Goal: Task Accomplishment & Management: Manage account settings

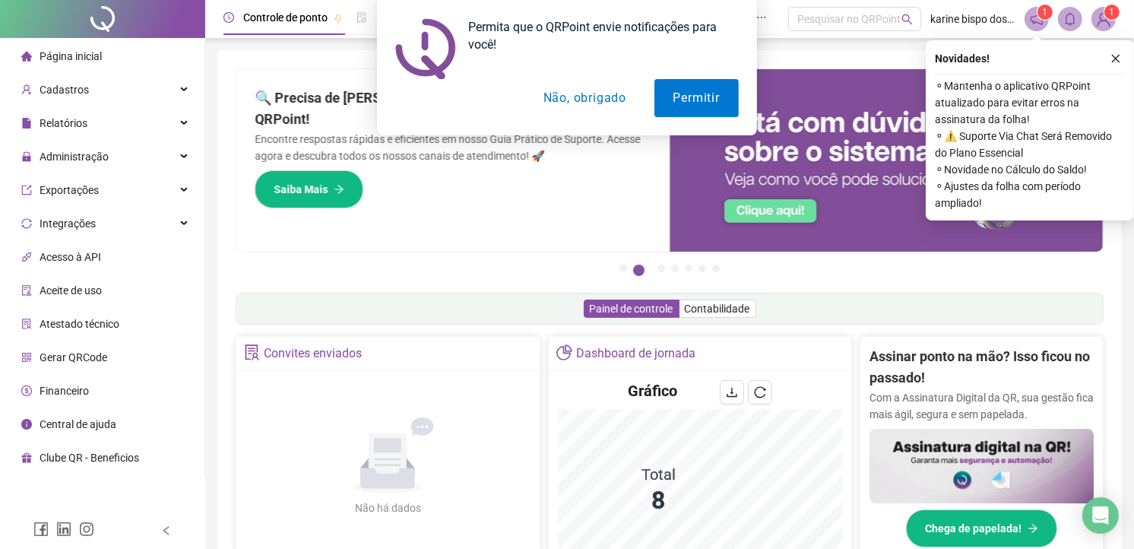
click at [563, 97] on button "Não, obrigado" at bounding box center [584, 98] width 121 height 38
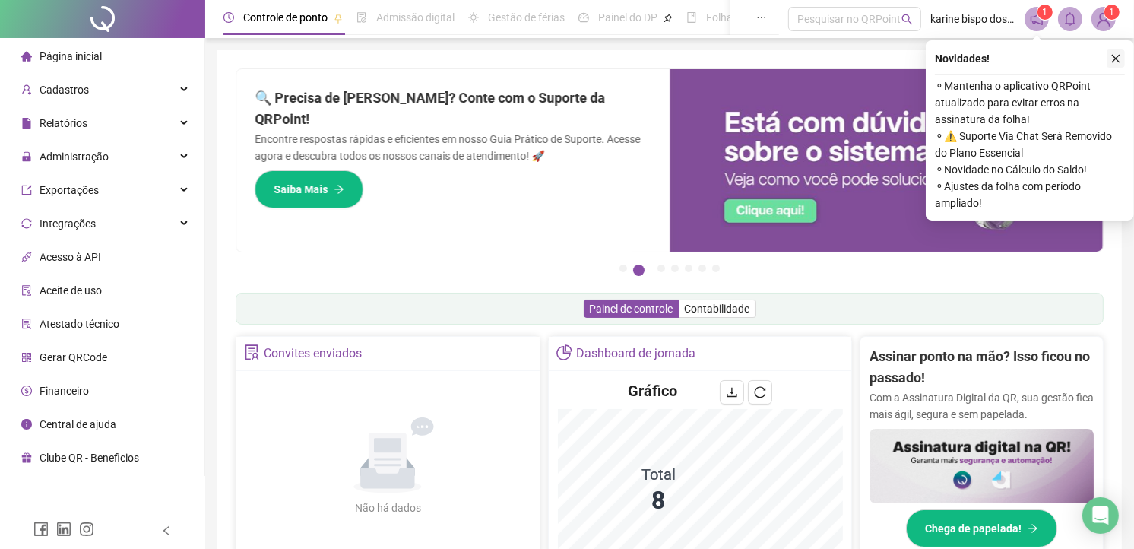
click at [1118, 64] on button "button" at bounding box center [1116, 58] width 18 height 18
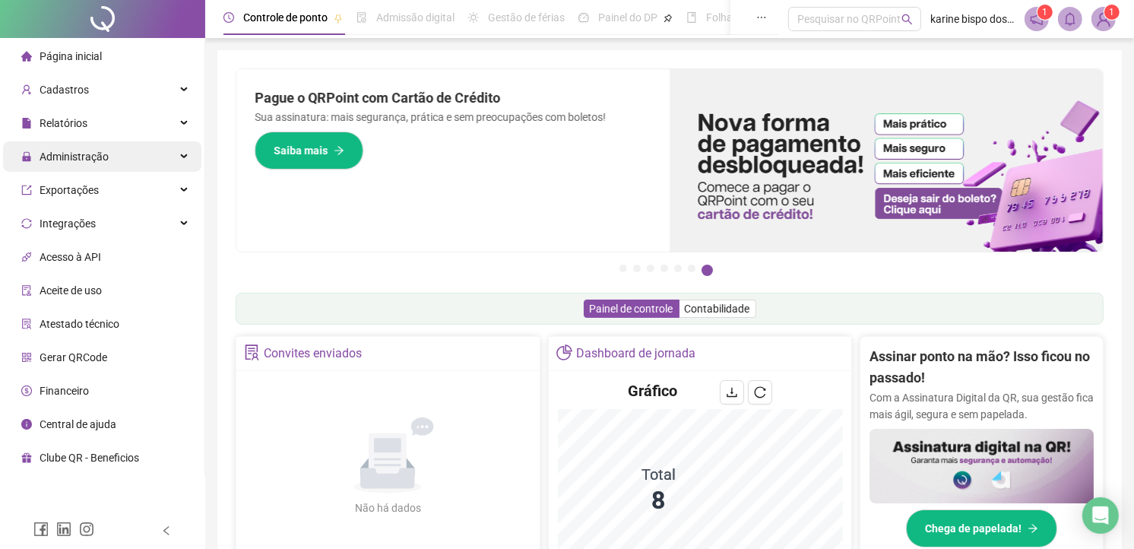
click at [93, 155] on span "Administração" at bounding box center [74, 156] width 69 height 12
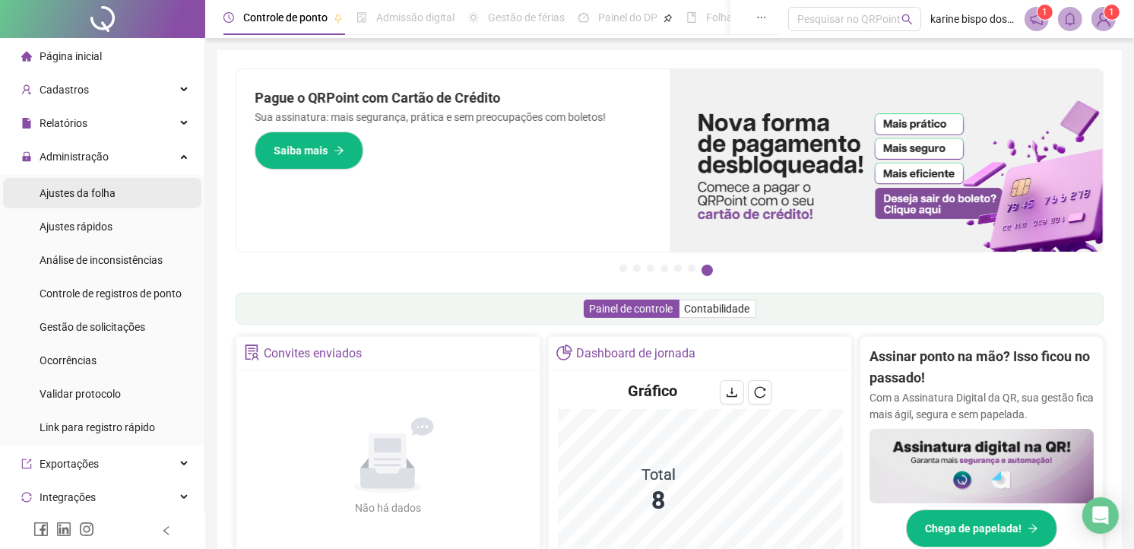
click at [108, 192] on span "Ajustes da folha" at bounding box center [78, 193] width 76 height 12
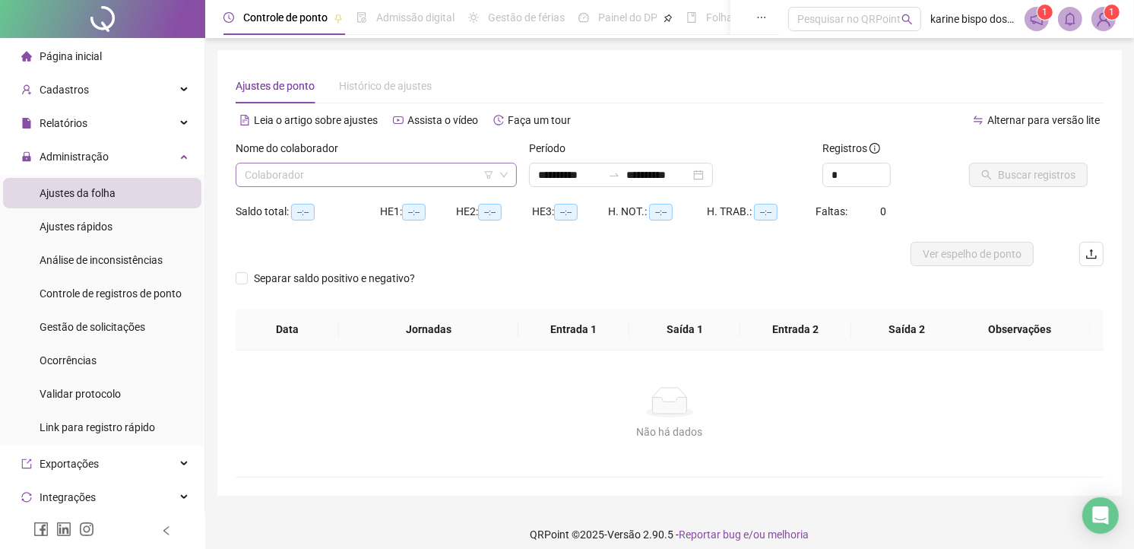
click at [375, 176] on input "search" at bounding box center [369, 174] width 249 height 23
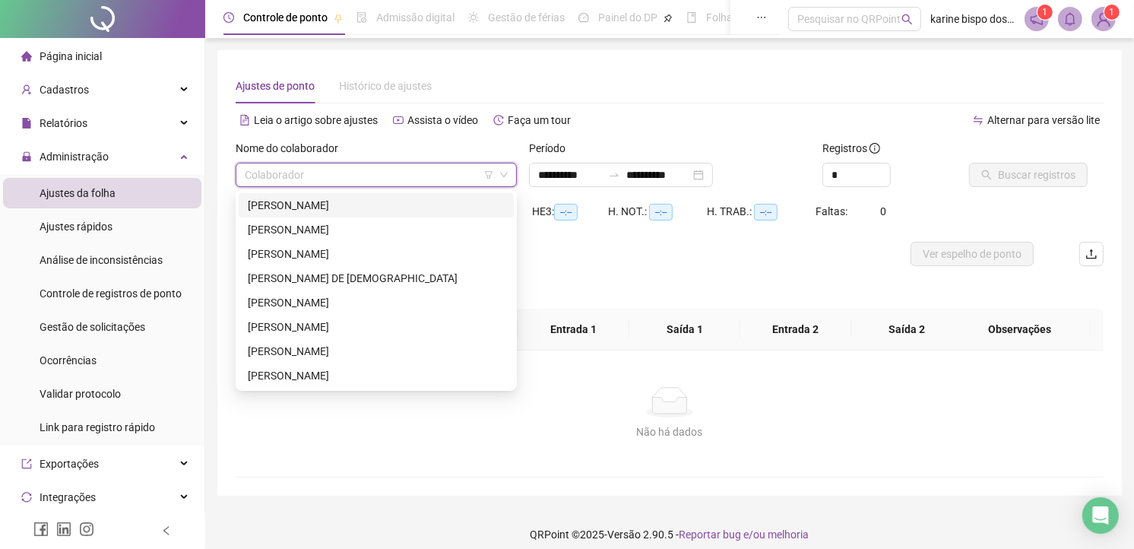
click at [404, 172] on input "search" at bounding box center [369, 174] width 249 height 23
drag, startPoint x: 285, startPoint y: 357, endPoint x: 332, endPoint y: 324, distance: 57.8
click at [287, 356] on div "[PERSON_NAME]" at bounding box center [376, 351] width 257 height 17
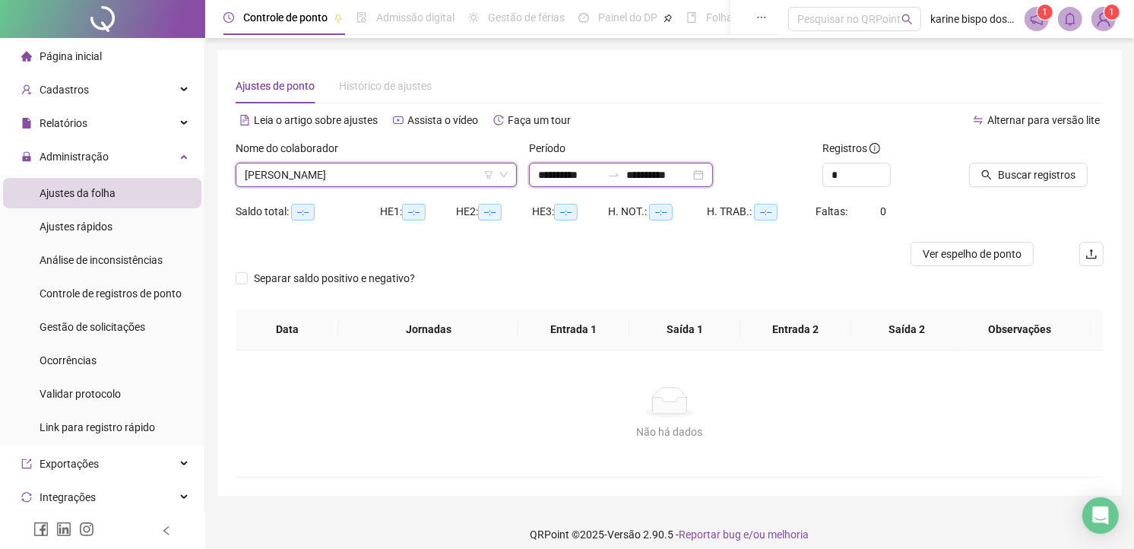
click at [574, 177] on input "**********" at bounding box center [570, 174] width 64 height 17
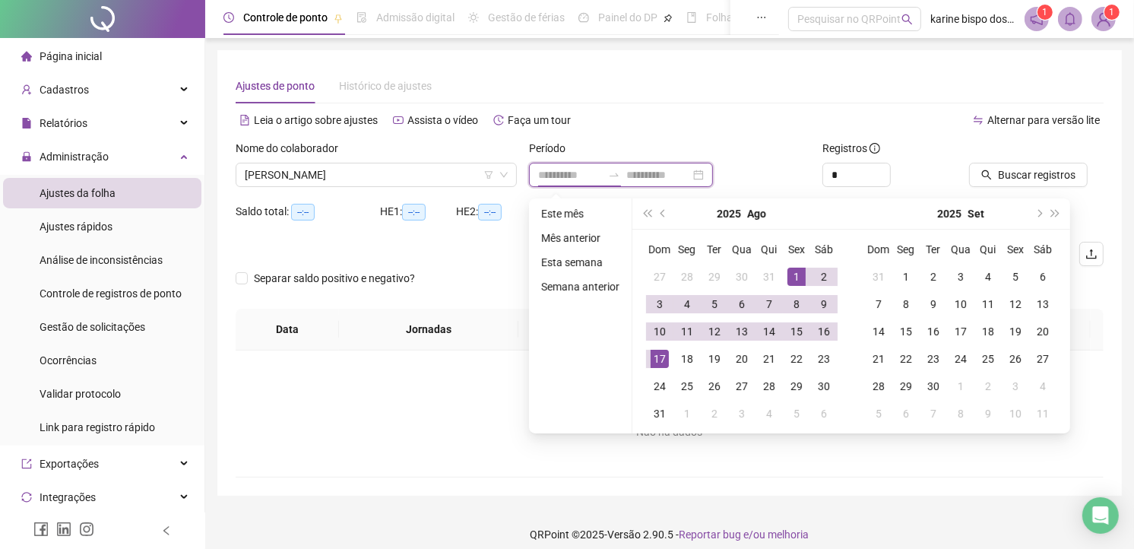
type input "**********"
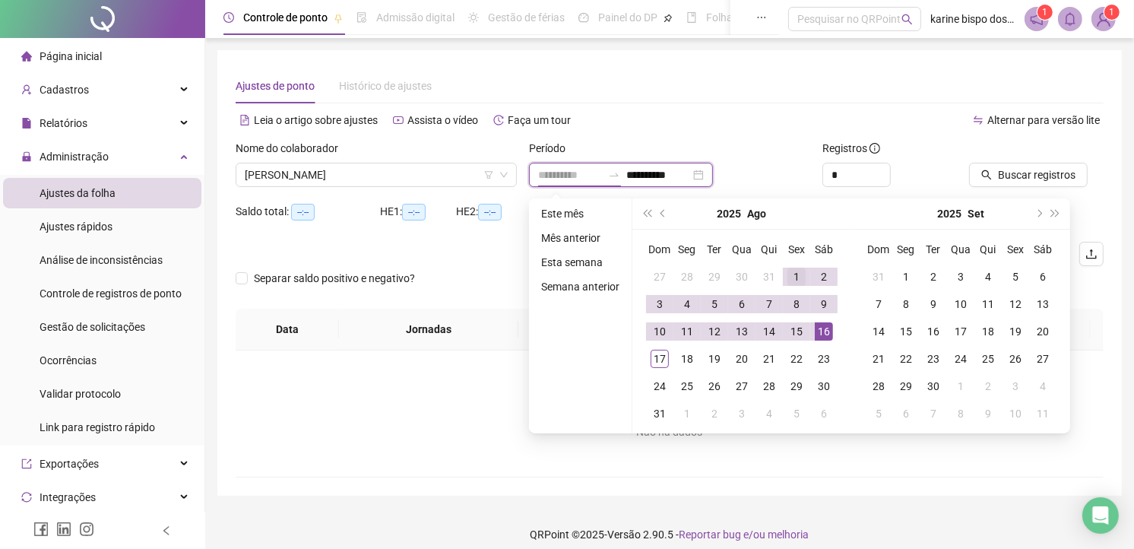
type input "**********"
click at [796, 271] on div "1" at bounding box center [796, 277] width 18 height 18
type input "**********"
click at [661, 211] on span "prev-year" at bounding box center [664, 214] width 8 height 8
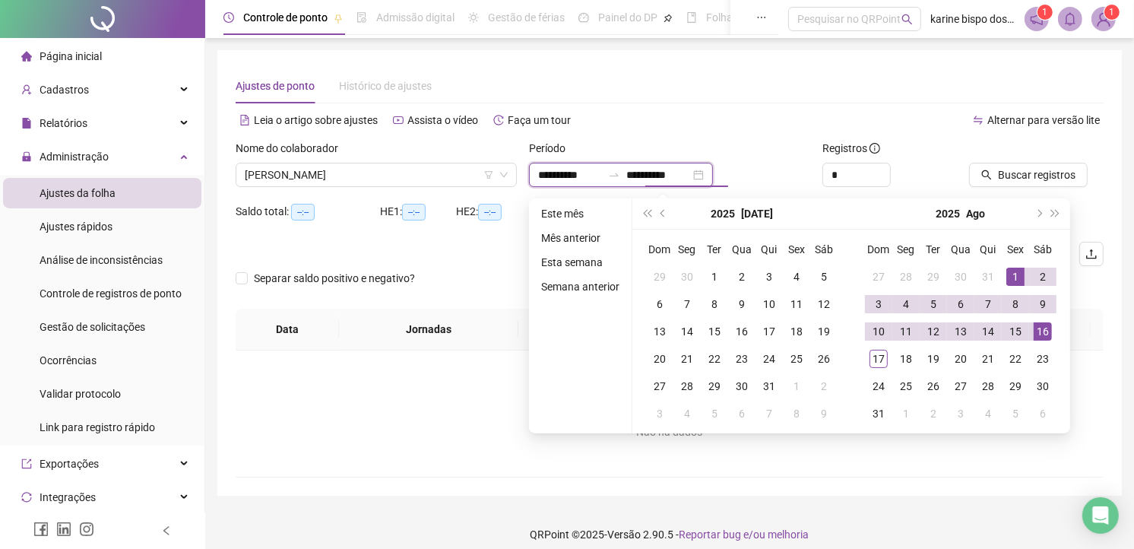
click at [568, 176] on input "**********" at bounding box center [570, 174] width 64 height 17
type input "**********"
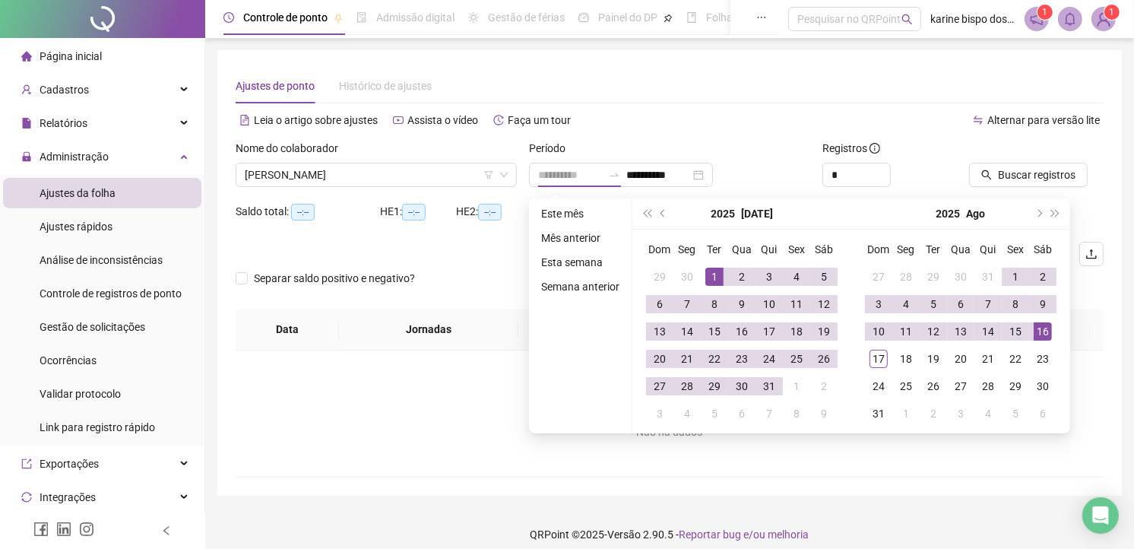
click at [712, 276] on div "1" at bounding box center [714, 277] width 18 height 18
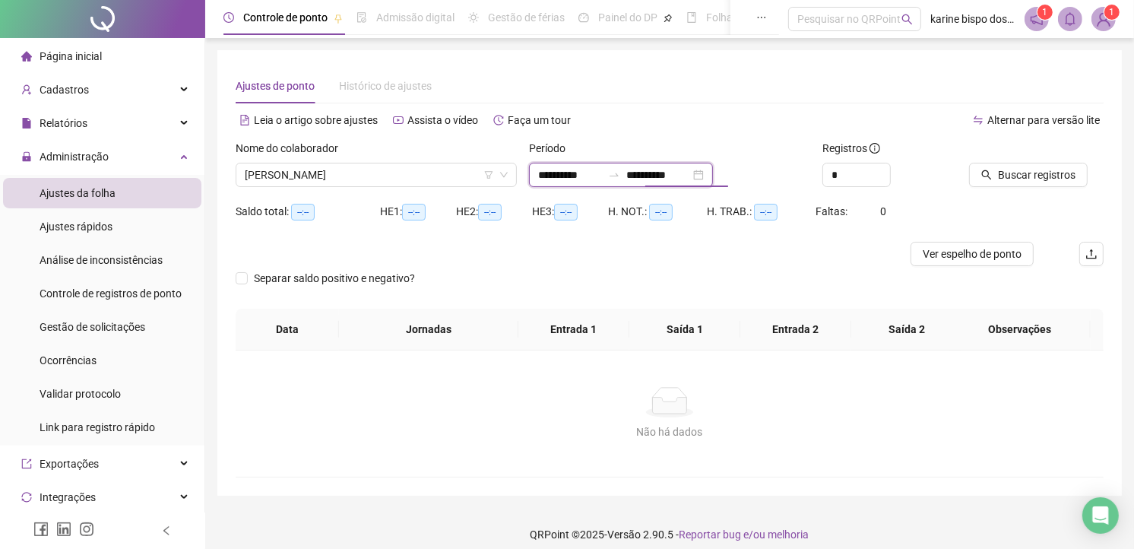
click at [685, 169] on input "**********" at bounding box center [658, 174] width 64 height 17
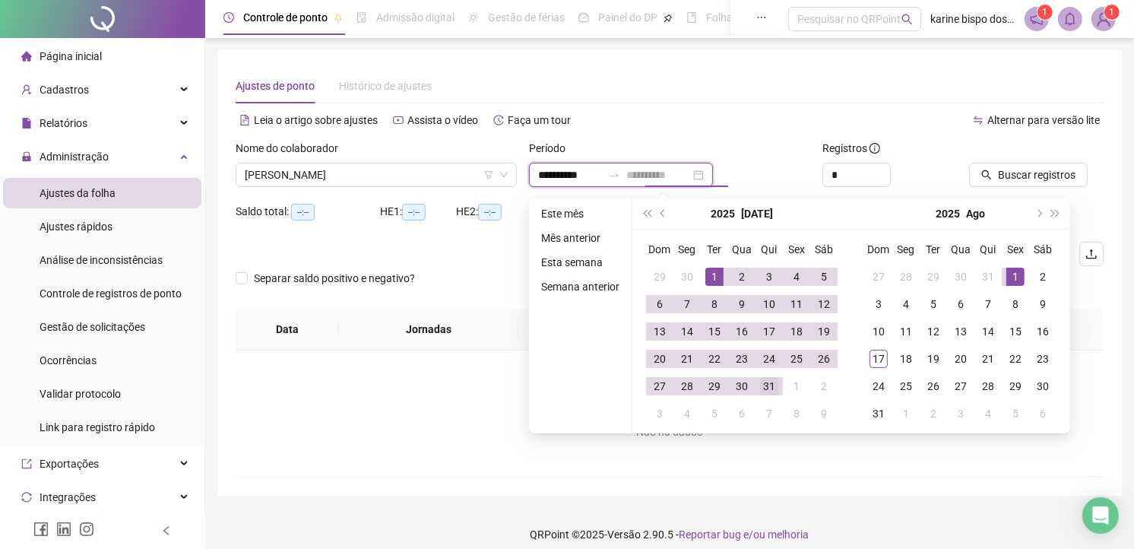
type input "**********"
click at [778, 384] on td "31" at bounding box center [768, 385] width 27 height 27
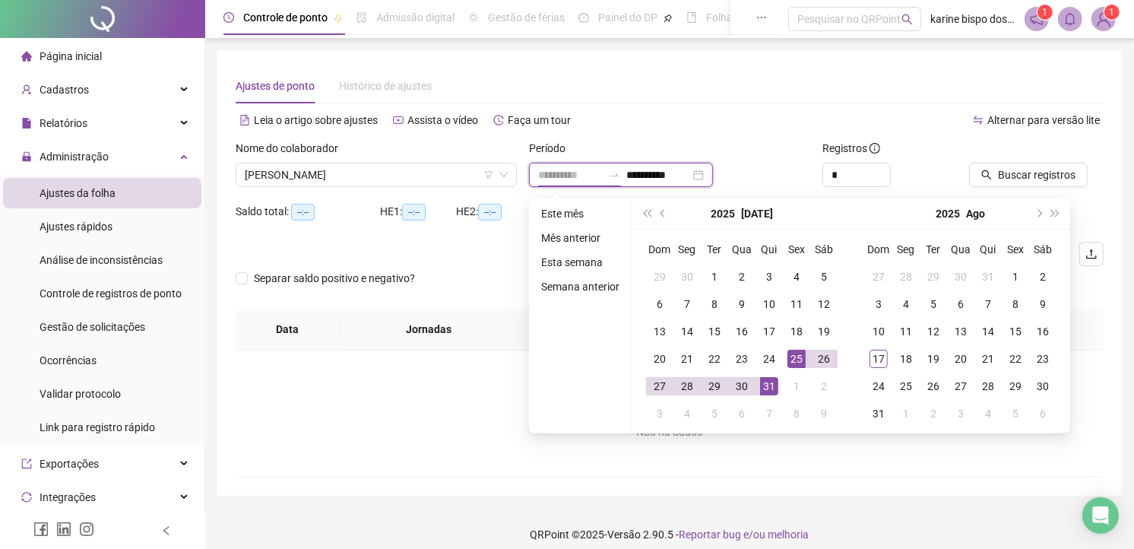
type input "**********"
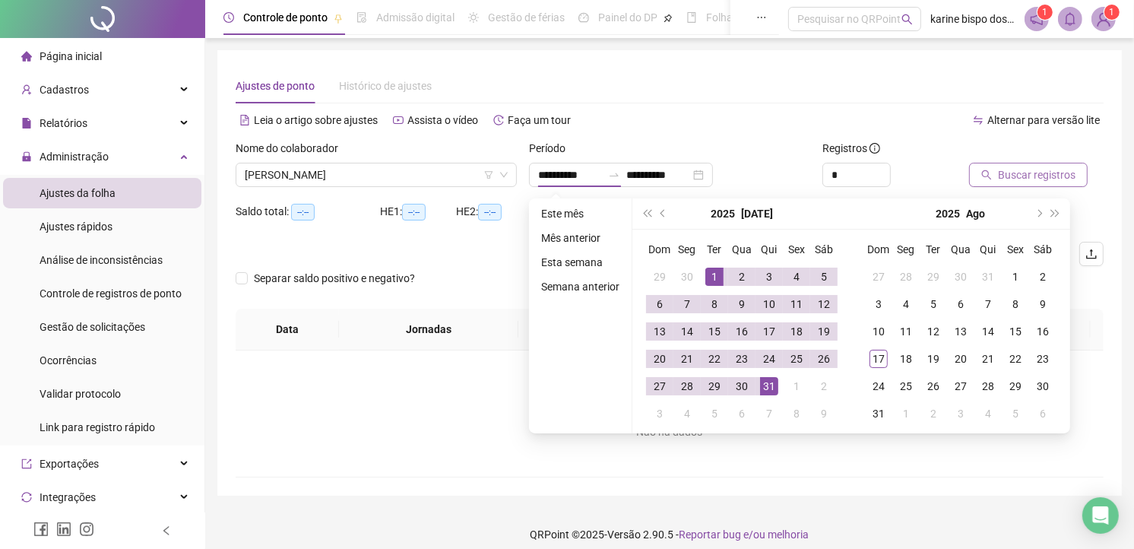
click at [1023, 178] on span "Buscar registros" at bounding box center [1037, 174] width 78 height 17
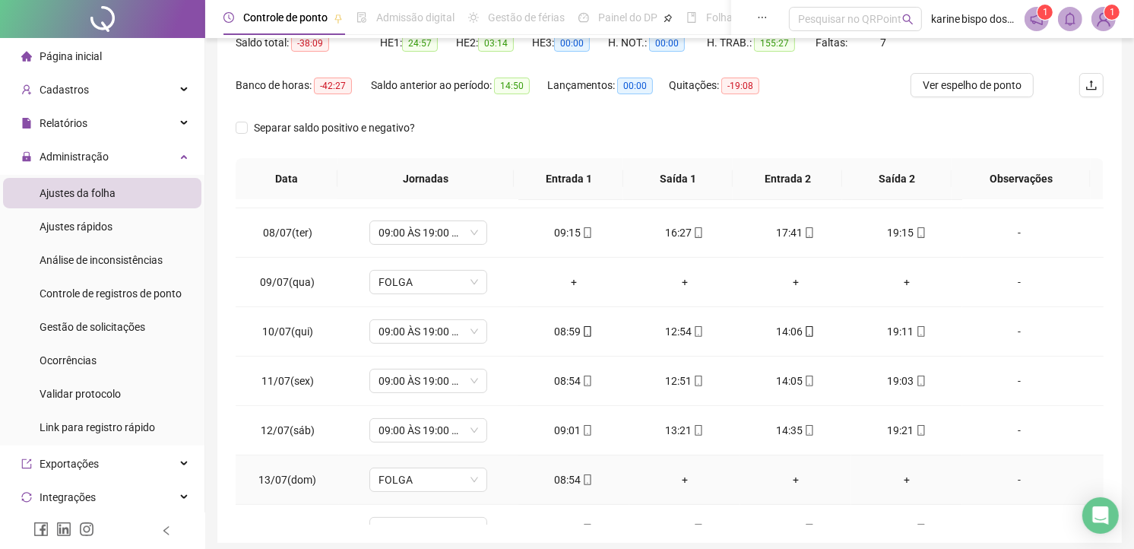
scroll to position [422, 0]
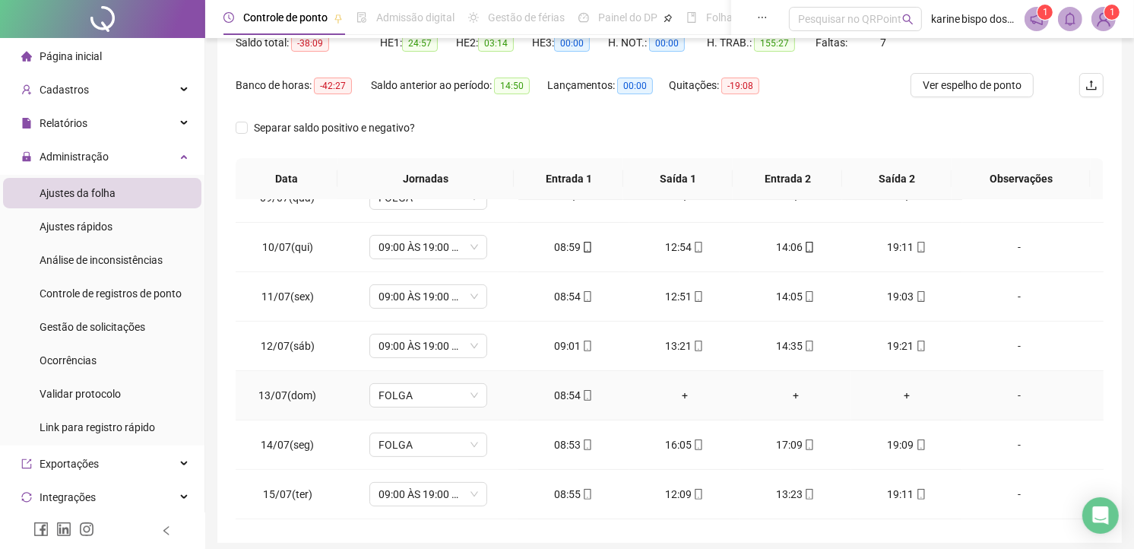
click at [679, 390] on div "+" at bounding box center [684, 395] width 87 height 17
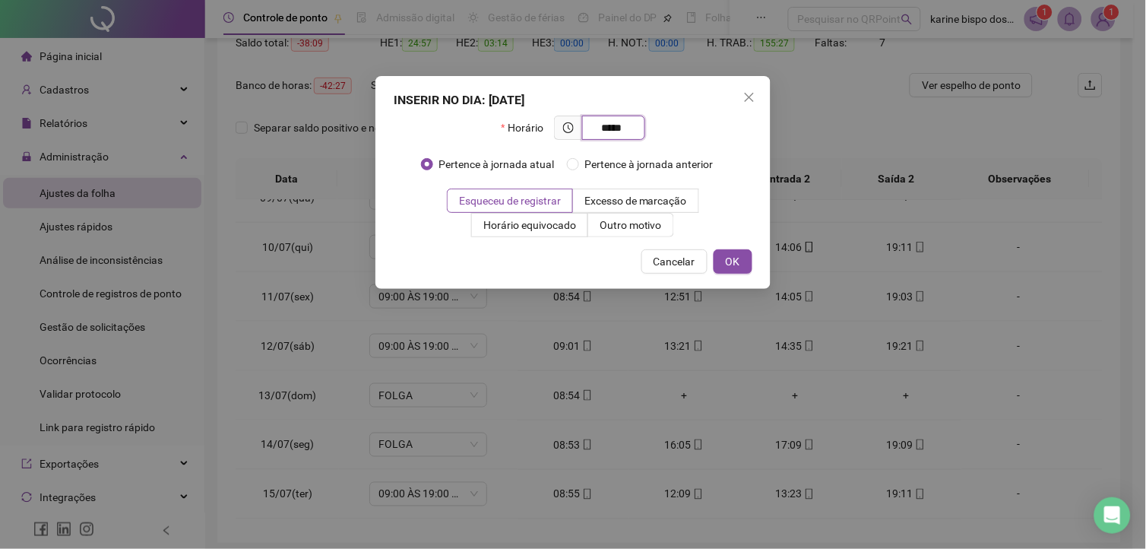
type input "*****"
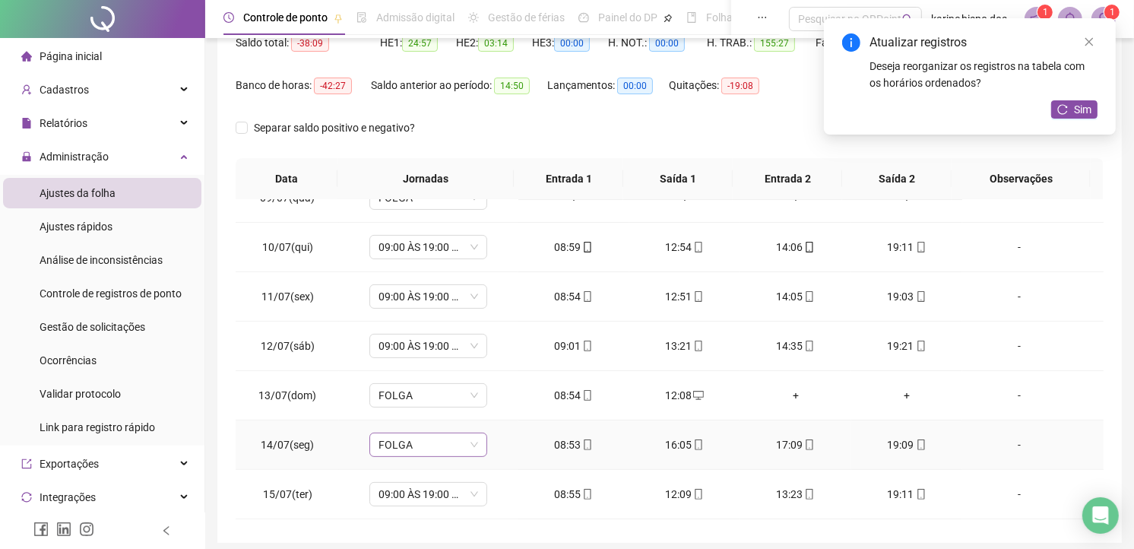
click at [475, 444] on span "FOLGA" at bounding box center [428, 444] width 100 height 23
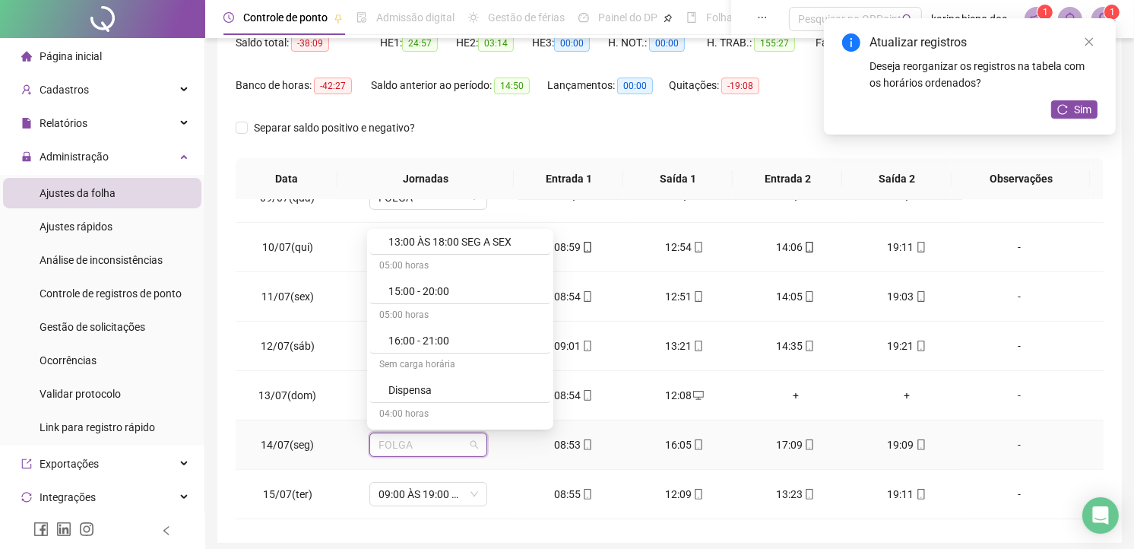
scroll to position [337, 0]
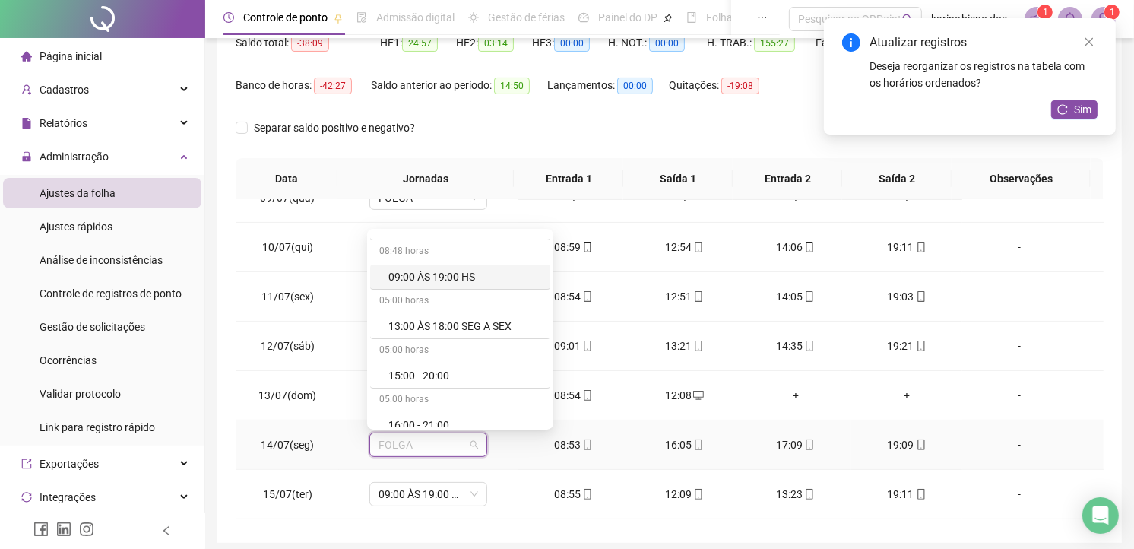
click at [464, 272] on div "09:00 ÀS 19:00 HS" at bounding box center [464, 276] width 153 height 17
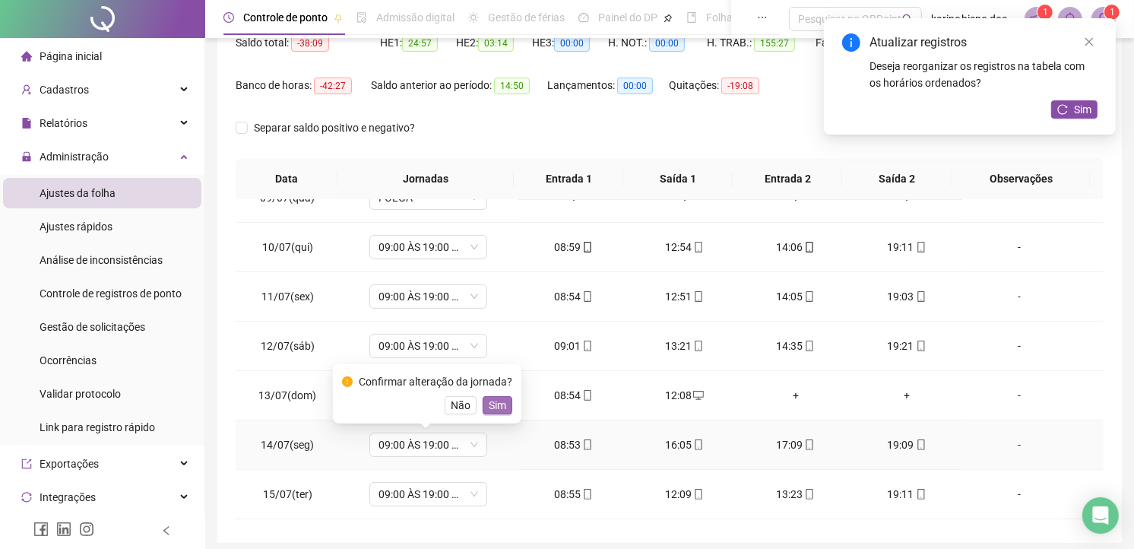
click at [500, 401] on span "Sim" at bounding box center [497, 405] width 17 height 17
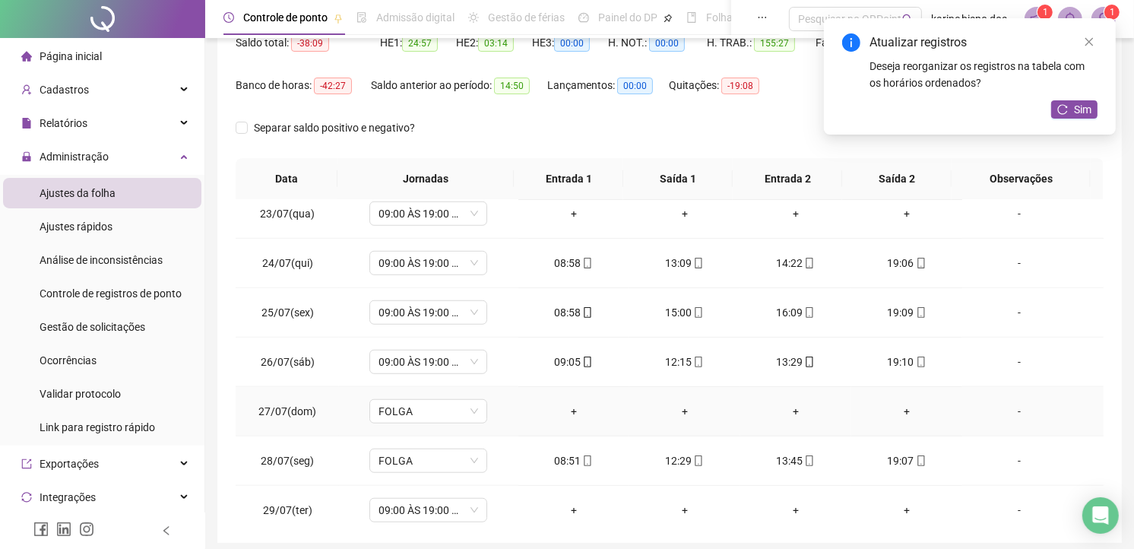
scroll to position [1182, 0]
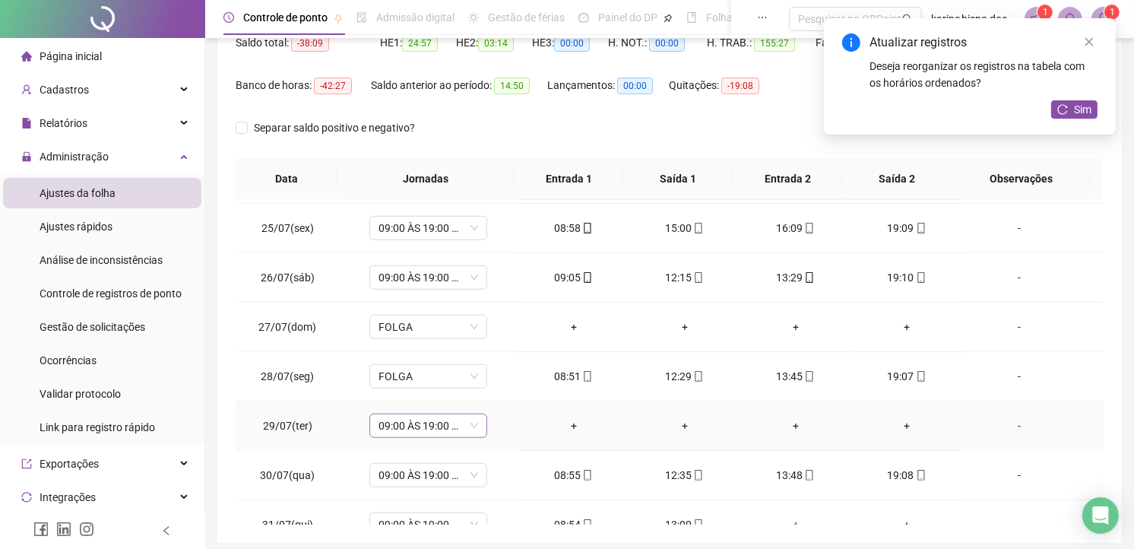
click at [473, 427] on span "09:00 ÀS 19:00 HS" at bounding box center [428, 425] width 100 height 23
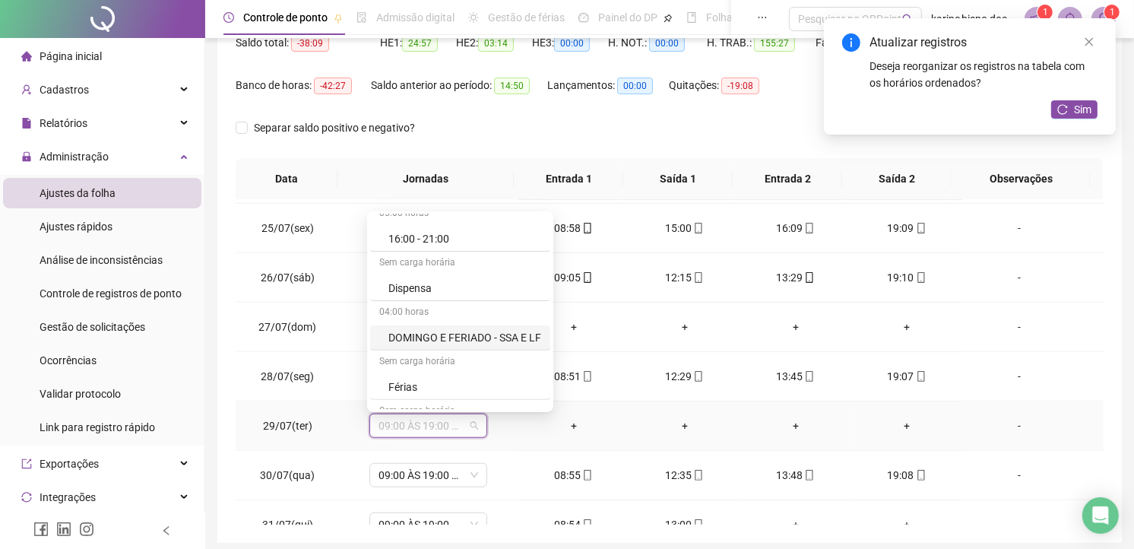
scroll to position [675, 0]
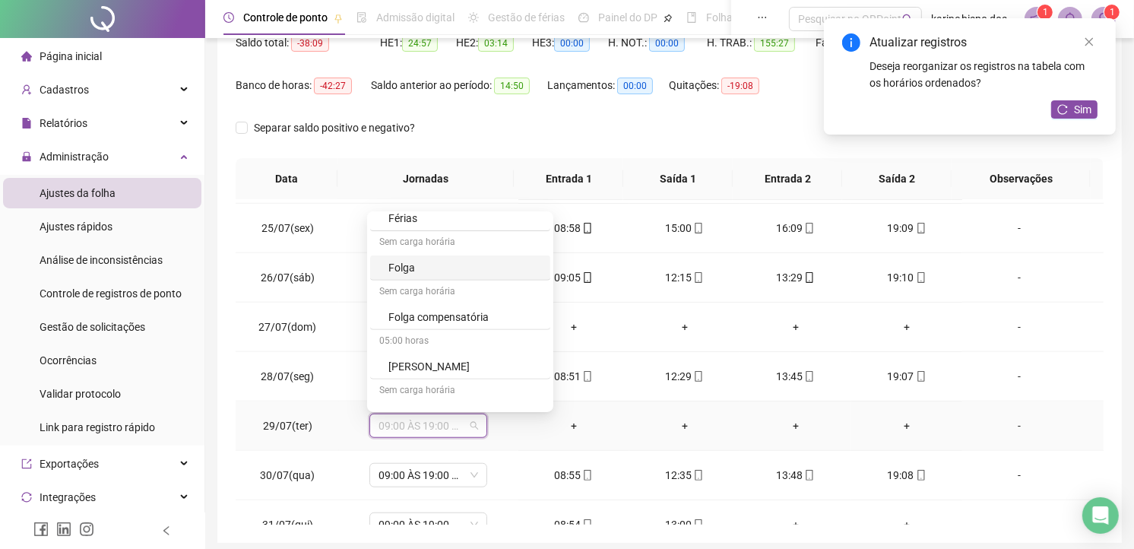
click at [411, 263] on div "Folga" at bounding box center [464, 267] width 153 height 17
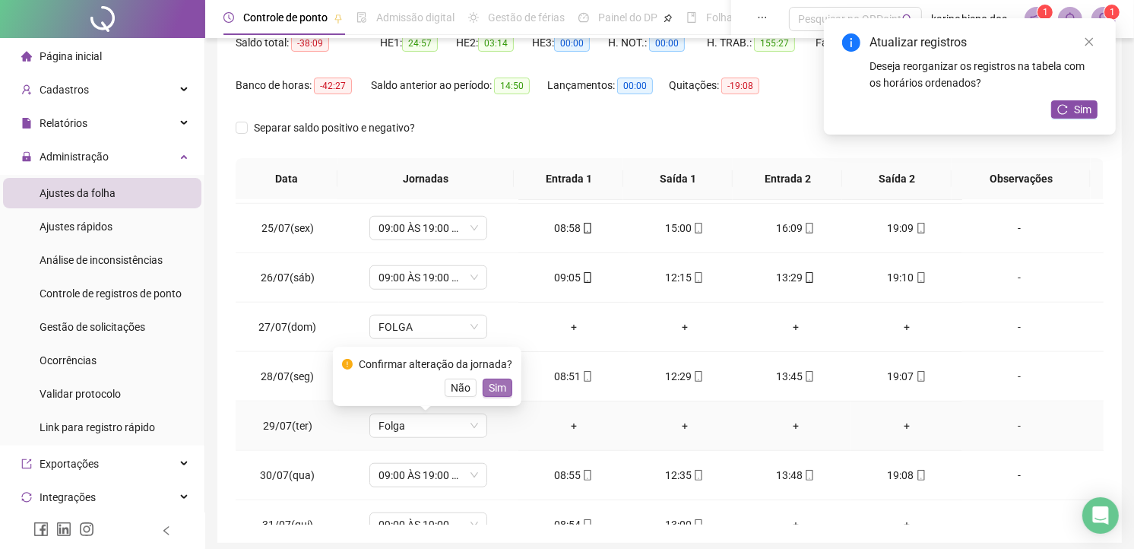
click at [499, 385] on span "Sim" at bounding box center [497, 387] width 17 height 17
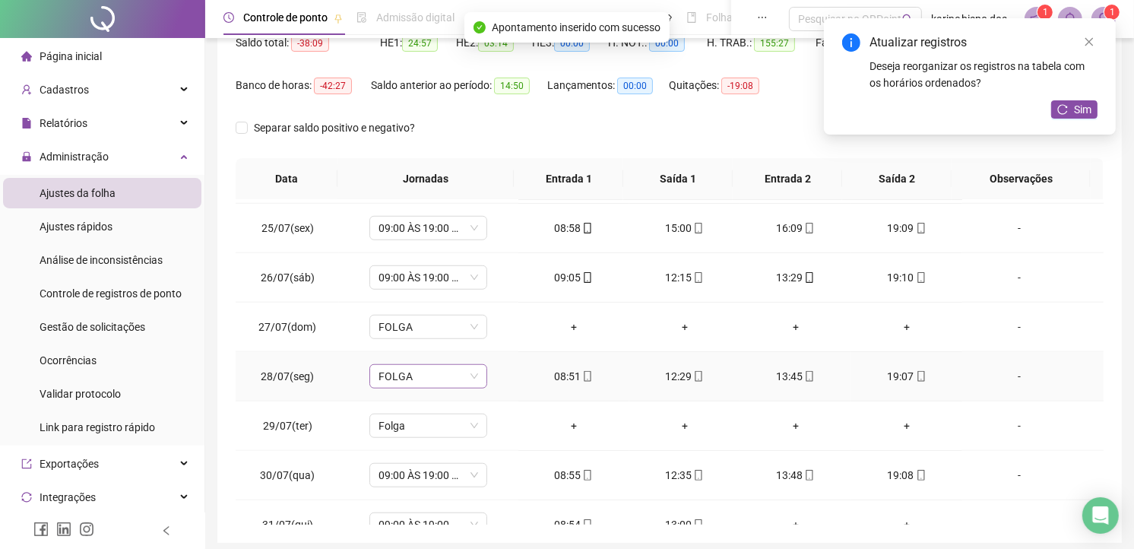
click at [474, 376] on span "FOLGA" at bounding box center [428, 376] width 100 height 23
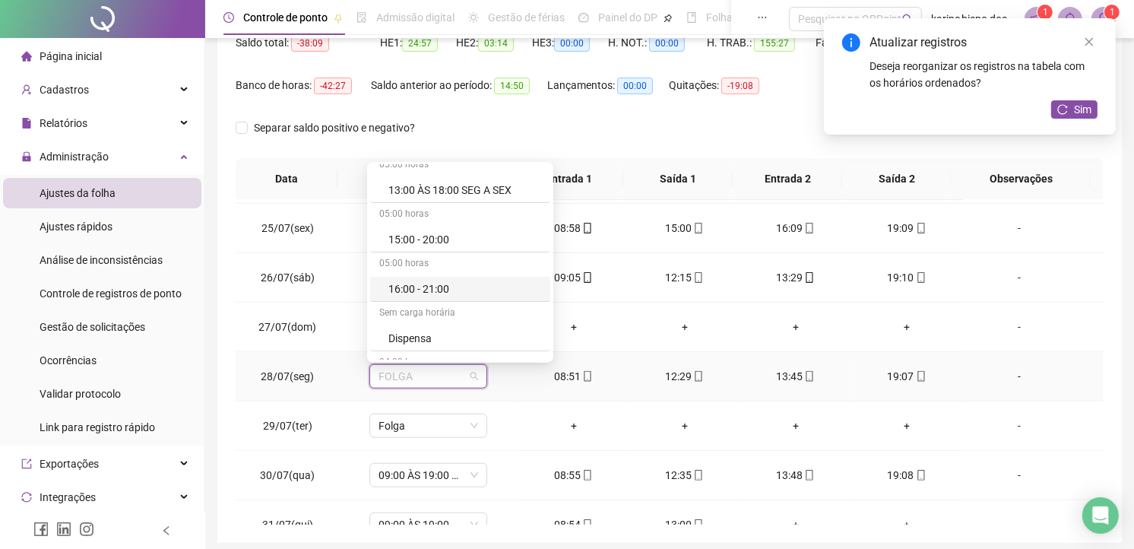
scroll to position [322, 0]
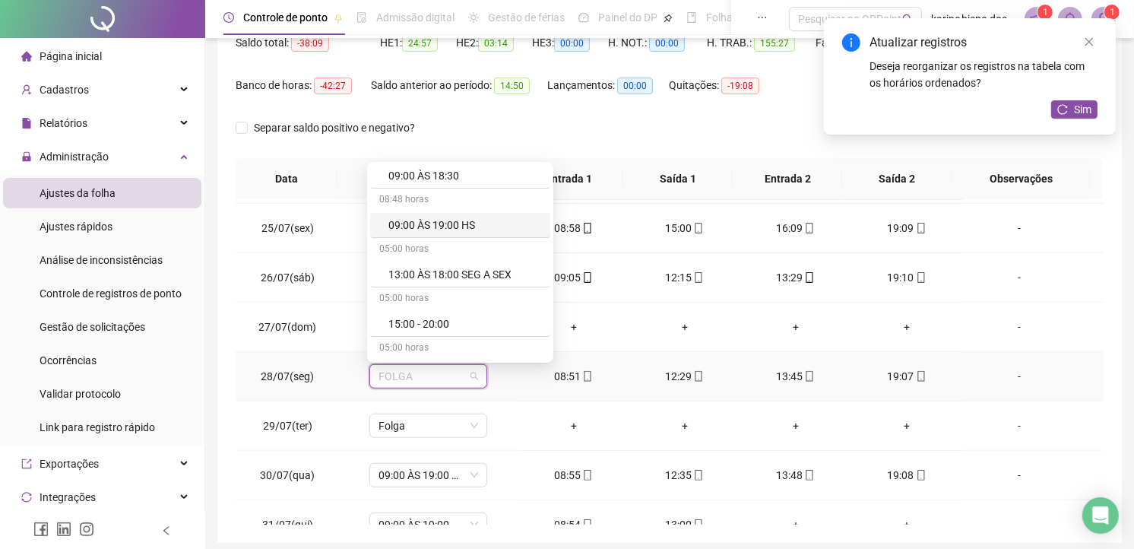
click at [451, 222] on div "09:00 ÀS 19:00 HS" at bounding box center [464, 225] width 153 height 17
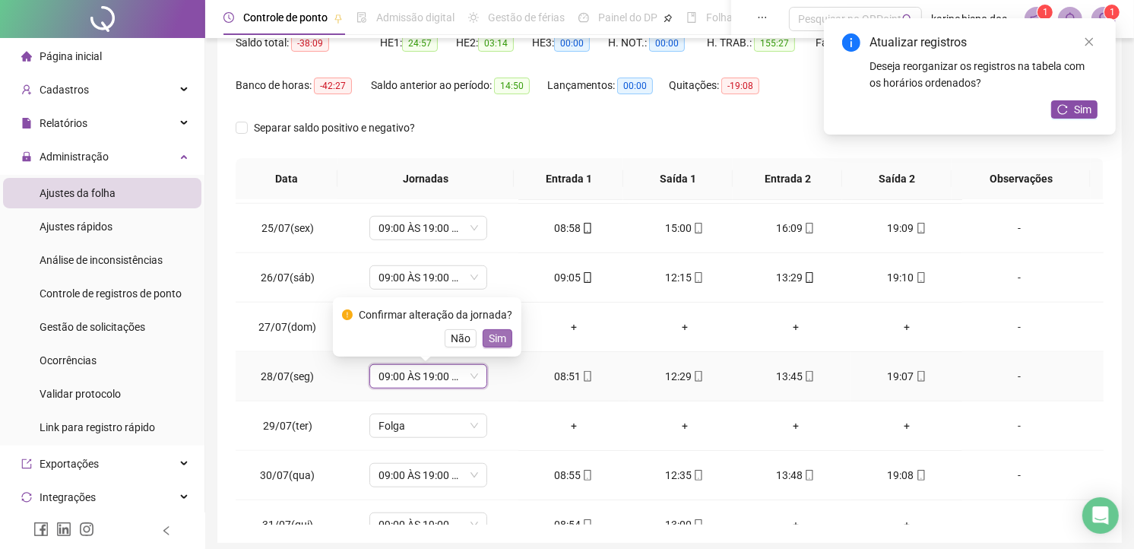
click at [495, 333] on span "Sim" at bounding box center [497, 338] width 17 height 17
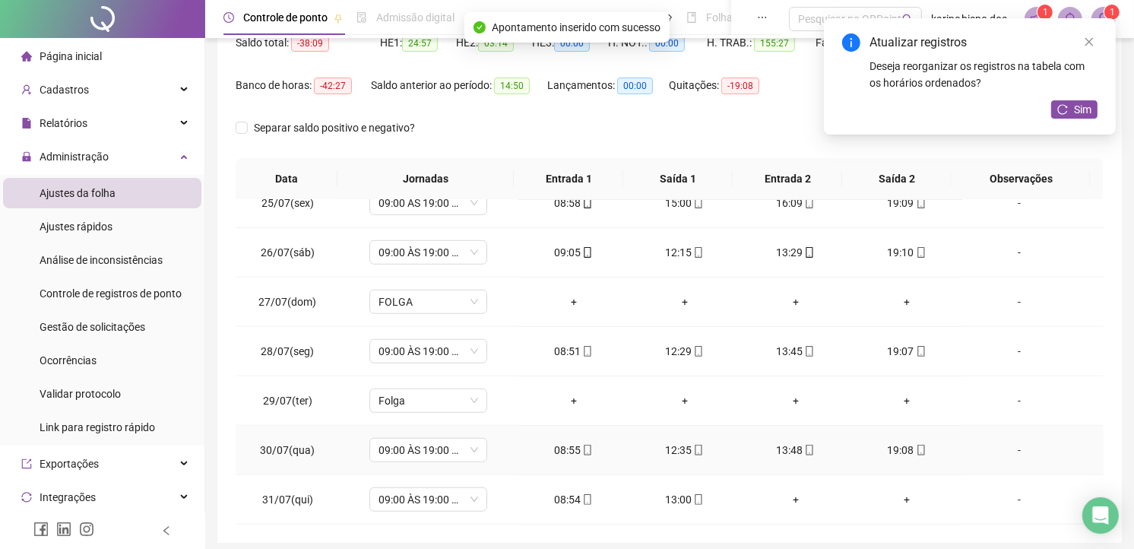
scroll to position [228, 0]
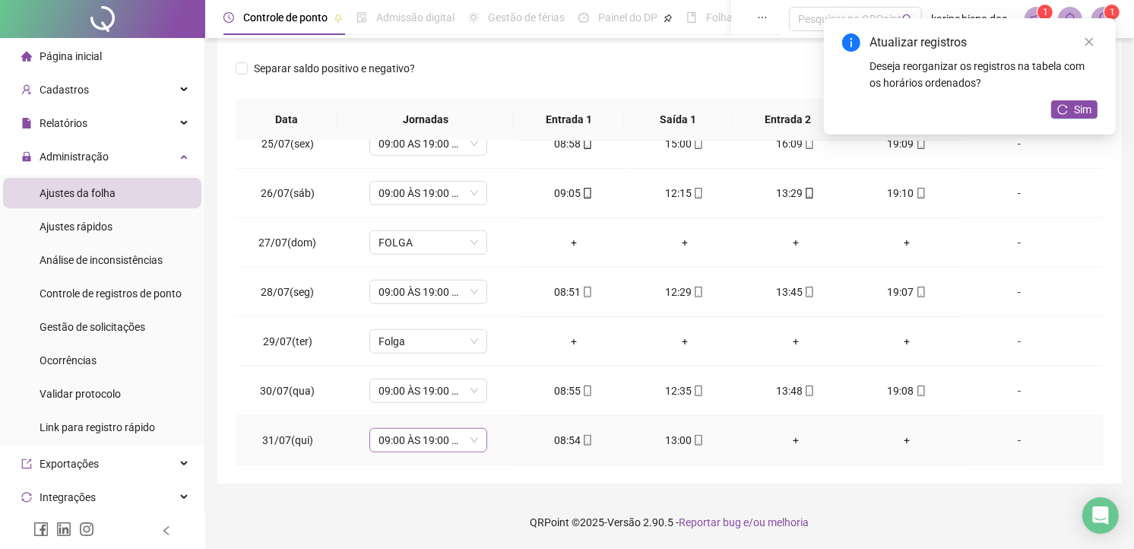
click at [476, 436] on div "09:00 ÀS 19:00 HS" at bounding box center [428, 440] width 118 height 24
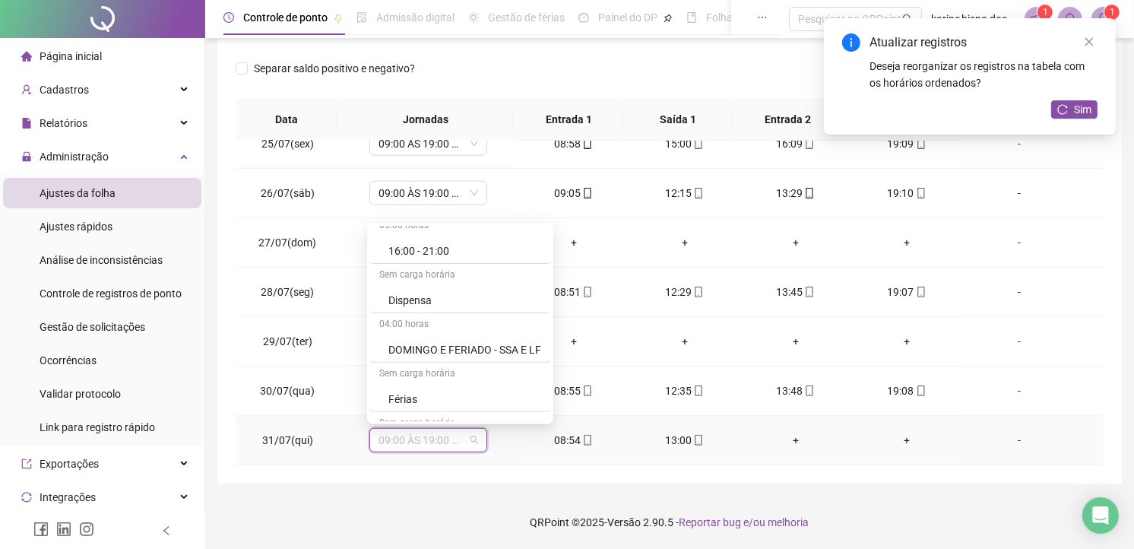
scroll to position [675, 0]
click at [429, 276] on div "Folga" at bounding box center [464, 279] width 153 height 17
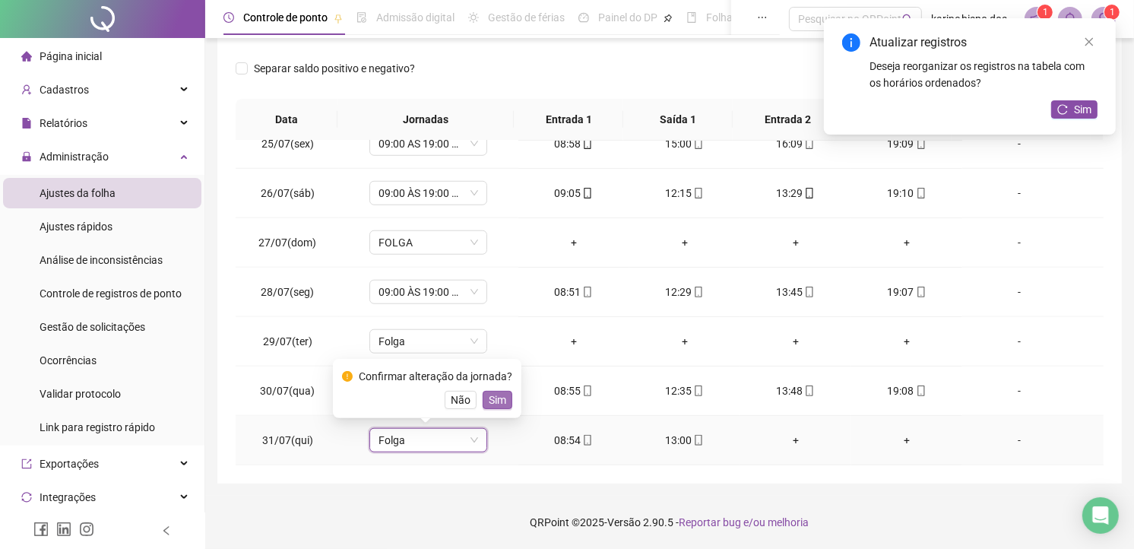
click at [502, 399] on span "Sim" at bounding box center [497, 399] width 17 height 17
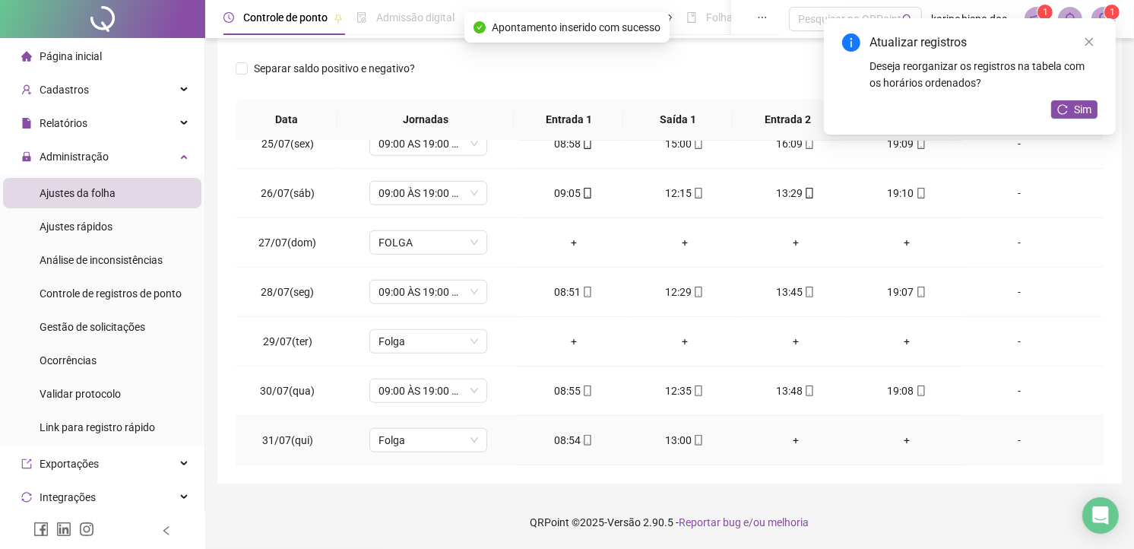
click at [1005, 437] on div "-" at bounding box center [1019, 440] width 90 height 17
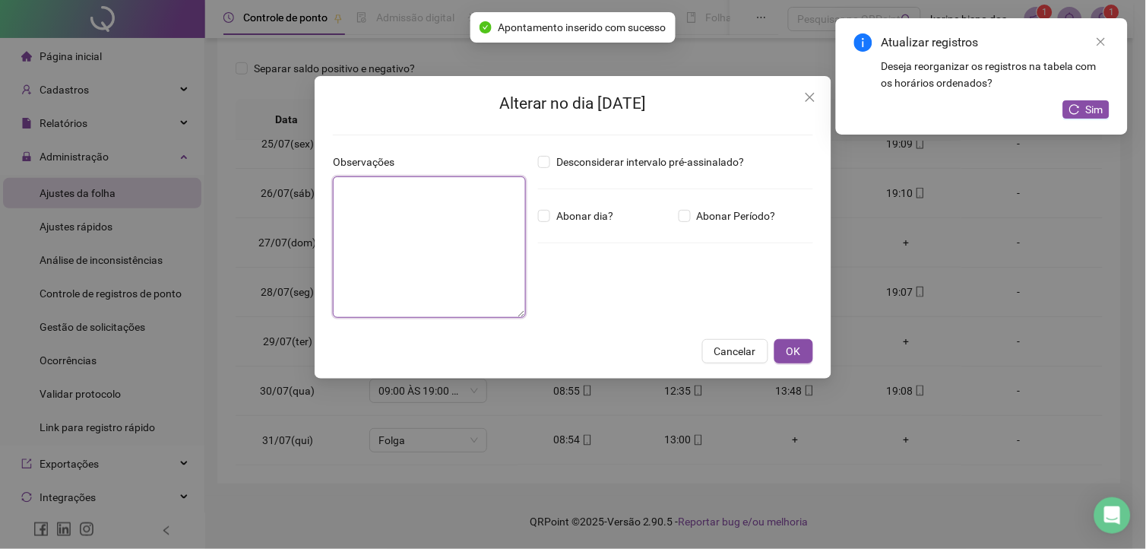
click at [494, 206] on textarea at bounding box center [429, 246] width 193 height 141
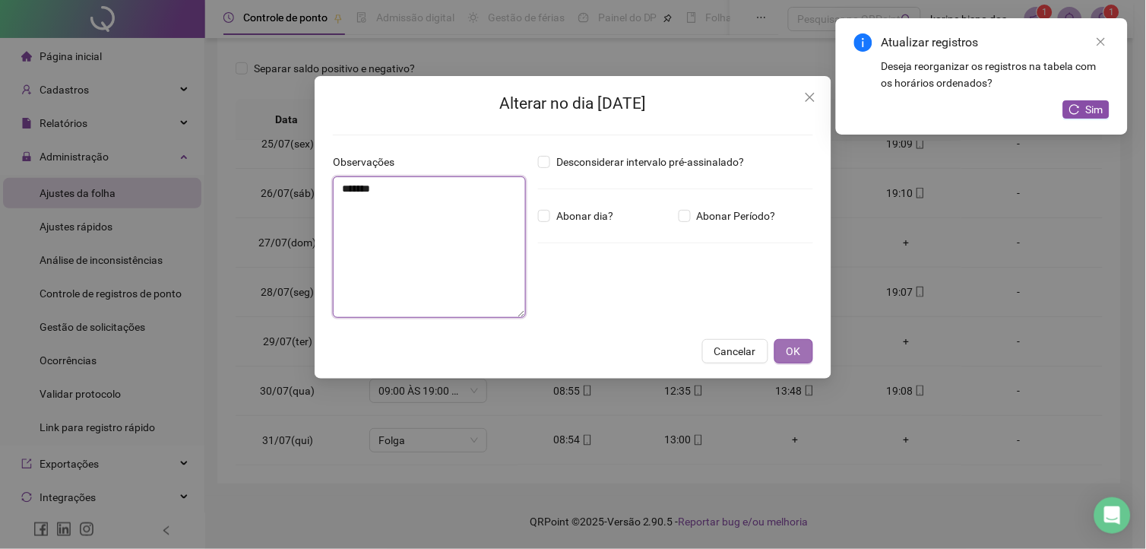
type textarea "*******"
click at [792, 344] on span "OK" at bounding box center [794, 351] width 14 height 17
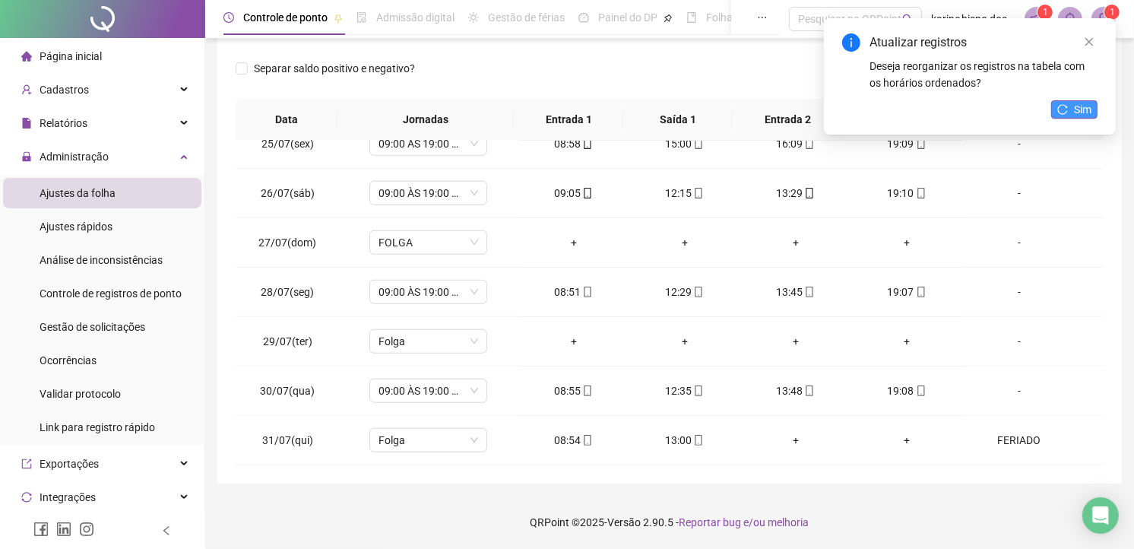
click at [1070, 107] on button "Sim" at bounding box center [1074, 109] width 46 height 18
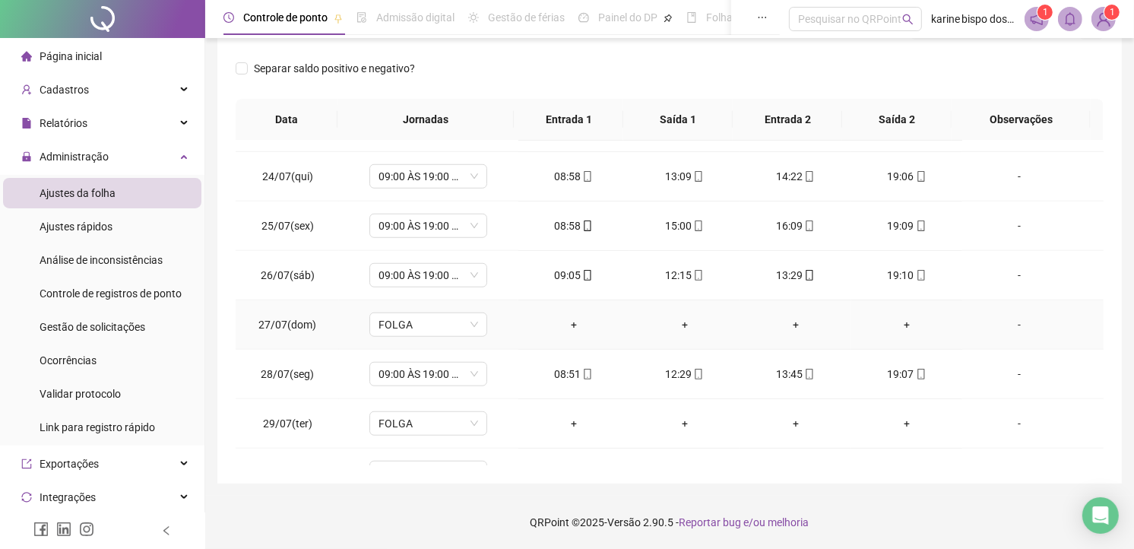
scroll to position [955, 0]
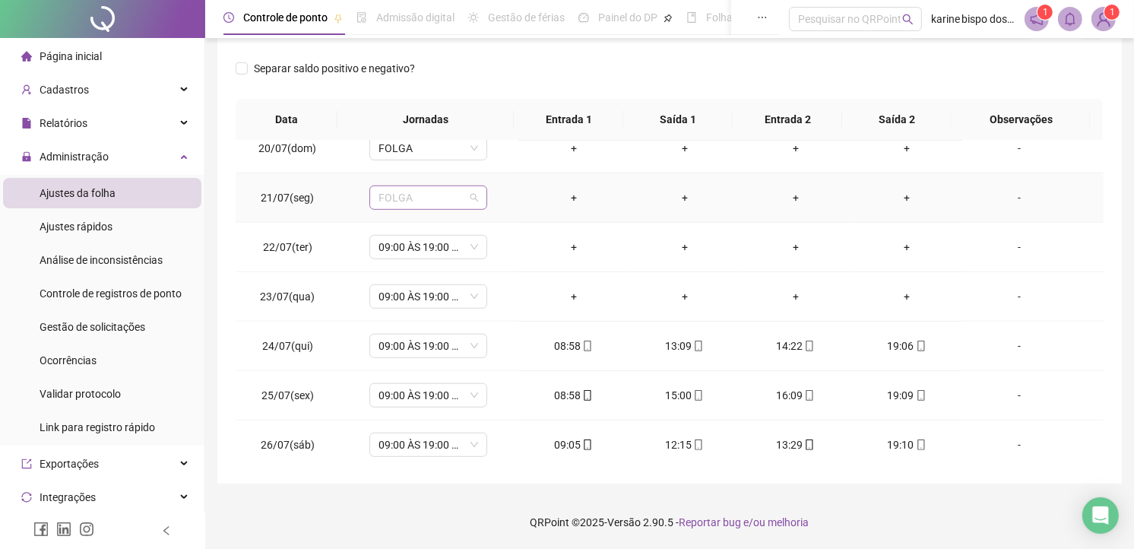
click at [475, 195] on span "FOLGA" at bounding box center [428, 197] width 100 height 23
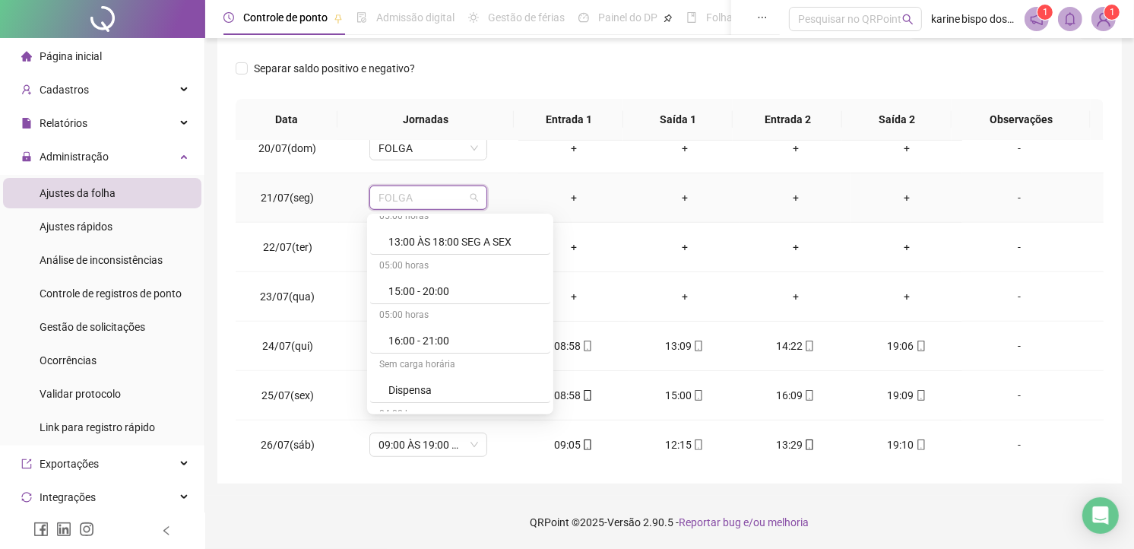
scroll to position [322, 0]
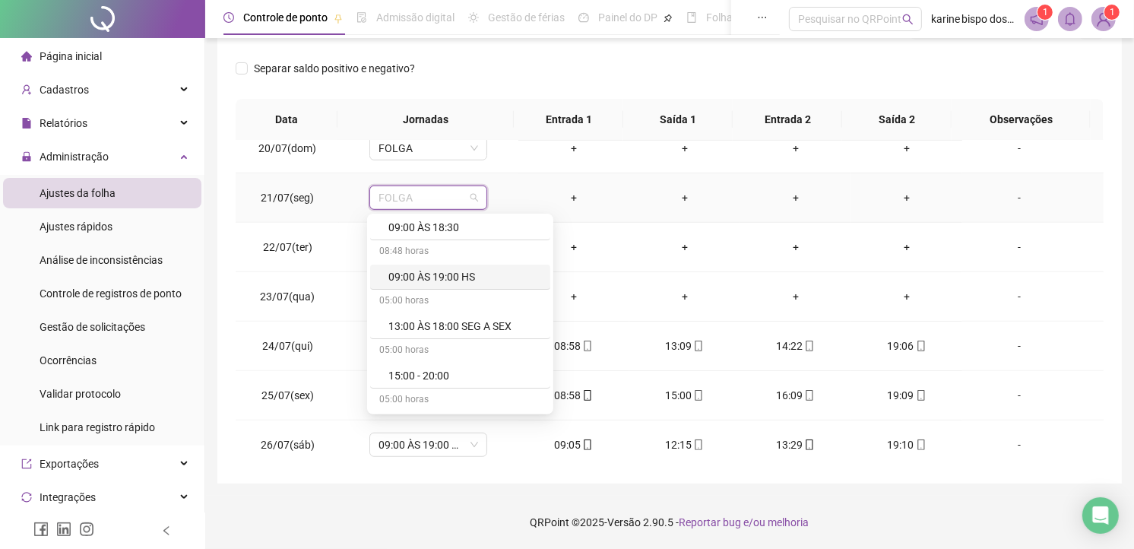
click at [443, 274] on div "09:00 ÀS 19:00 HS" at bounding box center [464, 276] width 153 height 17
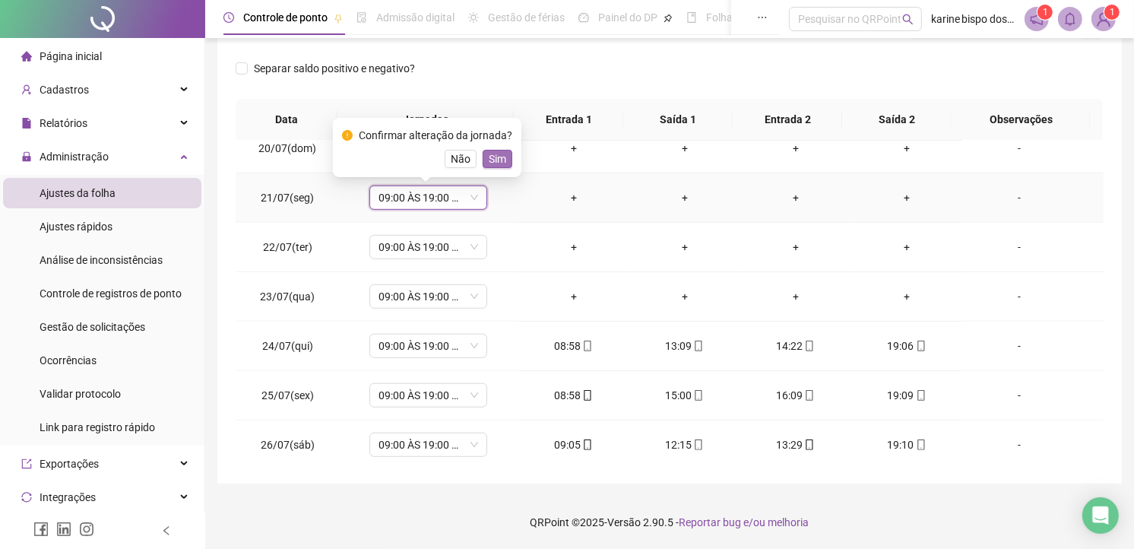
click at [504, 156] on button "Sim" at bounding box center [498, 159] width 30 height 18
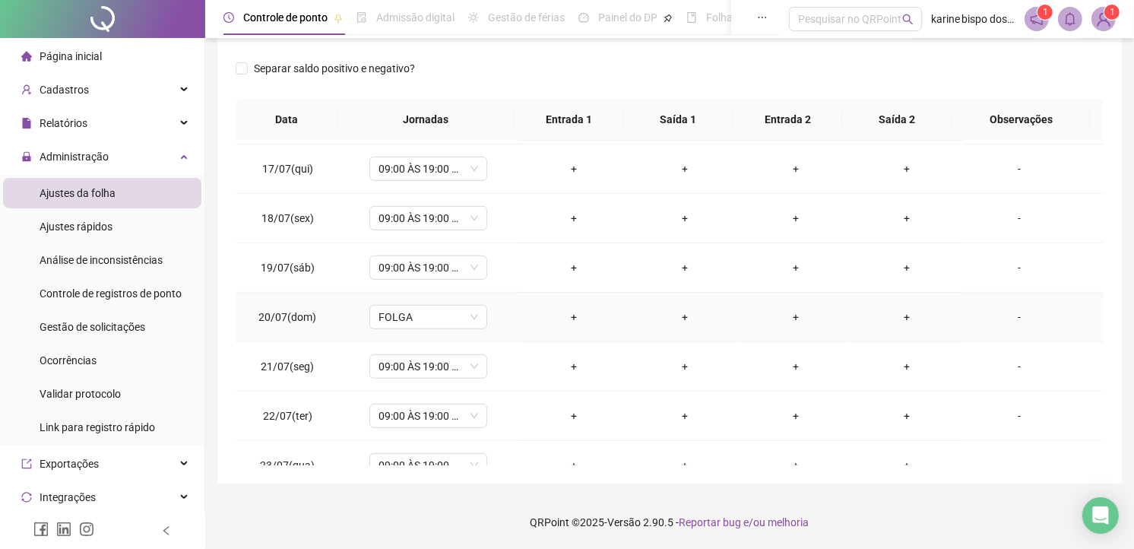
scroll to position [702, 0]
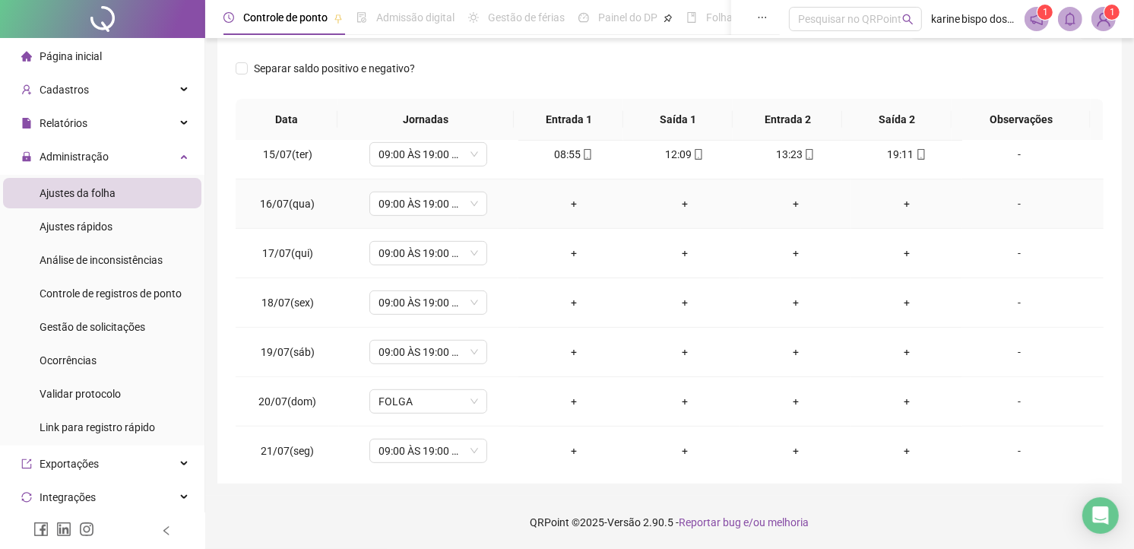
click at [1012, 202] on div "-" at bounding box center [1019, 203] width 90 height 17
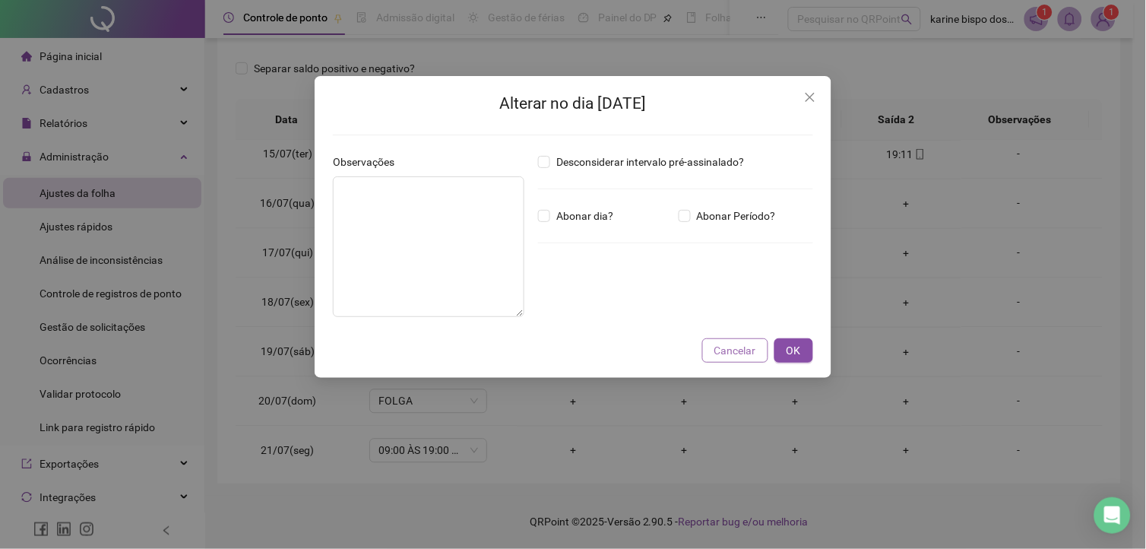
click at [743, 342] on button "Cancelar" at bounding box center [735, 350] width 66 height 24
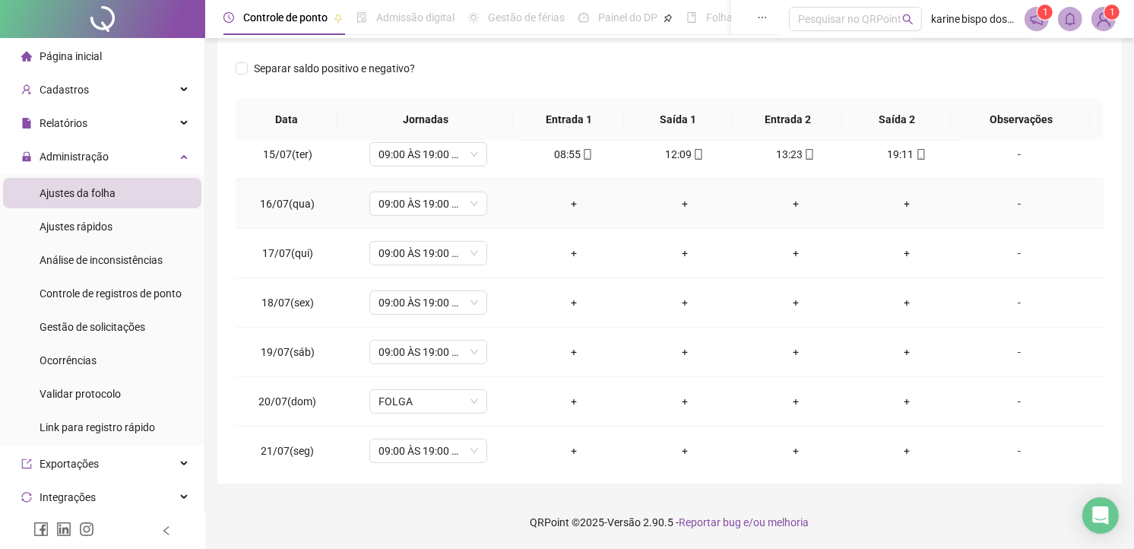
click at [1009, 199] on div "-" at bounding box center [1019, 203] width 90 height 17
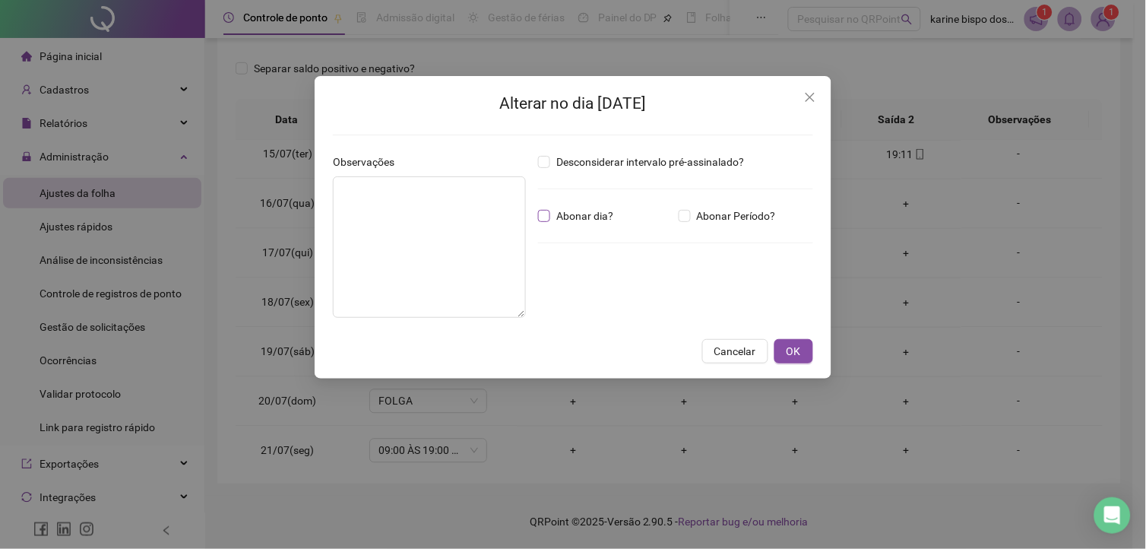
click at [564, 213] on span "Abonar dia?" at bounding box center [584, 215] width 69 height 17
click at [567, 217] on span "Abonar dia?" at bounding box center [584, 215] width 69 height 17
drag, startPoint x: 800, startPoint y: 350, endPoint x: 860, endPoint y: 304, distance: 76.0
click at [800, 348] on span "OK" at bounding box center [794, 351] width 14 height 17
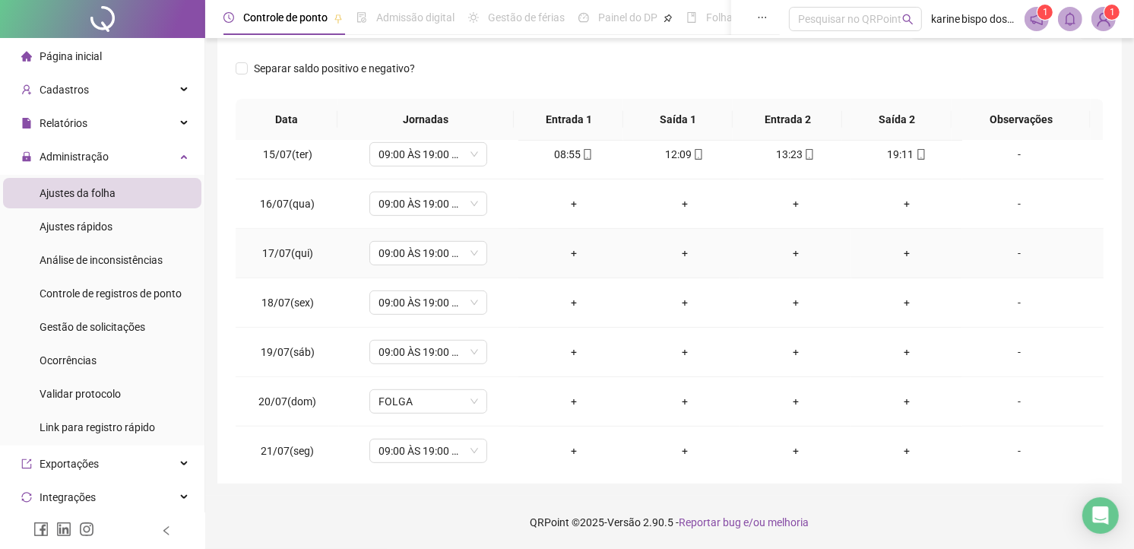
click at [1002, 252] on div "-" at bounding box center [1019, 253] width 90 height 17
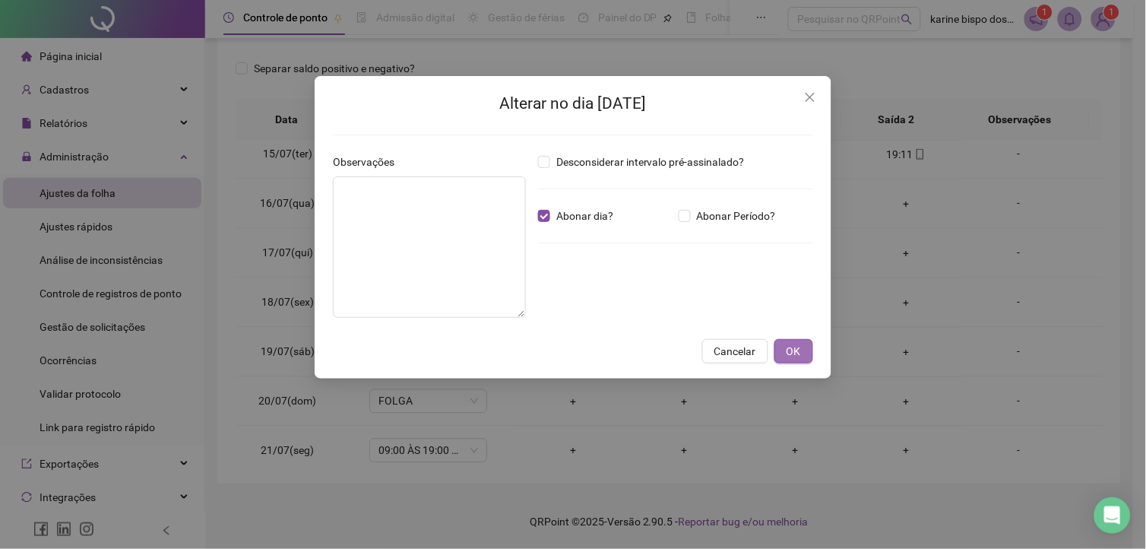
click at [777, 347] on button "OK" at bounding box center [793, 351] width 39 height 24
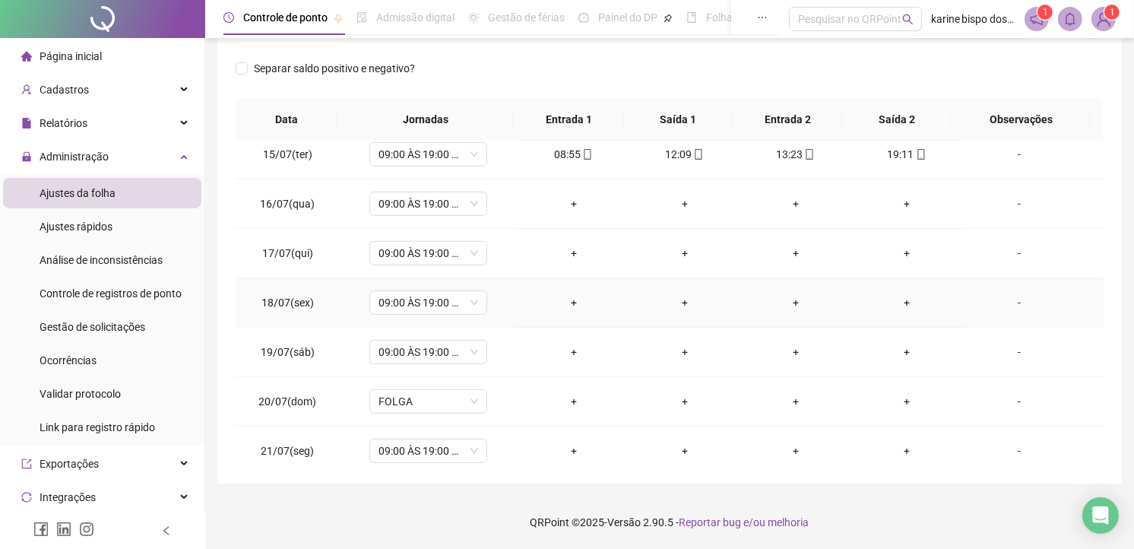
click at [1004, 298] on div "-" at bounding box center [1019, 302] width 90 height 17
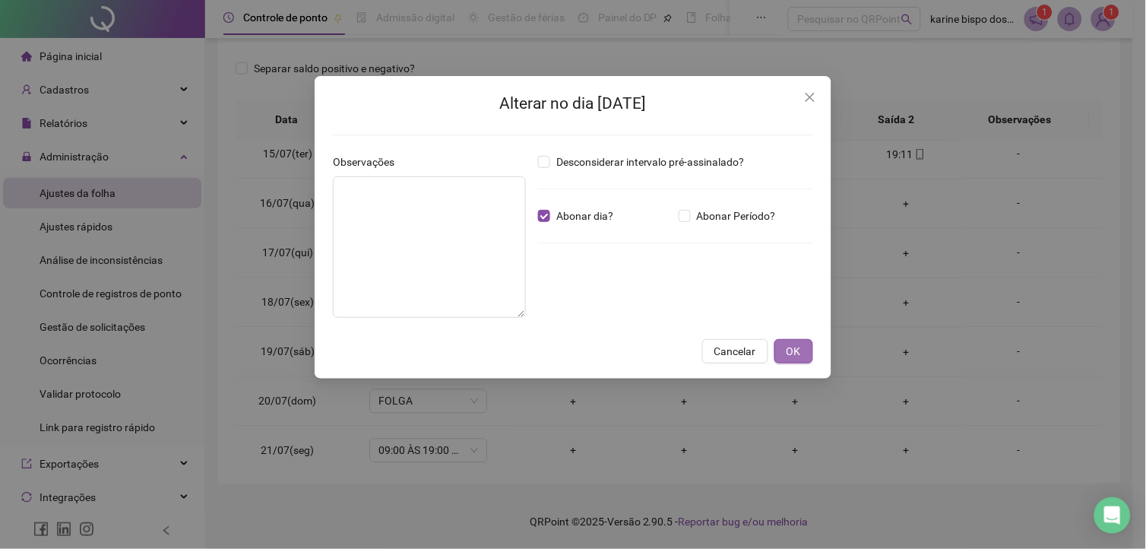
click at [798, 345] on span "OK" at bounding box center [794, 351] width 14 height 17
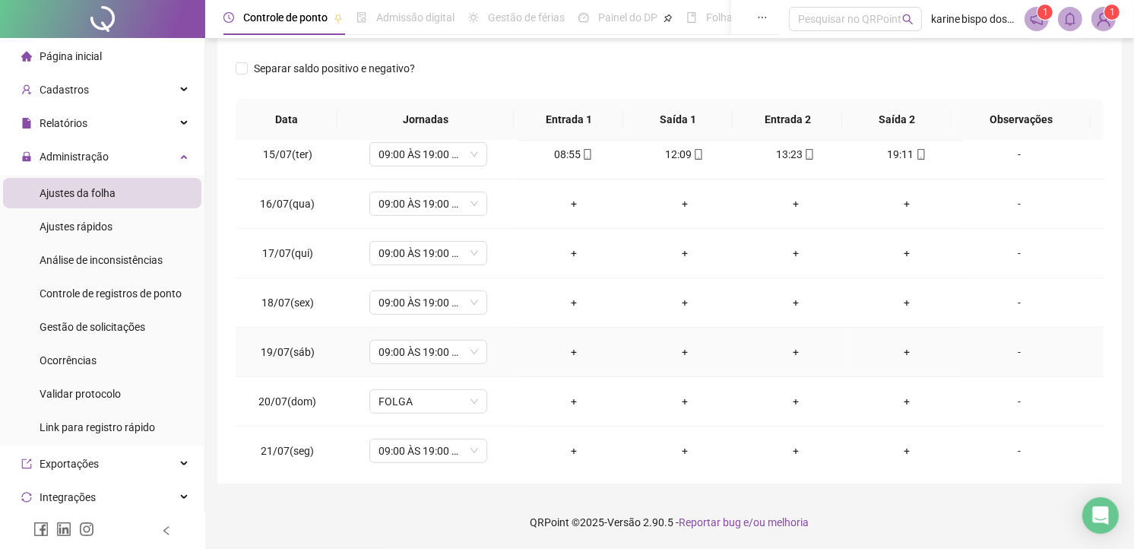
click at [1007, 353] on div "-" at bounding box center [1019, 352] width 90 height 17
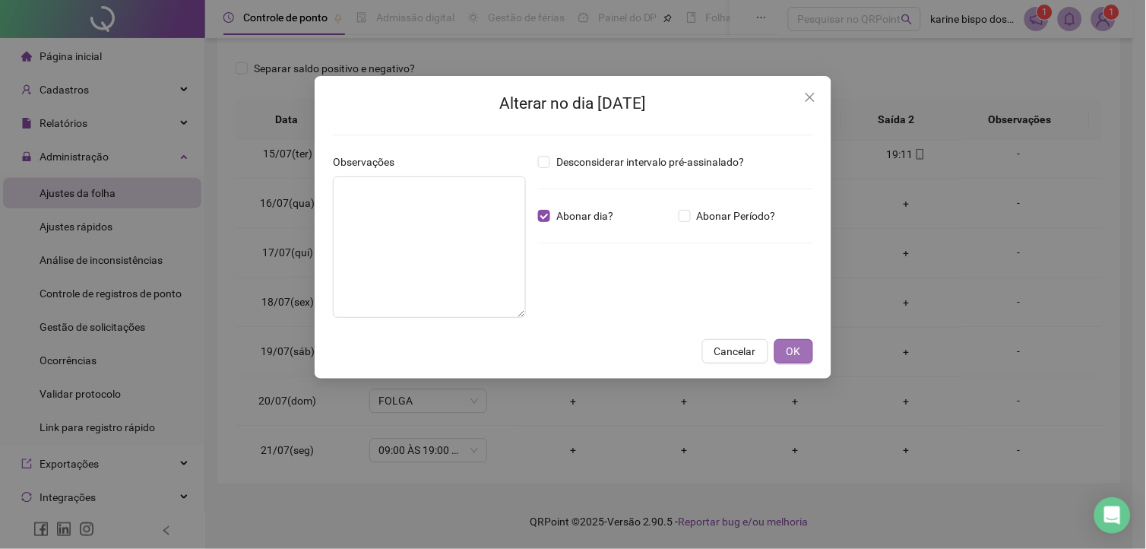
click at [787, 351] on span "OK" at bounding box center [794, 351] width 14 height 17
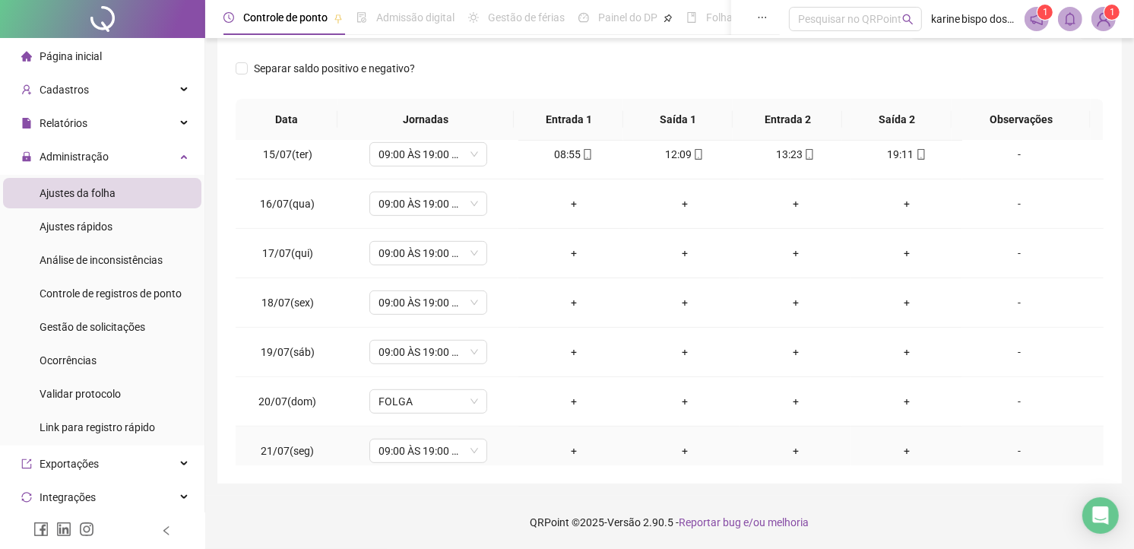
click at [1011, 451] on div "-" at bounding box center [1019, 450] width 90 height 17
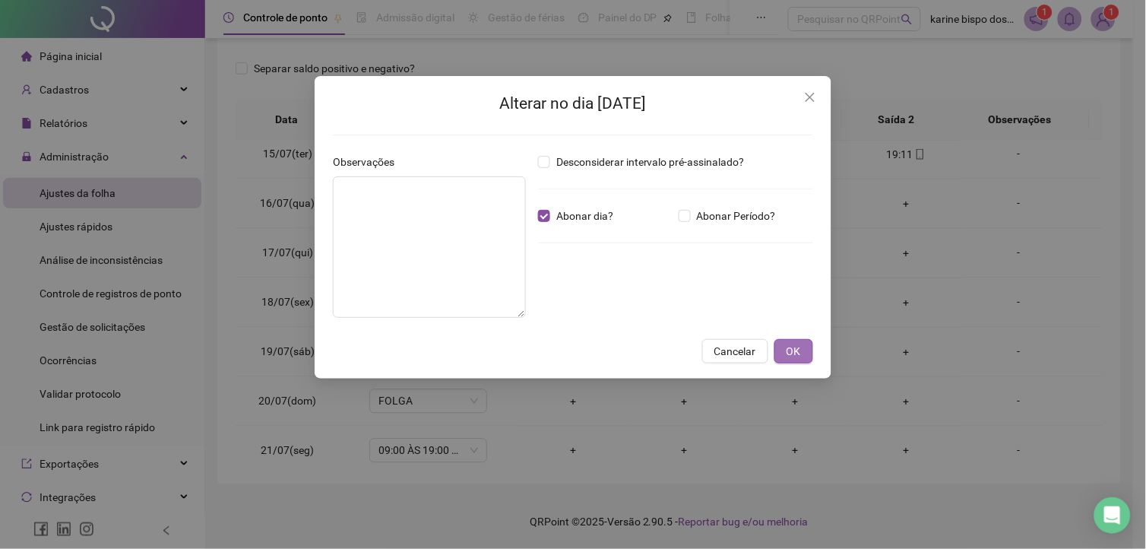
click at [801, 353] on button "OK" at bounding box center [793, 351] width 39 height 24
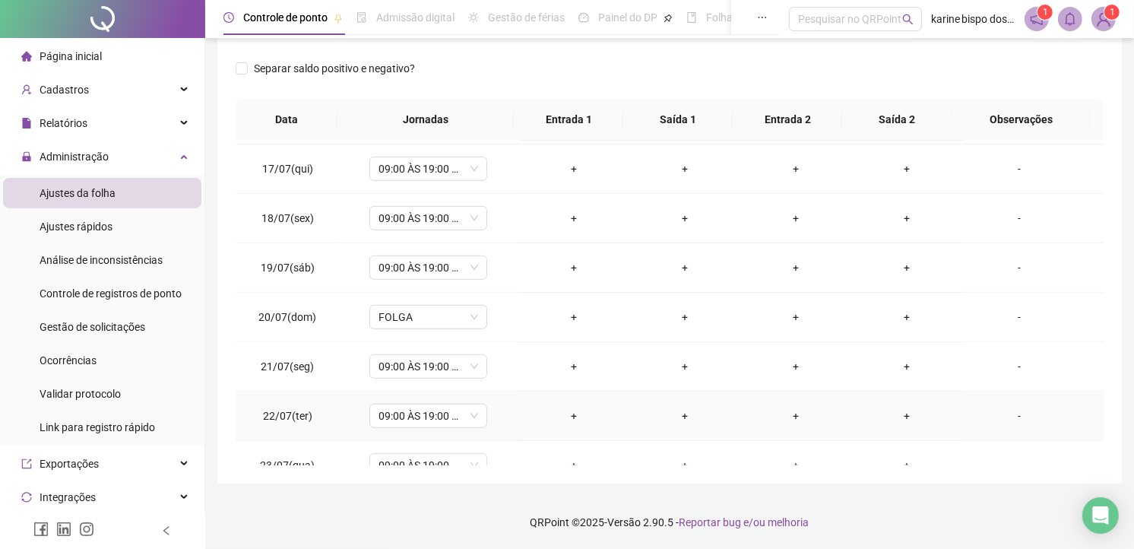
scroll to position [871, 0]
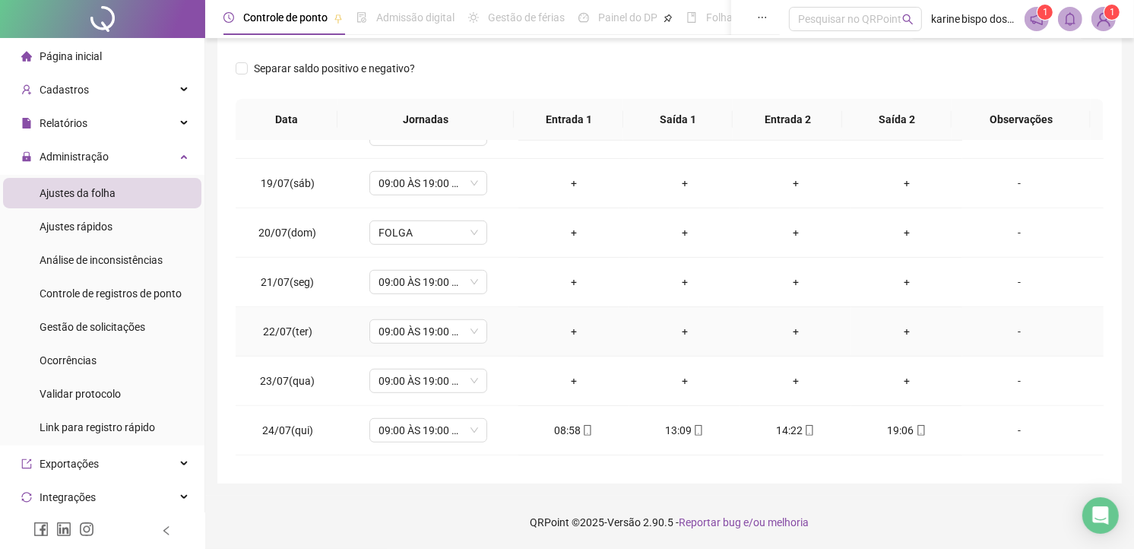
click at [1007, 334] on div "-" at bounding box center [1019, 331] width 90 height 17
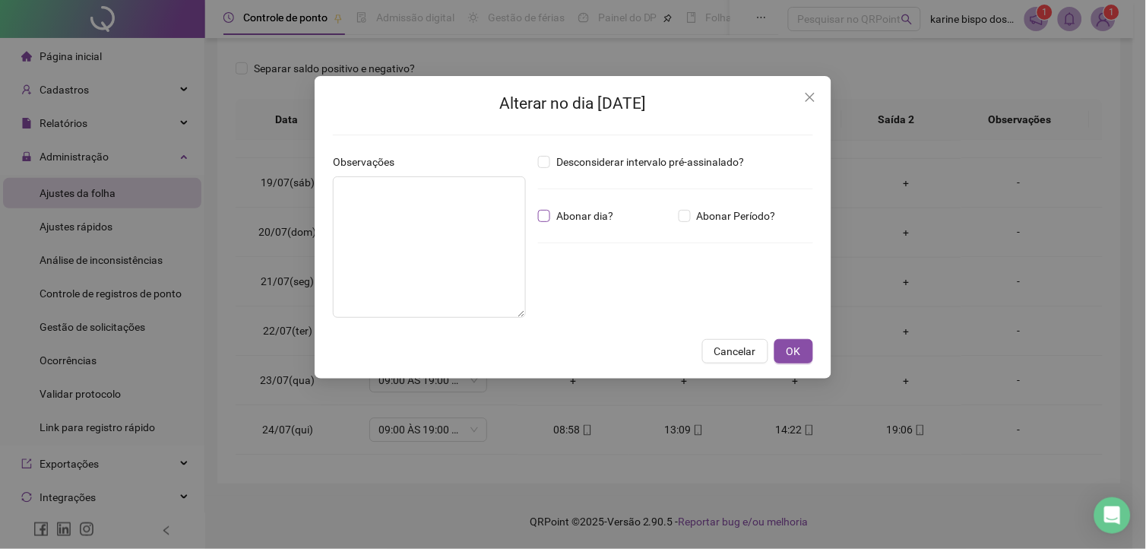
click at [599, 217] on span "Abonar dia?" at bounding box center [584, 215] width 69 height 17
click at [803, 353] on button "OK" at bounding box center [793, 351] width 39 height 24
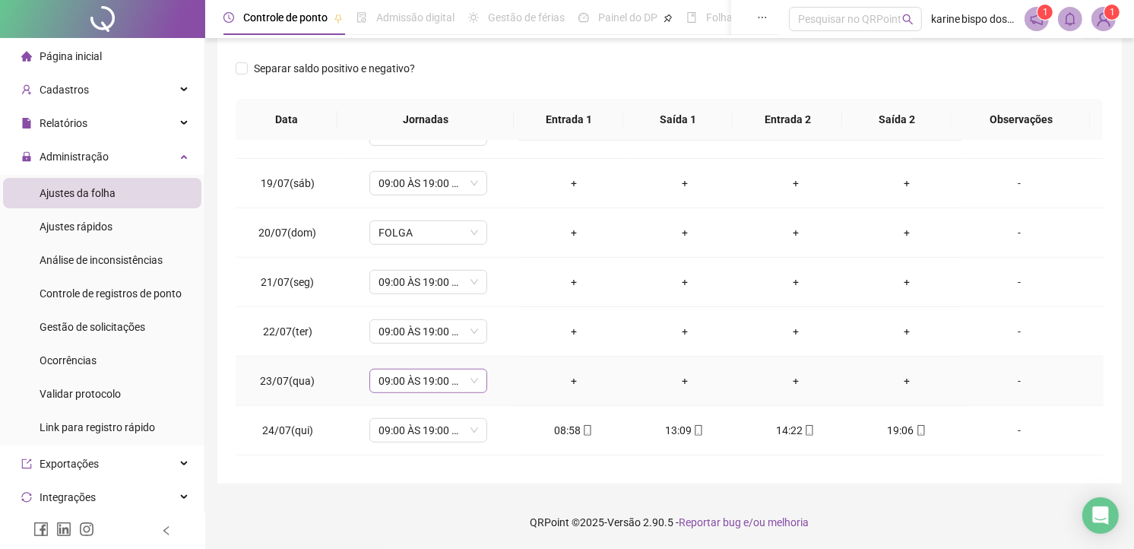
click at [471, 382] on span "09:00 ÀS 19:00 HS" at bounding box center [428, 380] width 100 height 23
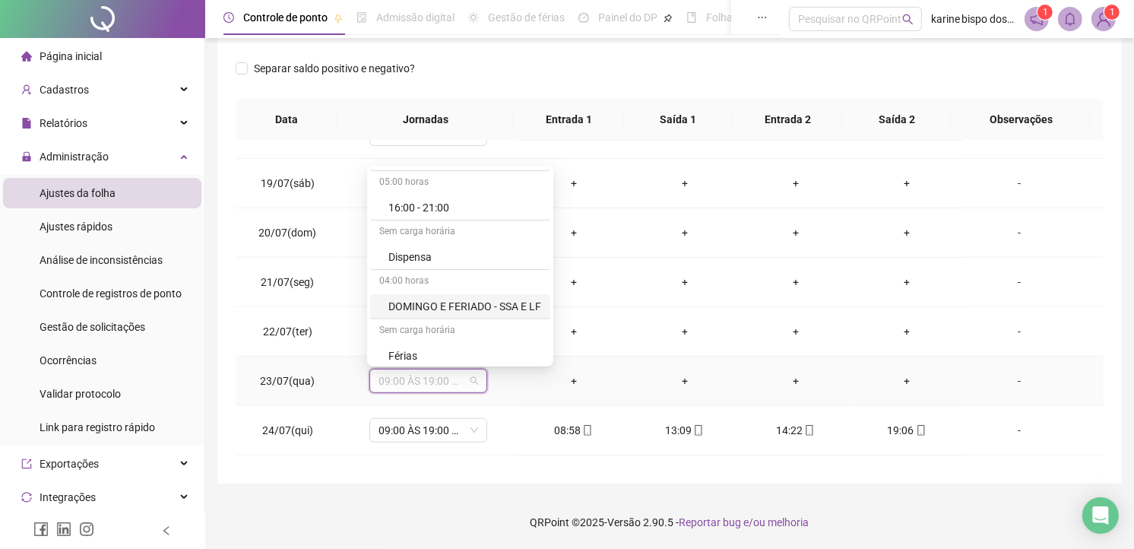
scroll to position [661, 0]
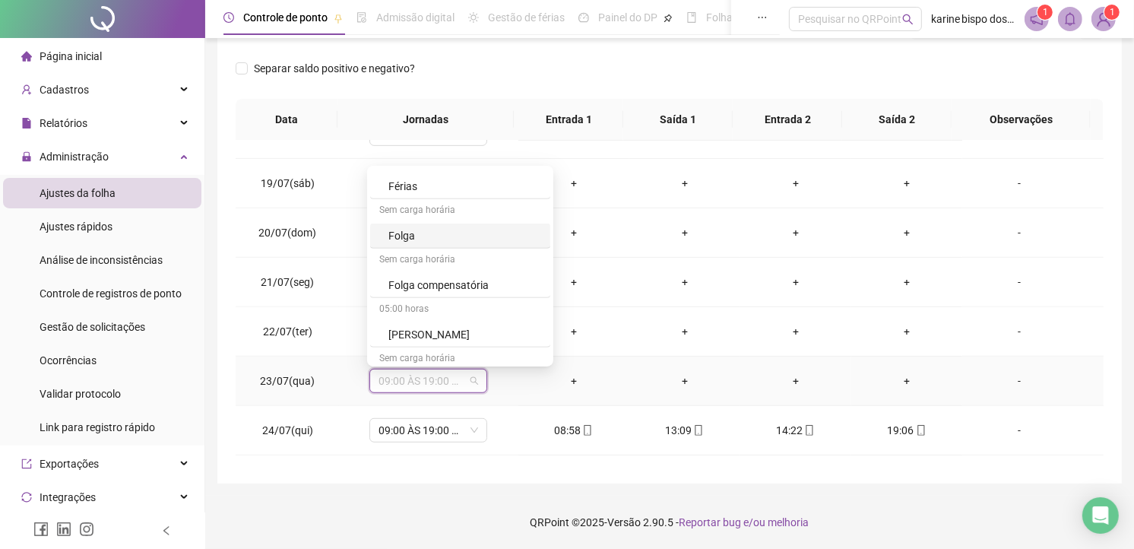
click at [420, 230] on div "Folga" at bounding box center [464, 235] width 153 height 17
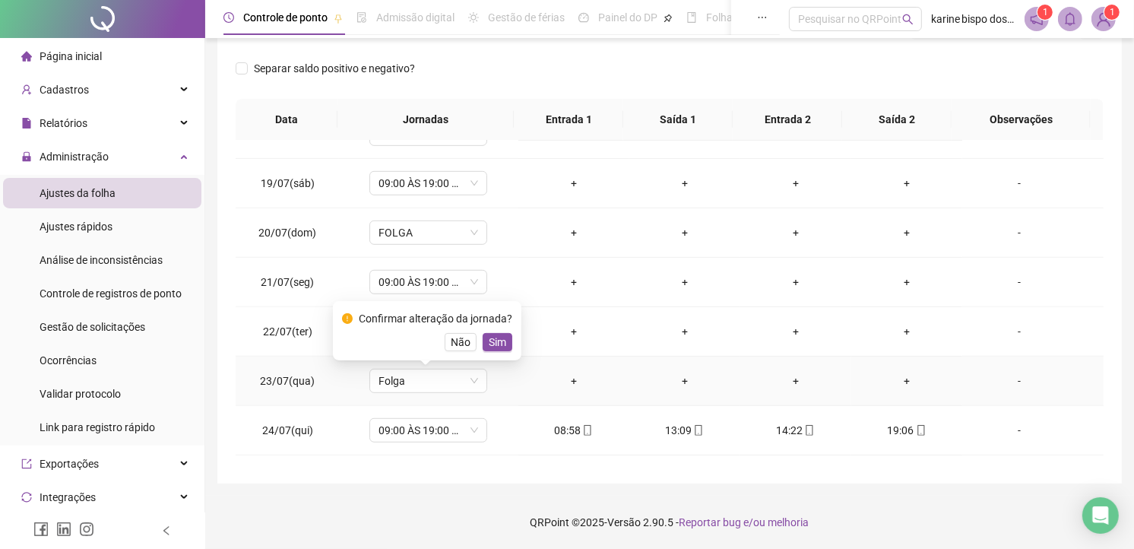
click at [495, 343] on span "Sim" at bounding box center [497, 342] width 17 height 17
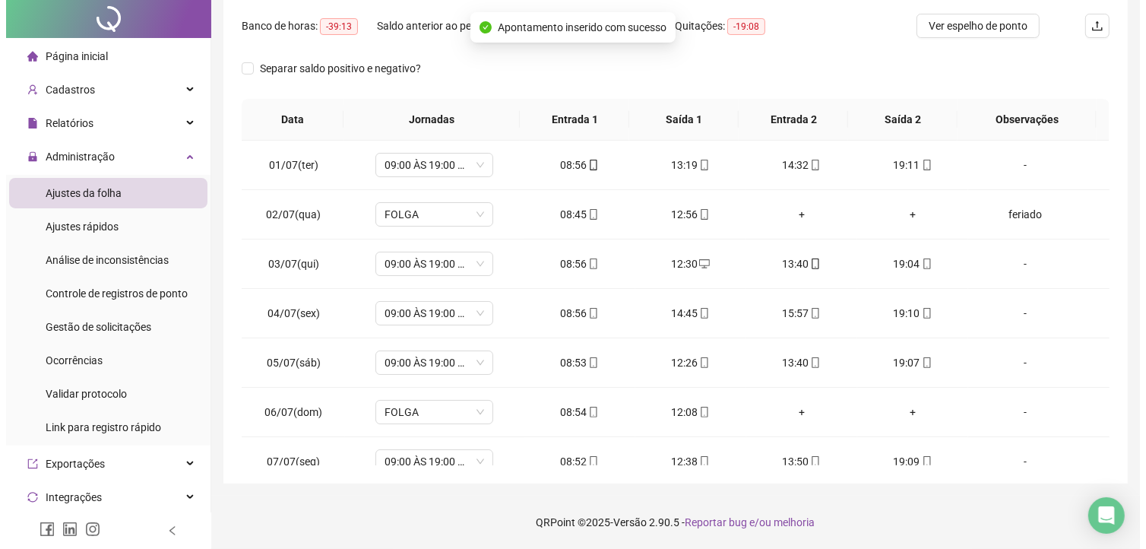
scroll to position [0, 0]
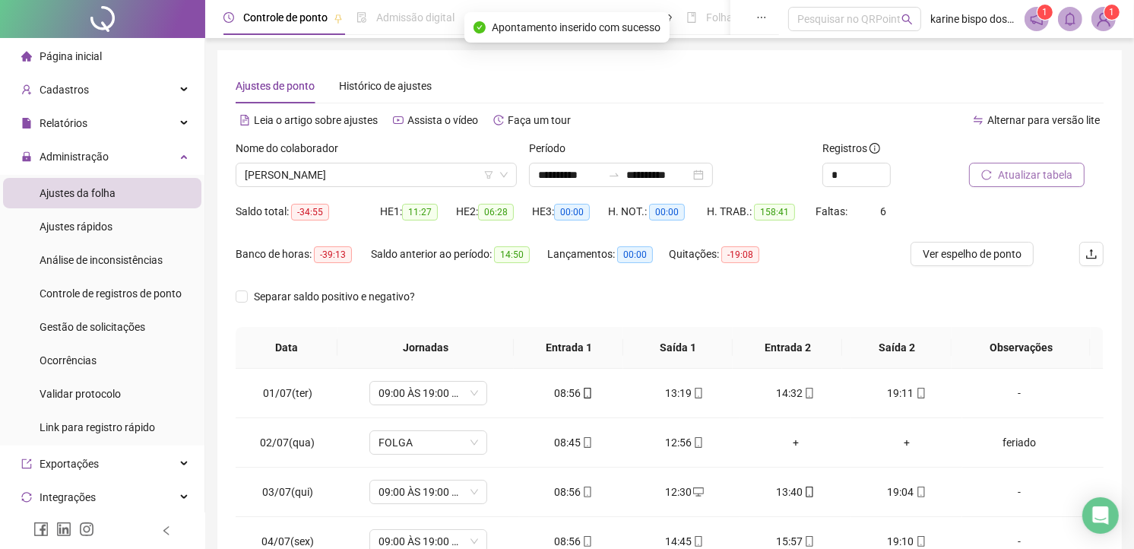
click at [1032, 167] on span "Atualizar tabela" at bounding box center [1035, 174] width 74 height 17
click at [384, 292] on span "Separar saldo positivo e negativo?" at bounding box center [334, 296] width 173 height 17
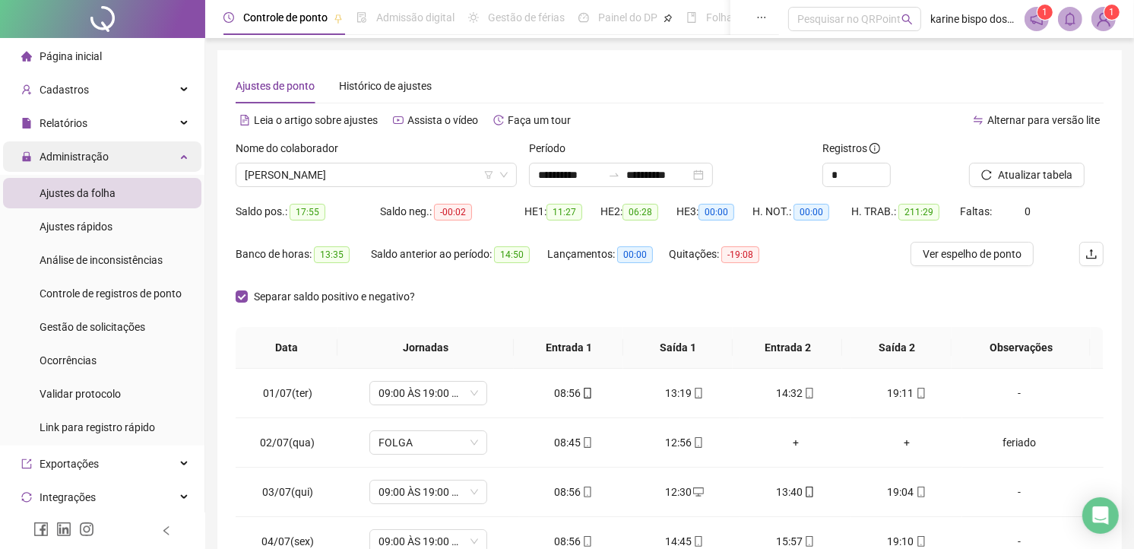
click at [72, 153] on span "Administração" at bounding box center [74, 156] width 69 height 12
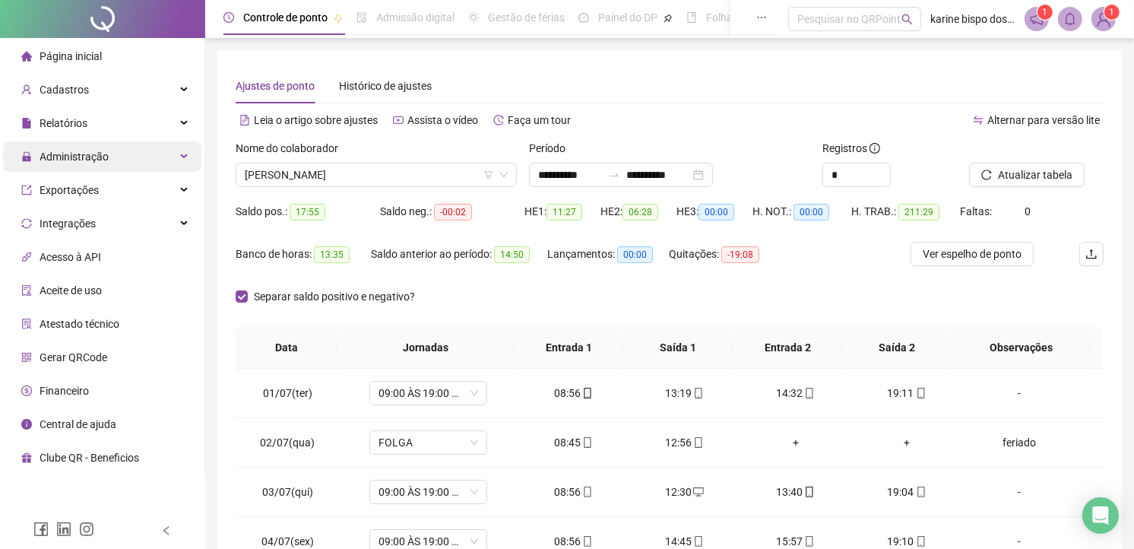
click at [81, 160] on span "Administração" at bounding box center [74, 156] width 69 height 12
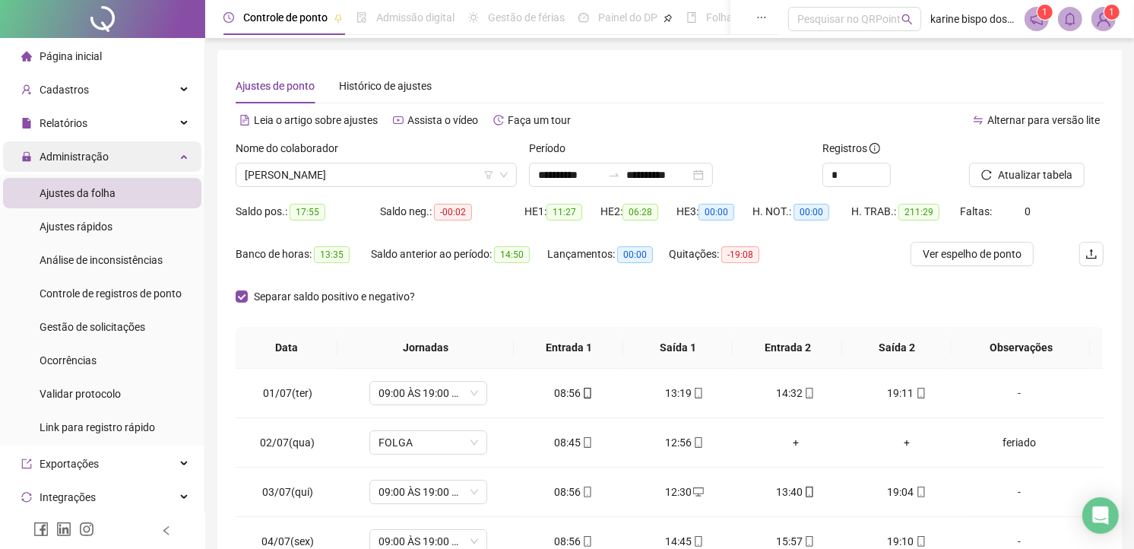
click at [65, 157] on span "Administração" at bounding box center [74, 156] width 69 height 12
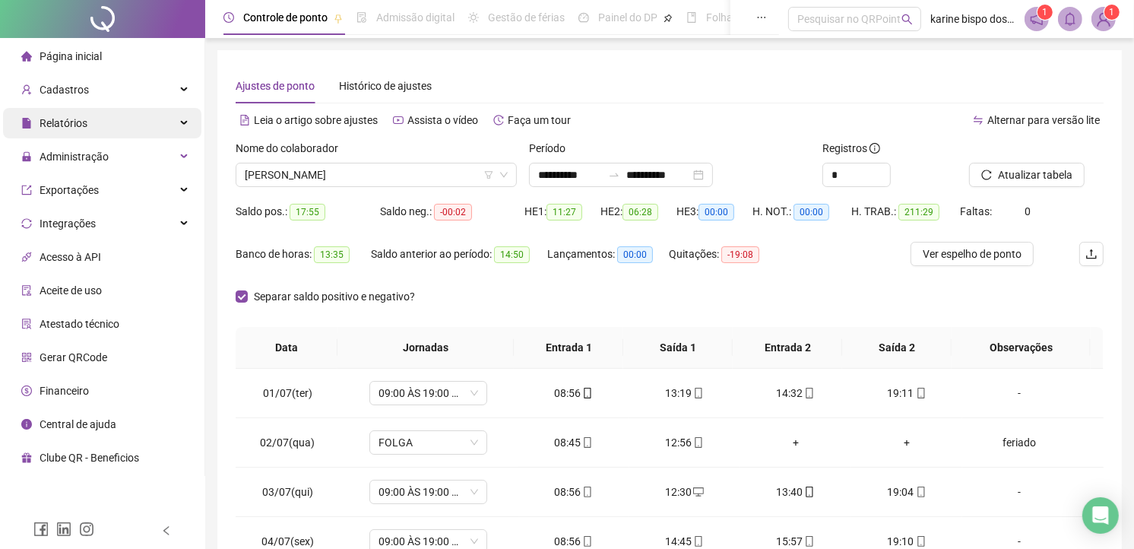
click at [68, 122] on span "Relatórios" at bounding box center [64, 123] width 48 height 12
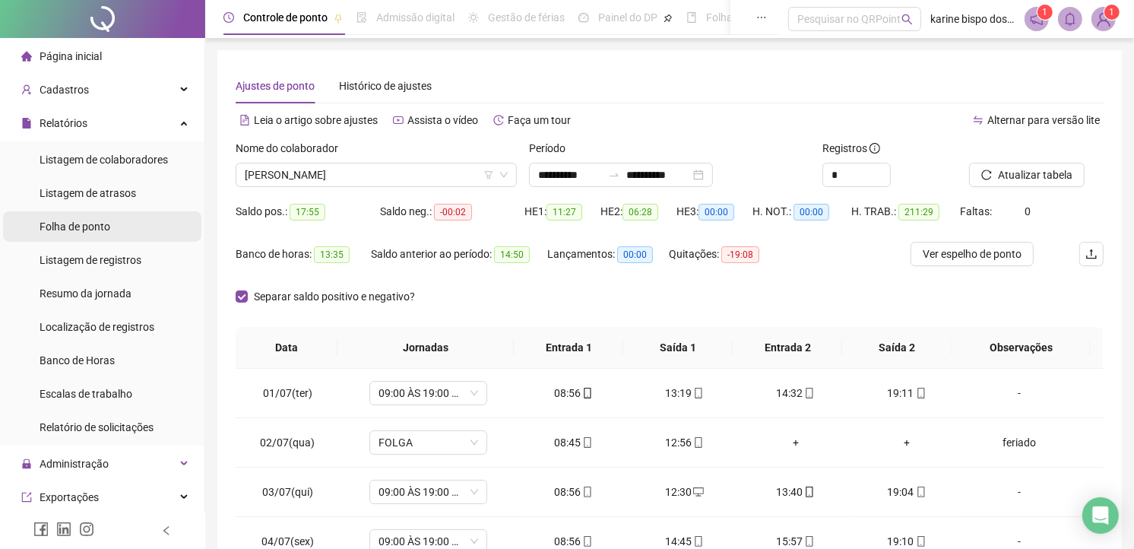
drag, startPoint x: 74, startPoint y: 224, endPoint x: 63, endPoint y: 233, distance: 14.0
click at [74, 224] on span "Folha de ponto" at bounding box center [75, 226] width 71 height 12
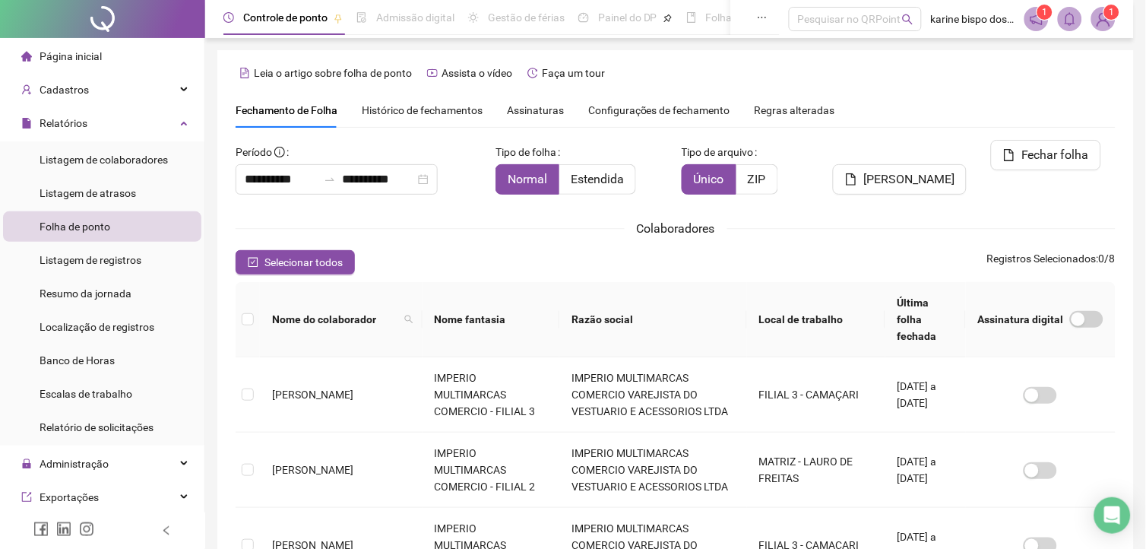
scroll to position [36, 0]
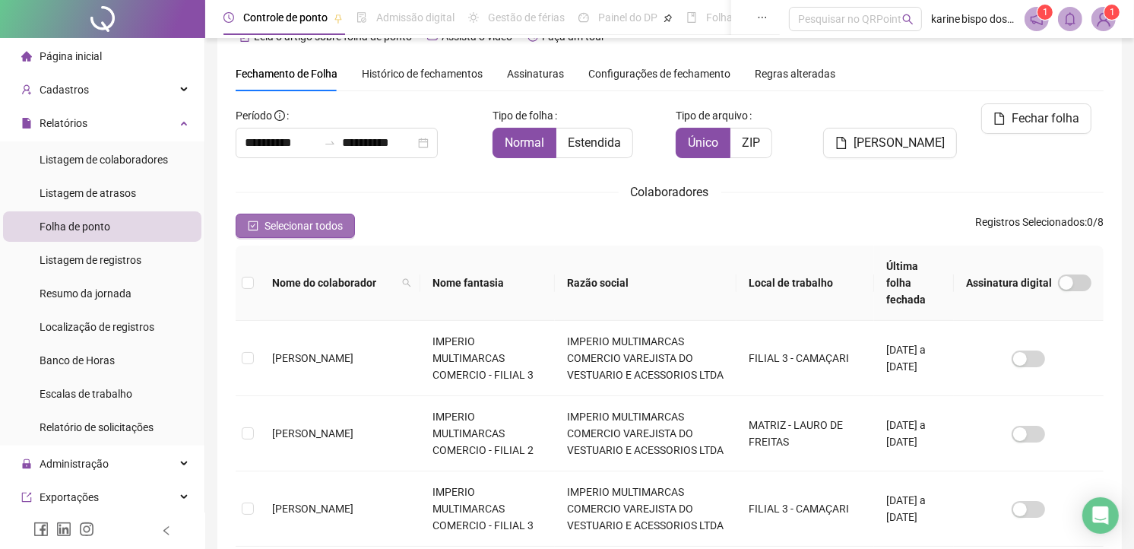
click at [263, 224] on button "Selecionar todos" at bounding box center [295, 226] width 119 height 24
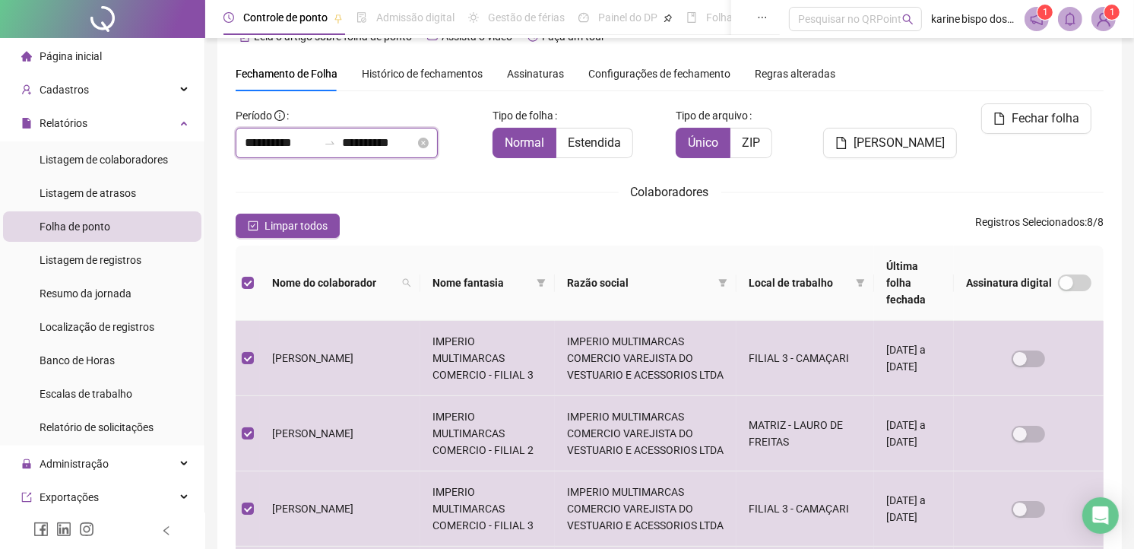
click at [270, 142] on input "**********" at bounding box center [281, 143] width 73 height 18
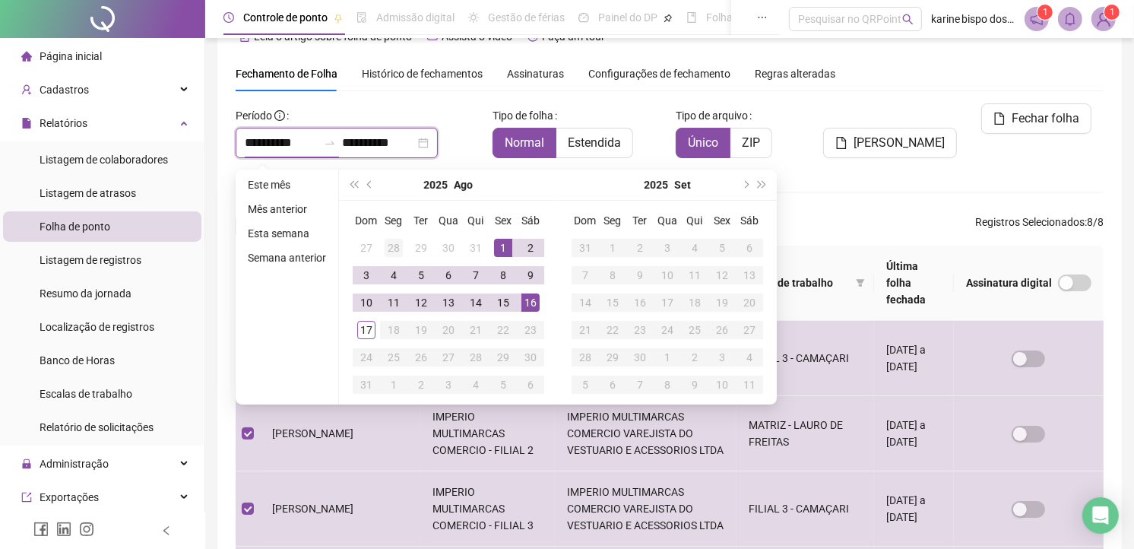
type input "**********"
click at [369, 176] on button "prev-year" at bounding box center [370, 184] width 17 height 30
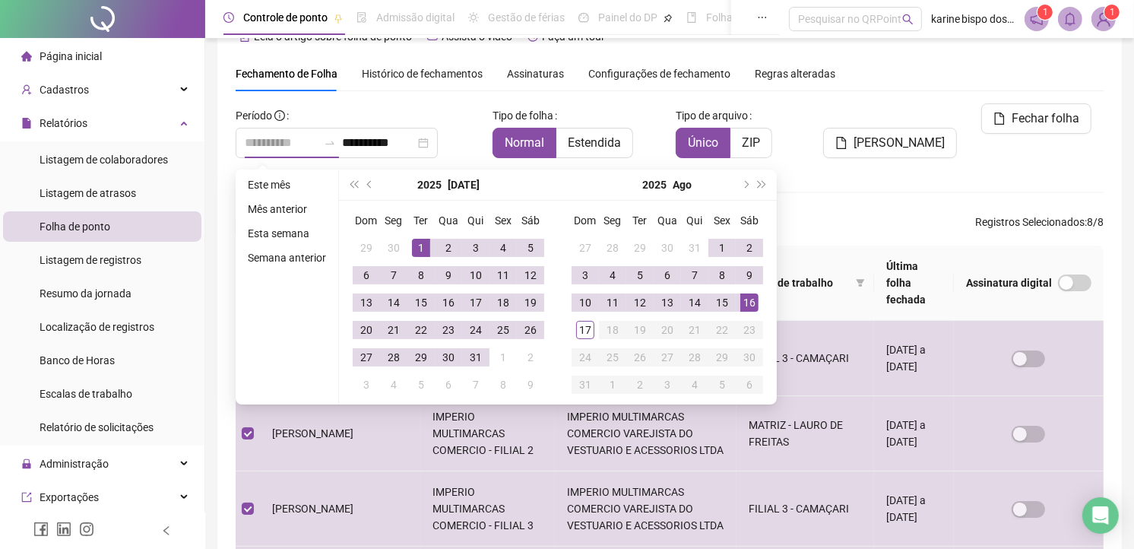
type input "**********"
drag, startPoint x: 414, startPoint y: 244, endPoint x: 420, endPoint y: 251, distance: 9.2
click at [415, 244] on div "1" at bounding box center [421, 248] width 18 height 18
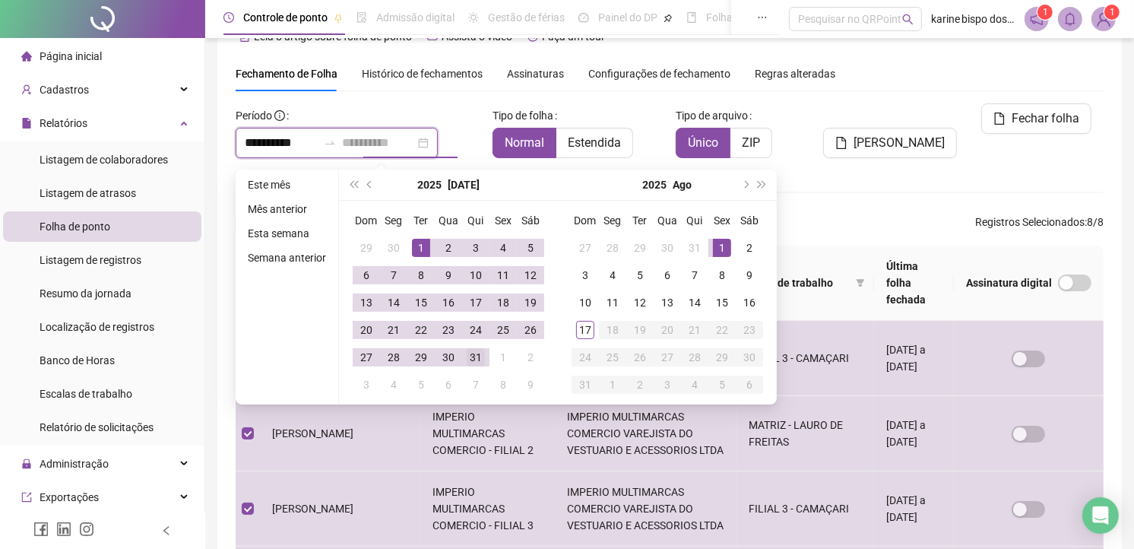
type input "**********"
click at [473, 353] on div "31" at bounding box center [476, 357] width 18 height 18
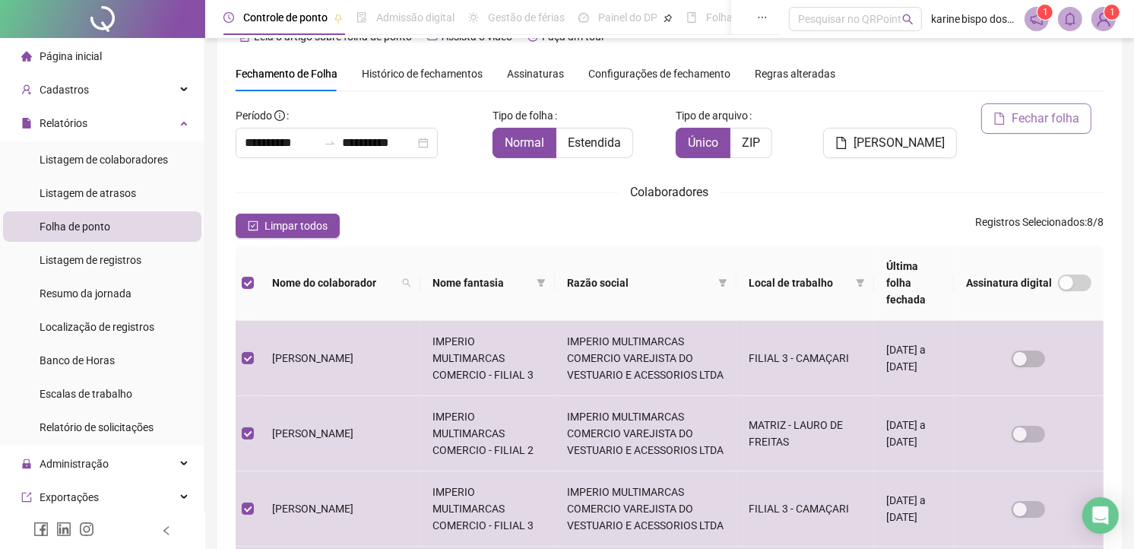
click at [1053, 111] on span "Fechar folha" at bounding box center [1046, 118] width 68 height 18
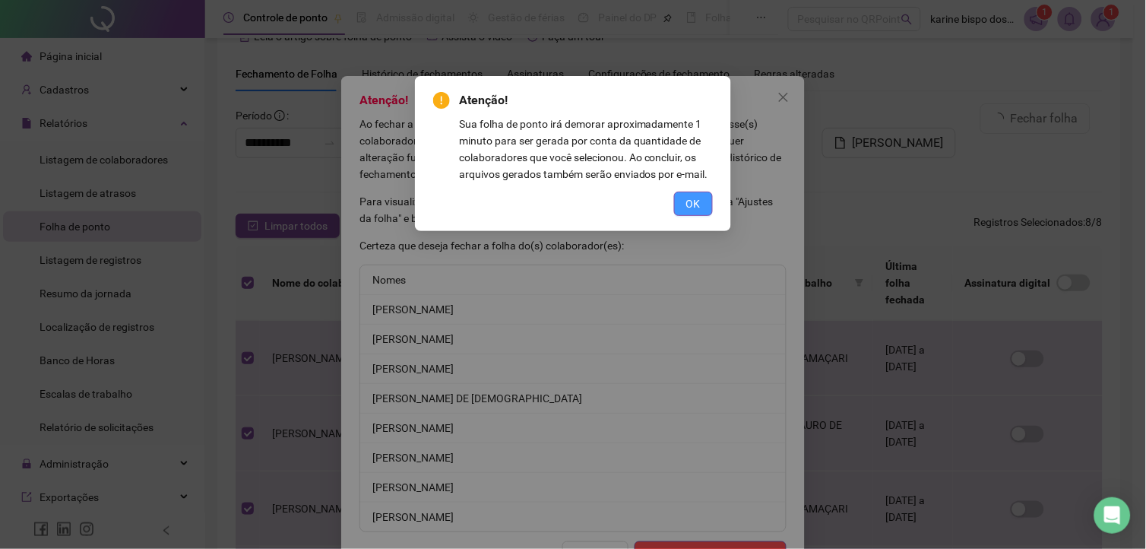
click at [689, 201] on span "OK" at bounding box center [693, 203] width 14 height 17
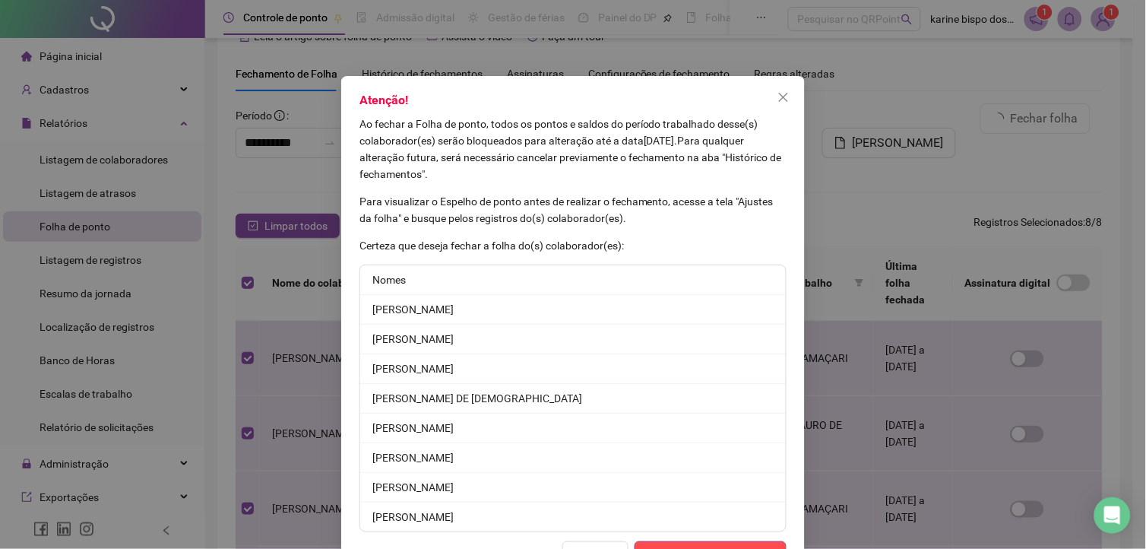
scroll to position [50, 0]
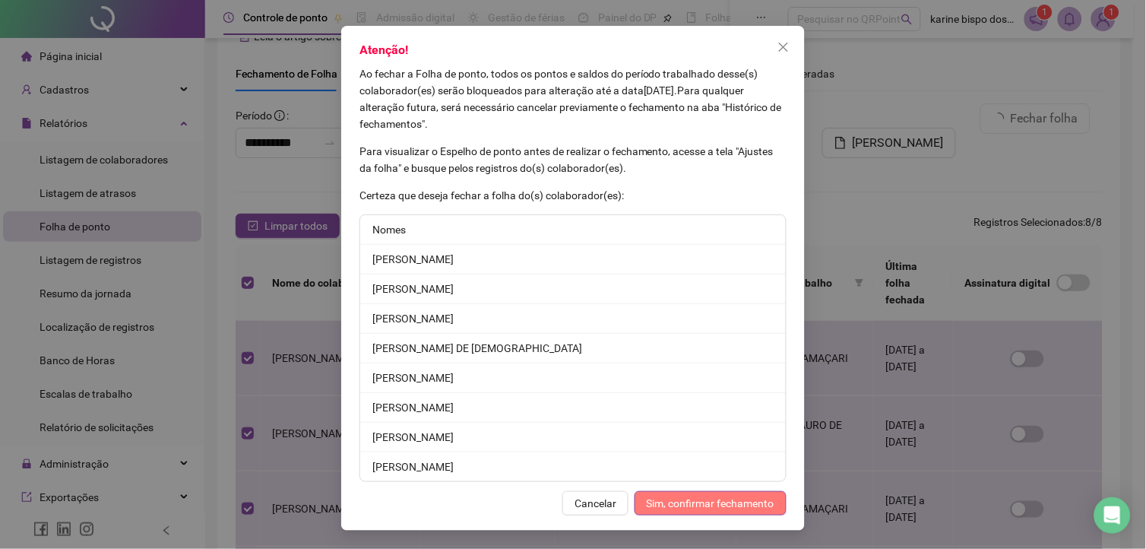
click at [687, 502] on span "Sim, confirmar fechamento" at bounding box center [711, 503] width 128 height 17
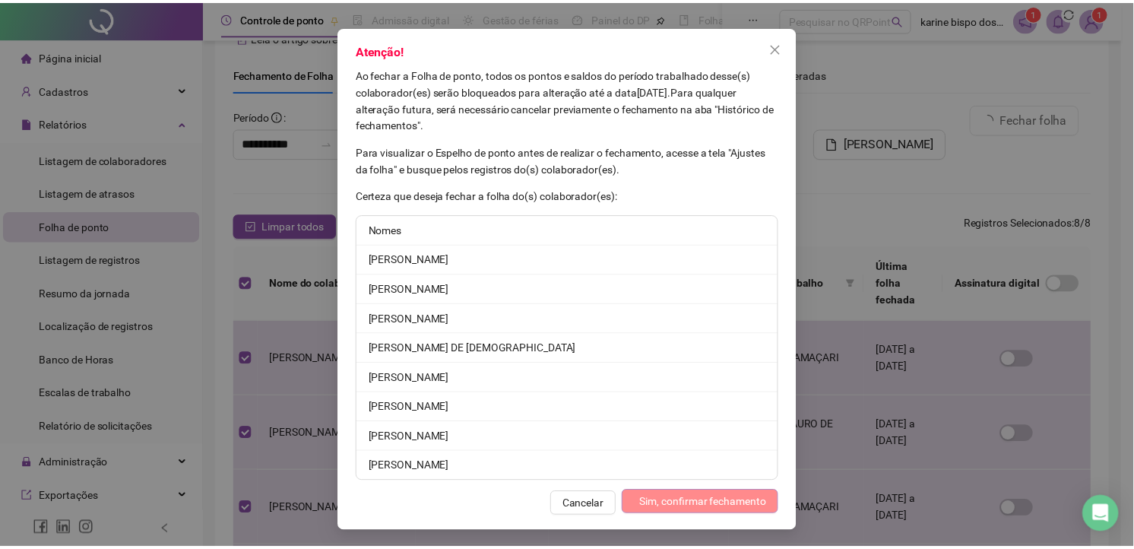
scroll to position [0, 0]
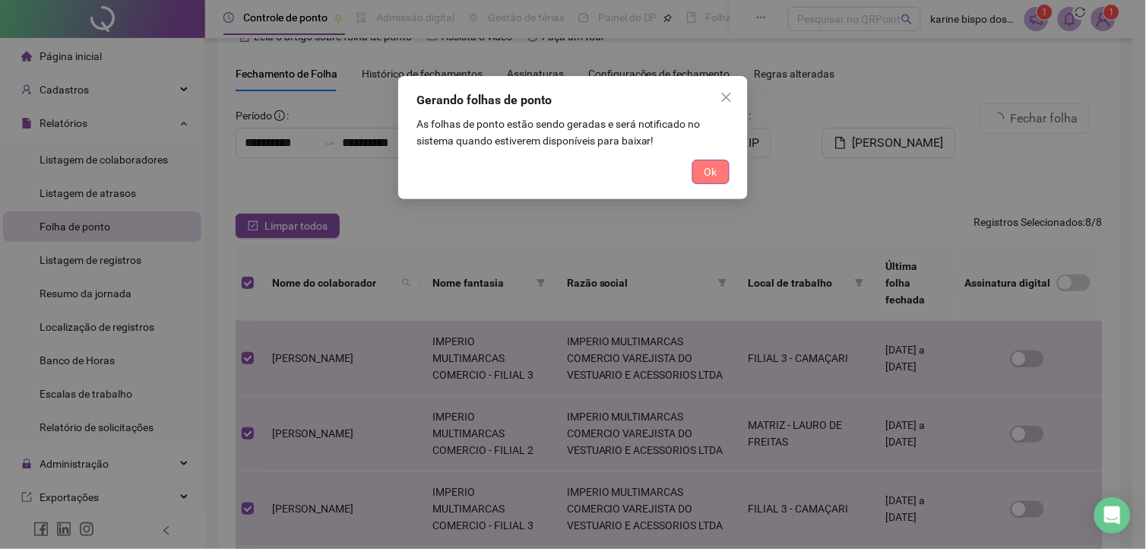
click at [708, 176] on span "Ok" at bounding box center [711, 171] width 13 height 17
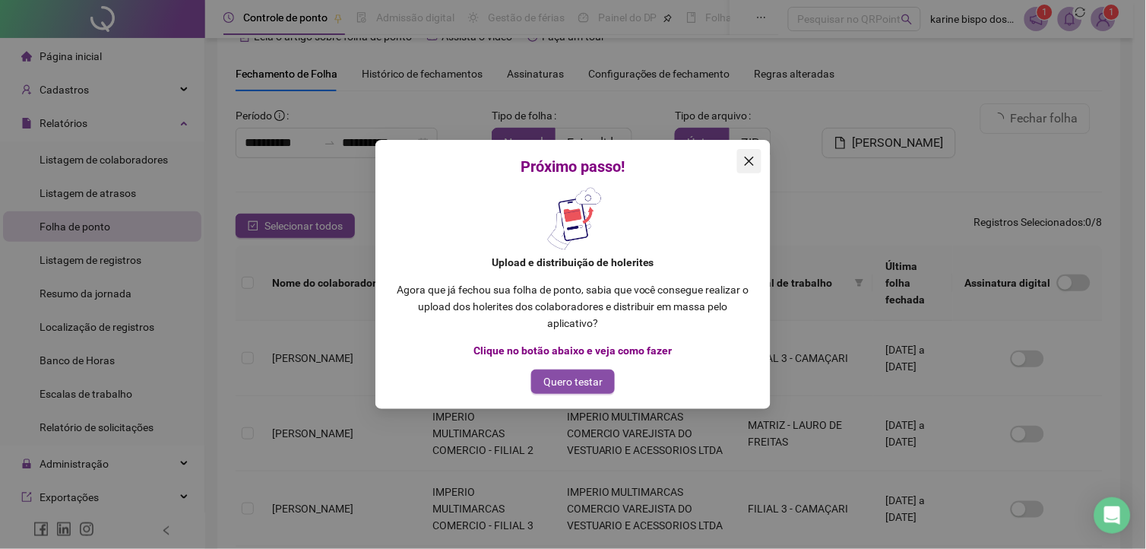
click at [756, 160] on span "Close" at bounding box center [749, 161] width 24 height 12
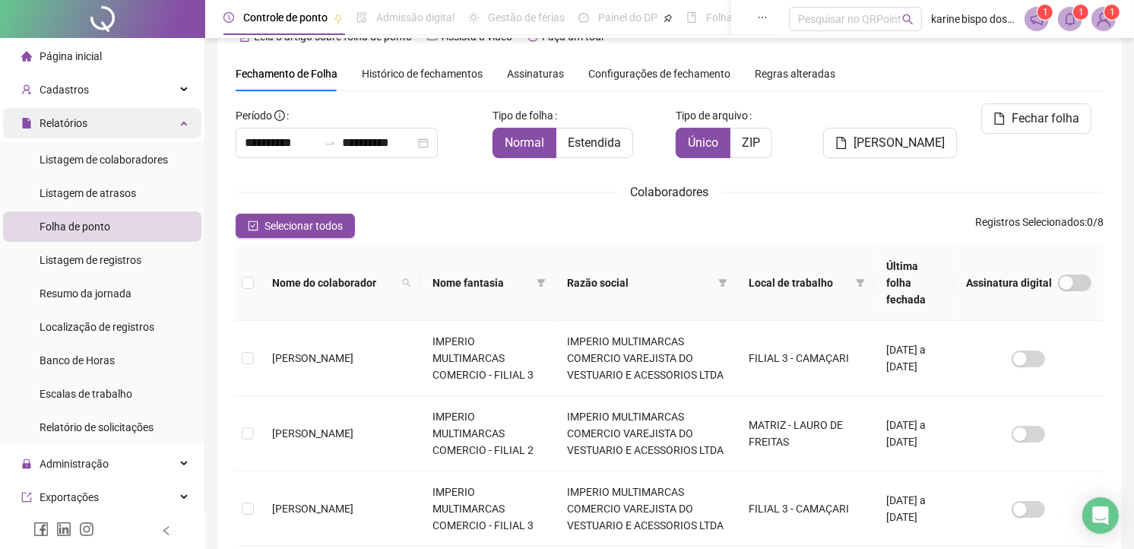
click at [64, 117] on span "Relatórios" at bounding box center [64, 123] width 48 height 12
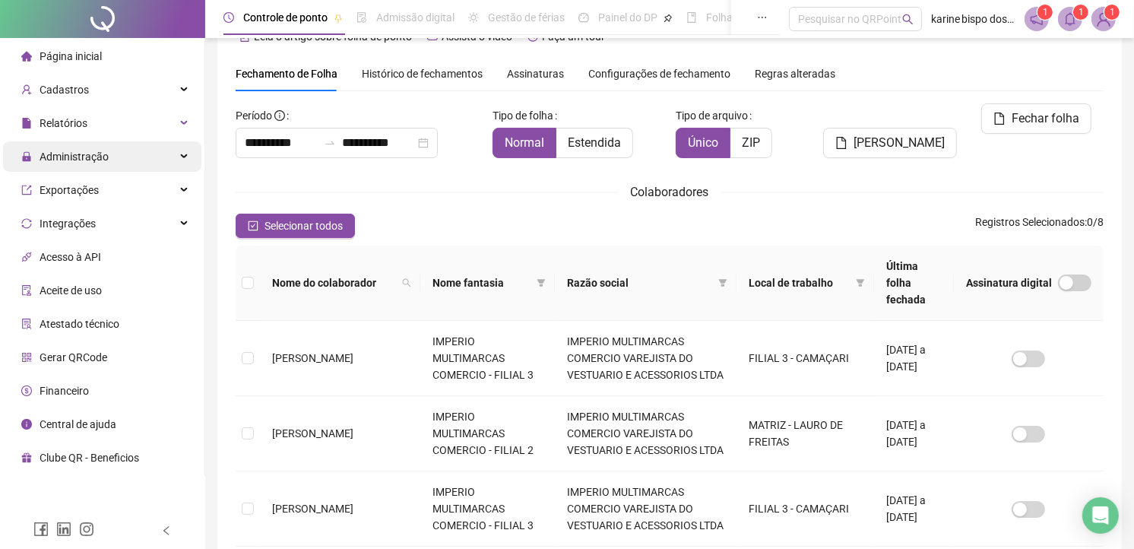
click at [61, 150] on span "Administração" at bounding box center [74, 156] width 69 height 12
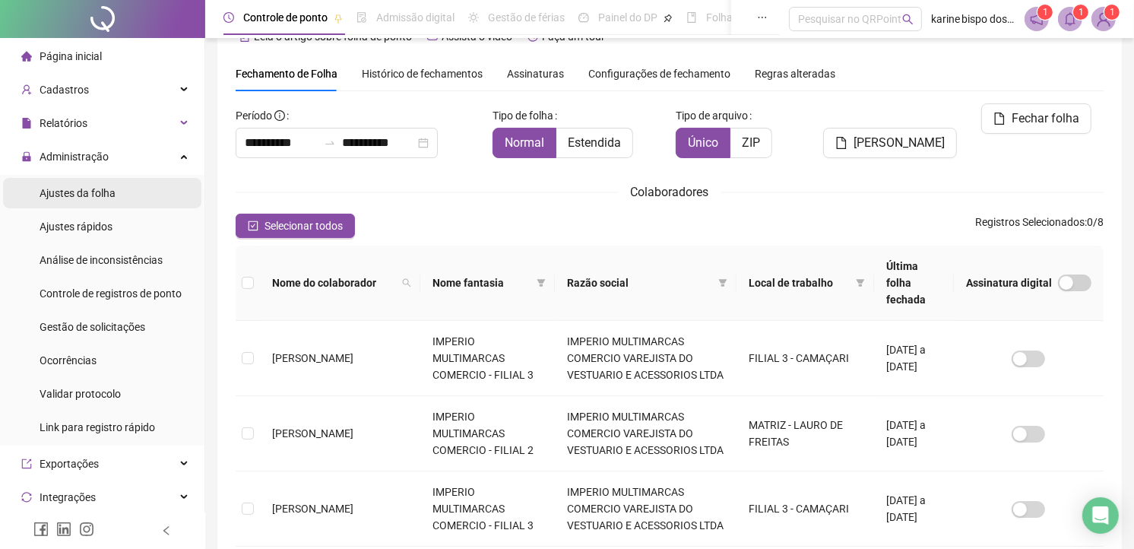
click at [85, 187] on span "Ajustes da folha" at bounding box center [78, 193] width 76 height 12
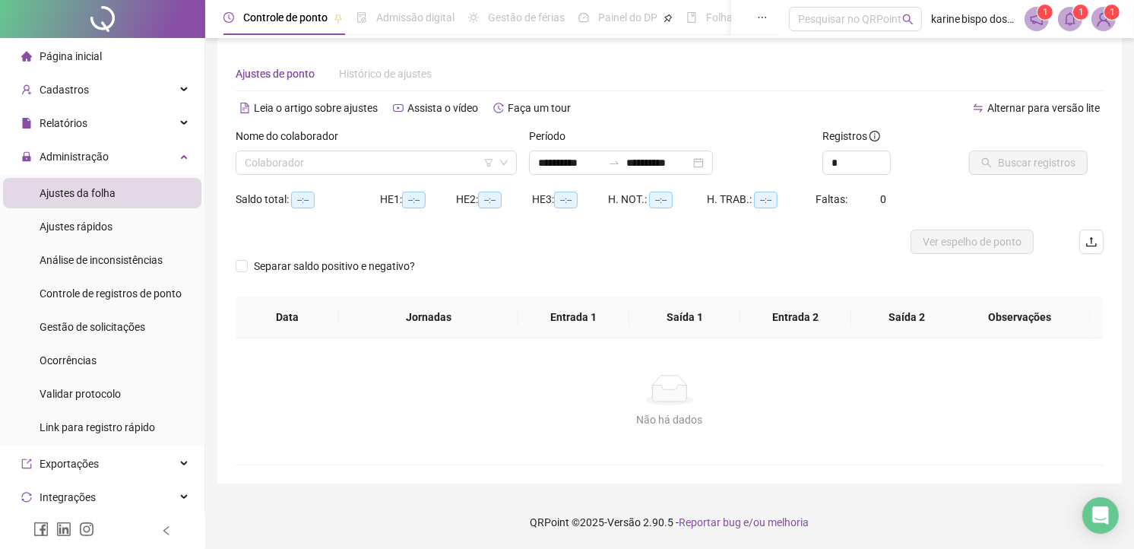
scroll to position [11, 0]
type input "**********"
drag, startPoint x: 407, startPoint y: 161, endPoint x: 369, endPoint y: 176, distance: 40.7
click at [407, 162] on input "search" at bounding box center [369, 163] width 249 height 23
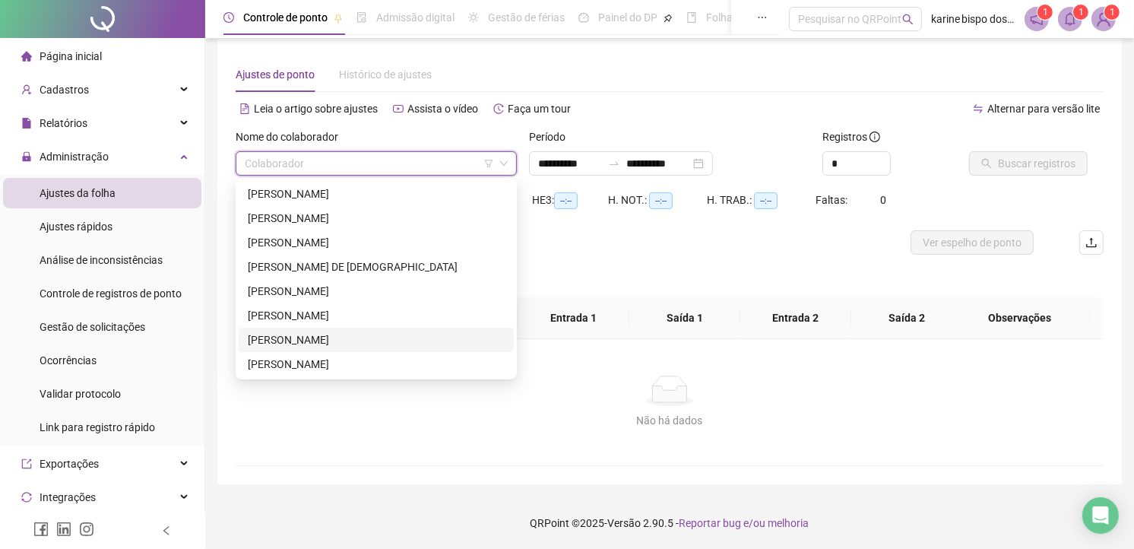
drag, startPoint x: 292, startPoint y: 342, endPoint x: 517, endPoint y: 320, distance: 226.0
click at [293, 342] on div "PAMELA BERNARDINO DE SOUZA" at bounding box center [376, 339] width 257 height 17
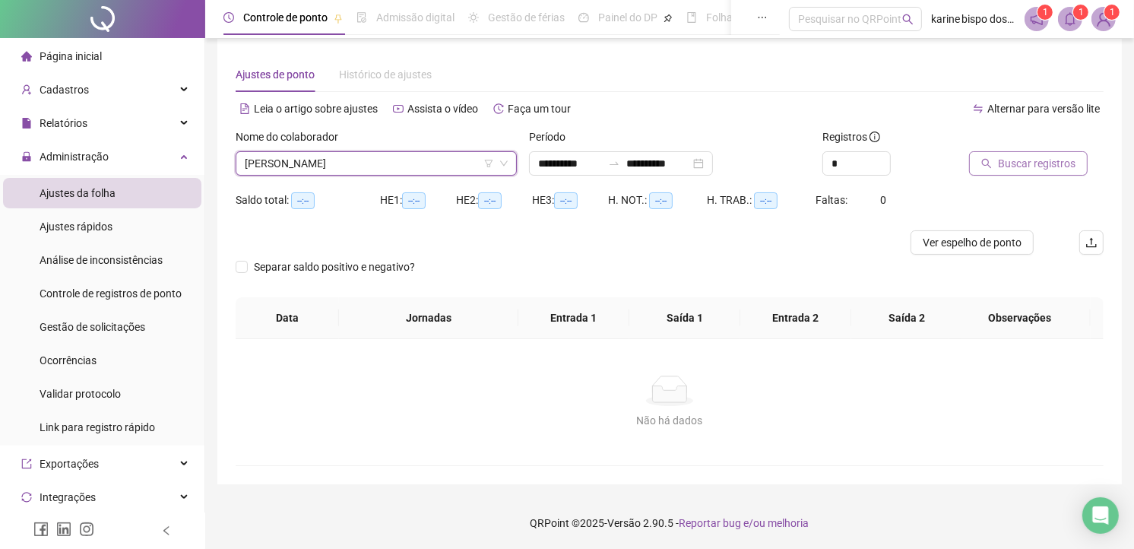
click at [985, 160] on icon "search" at bounding box center [986, 163] width 11 height 11
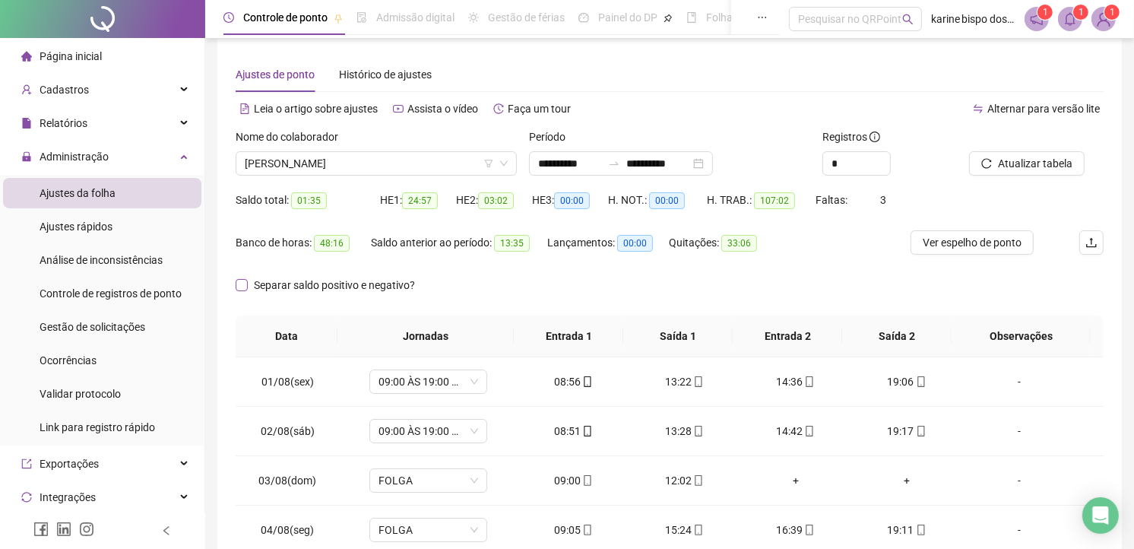
click at [321, 287] on span "Separar saldo positivo e negativo?" at bounding box center [334, 285] width 173 height 17
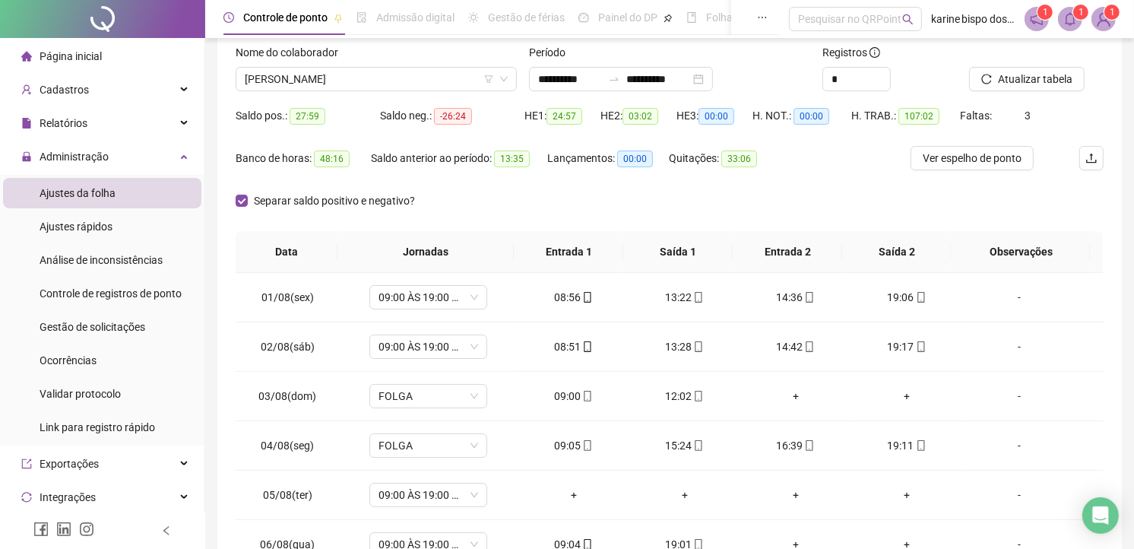
scroll to position [180, 0]
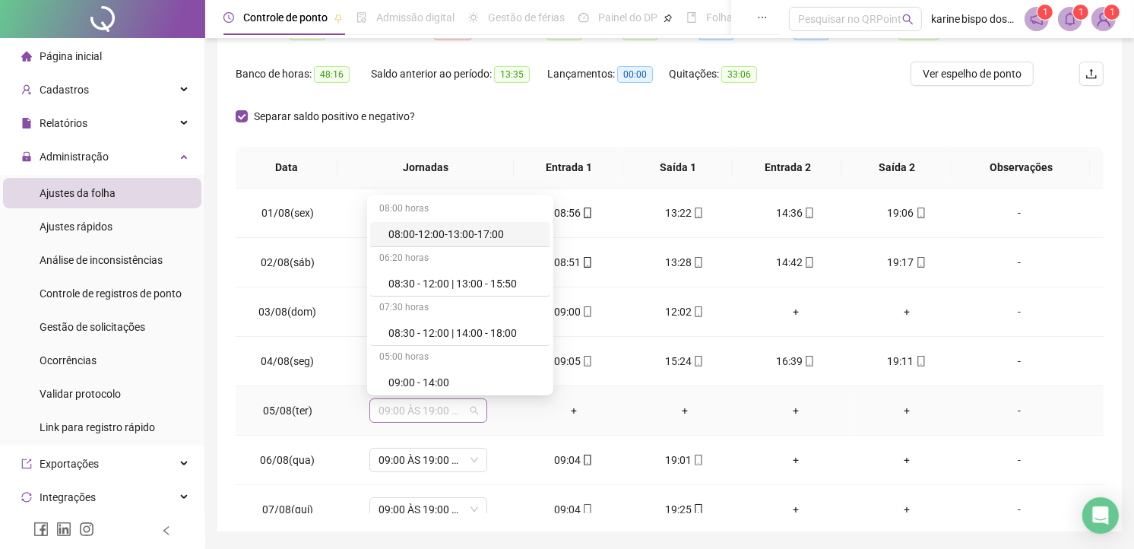
click at [475, 408] on span "09:00 ÀS 19:00 HS" at bounding box center [428, 410] width 100 height 23
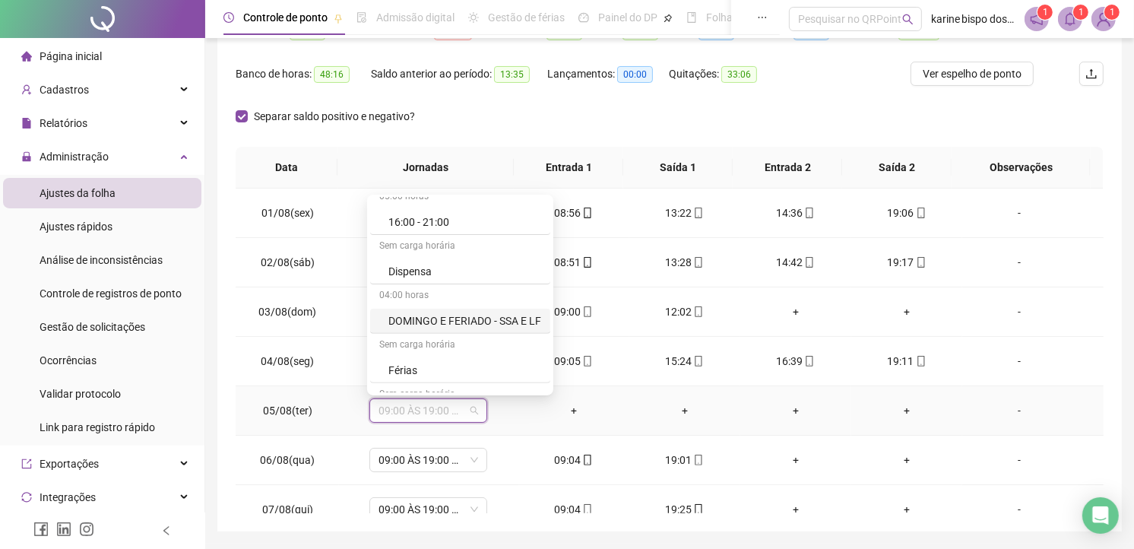
scroll to position [591, 0]
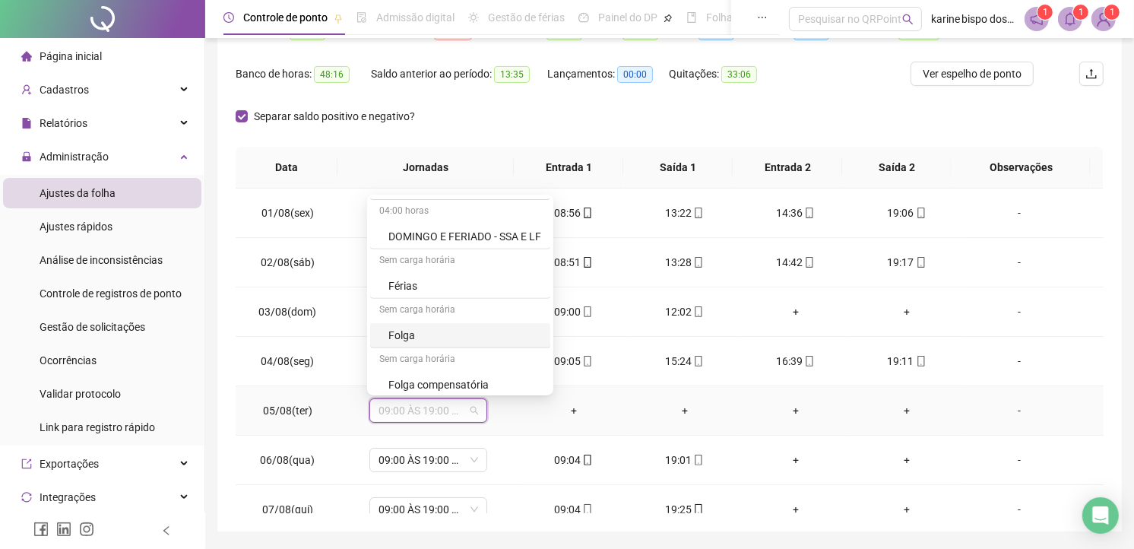
click at [406, 331] on div "Folga" at bounding box center [464, 335] width 153 height 17
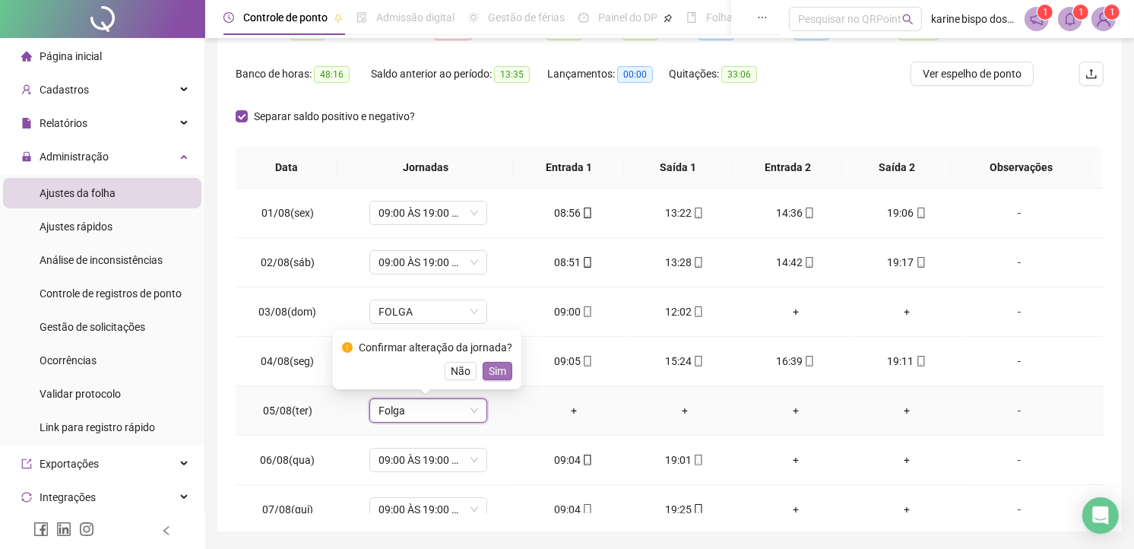
click at [500, 366] on span "Sim" at bounding box center [497, 371] width 17 height 17
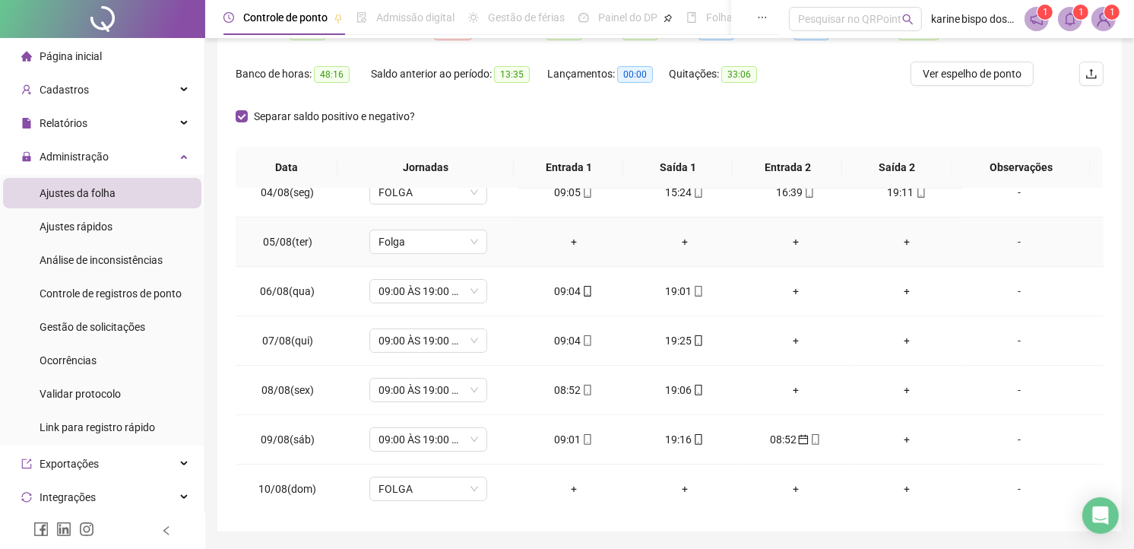
scroll to position [337, 0]
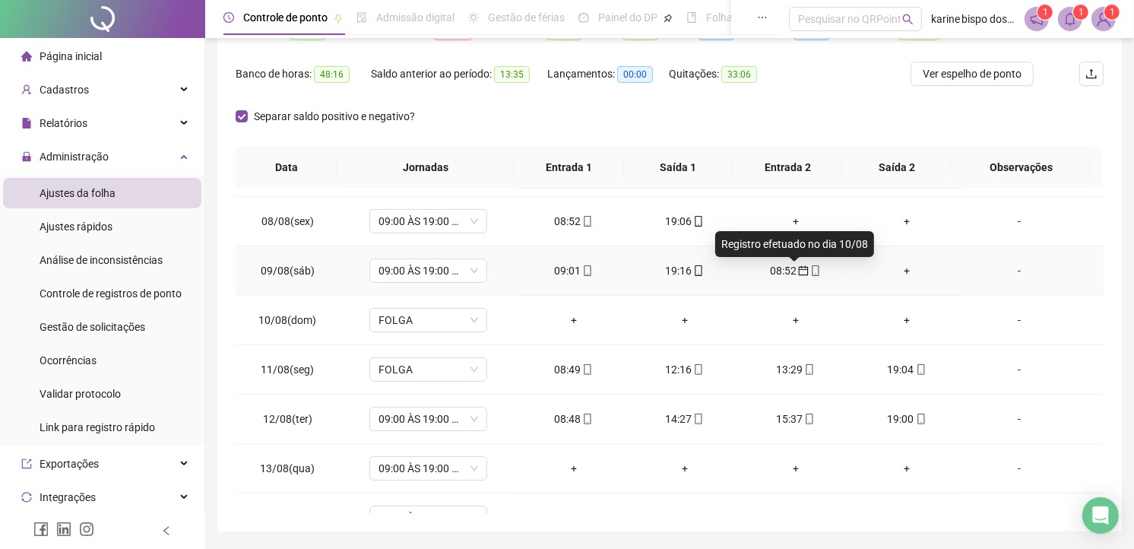
click at [798, 268] on icon "calendar" at bounding box center [803, 270] width 11 height 11
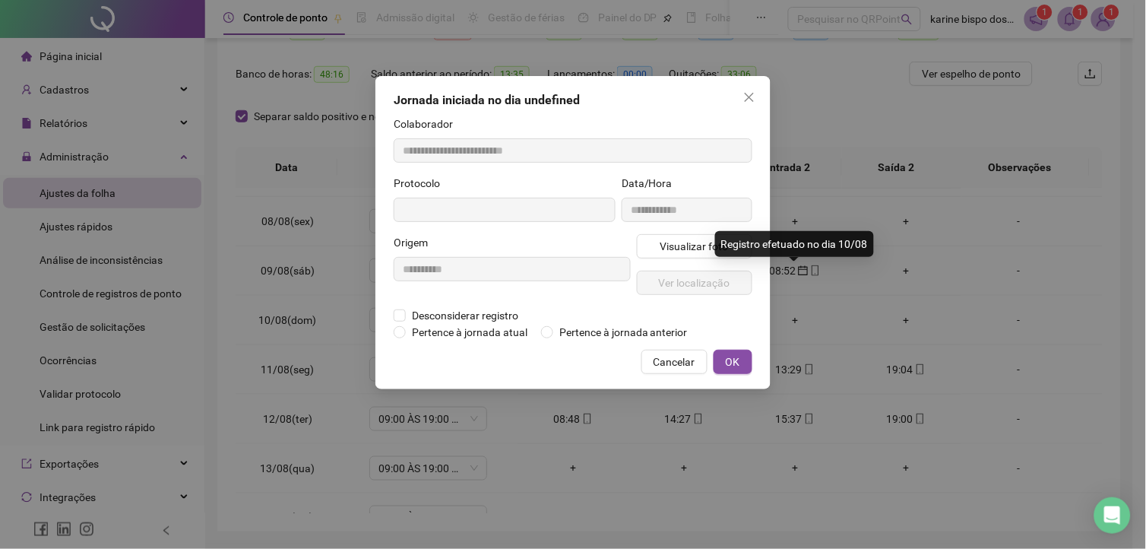
type input "**********"
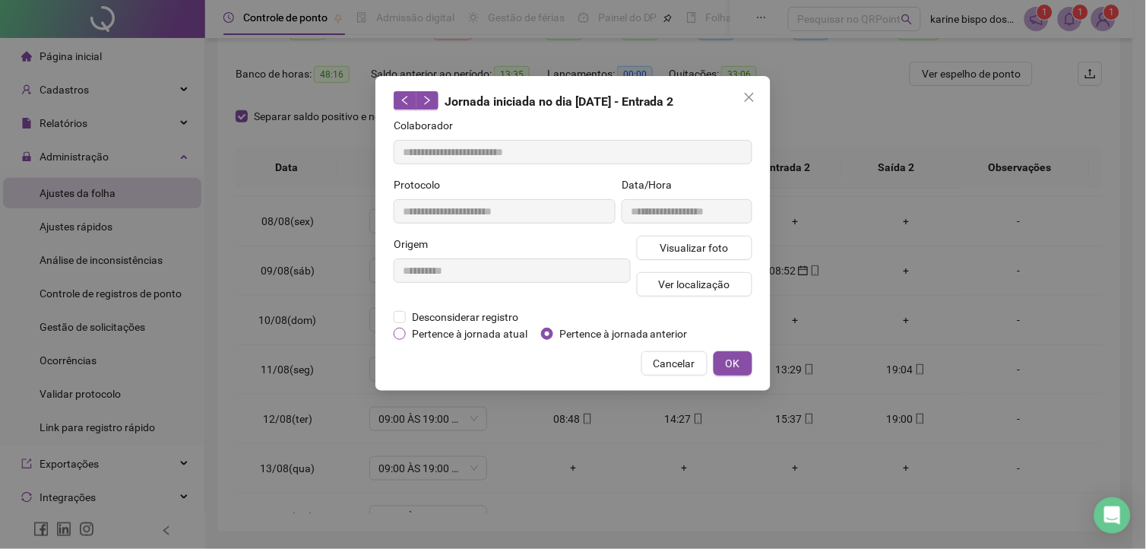
click at [508, 335] on span "Pertence à jornada atual" at bounding box center [470, 333] width 128 height 17
click at [743, 366] on button "OK" at bounding box center [733, 363] width 39 height 24
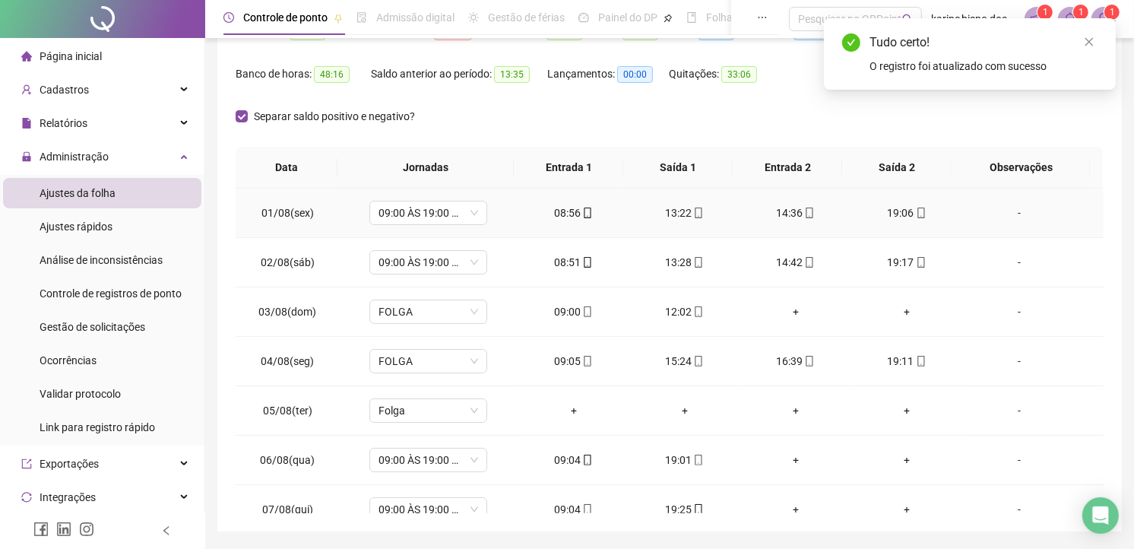
scroll to position [0, 0]
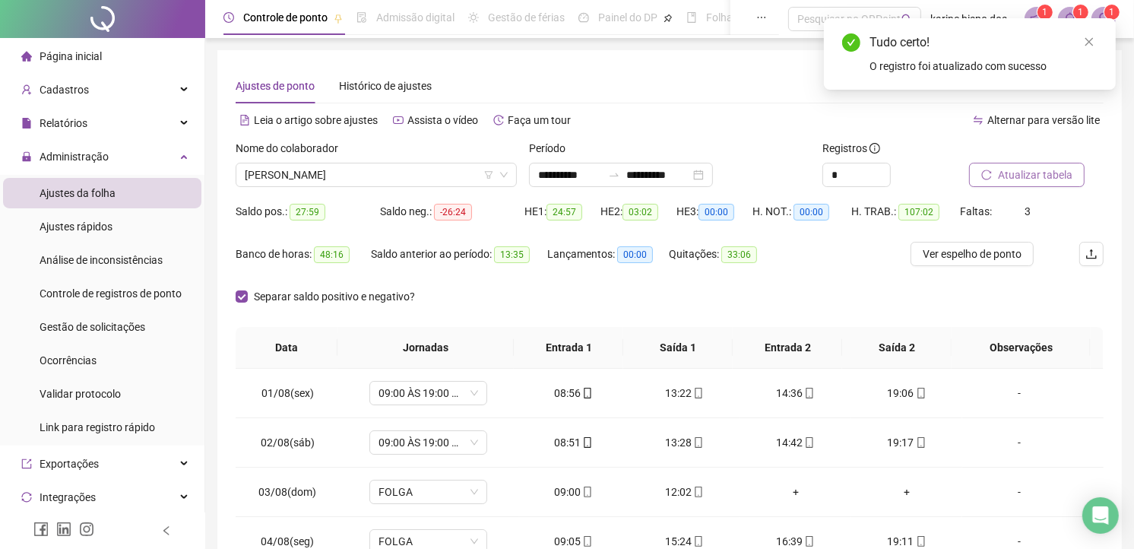
click at [1040, 167] on span "Atualizar tabela" at bounding box center [1035, 174] width 74 height 17
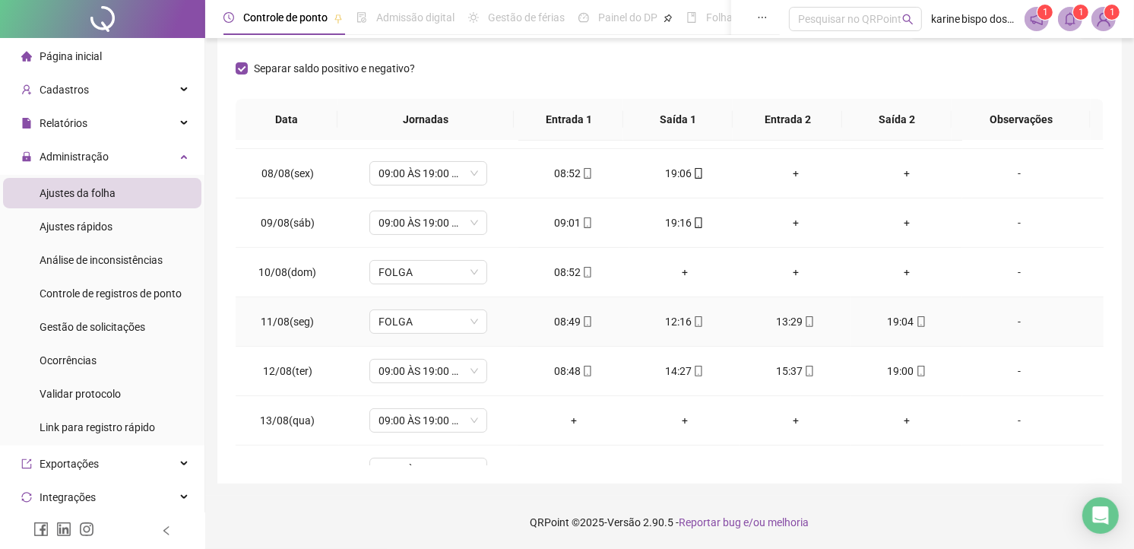
scroll to position [422, 0]
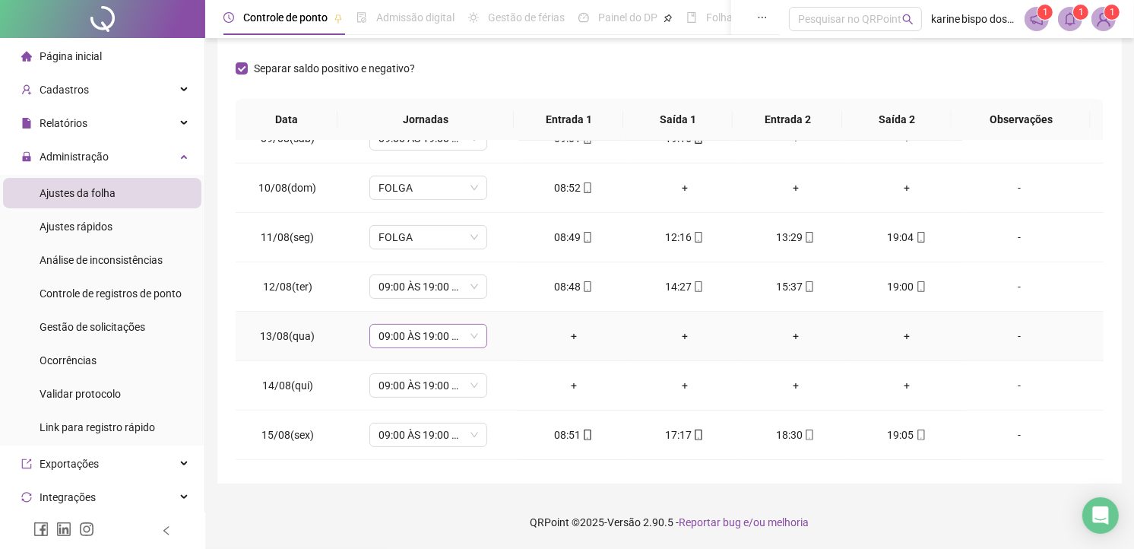
click at [471, 334] on span "09:00 ÀS 19:00 HS" at bounding box center [428, 336] width 100 height 23
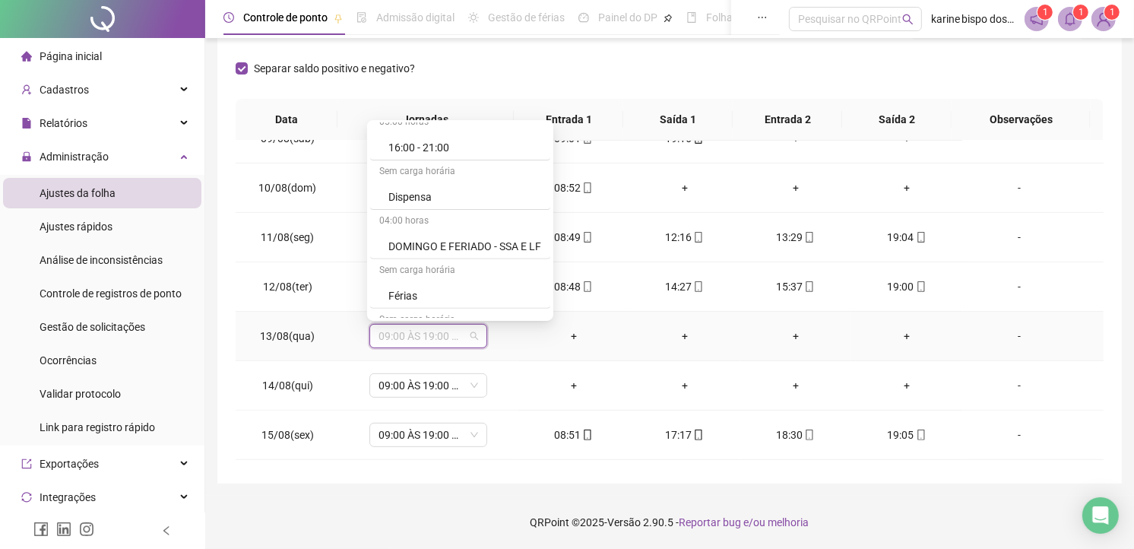
scroll to position [591, 0]
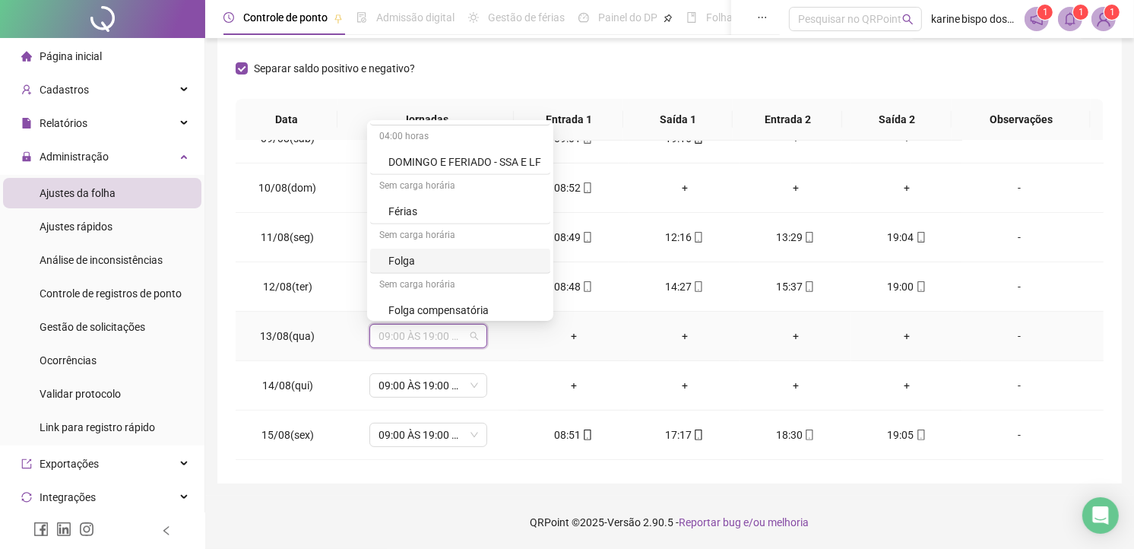
click at [426, 258] on div "Folga" at bounding box center [464, 260] width 153 height 17
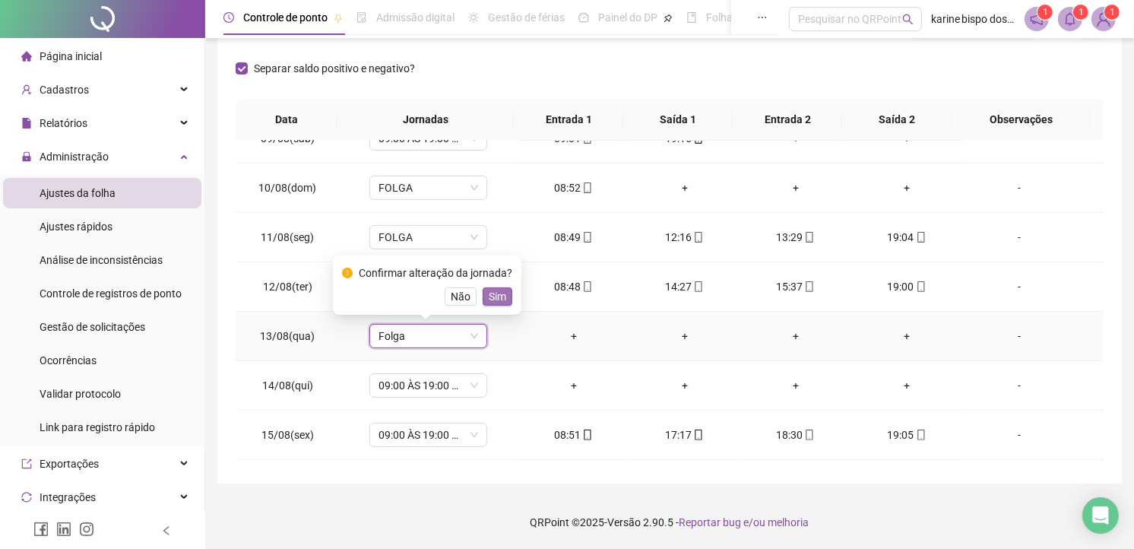
click at [489, 296] on span "Sim" at bounding box center [497, 296] width 17 height 17
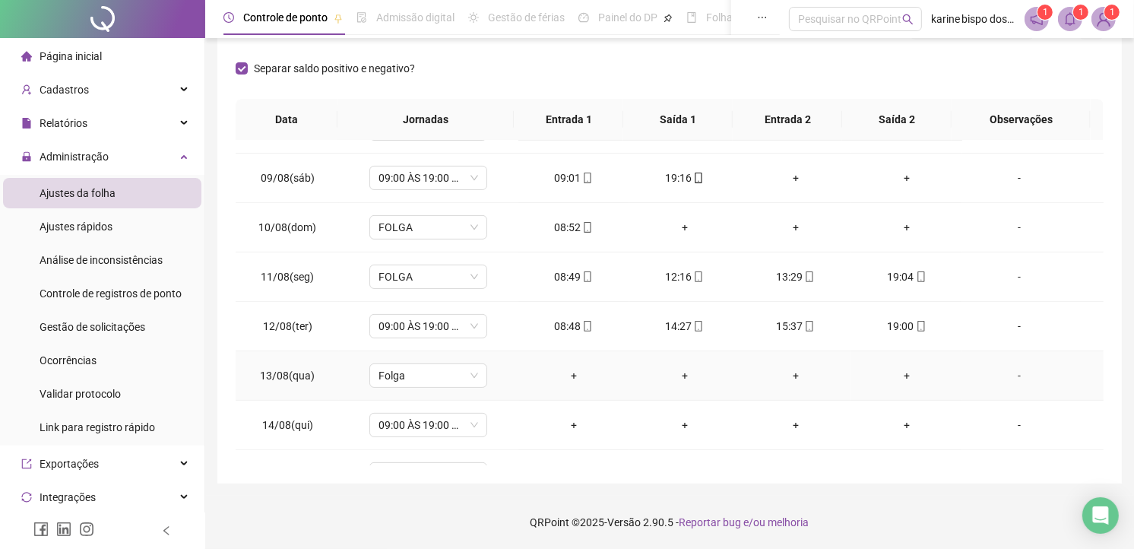
scroll to position [298, 0]
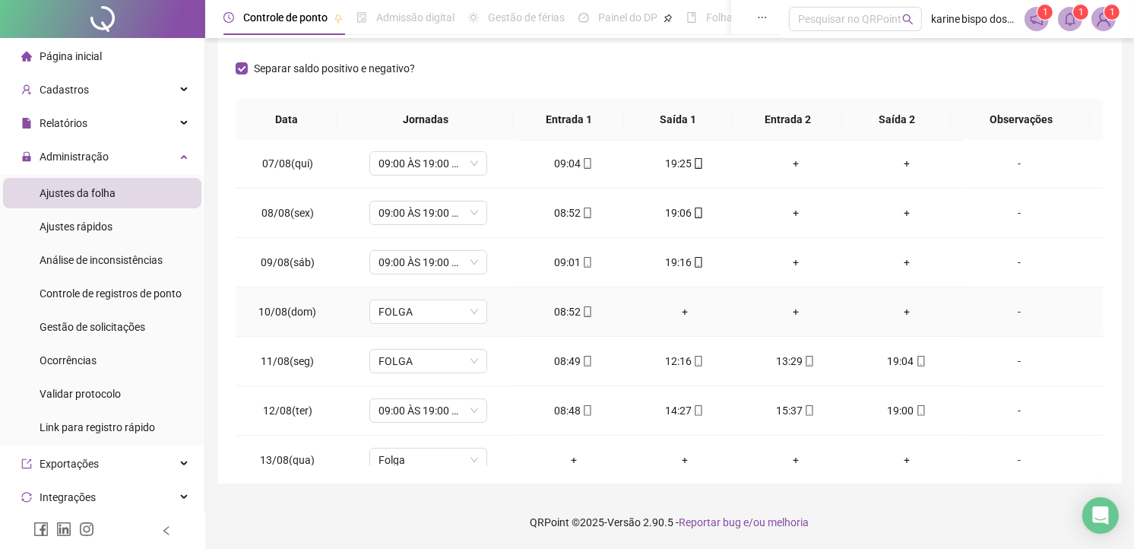
click at [684, 304] on div "+" at bounding box center [684, 311] width 87 height 17
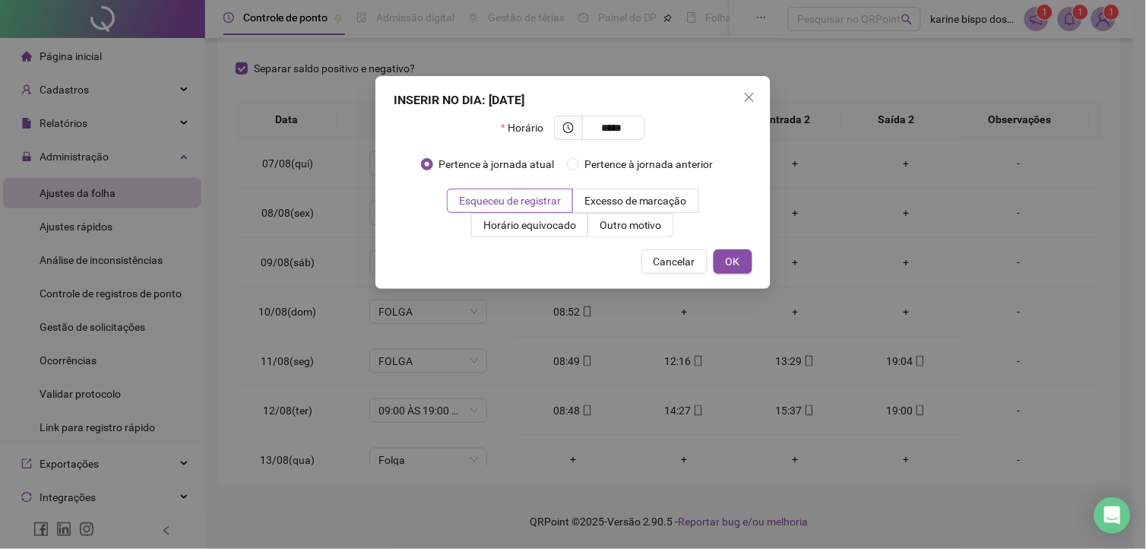
type input "*****"
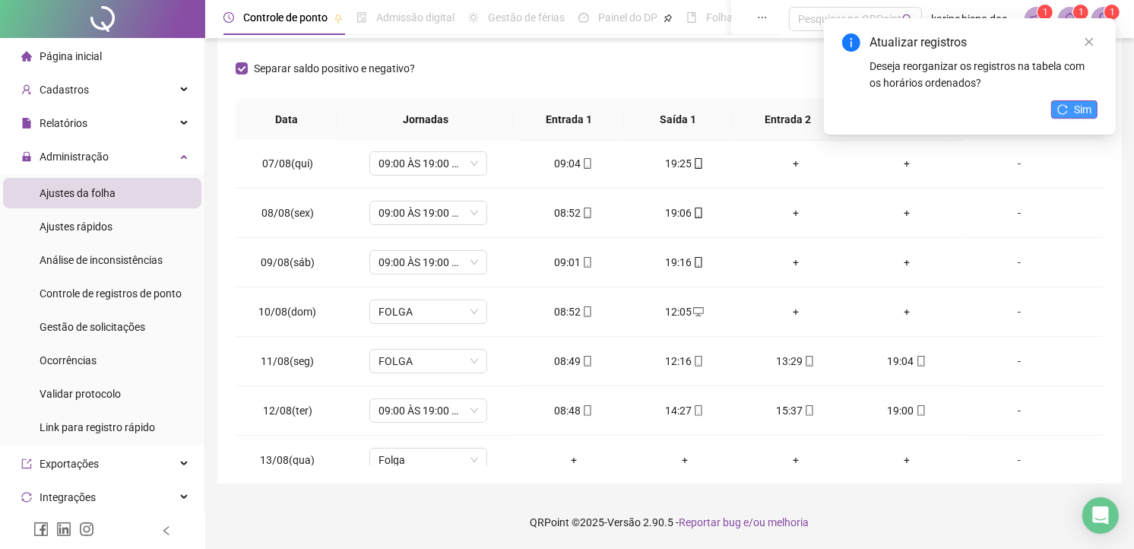
click at [1074, 107] on span "Sim" at bounding box center [1082, 109] width 17 height 17
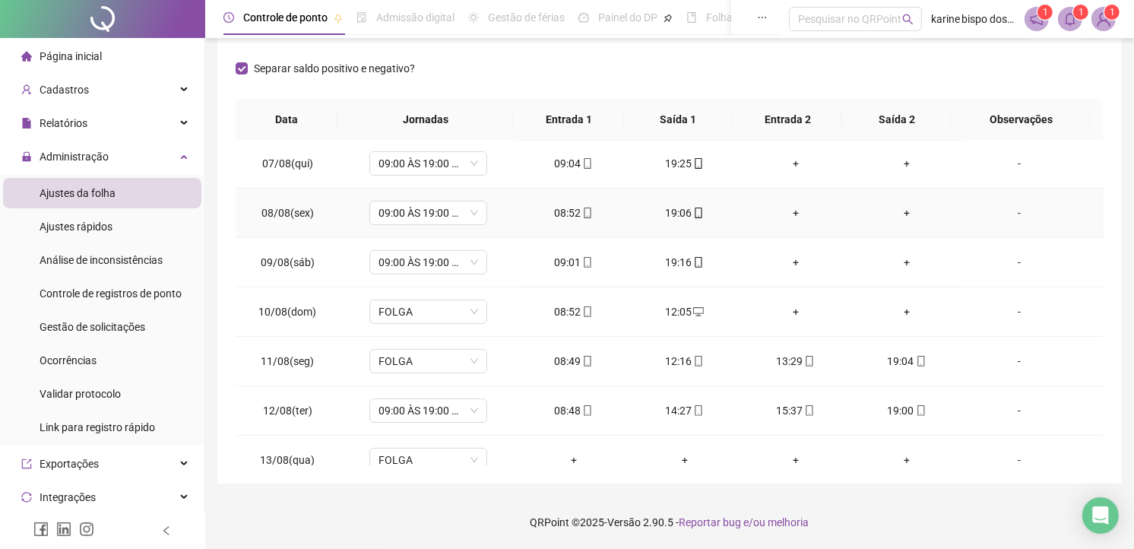
scroll to position [129, 0]
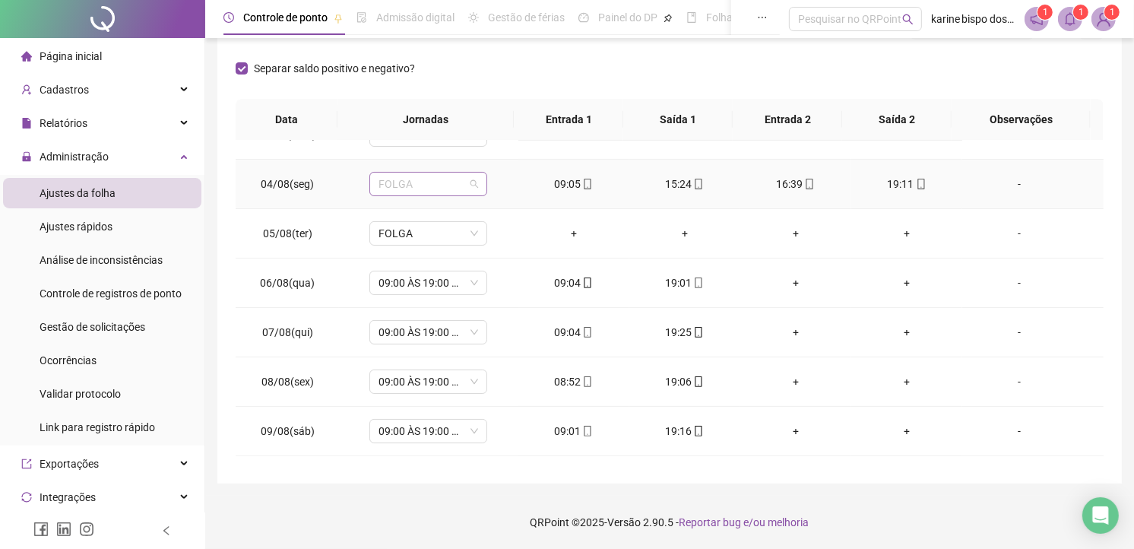
click at [466, 179] on span "FOLGA" at bounding box center [428, 184] width 100 height 23
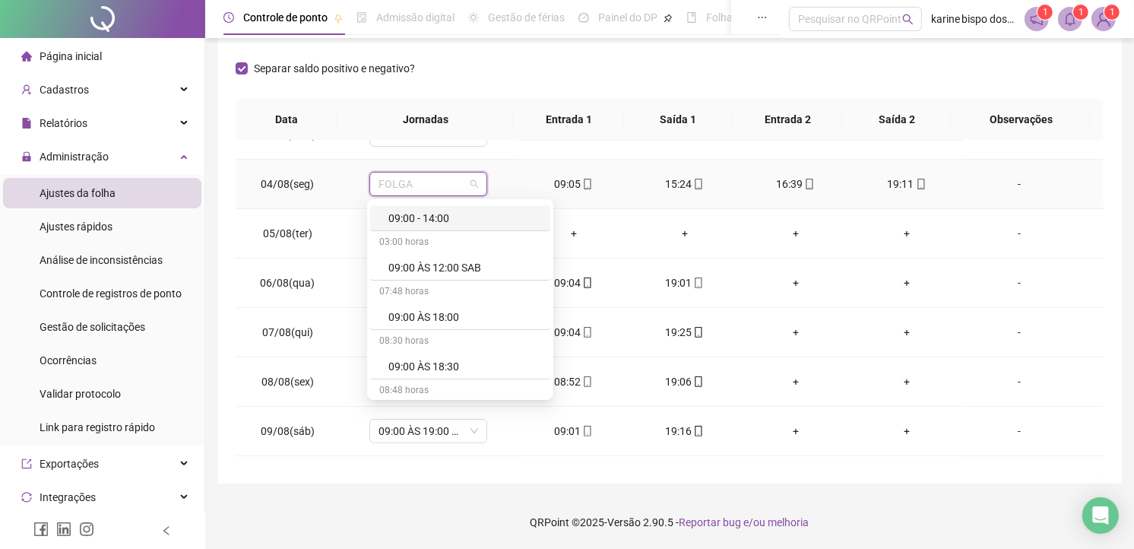
scroll to position [253, 0]
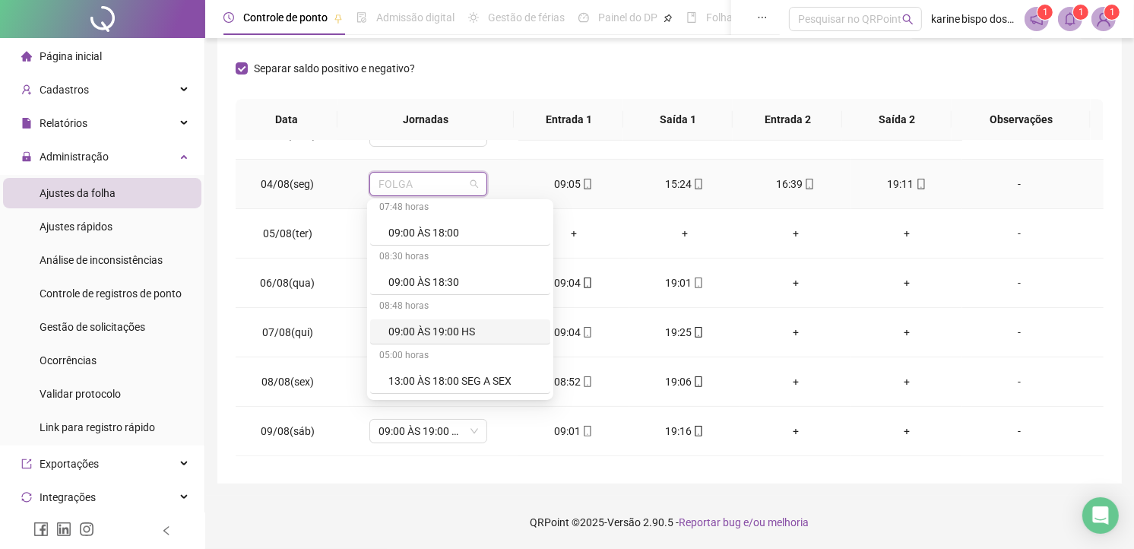
click at [453, 332] on div "09:00 ÀS 19:00 HS" at bounding box center [464, 331] width 153 height 17
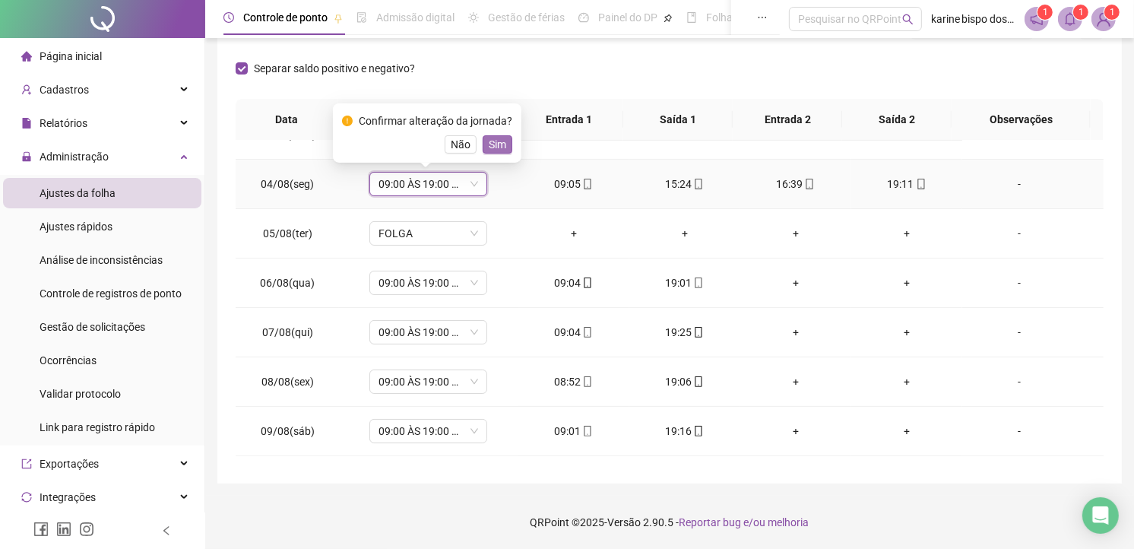
click at [506, 141] on button "Sim" at bounding box center [498, 144] width 30 height 18
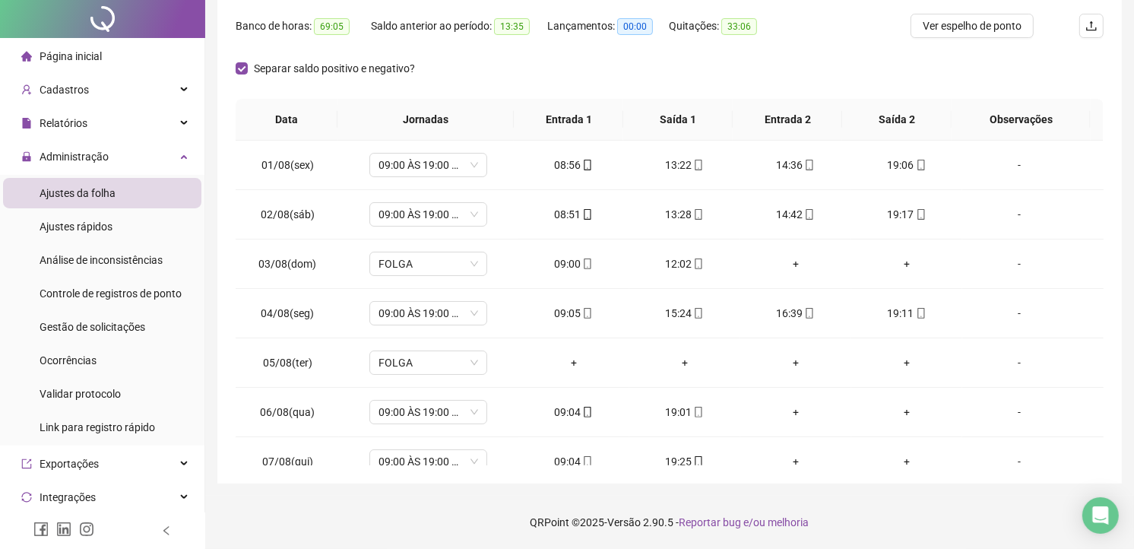
scroll to position [0, 0]
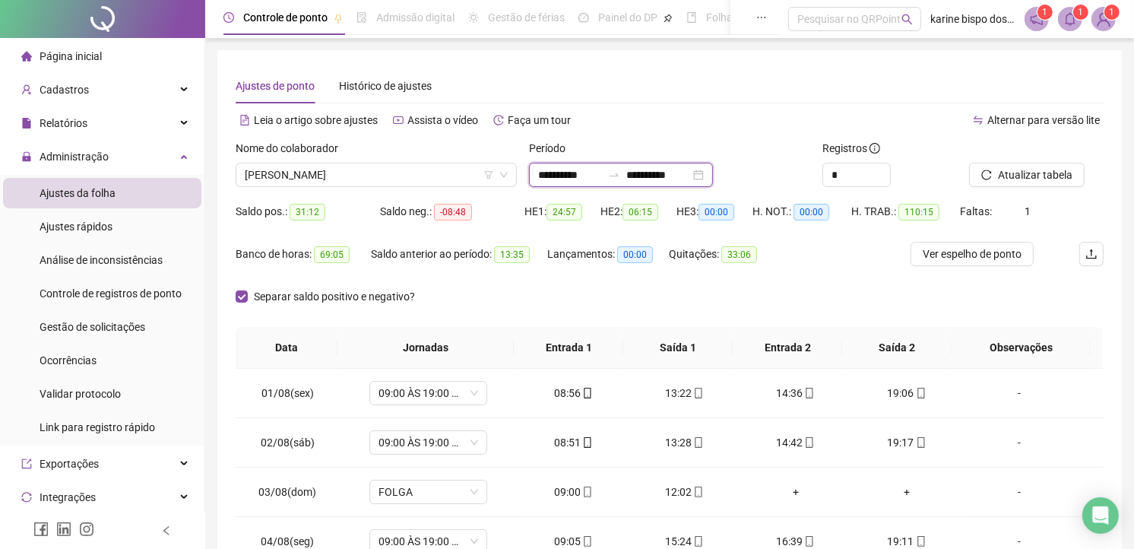
click at [680, 169] on input "**********" at bounding box center [658, 174] width 64 height 17
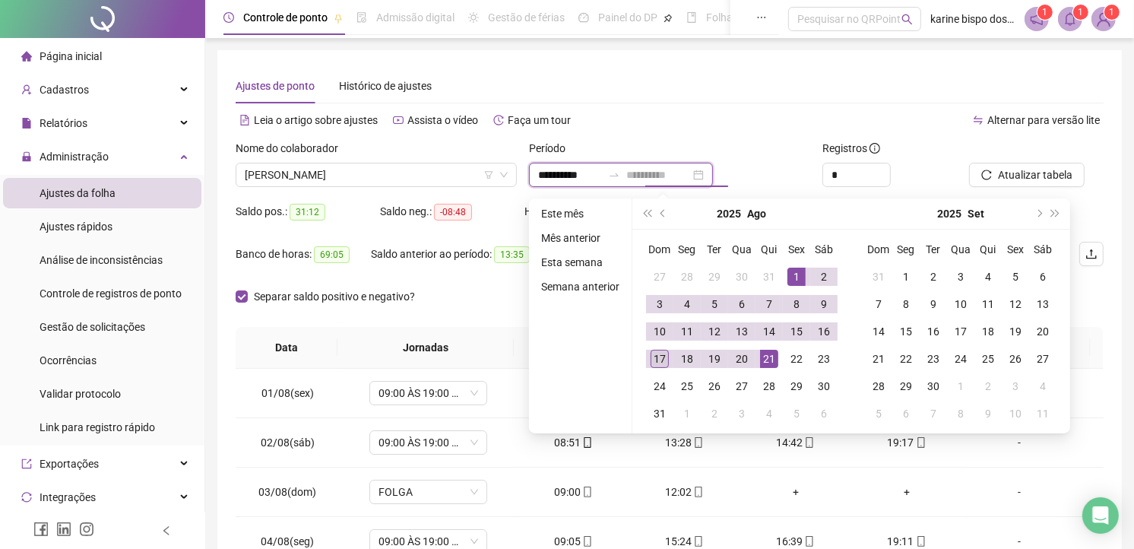
type input "**********"
click at [654, 357] on div "17" at bounding box center [660, 359] width 18 height 18
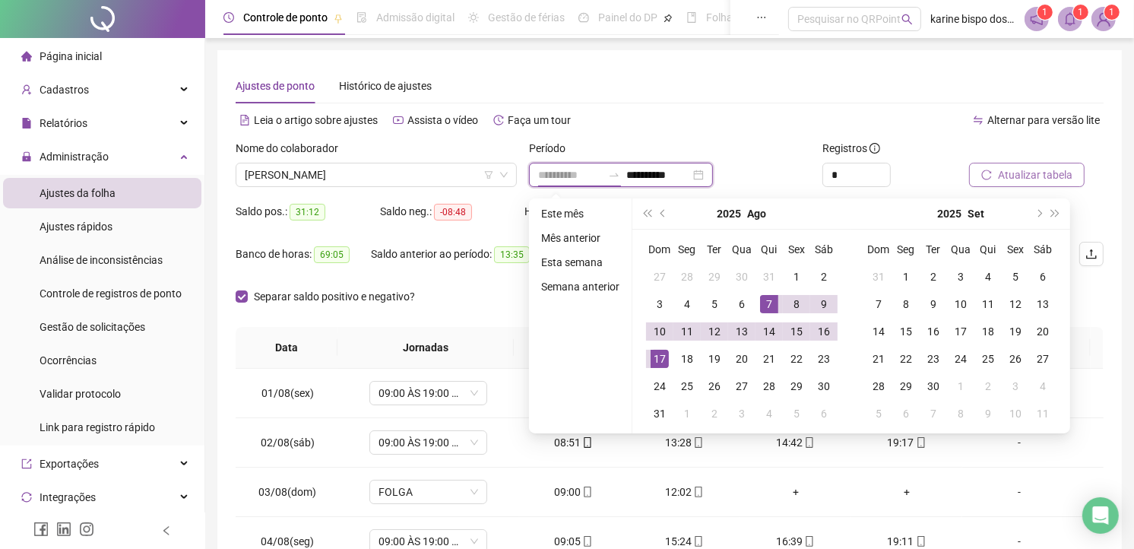
type input "**********"
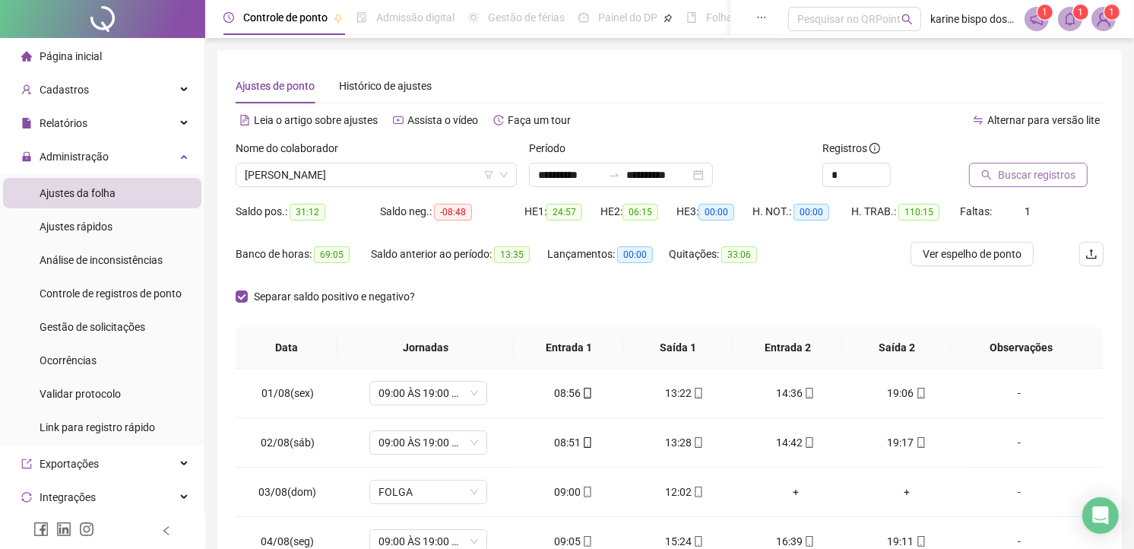
click at [1035, 170] on span "Buscar registros" at bounding box center [1037, 174] width 78 height 17
click at [342, 168] on span "PAMELA BERNARDINO DE SOUZA" at bounding box center [376, 174] width 263 height 23
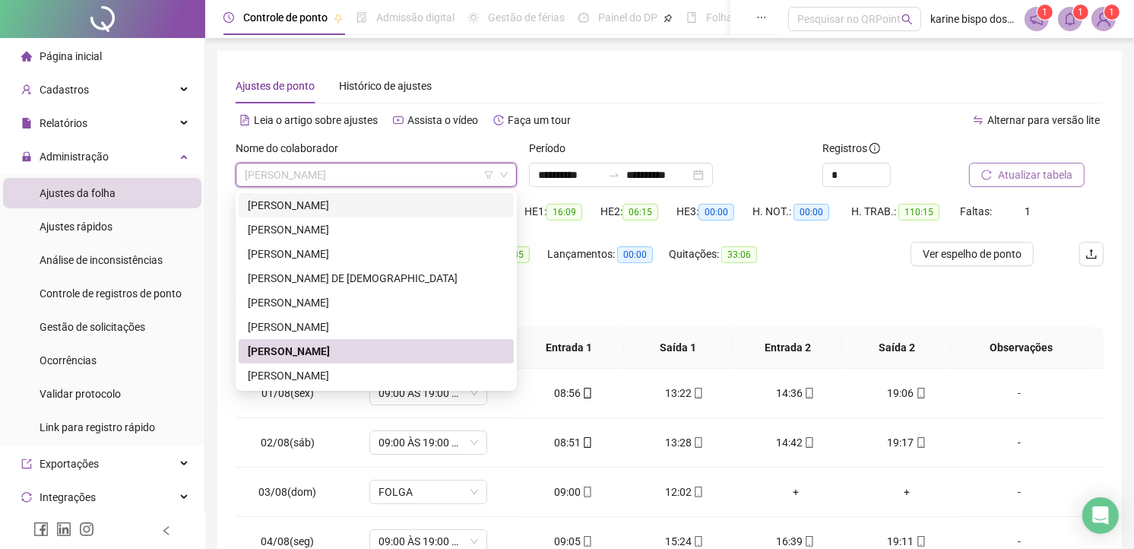
click at [296, 203] on div "CARLOS HENRIQUE SILVA DOS SANTOS" at bounding box center [376, 205] width 257 height 17
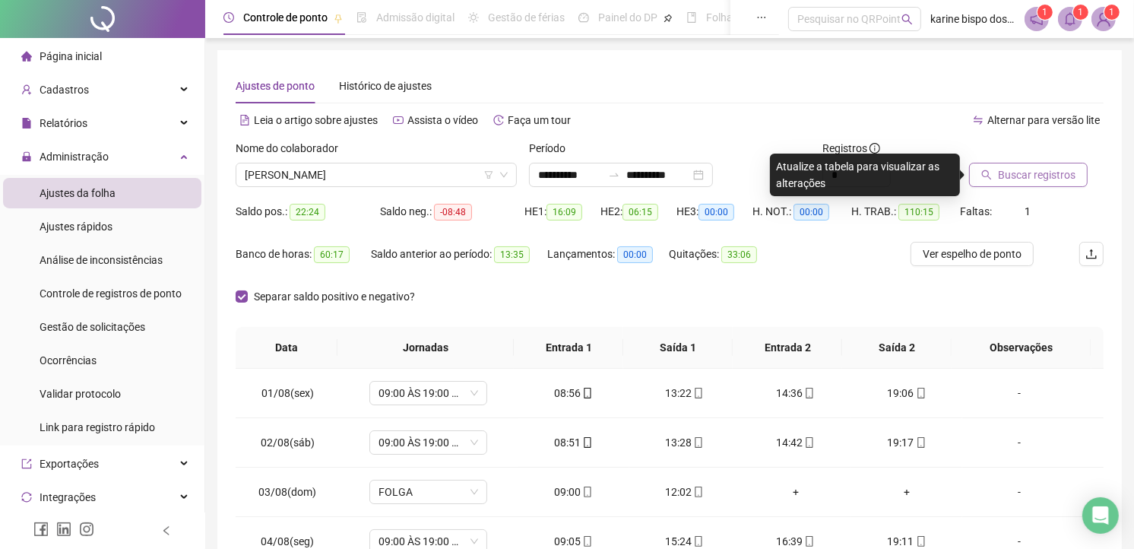
click at [1017, 172] on span "Buscar registros" at bounding box center [1037, 174] width 78 height 17
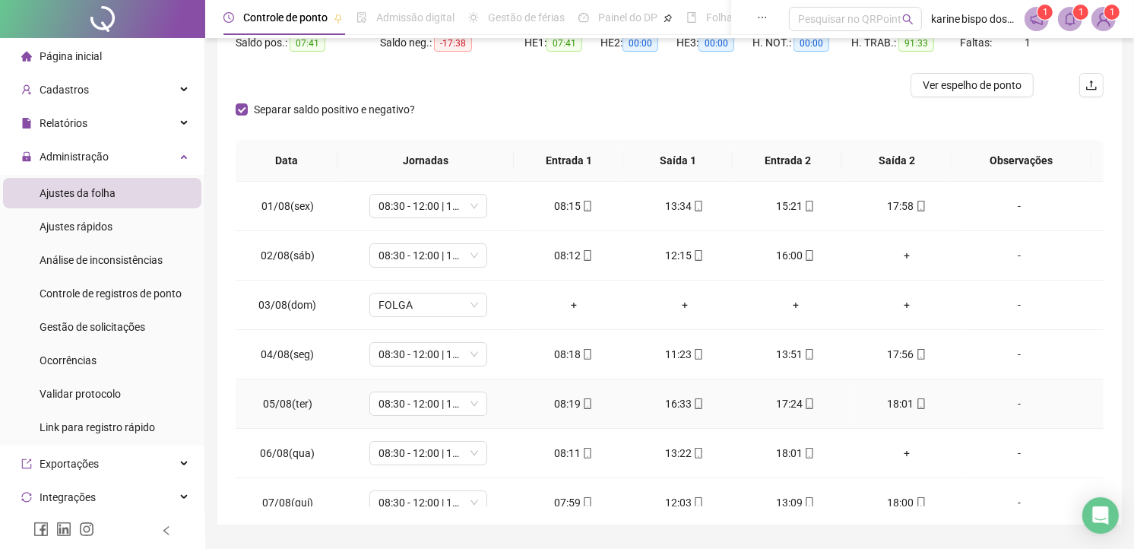
scroll to position [84, 0]
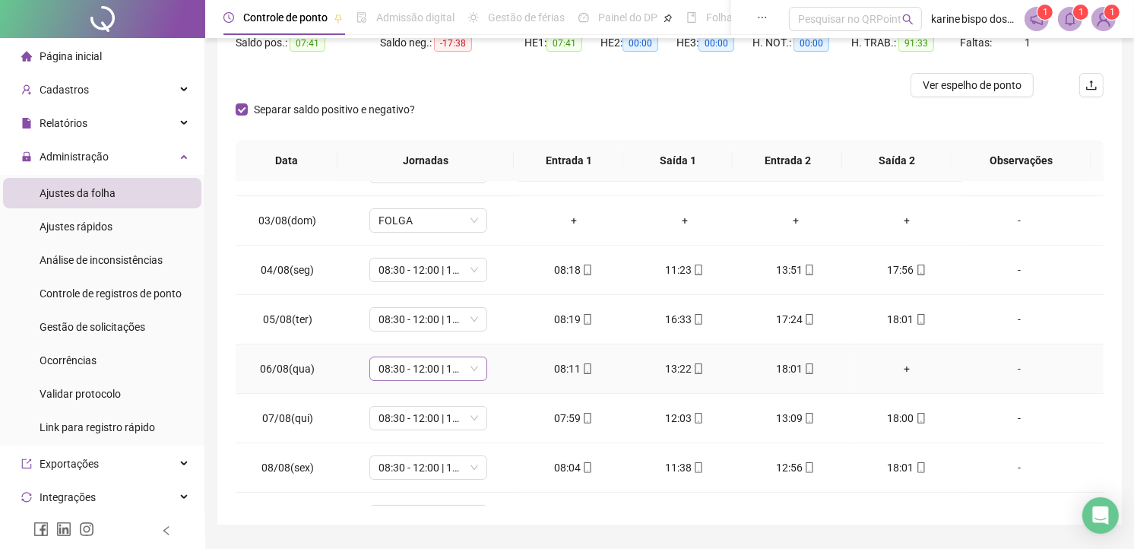
click at [458, 366] on span "08:30 - 12:00 | 14:00 - 18:00" at bounding box center [428, 368] width 100 height 23
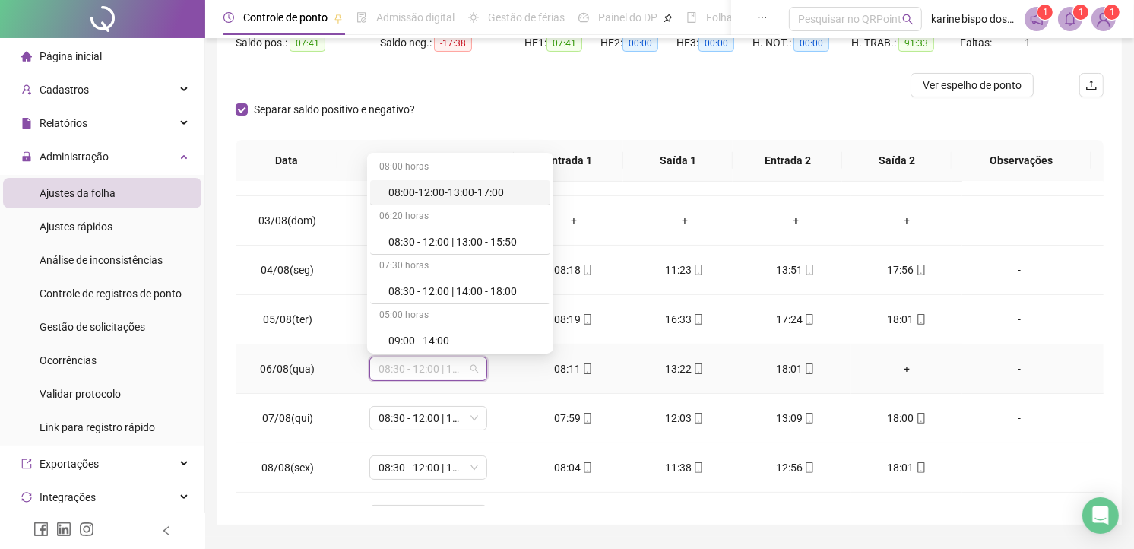
click at [901, 360] on div "+" at bounding box center [906, 368] width 87 height 17
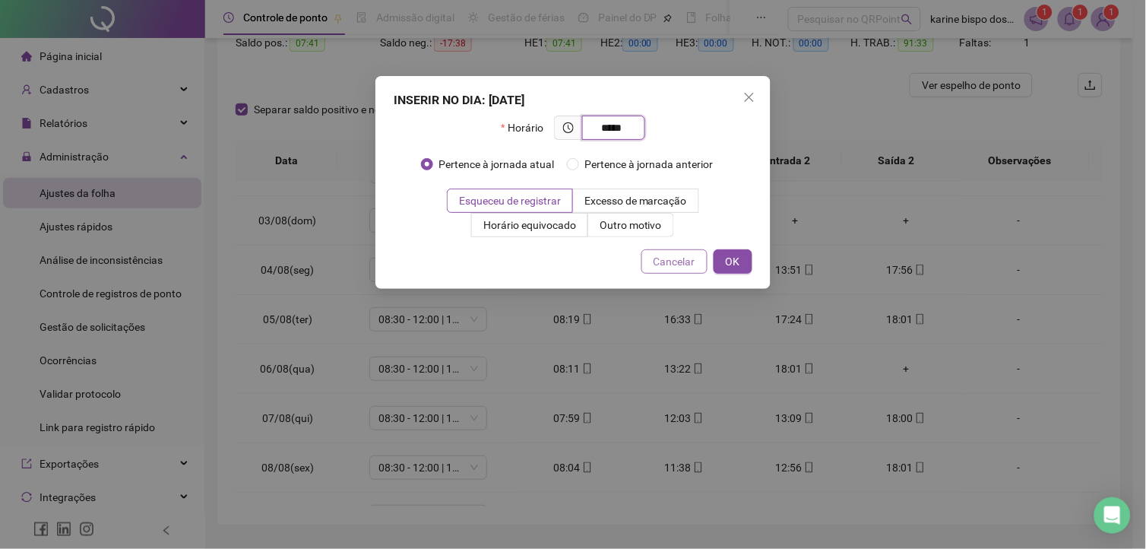
type input "*****"
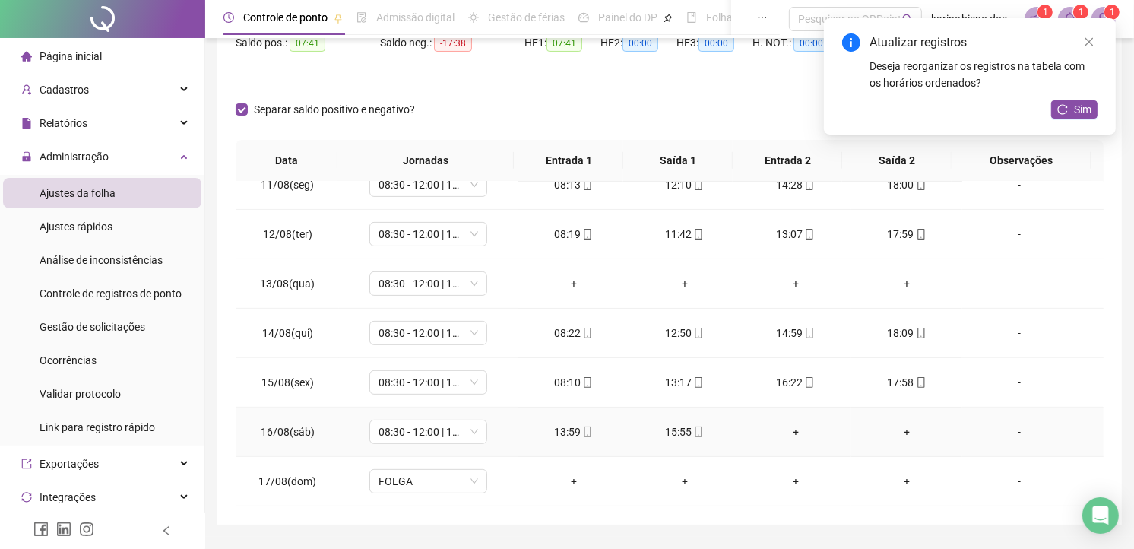
scroll to position [209, 0]
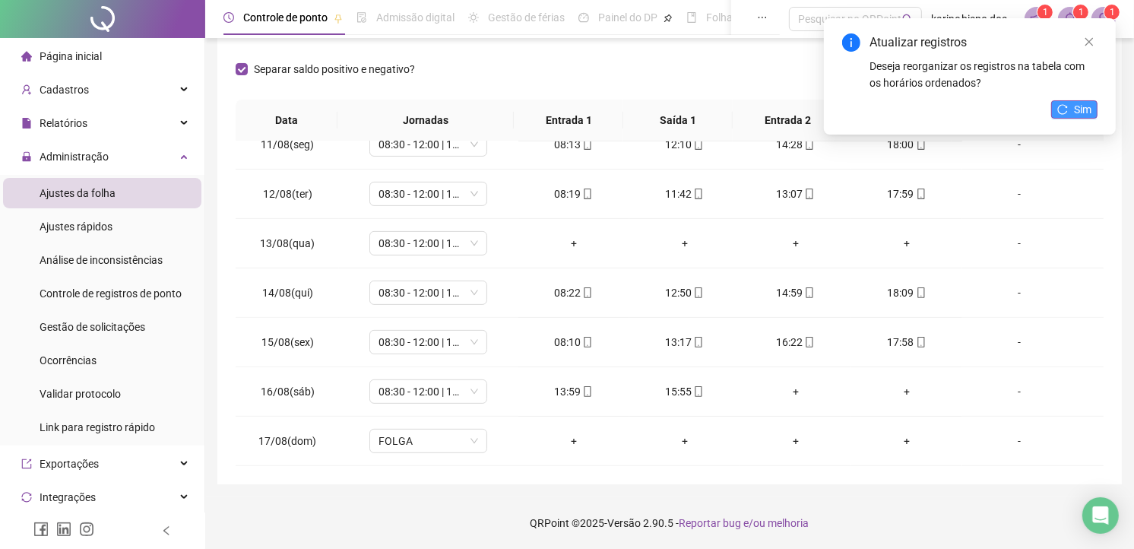
click at [1083, 112] on span "Sim" at bounding box center [1082, 109] width 17 height 17
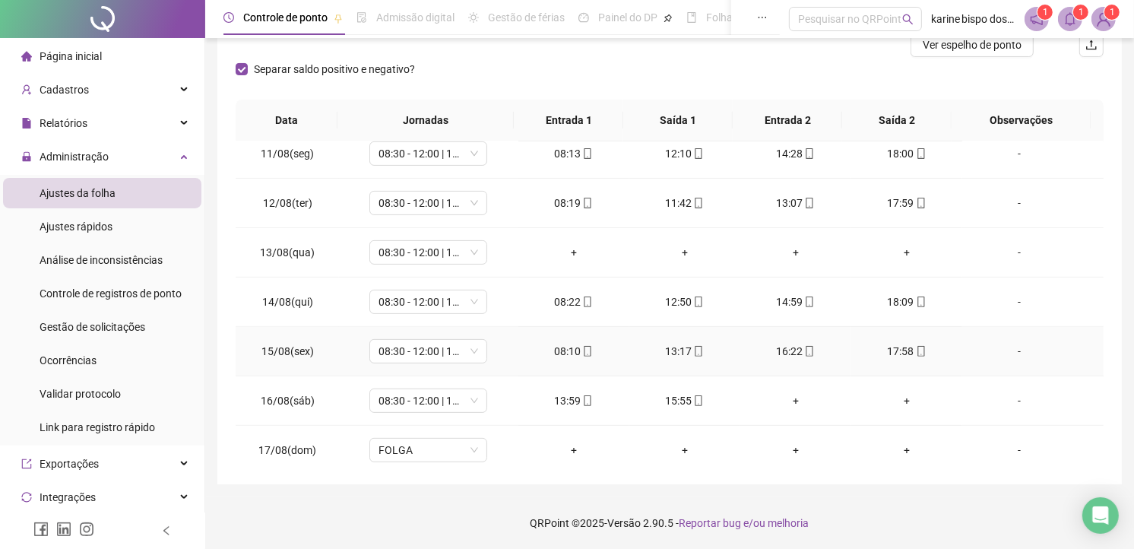
scroll to position [517, 0]
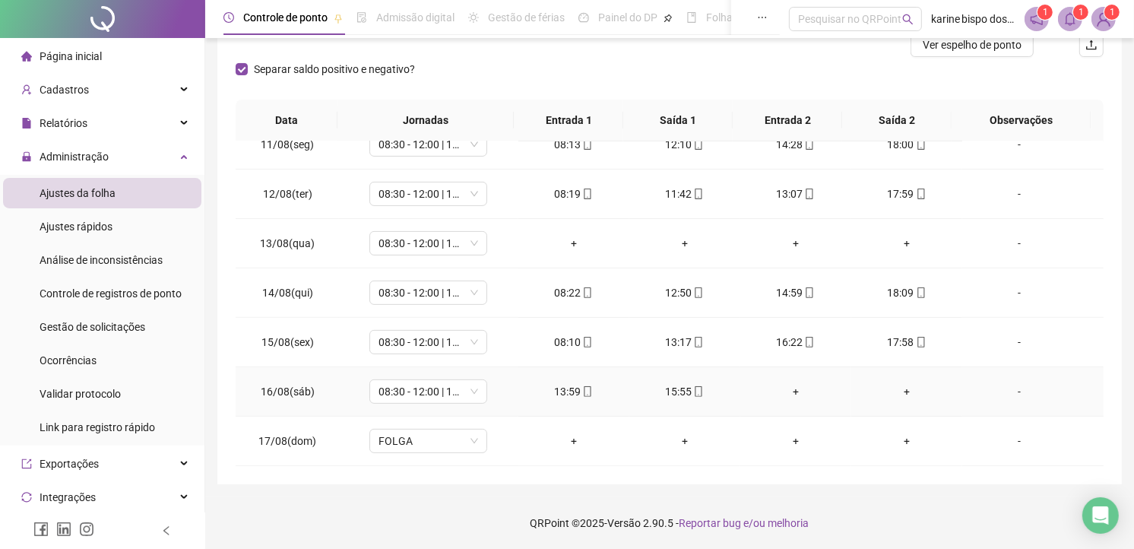
click at [788, 390] on div "+" at bounding box center [795, 391] width 87 height 17
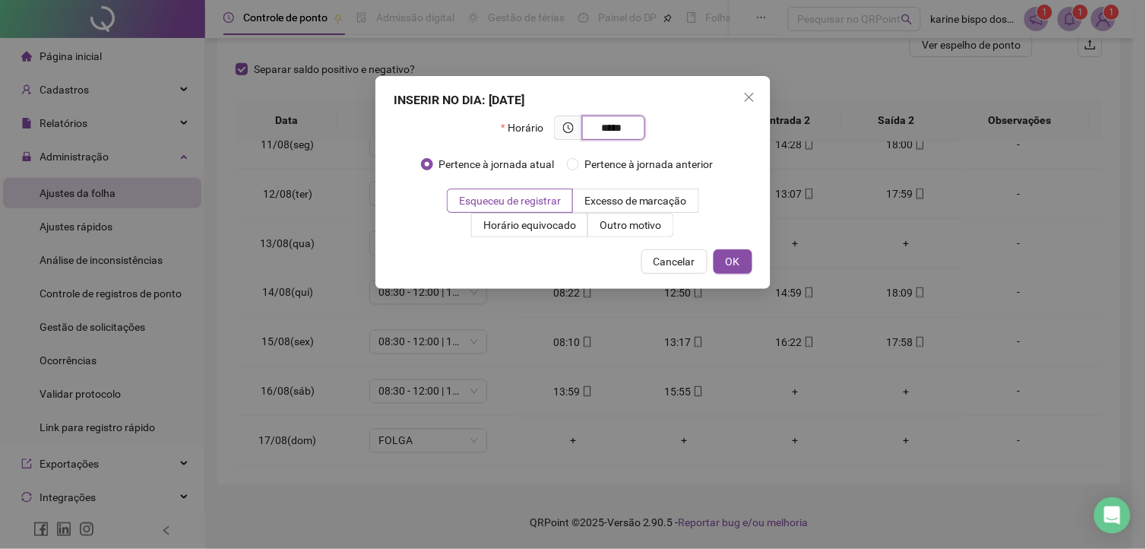
type input "*****"
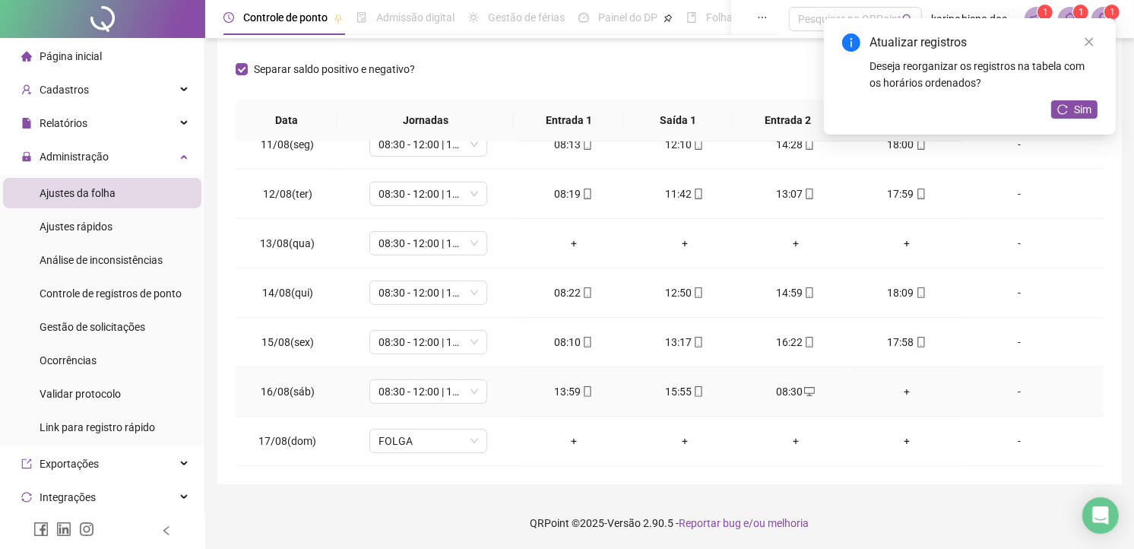
click at [899, 385] on div "+" at bounding box center [906, 391] width 87 height 17
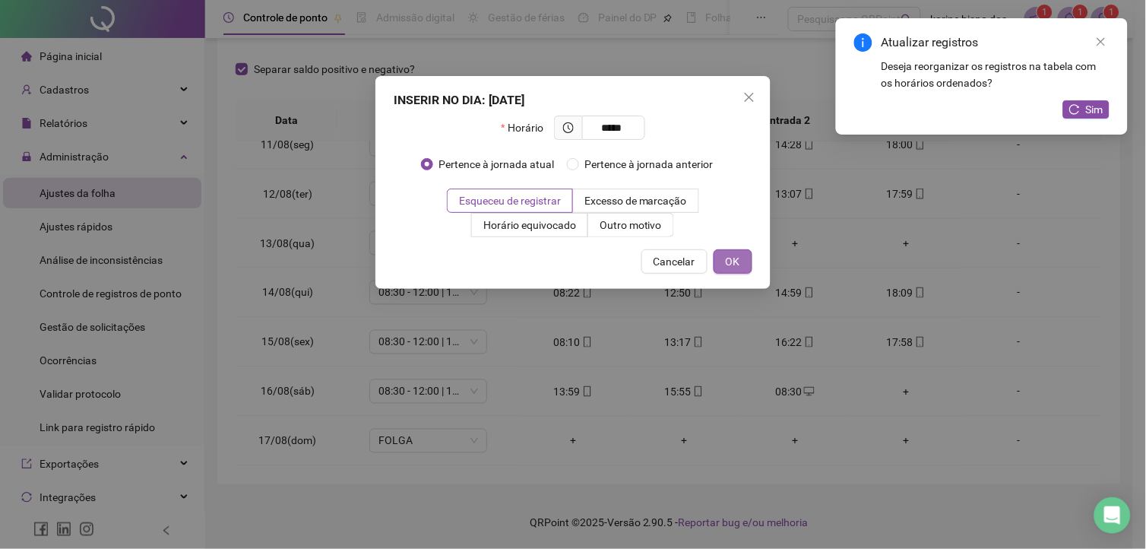
type input "*****"
click at [730, 271] on button "OK" at bounding box center [733, 261] width 39 height 24
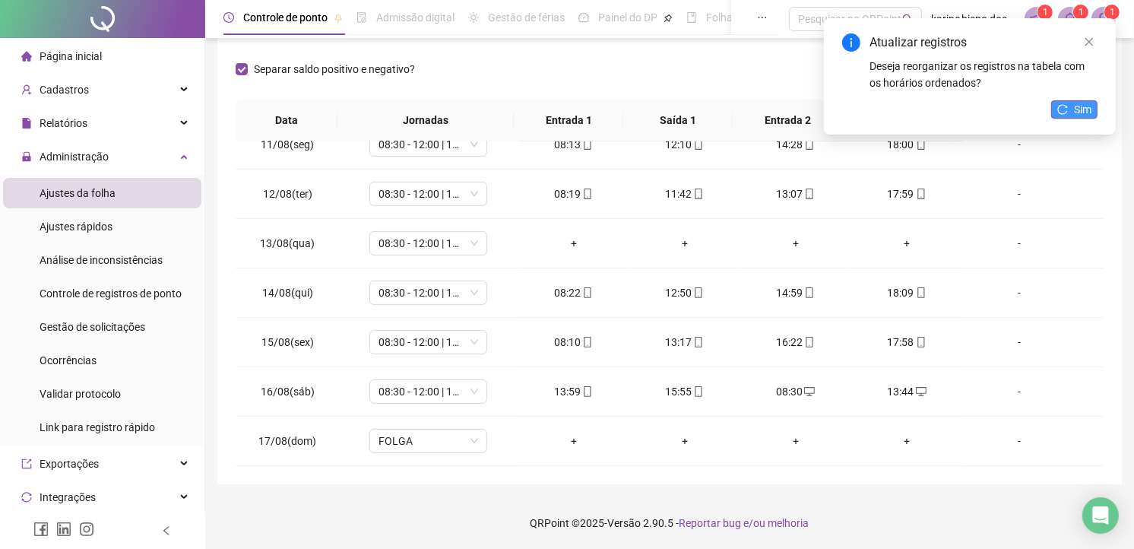
click at [1081, 108] on span "Sim" at bounding box center [1082, 109] width 17 height 17
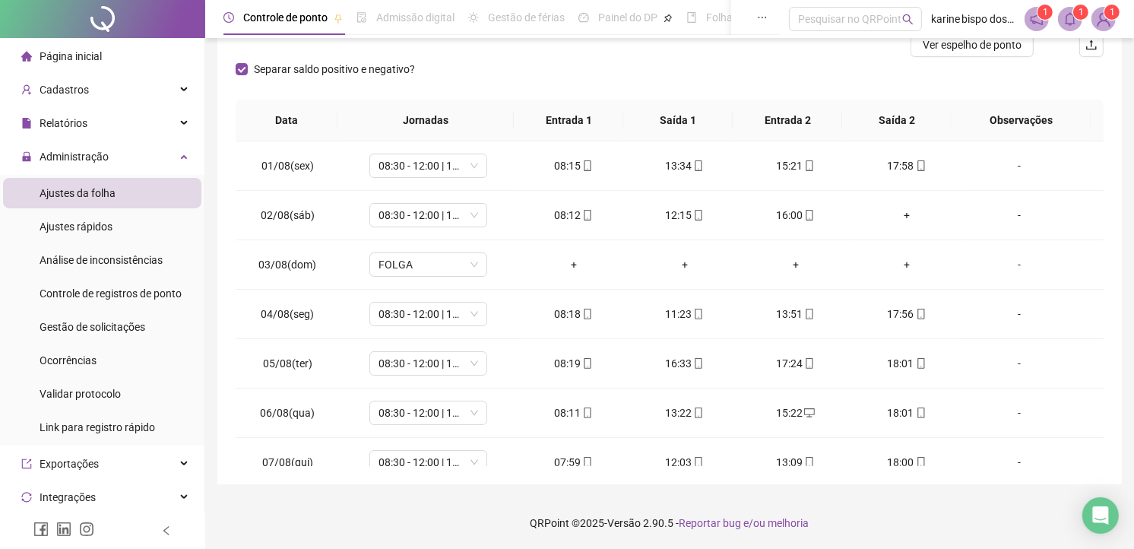
scroll to position [40, 0]
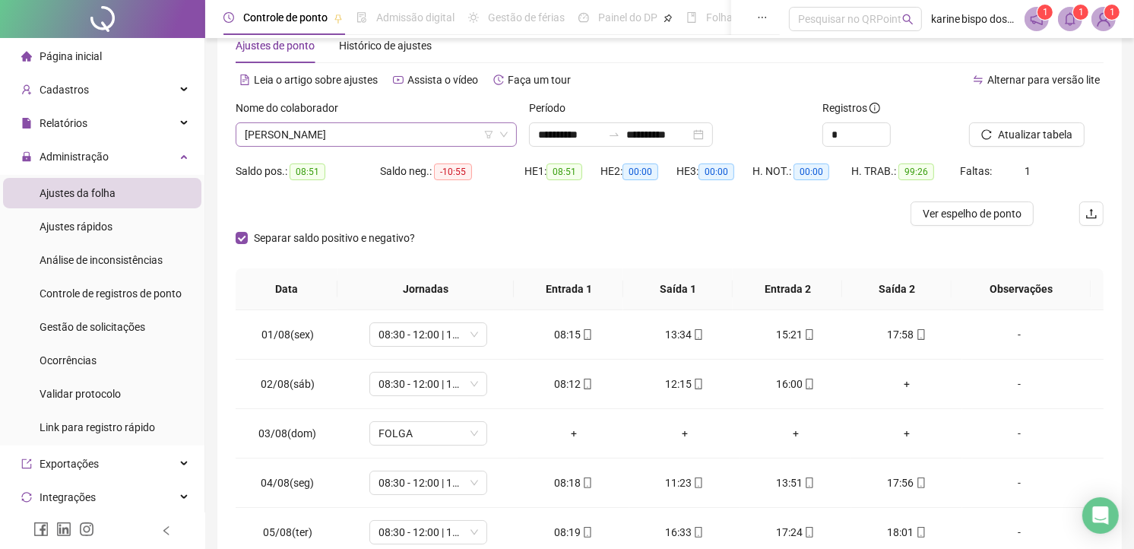
click at [383, 138] on span "CARLOS HENRIQUE SILVA DOS SANTOS" at bounding box center [376, 134] width 263 height 23
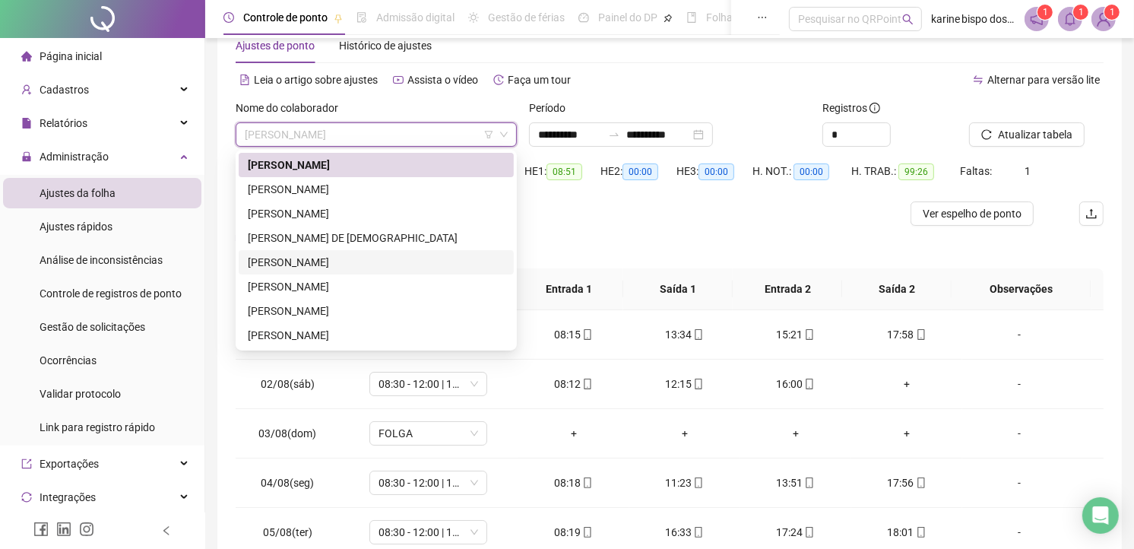
click at [287, 264] on div "JOELMA ARAUJO BISPO" at bounding box center [376, 262] width 257 height 17
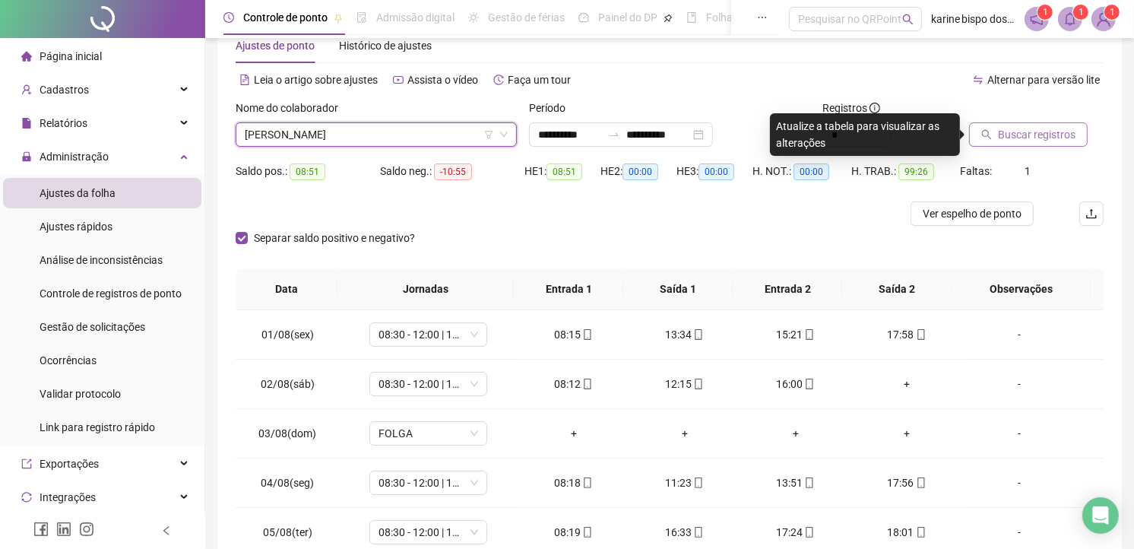
click at [992, 134] on button "Buscar registros" at bounding box center [1028, 134] width 119 height 24
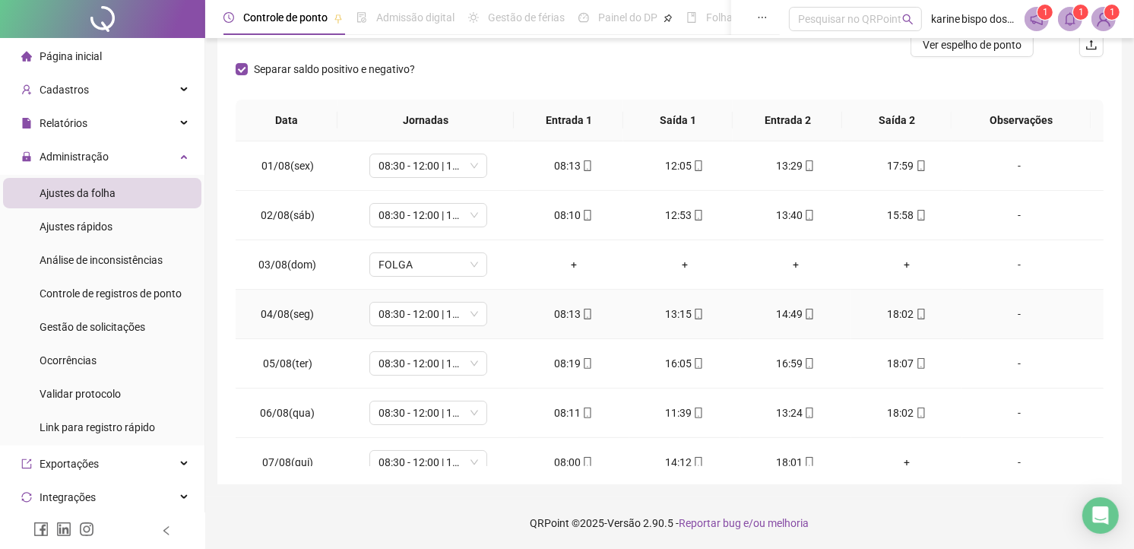
scroll to position [84, 0]
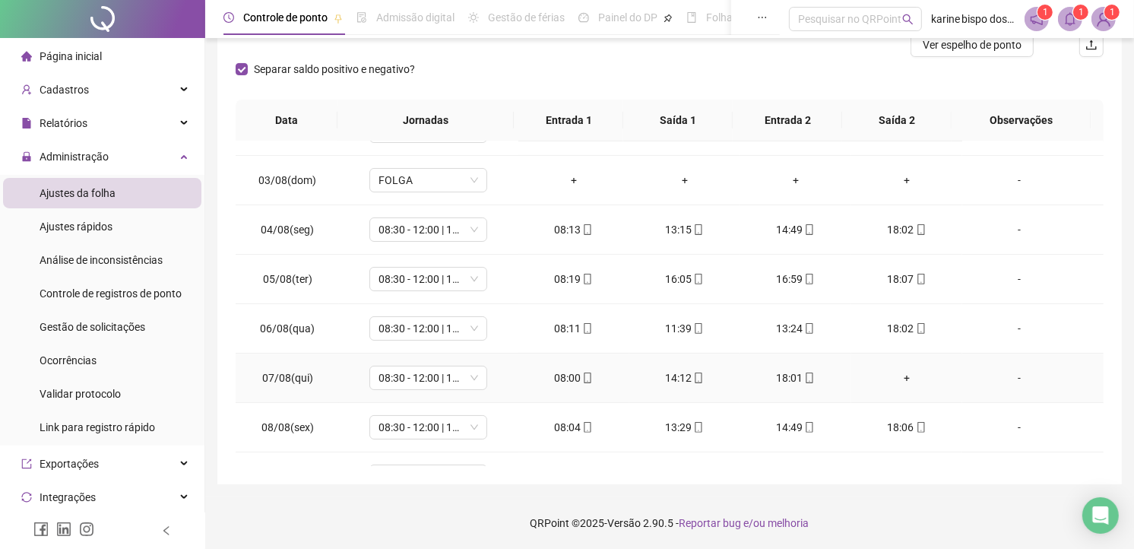
click at [898, 374] on div "+" at bounding box center [906, 377] width 87 height 17
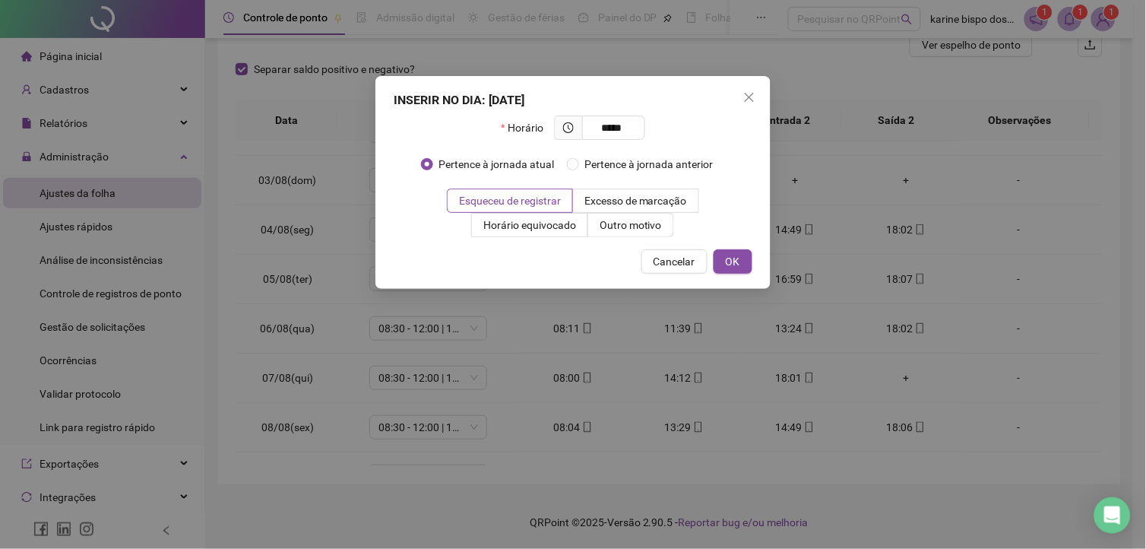
type input "*****"
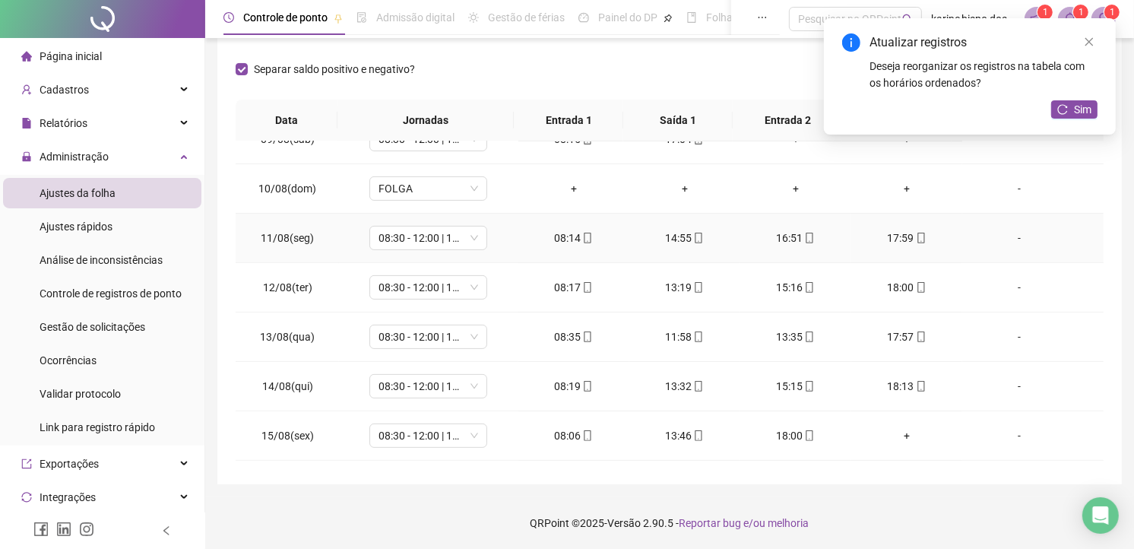
scroll to position [506, 0]
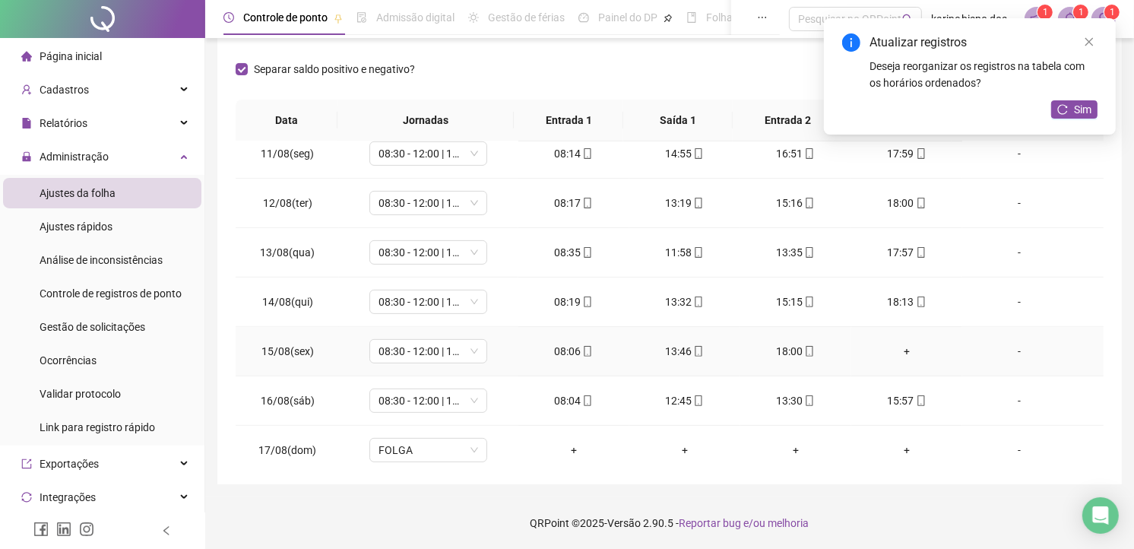
click at [899, 347] on div "+" at bounding box center [906, 351] width 87 height 17
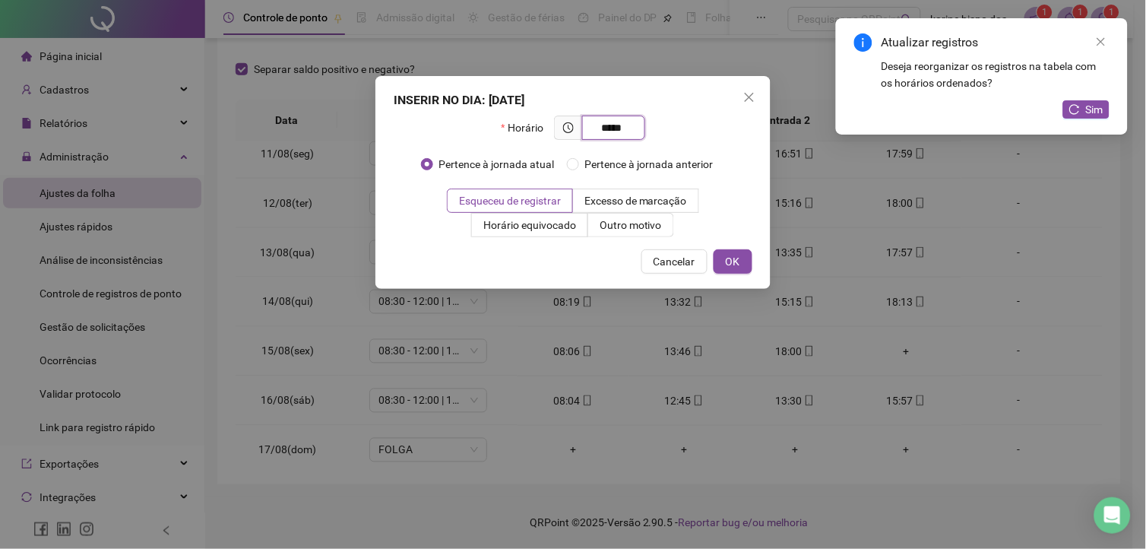
type input "*****"
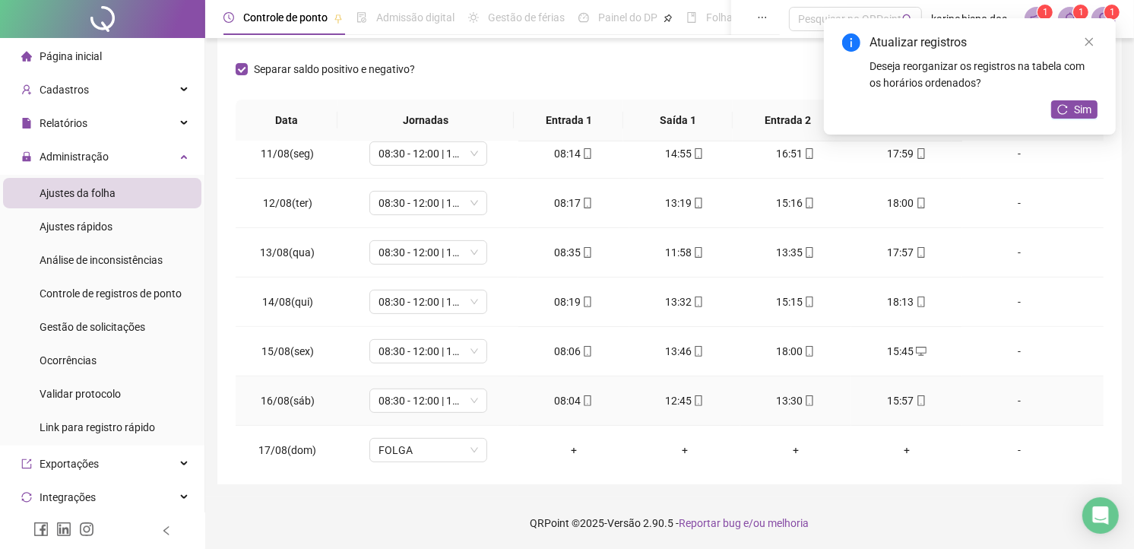
scroll to position [517, 0]
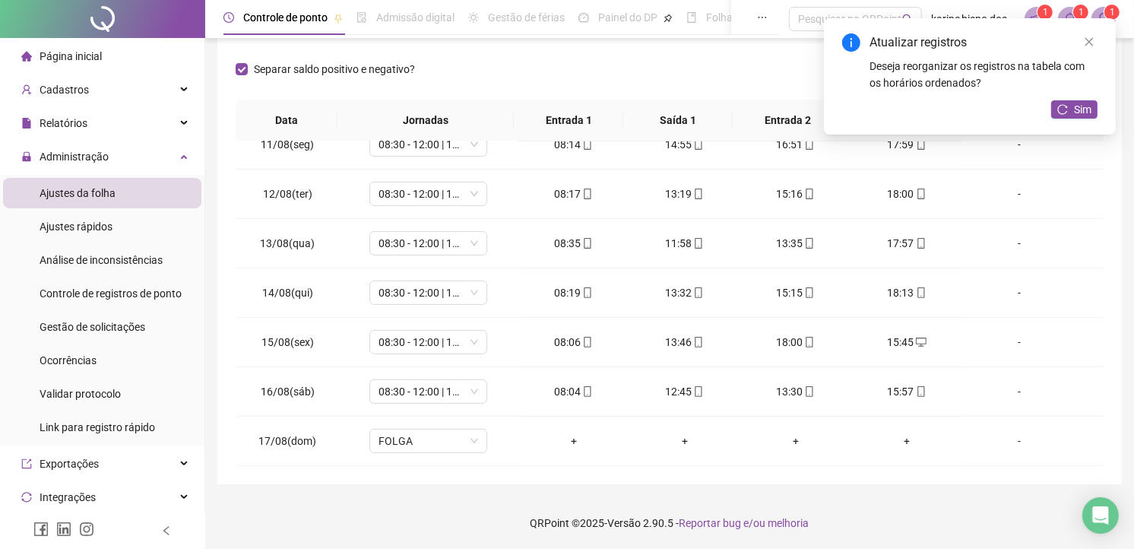
click at [1069, 94] on div "Atualizar registros Deseja reorganizar os registros na tabela com os horários o…" at bounding box center [970, 76] width 292 height 116
click at [1070, 105] on button "Sim" at bounding box center [1074, 109] width 46 height 18
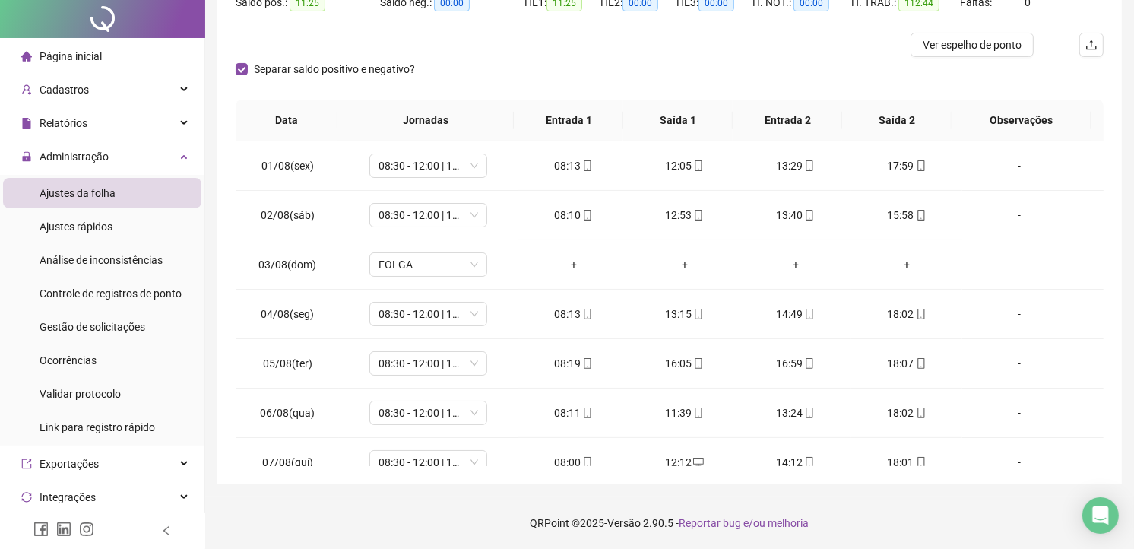
scroll to position [0, 0]
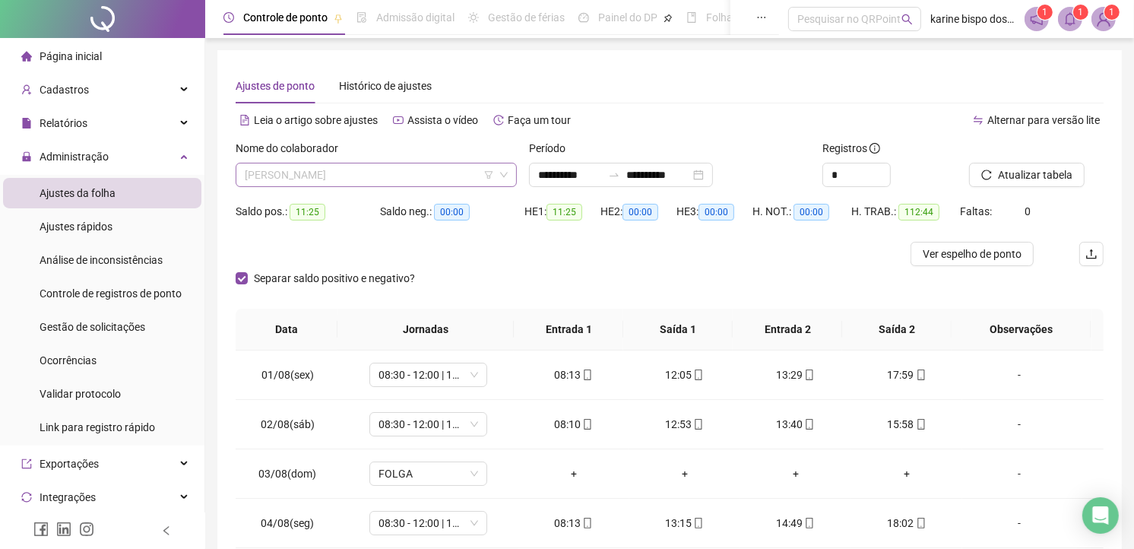
click at [354, 173] on span "JOELMA ARAUJO BISPO" at bounding box center [376, 174] width 263 height 23
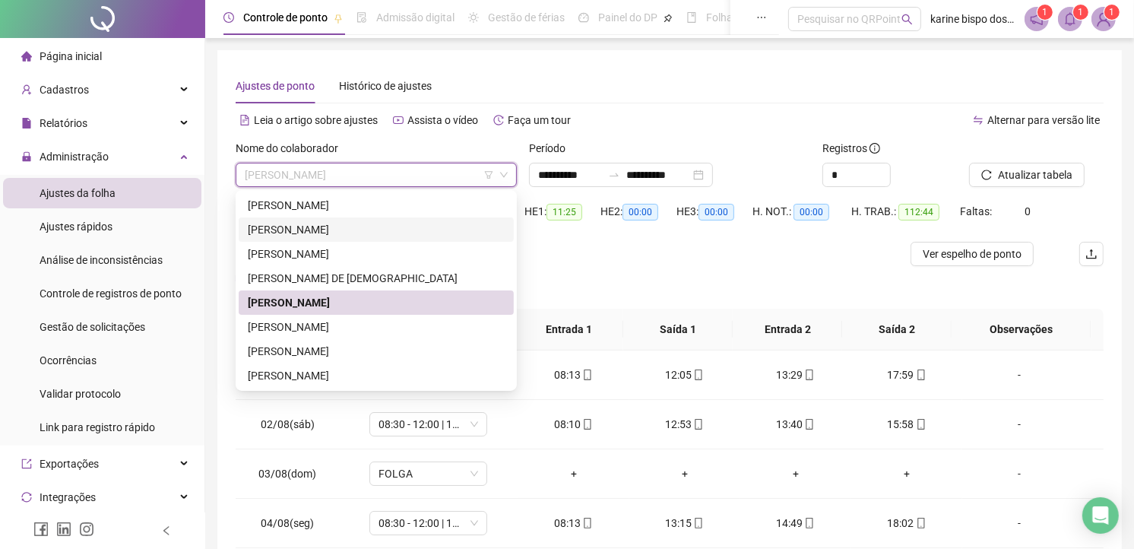
click at [320, 224] on div "EDUARDA ARAUJO BISPO" at bounding box center [376, 229] width 257 height 17
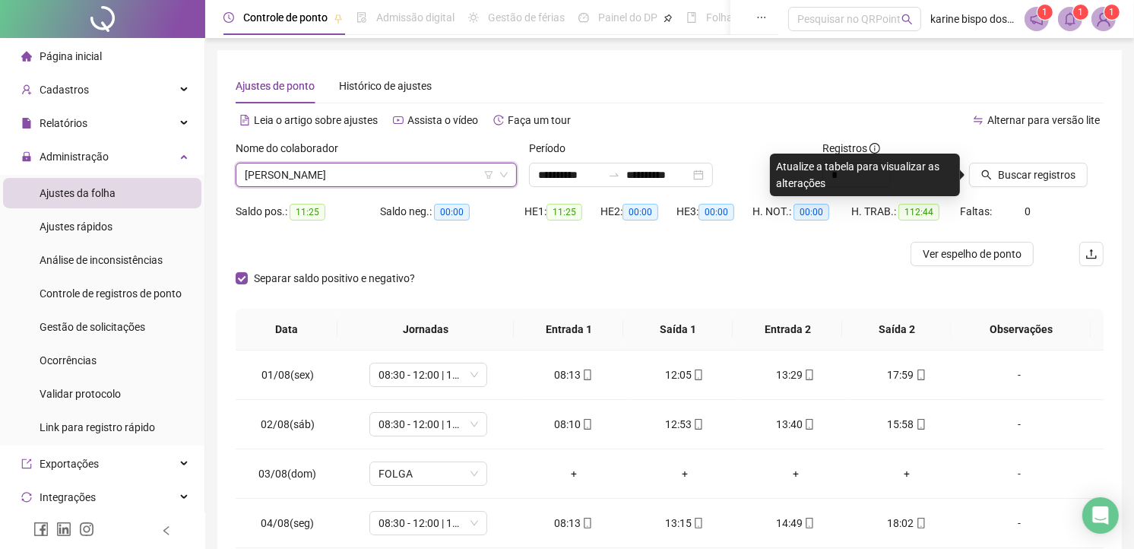
drag, startPoint x: 1043, startPoint y: 160, endPoint x: 962, endPoint y: 172, distance: 82.1
click at [1038, 160] on div at bounding box center [1017, 151] width 97 height 23
click at [1026, 179] on span "Buscar registros" at bounding box center [1037, 174] width 78 height 17
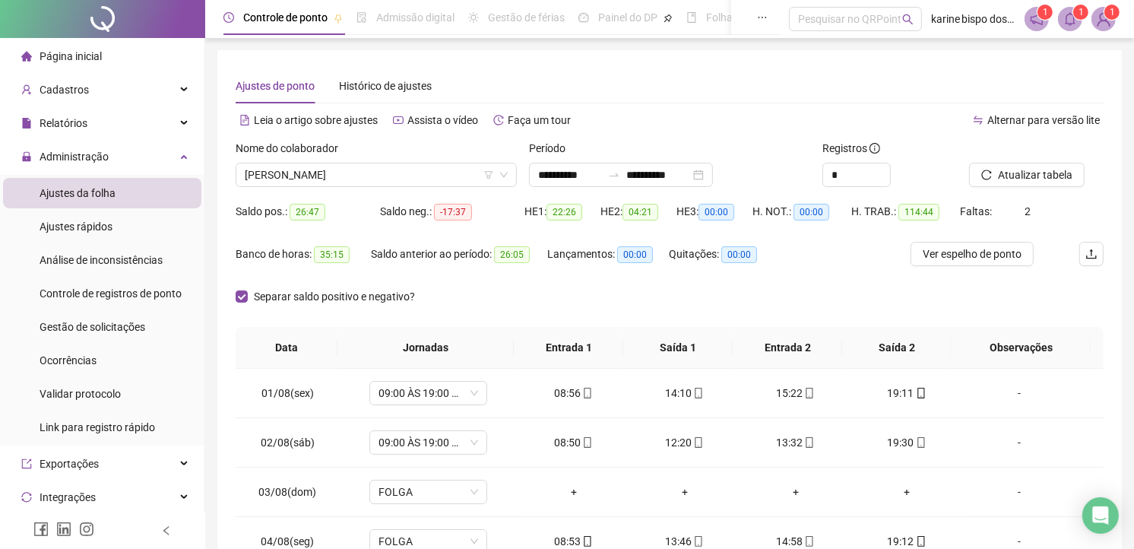
scroll to position [84, 0]
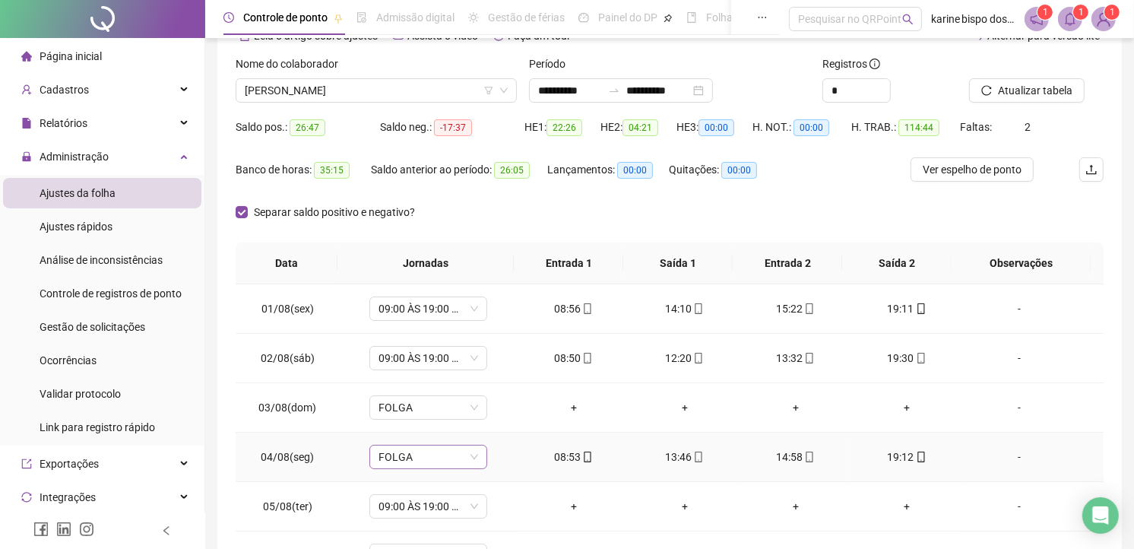
click at [471, 457] on span "FOLGA" at bounding box center [428, 456] width 100 height 23
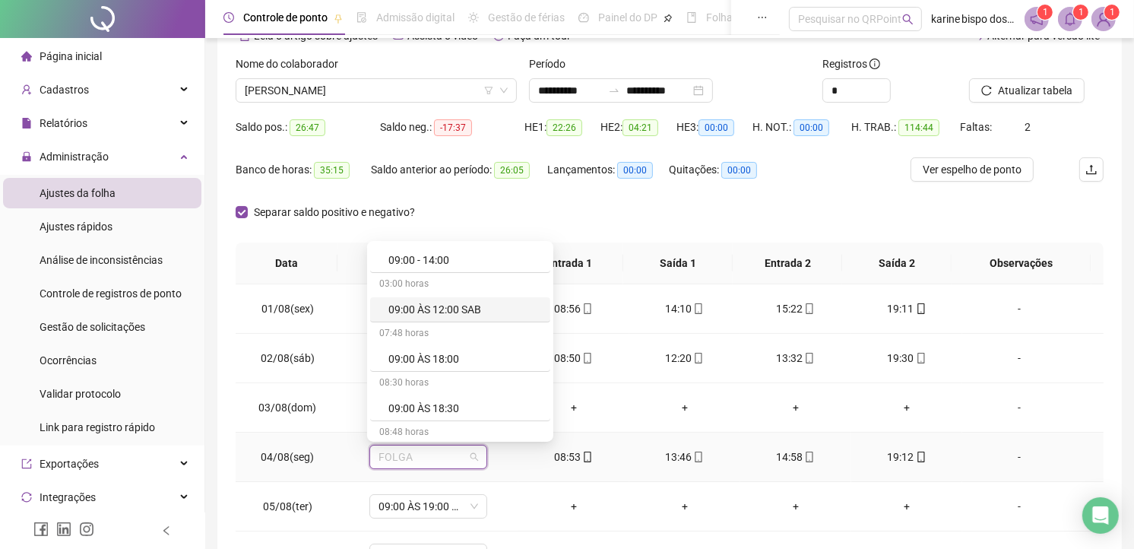
scroll to position [253, 0]
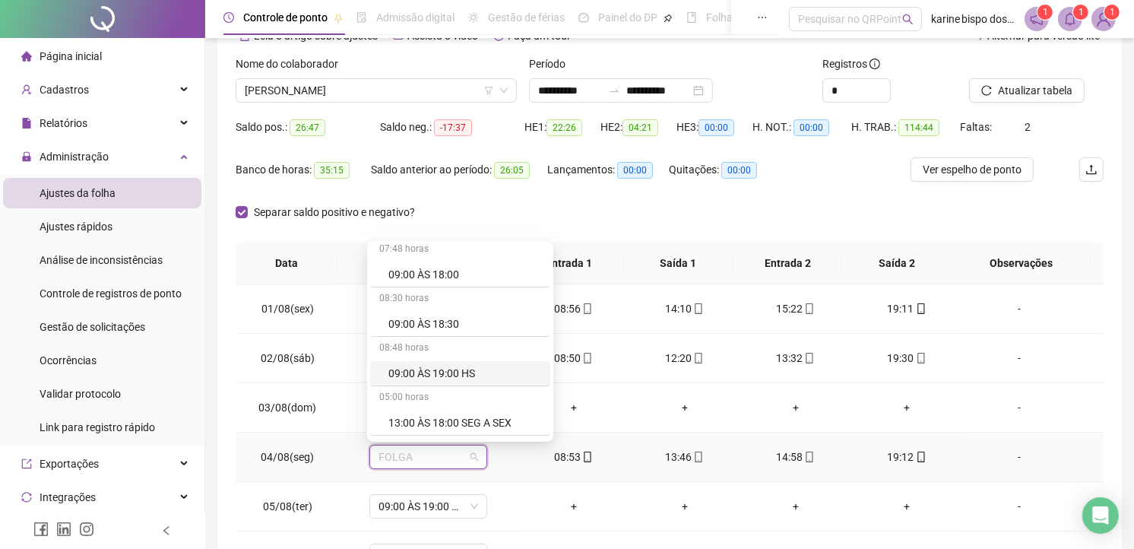
click at [437, 366] on div "09:00 ÀS 19:00 HS" at bounding box center [464, 373] width 153 height 17
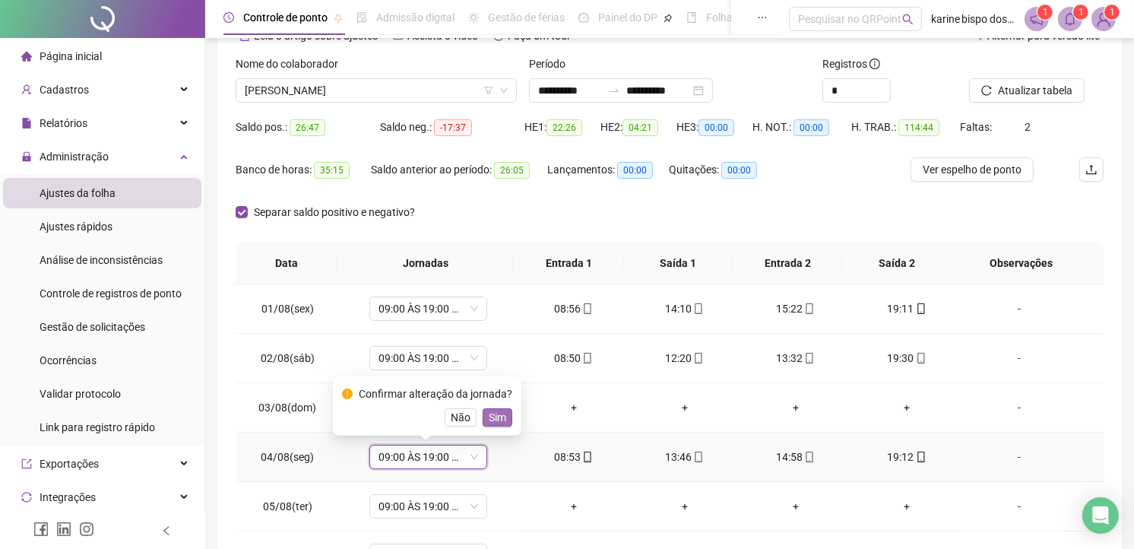
click at [496, 415] on span "Sim" at bounding box center [497, 417] width 17 height 17
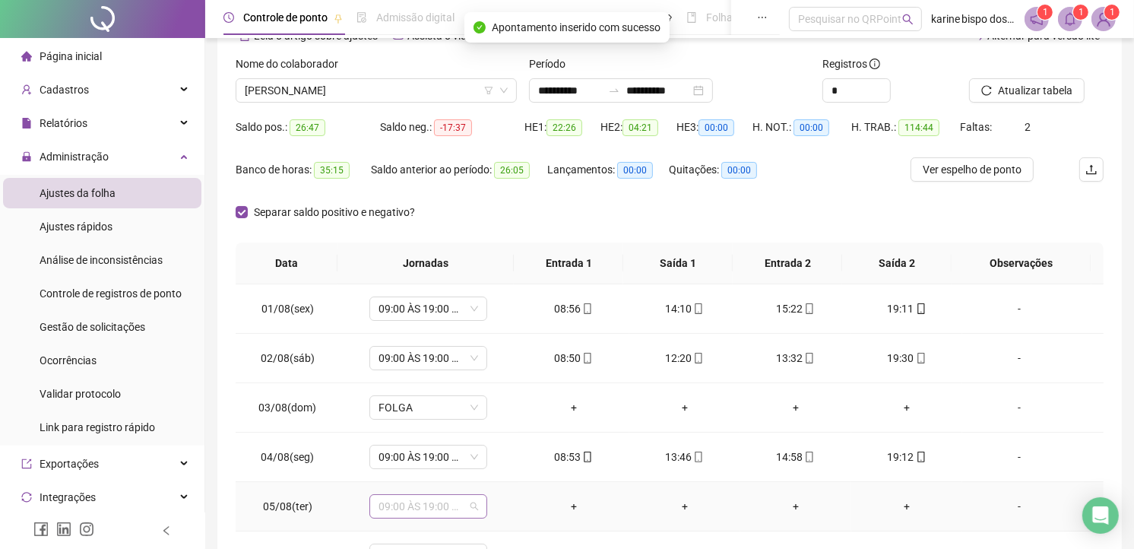
click at [464, 505] on span "09:00 ÀS 19:00 HS" at bounding box center [428, 506] width 100 height 23
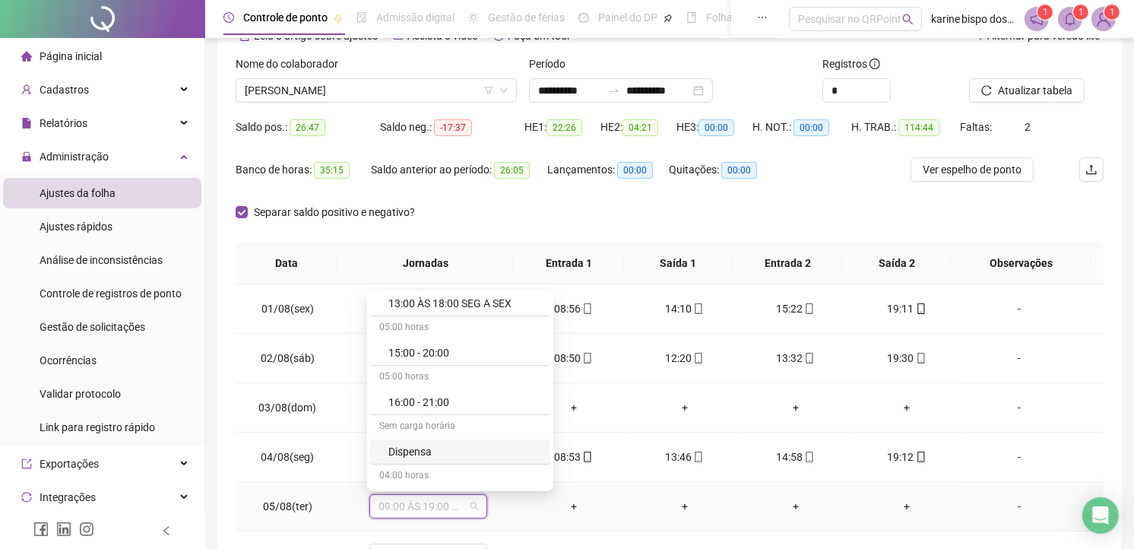
scroll to position [591, 0]
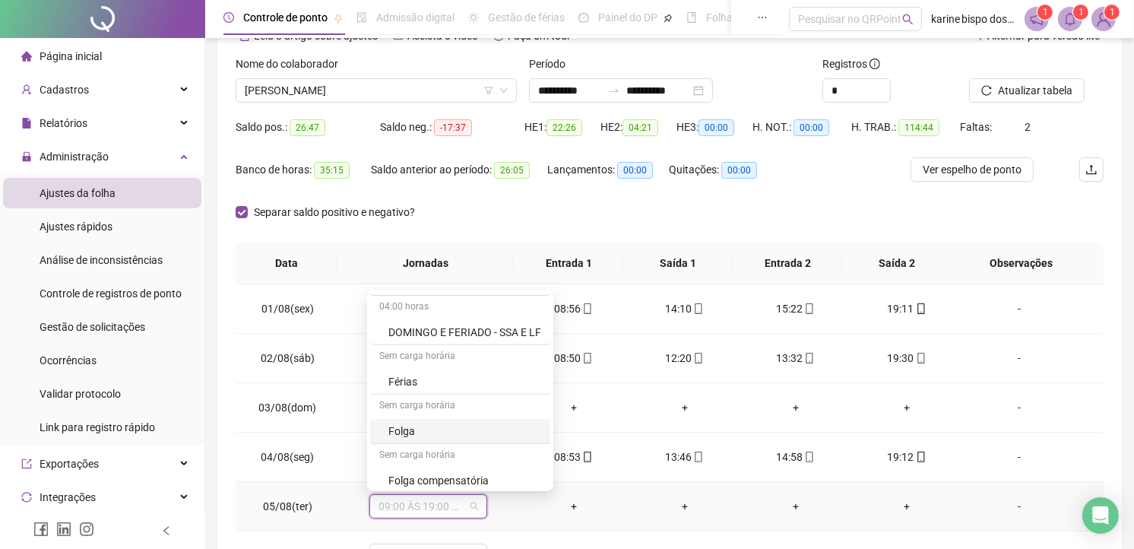
click at [428, 427] on div "Folga" at bounding box center [464, 431] width 153 height 17
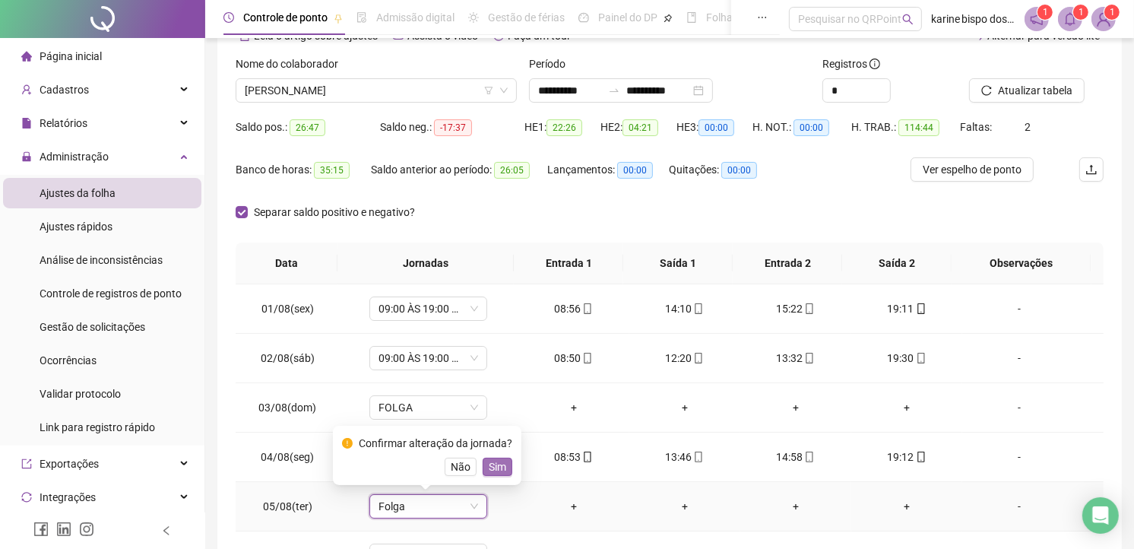
click at [496, 465] on span "Sim" at bounding box center [497, 466] width 17 height 17
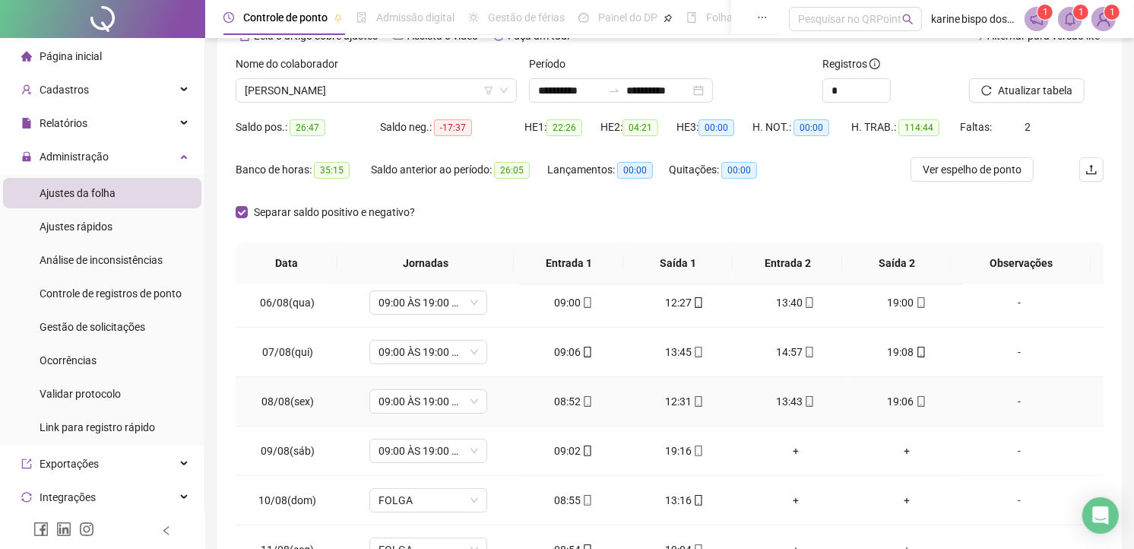
scroll to position [337, 0]
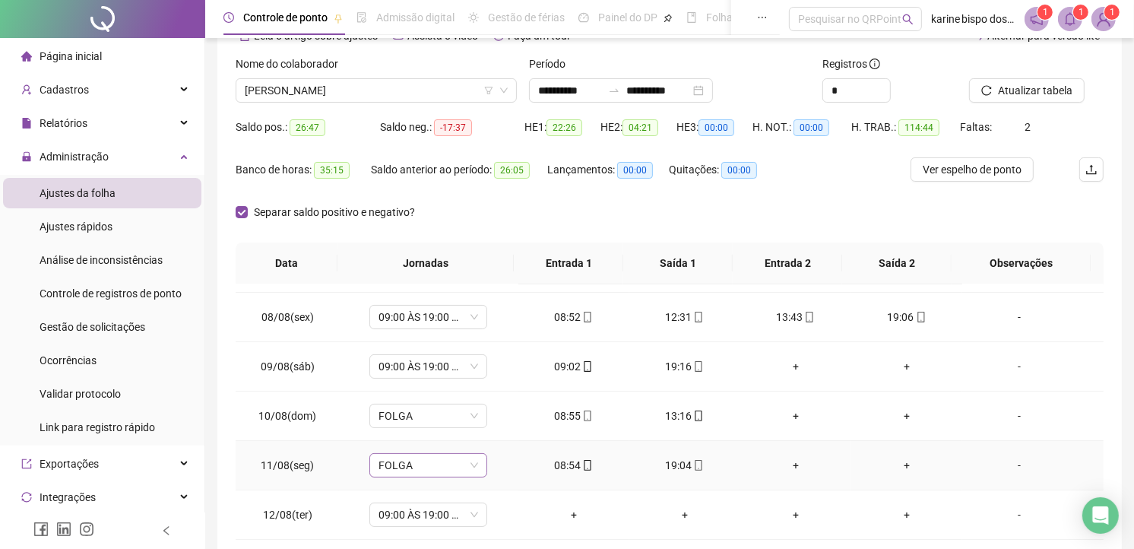
click at [465, 468] on span "FOLGA" at bounding box center [428, 465] width 100 height 23
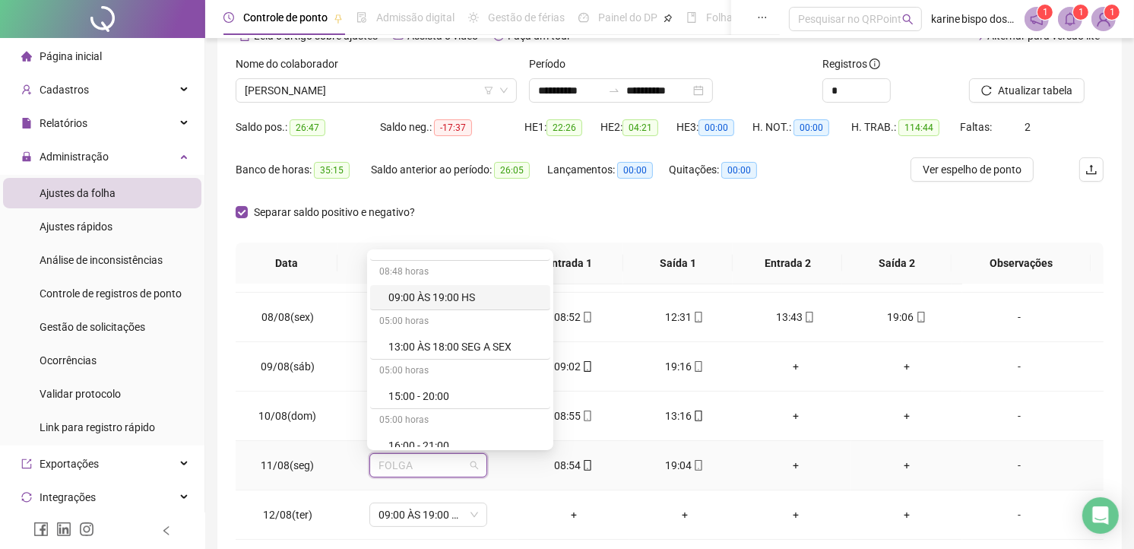
click at [450, 282] on div "08:48 horas" at bounding box center [460, 273] width 180 height 24
click at [444, 290] on div "09:00 ÀS 19:00 HS" at bounding box center [464, 297] width 153 height 17
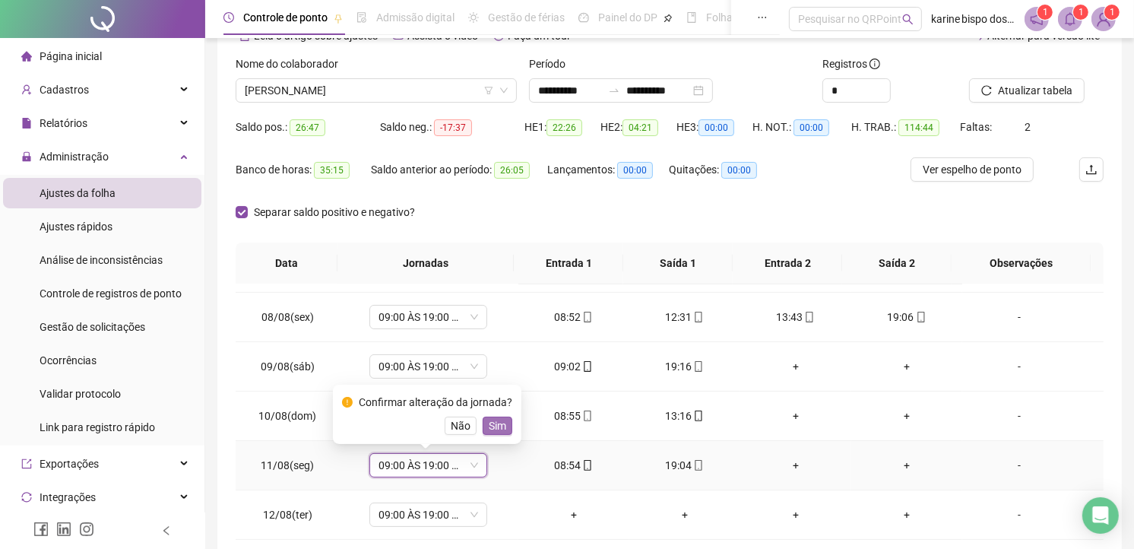
click at [506, 428] on button "Sim" at bounding box center [498, 425] width 30 height 18
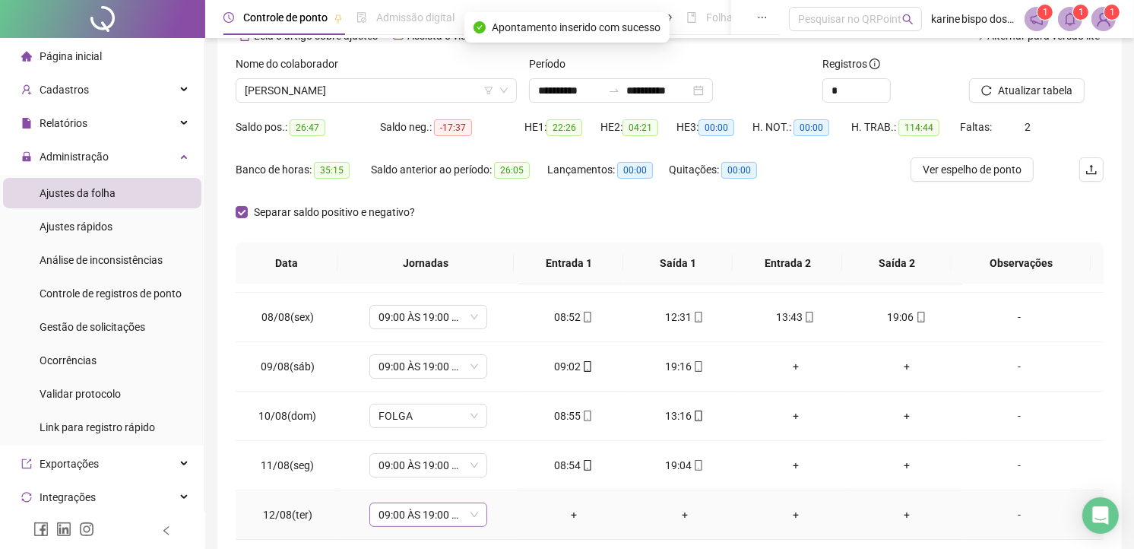
click at [466, 518] on span "09:00 ÀS 19:00 HS" at bounding box center [428, 514] width 100 height 23
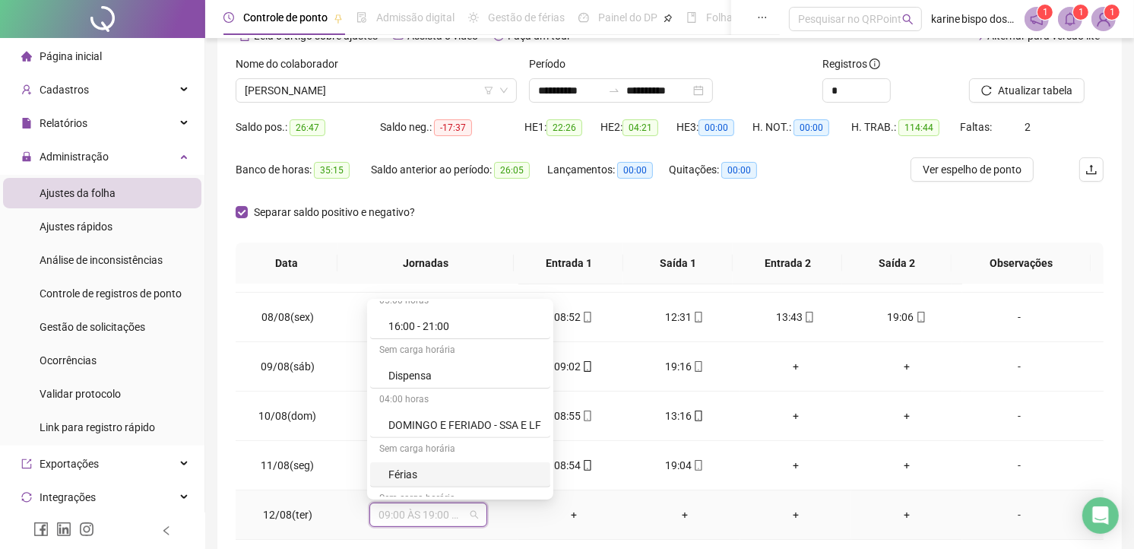
scroll to position [591, 0]
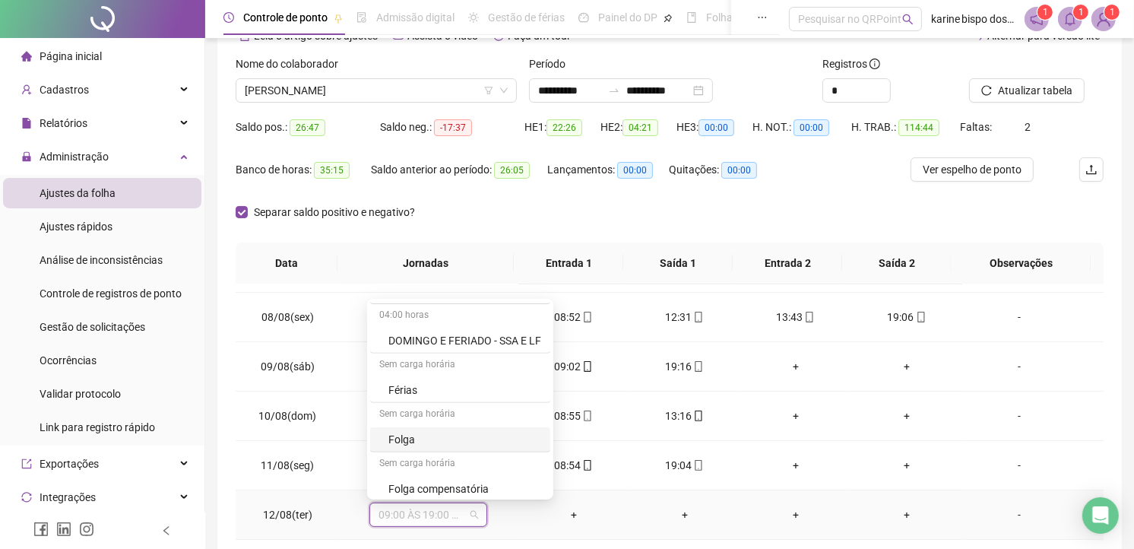
click at [413, 431] on div "Folga" at bounding box center [464, 439] width 153 height 17
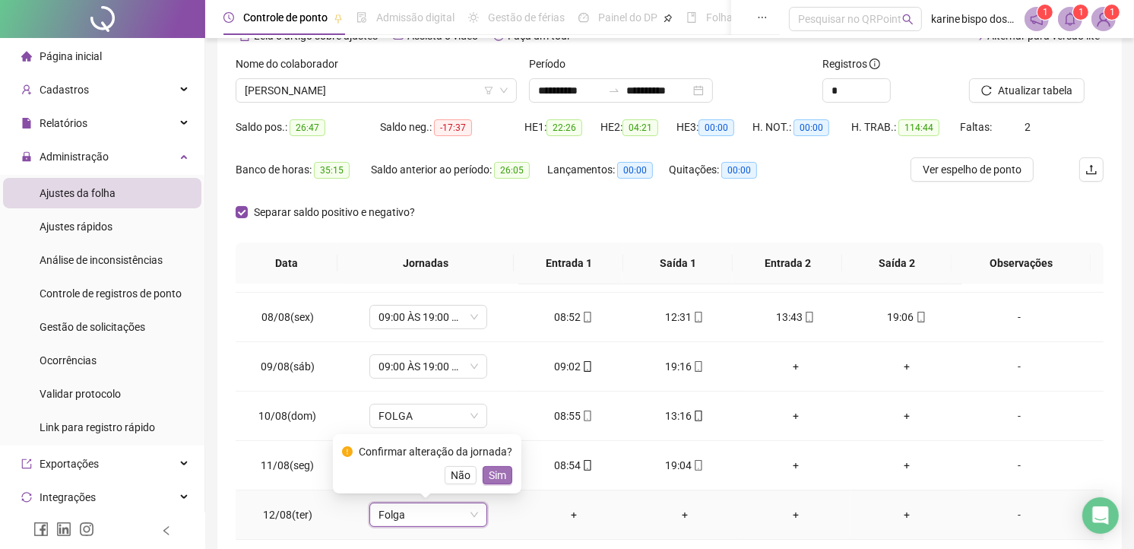
click at [496, 479] on span "Sim" at bounding box center [497, 475] width 17 height 17
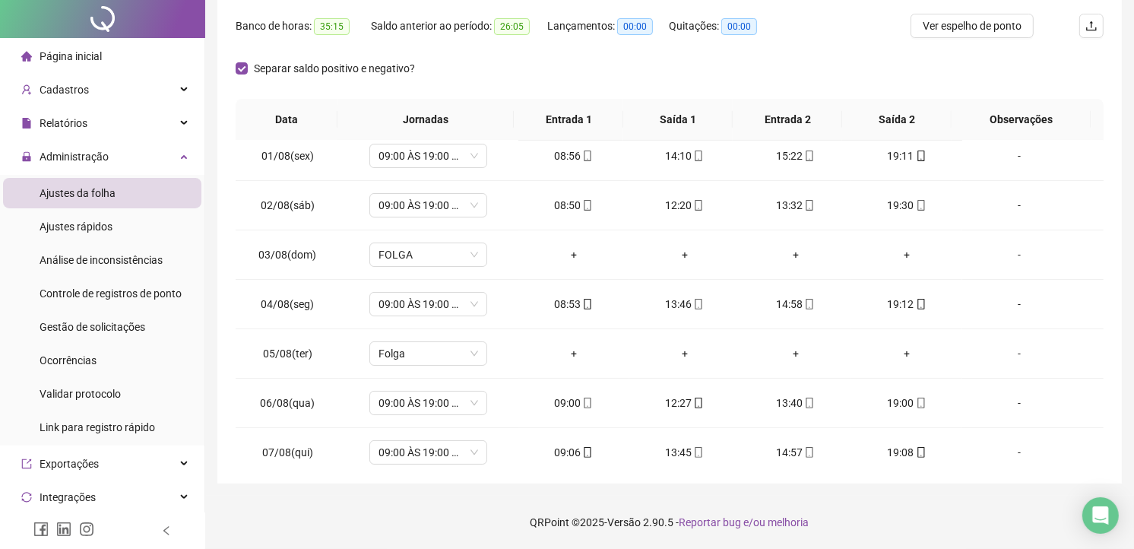
scroll to position [0, 0]
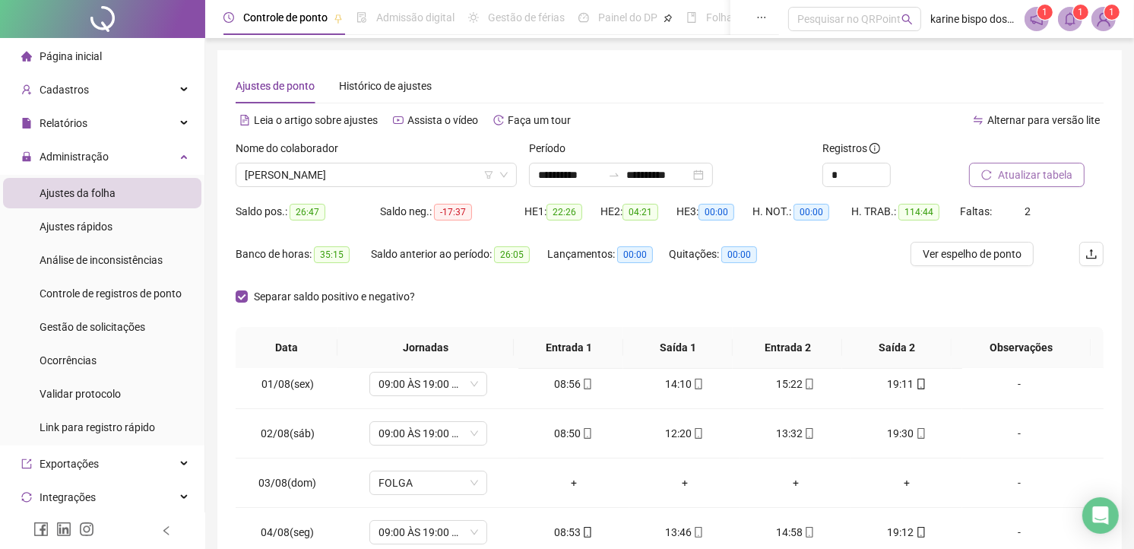
click at [1007, 177] on span "Atualizar tabela" at bounding box center [1035, 174] width 74 height 17
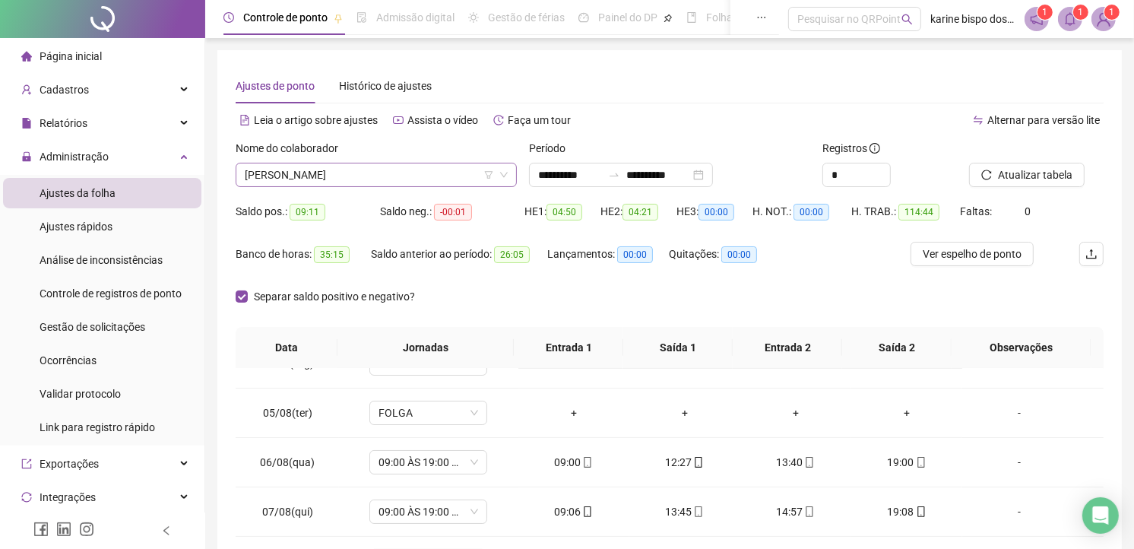
click at [325, 172] on span "EDUARDA ARAUJO BISPO" at bounding box center [376, 174] width 263 height 23
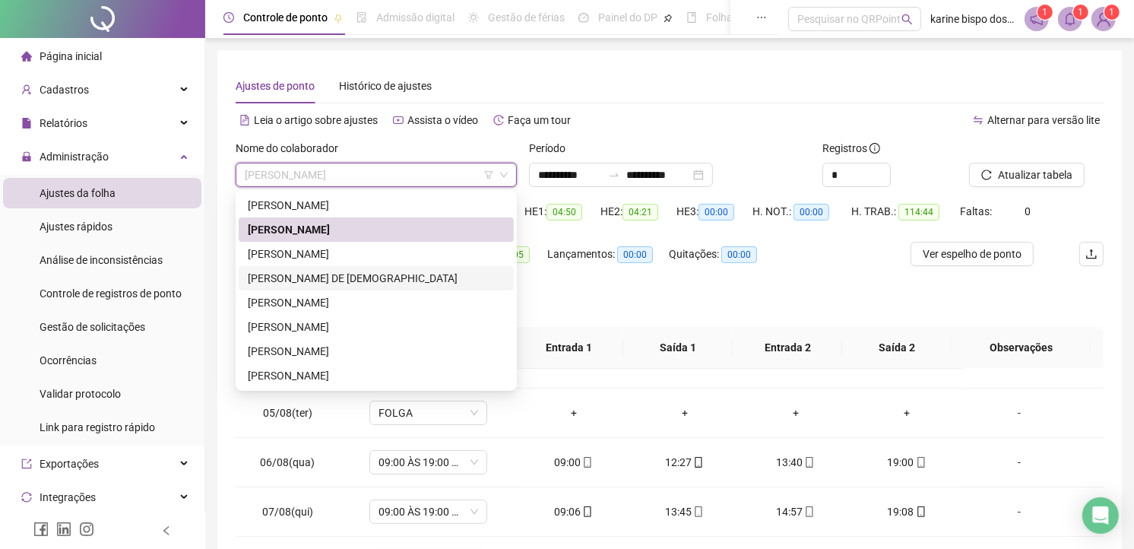
click at [307, 270] on div "JAQUELINE COSTA DE JESUS" at bounding box center [376, 278] width 257 height 17
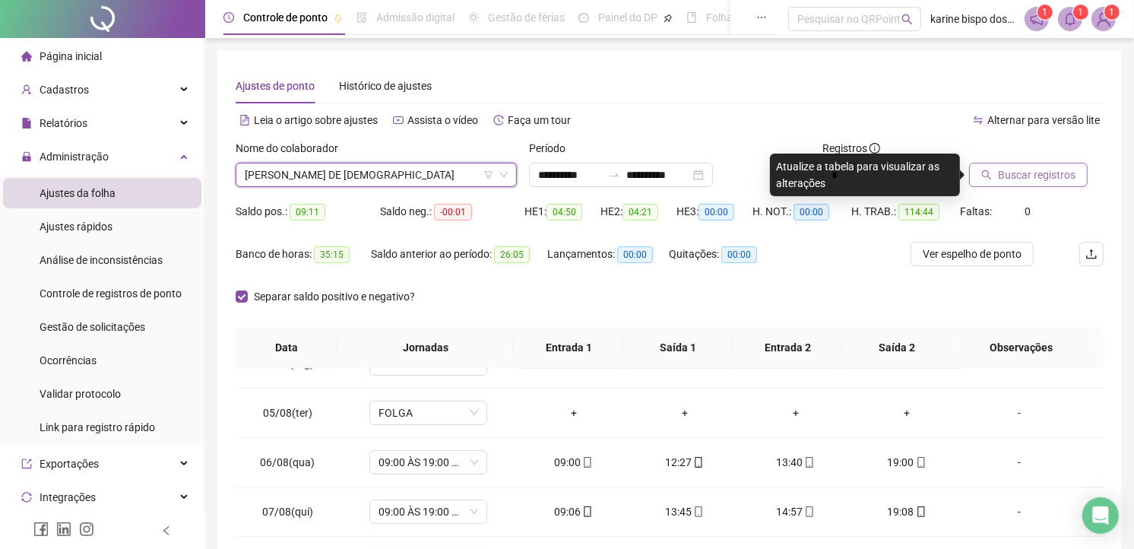
click at [1027, 169] on span "Buscar registros" at bounding box center [1037, 174] width 78 height 17
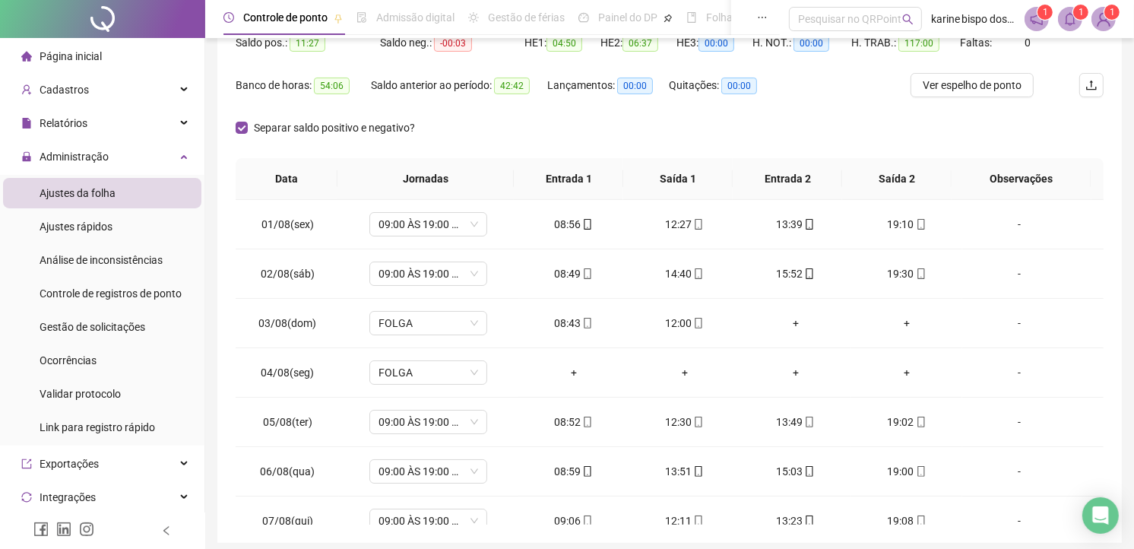
scroll to position [84, 0]
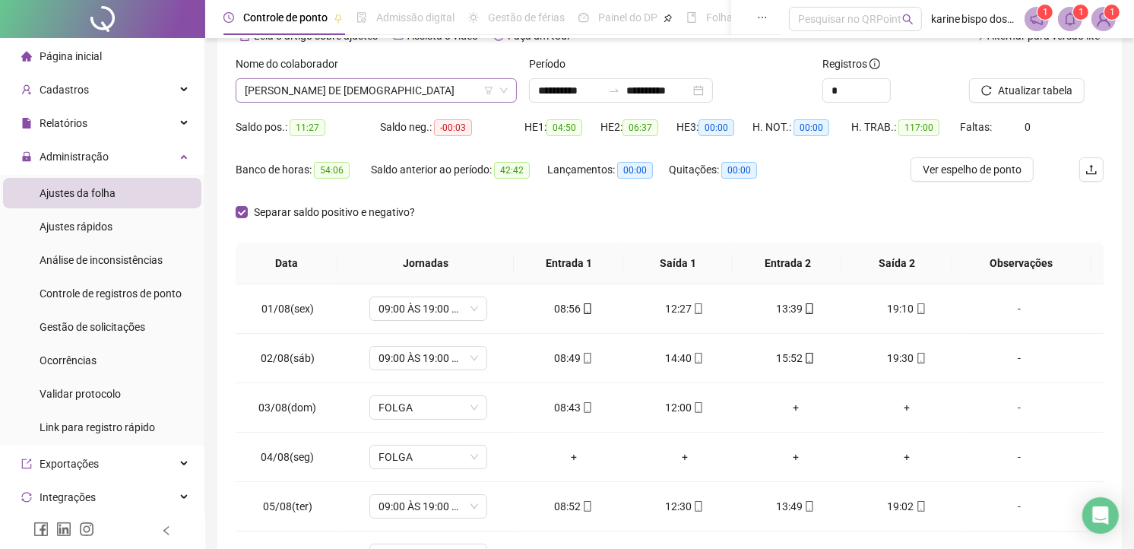
click at [331, 84] on span "JAQUELINE COSTA DE JESUS" at bounding box center [376, 90] width 263 height 23
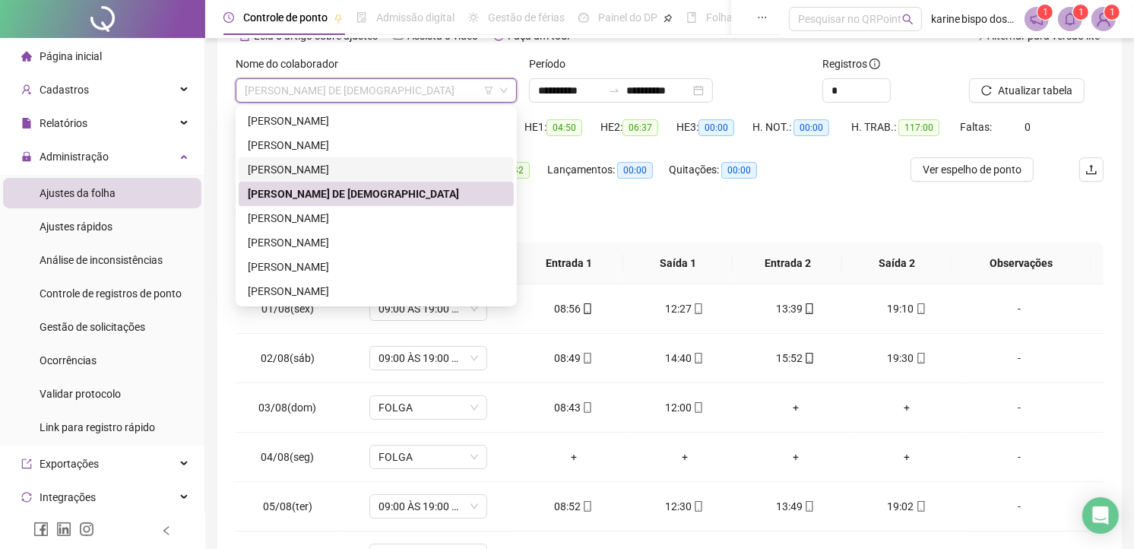
click at [287, 164] on div "HEBERT PEREIRA SANTOS" at bounding box center [376, 169] width 257 height 17
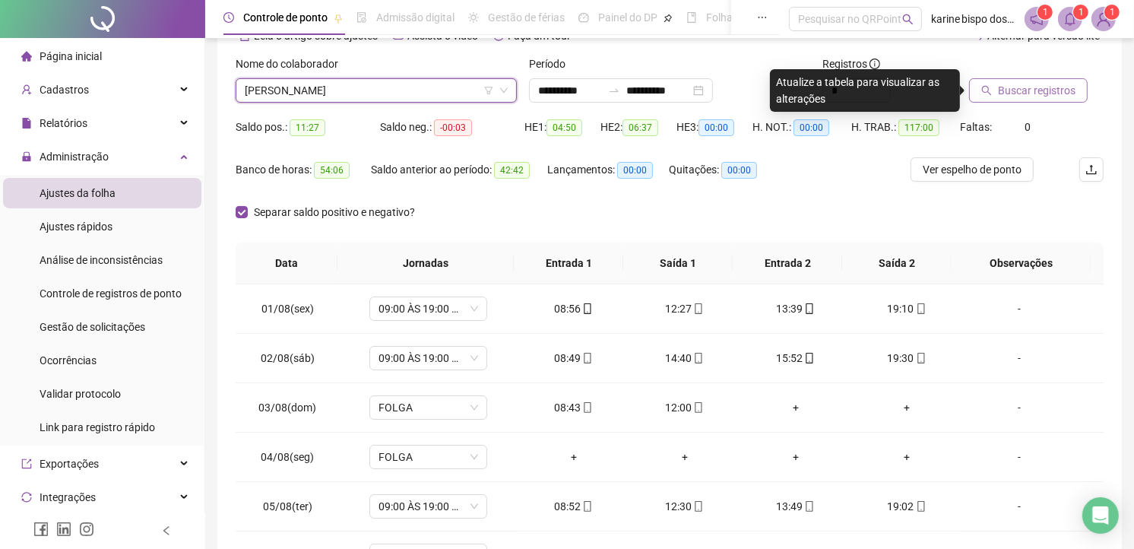
click at [1014, 88] on span "Buscar registros" at bounding box center [1037, 90] width 78 height 17
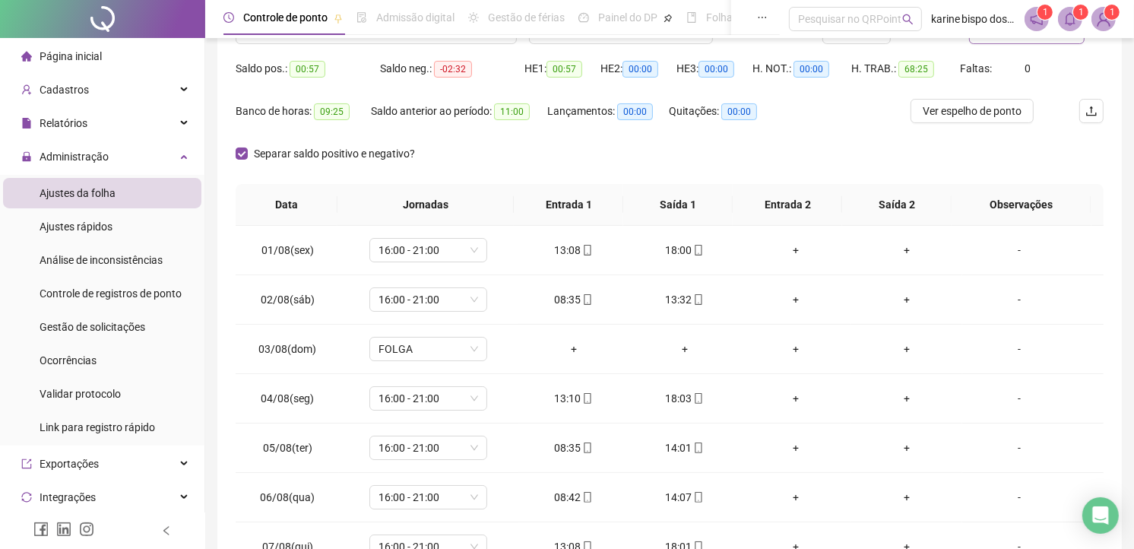
scroll to position [59, 0]
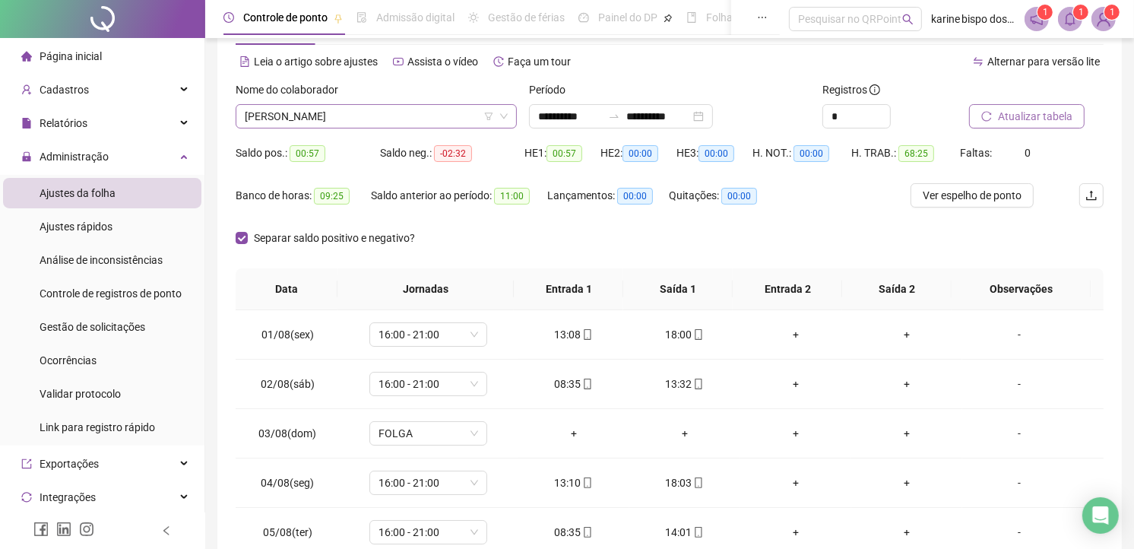
click at [350, 105] on span "HEBERT PEREIRA SANTOS" at bounding box center [376, 116] width 263 height 23
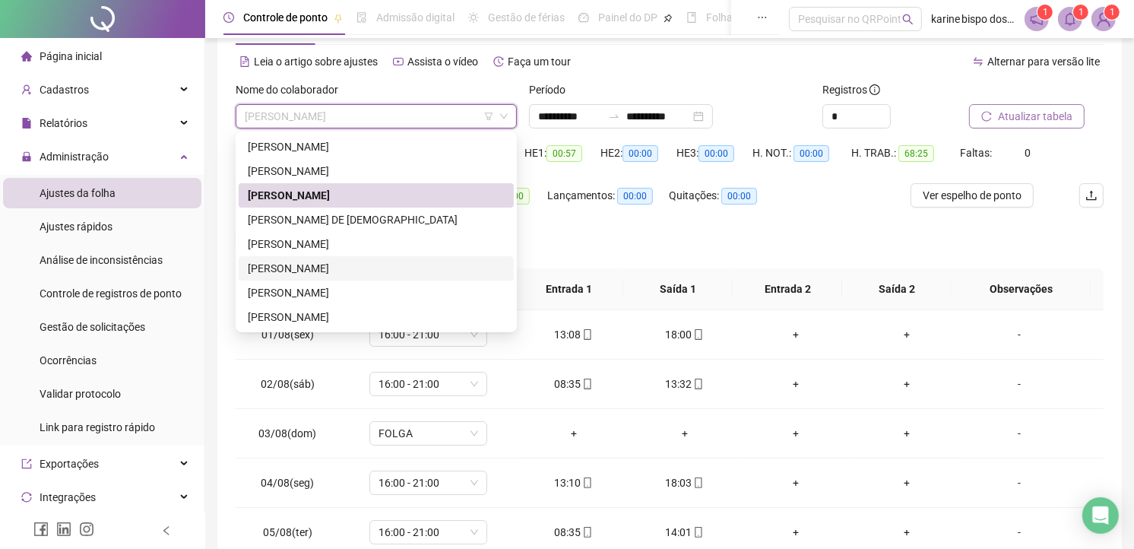
drag, startPoint x: 291, startPoint y: 264, endPoint x: 496, endPoint y: 263, distance: 204.4
click at [292, 264] on div "MILENE MELO BERNARDINO" at bounding box center [376, 268] width 257 height 17
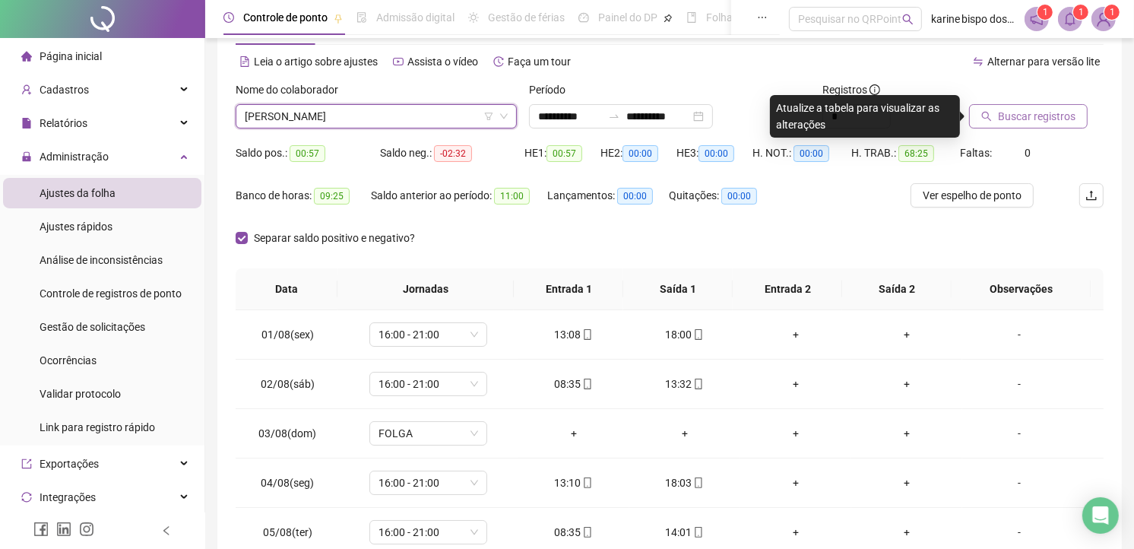
drag, startPoint x: 1041, startPoint y: 110, endPoint x: 996, endPoint y: 116, distance: 45.2
click at [1015, 112] on span "Buscar registros" at bounding box center [1037, 116] width 78 height 17
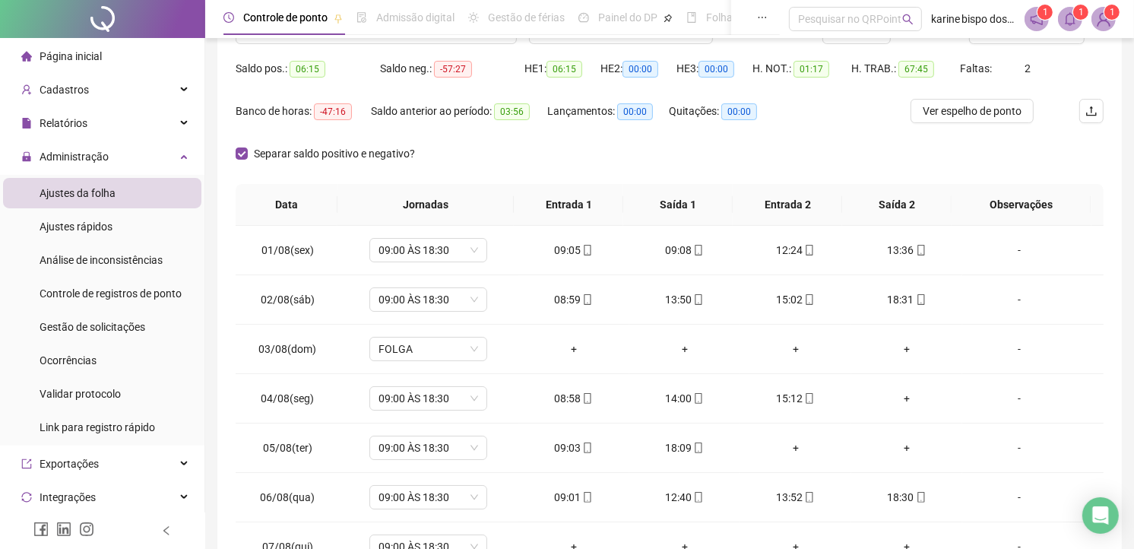
scroll to position [228, 0]
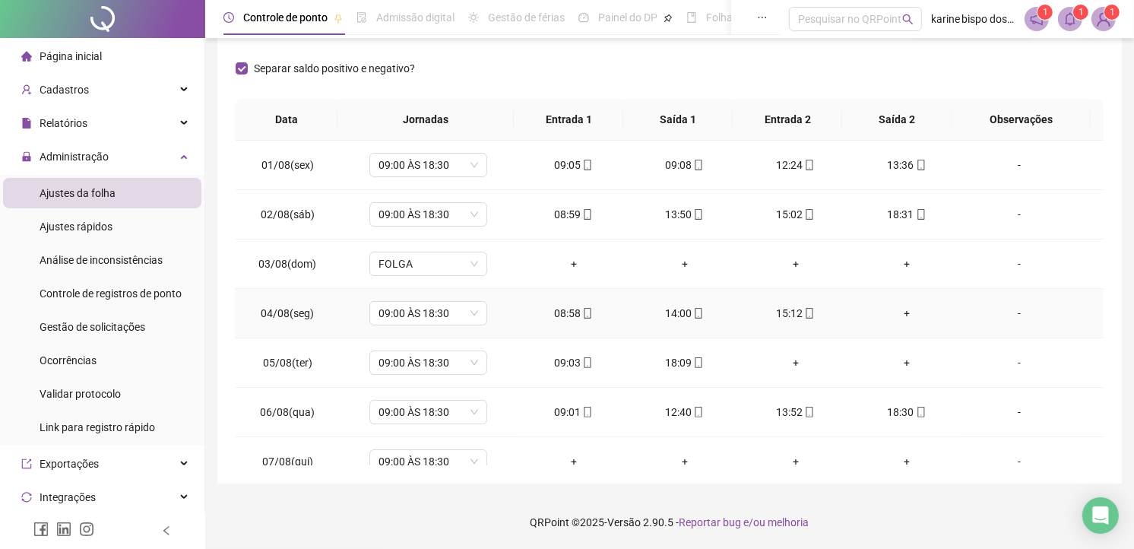
click at [895, 308] on div "+" at bounding box center [906, 313] width 87 height 17
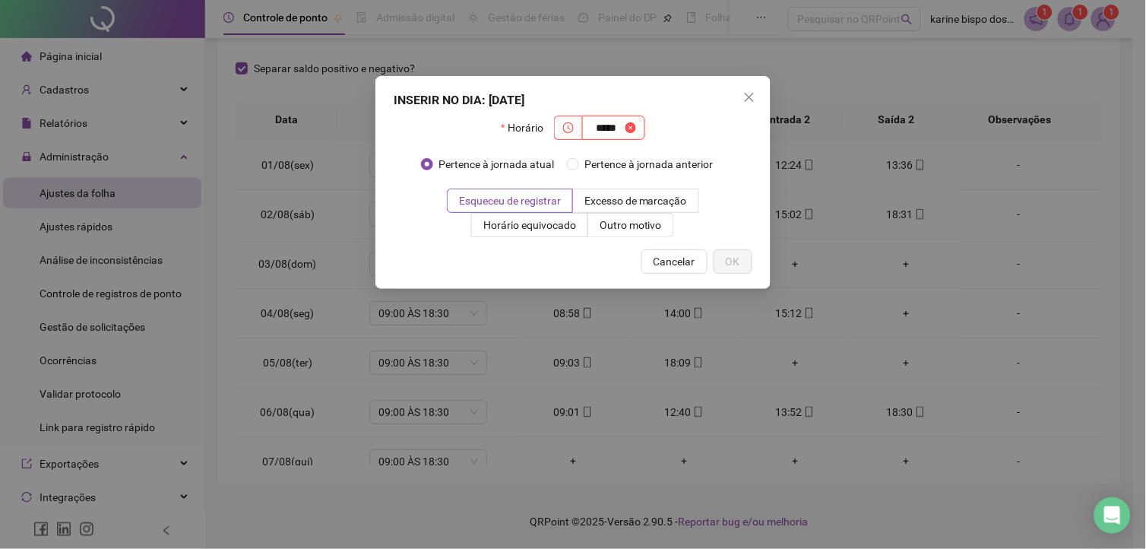
type input "*****"
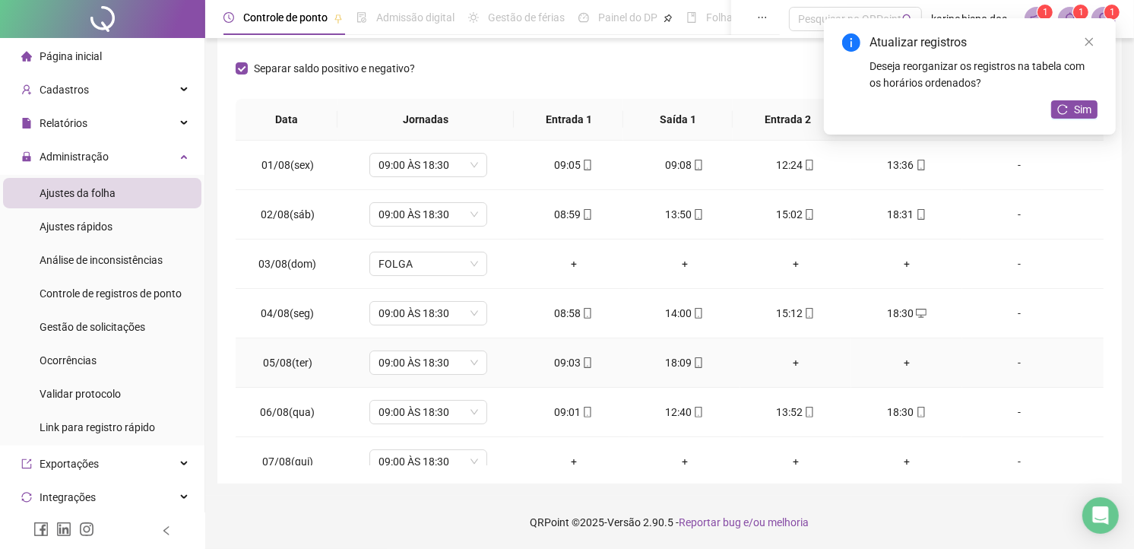
scroll to position [84, 0]
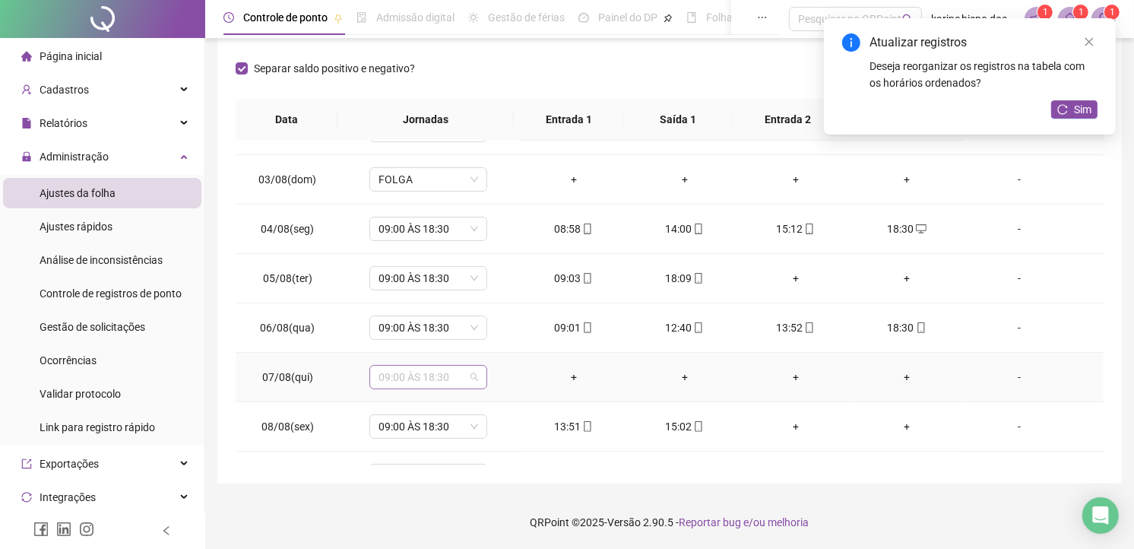
click at [473, 375] on span "09:00 ÀS 18:30" at bounding box center [428, 377] width 100 height 23
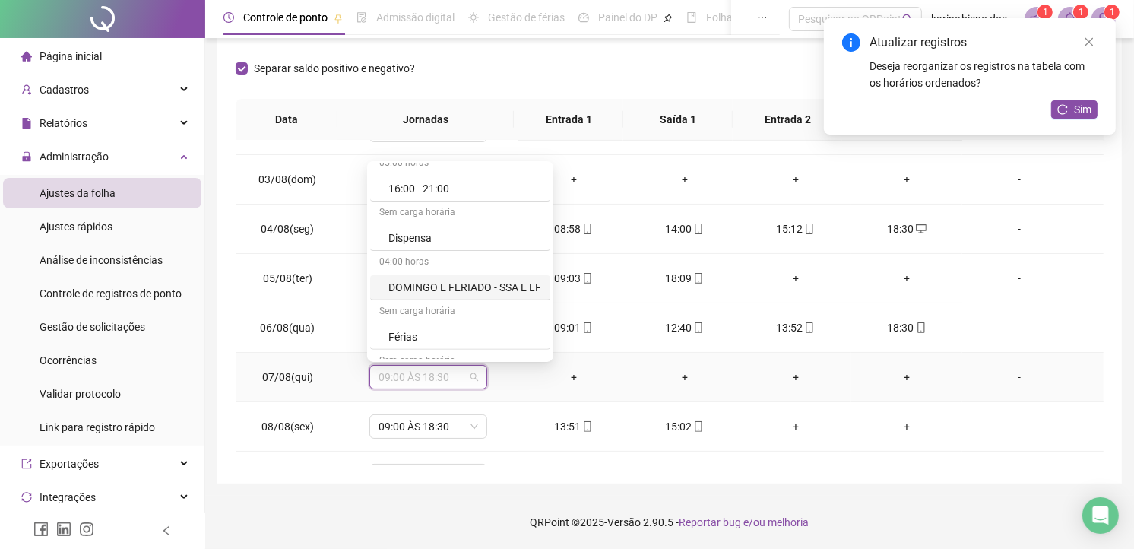
scroll to position [591, 0]
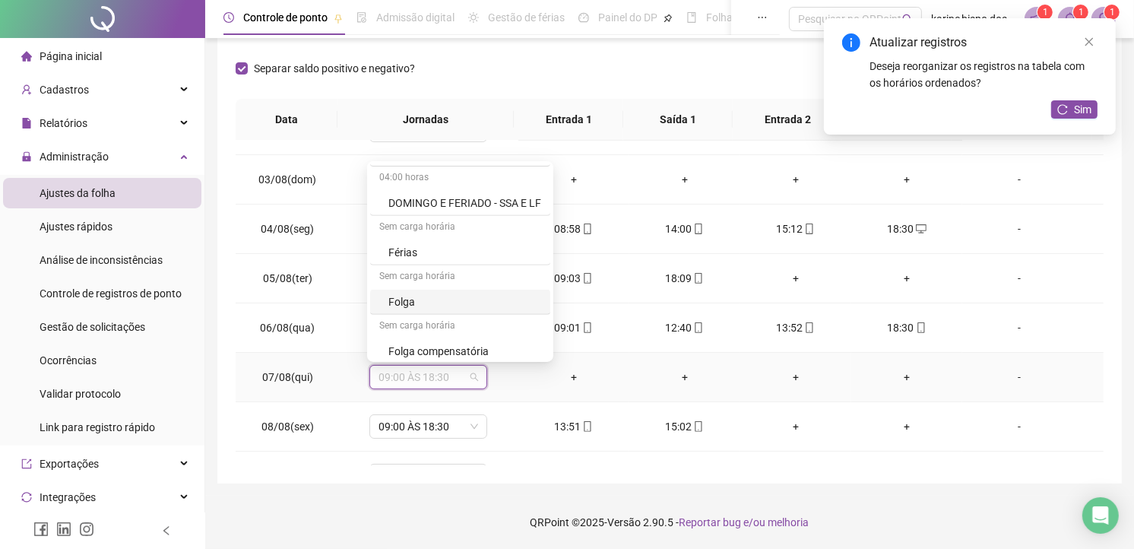
click at [407, 296] on div "Folga" at bounding box center [464, 301] width 153 height 17
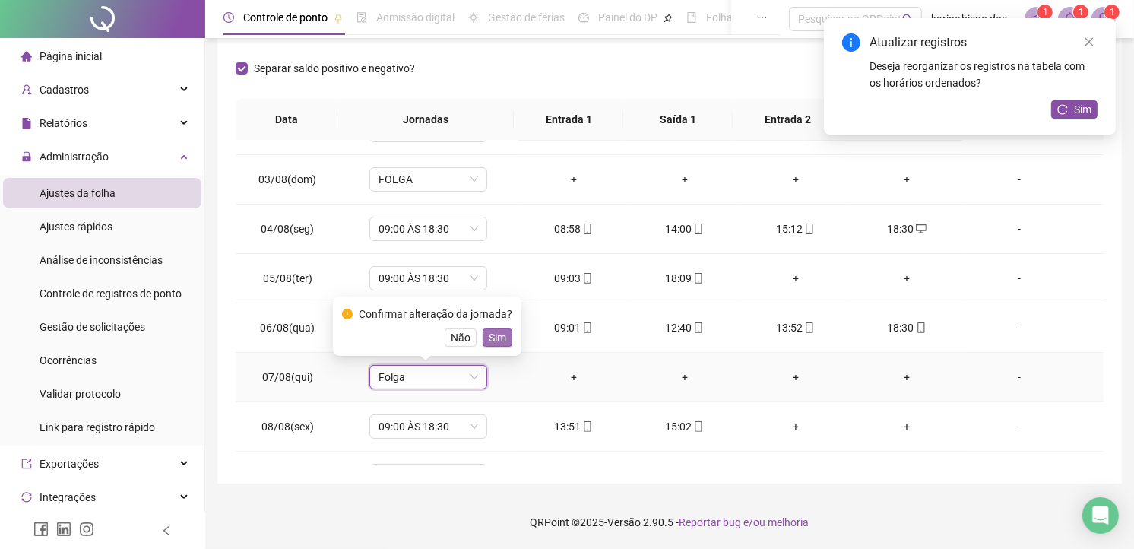
click at [496, 338] on span "Sim" at bounding box center [497, 337] width 17 height 17
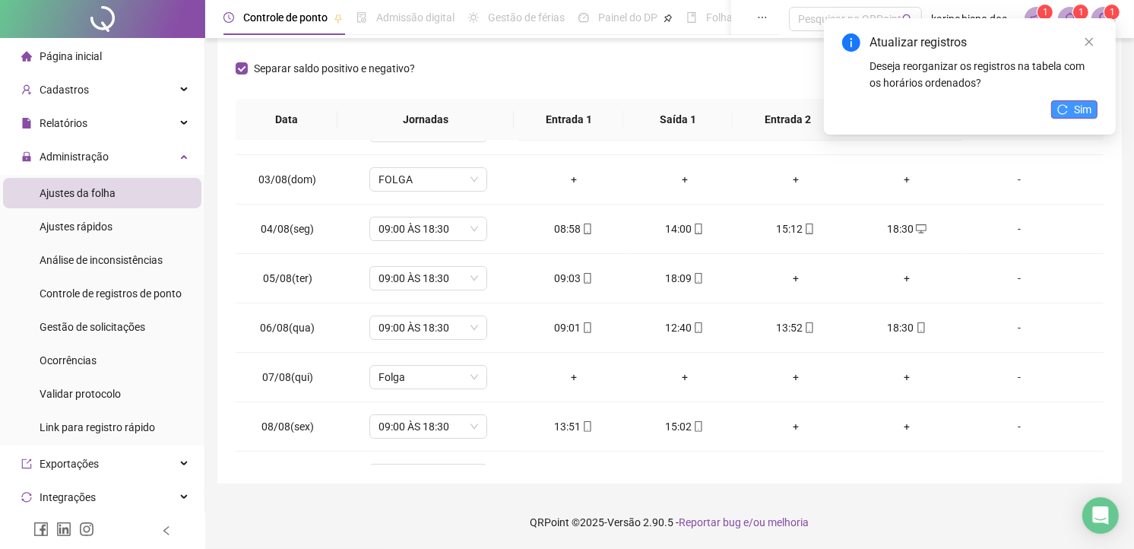
click at [1076, 101] on span "Sim" at bounding box center [1082, 109] width 17 height 17
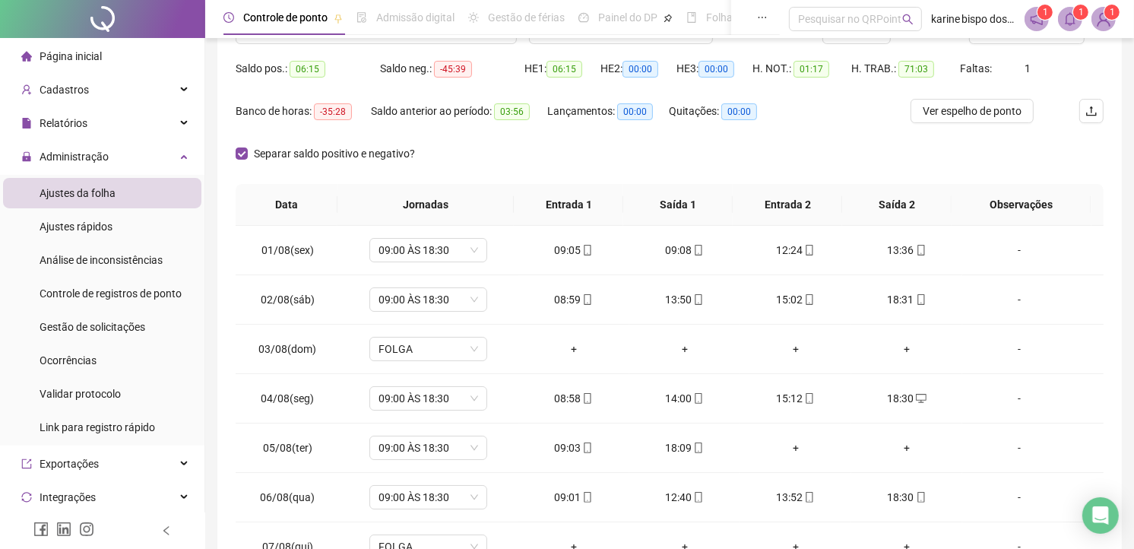
scroll to position [59, 0]
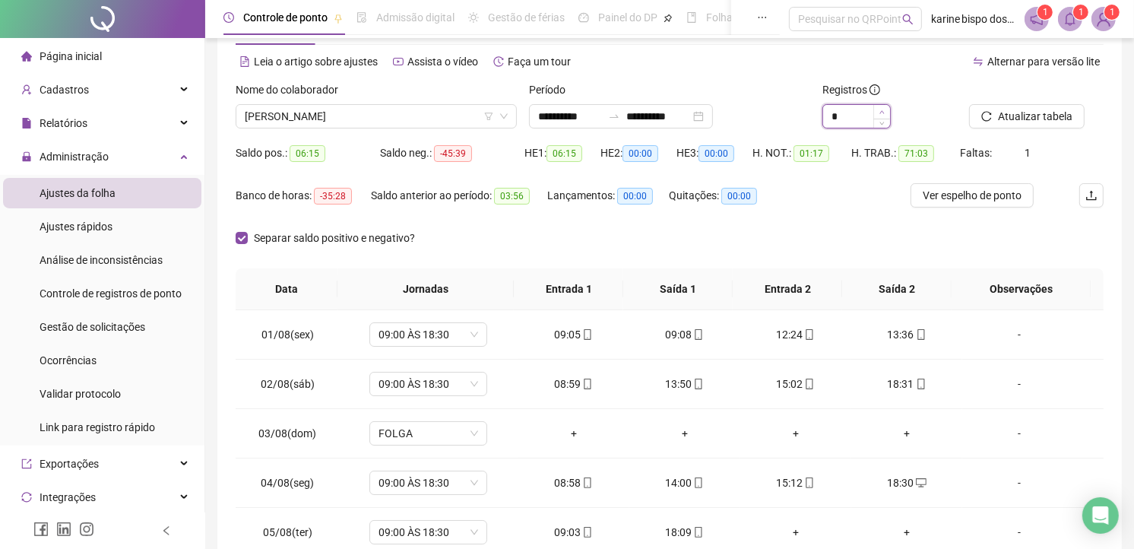
click at [880, 109] on icon "up" at bounding box center [881, 111] width 5 height 5
type input "*"
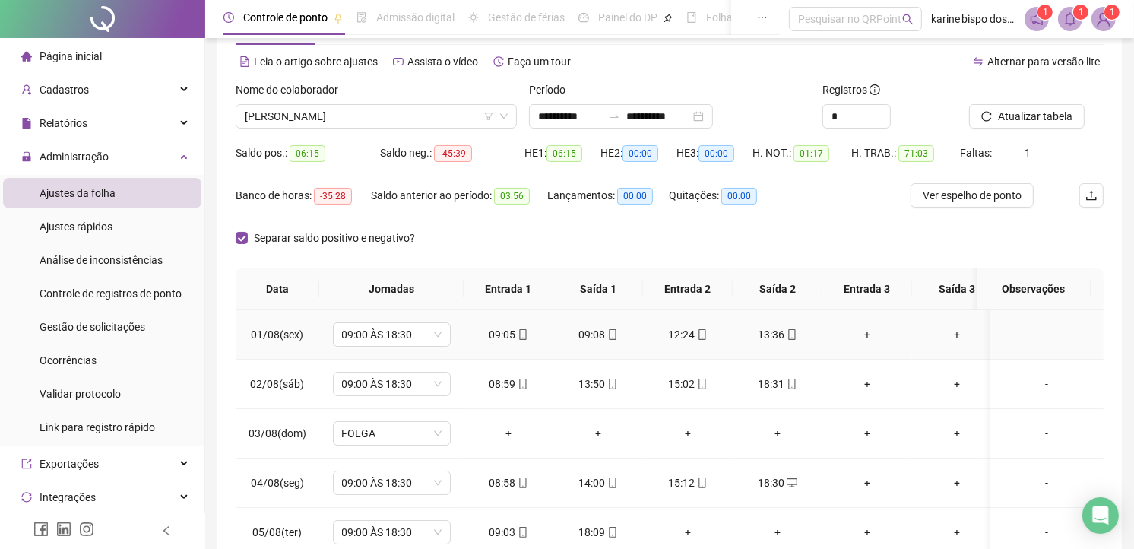
click at [596, 333] on div "09:08" at bounding box center [597, 334] width 65 height 17
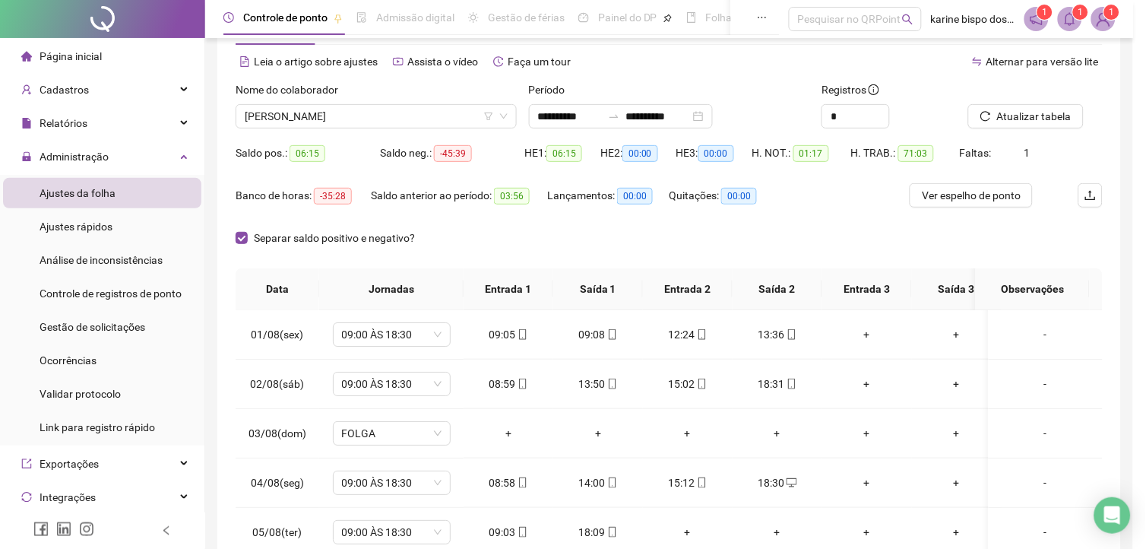
type input "**********"
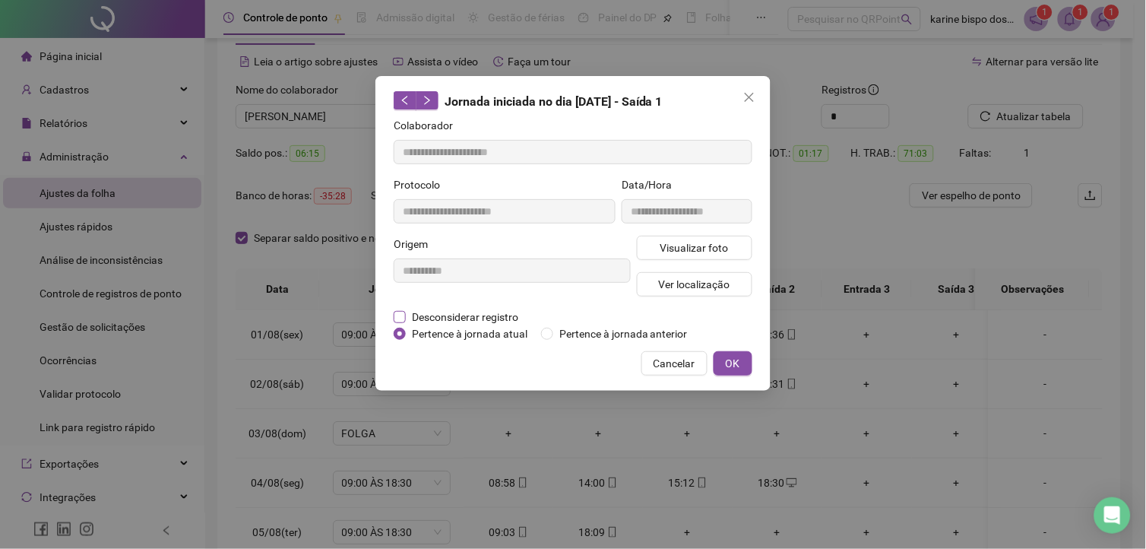
click at [459, 315] on span "Desconsiderar registro" at bounding box center [465, 317] width 119 height 17
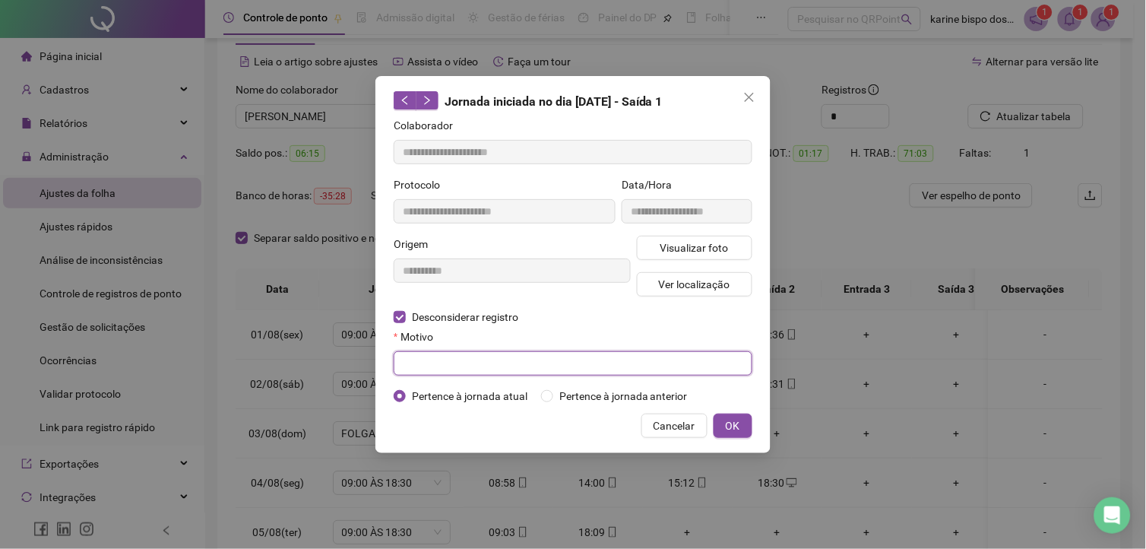
click at [435, 366] on input "text" at bounding box center [573, 363] width 359 height 24
type input "*********"
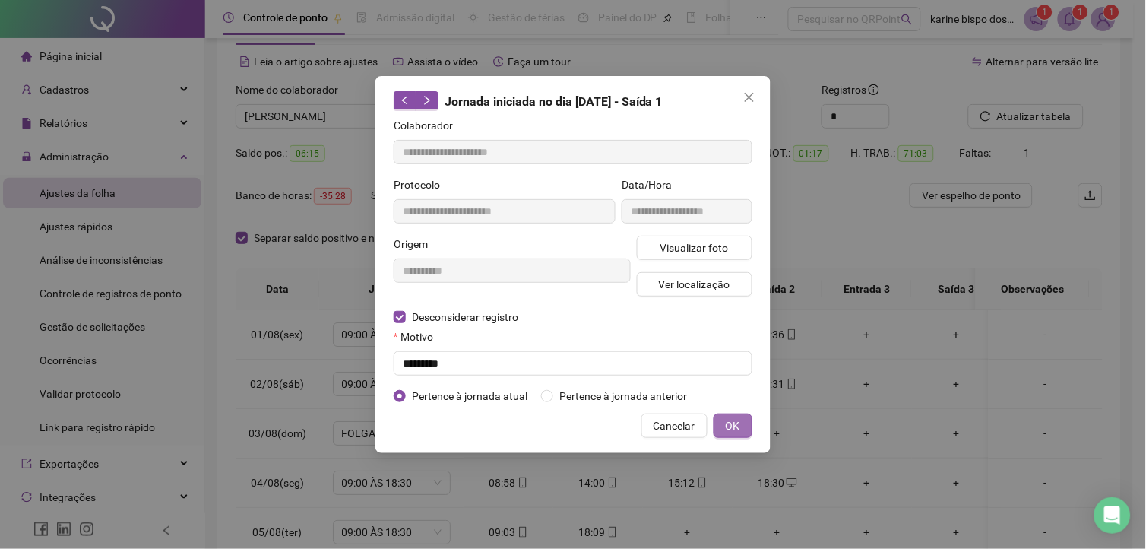
click at [743, 426] on button "OK" at bounding box center [733, 425] width 39 height 24
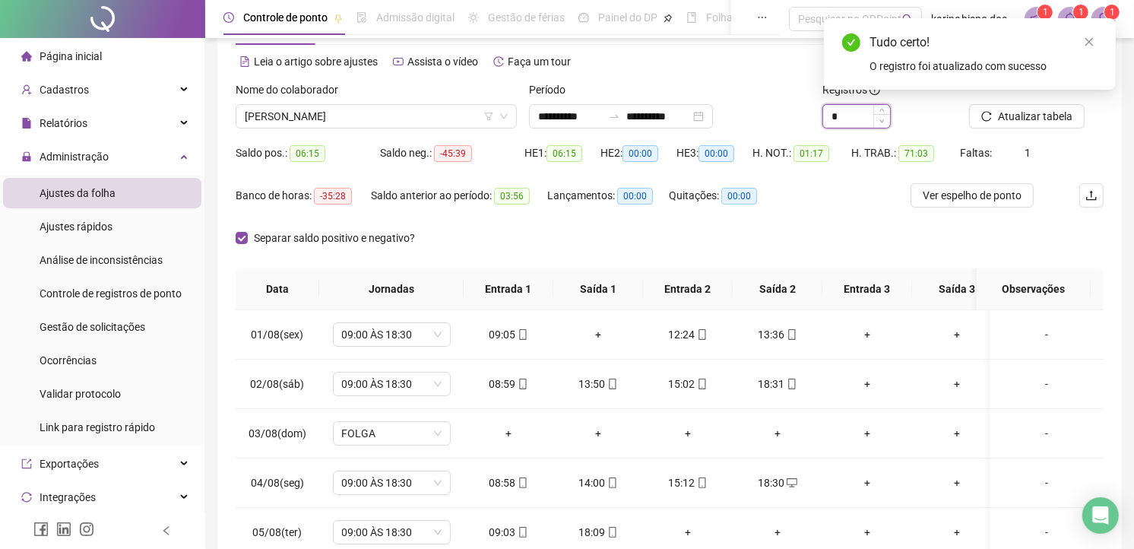
click at [885, 120] on span "Decrease Value" at bounding box center [881, 121] width 17 height 14
type input "*"
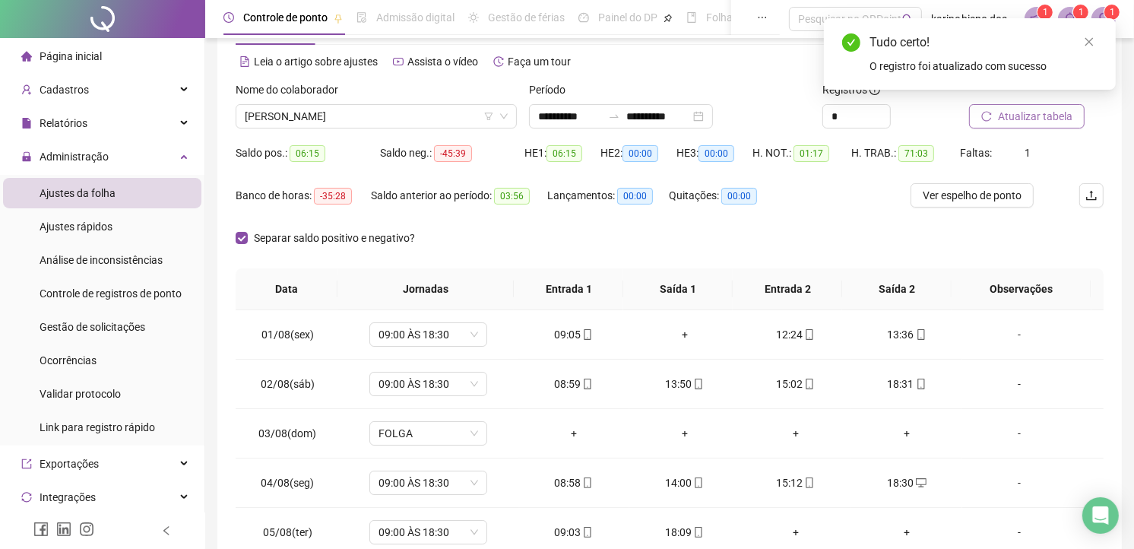
click at [1007, 109] on span "Atualizar tabela" at bounding box center [1035, 116] width 74 height 17
click at [898, 328] on div "+" at bounding box center [906, 334] width 87 height 17
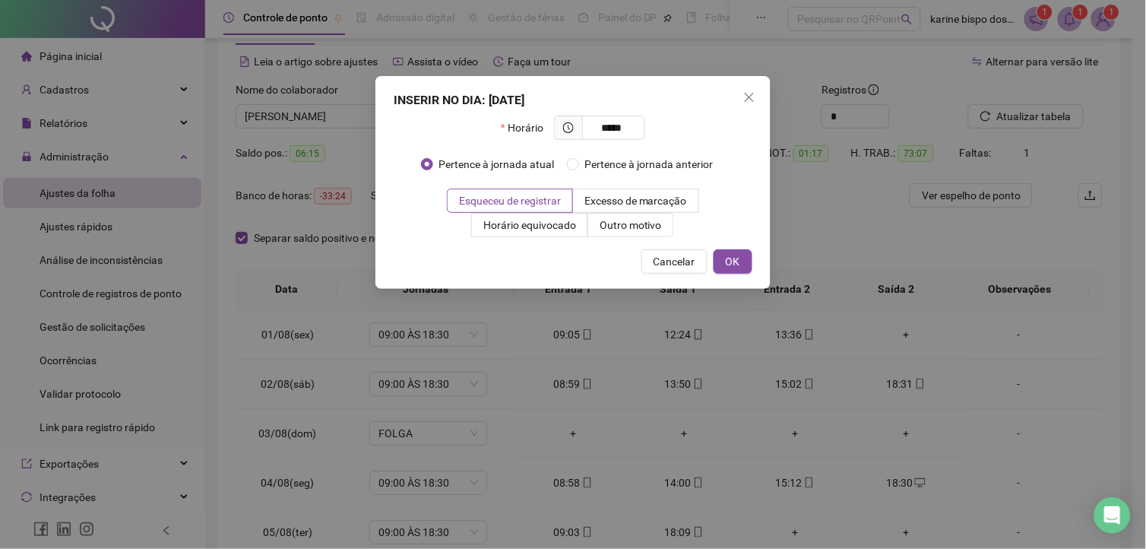
type input "*****"
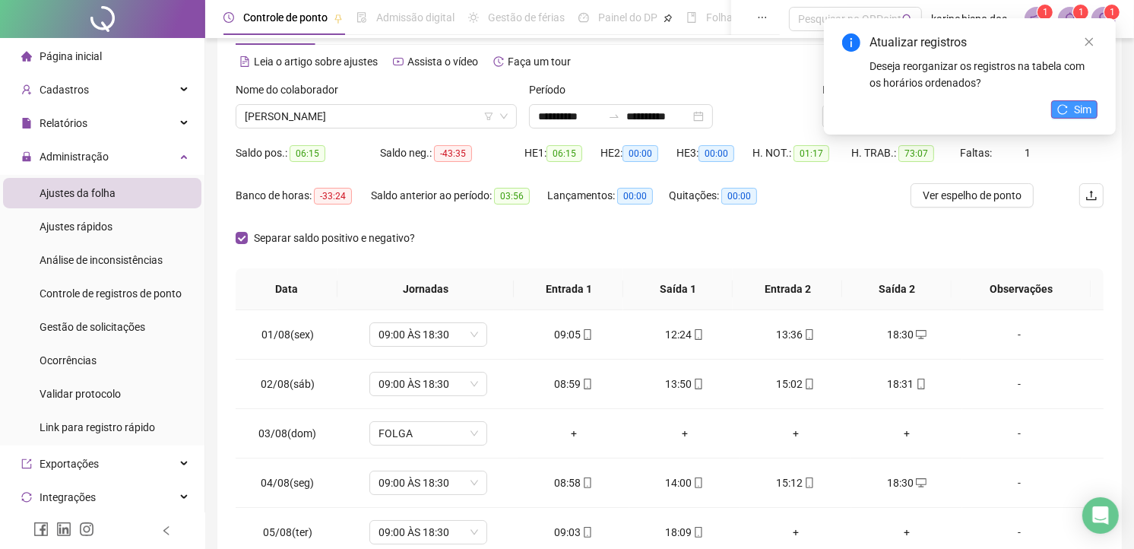
click at [1069, 112] on button "Sim" at bounding box center [1074, 109] width 46 height 18
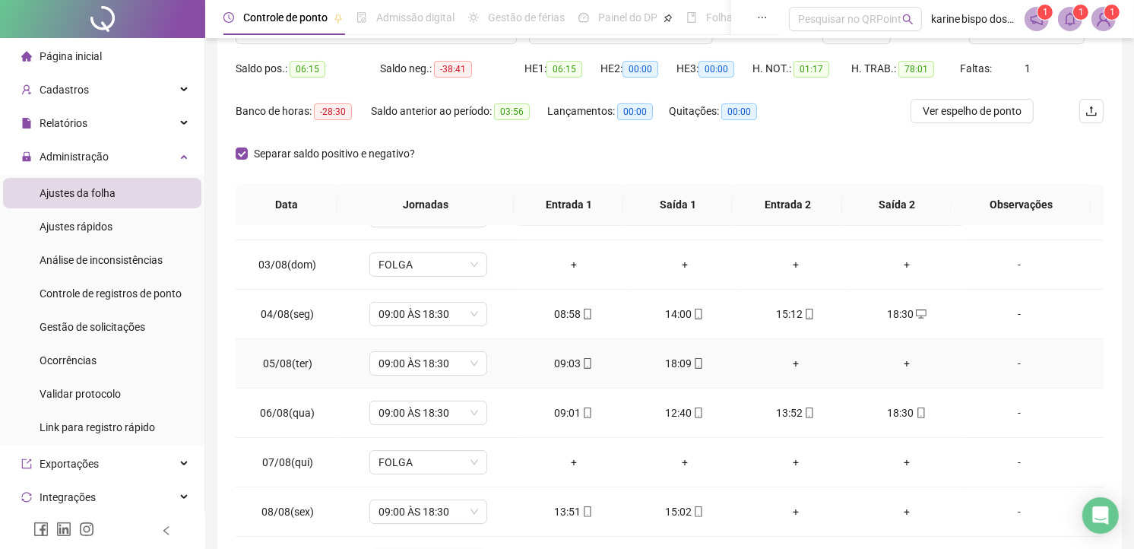
scroll to position [169, 0]
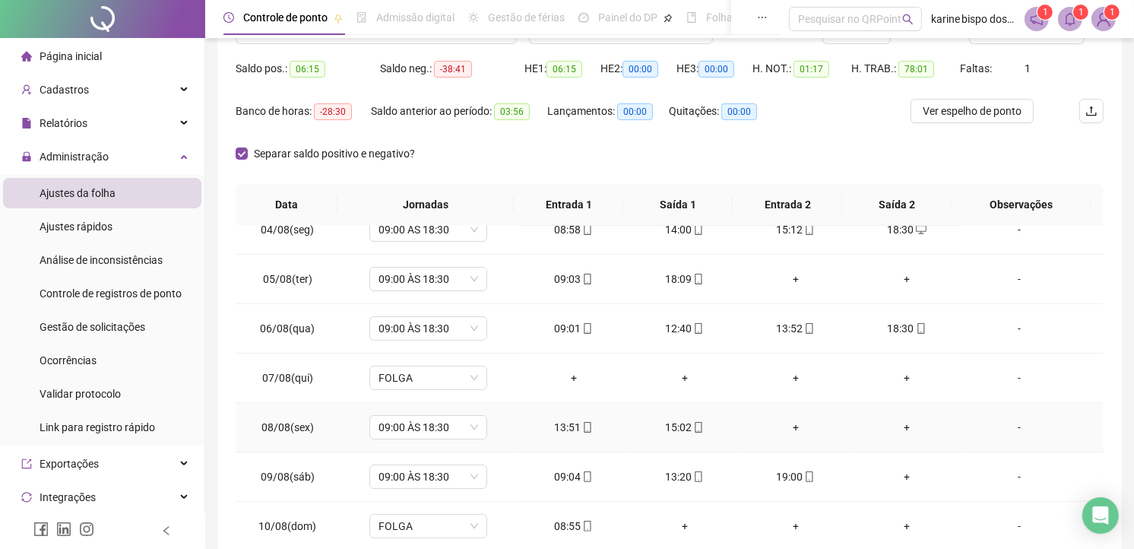
click at [790, 424] on div "+" at bounding box center [795, 427] width 87 height 17
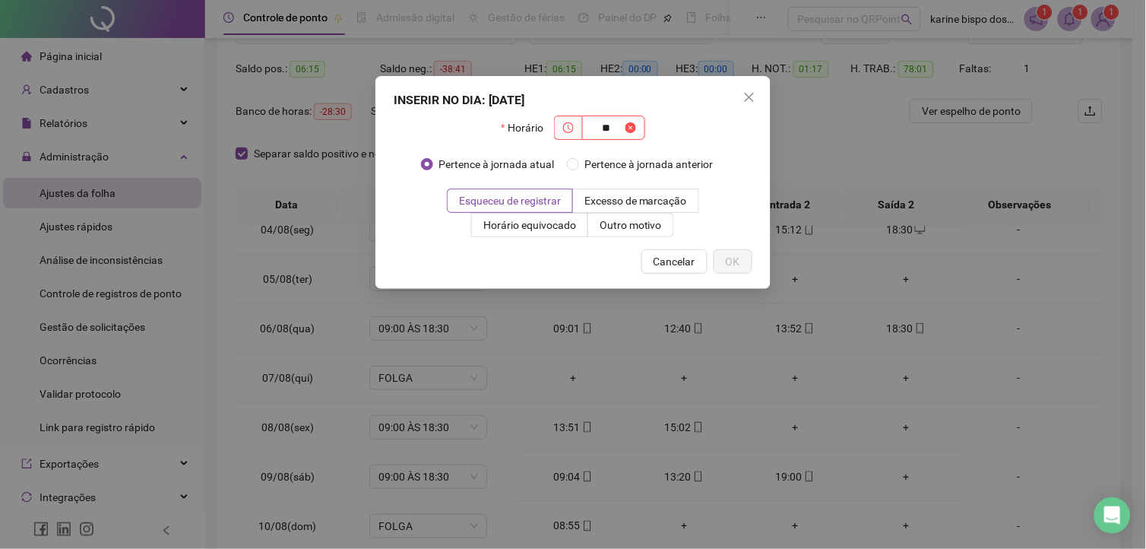
type input "*"
type input "*****"
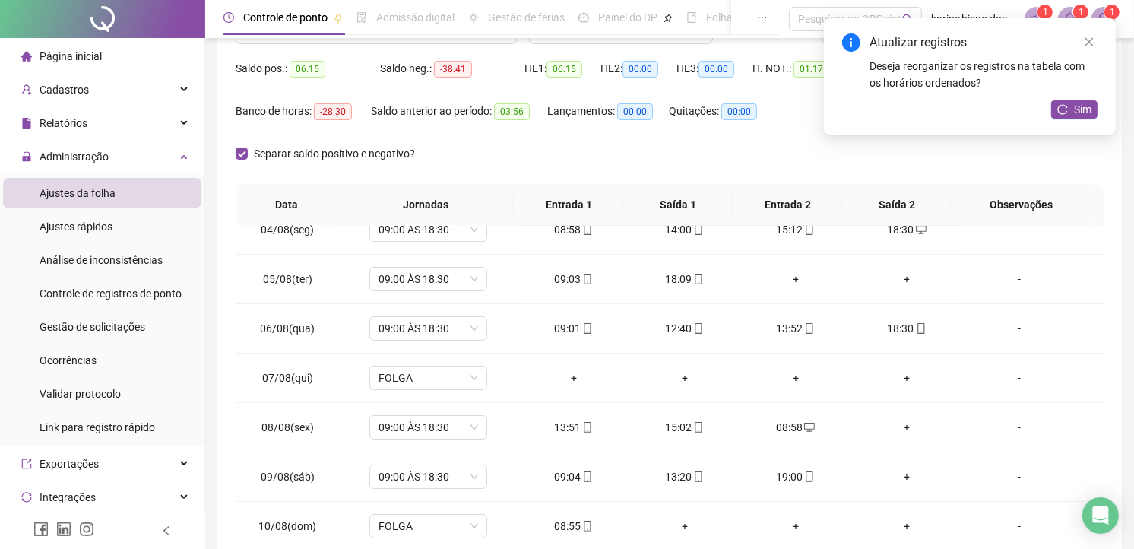
click at [898, 429] on div "+" at bounding box center [906, 427] width 87 height 17
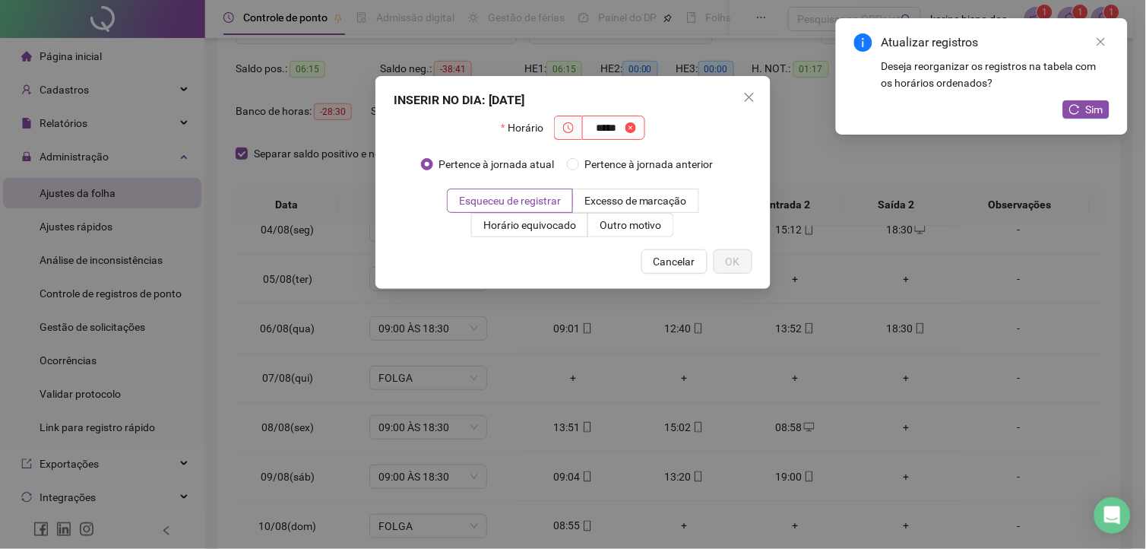
type input "*****"
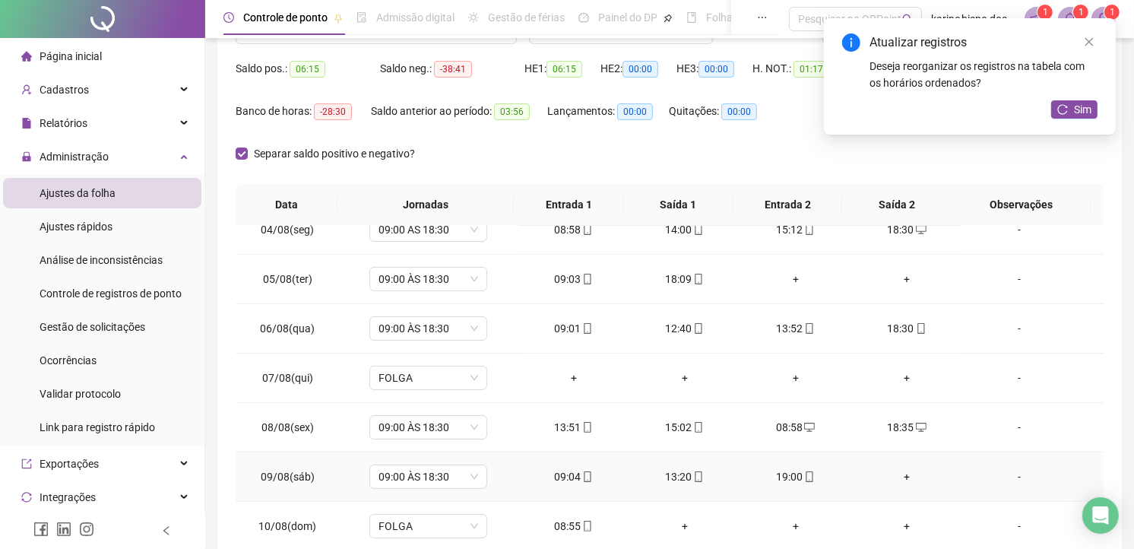
click at [897, 474] on div "+" at bounding box center [906, 476] width 87 height 17
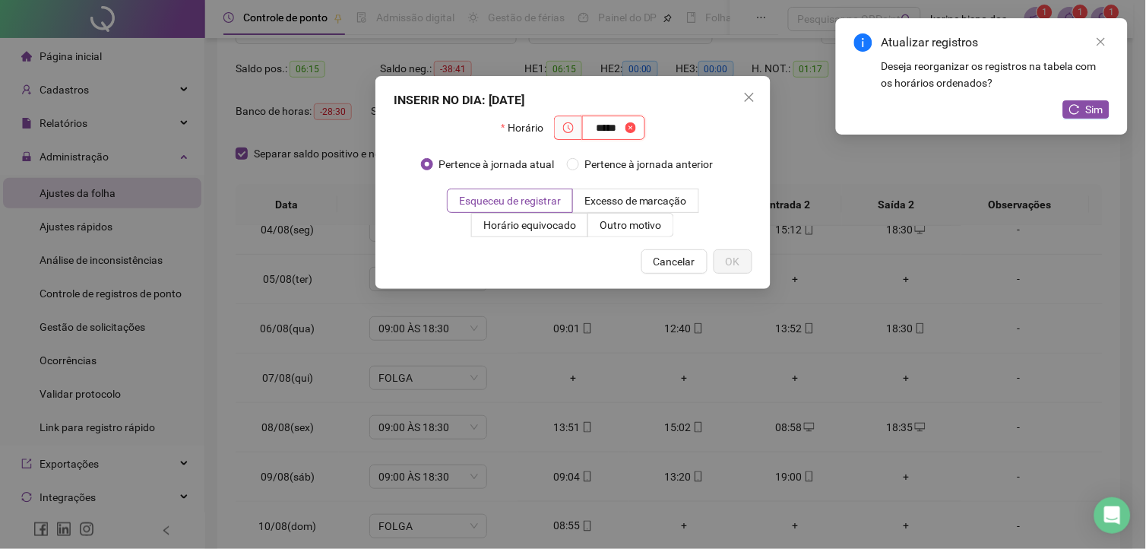
type input "*****"
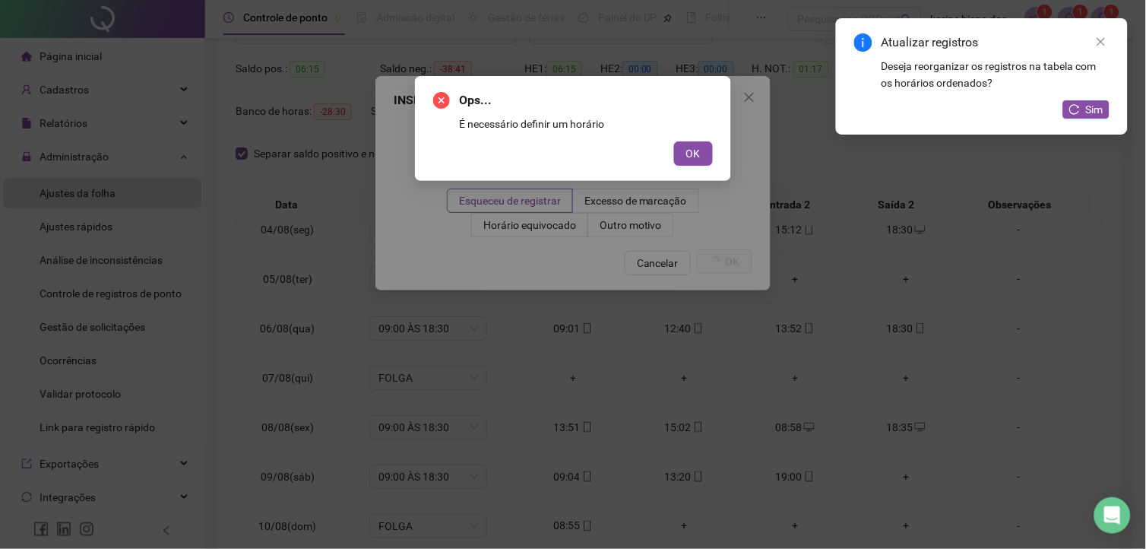
click at [674, 141] on button "OK" at bounding box center [693, 153] width 39 height 24
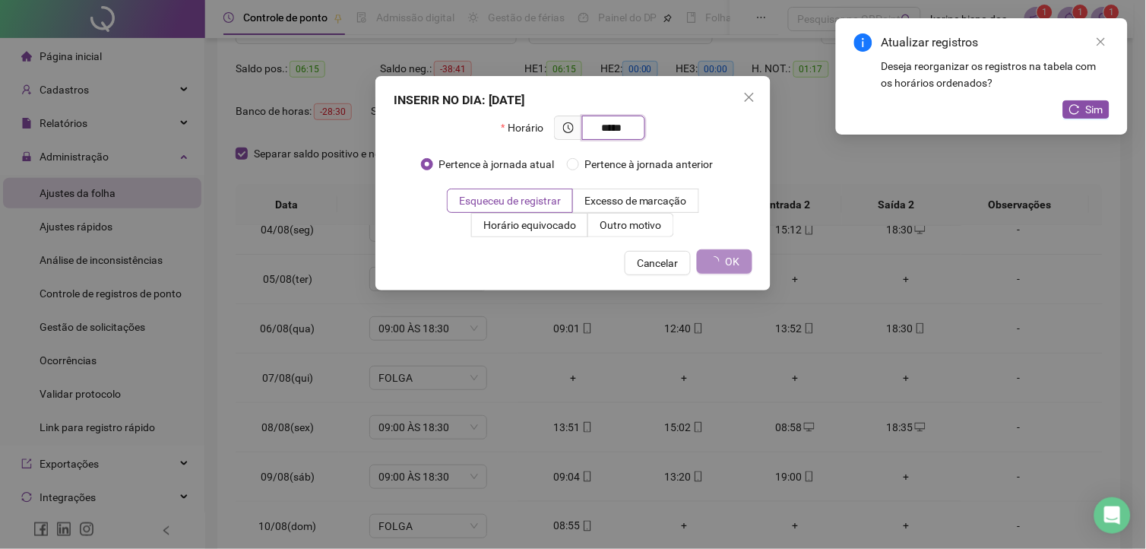
type input "*****"
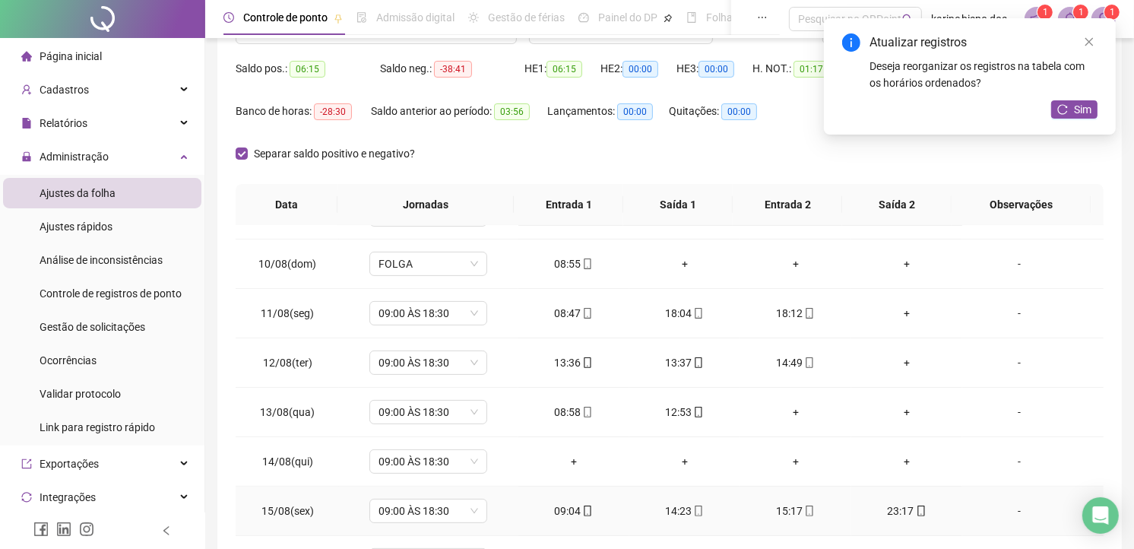
scroll to position [347, 0]
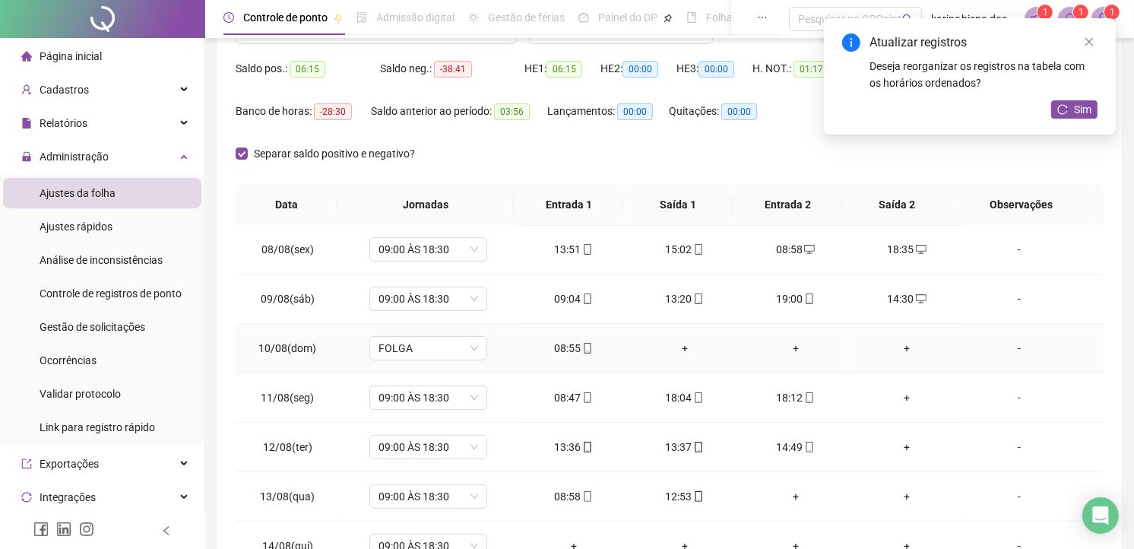
click at [678, 348] on div "+" at bounding box center [684, 348] width 87 height 17
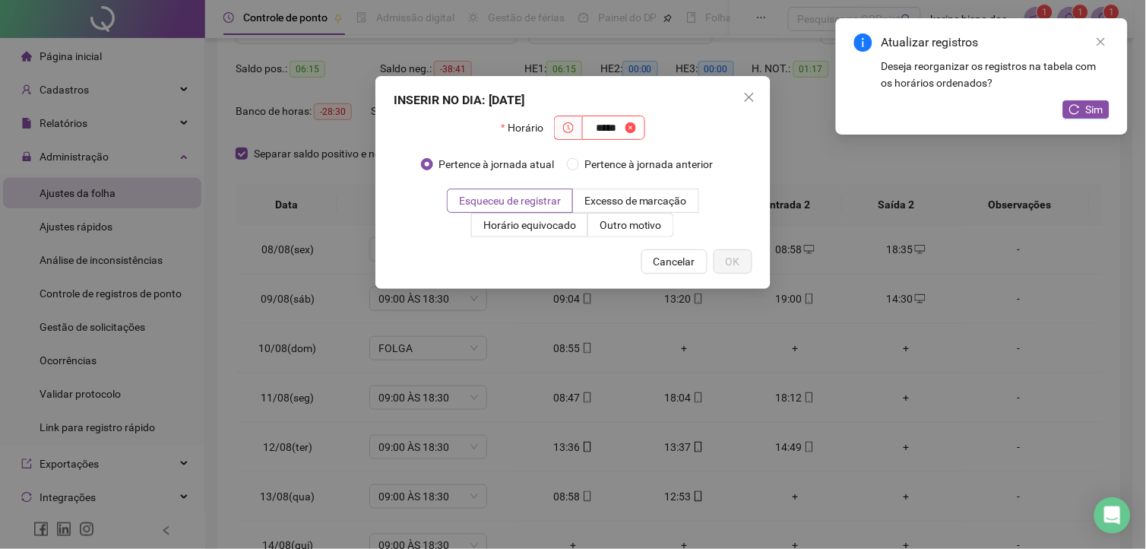
type input "*****"
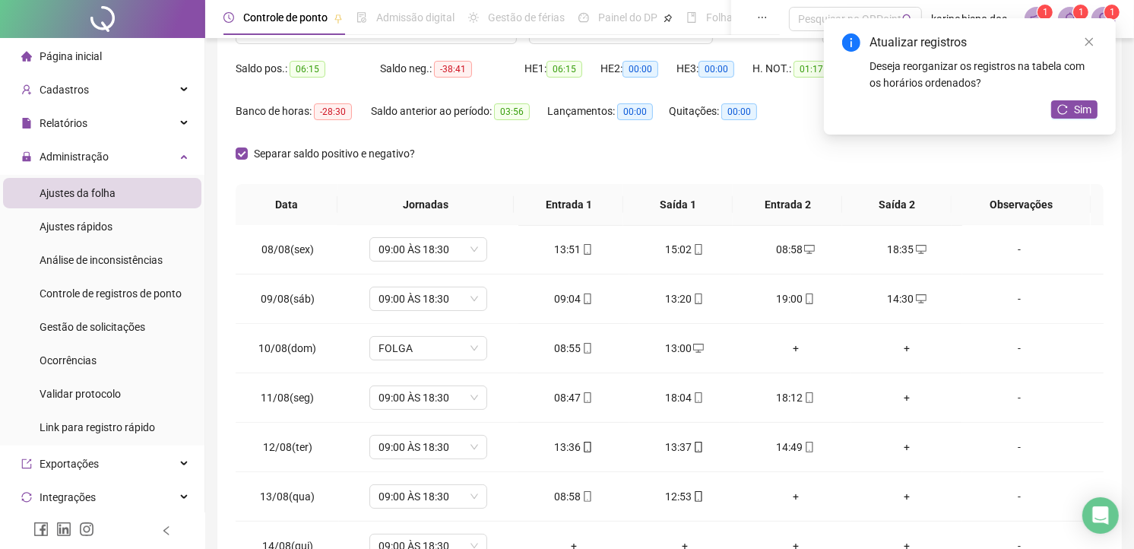
scroll to position [0, 0]
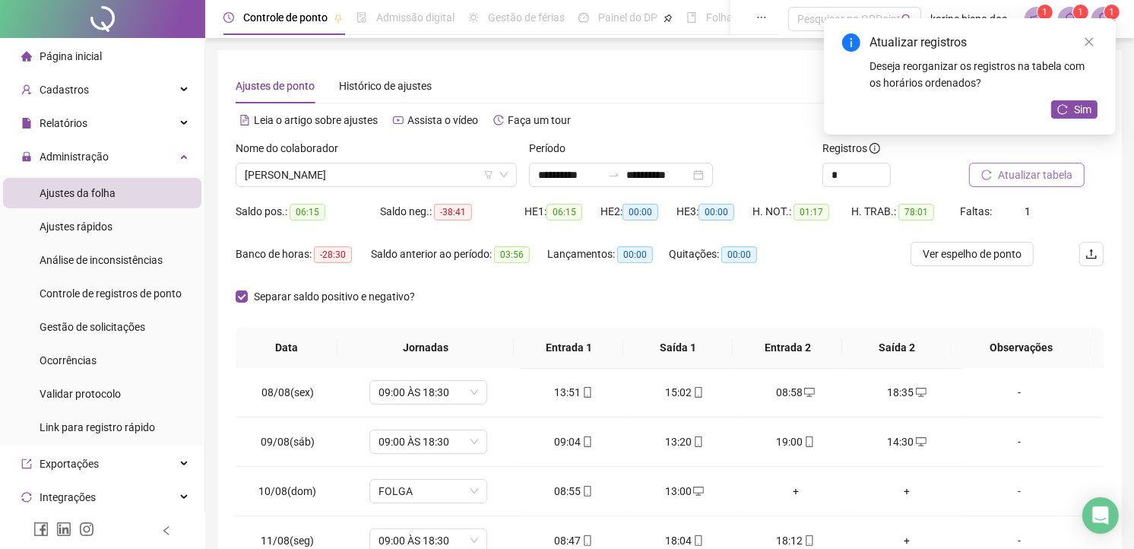
click at [1021, 170] on span "Atualizar tabela" at bounding box center [1035, 174] width 74 height 17
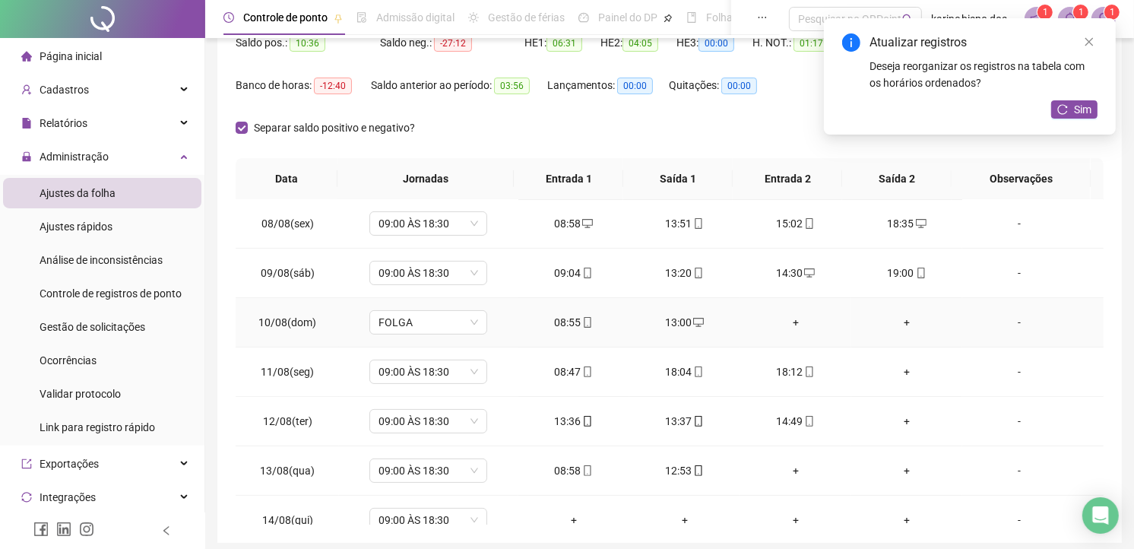
scroll to position [431, 0]
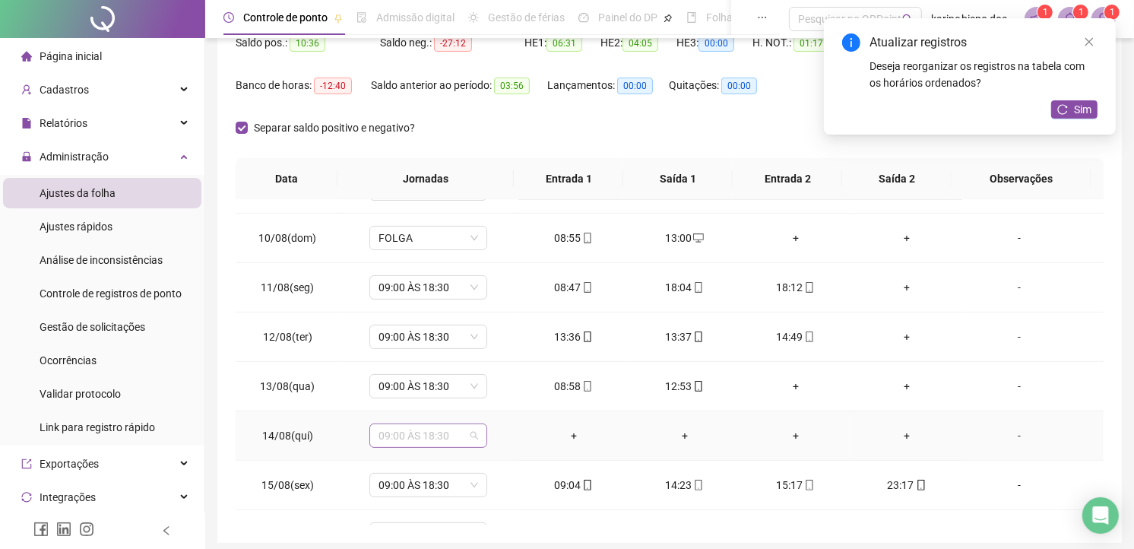
click at [474, 430] on span "09:00 ÀS 18:30" at bounding box center [428, 435] width 100 height 23
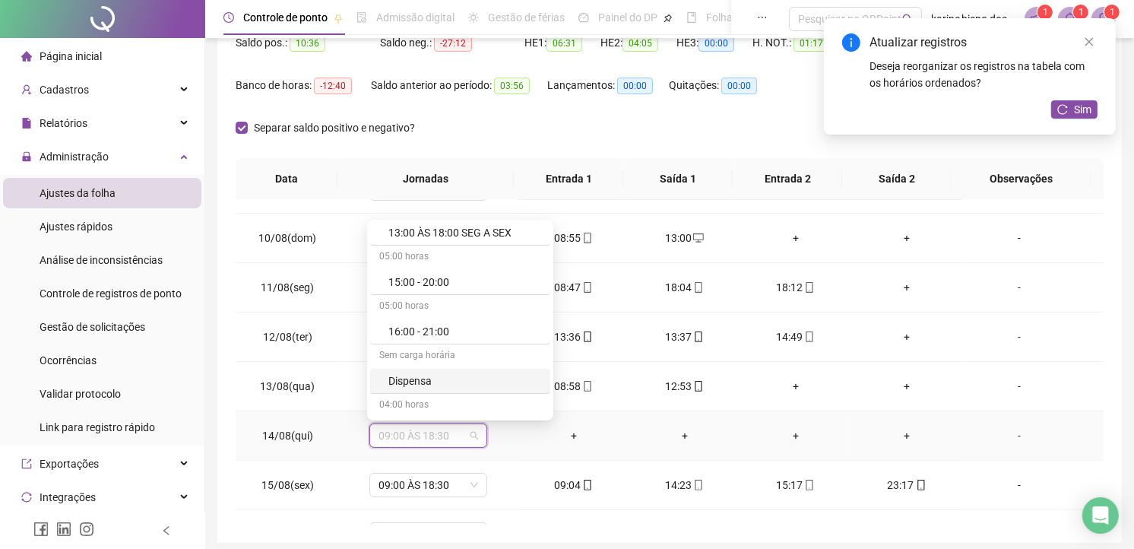
scroll to position [591, 0]
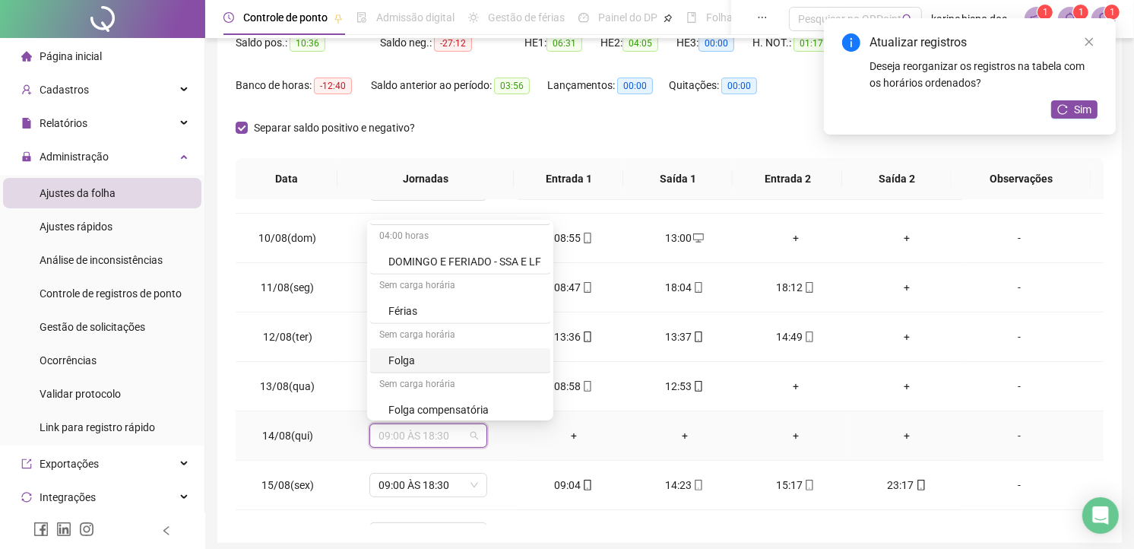
click at [413, 359] on div "Folga" at bounding box center [464, 360] width 153 height 17
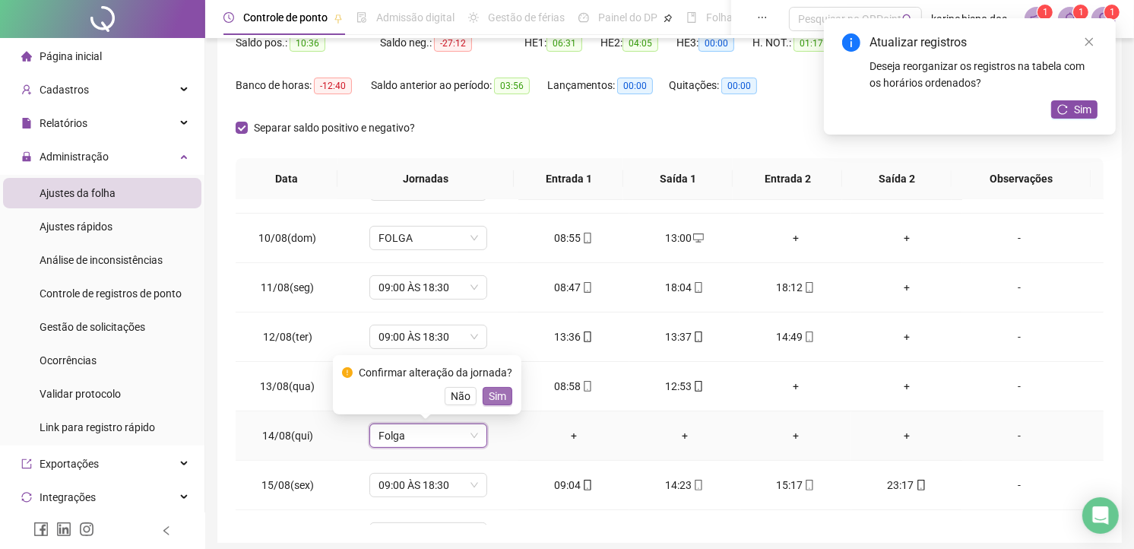
click at [499, 393] on span "Sim" at bounding box center [497, 396] width 17 height 17
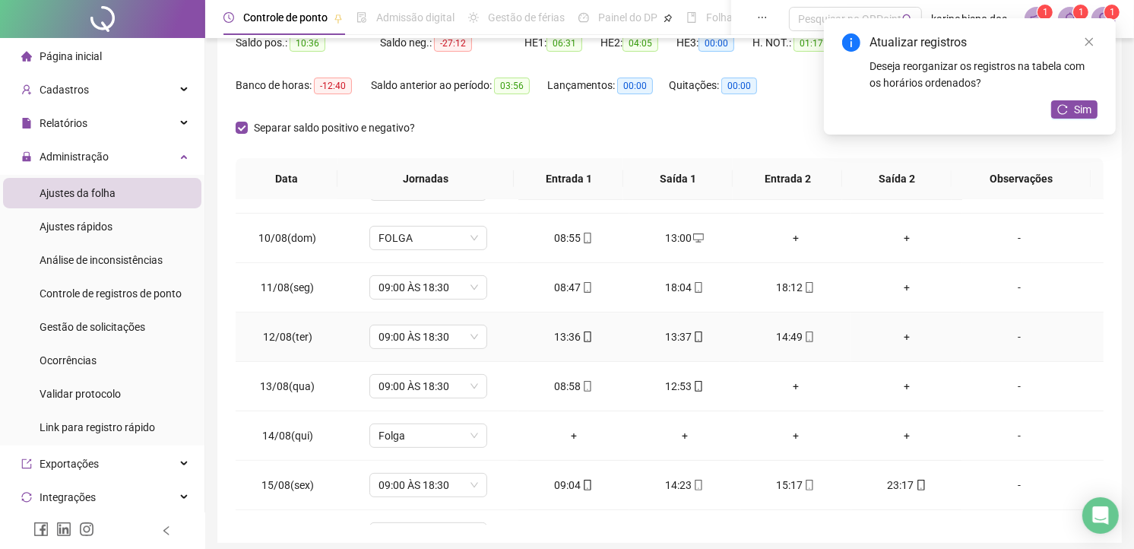
click at [692, 335] on span "mobile" at bounding box center [698, 336] width 12 height 11
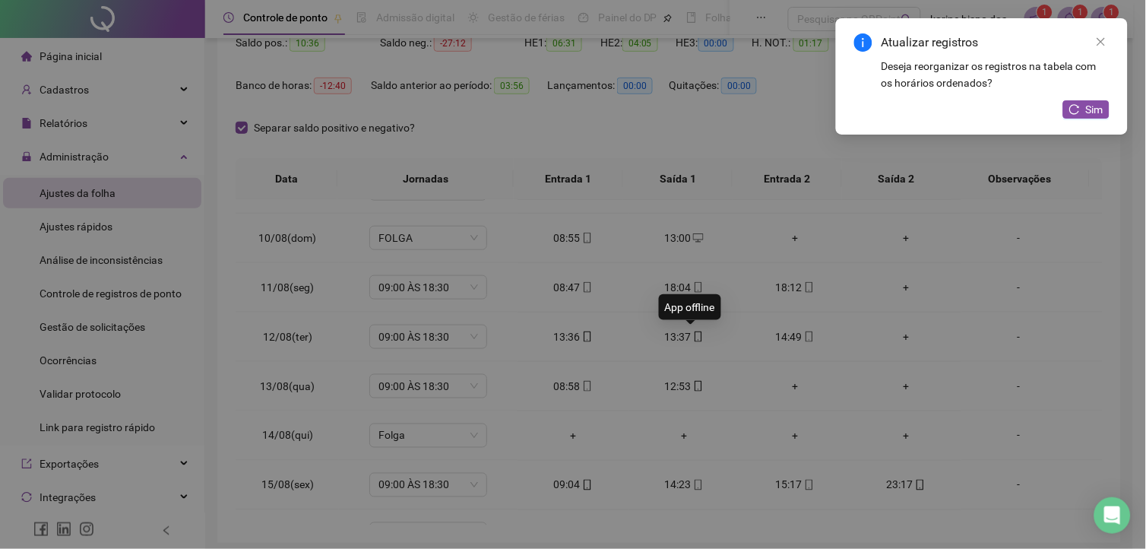
type input "**********"
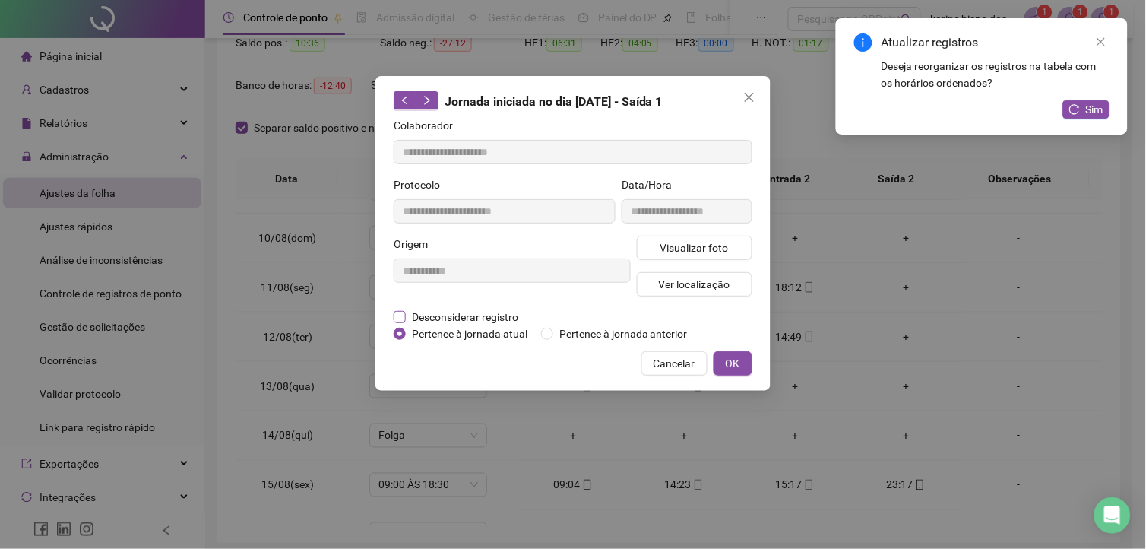
click at [467, 314] on span "Desconsiderar registro" at bounding box center [465, 317] width 119 height 17
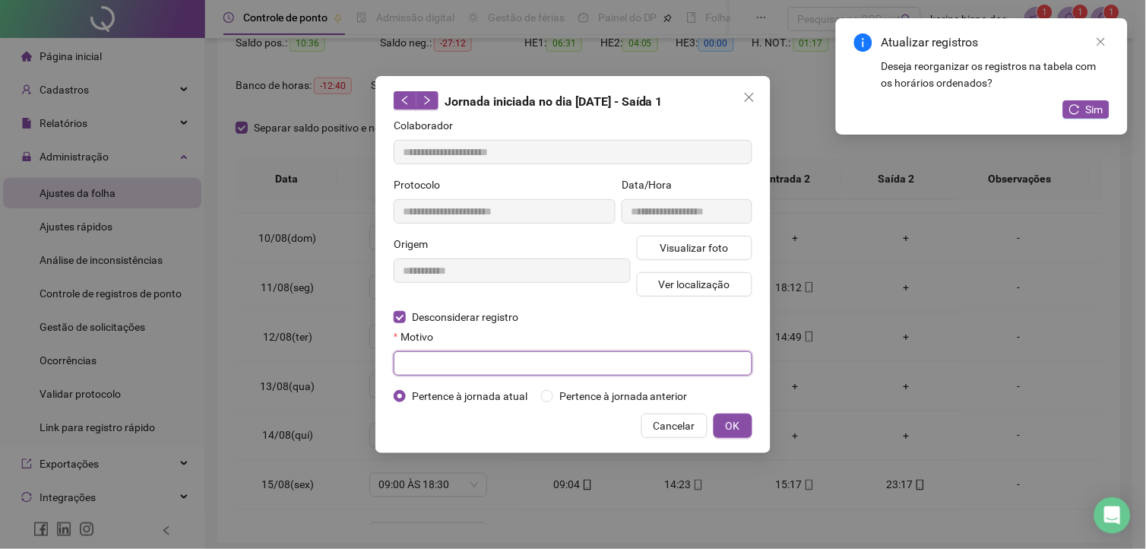
click at [462, 365] on input "text" at bounding box center [573, 363] width 359 height 24
type input "*********"
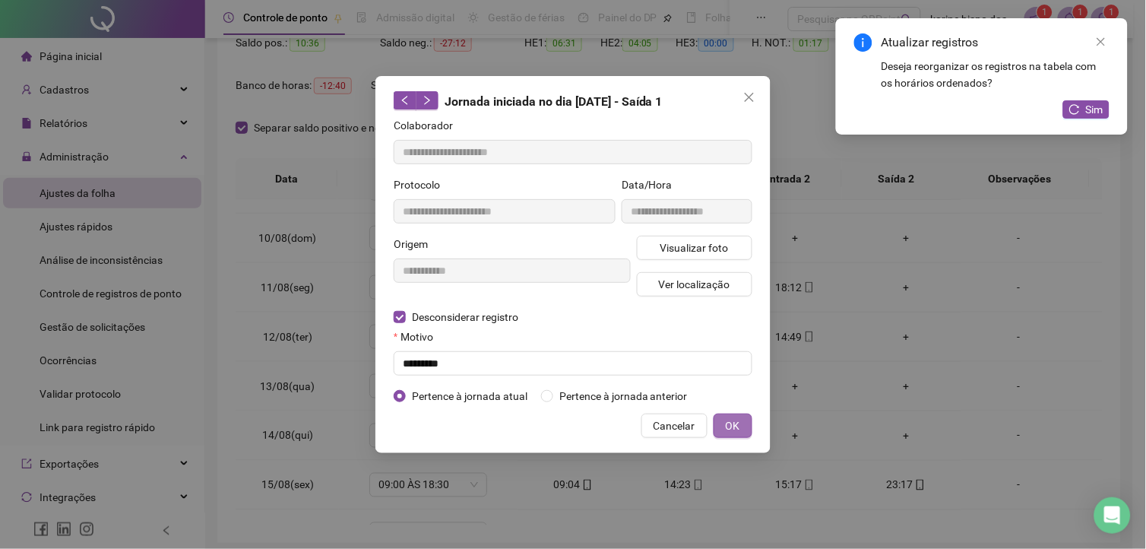
click at [746, 427] on button "OK" at bounding box center [733, 425] width 39 height 24
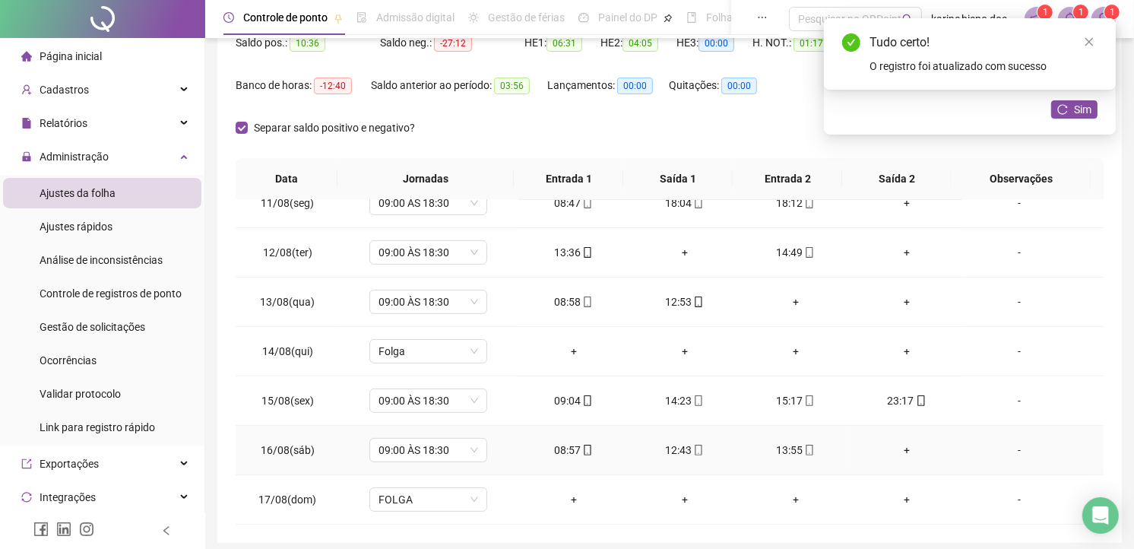
scroll to position [228, 0]
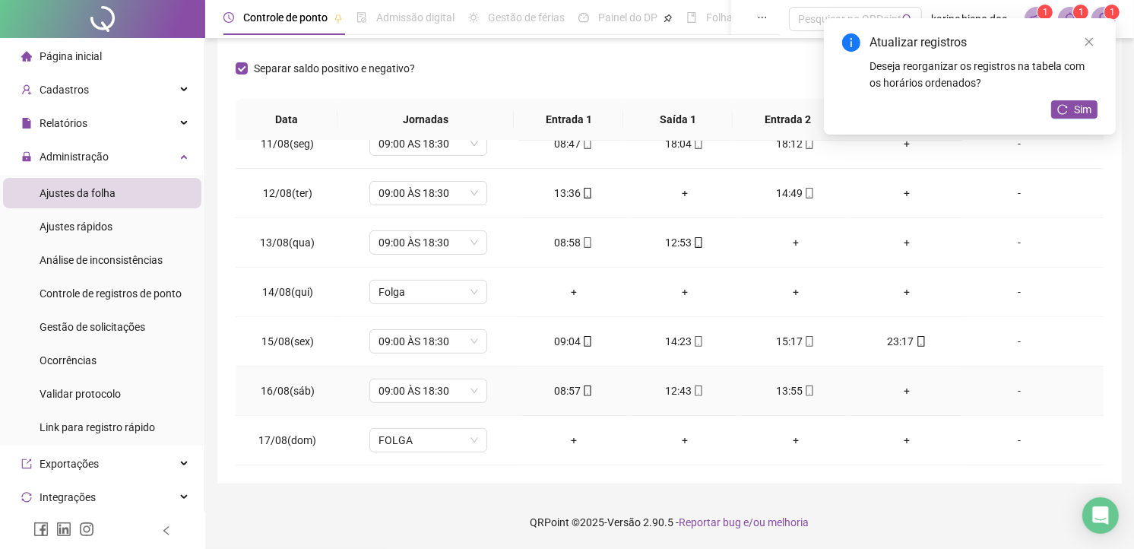
click at [901, 388] on div "+" at bounding box center [906, 390] width 87 height 17
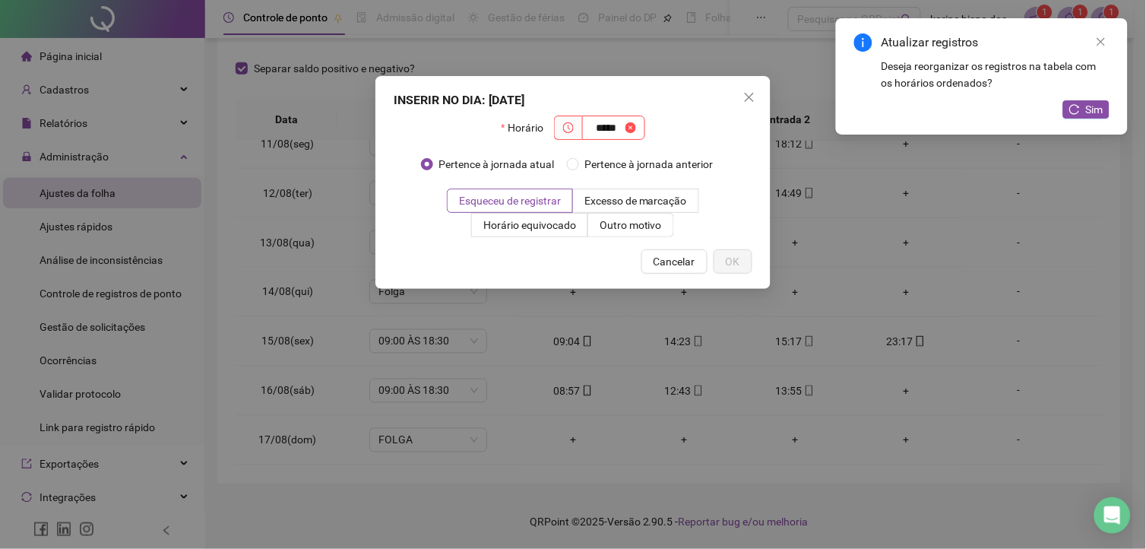
type input "*****"
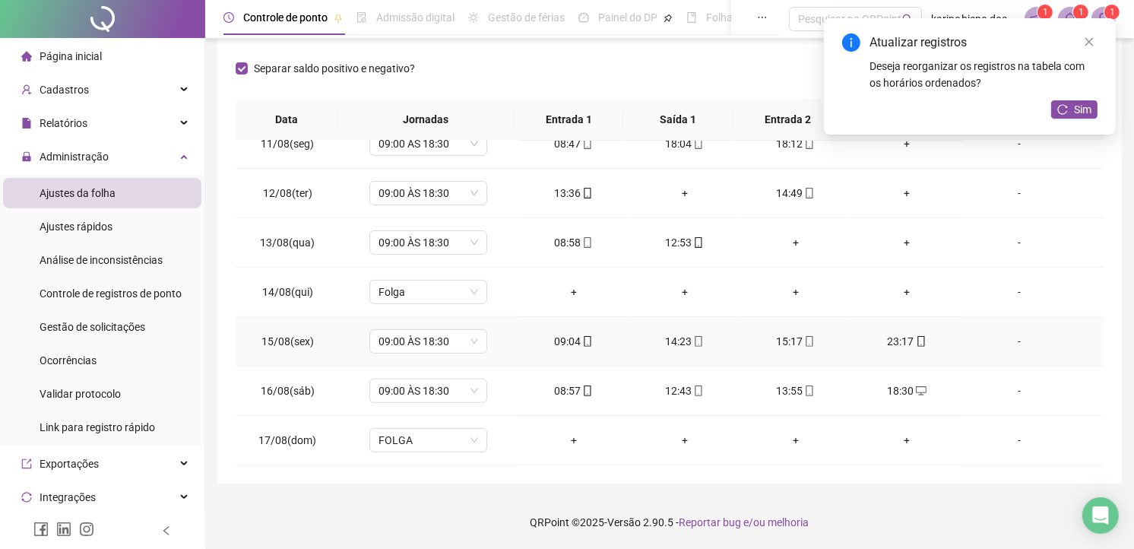
click at [895, 344] on div "23:17" at bounding box center [906, 341] width 87 height 17
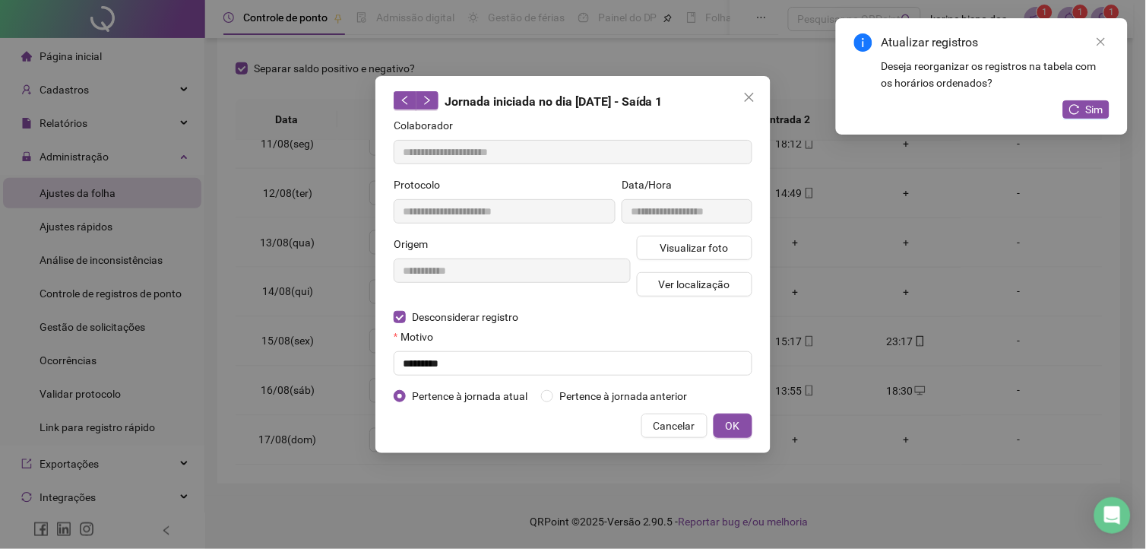
type input "**********"
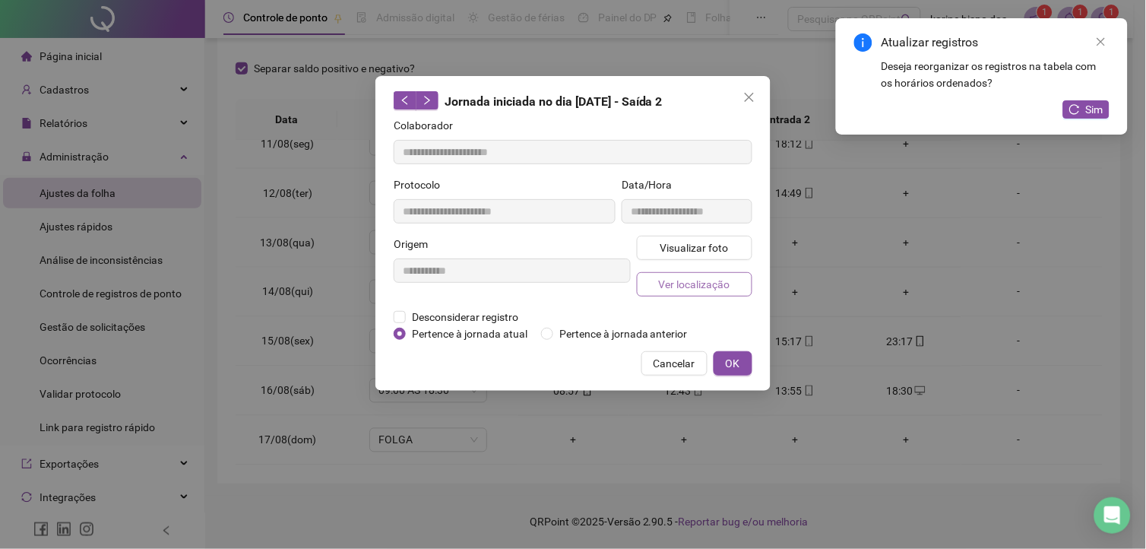
click at [679, 284] on span "Ver localização" at bounding box center [694, 284] width 71 height 17
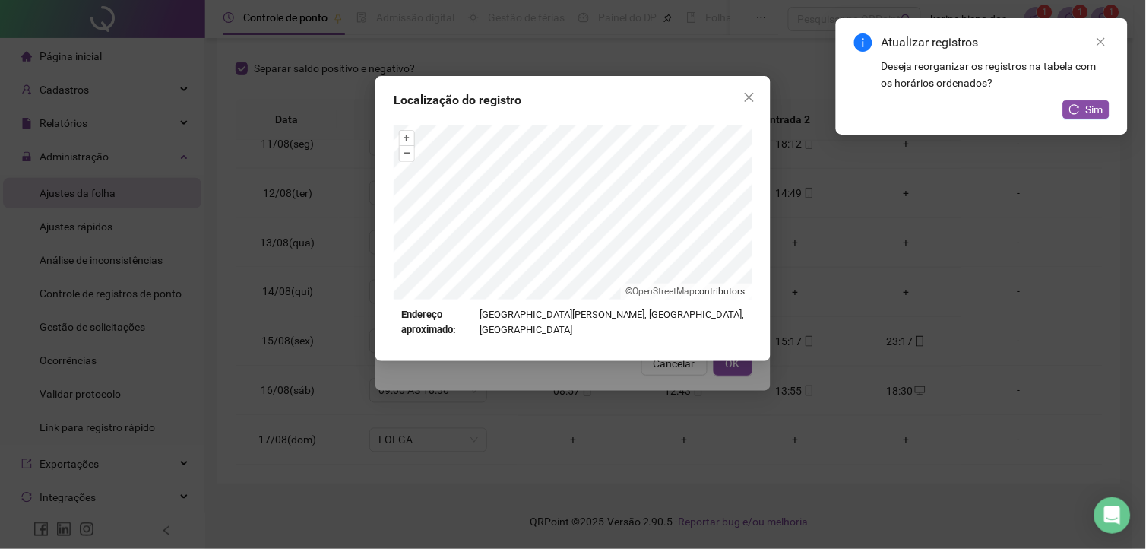
click at [804, 301] on div "Localização do registro + – ⇧ › © OpenStreetMap contributors. Endereço aproxima…" at bounding box center [573, 274] width 1146 height 549
click at [745, 96] on icon "close" at bounding box center [749, 97] width 12 height 12
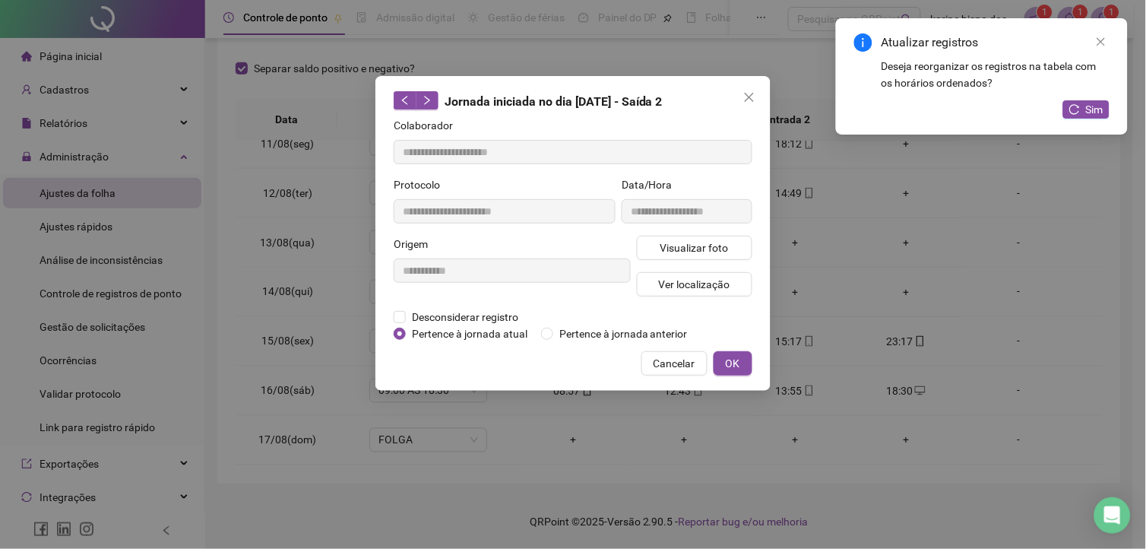
click at [694, 359] on span "Cancelar" at bounding box center [675, 363] width 42 height 17
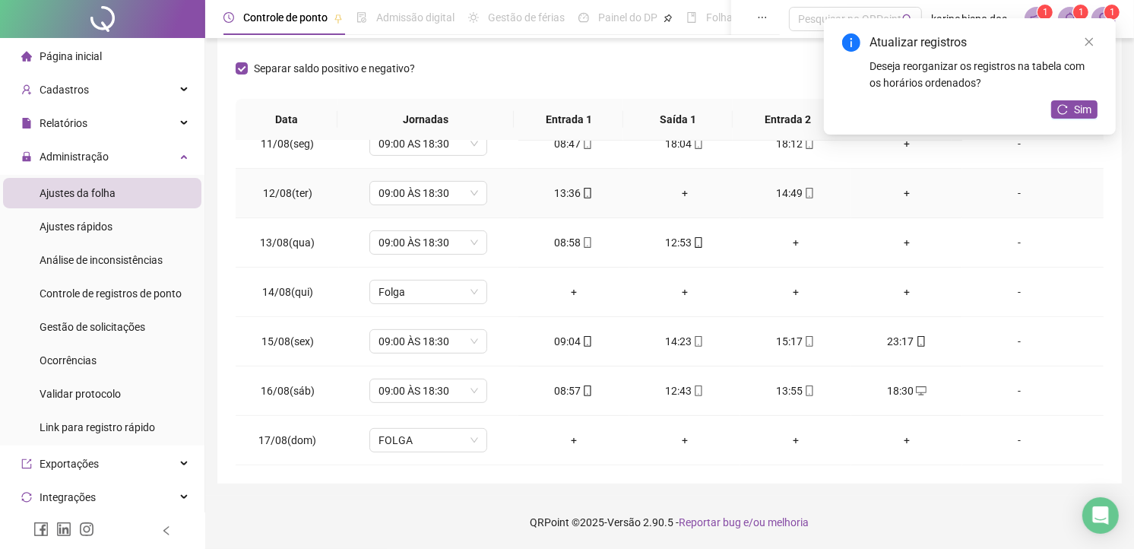
click at [903, 185] on div "+" at bounding box center [906, 193] width 87 height 17
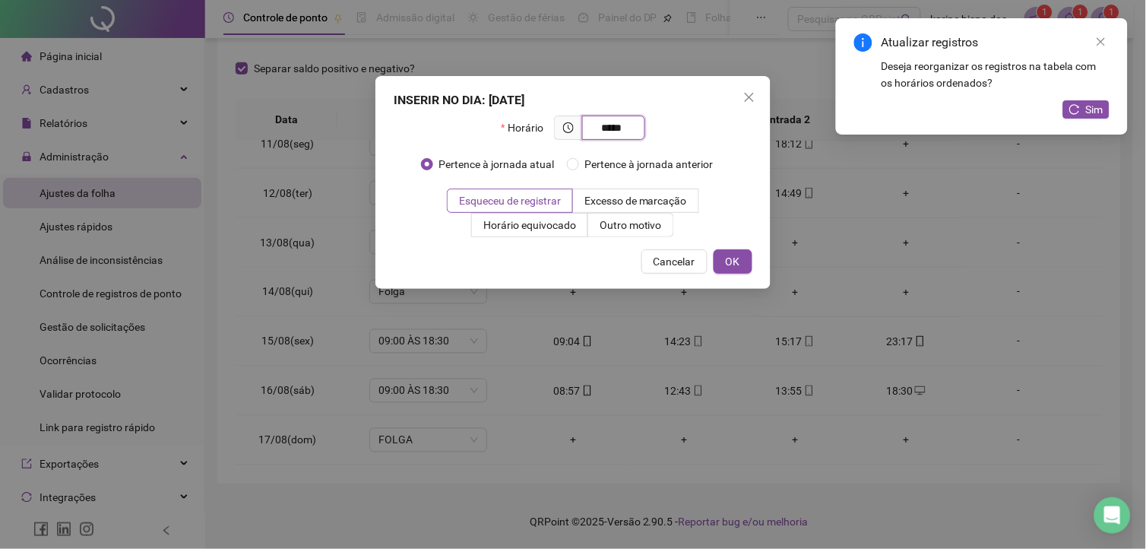
type input "*****"
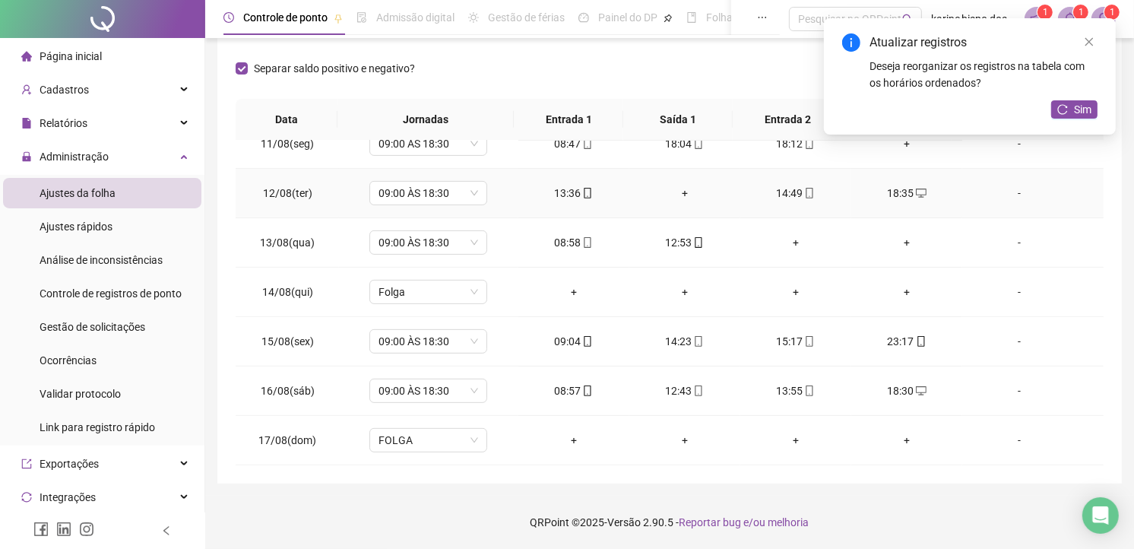
click at [675, 188] on div "+" at bounding box center [684, 193] width 87 height 17
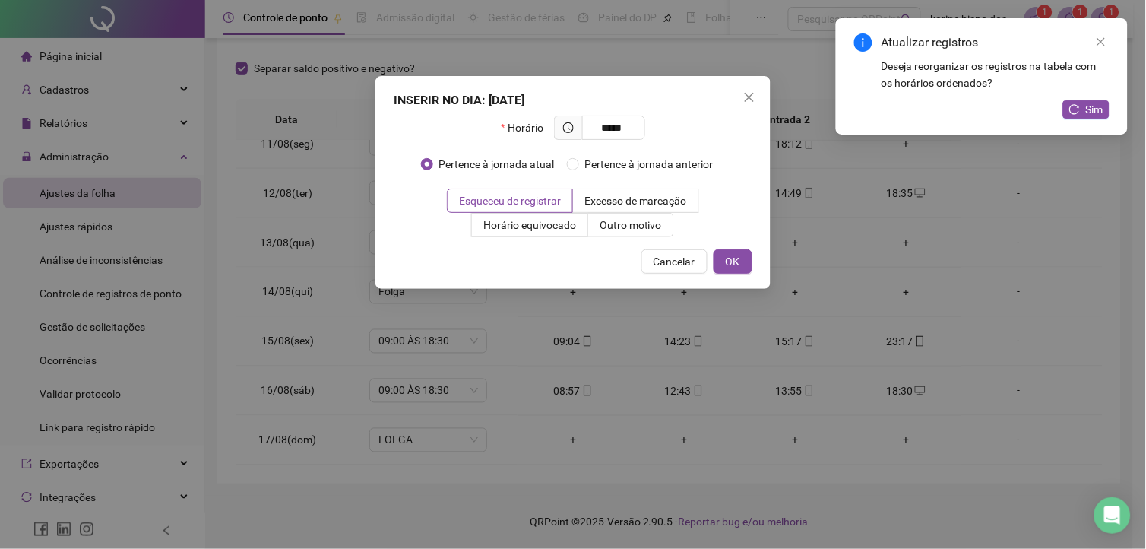
type input "*****"
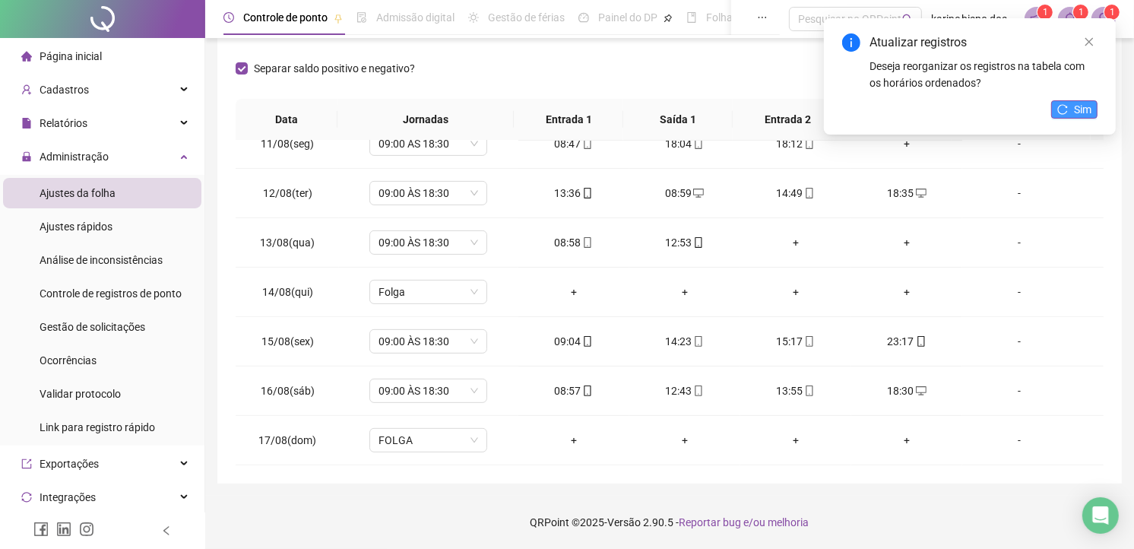
click at [1068, 112] on button "Sim" at bounding box center [1074, 109] width 46 height 18
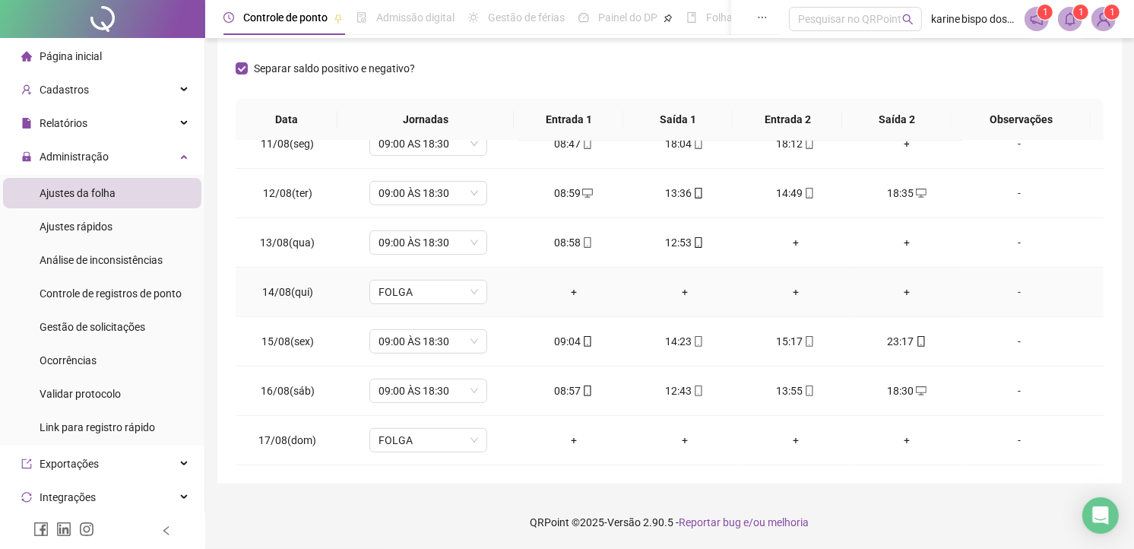
scroll to position [431, 0]
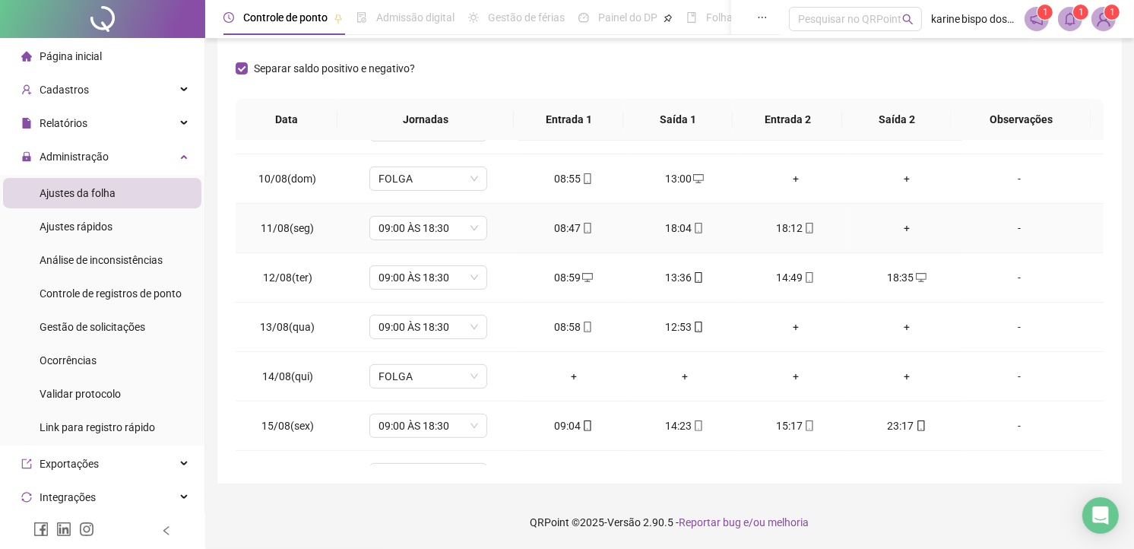
click at [784, 228] on div "18:12" at bounding box center [795, 228] width 87 height 17
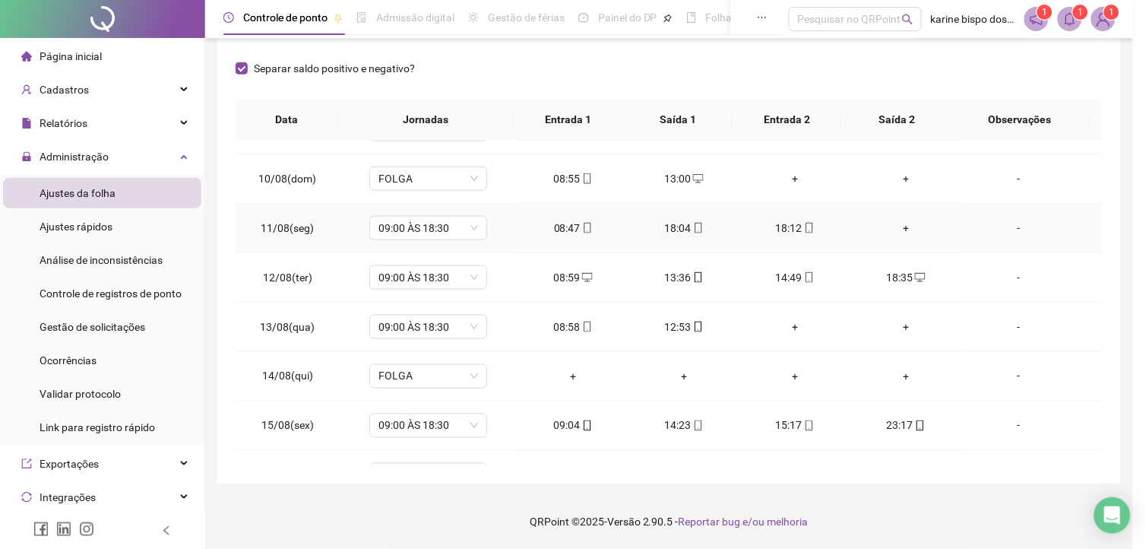
type input "**********"
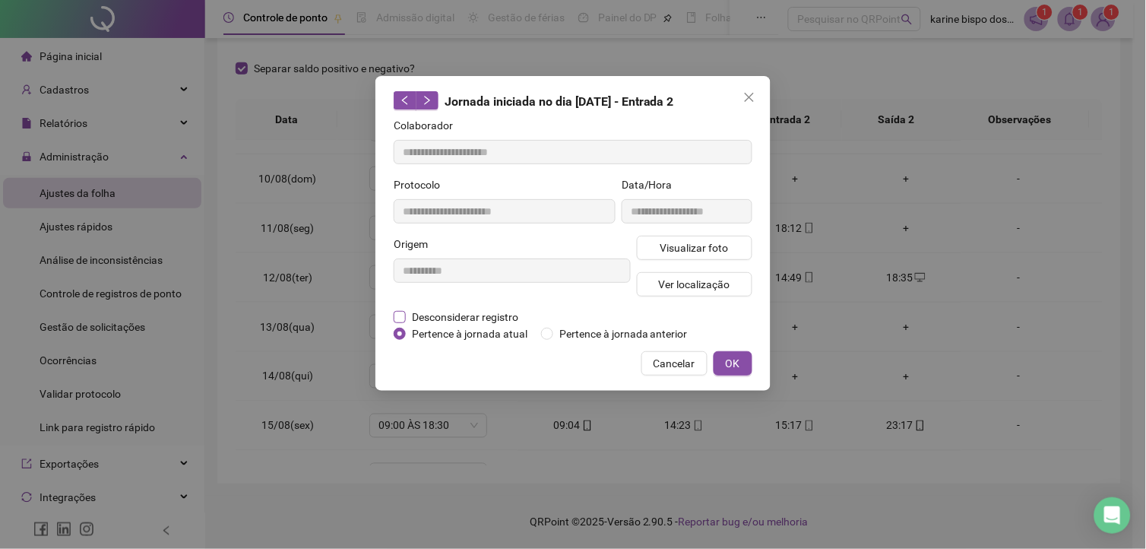
click at [473, 314] on span "Desconsiderar registro" at bounding box center [465, 317] width 119 height 17
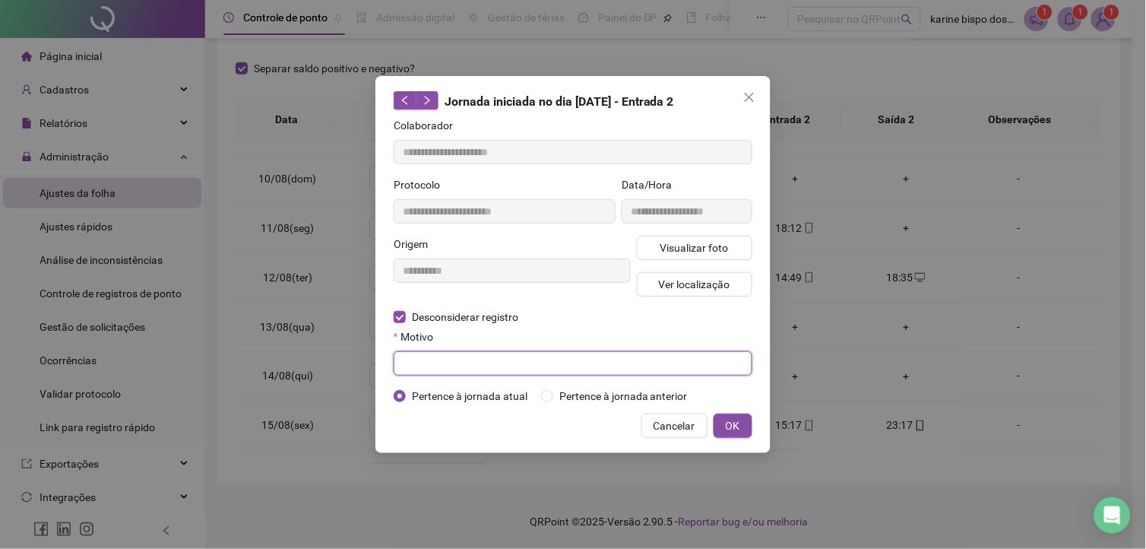
drag, startPoint x: 527, startPoint y: 359, endPoint x: 538, endPoint y: 367, distance: 13.1
click at [529, 363] on input "text" at bounding box center [573, 363] width 359 height 24
type input "*********"
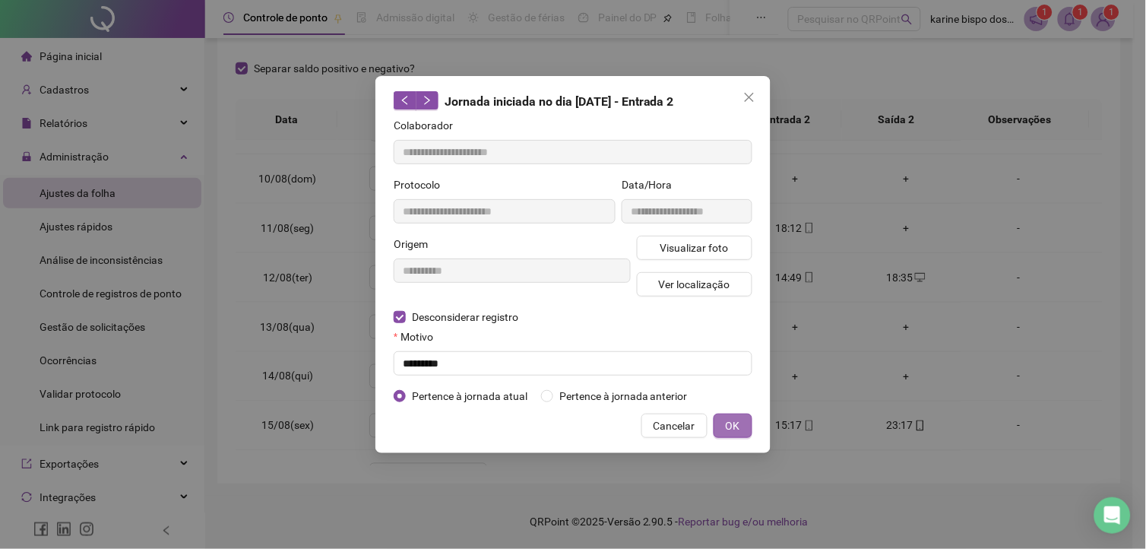
click at [743, 423] on button "OK" at bounding box center [733, 425] width 39 height 24
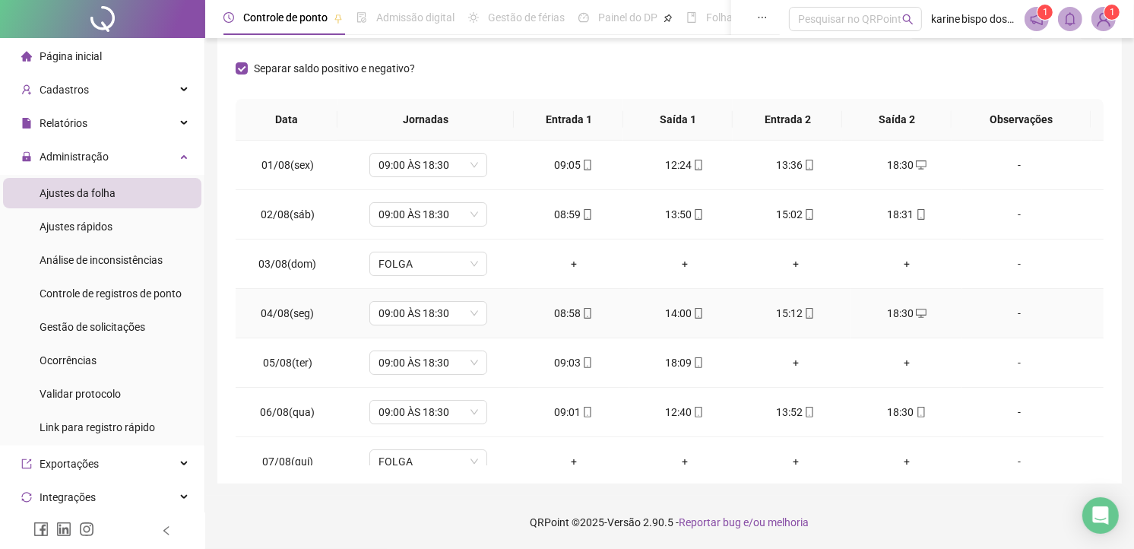
scroll to position [0, 0]
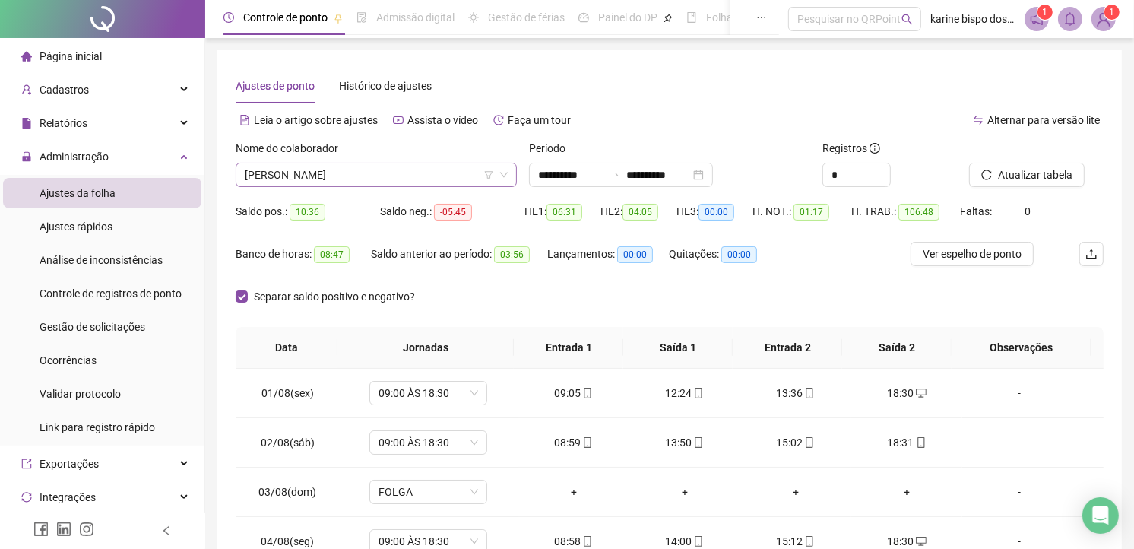
click at [419, 173] on span "MILENE MELO BERNARDINO" at bounding box center [376, 174] width 263 height 23
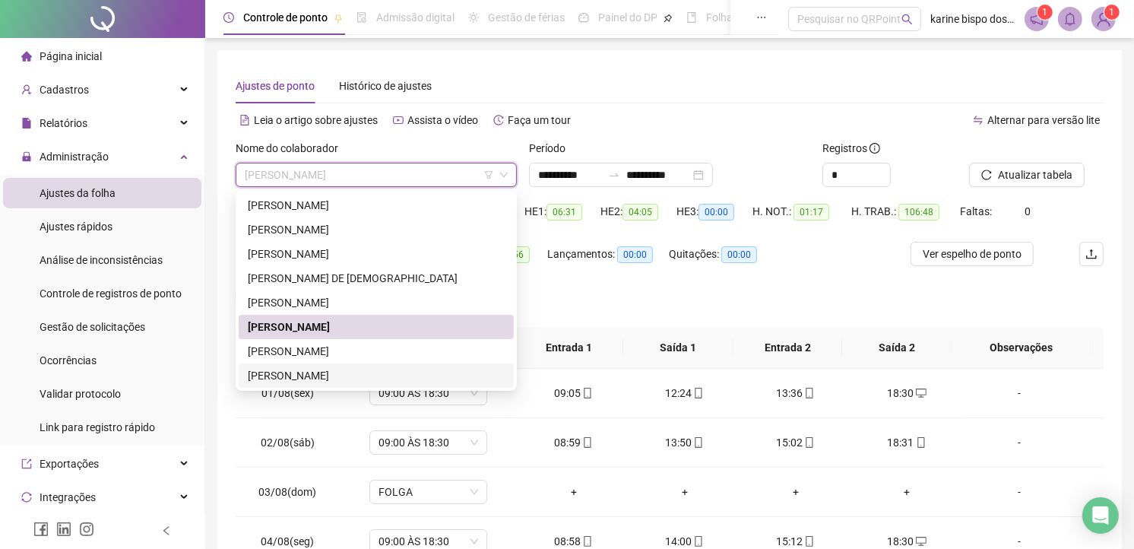
click at [290, 371] on div "RODRIGO DOS SANTOS CARDOSO" at bounding box center [376, 375] width 257 height 17
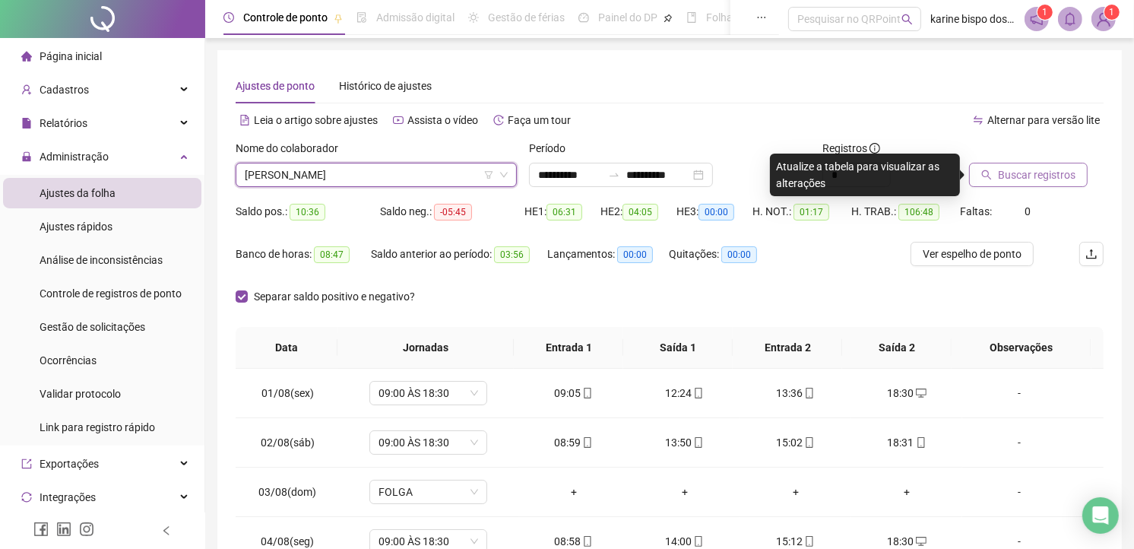
click at [1023, 179] on span "Buscar registros" at bounding box center [1037, 174] width 78 height 17
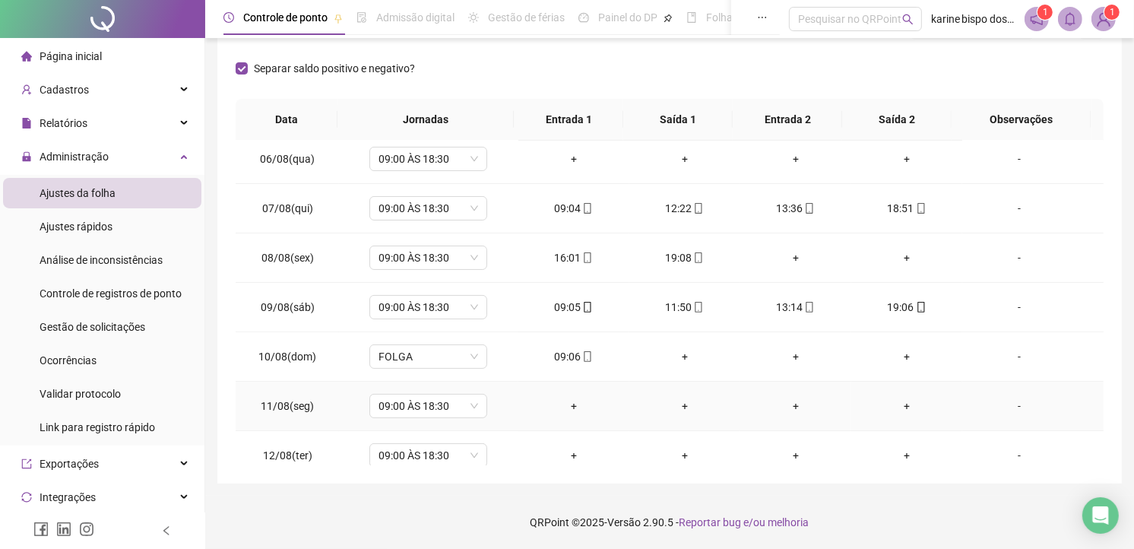
scroll to position [337, 0]
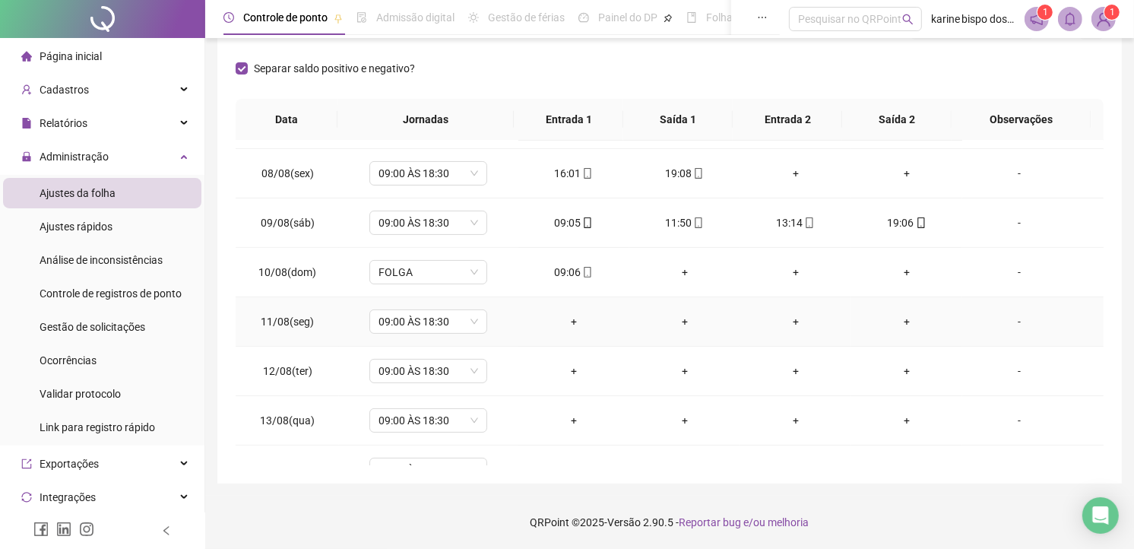
click at [1012, 323] on div "-" at bounding box center [1019, 321] width 90 height 17
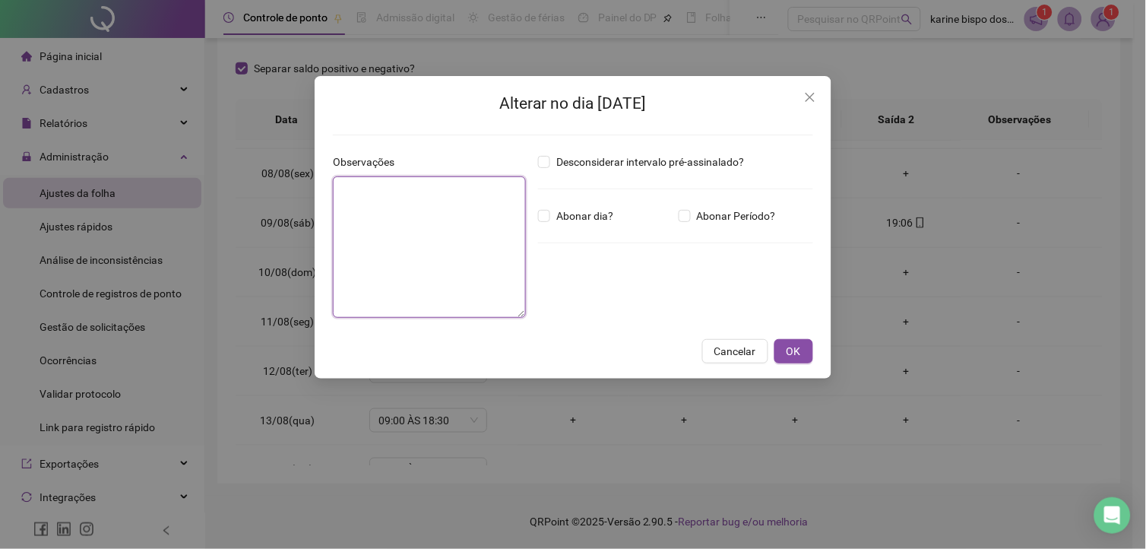
click at [421, 245] on textarea at bounding box center [429, 246] width 193 height 141
drag, startPoint x: 461, startPoint y: 187, endPoint x: 263, endPoint y: 185, distance: 198.4
click at [267, 186] on div "**********" at bounding box center [573, 274] width 1146 height 549
click at [363, 188] on textarea "**********" at bounding box center [429, 246] width 193 height 141
drag, startPoint x: 426, startPoint y: 188, endPoint x: 149, endPoint y: 190, distance: 277.4
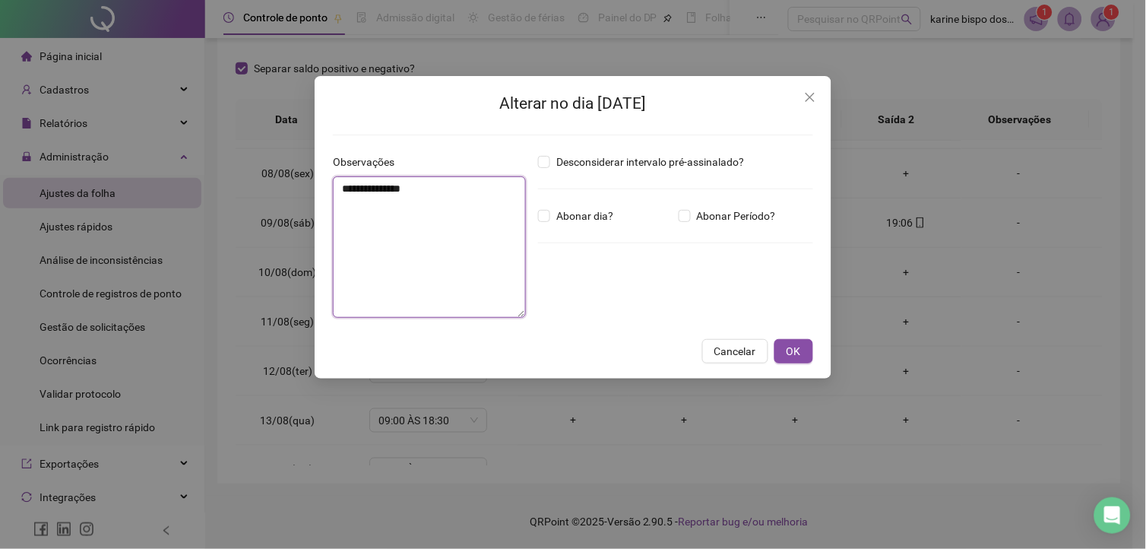
click at [150, 188] on div "**********" at bounding box center [573, 274] width 1146 height 549
type textarea "**********"
click at [566, 214] on span "Abonar dia?" at bounding box center [584, 215] width 69 height 17
click at [791, 350] on span "OK" at bounding box center [794, 351] width 14 height 17
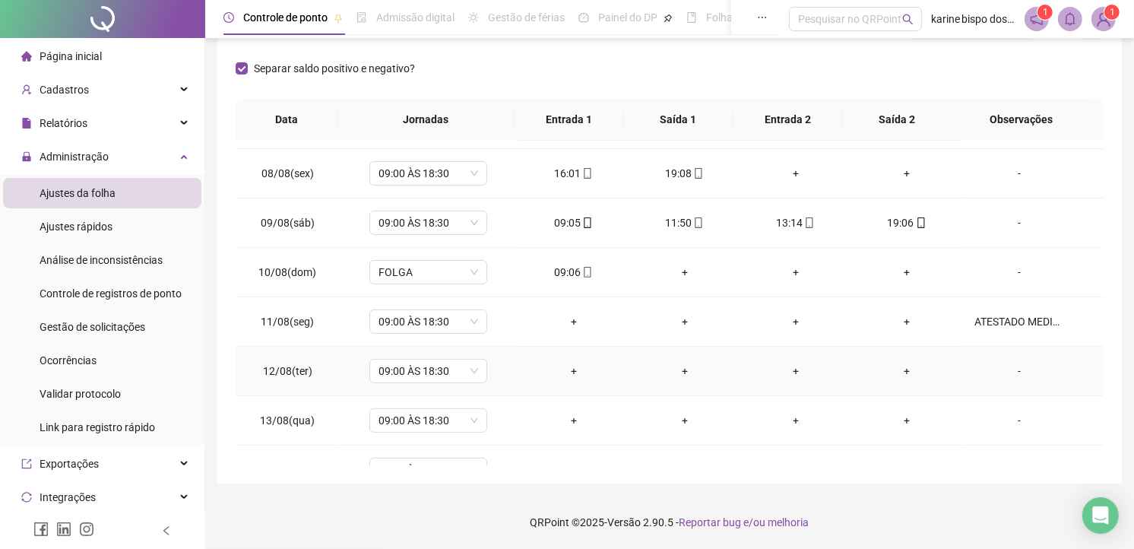
click at [1012, 369] on div "-" at bounding box center [1019, 371] width 90 height 17
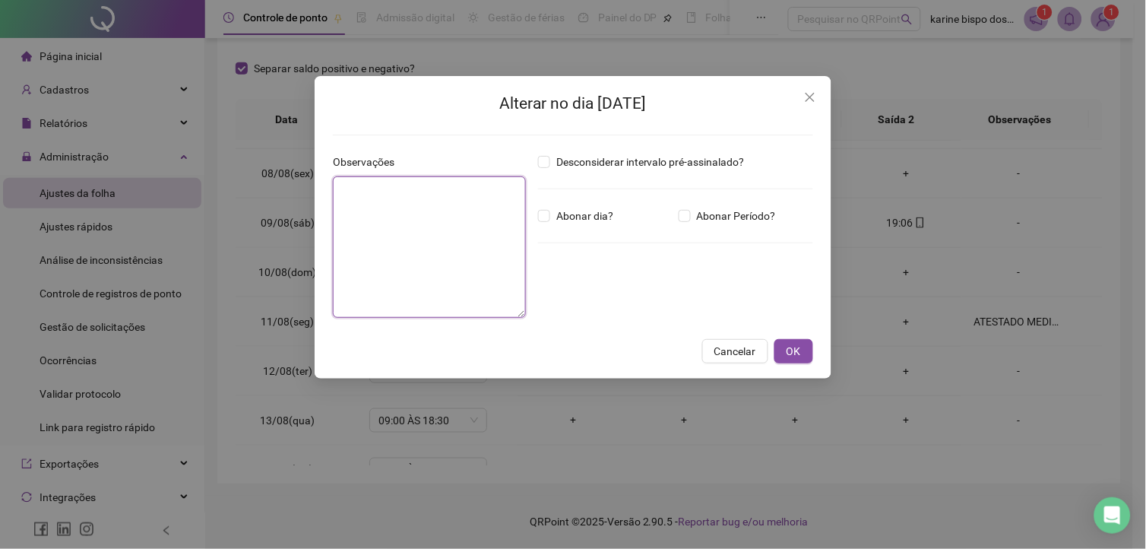
click at [407, 236] on textarea at bounding box center [429, 246] width 193 height 141
paste textarea "**********"
type textarea "**********"
click at [551, 220] on span "Abonar dia?" at bounding box center [584, 215] width 69 height 17
click at [801, 348] on button "OK" at bounding box center [793, 351] width 39 height 24
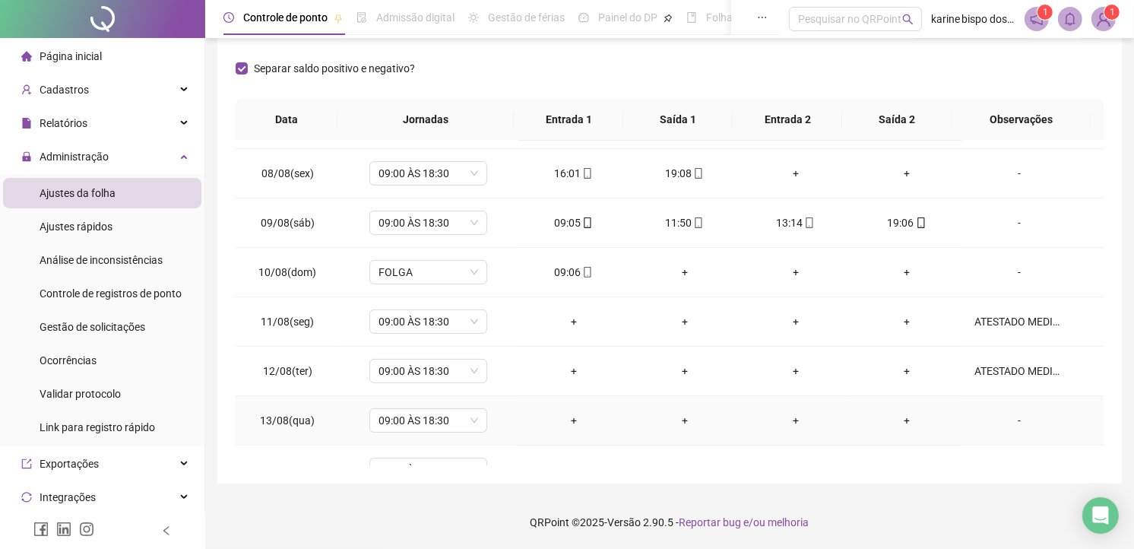
drag, startPoint x: 1011, startPoint y: 418, endPoint x: 565, endPoint y: 378, distance: 447.2
click at [1009, 418] on div "-" at bounding box center [1019, 420] width 90 height 17
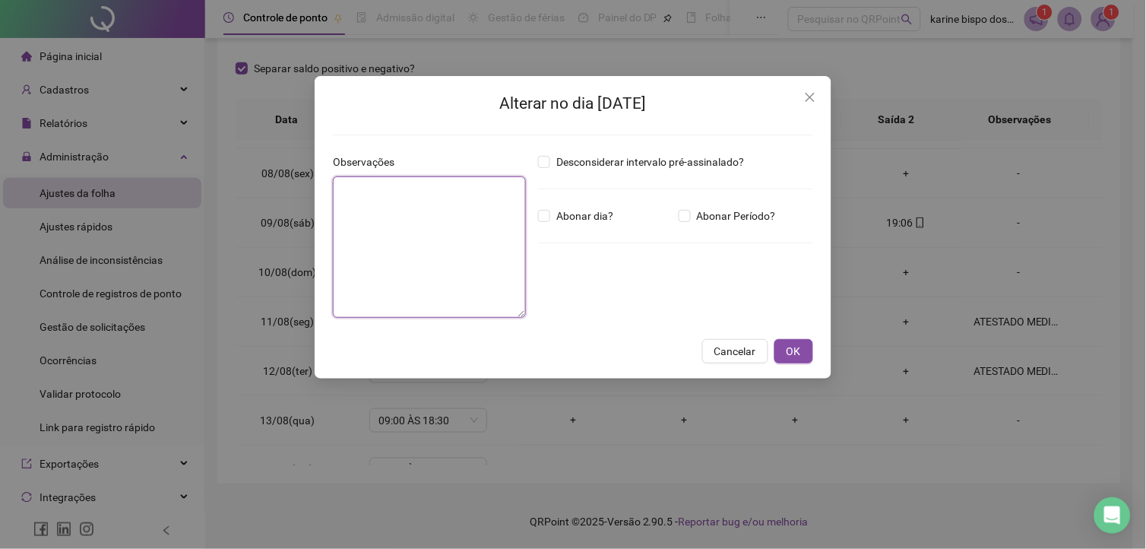
click at [382, 248] on textarea at bounding box center [429, 246] width 193 height 141
paste textarea "**********"
type textarea "**********"
click at [790, 348] on span "OK" at bounding box center [794, 351] width 14 height 17
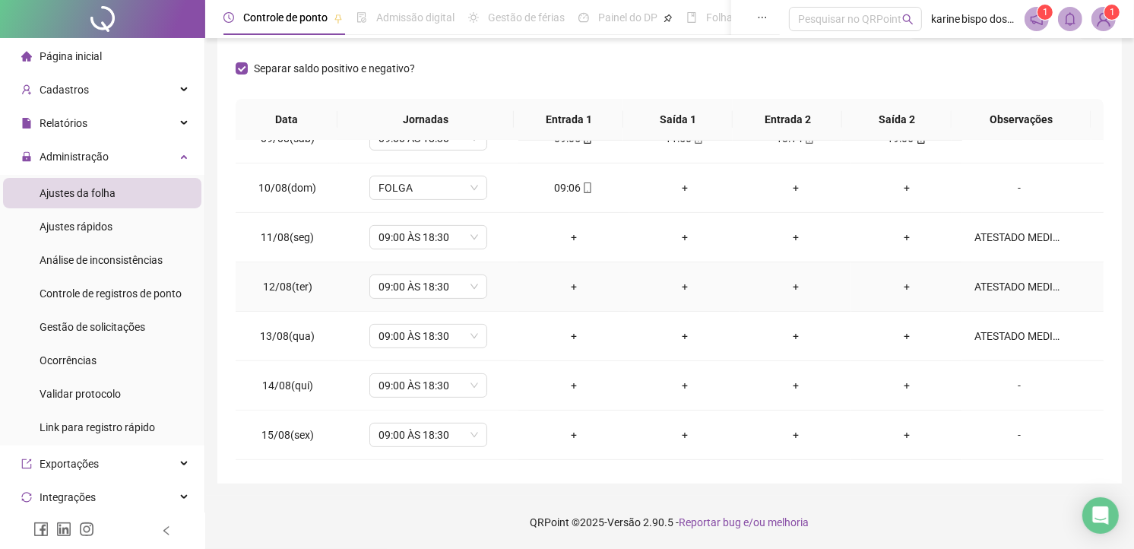
scroll to position [506, 0]
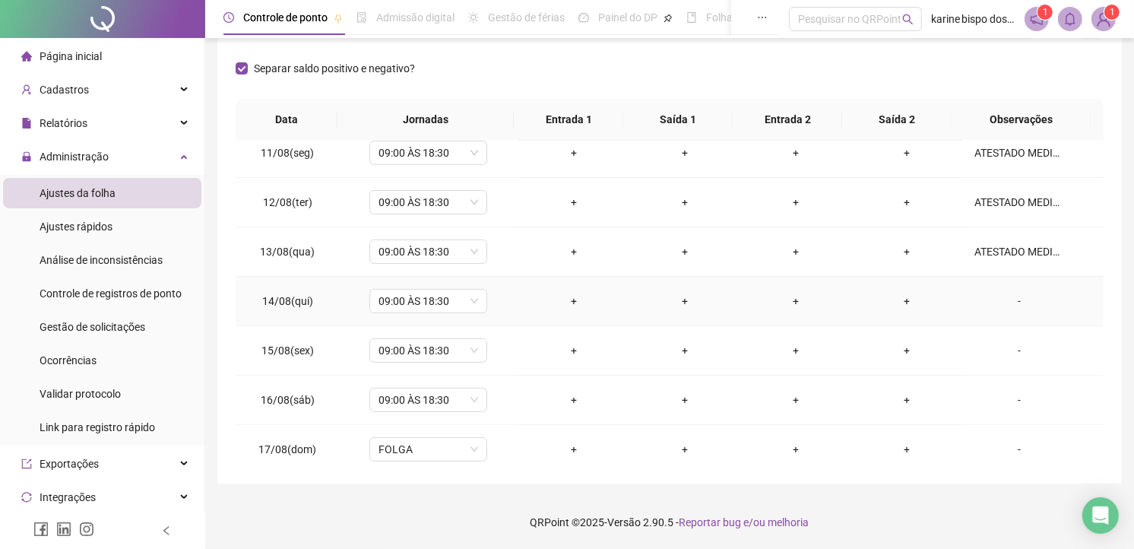
click at [1009, 295] on div "-" at bounding box center [1019, 301] width 90 height 17
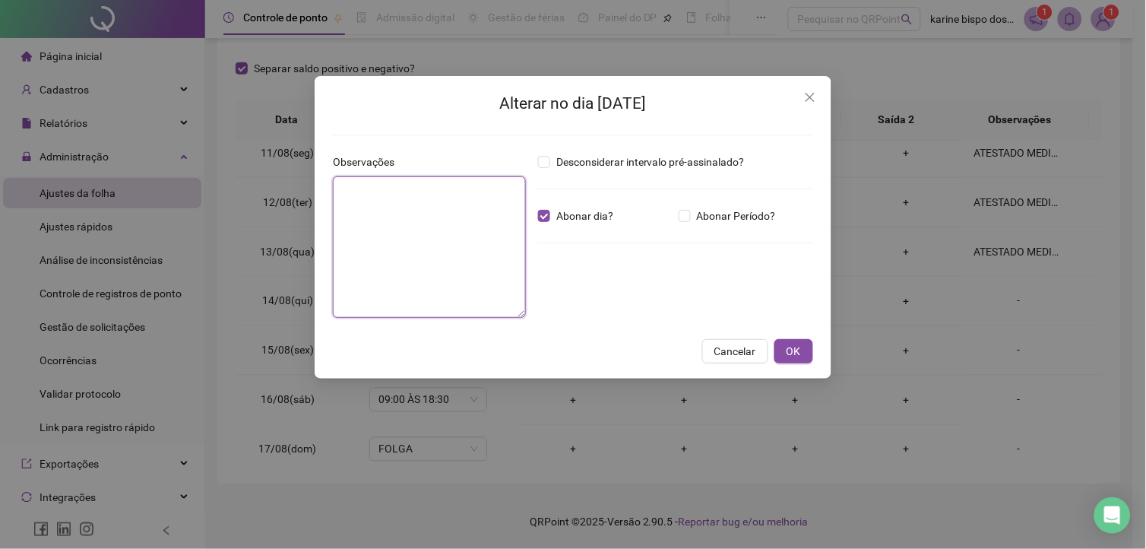
click at [407, 241] on textarea at bounding box center [429, 246] width 193 height 141
paste textarea "**********"
type textarea "**********"
click at [786, 345] on button "OK" at bounding box center [793, 351] width 39 height 24
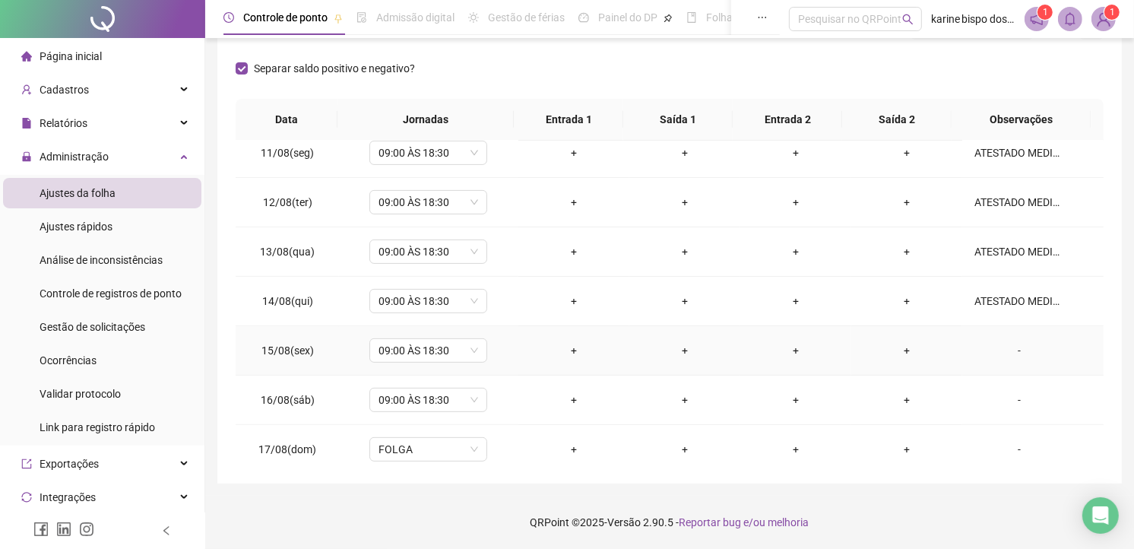
click at [1008, 352] on div "-" at bounding box center [1019, 350] width 90 height 17
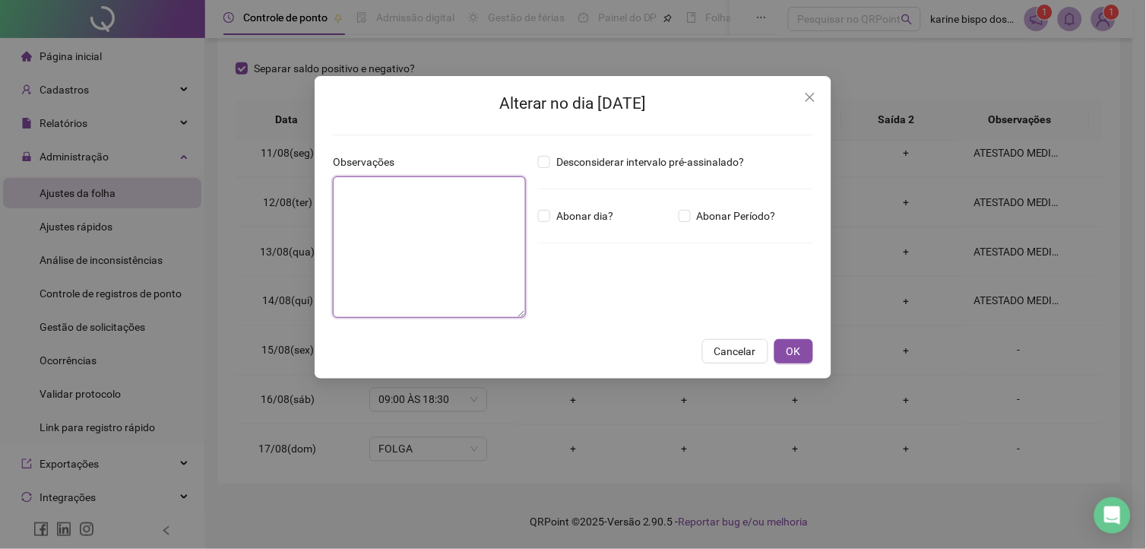
click at [451, 256] on textarea at bounding box center [429, 246] width 193 height 141
paste textarea "**********"
type textarea "**********"
click at [802, 353] on button "OK" at bounding box center [793, 351] width 39 height 24
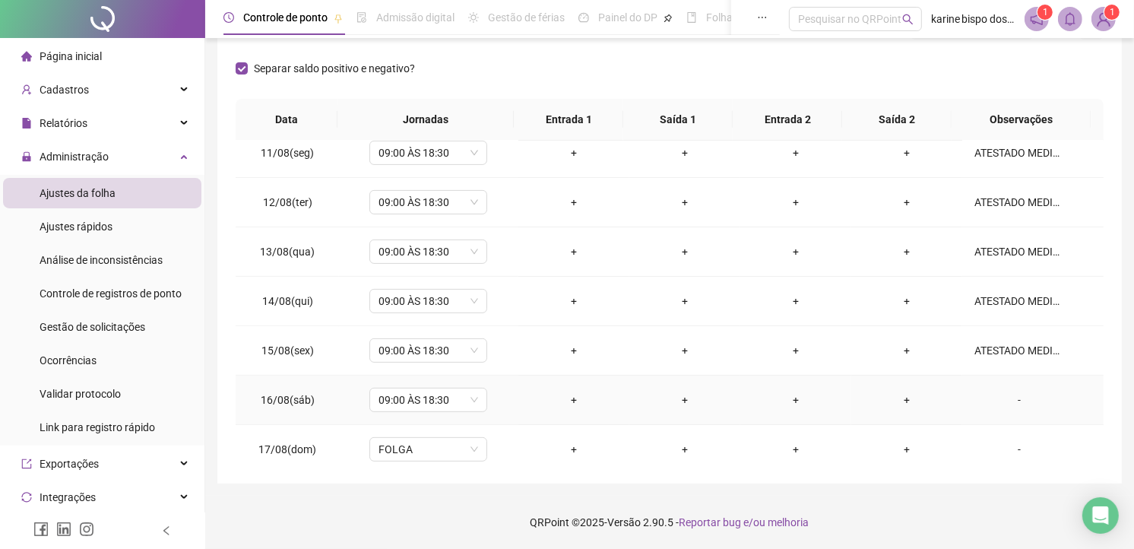
drag, startPoint x: 1011, startPoint y: 404, endPoint x: 677, endPoint y: 369, distance: 335.5
click at [1009, 403] on div "-" at bounding box center [1019, 399] width 90 height 17
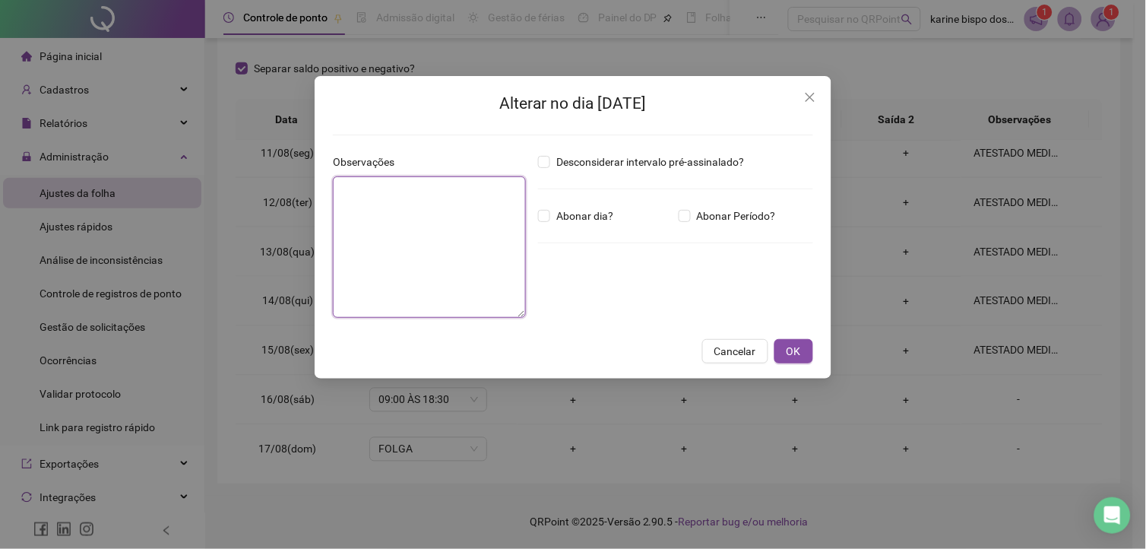
click at [439, 242] on textarea at bounding box center [429, 246] width 193 height 141
paste textarea "**********"
type textarea "**********"
click at [795, 340] on button "OK" at bounding box center [793, 351] width 39 height 24
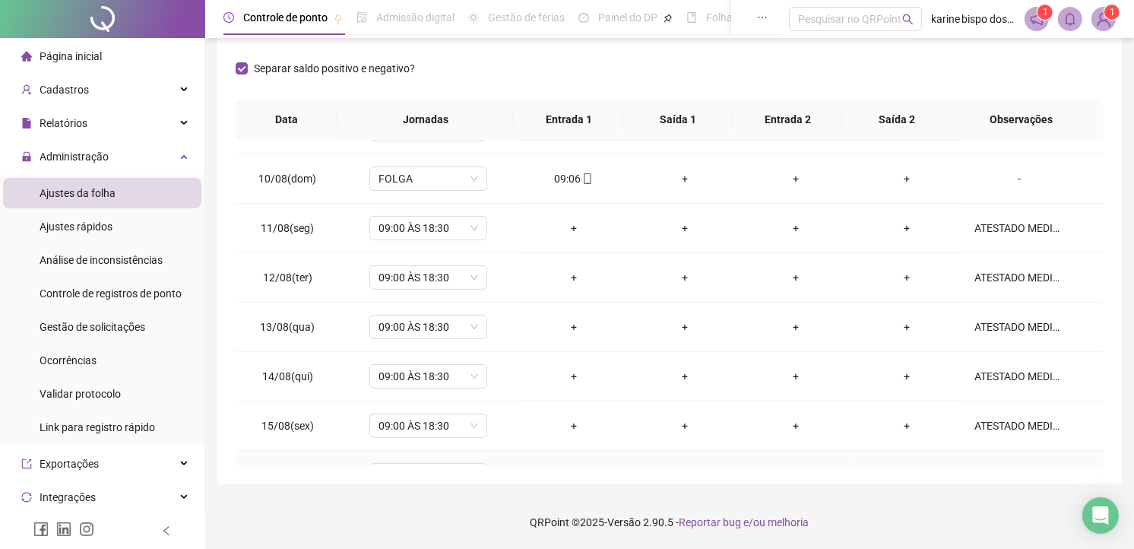
scroll to position [262, 0]
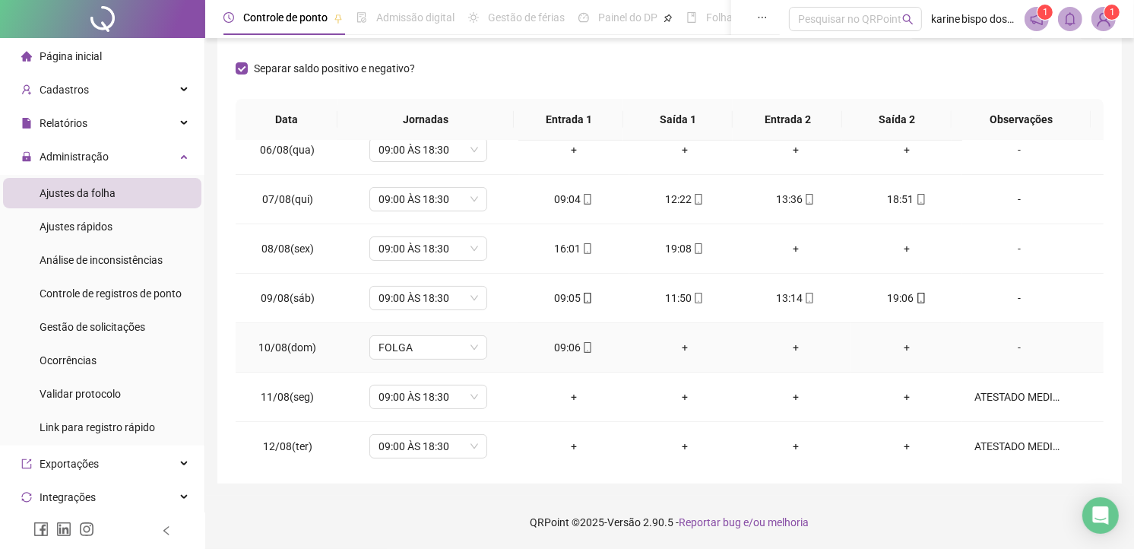
click at [678, 337] on td "+" at bounding box center [684, 347] width 111 height 49
click at [675, 342] on div "+" at bounding box center [684, 347] width 87 height 17
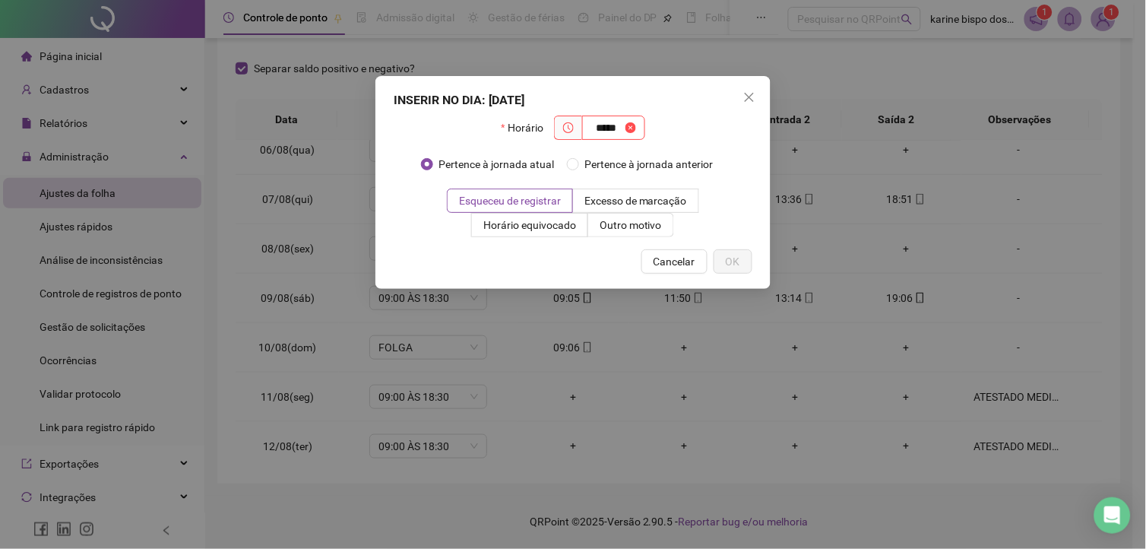
type input "*****"
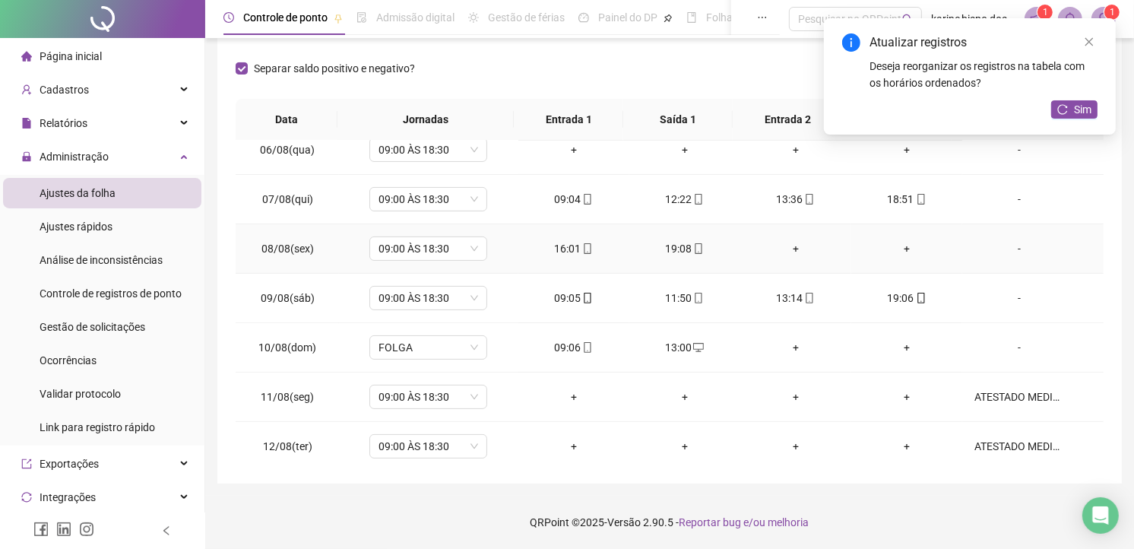
scroll to position [178, 0]
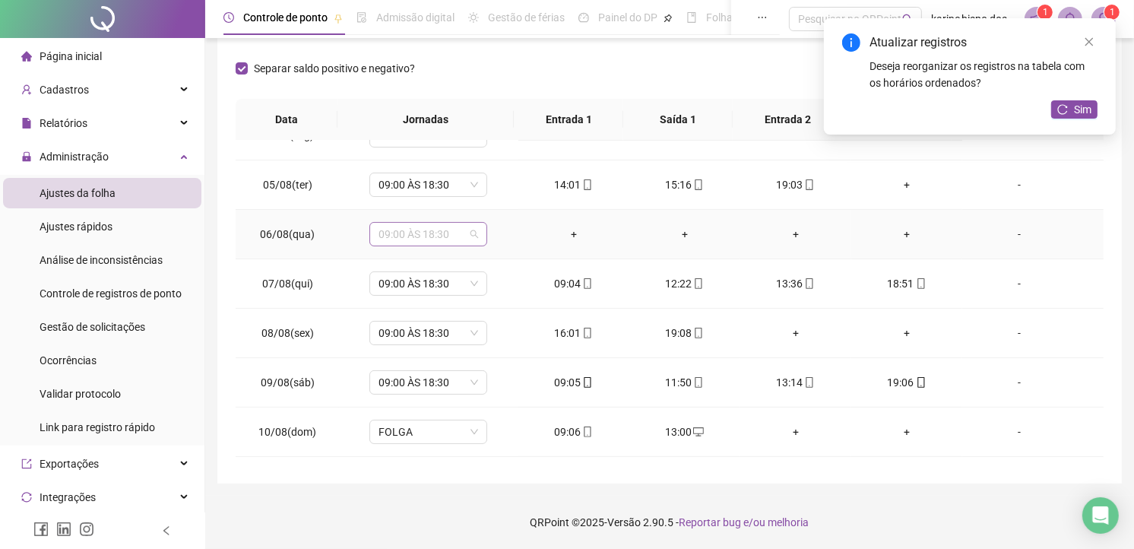
click at [473, 232] on span "09:00 ÀS 18:30" at bounding box center [428, 234] width 100 height 23
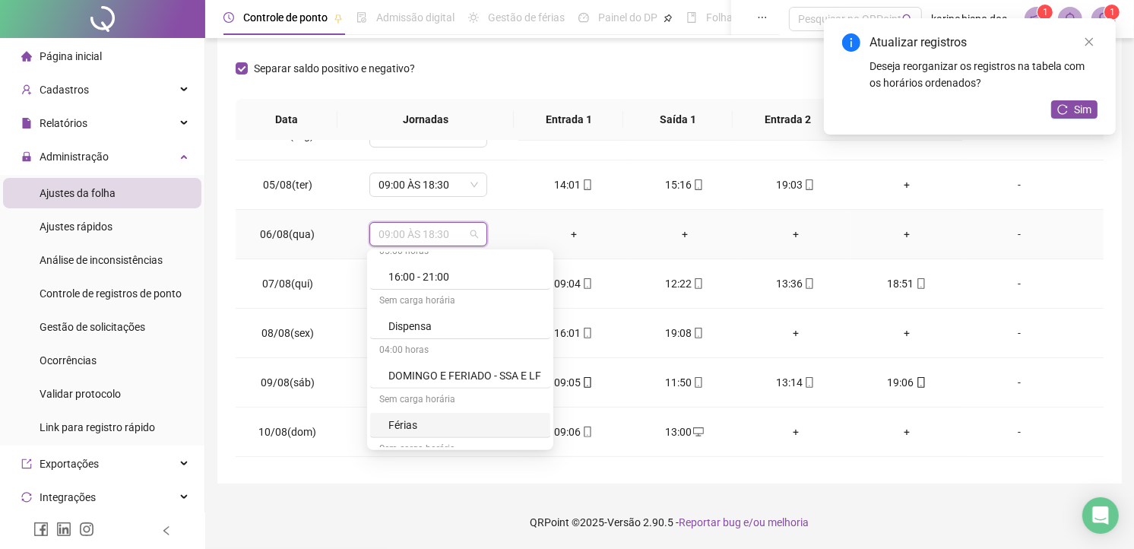
scroll to position [591, 0]
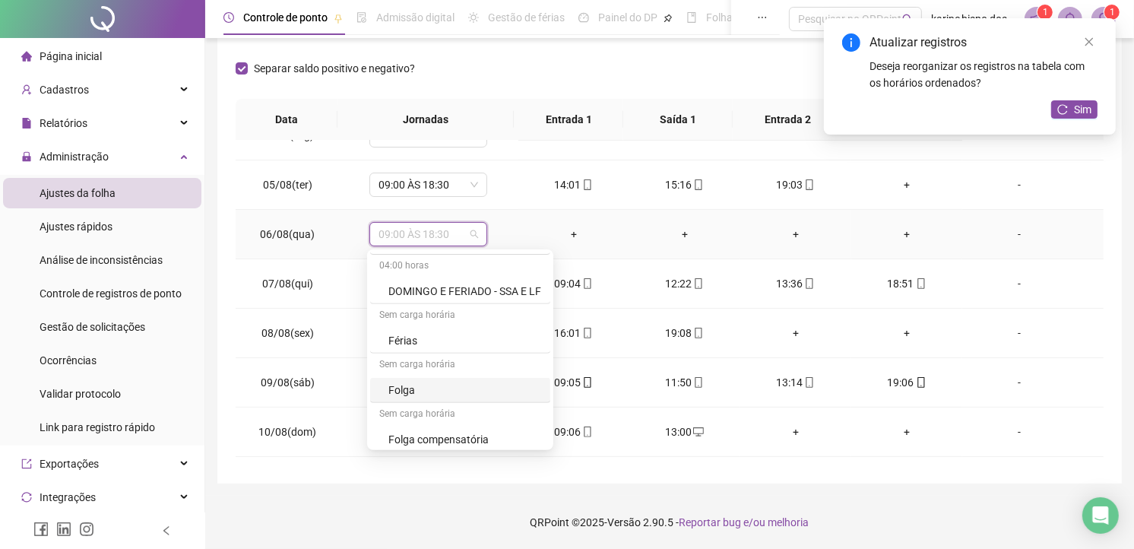
click at [408, 388] on div "Folga" at bounding box center [464, 390] width 153 height 17
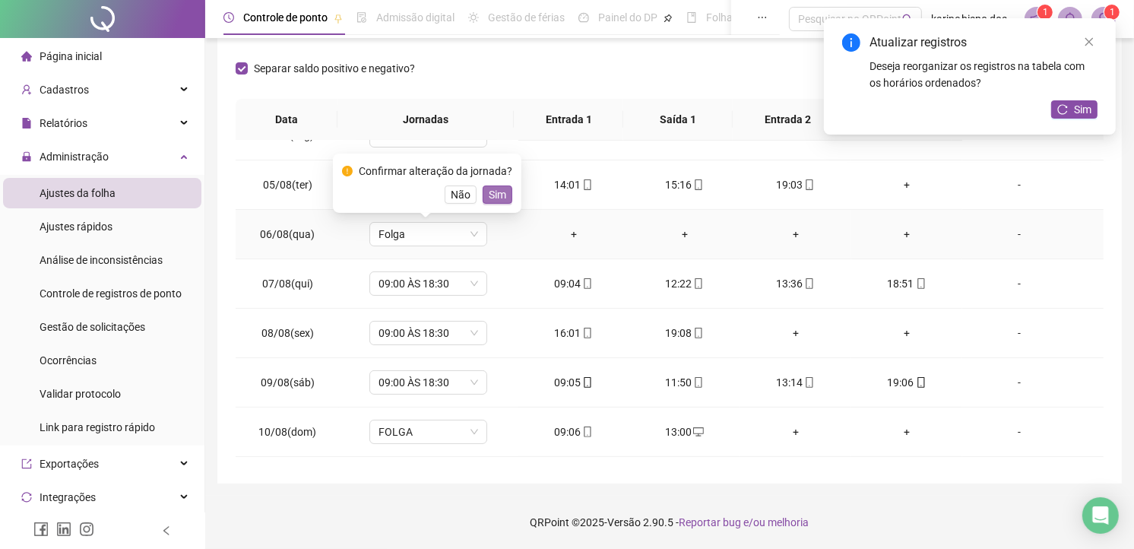
click at [504, 190] on button "Sim" at bounding box center [498, 194] width 30 height 18
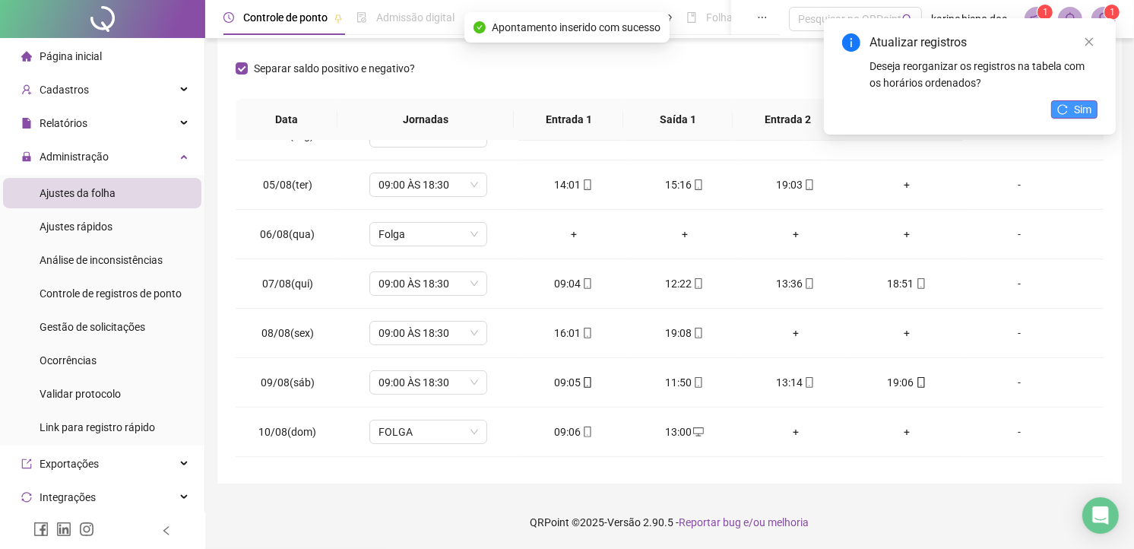
click at [1079, 111] on span "Sim" at bounding box center [1082, 109] width 17 height 17
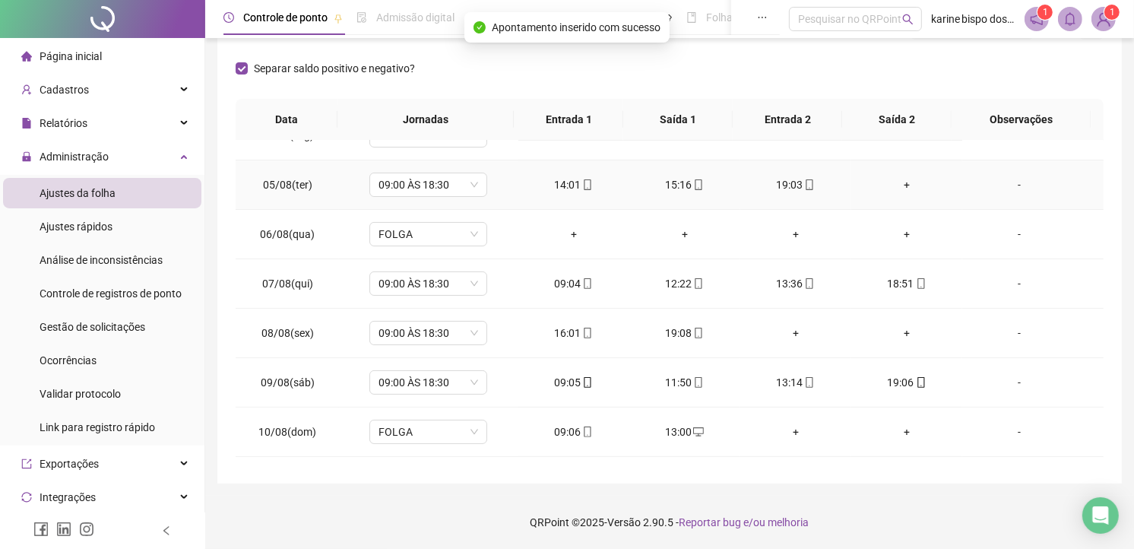
click at [898, 183] on div "+" at bounding box center [906, 184] width 87 height 17
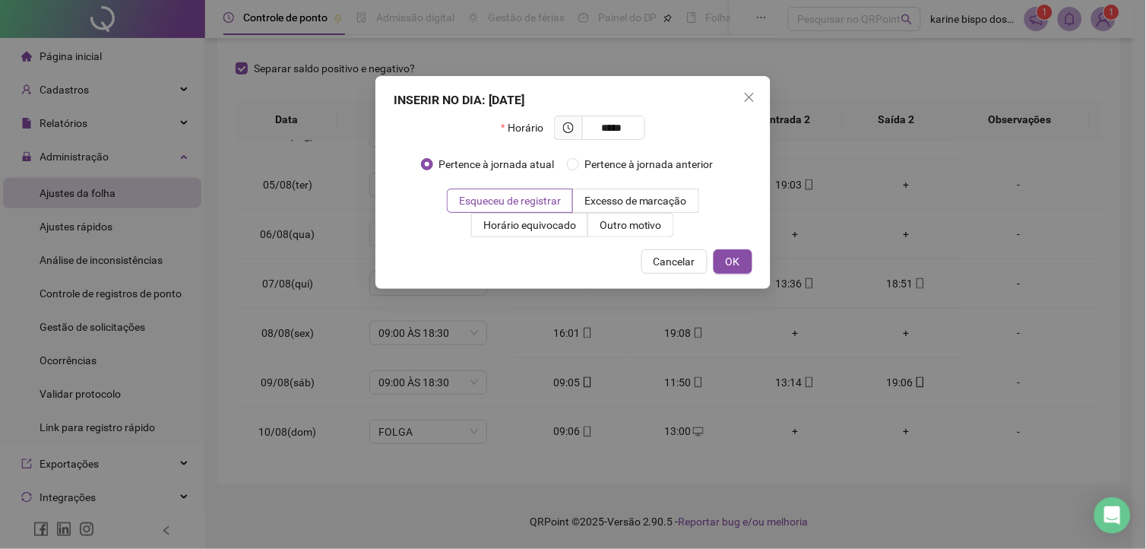
type input "*****"
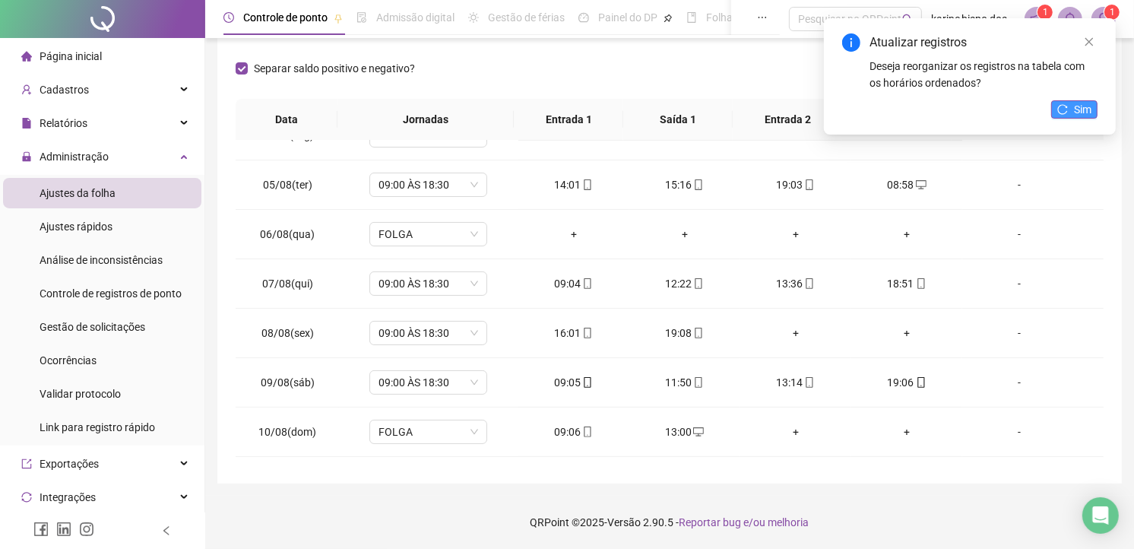
click at [1080, 103] on span "Sim" at bounding box center [1082, 109] width 17 height 17
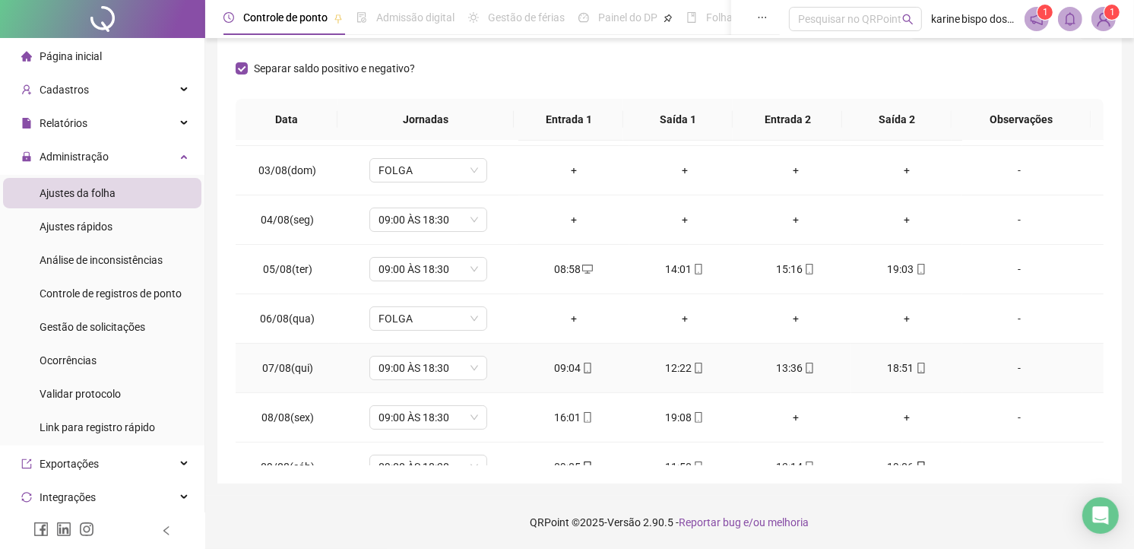
scroll to position [9, 0]
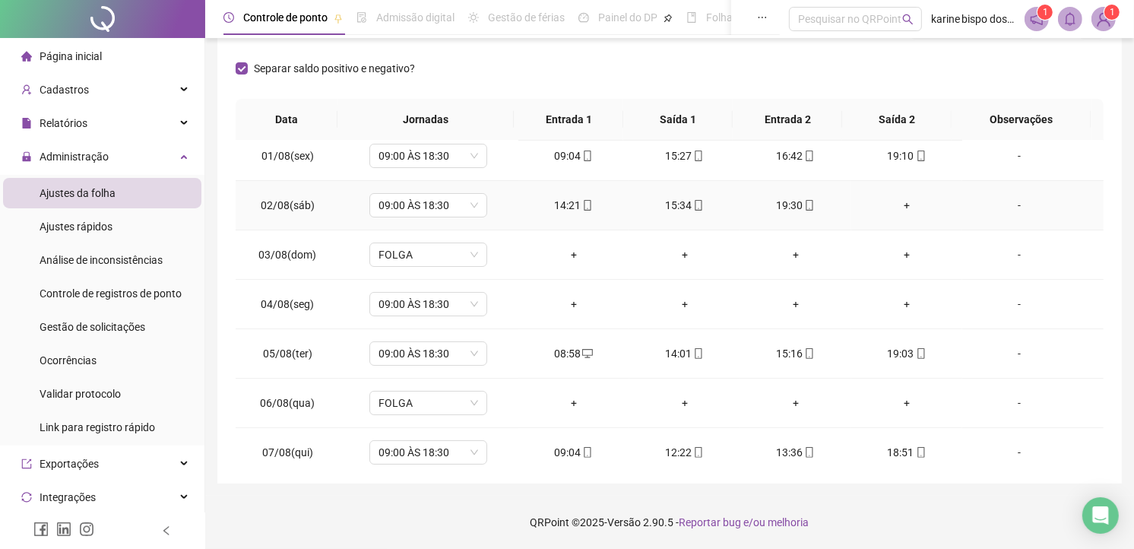
click at [892, 195] on td "+" at bounding box center [906, 205] width 111 height 49
click at [886, 202] on div "+" at bounding box center [906, 205] width 87 height 17
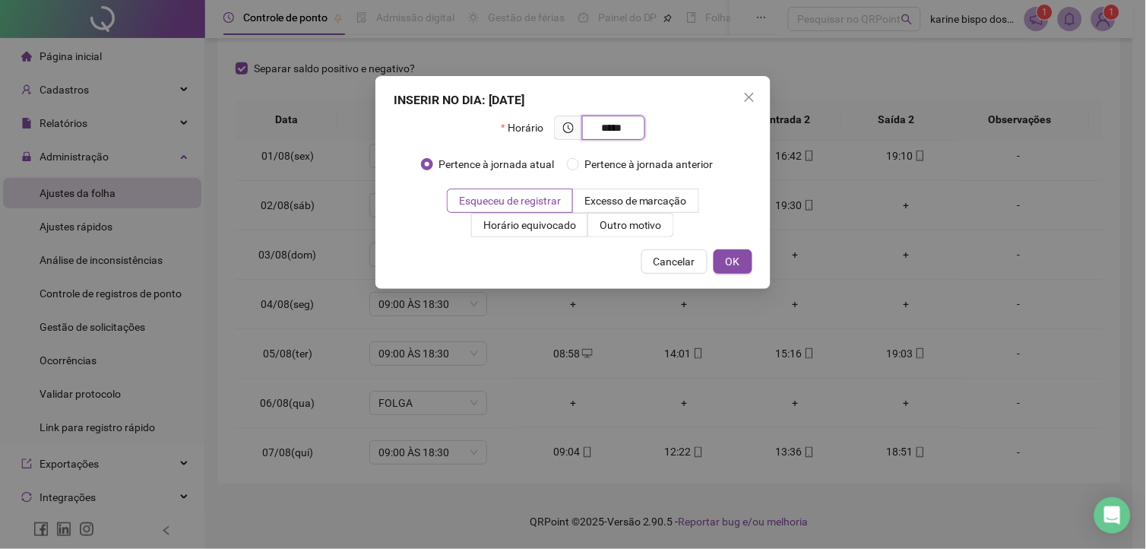
type input "*****"
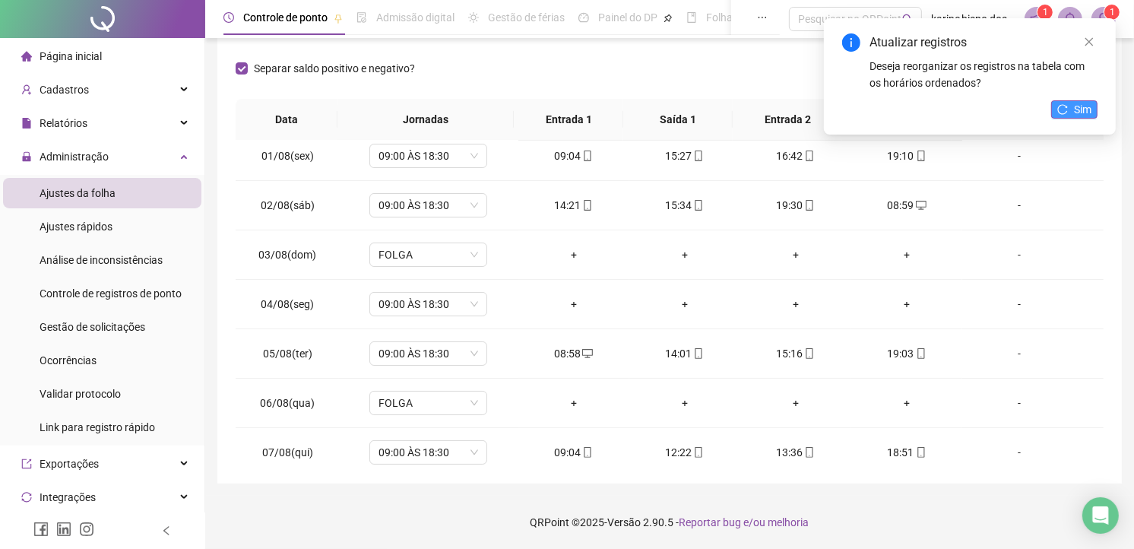
click at [1085, 102] on span "Sim" at bounding box center [1082, 109] width 17 height 17
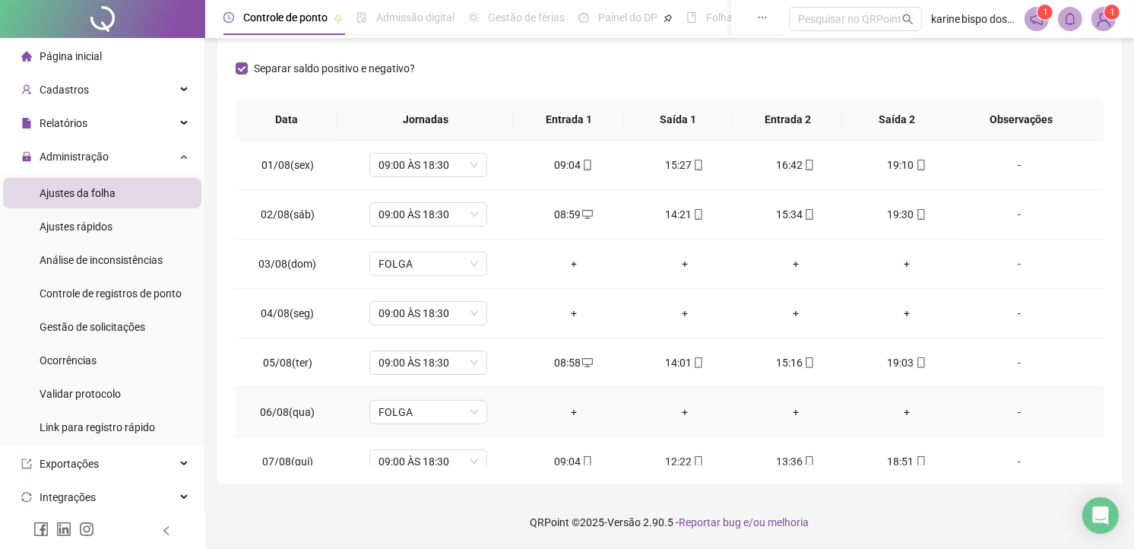
scroll to position [84, 0]
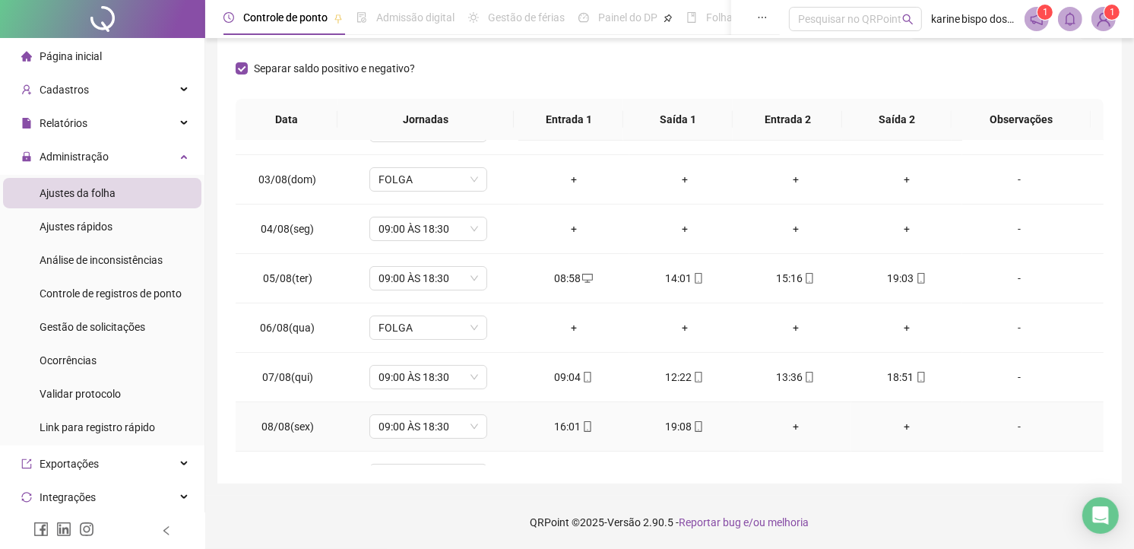
click at [790, 423] on div "+" at bounding box center [795, 426] width 87 height 17
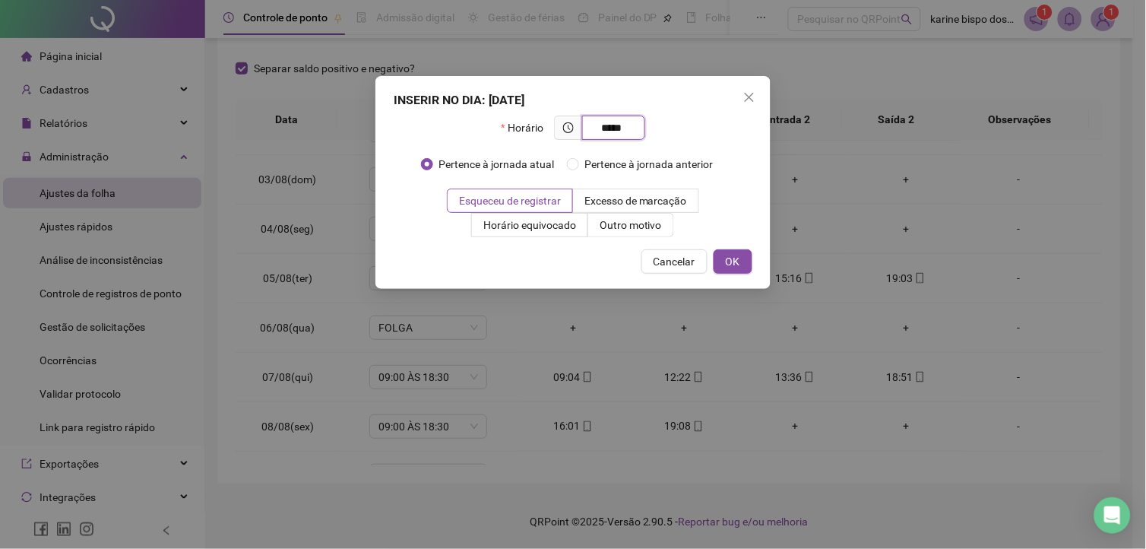
type input "*****"
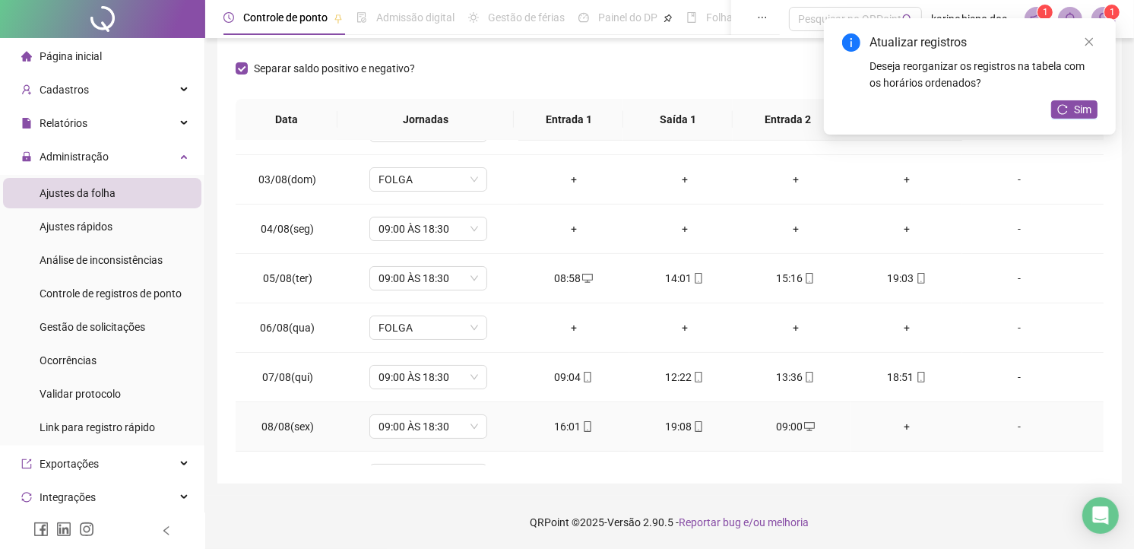
click at [898, 426] on div "+" at bounding box center [906, 426] width 87 height 17
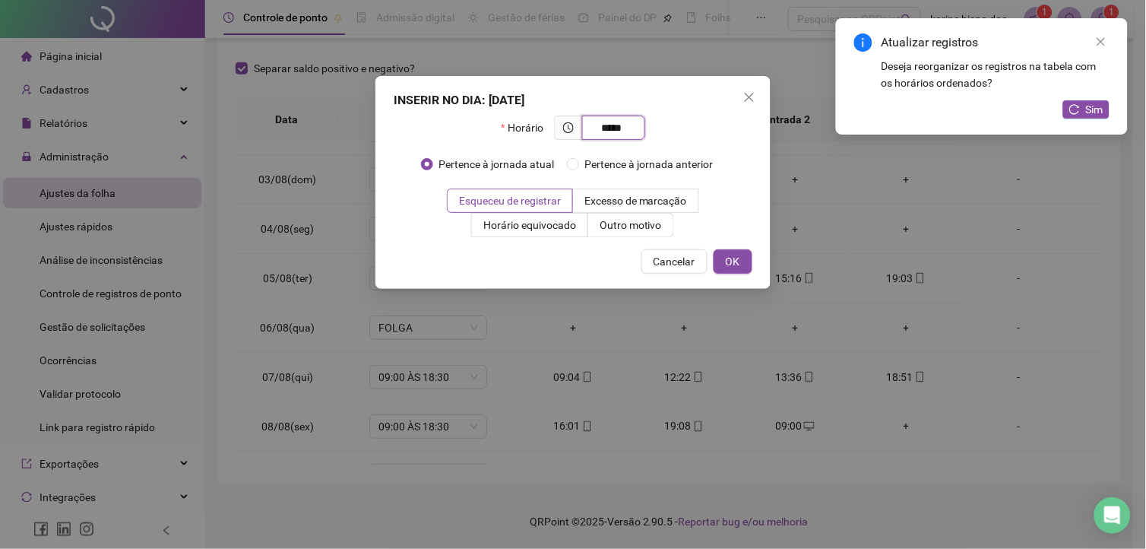
type input "*****"
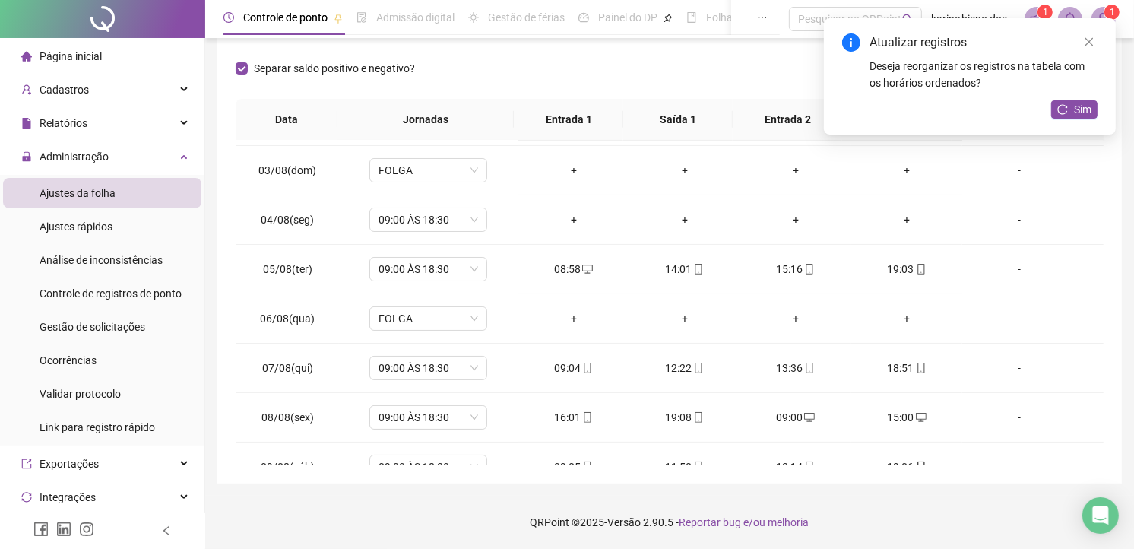
scroll to position [9, 0]
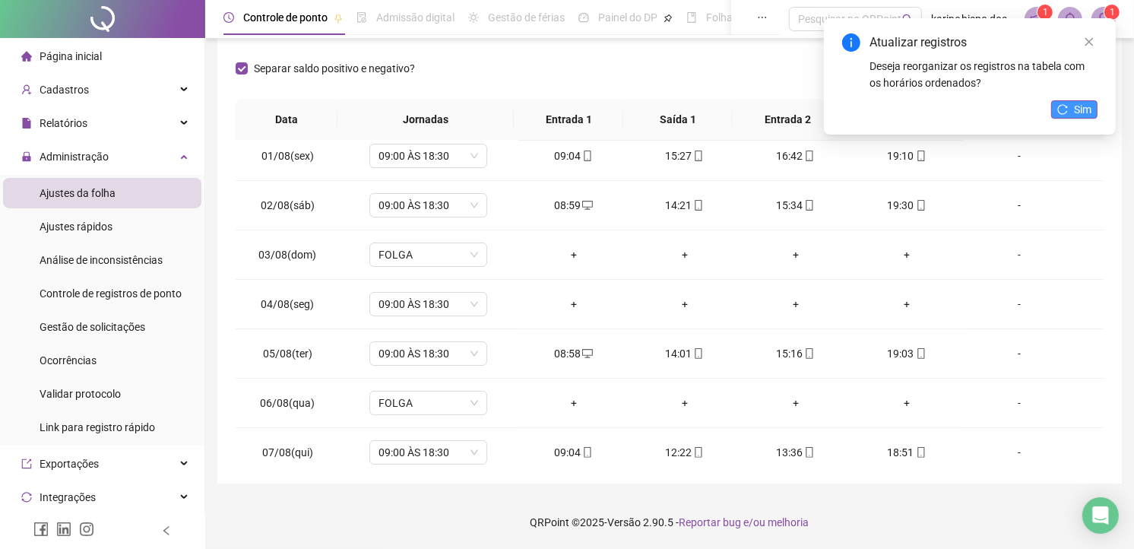
click at [1075, 106] on span "Sim" at bounding box center [1082, 109] width 17 height 17
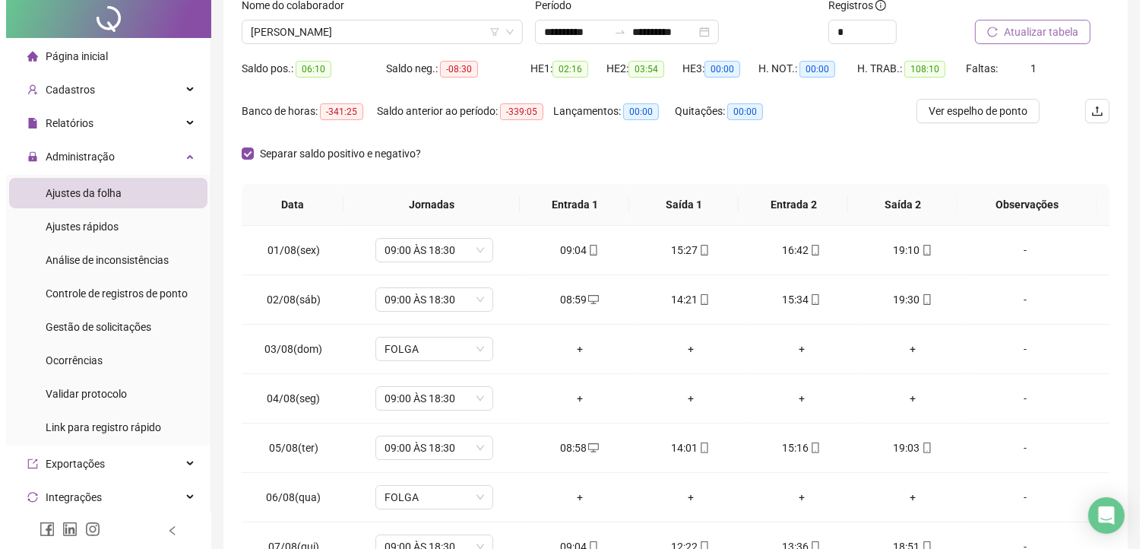
scroll to position [0, 0]
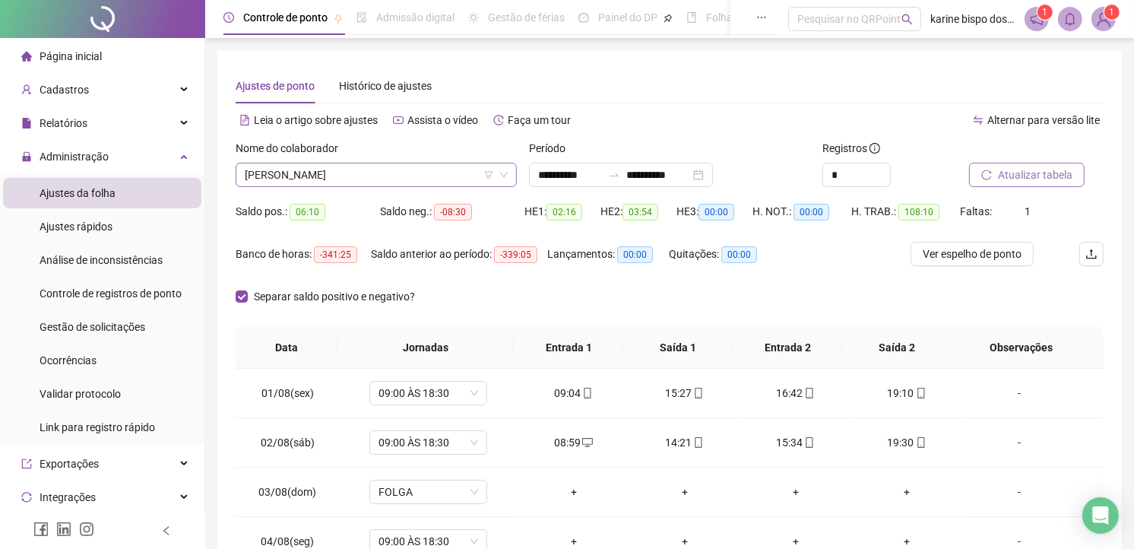
click at [340, 175] on span "RODRIGO DOS SANTOS CARDOSO" at bounding box center [376, 174] width 263 height 23
click at [1106, 25] on img at bounding box center [1103, 19] width 23 height 23
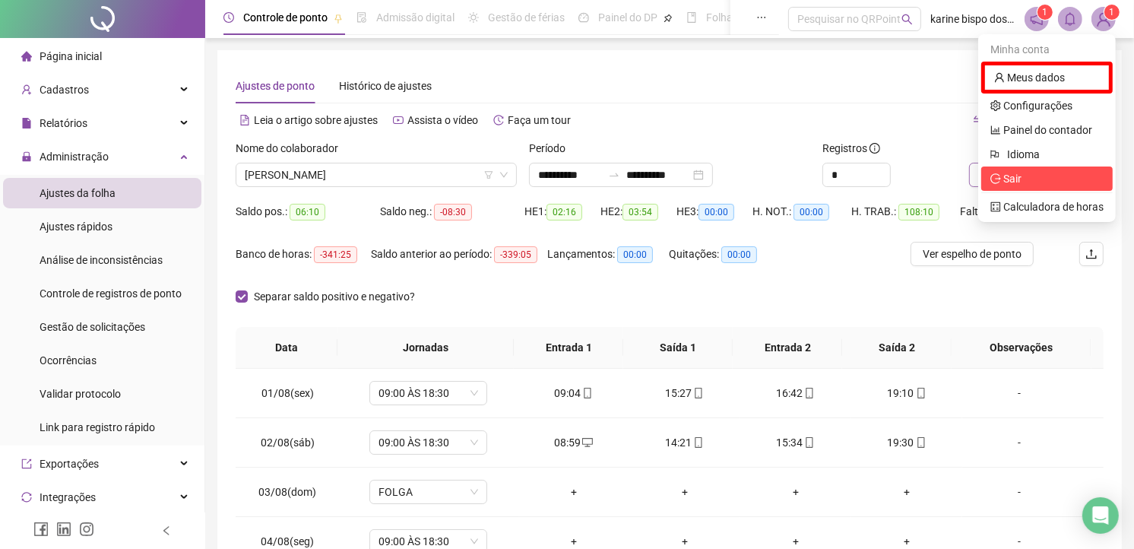
click at [1016, 179] on span "Sair" at bounding box center [1012, 179] width 18 height 12
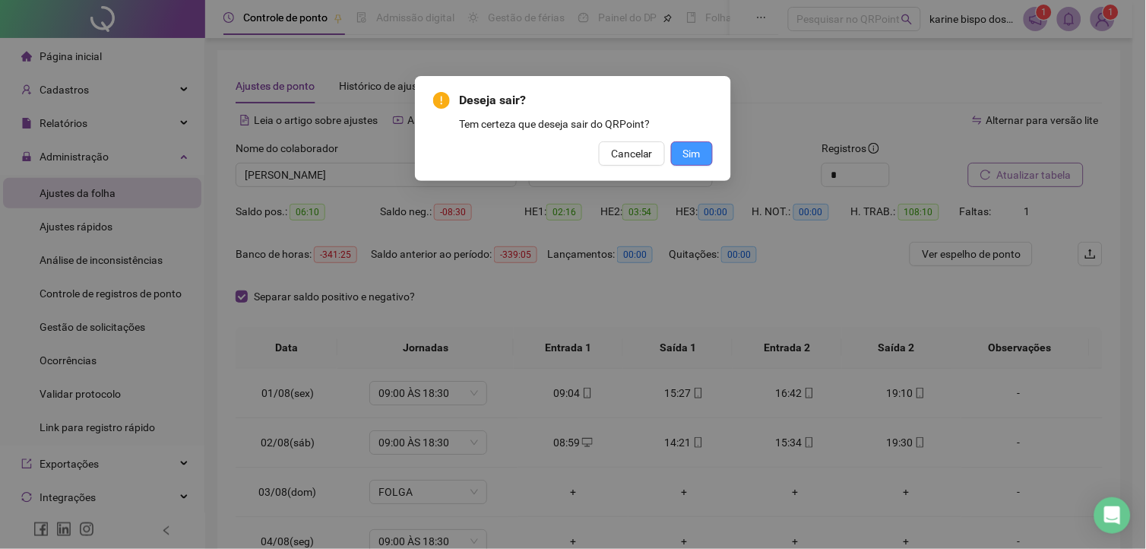
click at [700, 150] on span "Sim" at bounding box center [691, 153] width 17 height 17
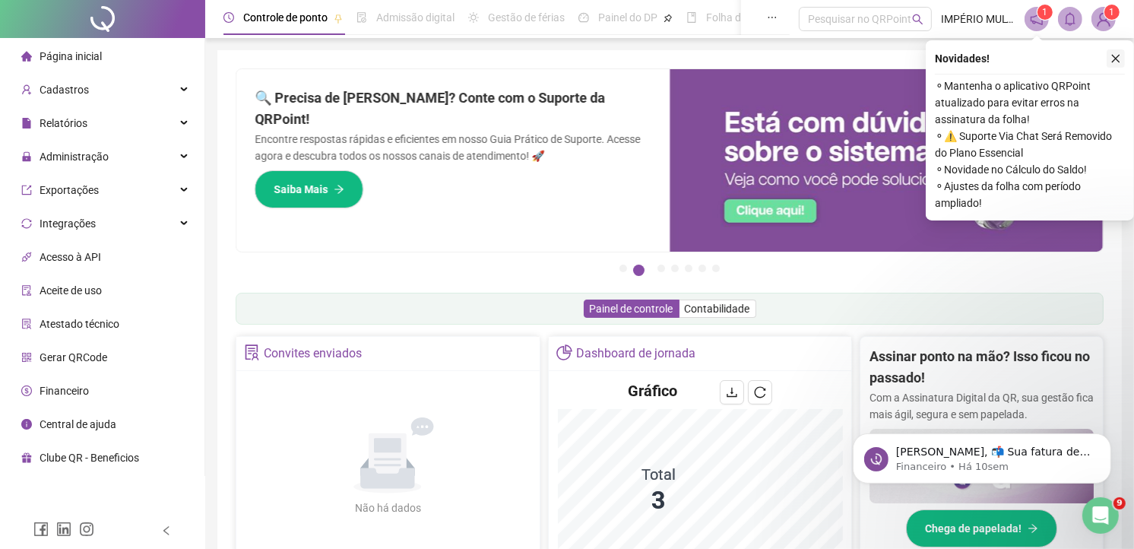
click at [1114, 54] on icon "close" at bounding box center [1115, 58] width 11 height 11
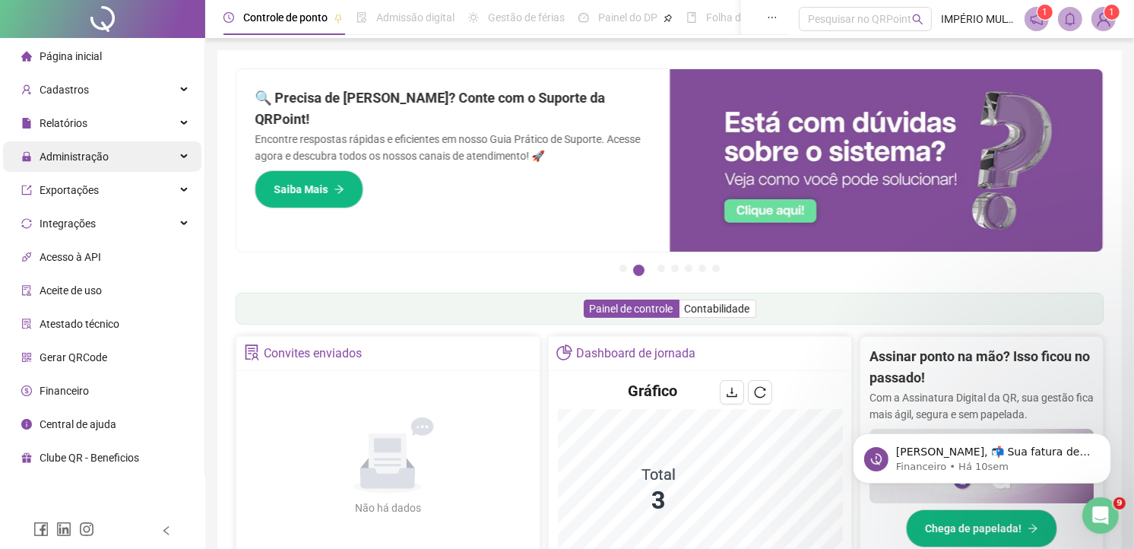
click at [85, 163] on span "Administração" at bounding box center [64, 156] width 87 height 30
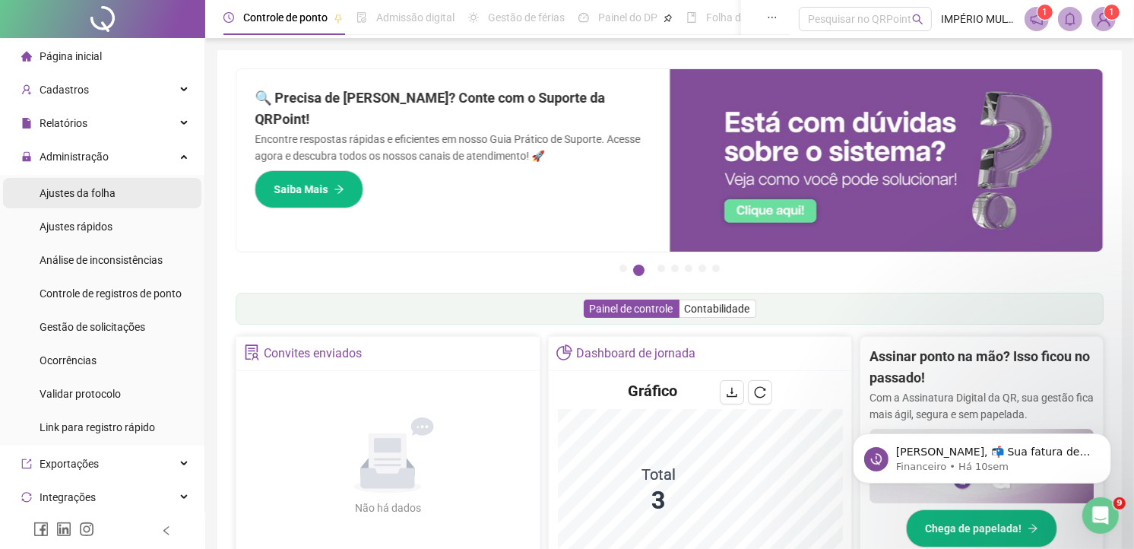
click at [76, 187] on span "Ajustes da folha" at bounding box center [78, 193] width 76 height 12
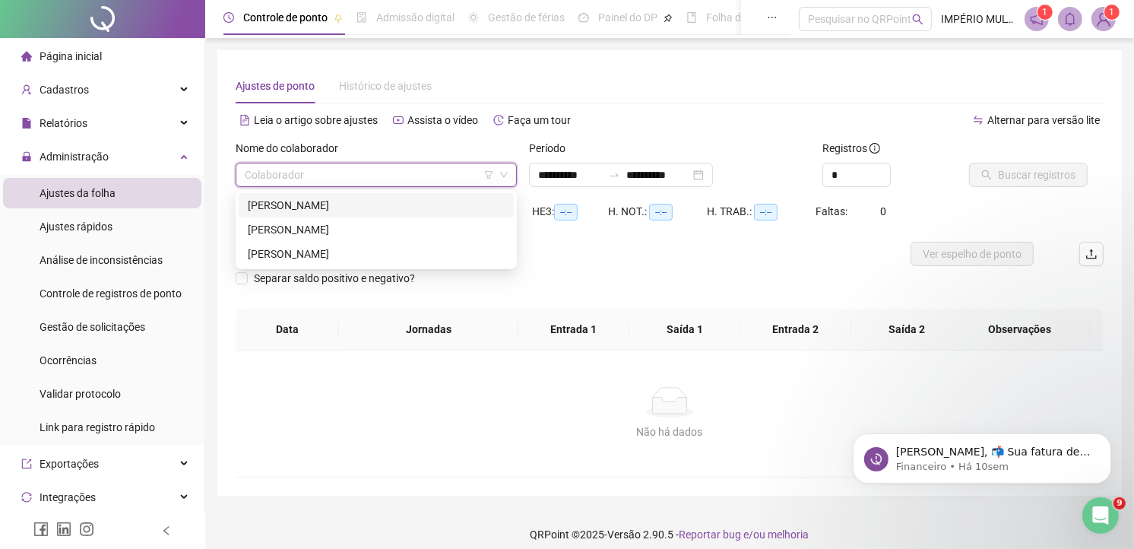
click at [358, 173] on input "search" at bounding box center [369, 174] width 249 height 23
click at [272, 252] on div "RYAN PEREIRA DOS SANTOS" at bounding box center [376, 253] width 257 height 17
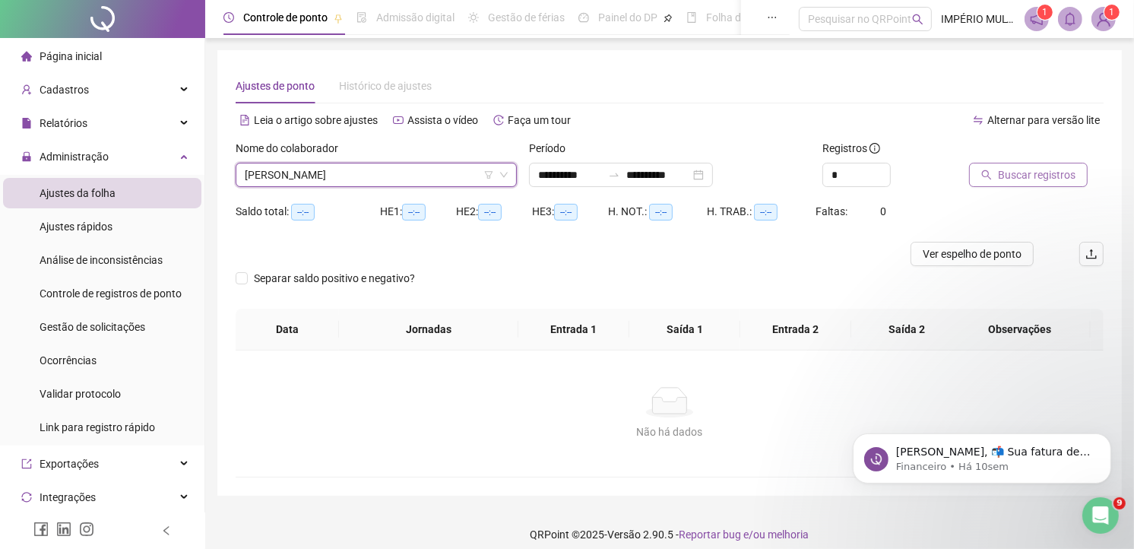
click at [1041, 169] on span "Buscar registros" at bounding box center [1037, 174] width 78 height 17
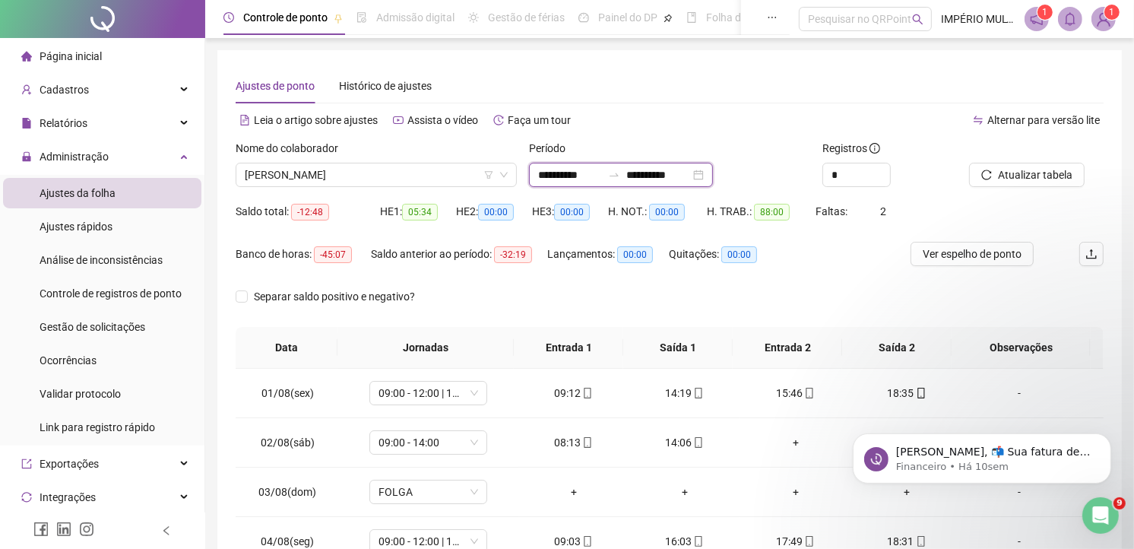
click at [680, 176] on input "**********" at bounding box center [658, 174] width 64 height 17
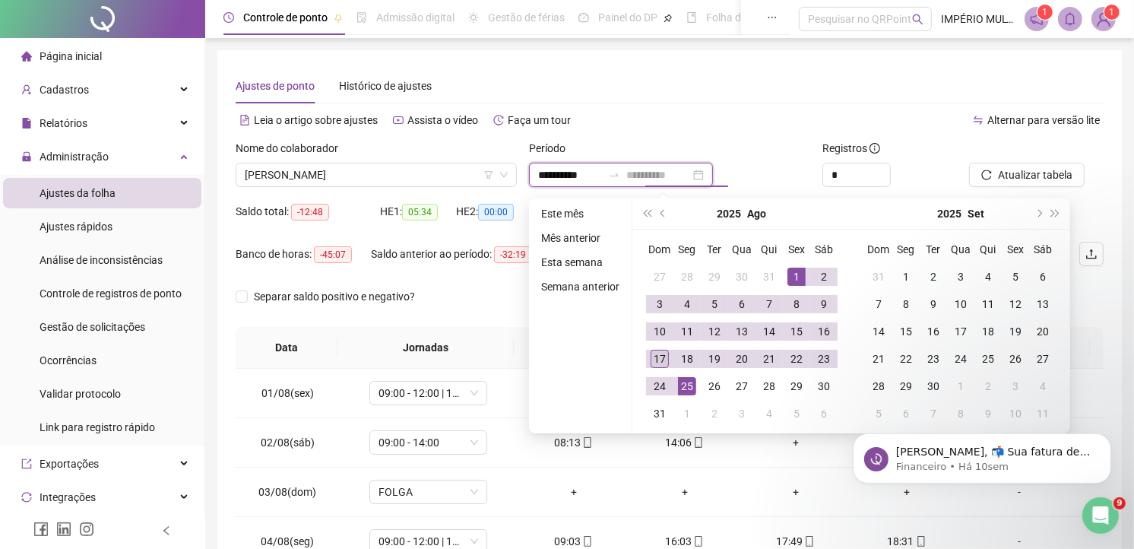
type input "**********"
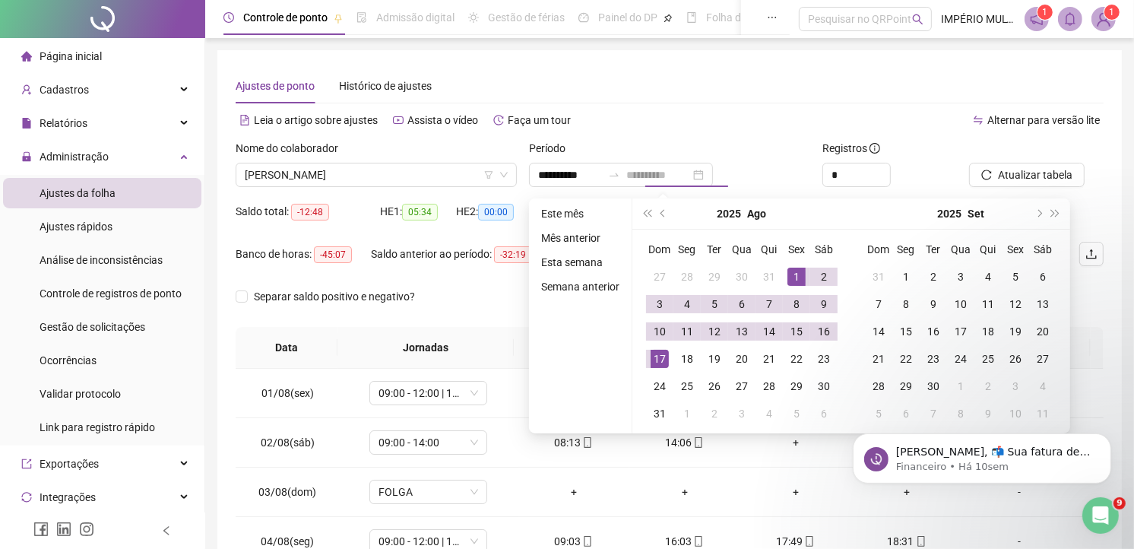
drag, startPoint x: 656, startPoint y: 354, endPoint x: 678, endPoint y: 339, distance: 26.8
click at [657, 354] on div "17" at bounding box center [660, 359] width 18 height 18
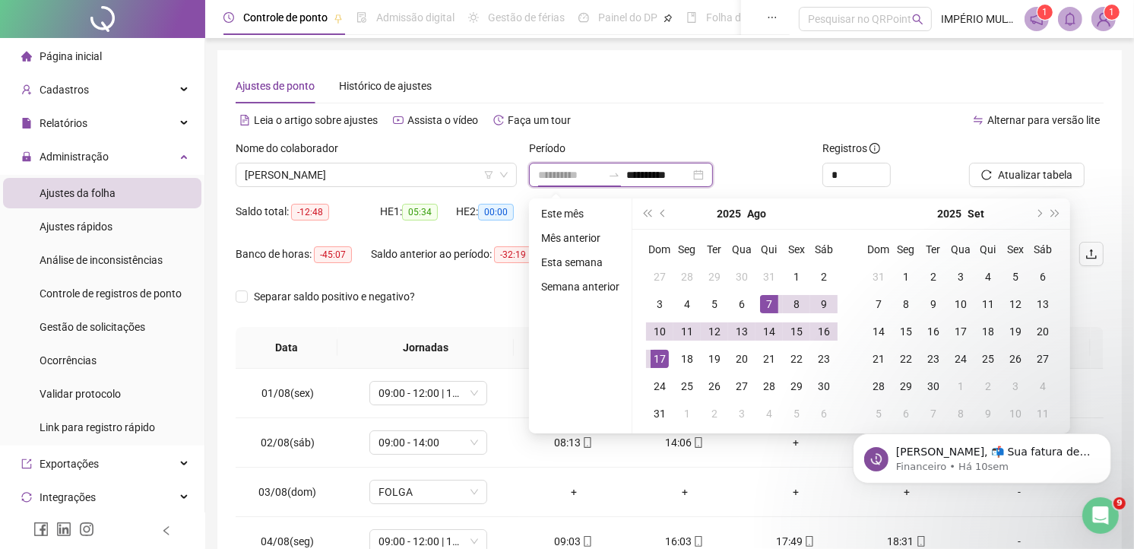
type input "**********"
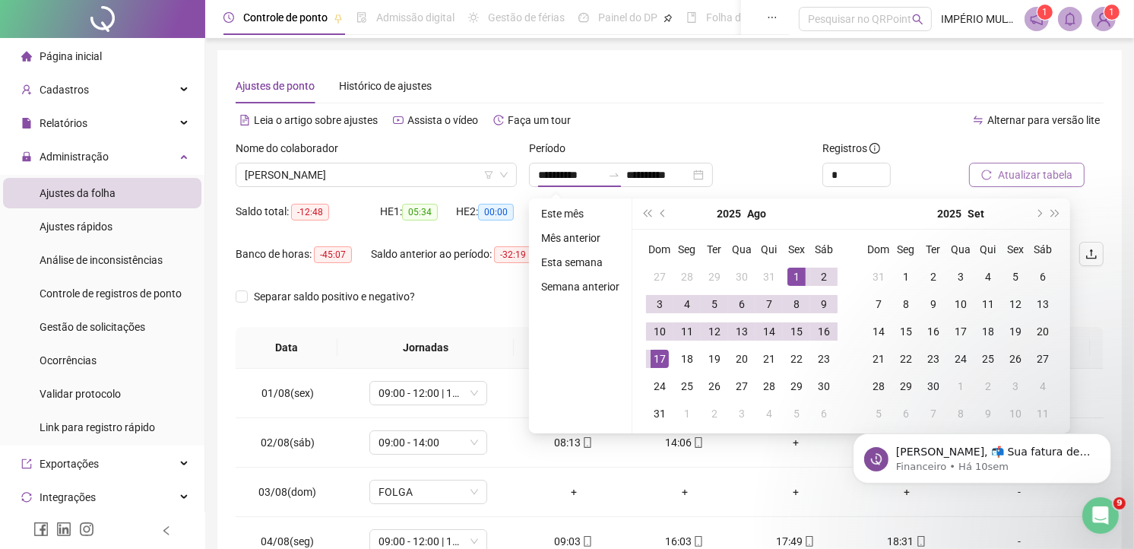
click at [1024, 163] on button "Atualizar tabela" at bounding box center [1027, 175] width 116 height 24
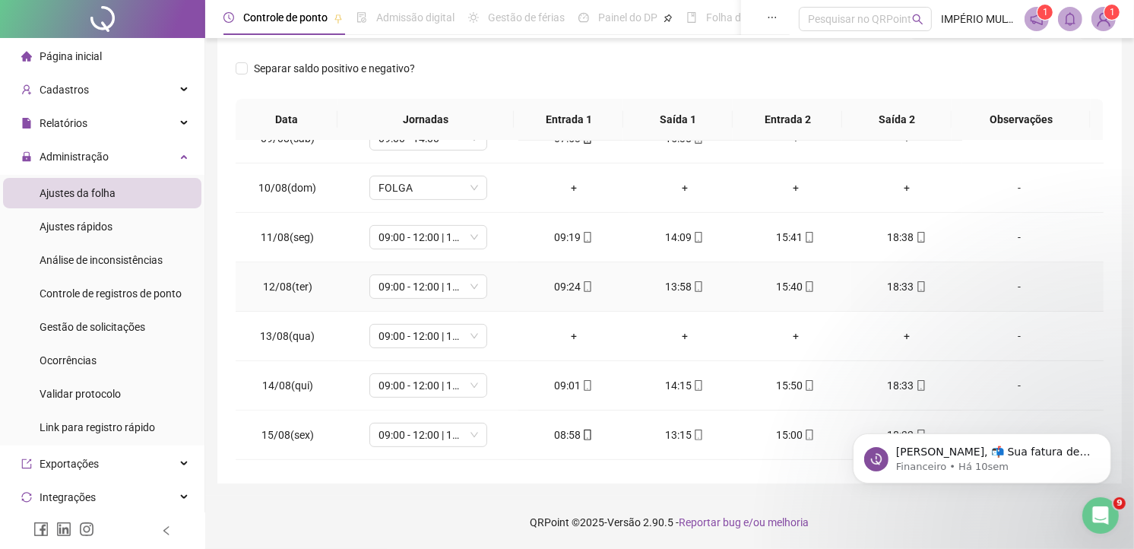
scroll to position [506, 0]
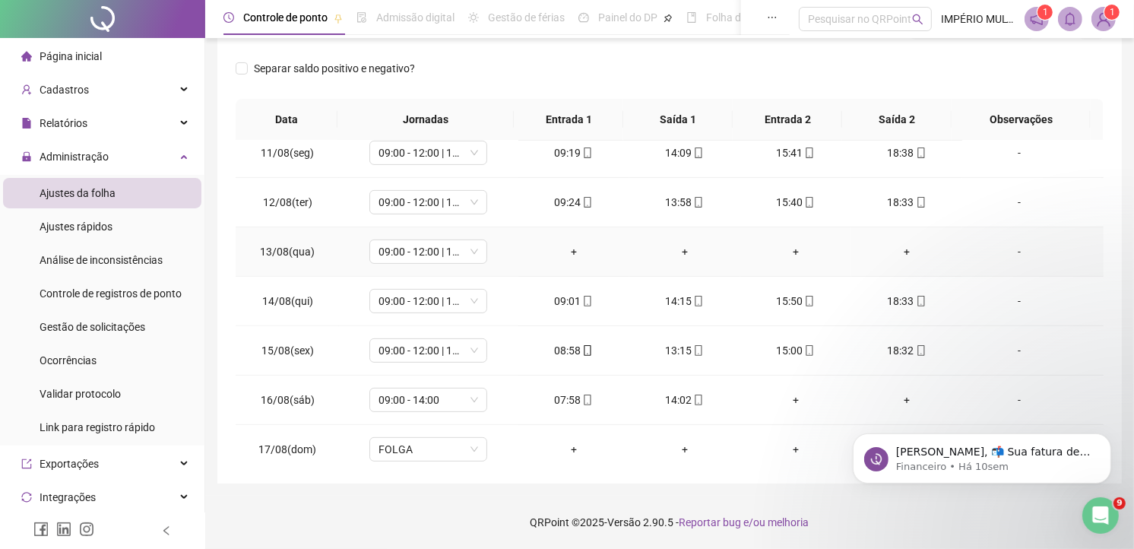
click at [1012, 246] on div "-" at bounding box center [1019, 251] width 90 height 17
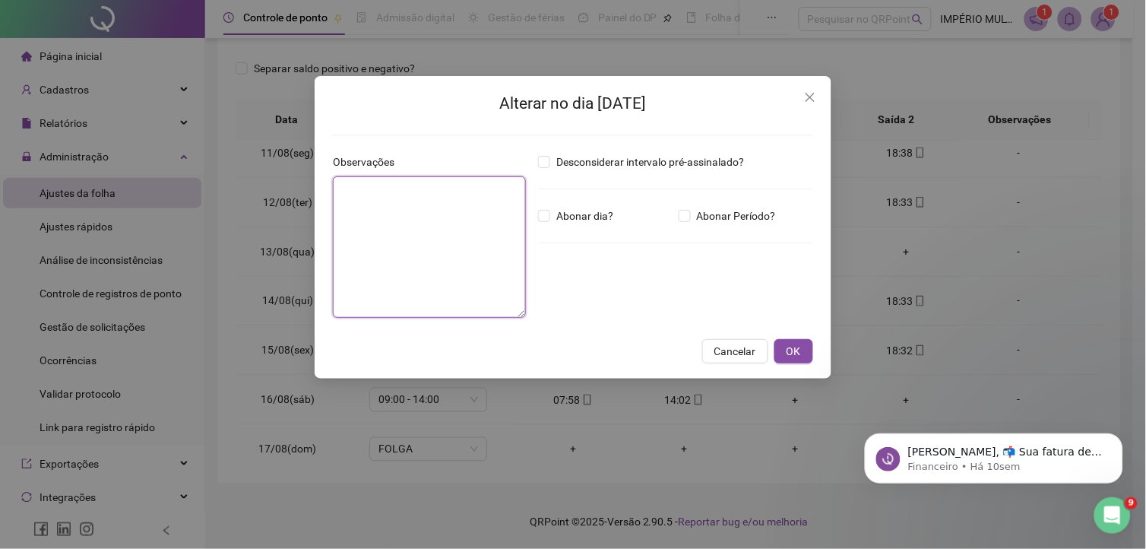
click at [429, 236] on textarea at bounding box center [429, 246] width 193 height 141
type textarea "*"
type textarea "*********"
click at [796, 345] on span "OK" at bounding box center [794, 351] width 14 height 17
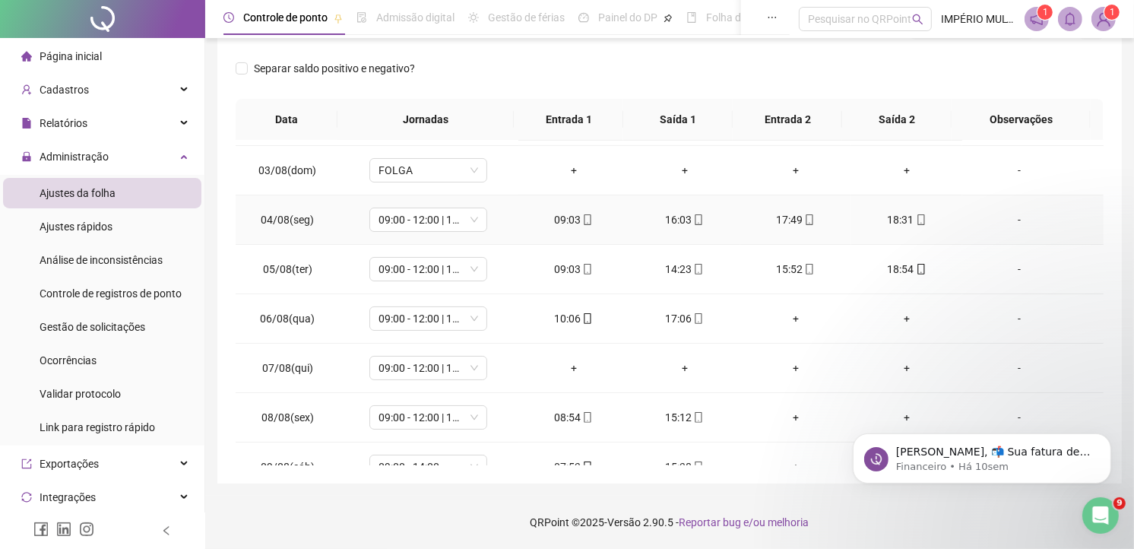
scroll to position [9, 0]
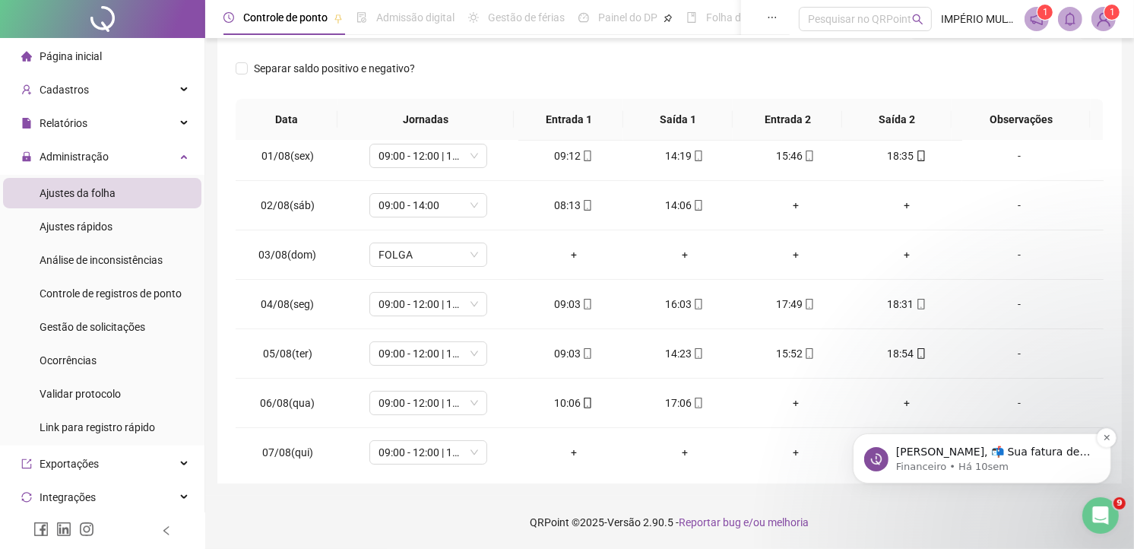
click at [1008, 458] on p "Olá karine, 📬 Sua fatura de Abril já está disponível! Olá, tudo bem? Passando p…" at bounding box center [993, 451] width 196 height 15
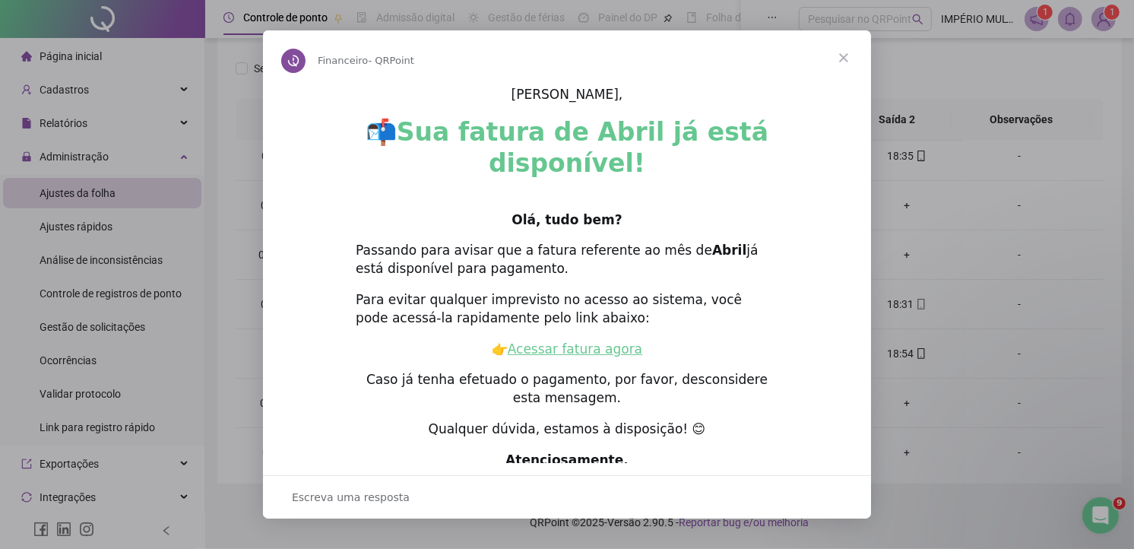
scroll to position [0, 0]
click at [842, 58] on span "Fechar" at bounding box center [843, 57] width 55 height 55
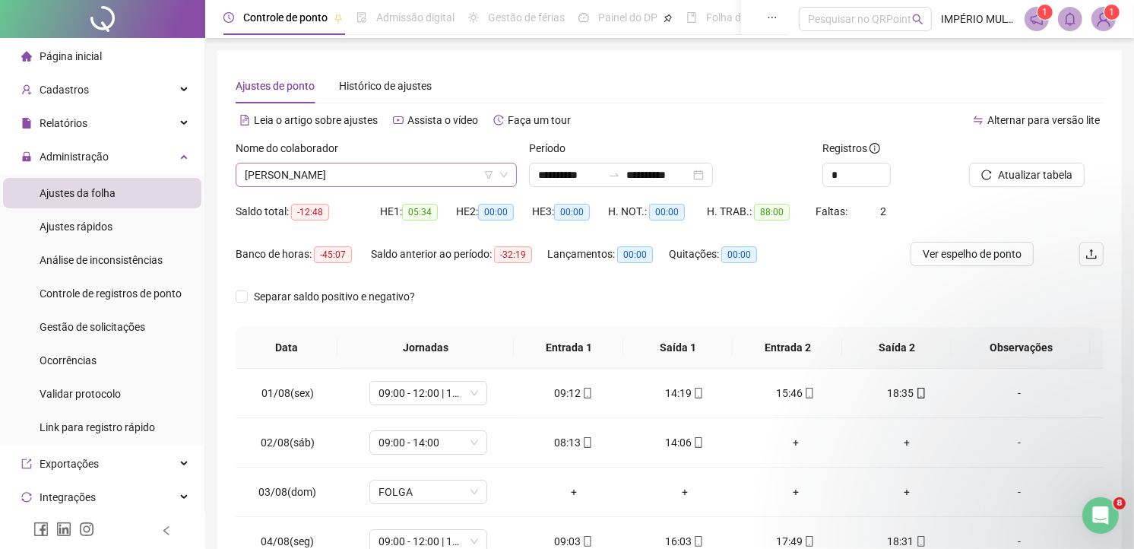
click at [368, 175] on span "RYAN PEREIRA DOS SANTOS" at bounding box center [376, 174] width 263 height 23
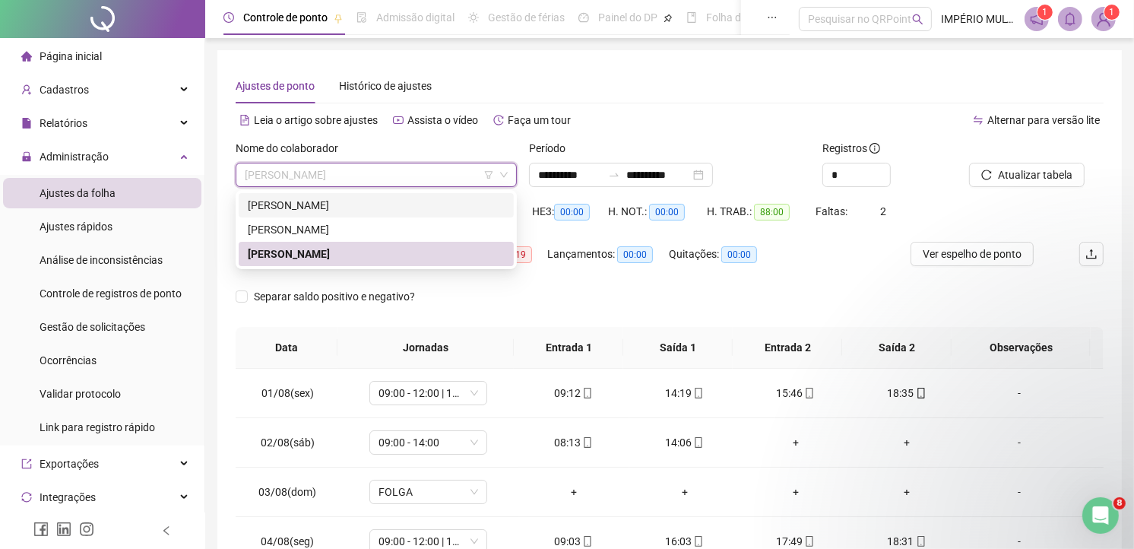
click at [292, 199] on div "MILELI BATISTA NASCIMENTO SANTOS" at bounding box center [376, 205] width 257 height 17
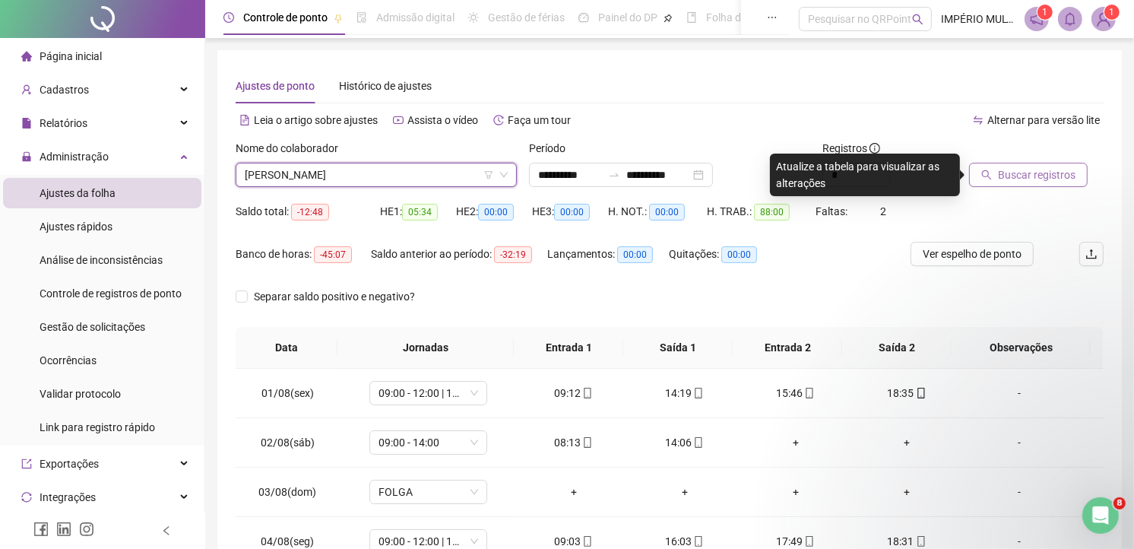
click at [1034, 173] on span "Buscar registros" at bounding box center [1037, 174] width 78 height 17
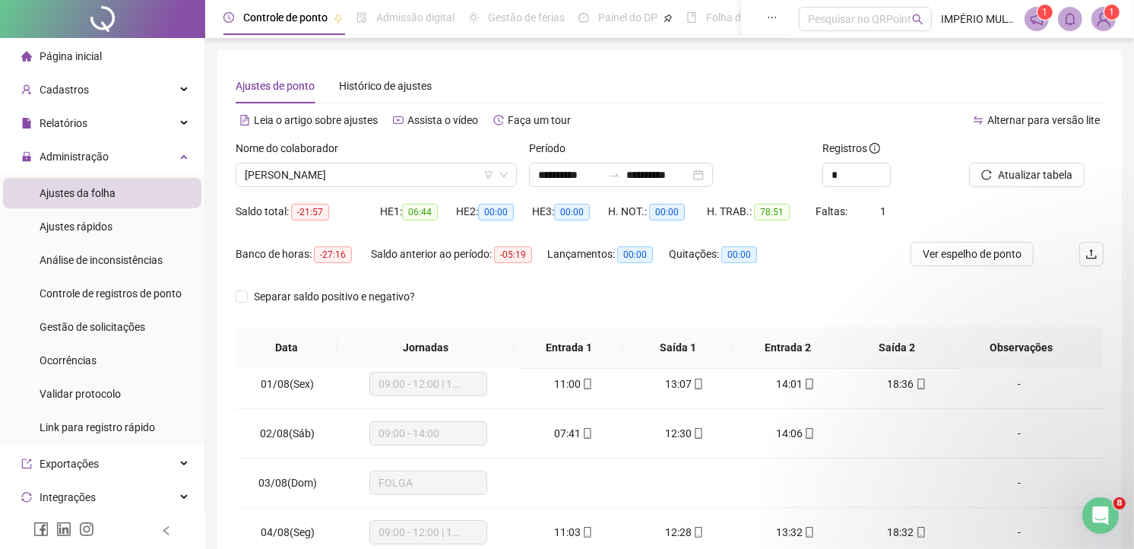
scroll to position [169, 0]
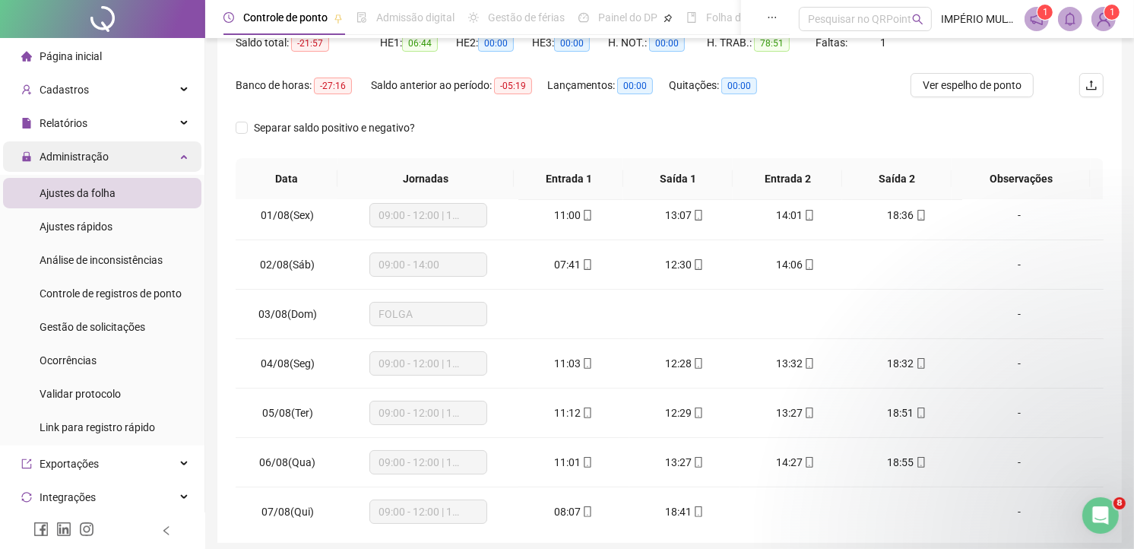
click at [66, 150] on span "Administração" at bounding box center [74, 156] width 69 height 12
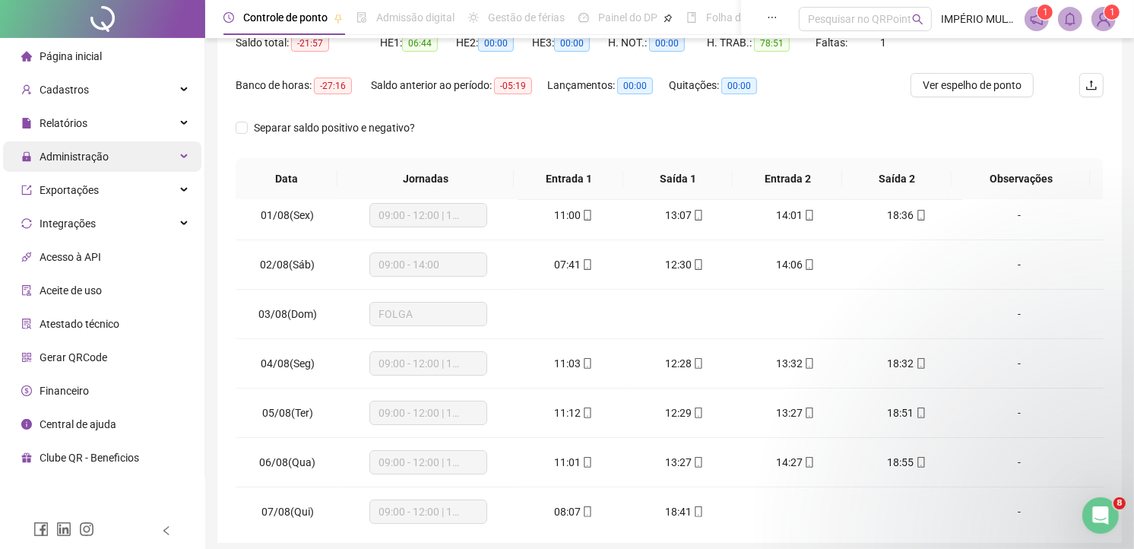
click at [82, 152] on span "Administração" at bounding box center [74, 156] width 69 height 12
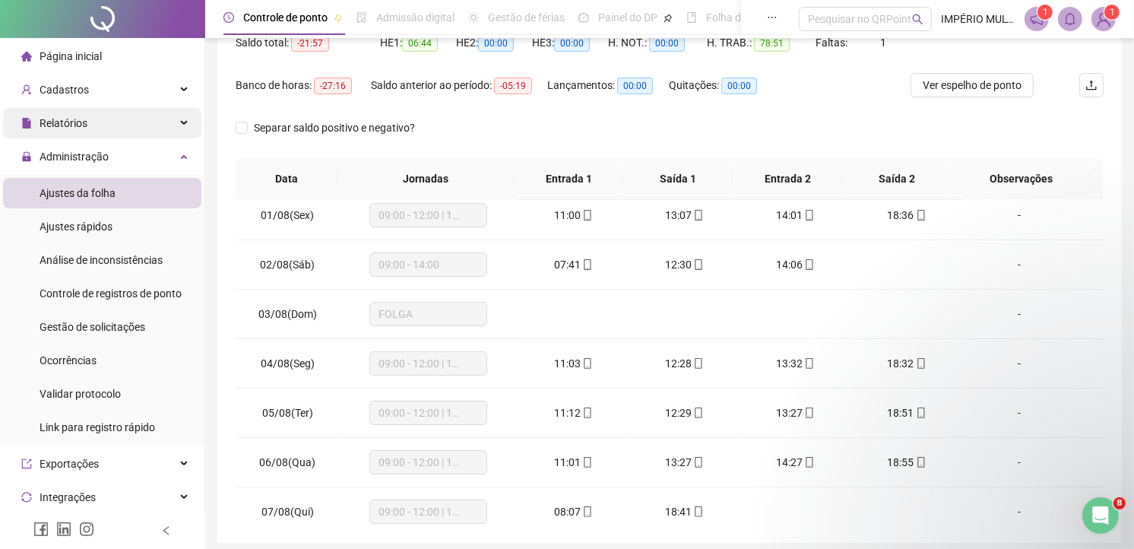
click at [87, 119] on div "Relatórios" at bounding box center [102, 123] width 198 height 30
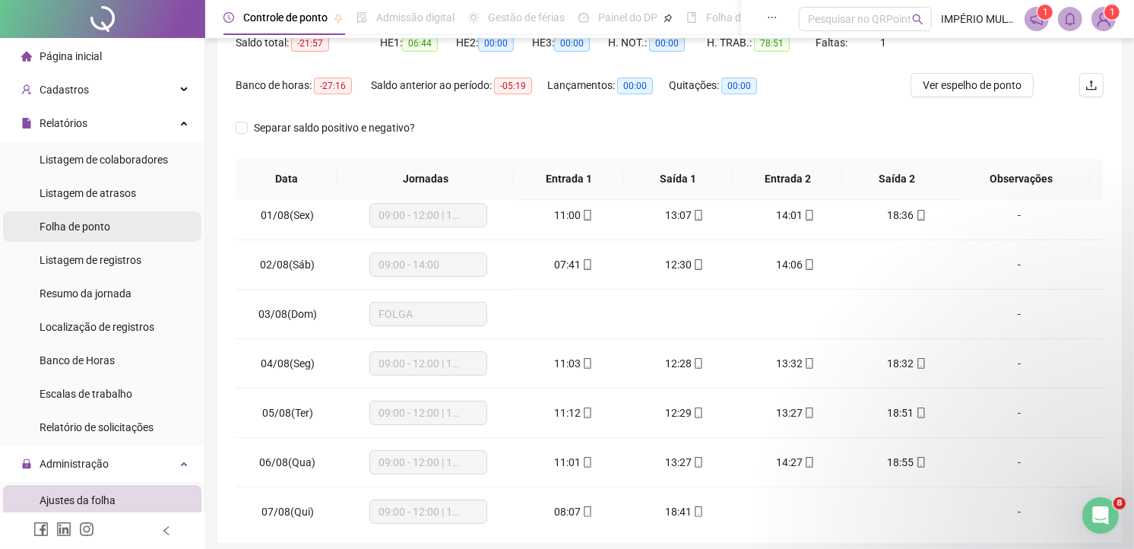
click at [86, 226] on span "Folha de ponto" at bounding box center [75, 226] width 71 height 12
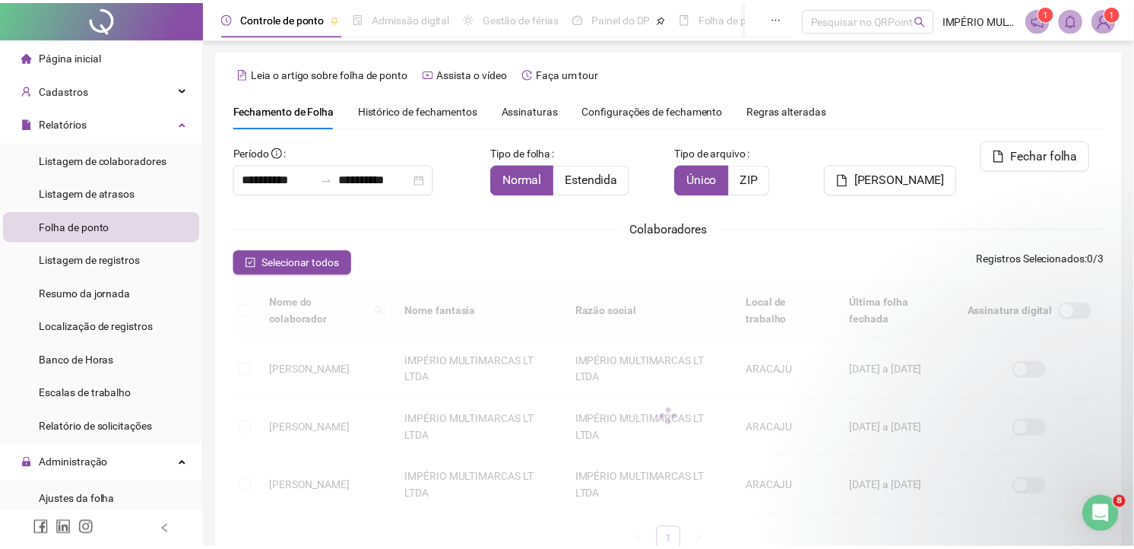
scroll to position [36, 0]
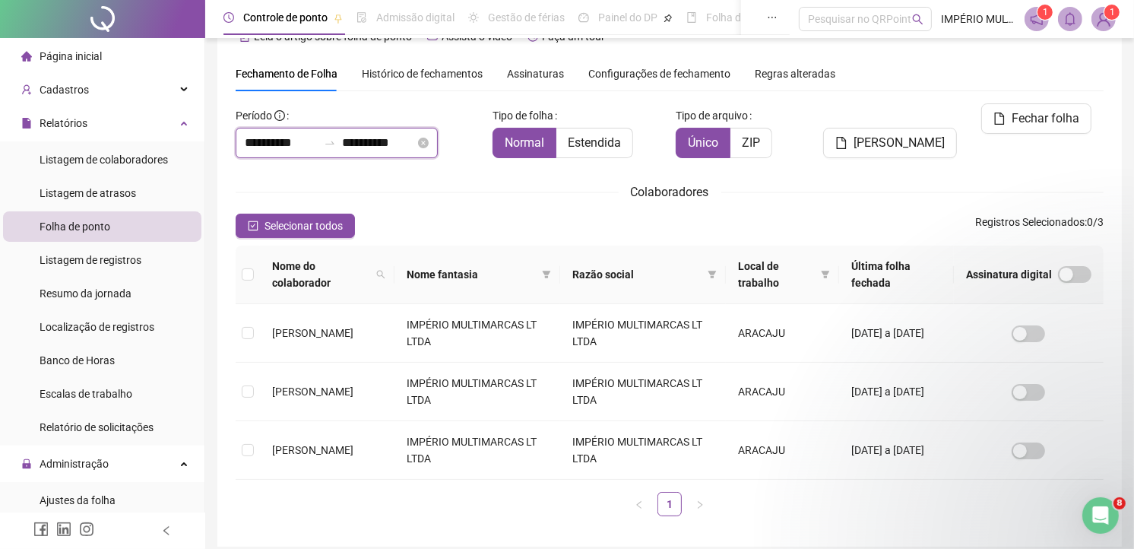
click at [284, 139] on input "**********" at bounding box center [281, 143] width 73 height 18
drag, startPoint x: 925, startPoint y: 172, endPoint x: 910, endPoint y: 172, distance: 15.2
click at [924, 172] on div "**********" at bounding box center [670, 315] width 868 height 425
click at [266, 135] on input "**********" at bounding box center [281, 143] width 73 height 18
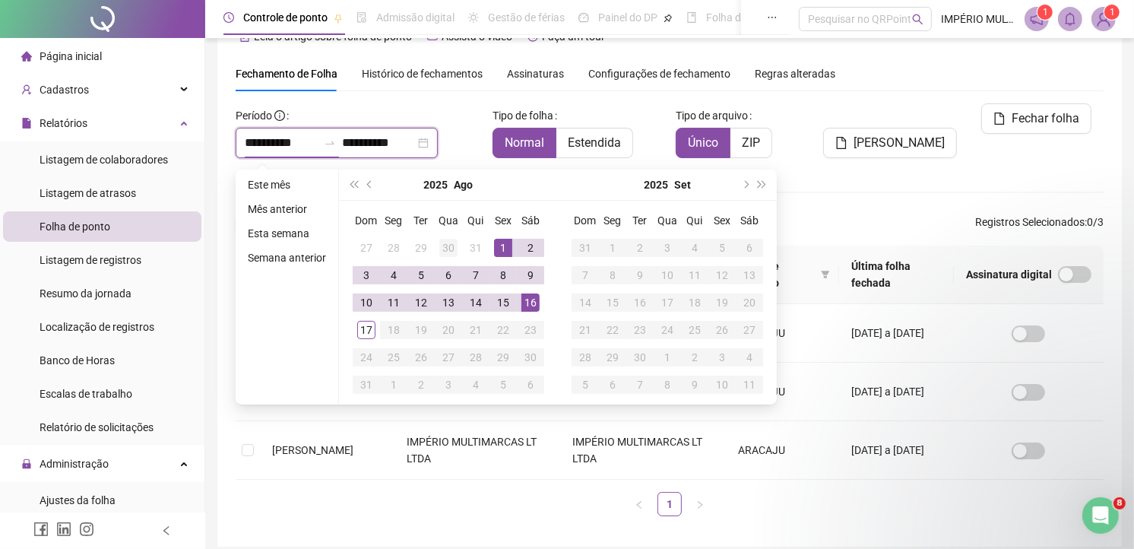
type input "**********"
click at [365, 179] on button "prev-year" at bounding box center [370, 184] width 17 height 30
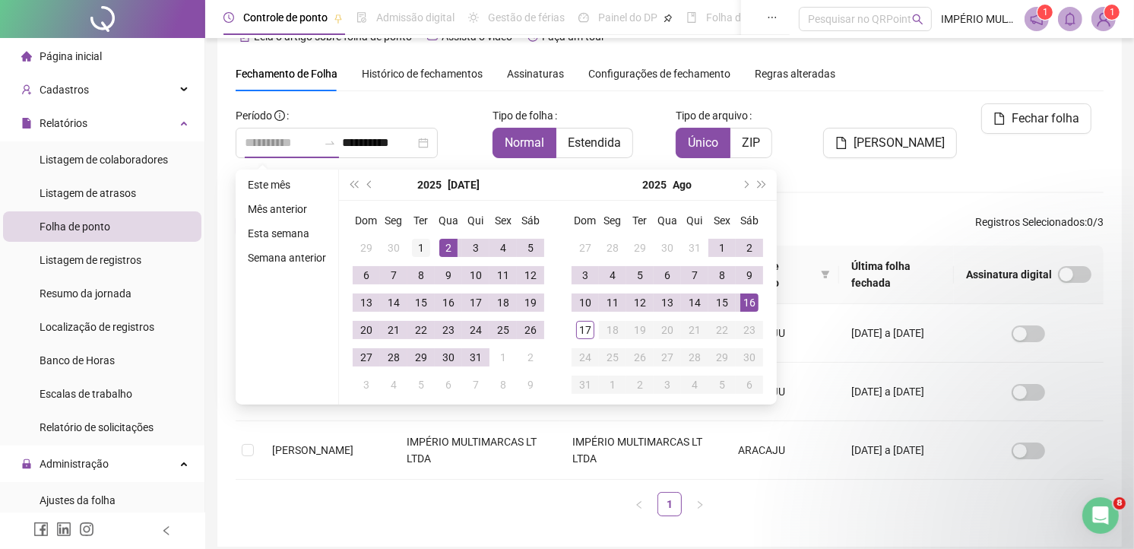
type input "**********"
click at [420, 244] on div "1" at bounding box center [421, 248] width 18 height 18
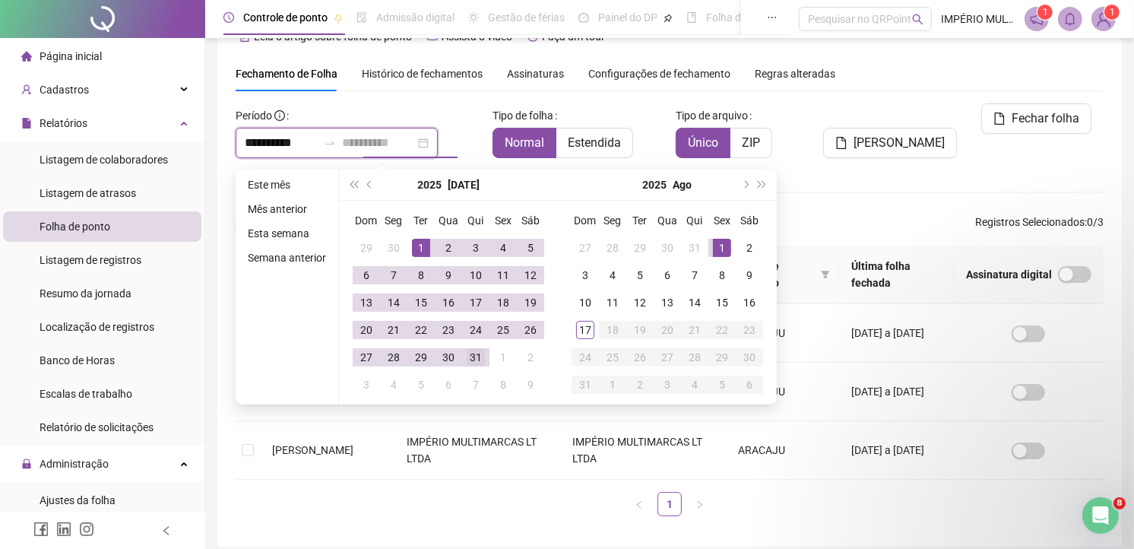
type input "**********"
click at [474, 350] on div "31" at bounding box center [476, 357] width 18 height 18
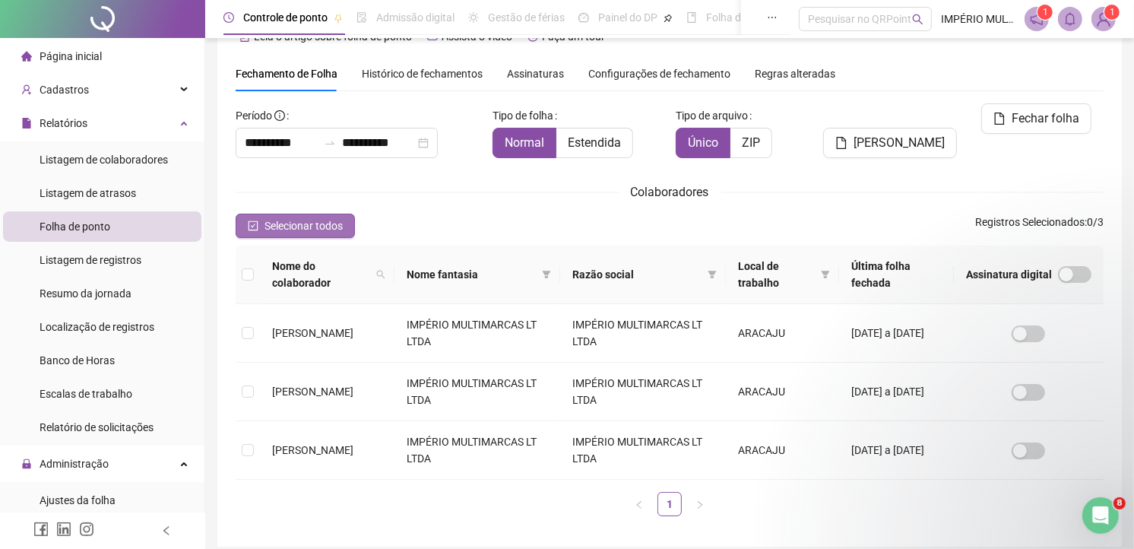
click at [318, 226] on span "Selecionar todos" at bounding box center [303, 225] width 78 height 17
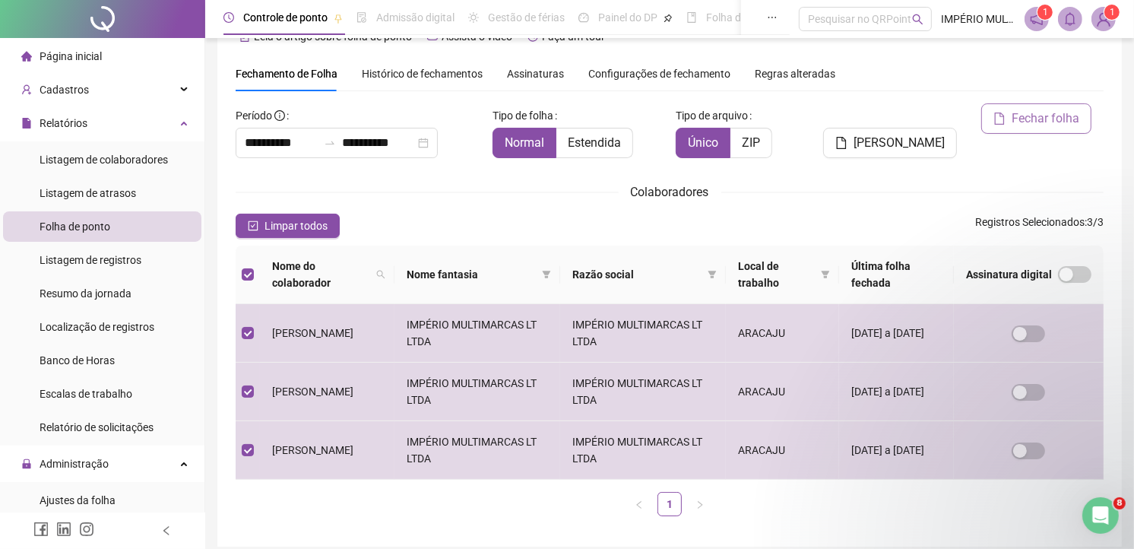
click at [1027, 107] on button "Fechar folha" at bounding box center [1036, 118] width 110 height 30
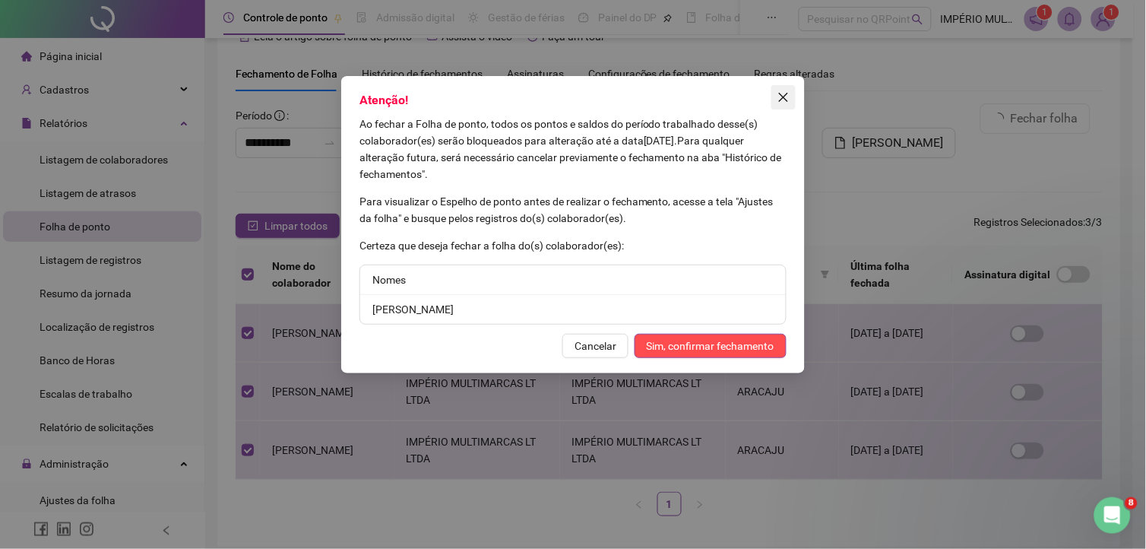
click at [785, 92] on icon "close" at bounding box center [783, 97] width 12 height 12
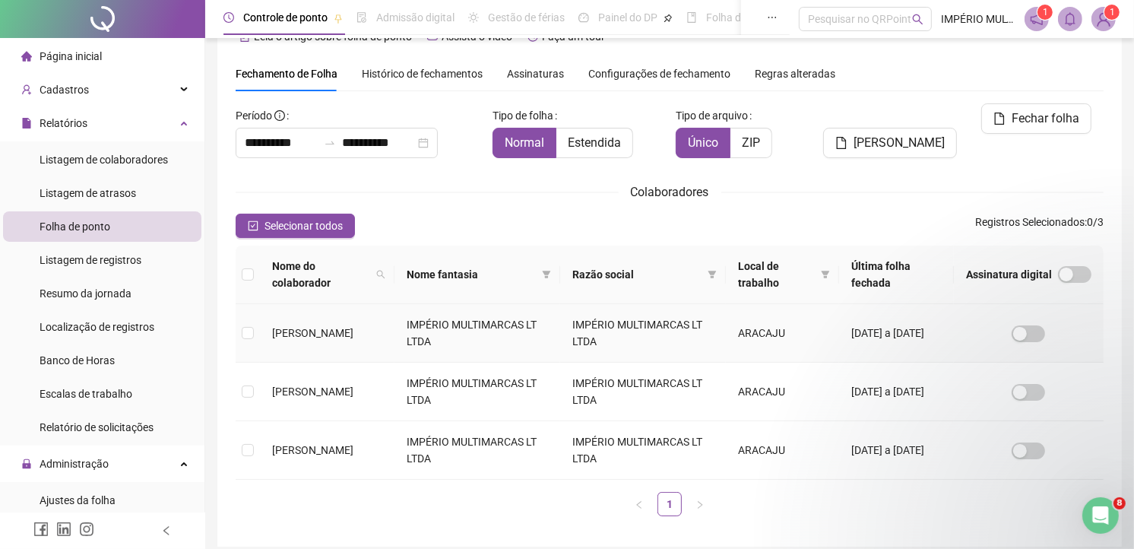
click at [844, 347] on td "01/05/2025 a 12/08/2025" at bounding box center [896, 333] width 115 height 59
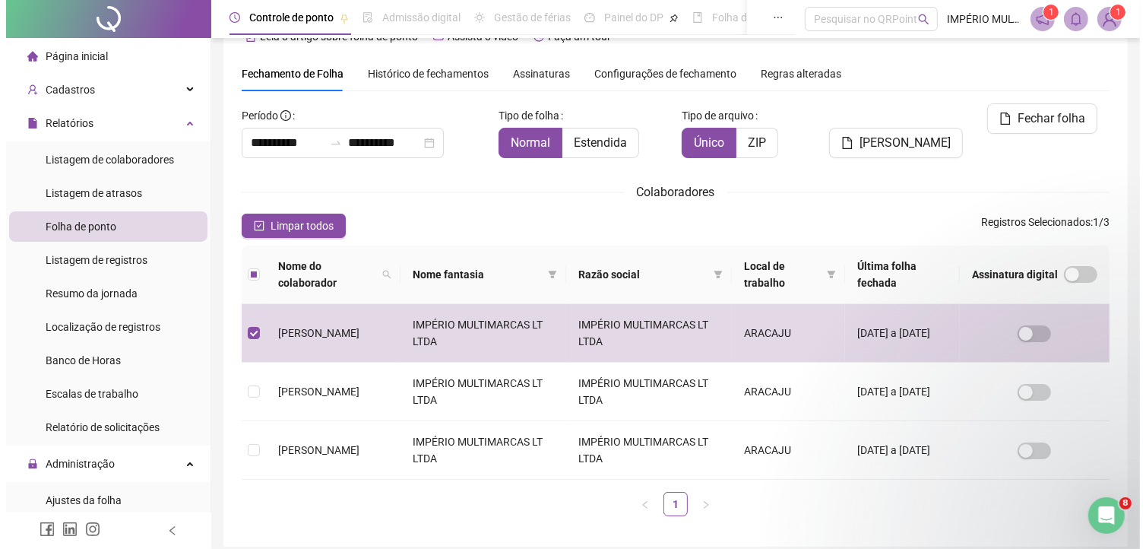
scroll to position [0, 0]
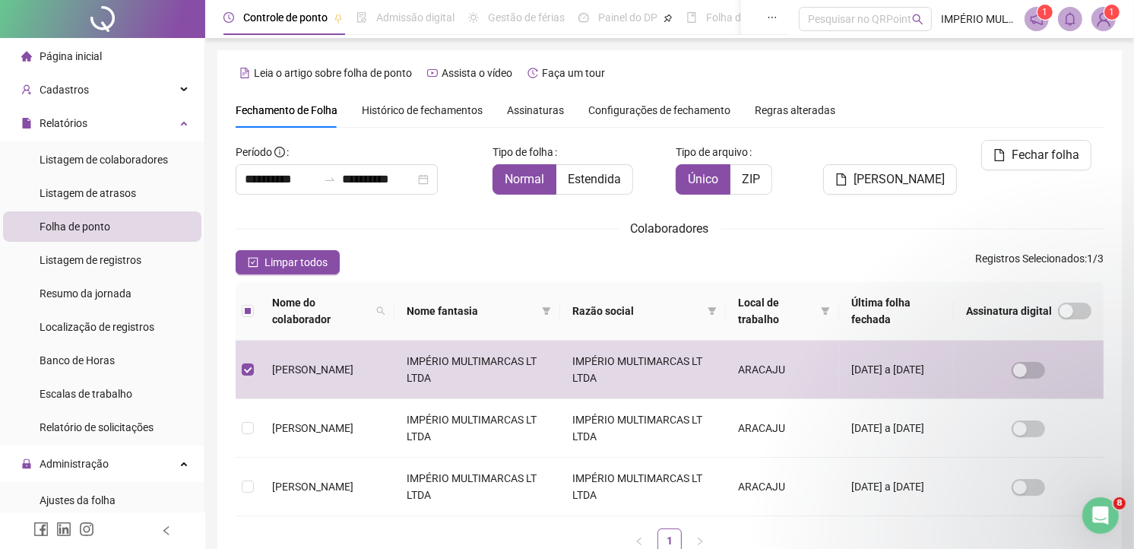
click at [424, 109] on span "Histórico de fechamentos" at bounding box center [422, 110] width 121 height 12
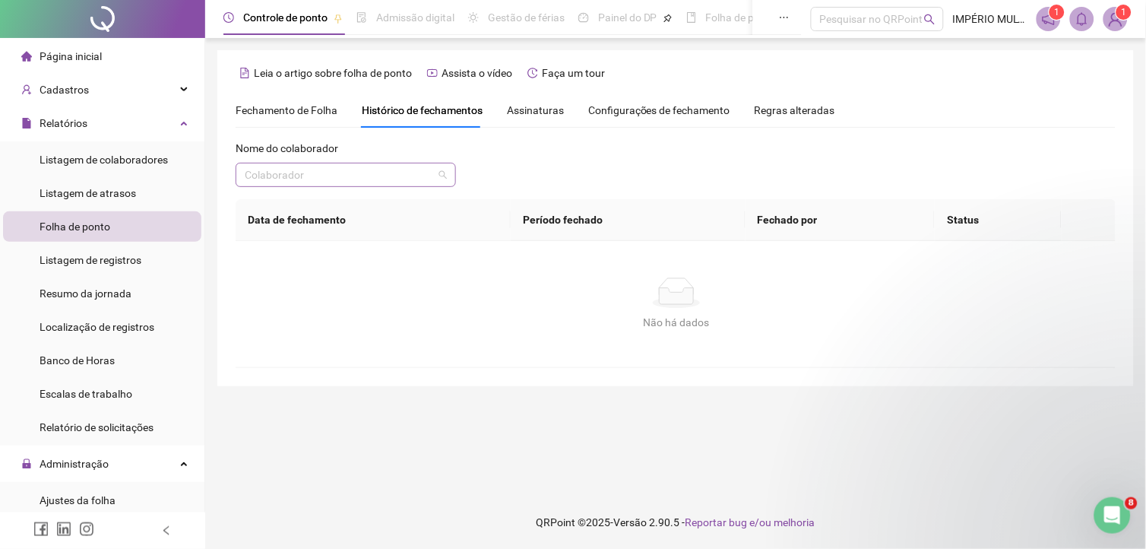
click at [369, 173] on input "search" at bounding box center [339, 174] width 188 height 23
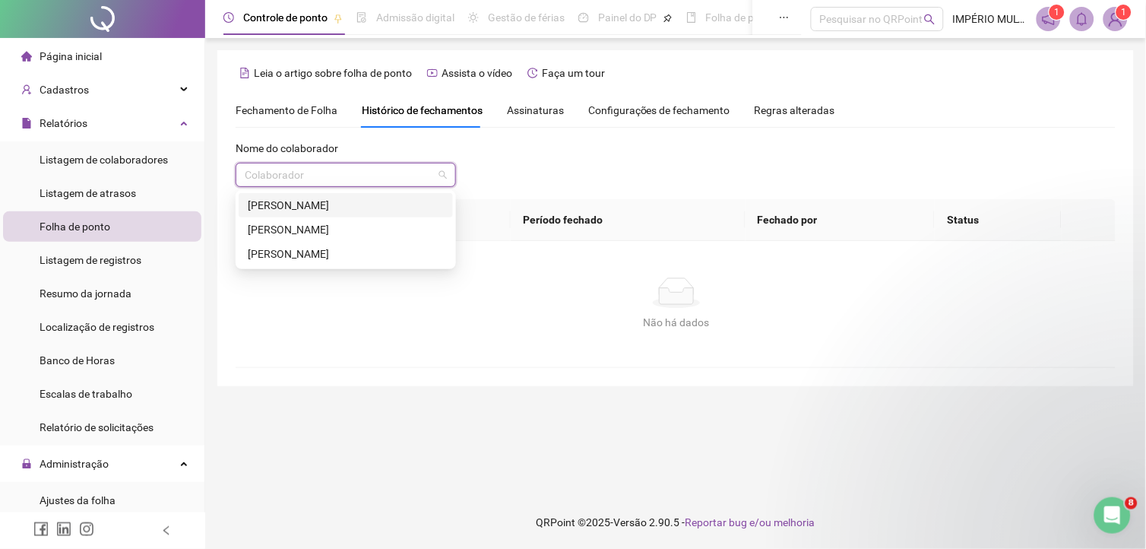
click at [289, 204] on div "MILELI BATISTA NASCIMENTO SANTOS" at bounding box center [346, 205] width 196 height 17
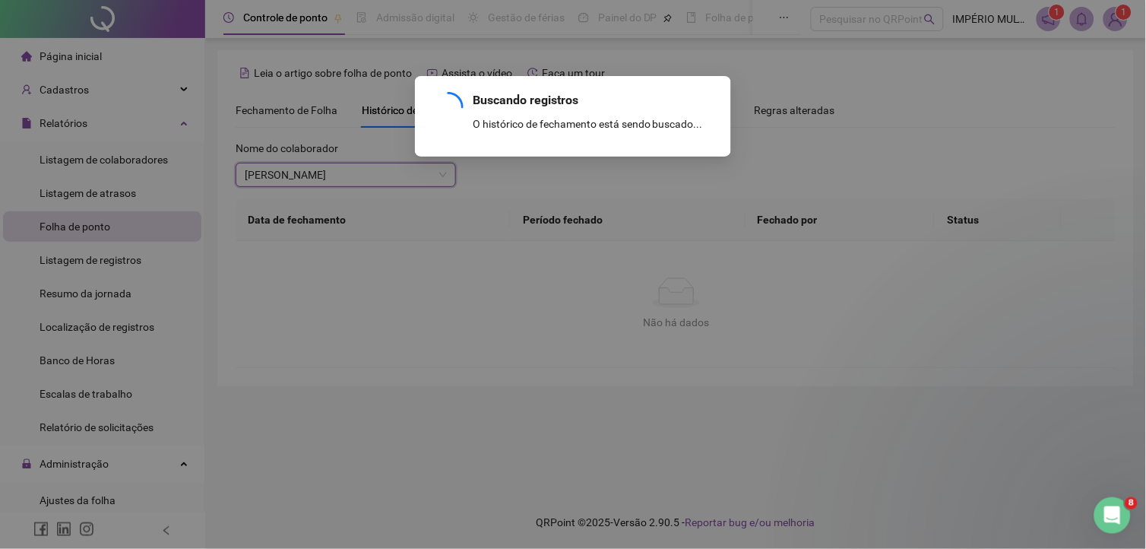
scroll to position [120, 0]
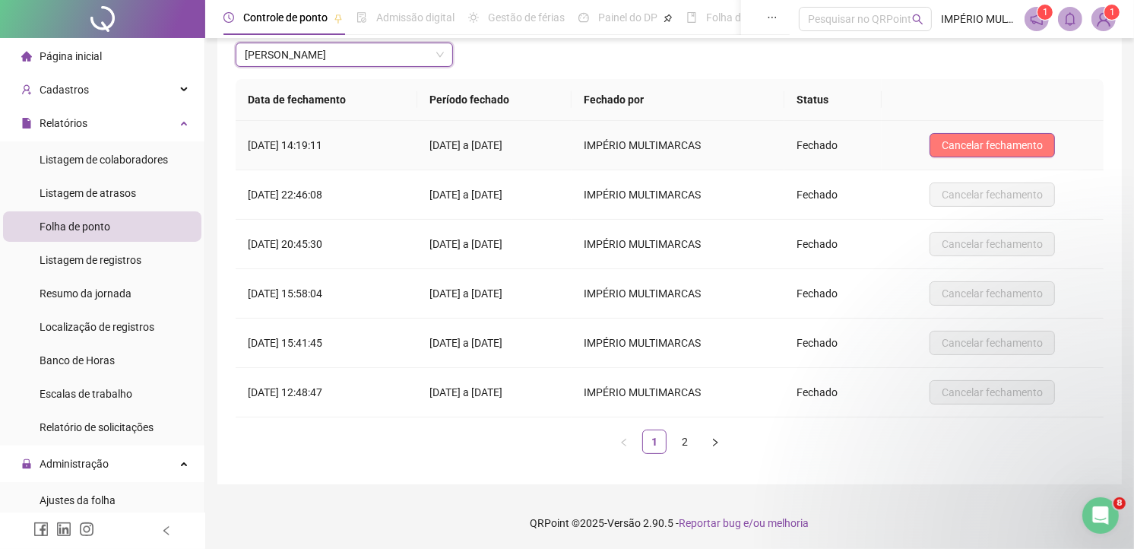
click at [967, 140] on span "Cancelar fechamento" at bounding box center [992, 145] width 101 height 17
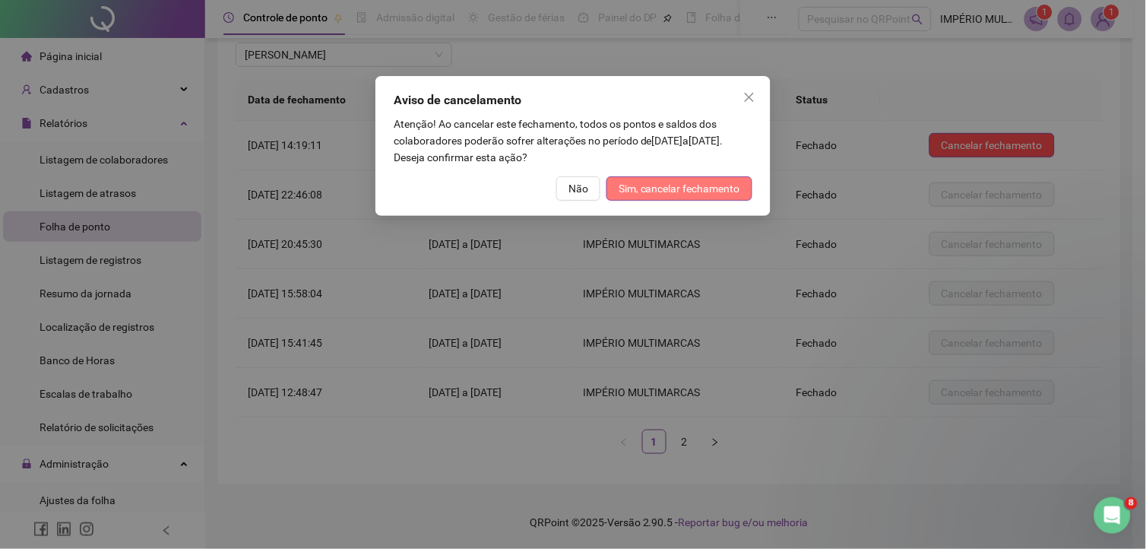
click at [657, 182] on span "Sim, cancelar fechamento" at bounding box center [680, 188] width 122 height 17
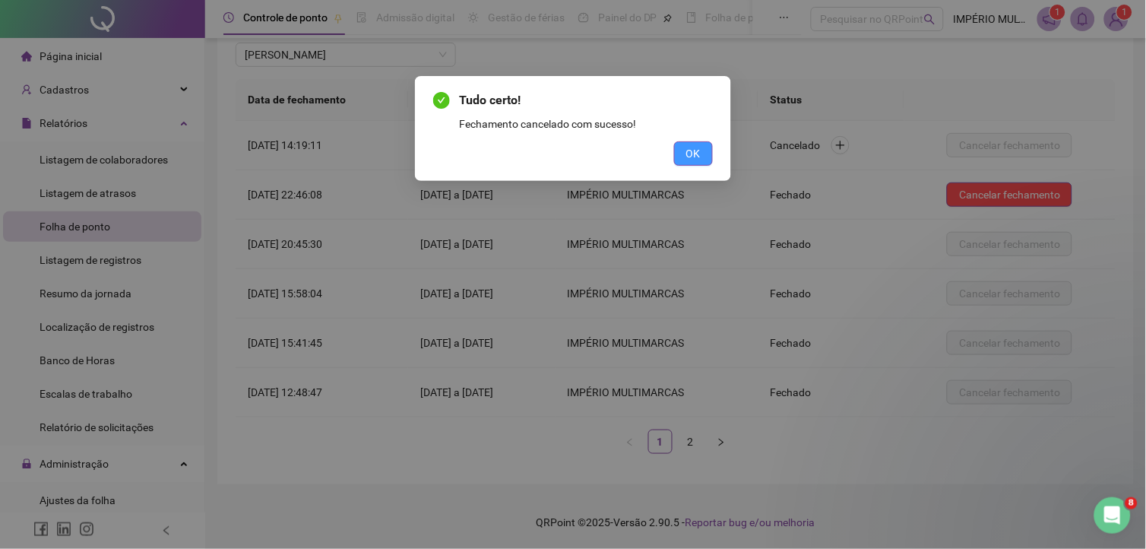
click at [698, 149] on span "OK" at bounding box center [693, 153] width 14 height 17
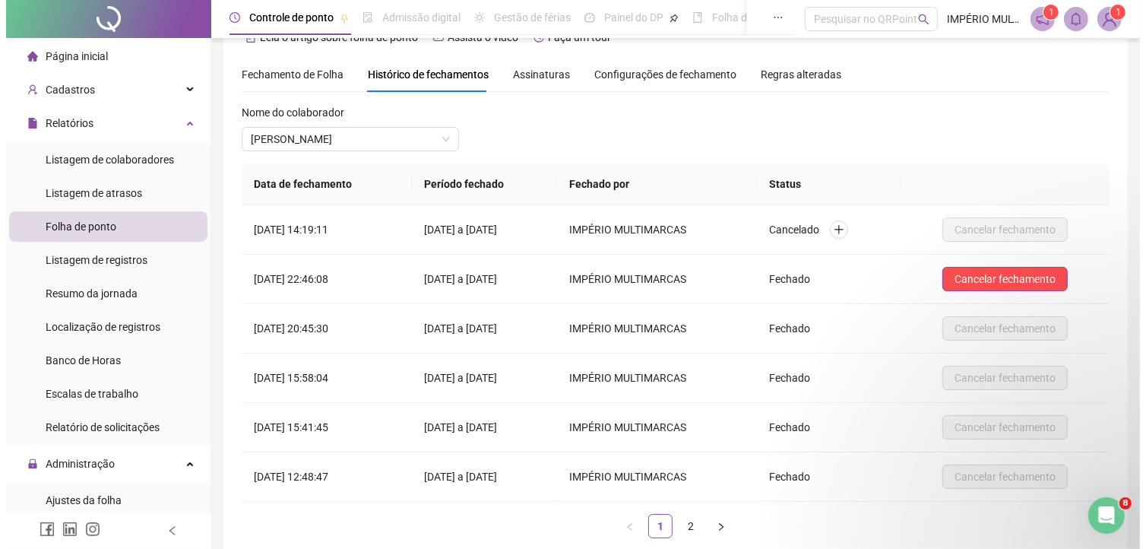
scroll to position [0, 0]
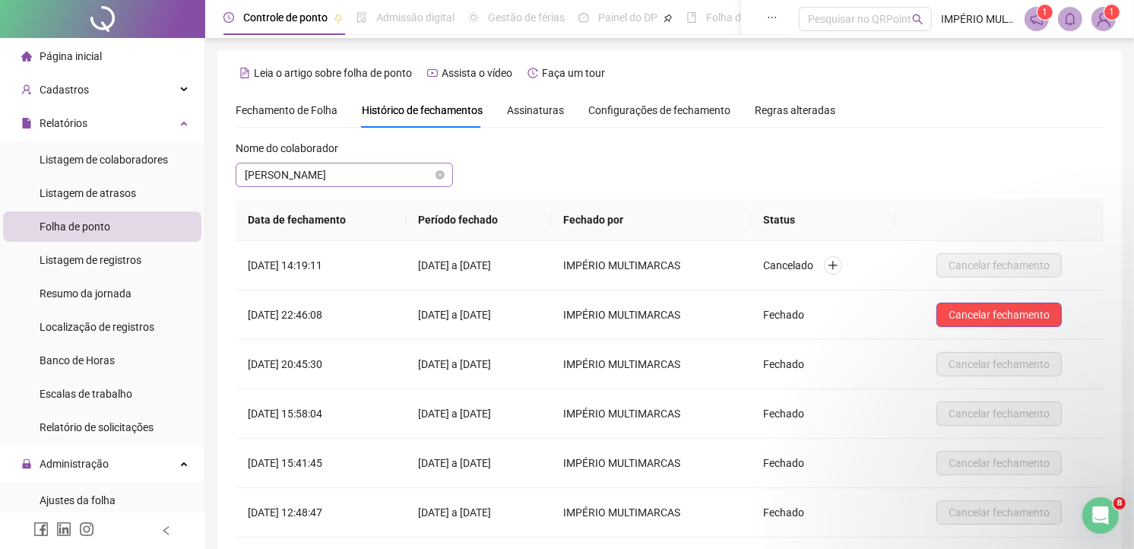
click at [340, 175] on span "MILELI BATISTA NASCIMENTO SANTOS" at bounding box center [344, 174] width 199 height 23
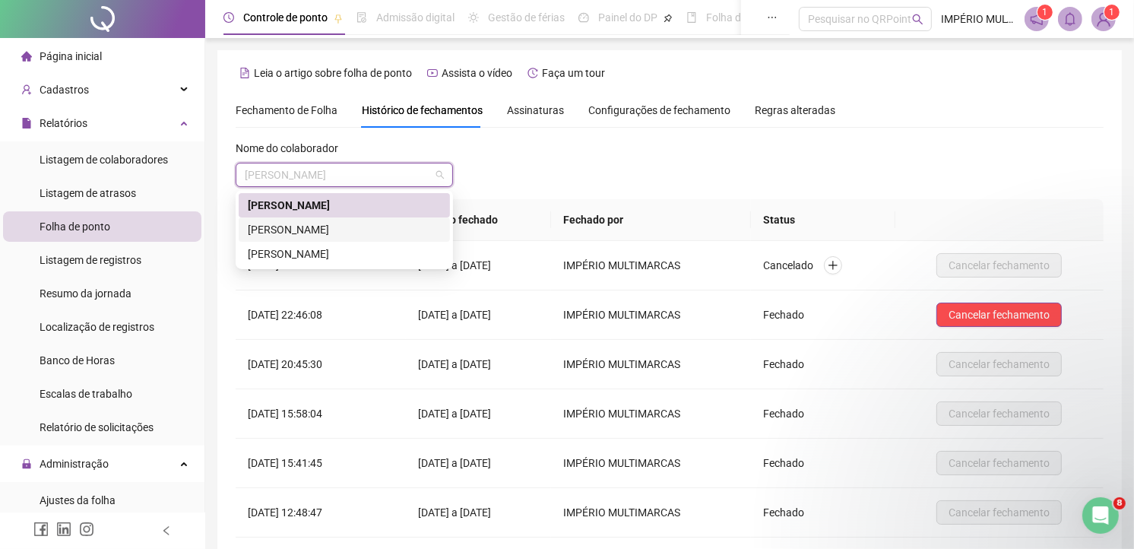
drag, startPoint x: 292, startPoint y: 232, endPoint x: 309, endPoint y: 226, distance: 17.8
click at [293, 231] on div "NATHALIA OLIVEIRA BOMFIM" at bounding box center [344, 229] width 193 height 17
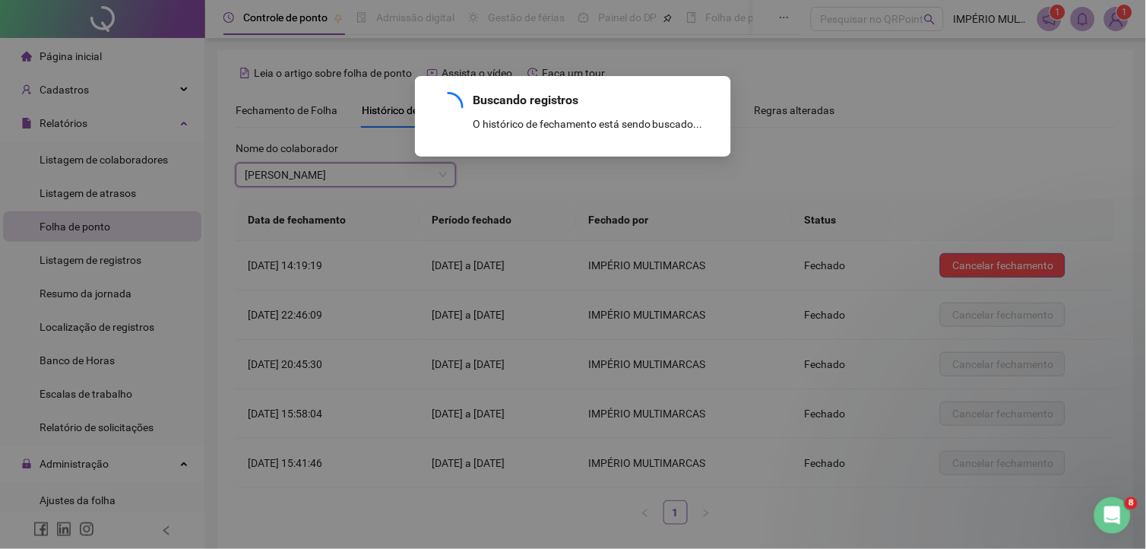
scroll to position [71, 0]
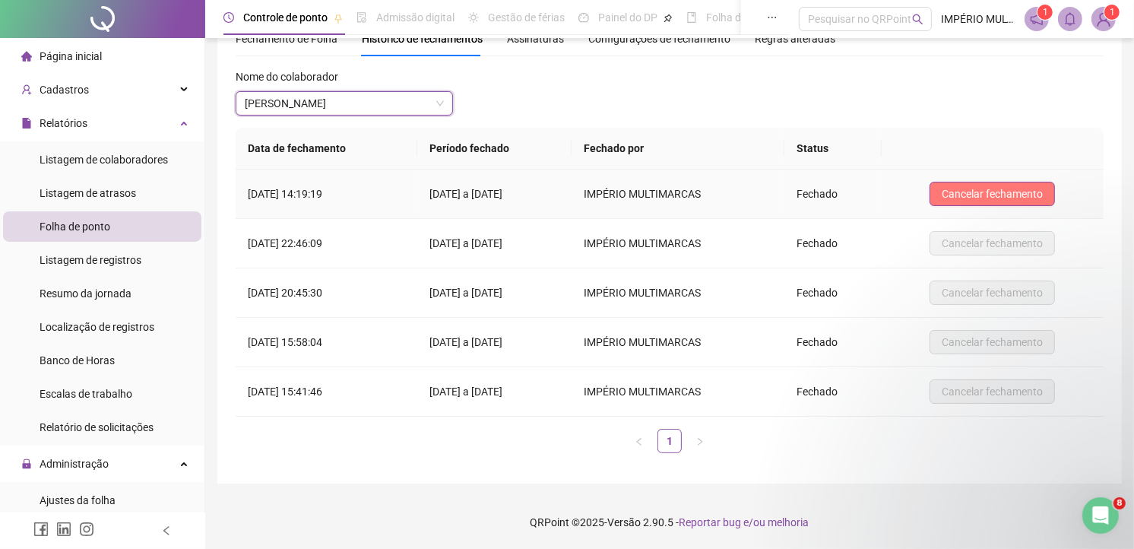
click at [1052, 182] on button "Cancelar fechamento" at bounding box center [991, 194] width 125 height 24
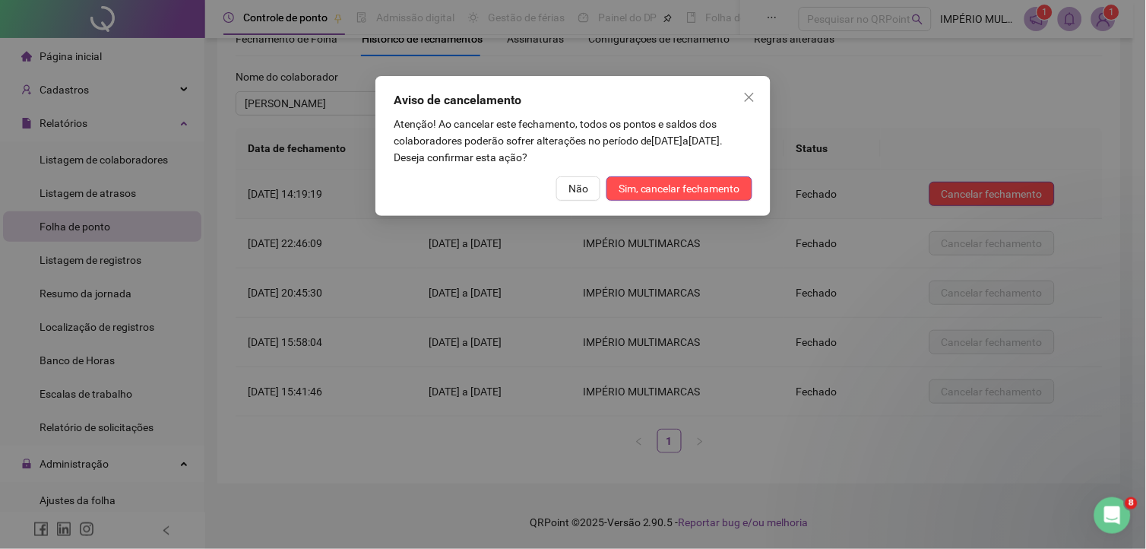
click at [695, 182] on td "IMPÉRIO MULTIMARCAS" at bounding box center [678, 193] width 213 height 49
click at [1015, 192] on span "Cancelar fechamento" at bounding box center [992, 193] width 101 height 17
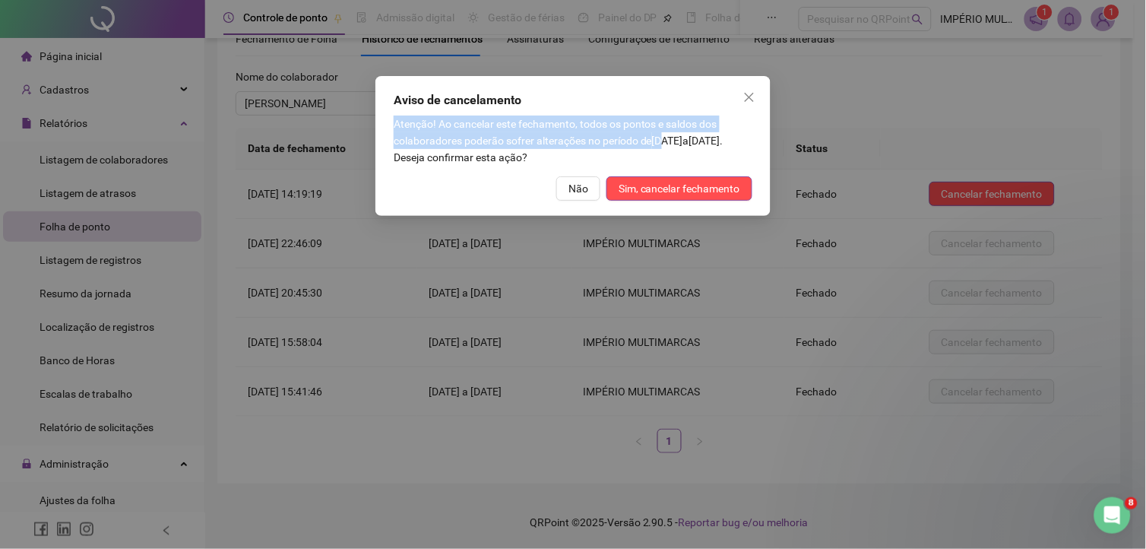
drag, startPoint x: 667, startPoint y: 138, endPoint x: 663, endPoint y: 82, distance: 55.6
click at [663, 82] on div "Aviso de cancelamento Atenção! Ao cancelar este fechamento, todos os pontos e s…" at bounding box center [572, 146] width 395 height 140
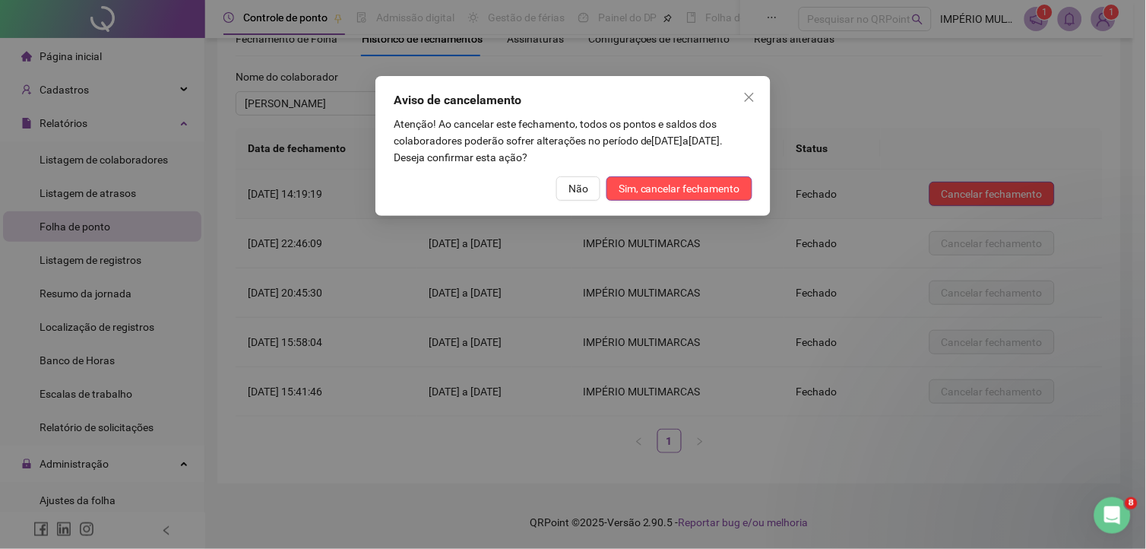
click at [692, 188] on span "IMPÉRIO MULTIMARCAS" at bounding box center [643, 194] width 119 height 12
click at [746, 91] on icon "close" at bounding box center [749, 97] width 12 height 12
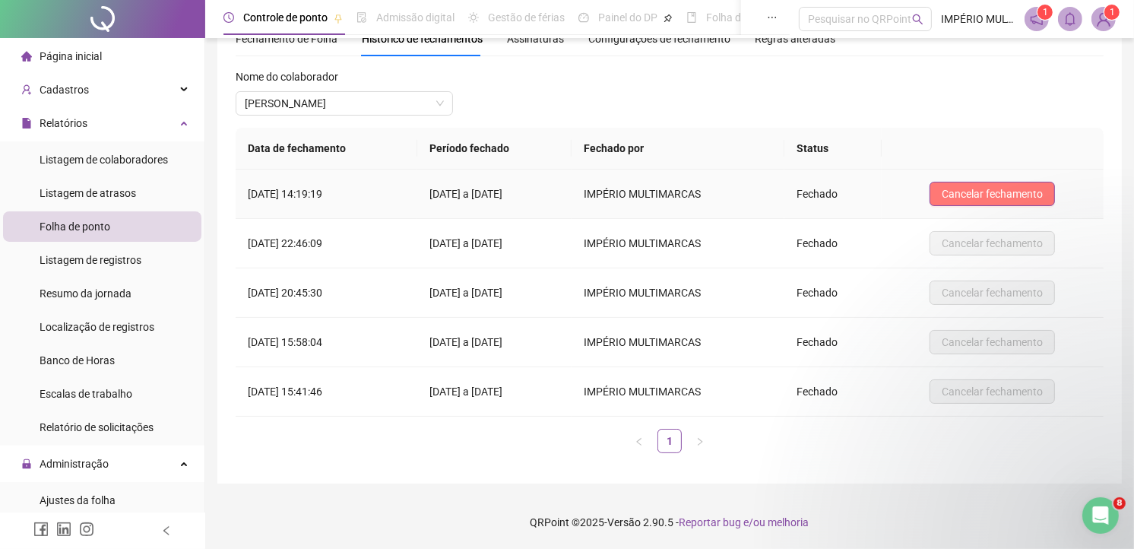
click at [994, 179] on td "Cancelar fechamento" at bounding box center [993, 193] width 222 height 49
click at [992, 193] on span "Cancelar fechamento" at bounding box center [992, 193] width 101 height 17
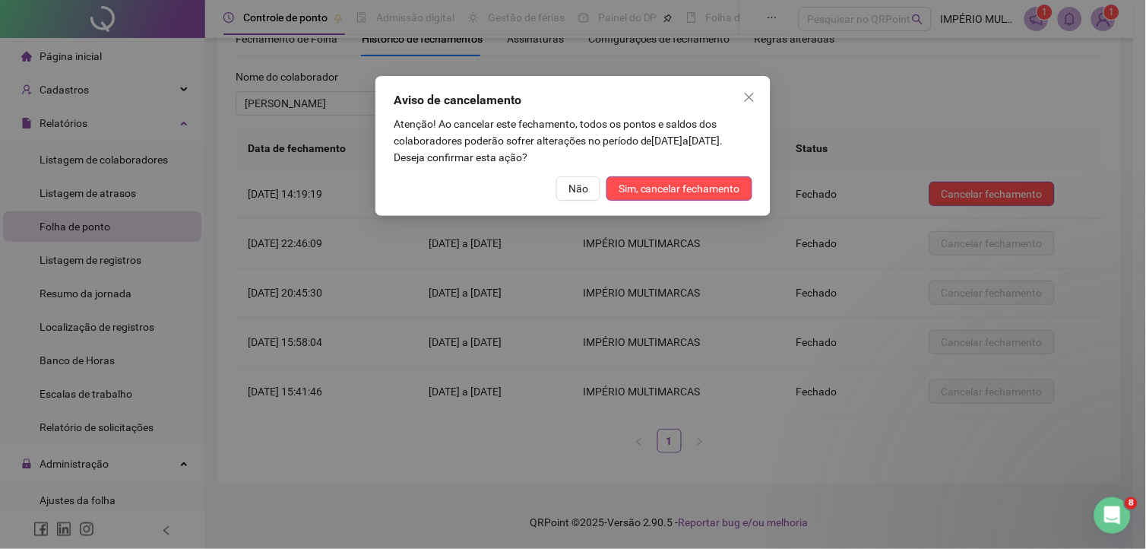
click at [606, 176] on button "Sim, cancelar fechamento" at bounding box center [679, 188] width 146 height 24
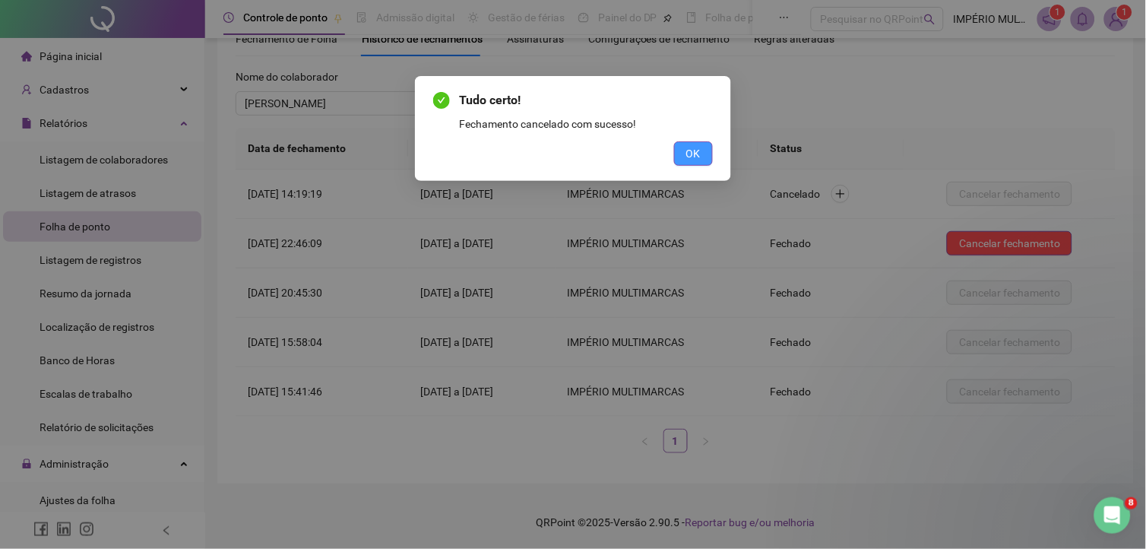
click at [708, 161] on button "OK" at bounding box center [693, 153] width 39 height 24
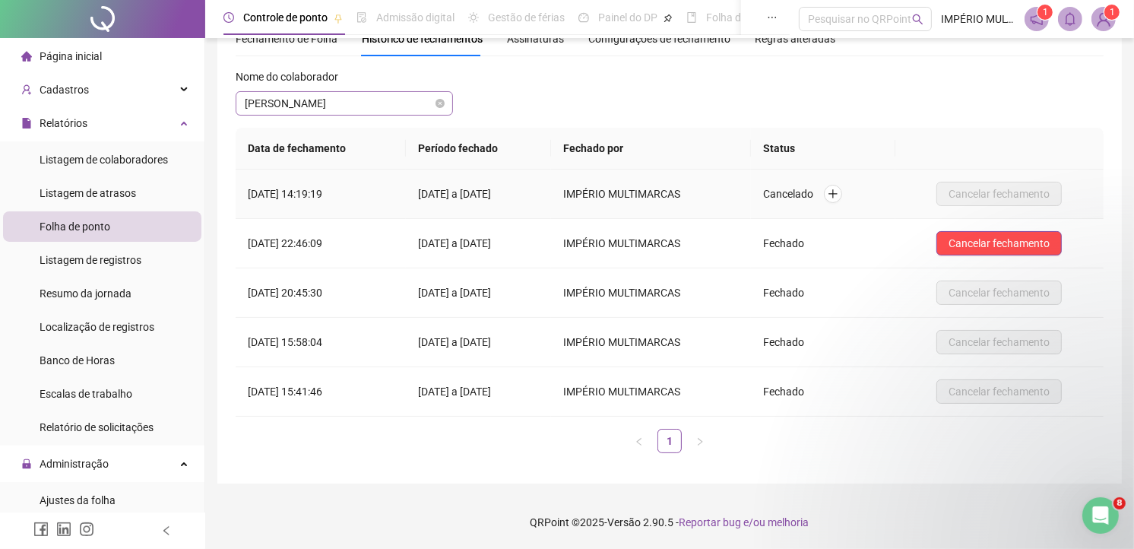
scroll to position [0, 0]
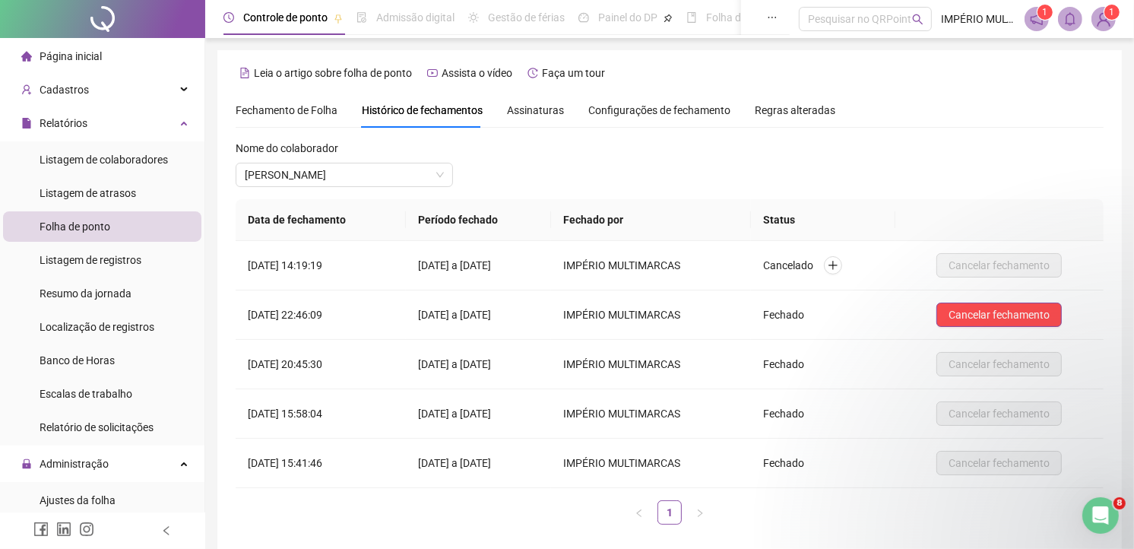
click at [293, 97] on div "Fechamento de Folha" at bounding box center [287, 110] width 102 height 35
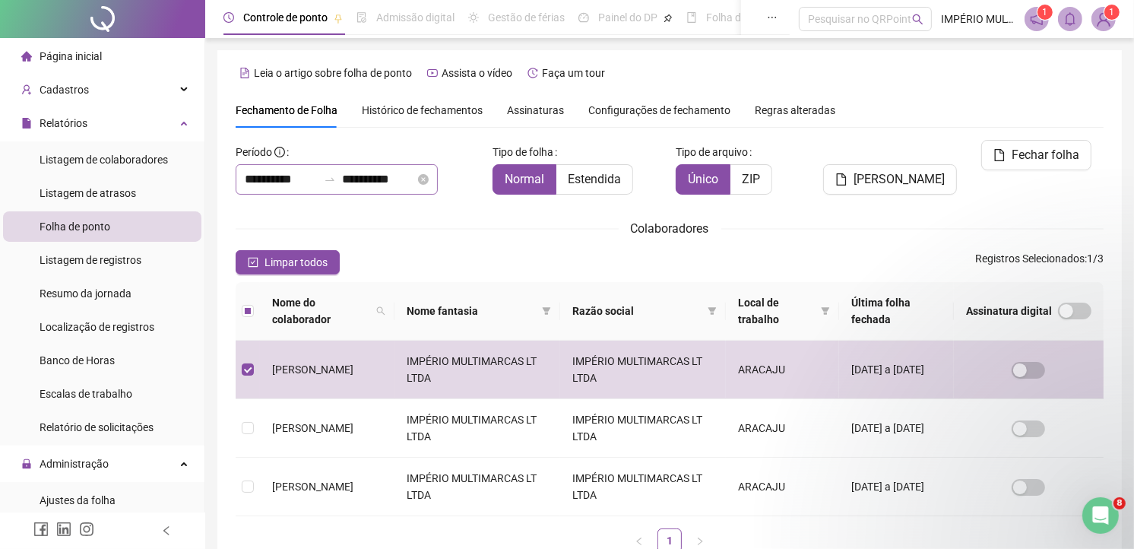
type input "**********"
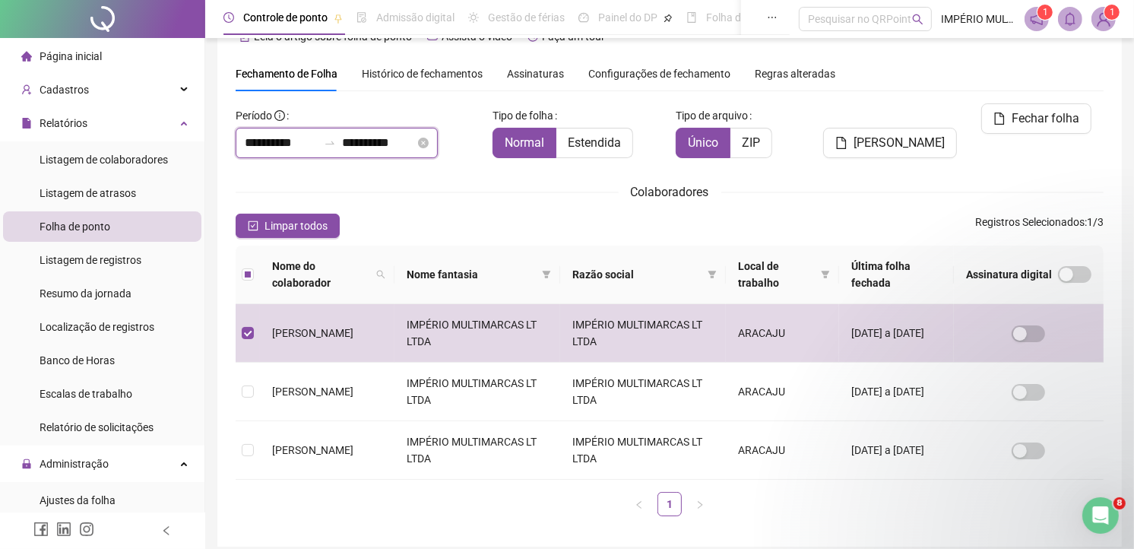
click at [283, 135] on input "**********" at bounding box center [281, 143] width 73 height 18
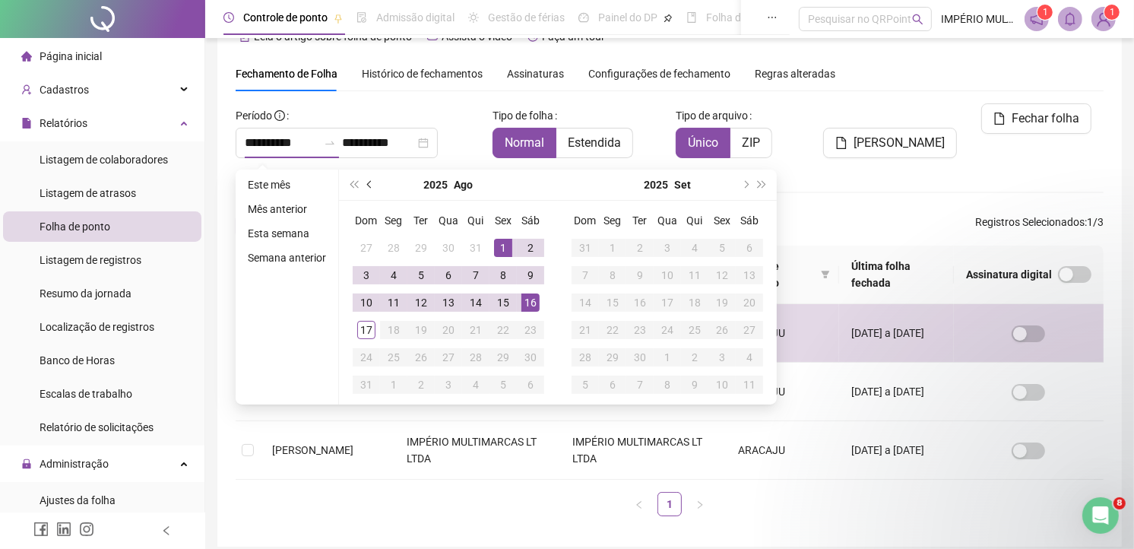
click at [365, 177] on button "prev-year" at bounding box center [370, 184] width 17 height 30
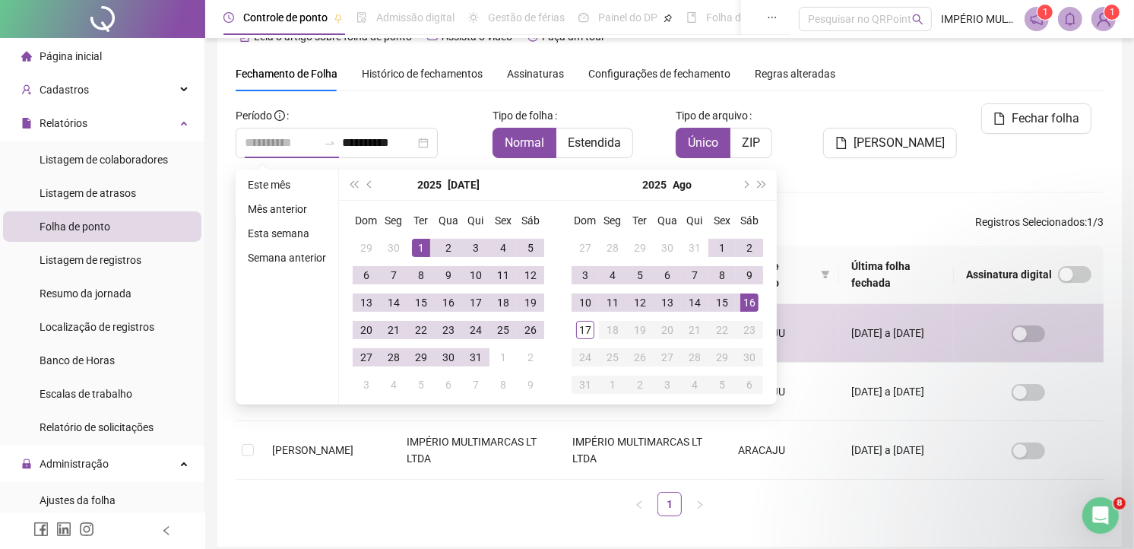
type input "**********"
click at [416, 245] on div "1" at bounding box center [421, 248] width 18 height 18
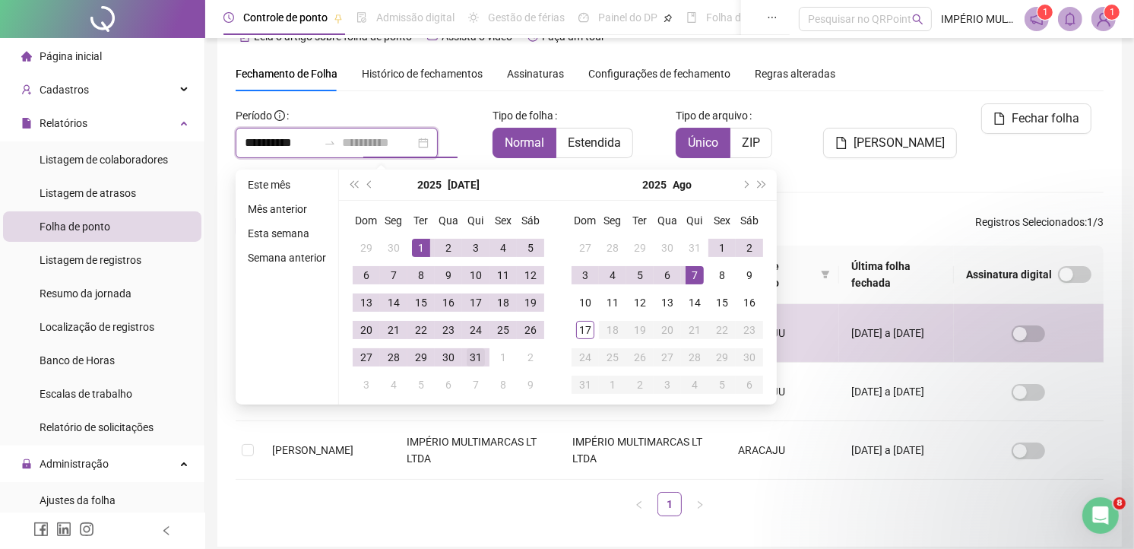
type input "**********"
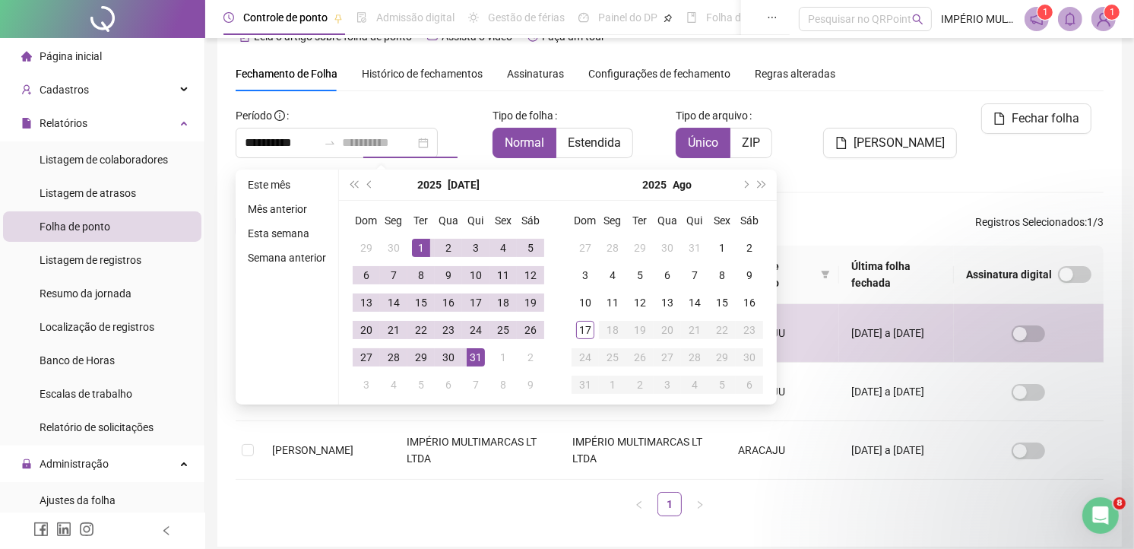
click at [477, 359] on div "31" at bounding box center [476, 357] width 18 height 18
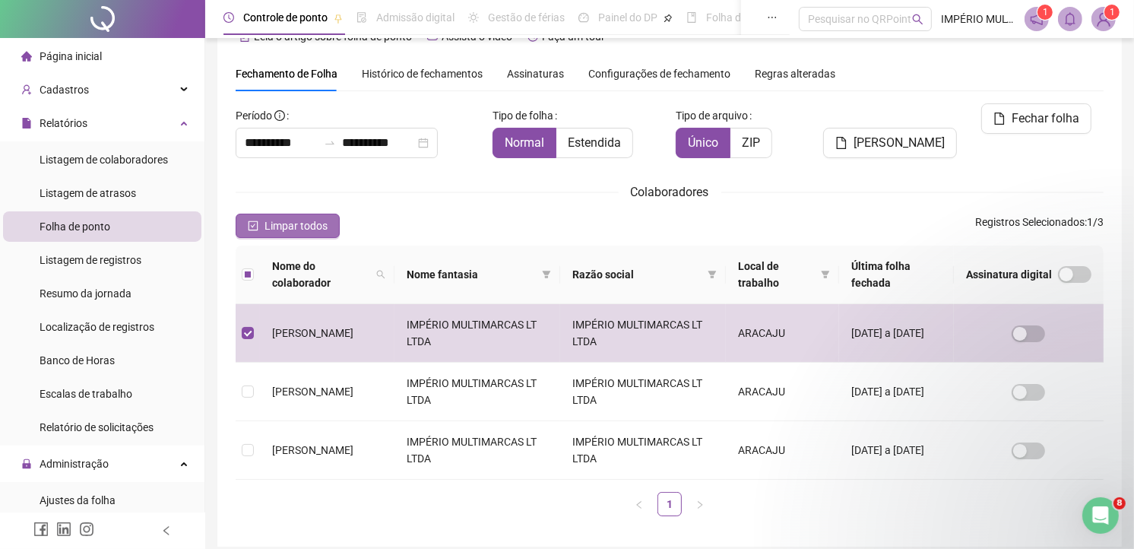
click at [280, 230] on span "Limpar todos" at bounding box center [295, 225] width 63 height 17
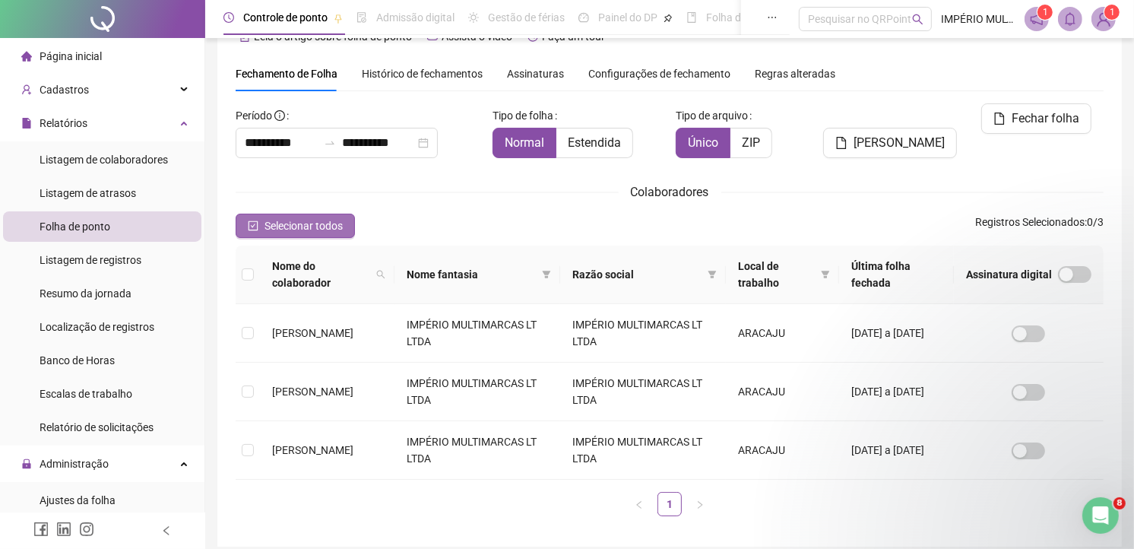
click at [289, 222] on span "Selecionar todos" at bounding box center [303, 225] width 78 height 17
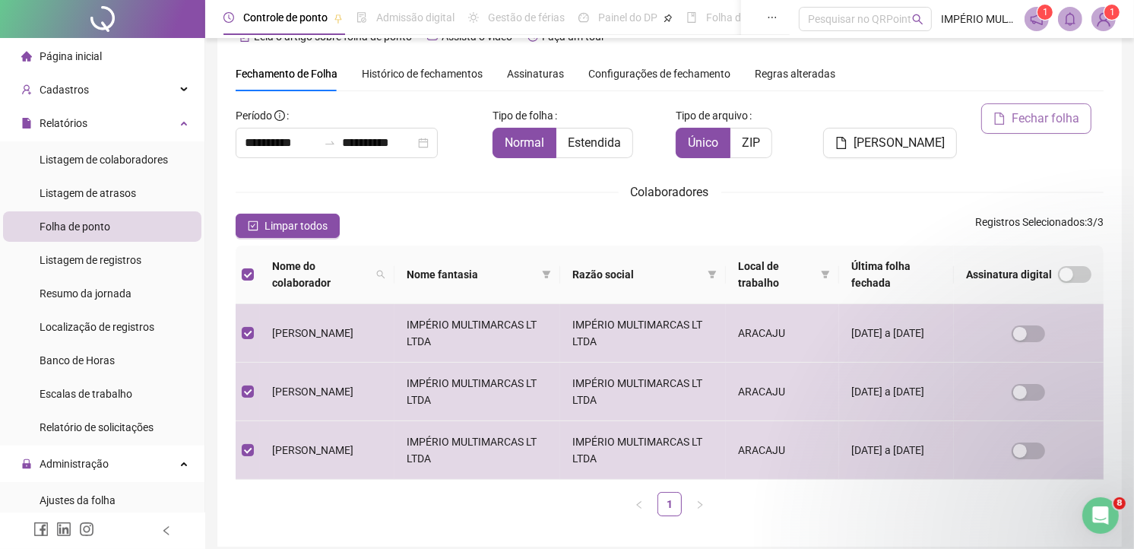
click at [1034, 118] on span "Fechar folha" at bounding box center [1046, 118] width 68 height 18
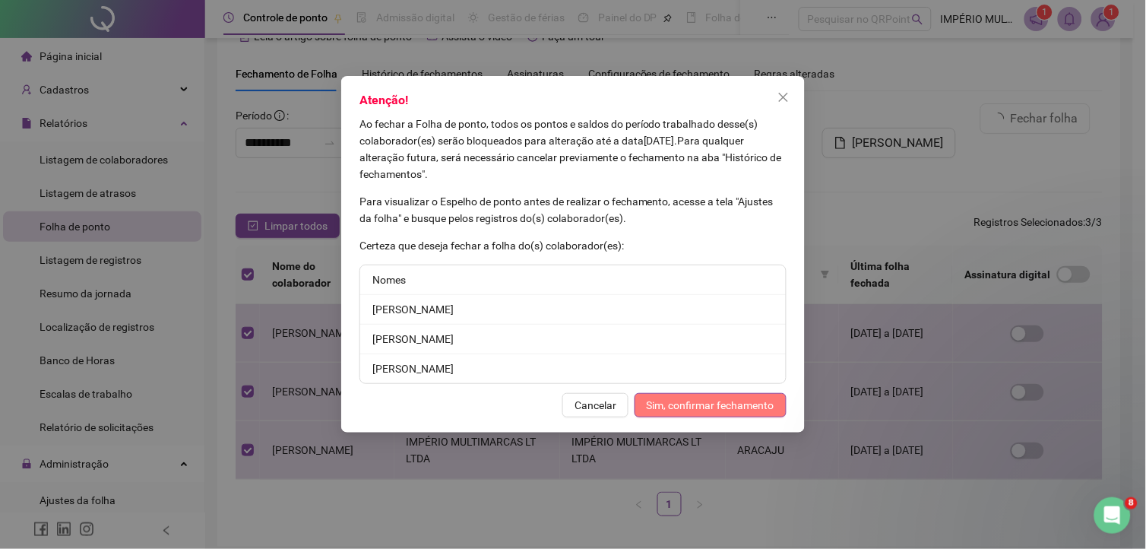
click at [711, 397] on span "Sim, confirmar fechamento" at bounding box center [711, 405] width 128 height 17
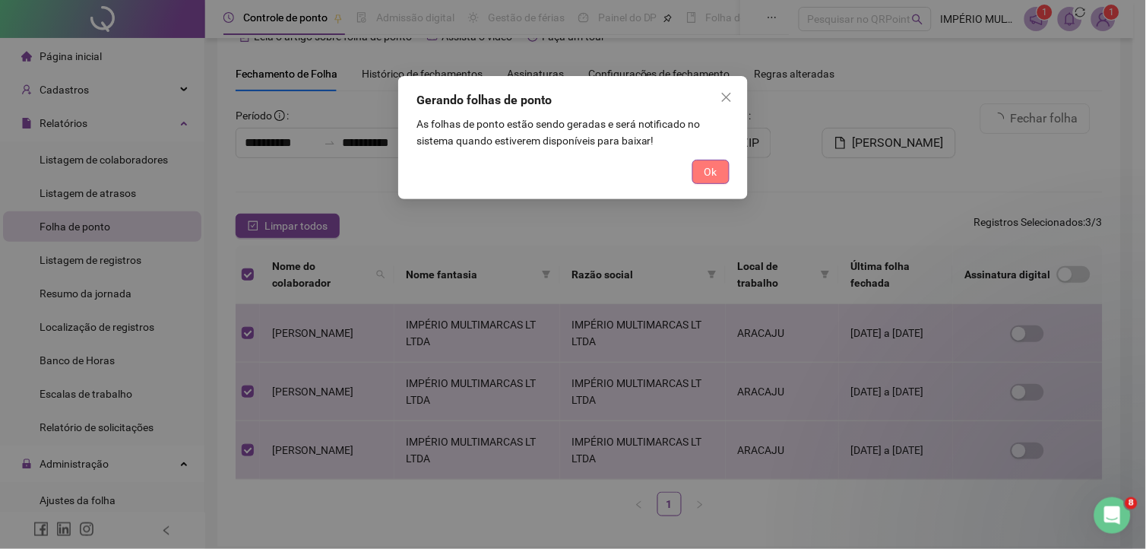
click at [705, 173] on span "Ok" at bounding box center [711, 171] width 13 height 17
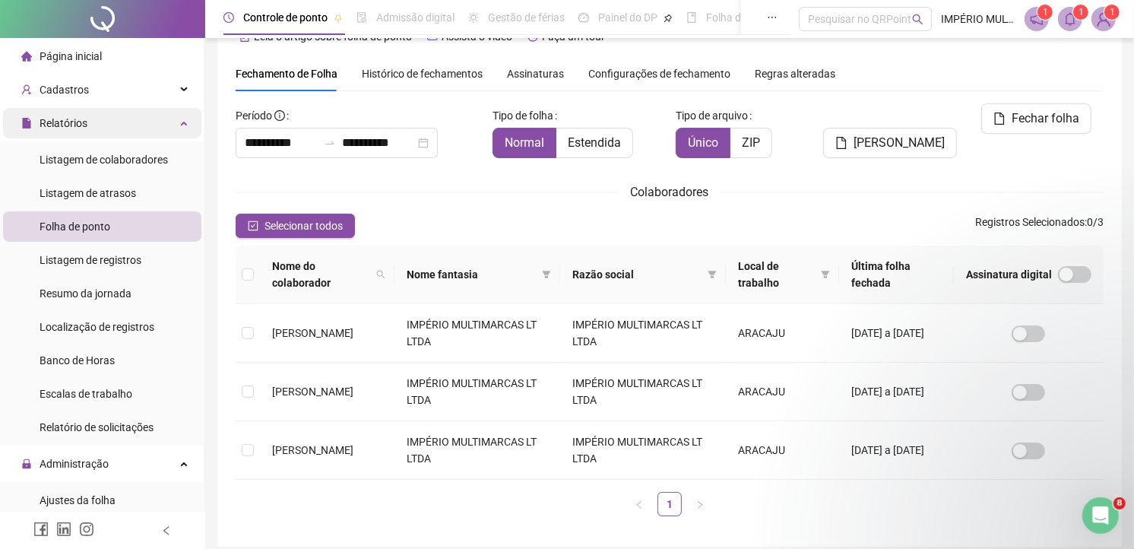
click at [67, 127] on span "Relatórios" at bounding box center [64, 123] width 48 height 12
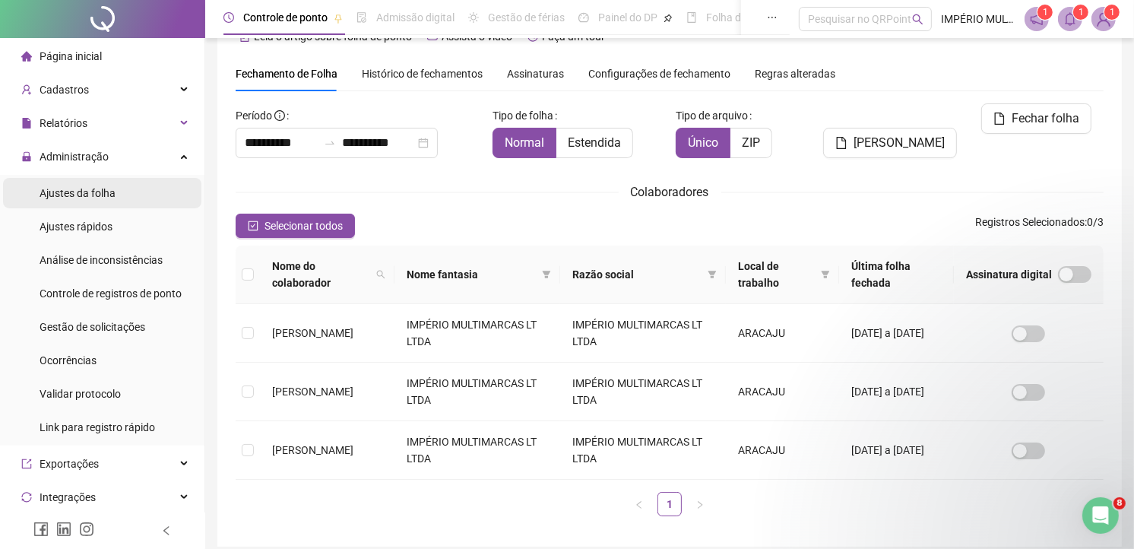
click at [65, 187] on span "Ajustes da folha" at bounding box center [78, 193] width 76 height 12
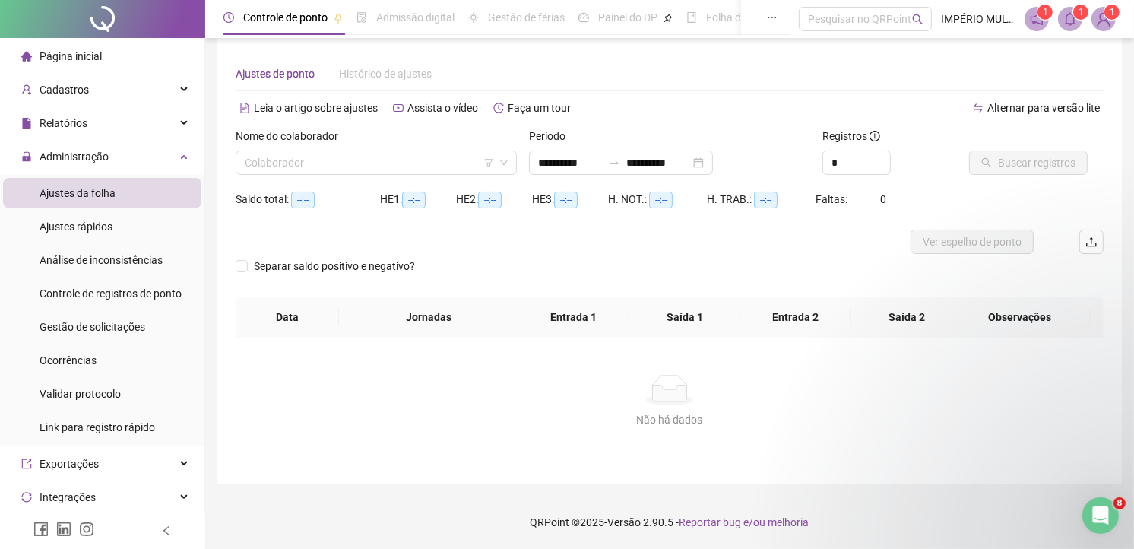
scroll to position [11, 0]
click at [323, 156] on input "search" at bounding box center [369, 163] width 249 height 23
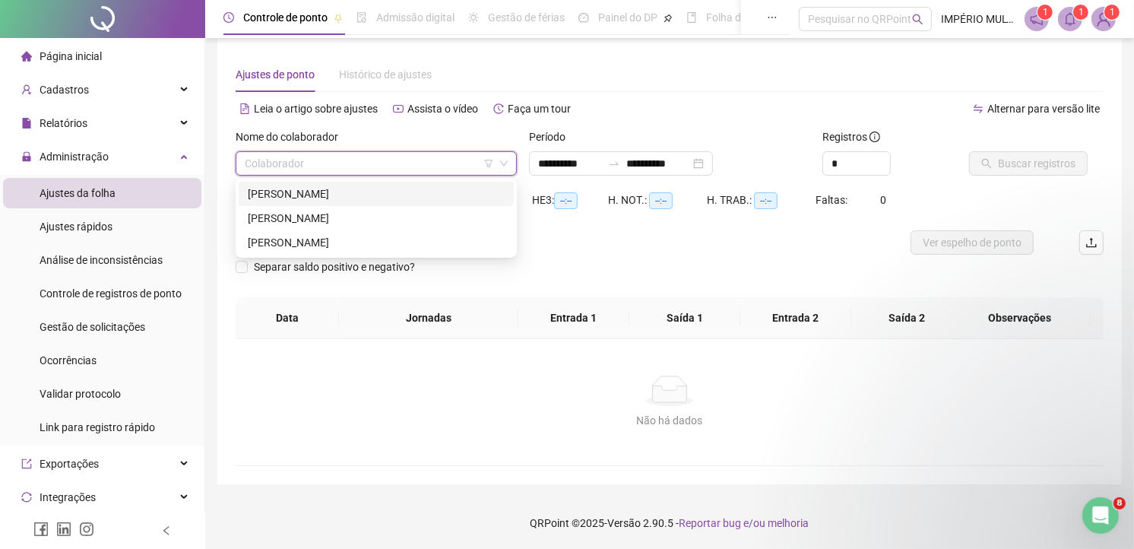
click at [286, 188] on div "MILELI BATISTA NASCIMENTO SANTOS" at bounding box center [376, 193] width 257 height 17
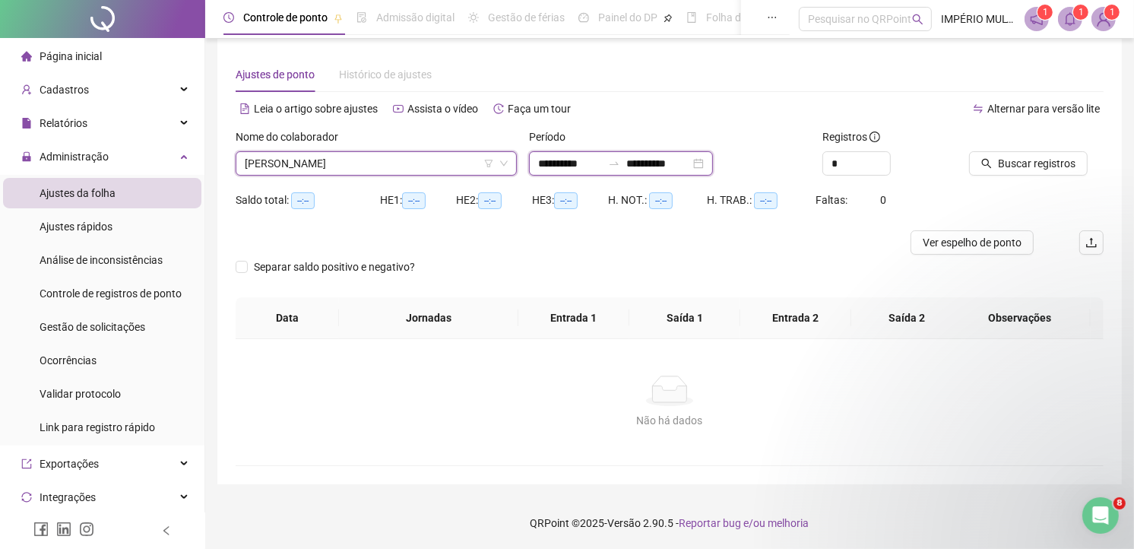
click at [665, 164] on input "**********" at bounding box center [658, 163] width 64 height 17
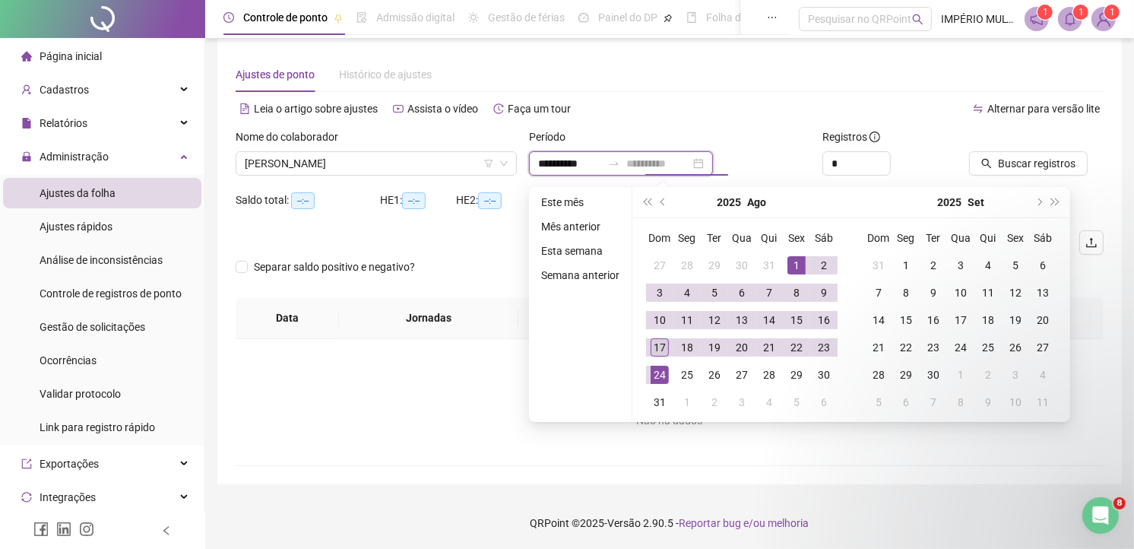
type input "**********"
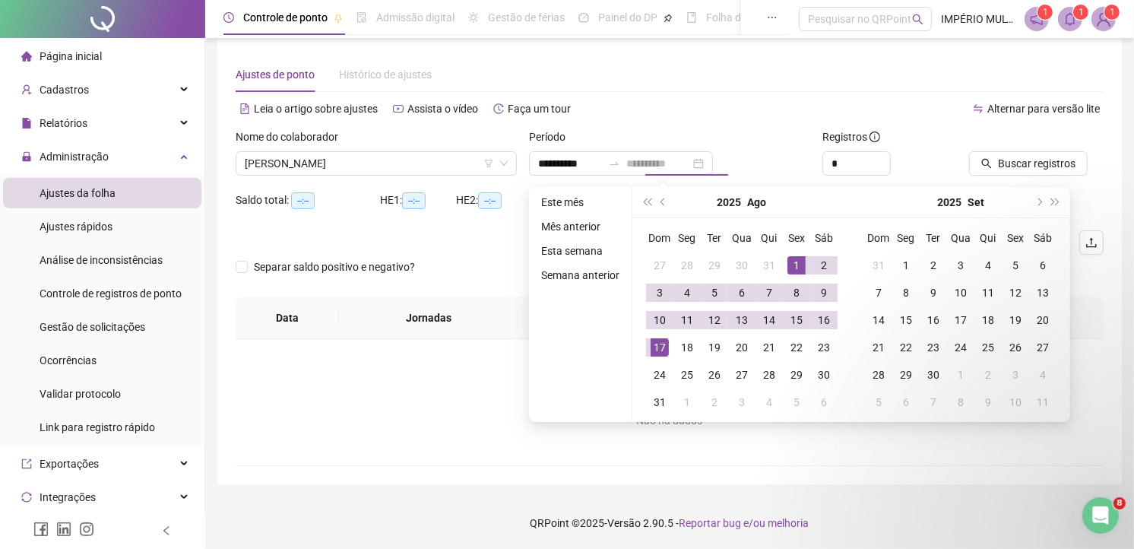
click at [657, 347] on div "17" at bounding box center [660, 347] width 18 height 18
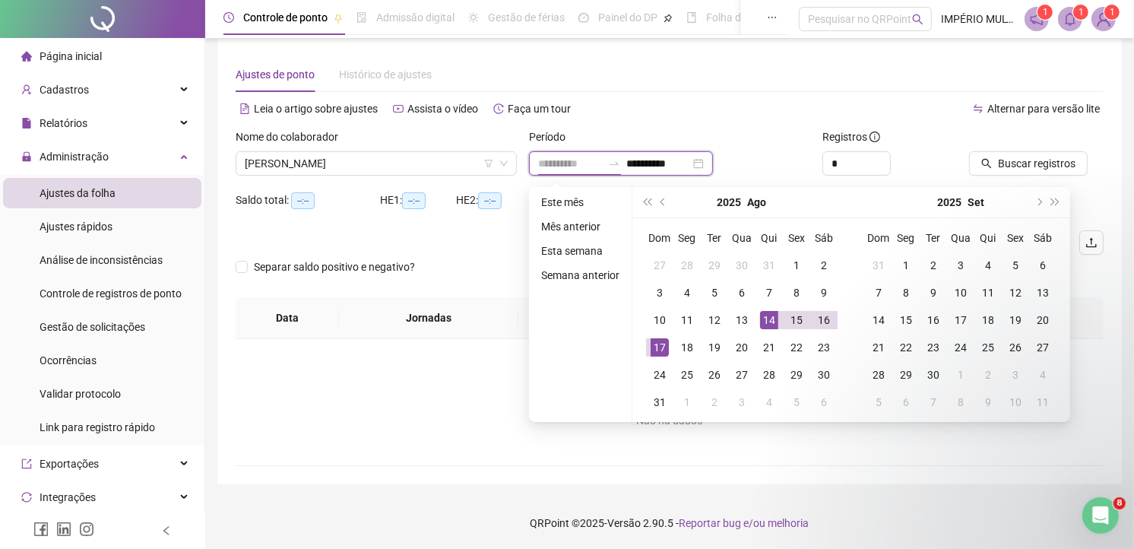
type input "**********"
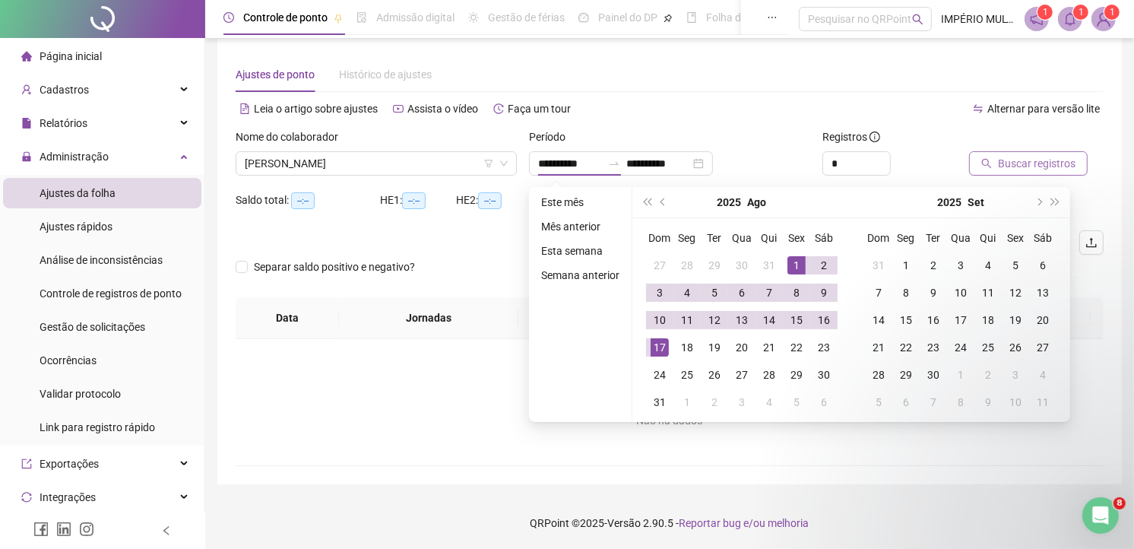
click at [1014, 160] on span "Buscar registros" at bounding box center [1037, 163] width 78 height 17
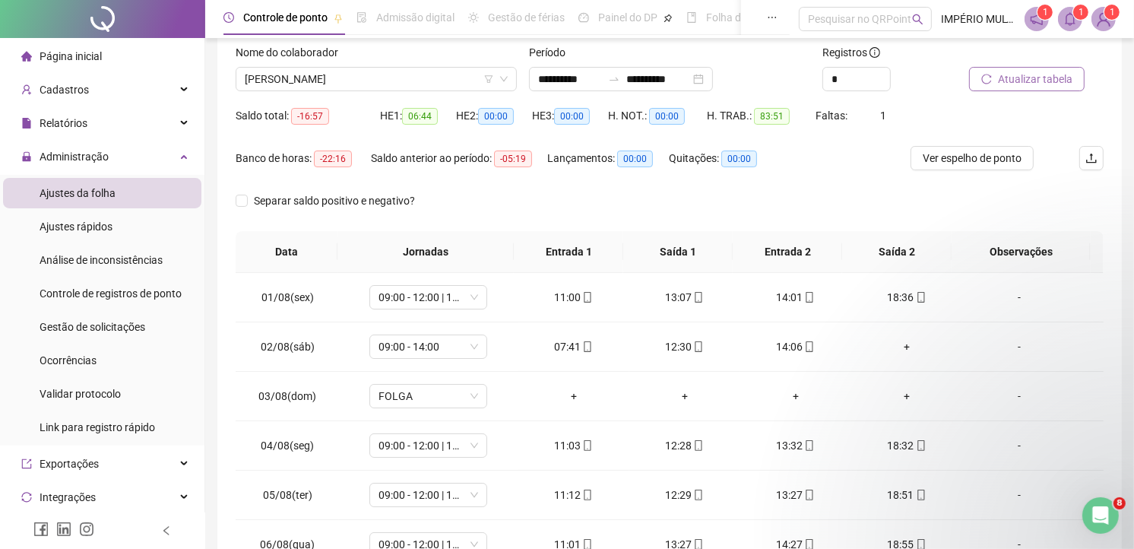
scroll to position [180, 0]
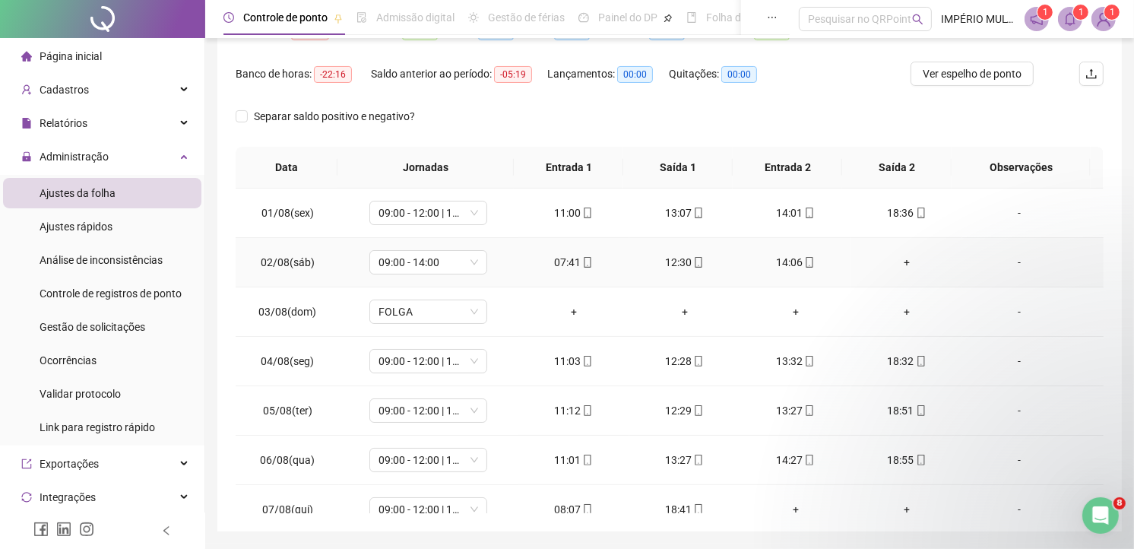
click at [900, 258] on div "+" at bounding box center [906, 262] width 87 height 17
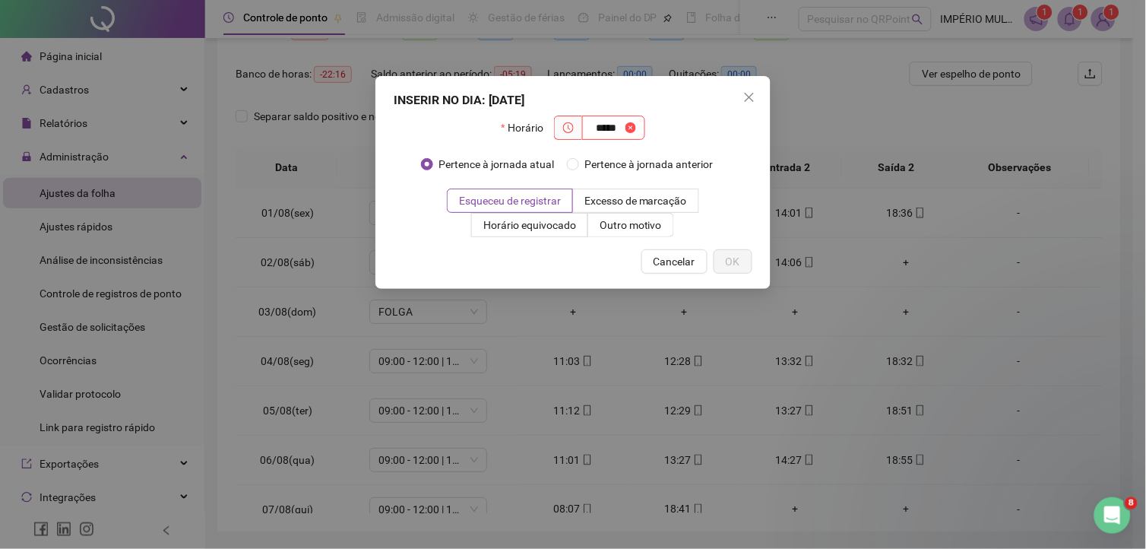
type input "*****"
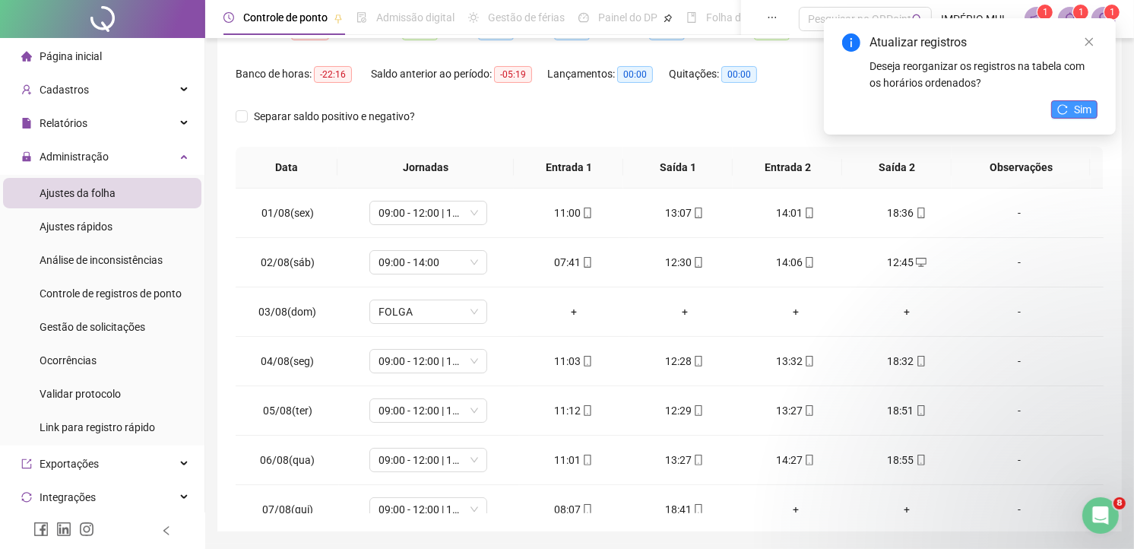
click at [1069, 111] on button "Sim" at bounding box center [1074, 109] width 46 height 18
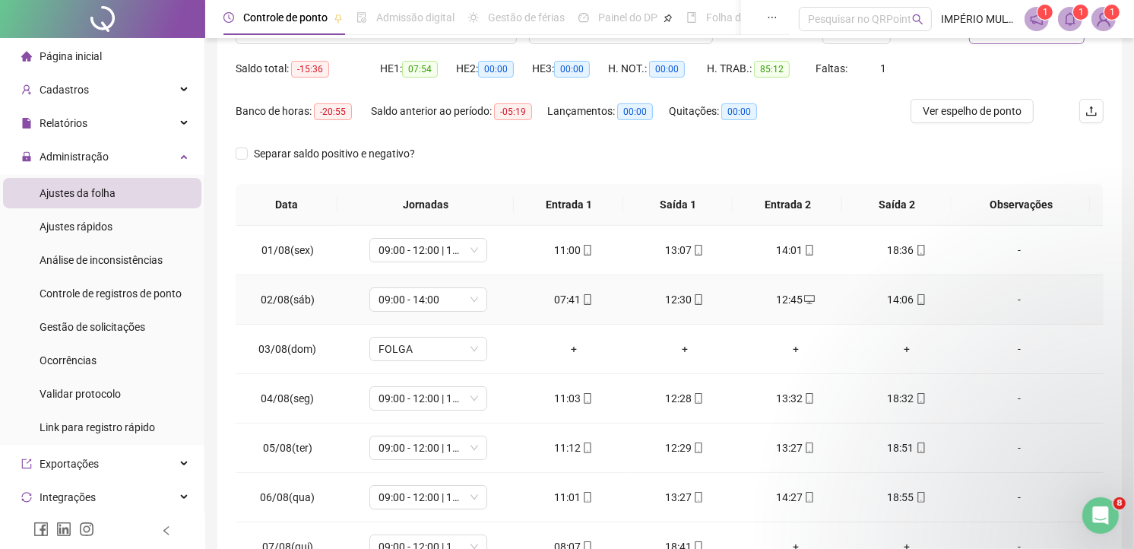
scroll to position [0, 0]
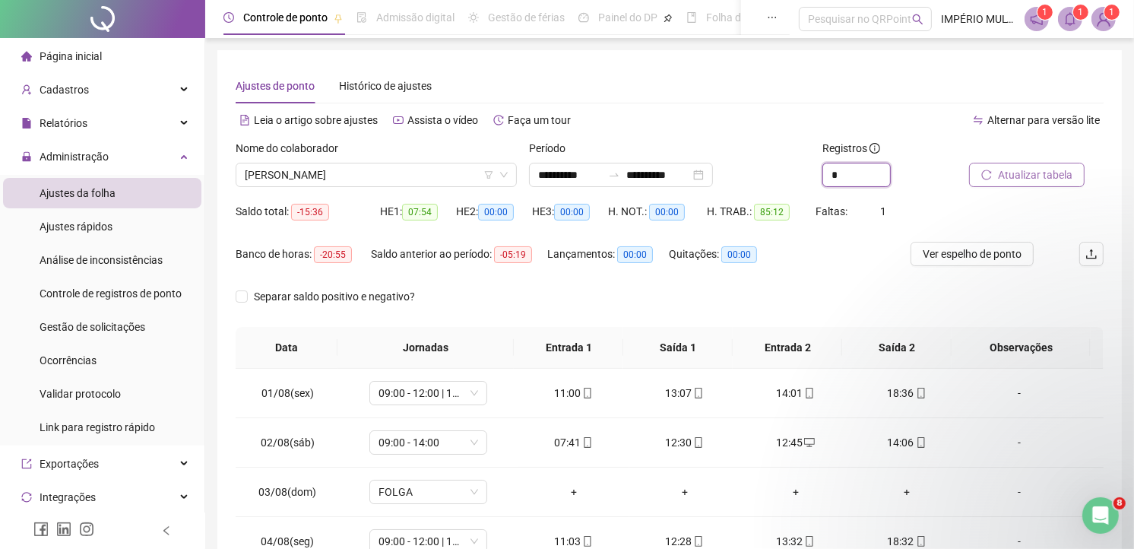
drag, startPoint x: 882, startPoint y: 169, endPoint x: 895, endPoint y: 201, distance: 34.9
click at [888, 169] on icon "up" at bounding box center [890, 168] width 5 height 5
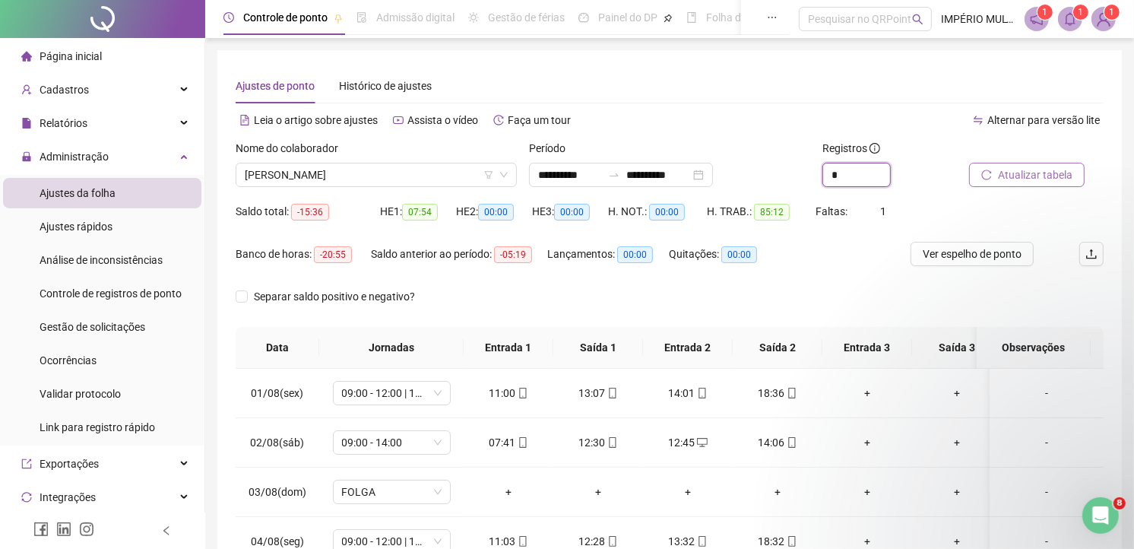
type input "*"
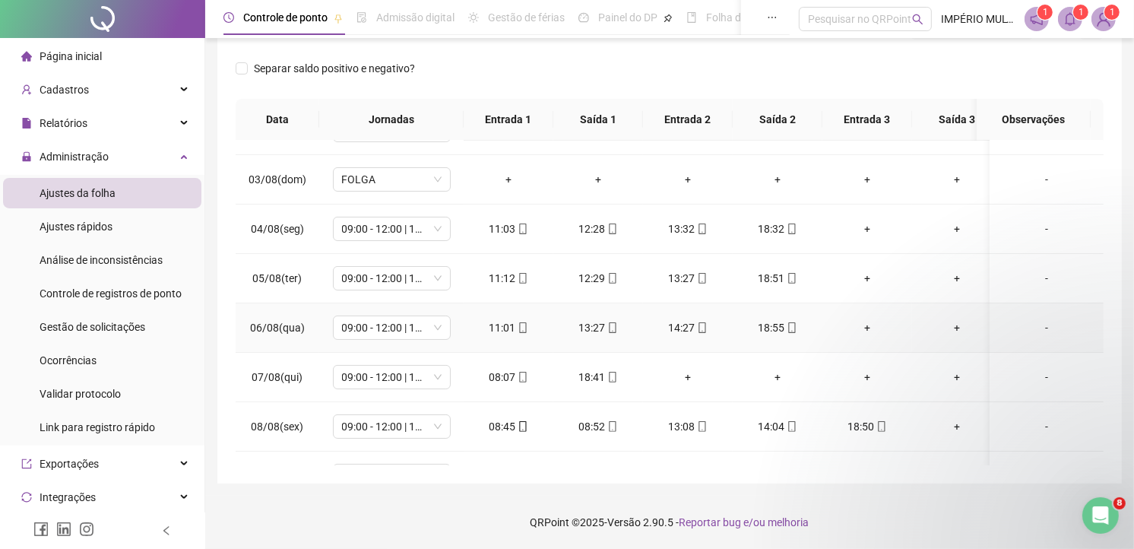
scroll to position [169, 0]
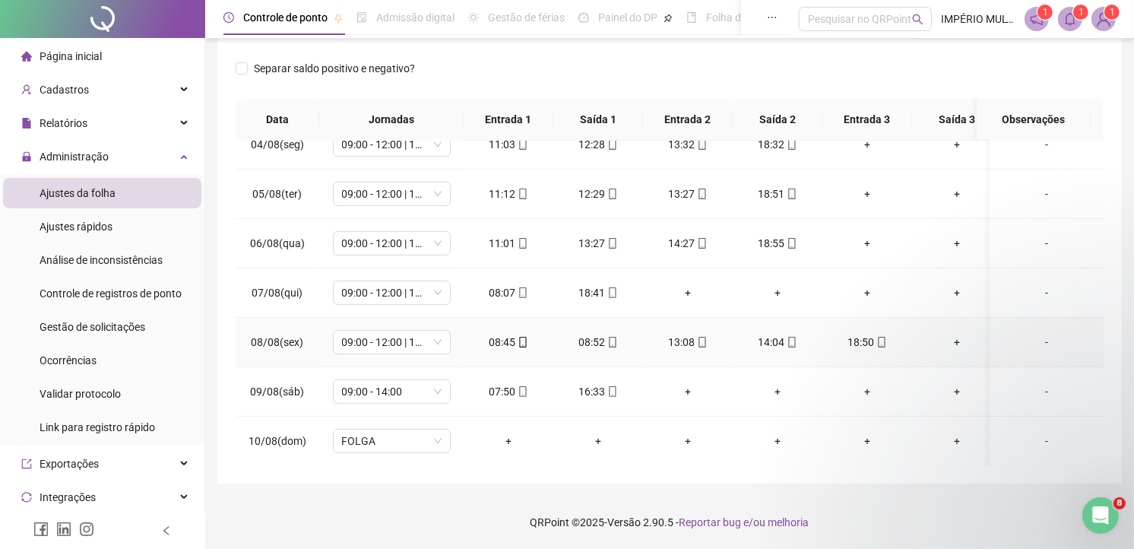
click at [579, 347] on div "08:52" at bounding box center [597, 342] width 65 height 17
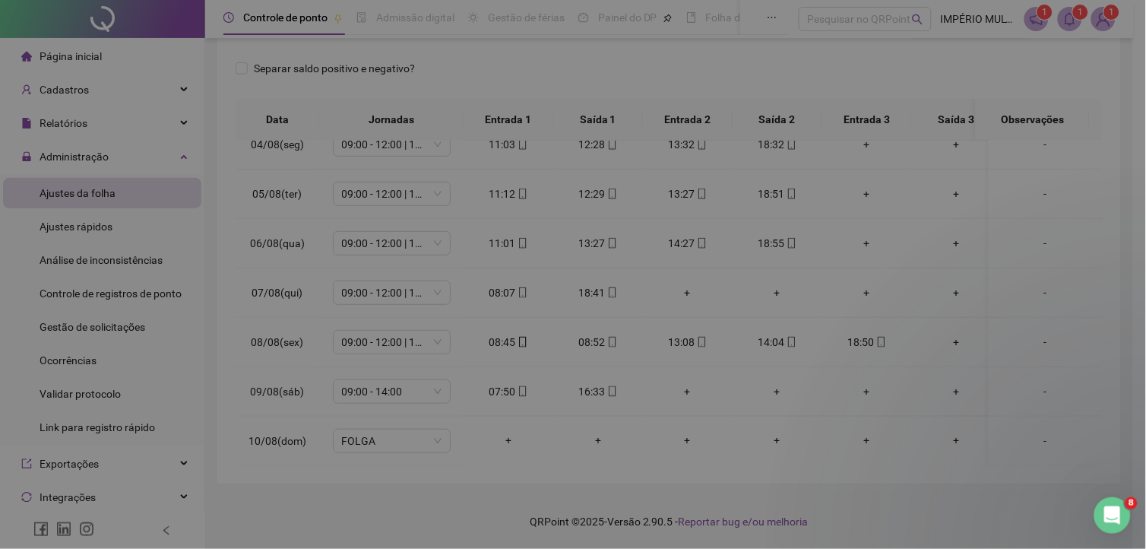
type input "**********"
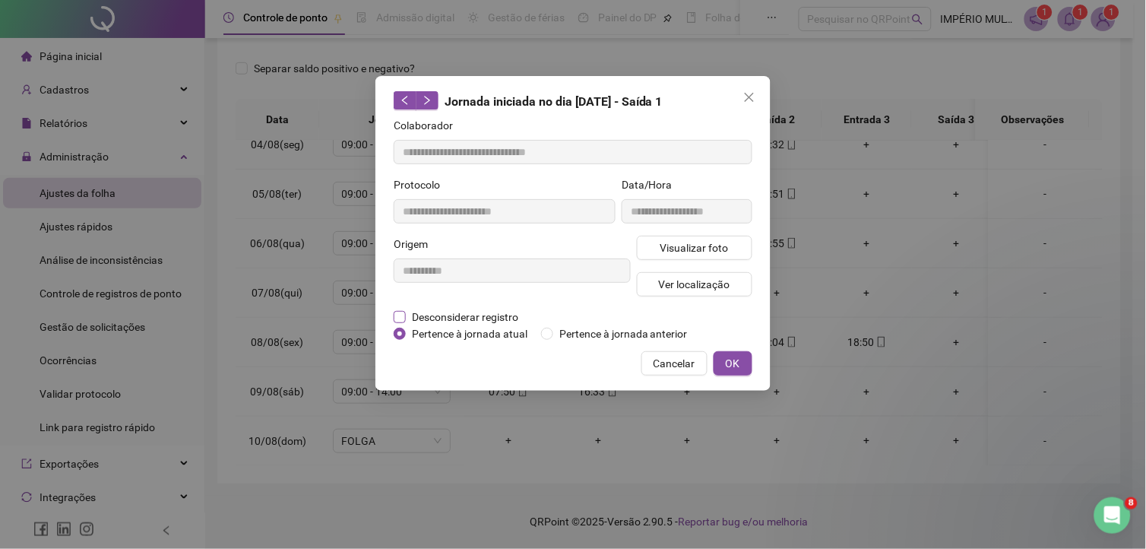
click at [489, 318] on span "Desconsiderar registro" at bounding box center [465, 317] width 119 height 17
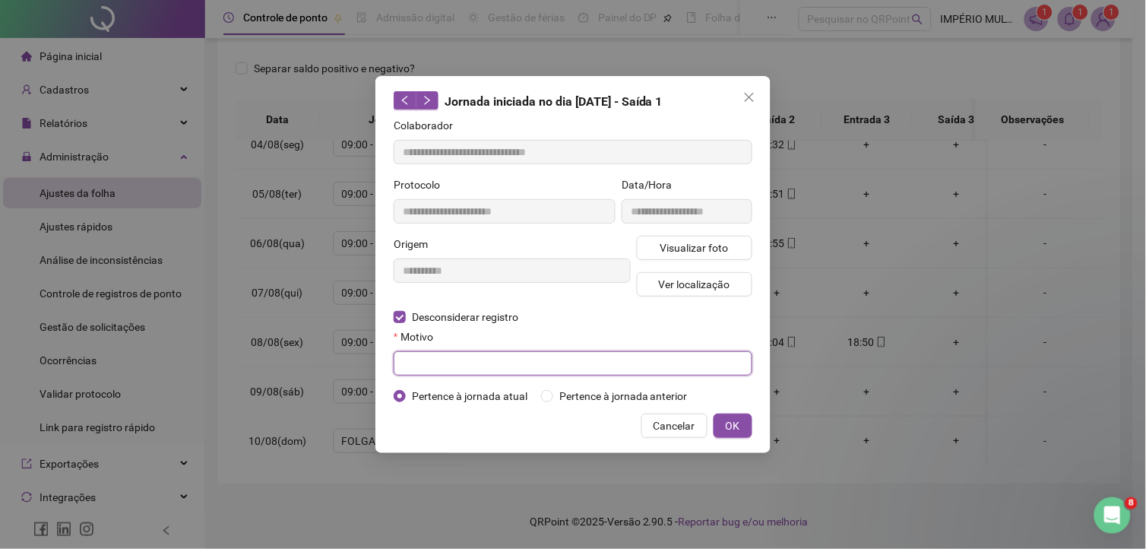
click at [462, 366] on input "text" at bounding box center [573, 363] width 359 height 24
type input "*********"
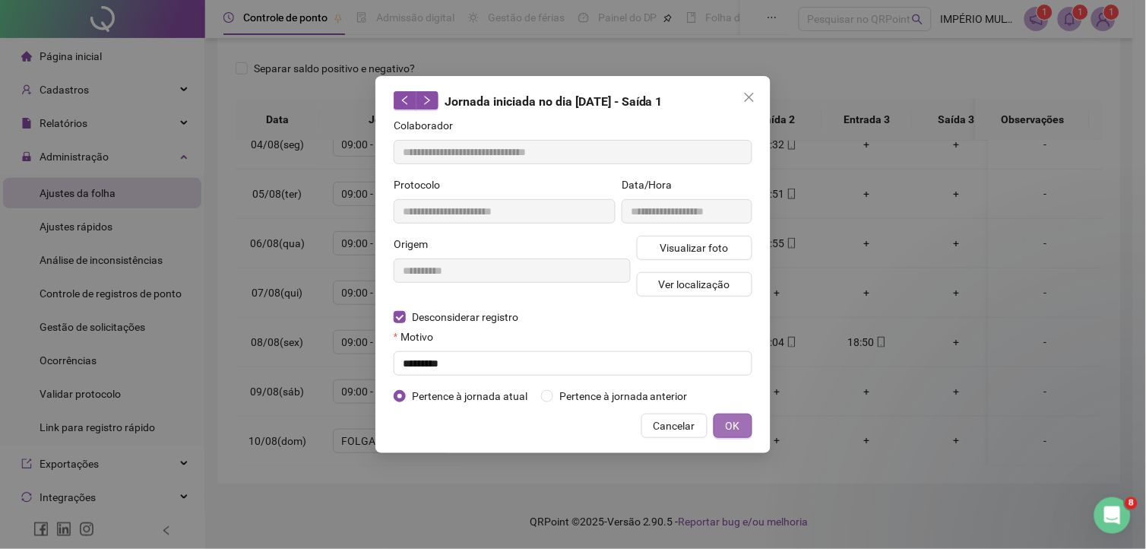
click at [743, 422] on button "OK" at bounding box center [733, 425] width 39 height 24
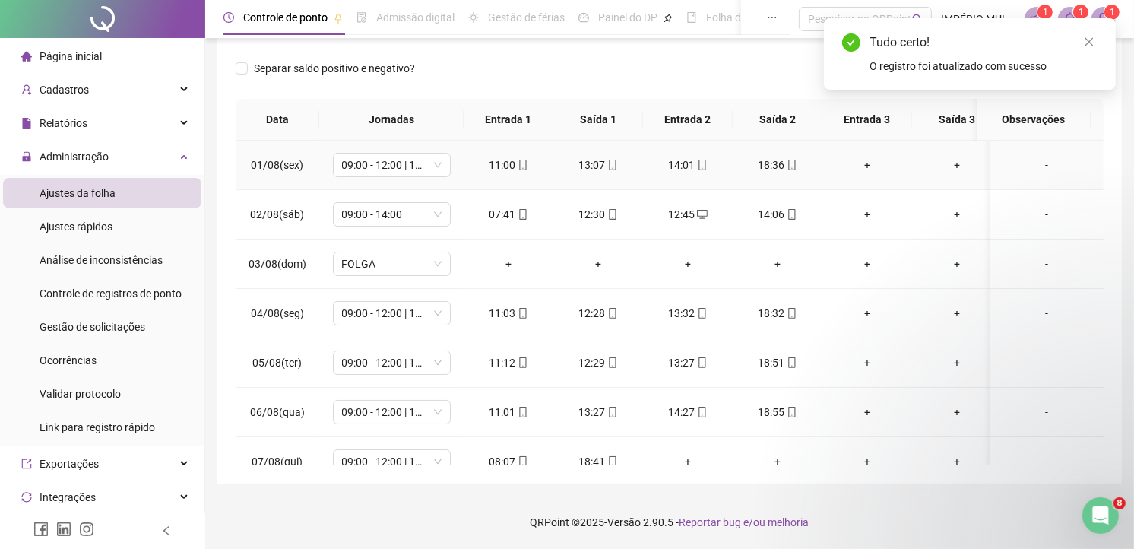
scroll to position [0, 0]
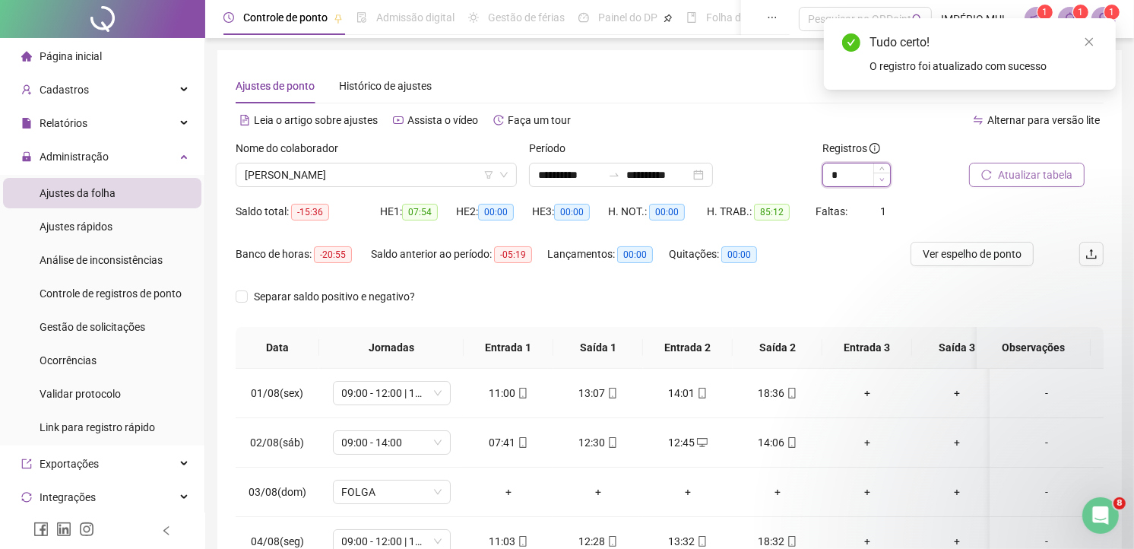
click at [884, 179] on icon "down" at bounding box center [881, 179] width 5 height 5
type input "*"
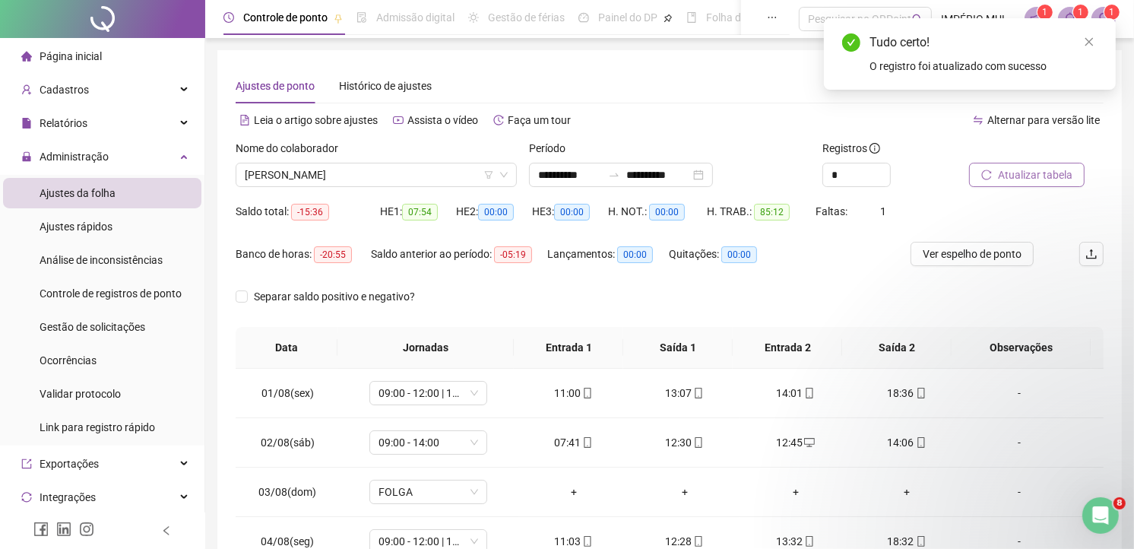
click at [1009, 172] on span "Atualizar tabela" at bounding box center [1035, 174] width 74 height 17
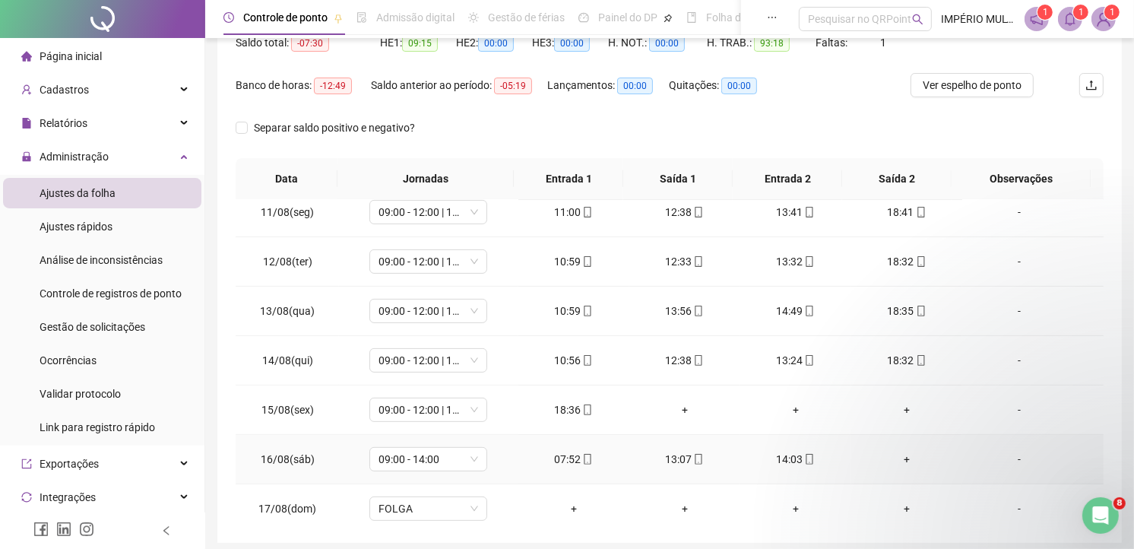
scroll to position [515, 0]
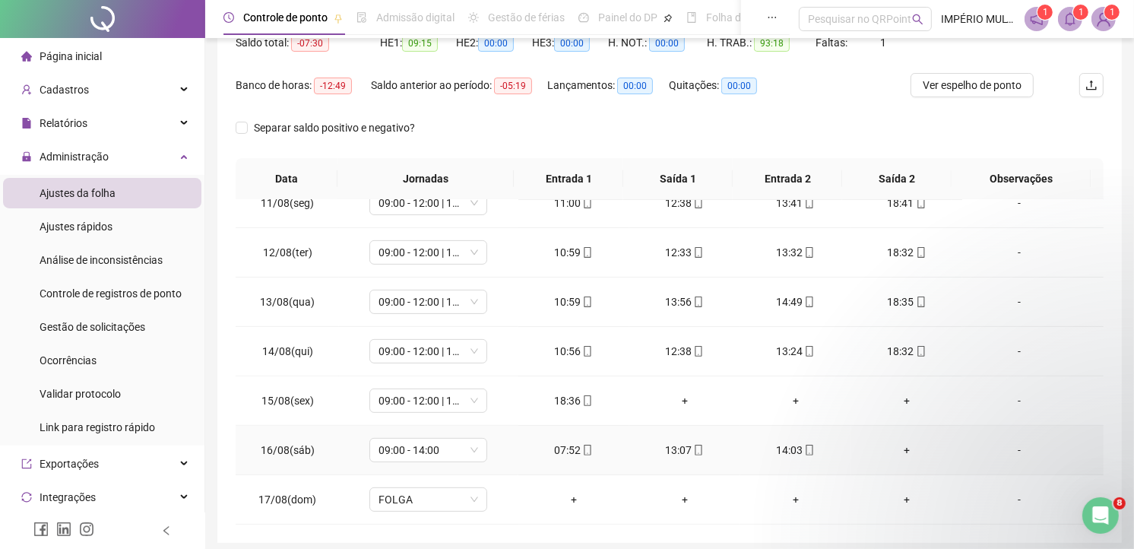
click at [895, 446] on div "+" at bounding box center [906, 450] width 87 height 17
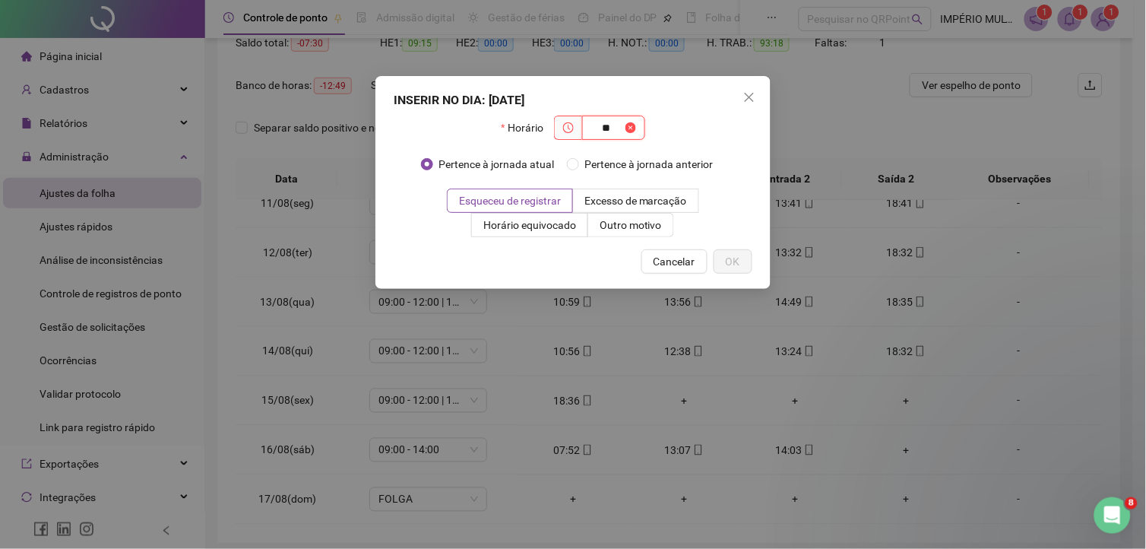
type input "*"
type input "*****"
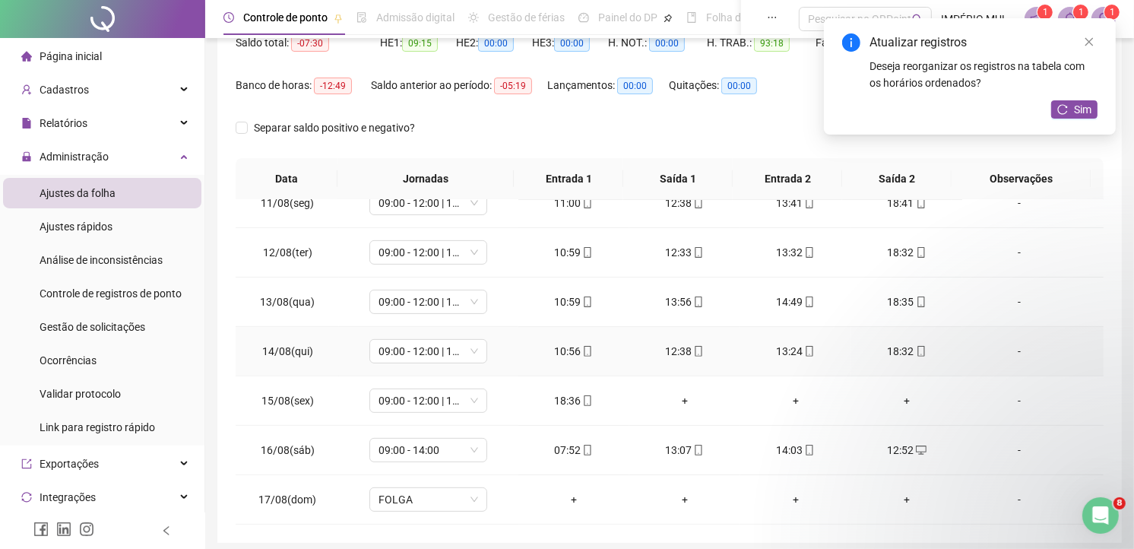
scroll to position [228, 0]
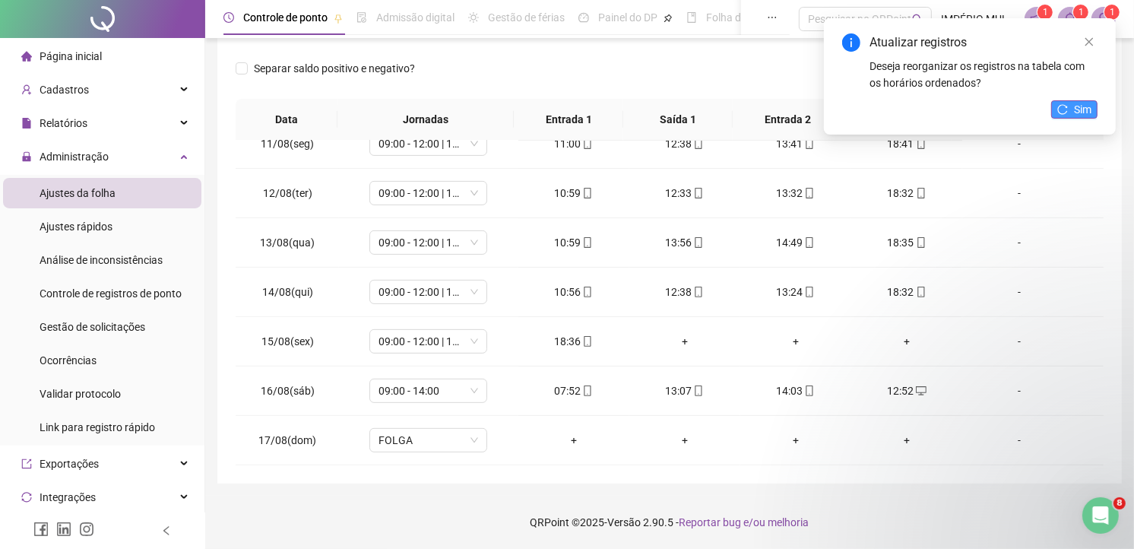
click at [1075, 114] on span "Sim" at bounding box center [1082, 109] width 17 height 17
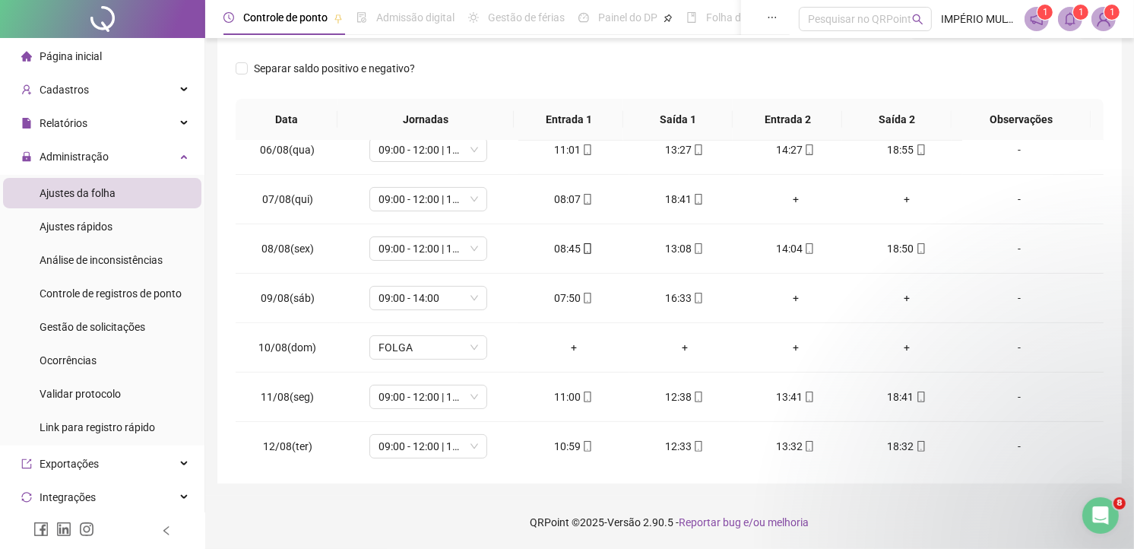
scroll to position [59, 0]
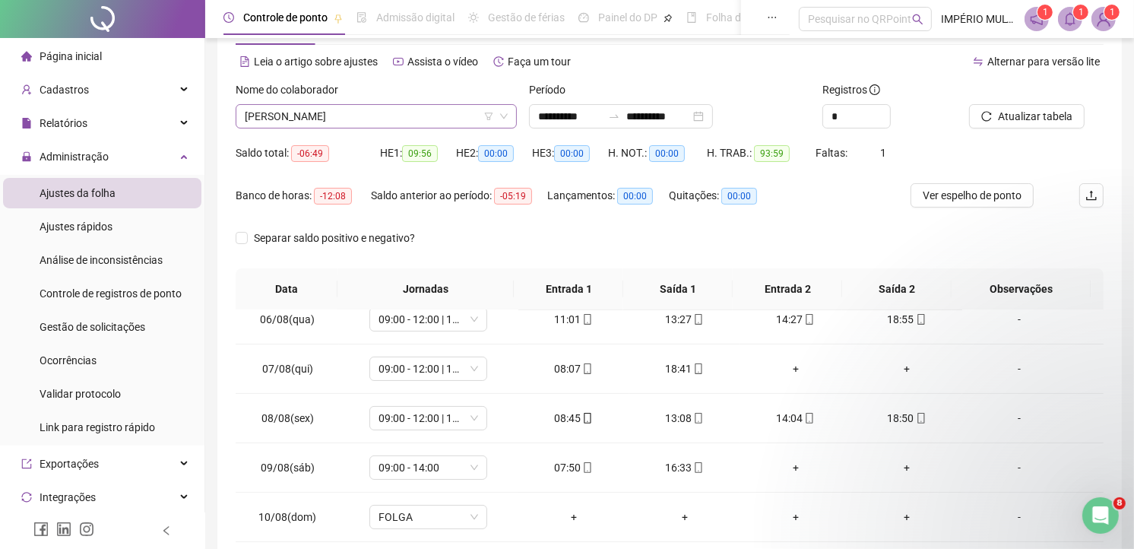
click at [381, 118] on span "MILELI BATISTA NASCIMENTO SANTOS" at bounding box center [376, 116] width 263 height 23
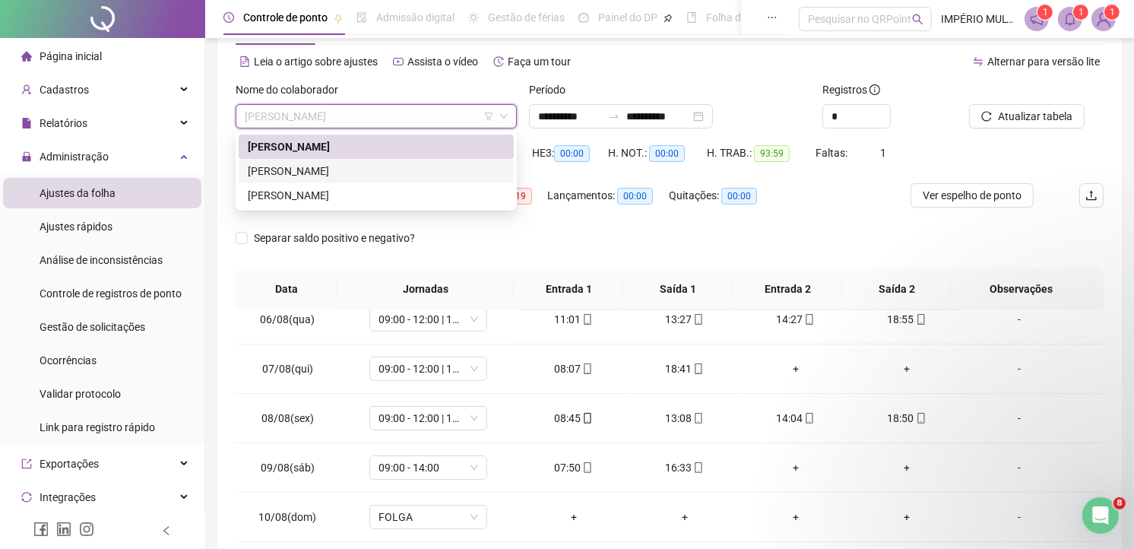
click at [277, 169] on div "NATHALIA OLIVEIRA BOMFIM" at bounding box center [376, 171] width 257 height 17
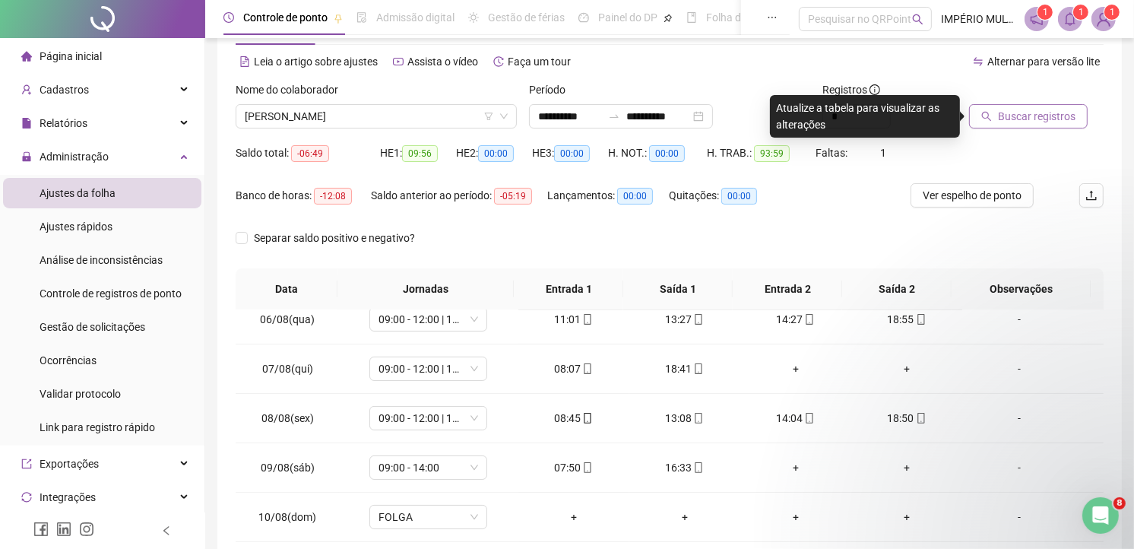
click at [1050, 116] on span "Buscar registros" at bounding box center [1037, 116] width 78 height 17
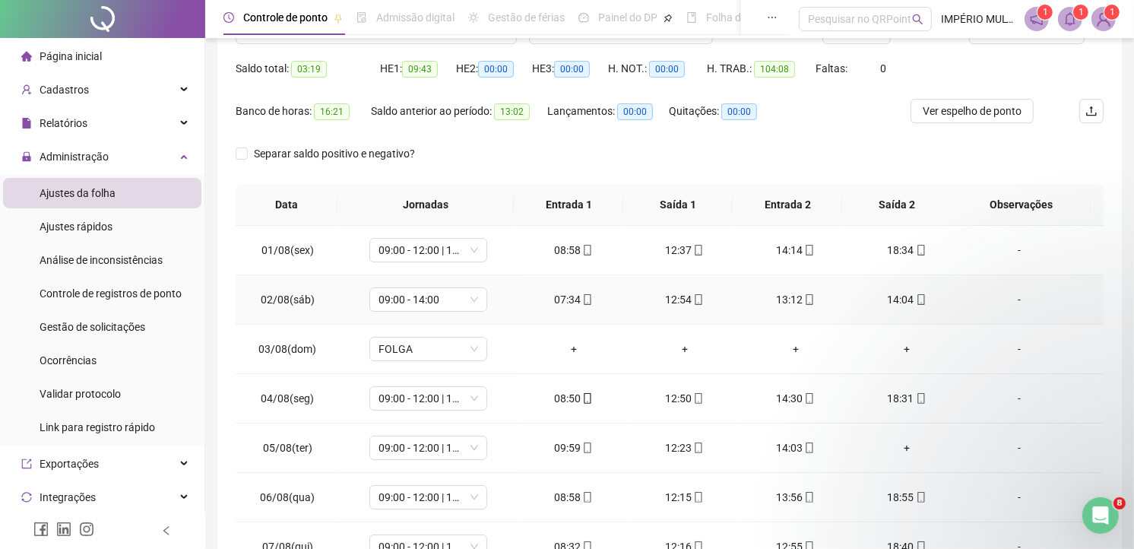
scroll to position [84, 0]
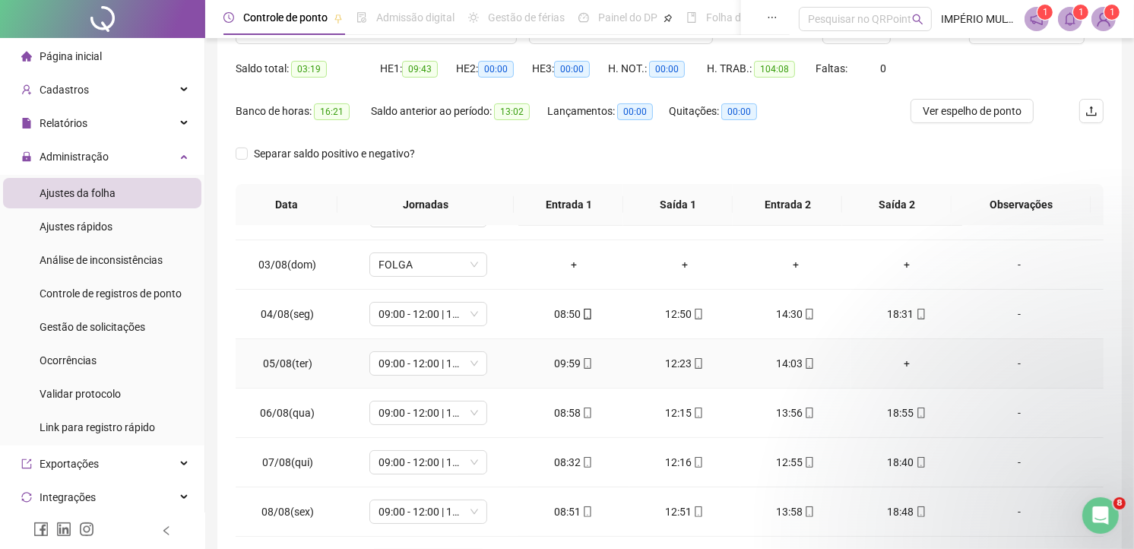
click at [901, 362] on div "+" at bounding box center [906, 363] width 87 height 17
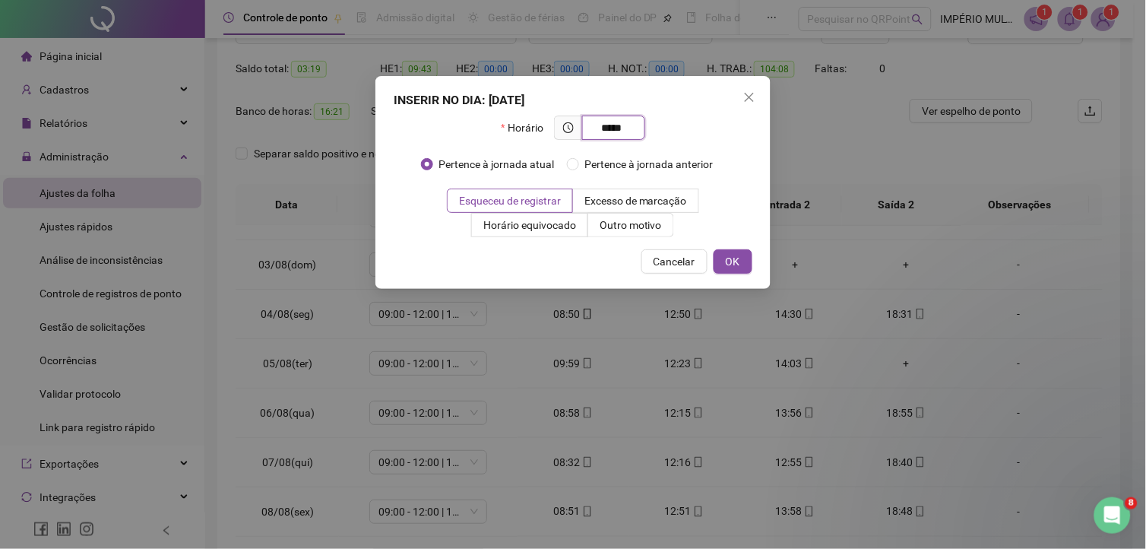
type input "*****"
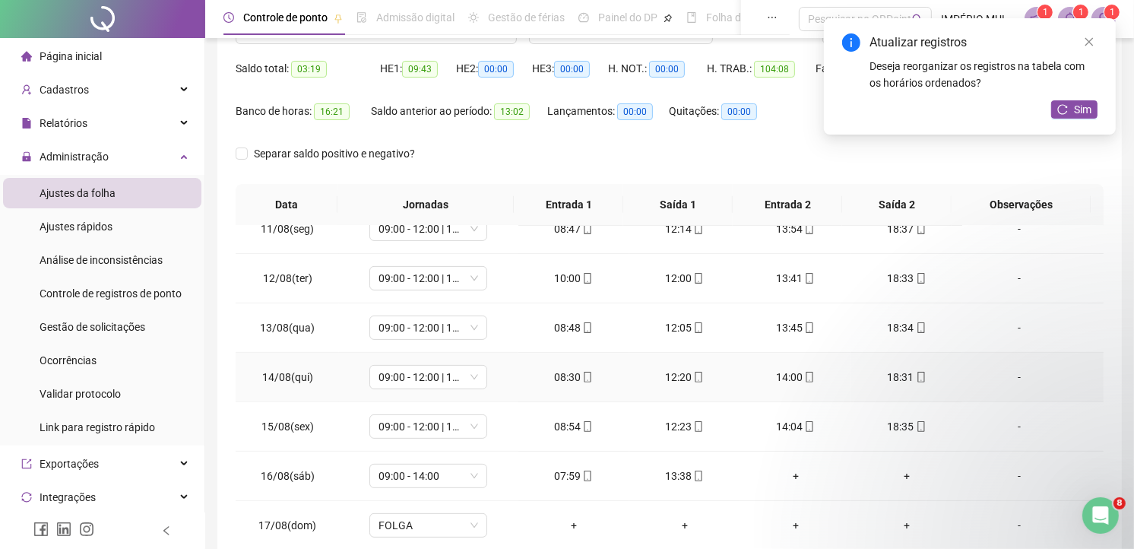
scroll to position [228, 0]
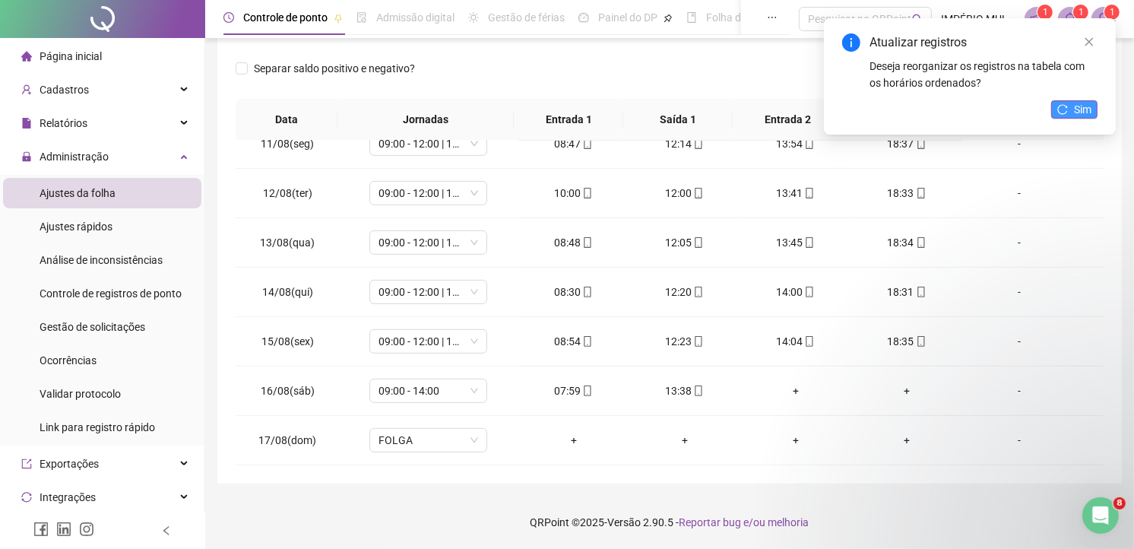
click at [1068, 103] on button "Sim" at bounding box center [1074, 109] width 46 height 18
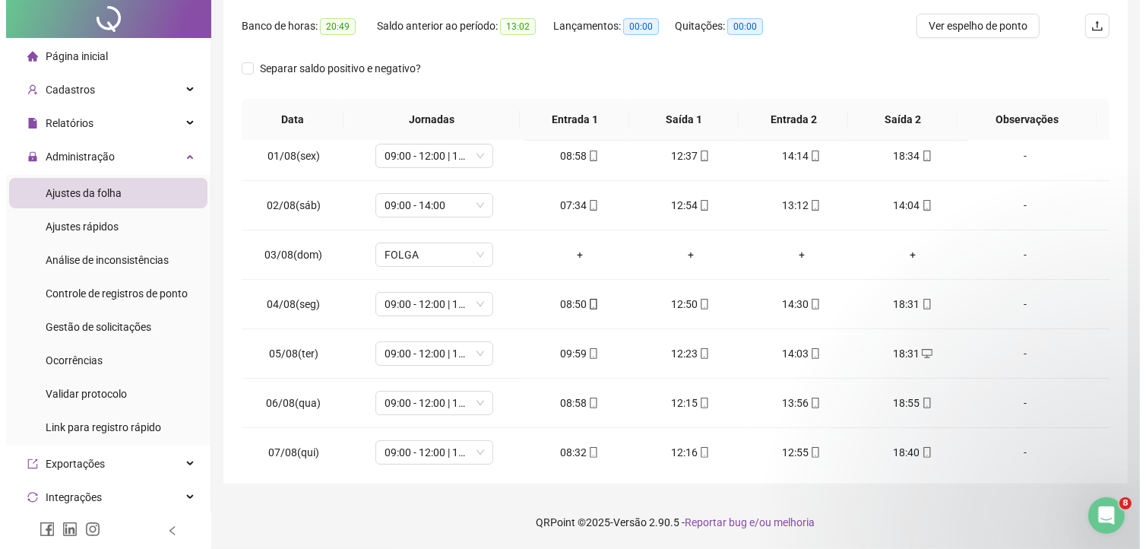
scroll to position [0, 0]
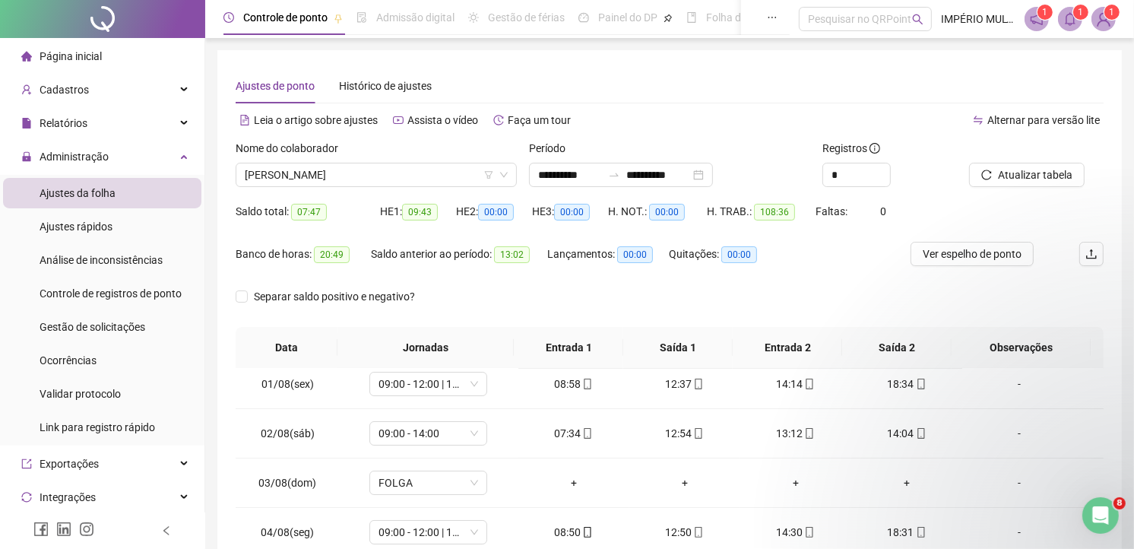
click at [1113, 17] on span "1" at bounding box center [1112, 12] width 5 height 11
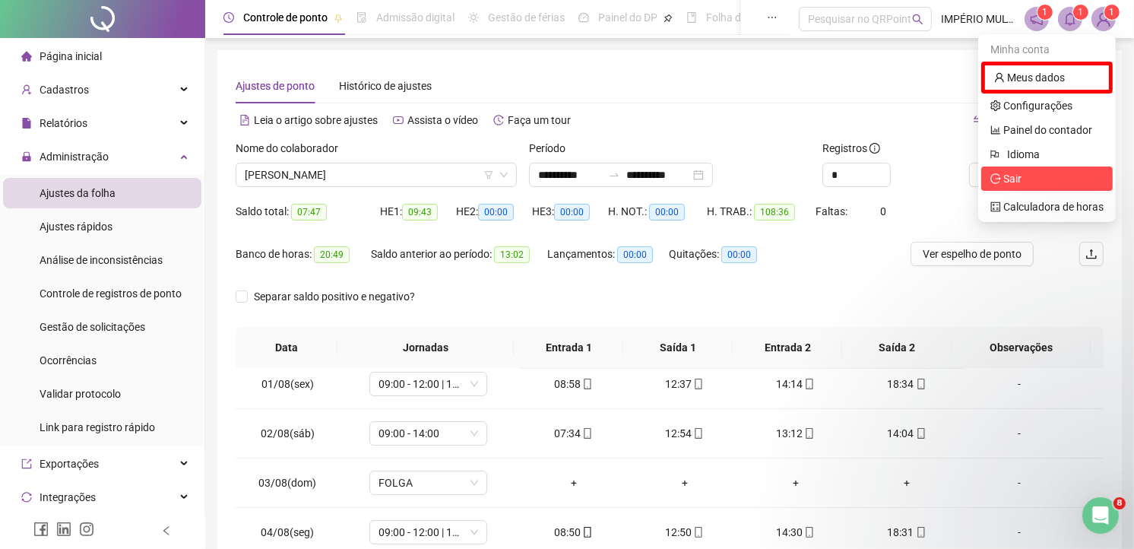
click at [1015, 184] on span "Sair" at bounding box center [1012, 179] width 18 height 12
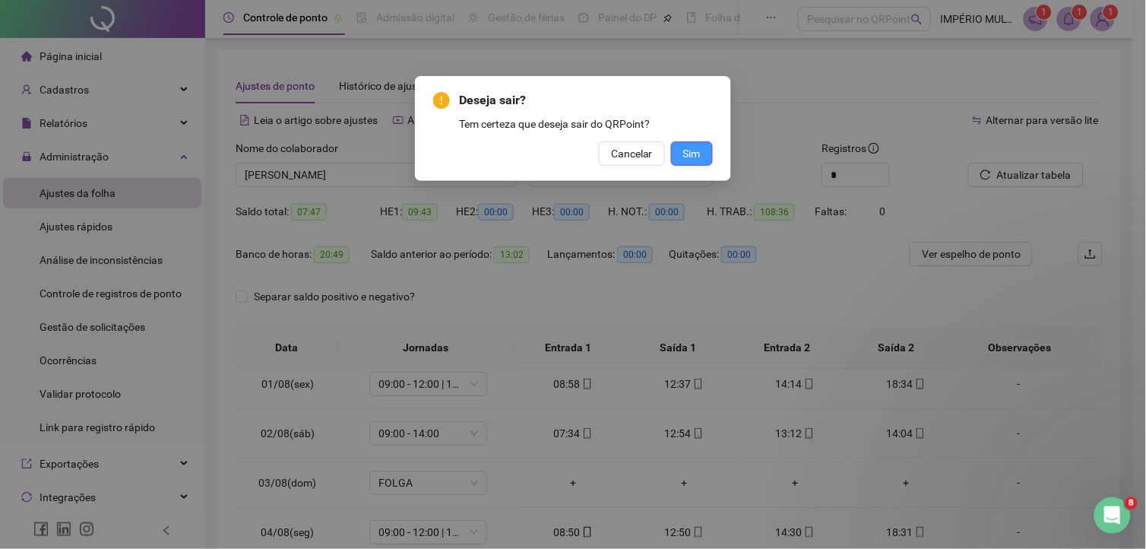
click at [698, 154] on span "Sim" at bounding box center [691, 153] width 17 height 17
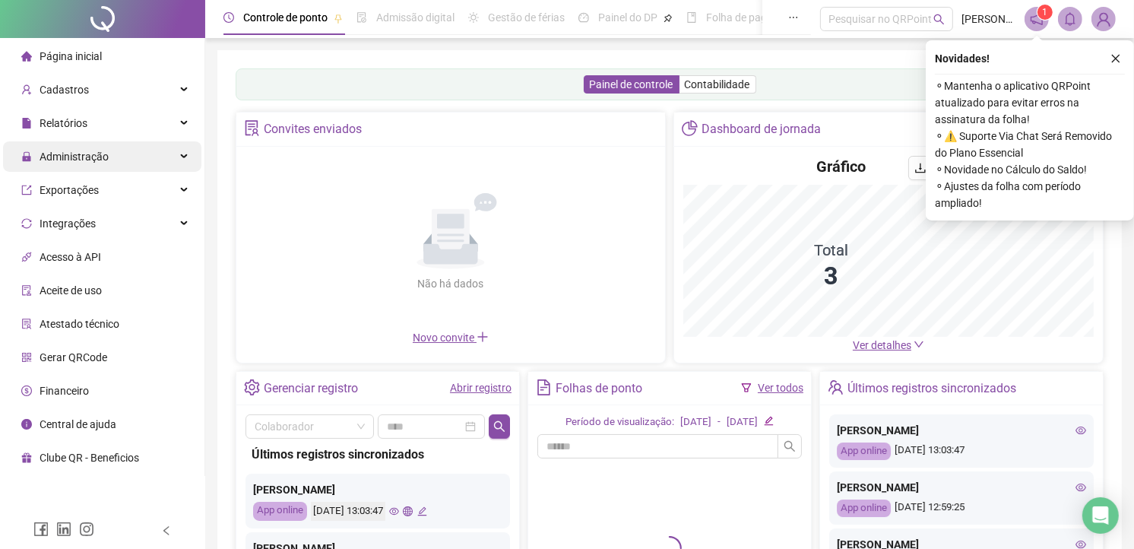
click at [79, 152] on span "Administração" at bounding box center [74, 156] width 69 height 12
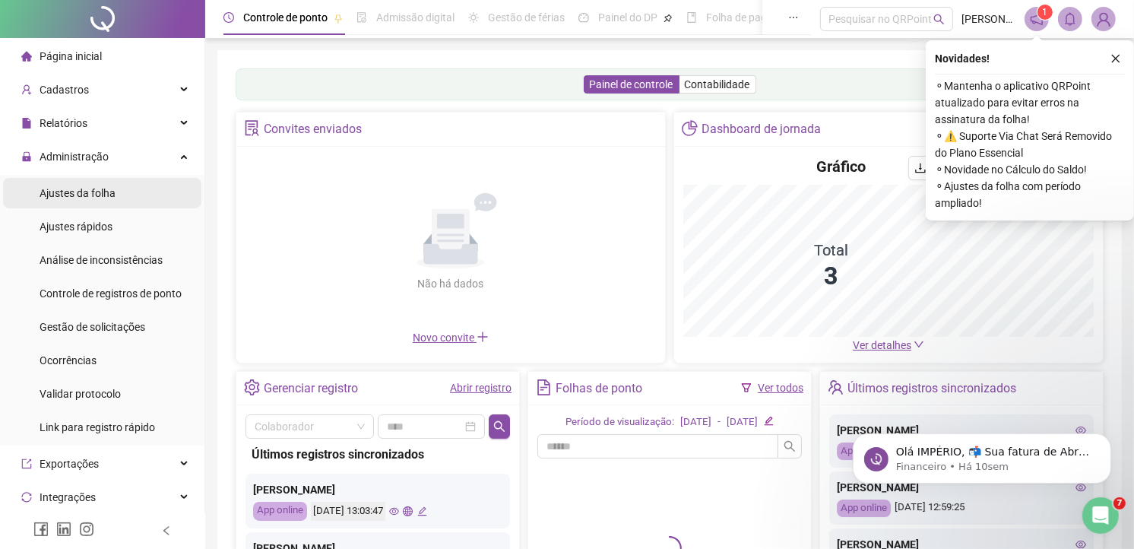
click at [74, 190] on span "Ajustes da folha" at bounding box center [78, 193] width 76 height 12
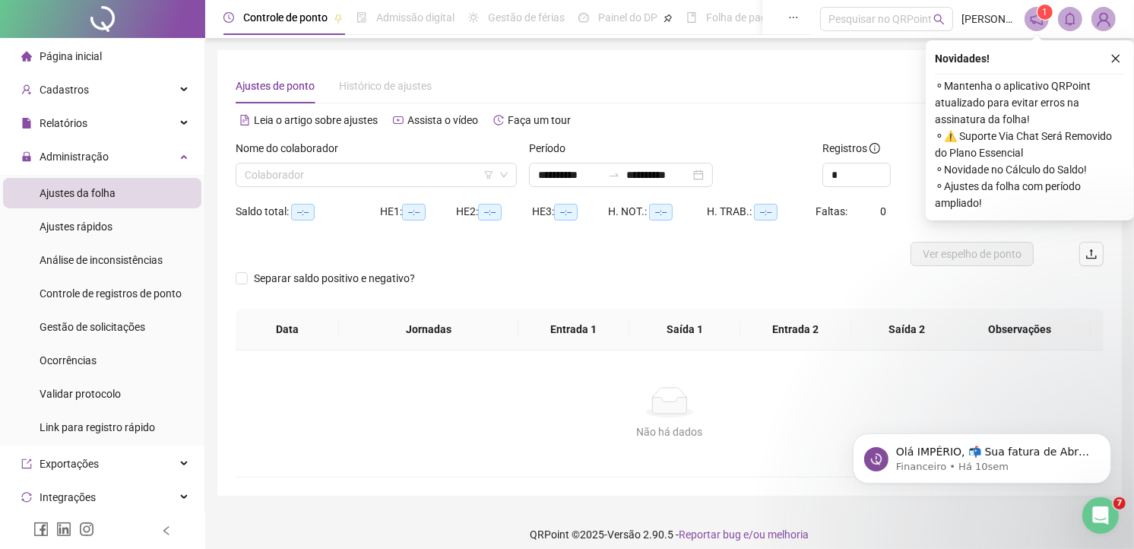
type input "**********"
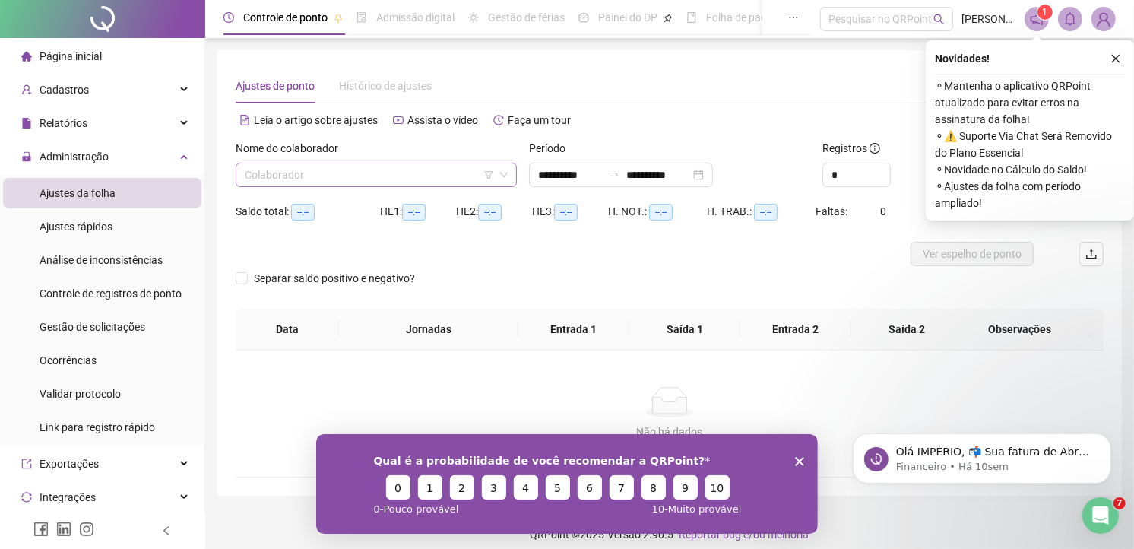
click at [362, 176] on input "search" at bounding box center [369, 174] width 249 height 23
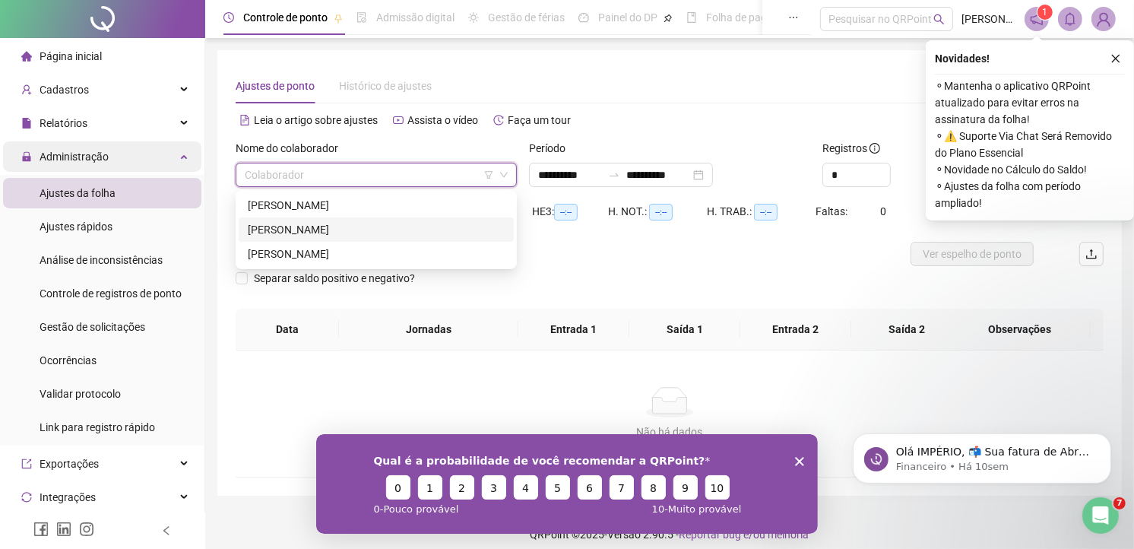
click at [81, 122] on span "Relatórios" at bounding box center [64, 123] width 48 height 12
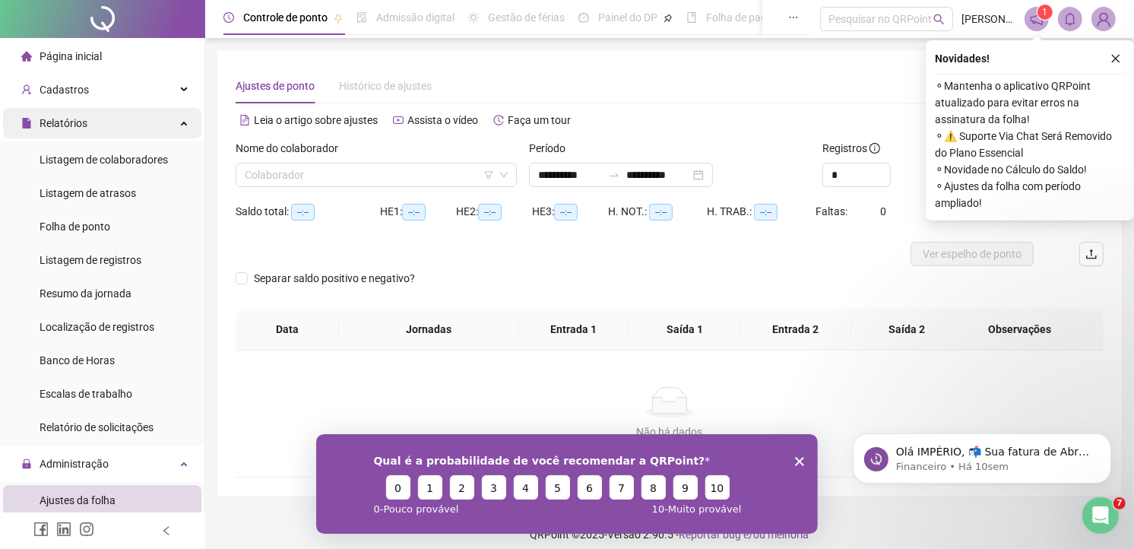
click at [67, 124] on span "Relatórios" at bounding box center [64, 123] width 48 height 12
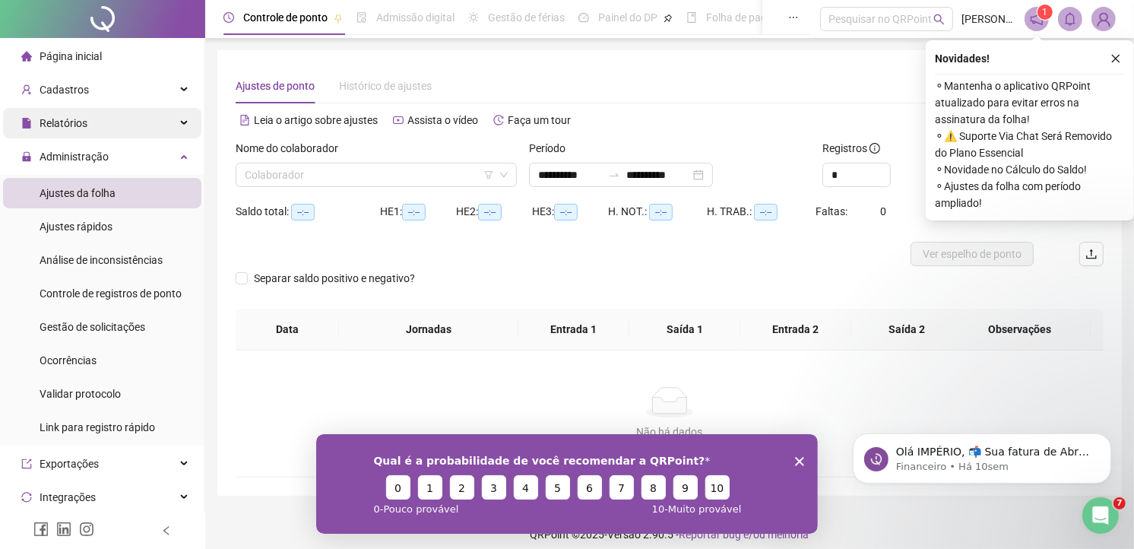
click at [65, 125] on span "Relatórios" at bounding box center [64, 123] width 48 height 12
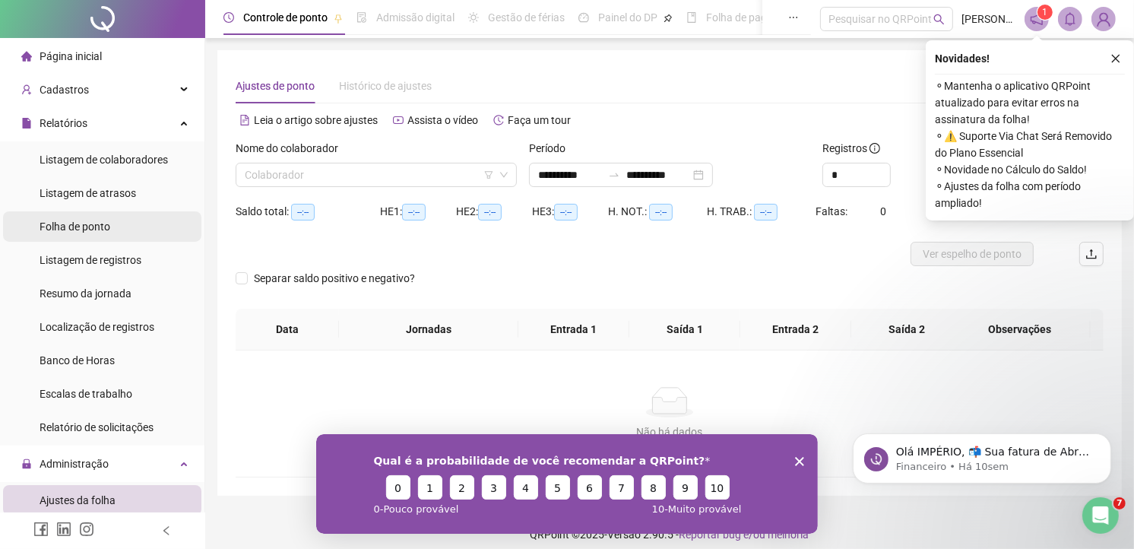
click at [68, 229] on span "Folha de ponto" at bounding box center [75, 226] width 71 height 12
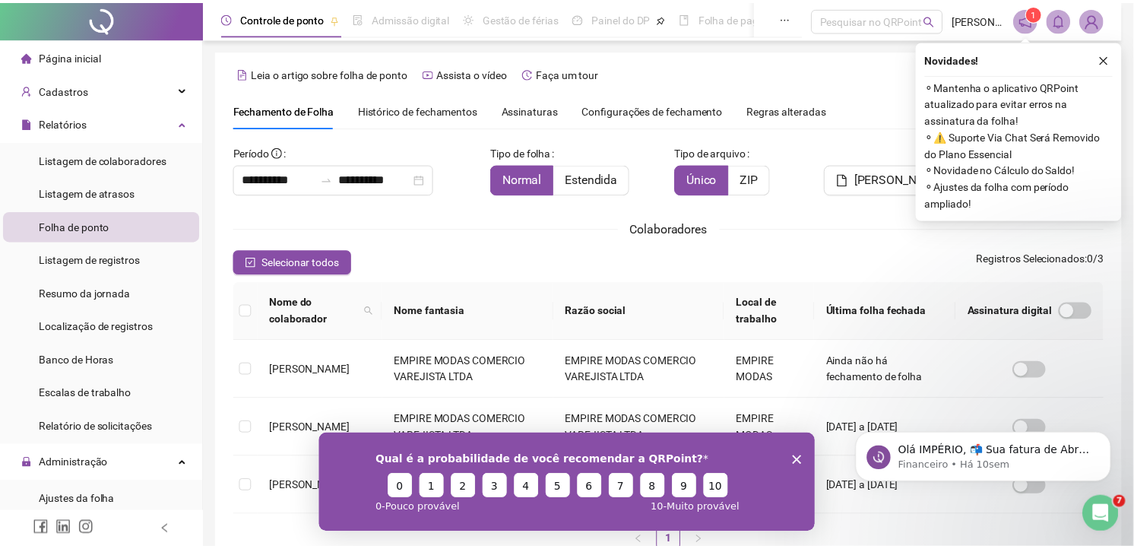
scroll to position [36, 0]
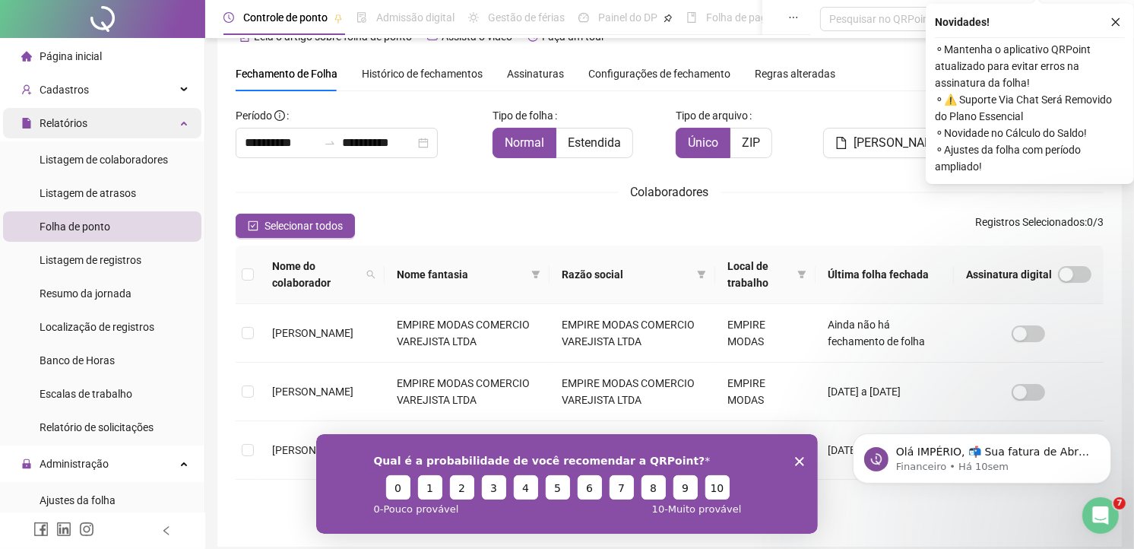
click at [61, 118] on span "Relatórios" at bounding box center [64, 123] width 48 height 12
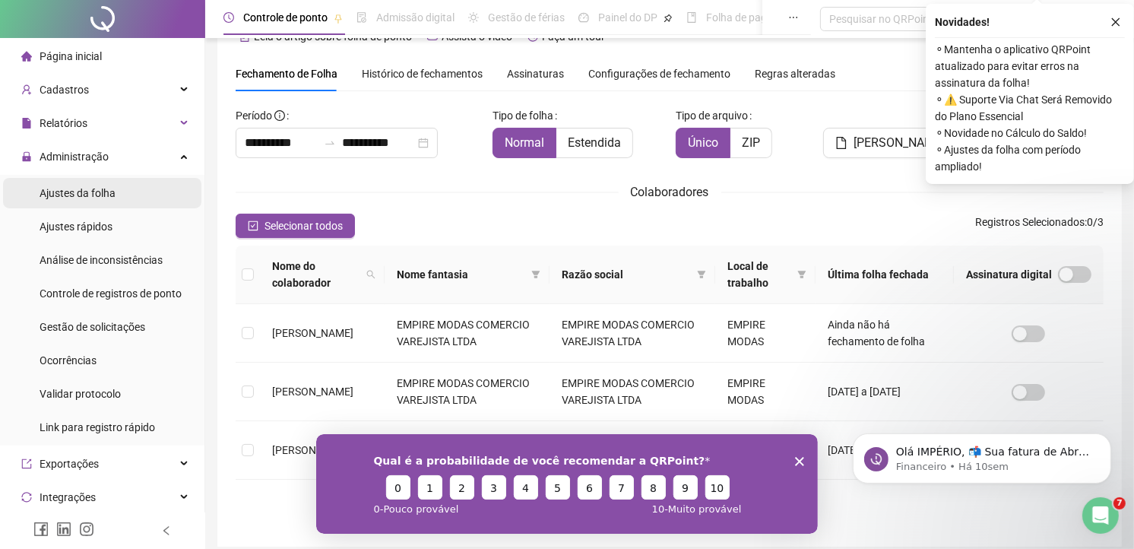
click at [65, 192] on span "Ajustes da folha" at bounding box center [78, 193] width 76 height 12
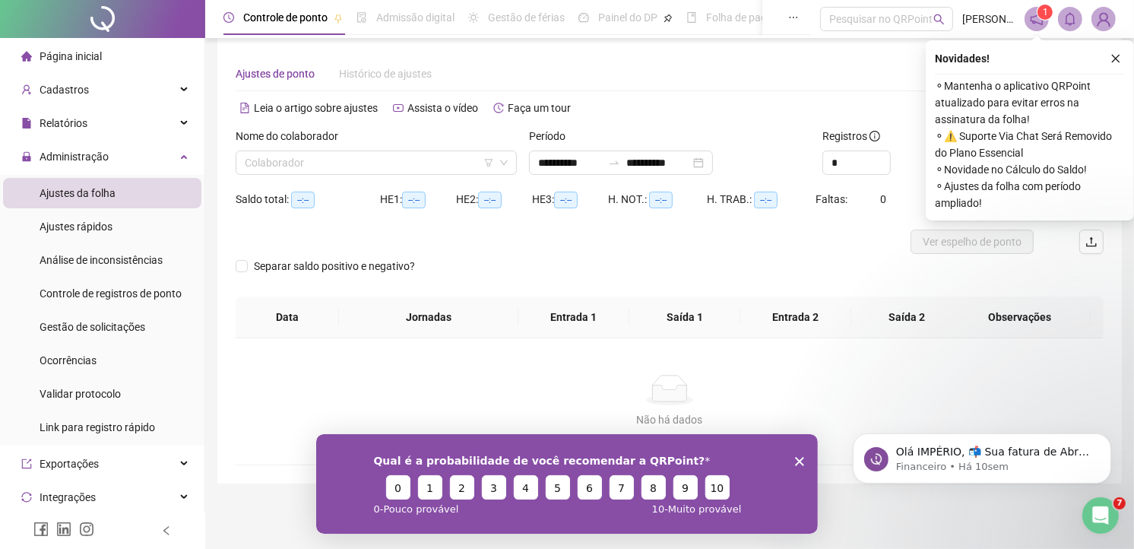
scroll to position [11, 0]
click at [566, 168] on input "**********" at bounding box center [570, 163] width 64 height 17
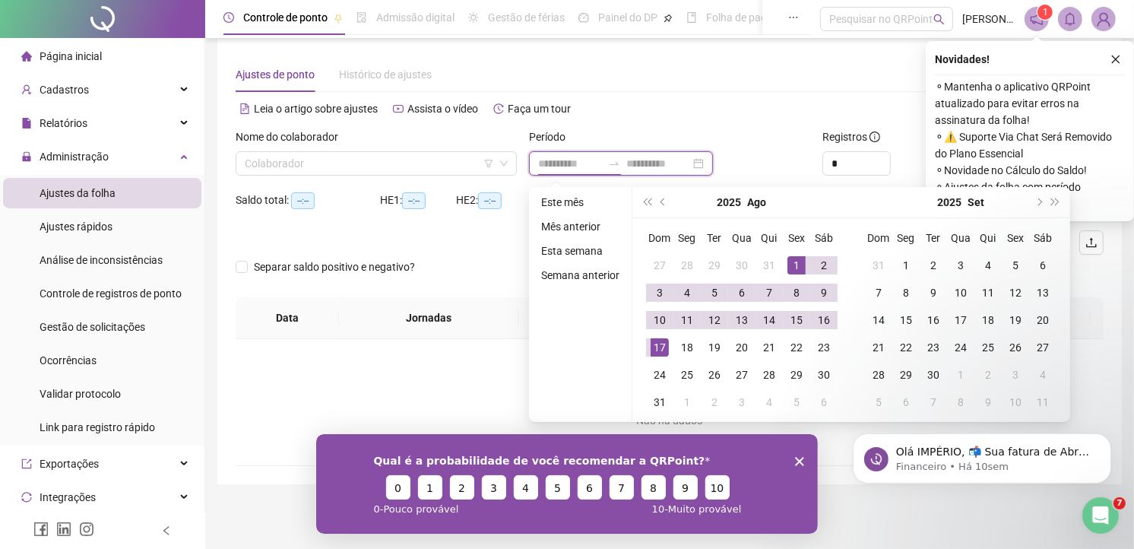
type input "**********"
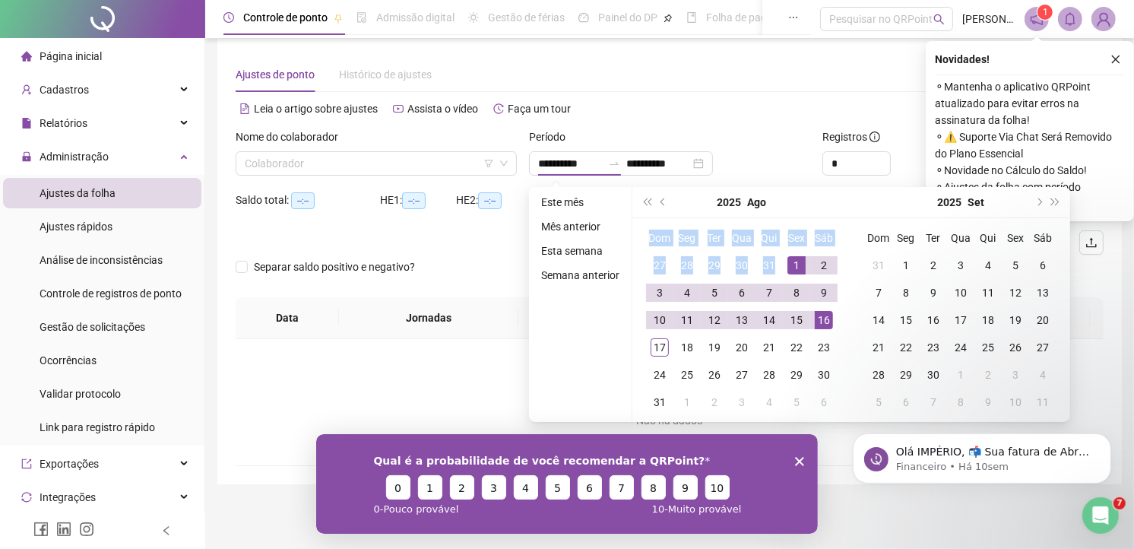
drag, startPoint x: 793, startPoint y: 268, endPoint x: 678, endPoint y: 217, distance: 125.2
click at [678, 218] on div "Dom Seg Ter Qua Qui Sex Sáb 27 28 29 30 31 1 2 3 4 5 6 7 8 9 10 11 12 13 14 15 …" at bounding box center [741, 320] width 219 height 204
drag, startPoint x: 678, startPoint y: 217, endPoint x: 660, endPoint y: 196, distance: 28.0
click at [660, 196] on button "prev-year" at bounding box center [663, 202] width 17 height 30
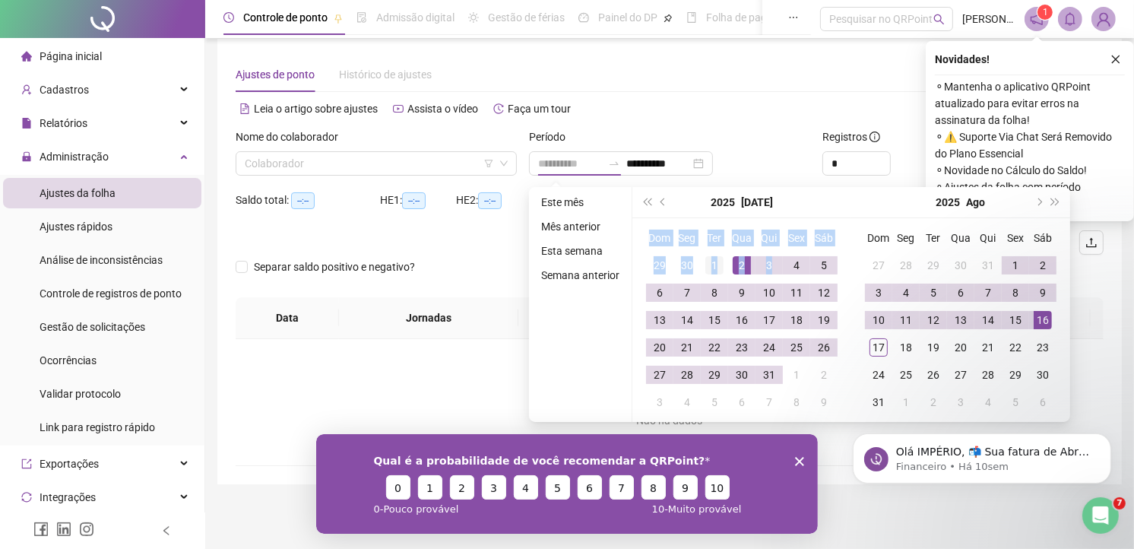
type input "**********"
click at [712, 262] on div "1" at bounding box center [714, 265] width 18 height 18
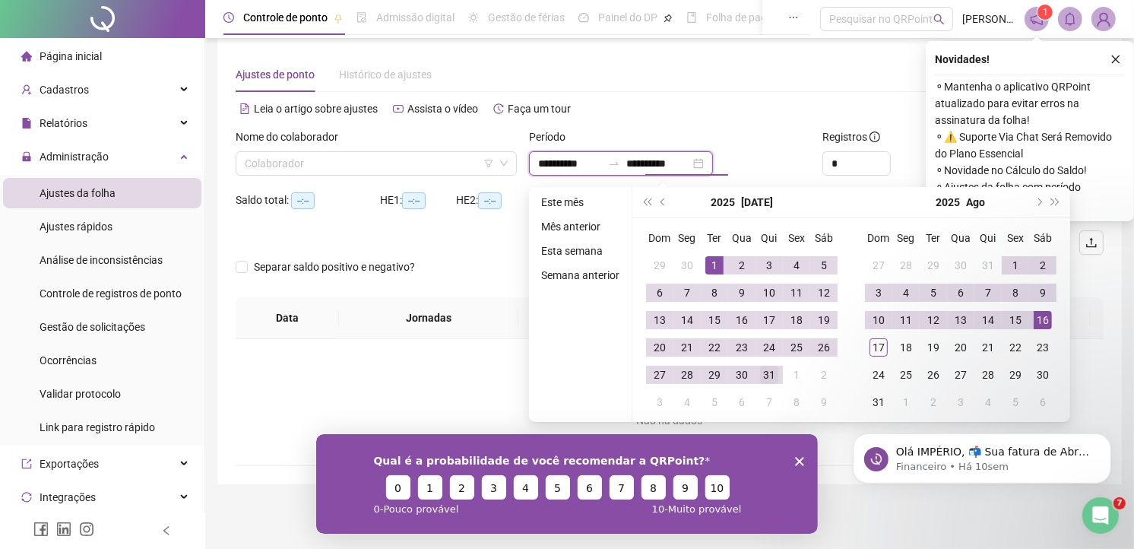
type input "**********"
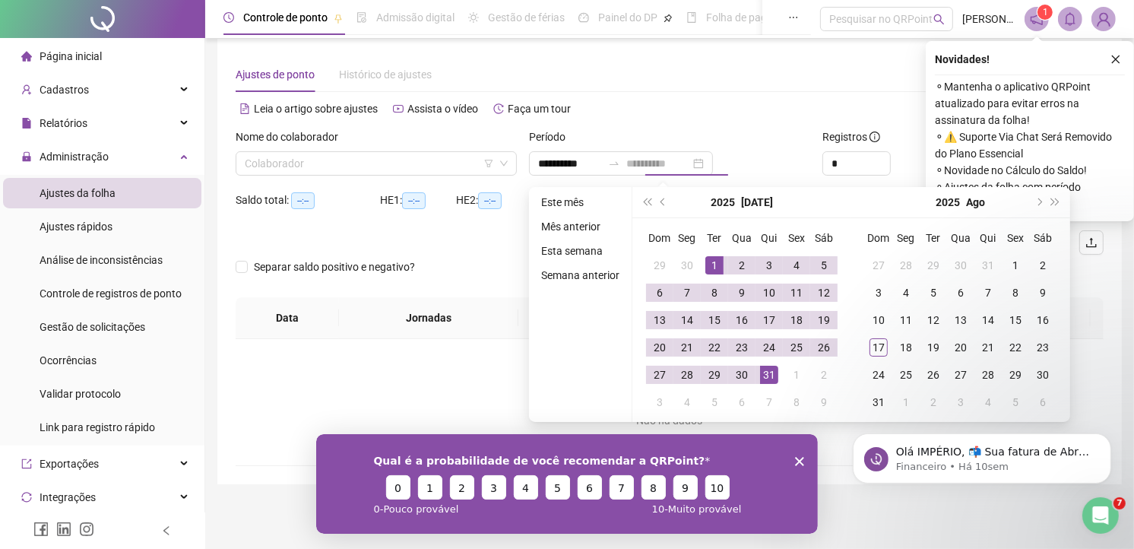
click at [766, 369] on div "31" at bounding box center [769, 375] width 18 height 18
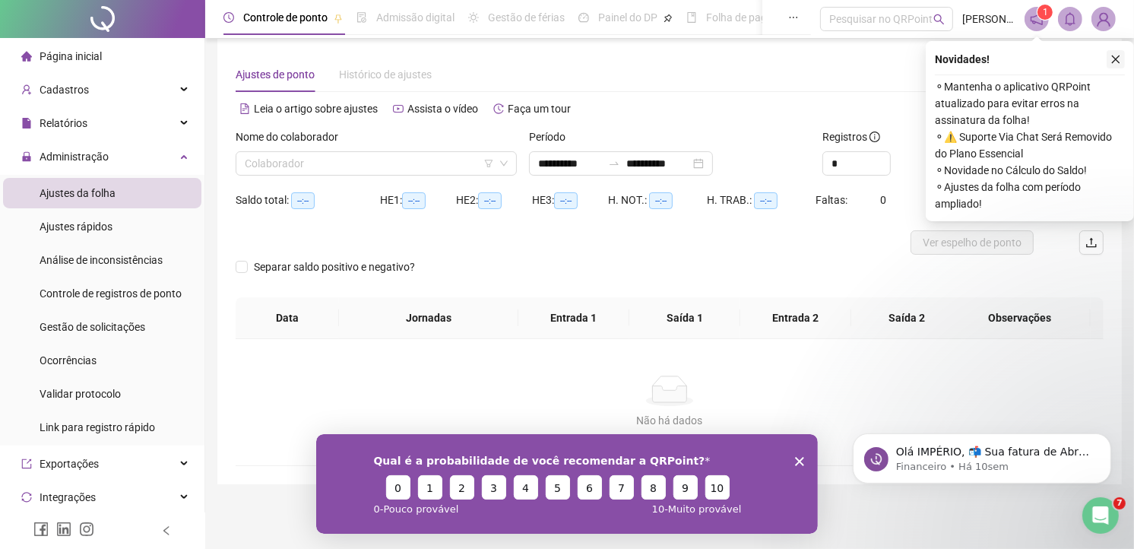
click at [1111, 50] on button "button" at bounding box center [1116, 59] width 18 height 18
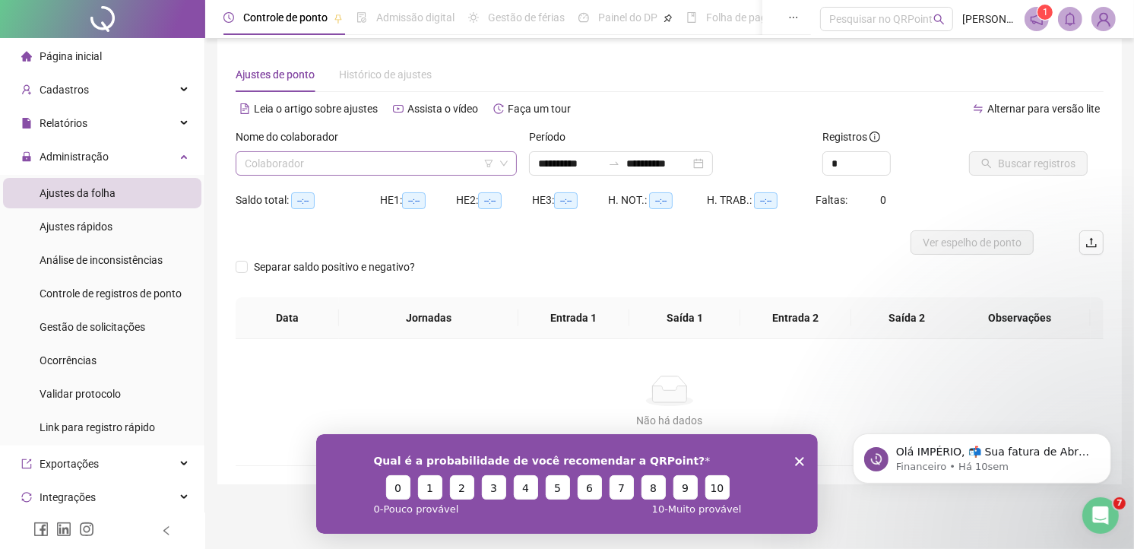
click at [369, 163] on input "search" at bounding box center [369, 163] width 249 height 23
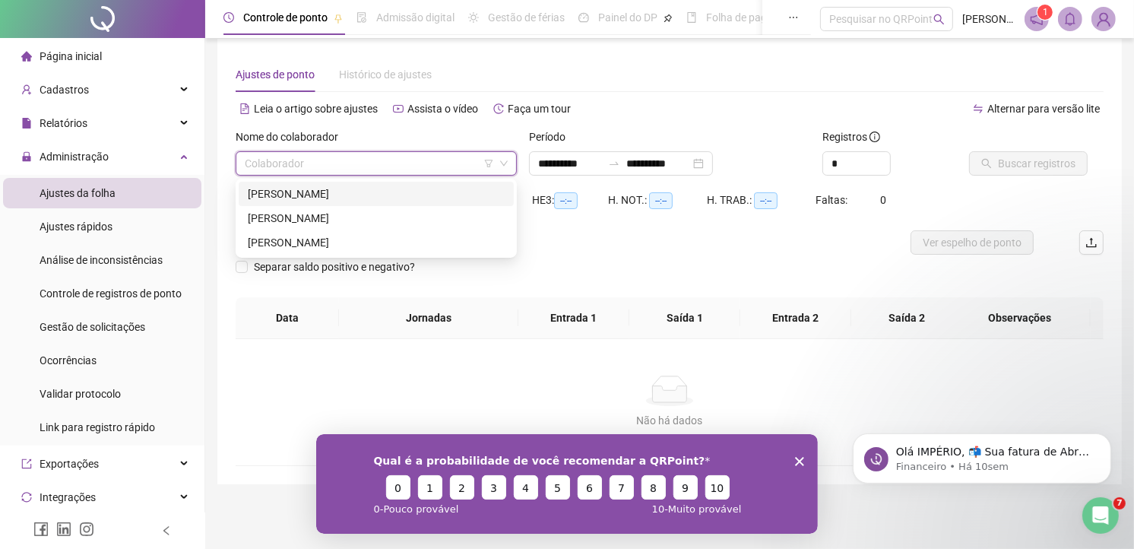
click at [299, 194] on div "DAIANE DA SILVA SANTOS MOREIRA" at bounding box center [376, 193] width 257 height 17
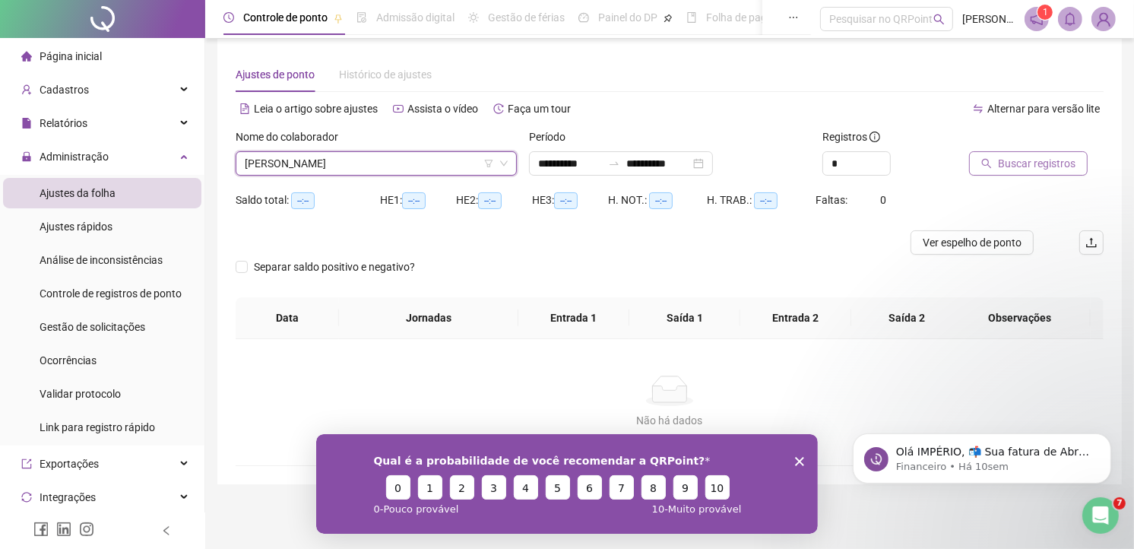
click at [994, 161] on button "Buscar registros" at bounding box center [1028, 163] width 119 height 24
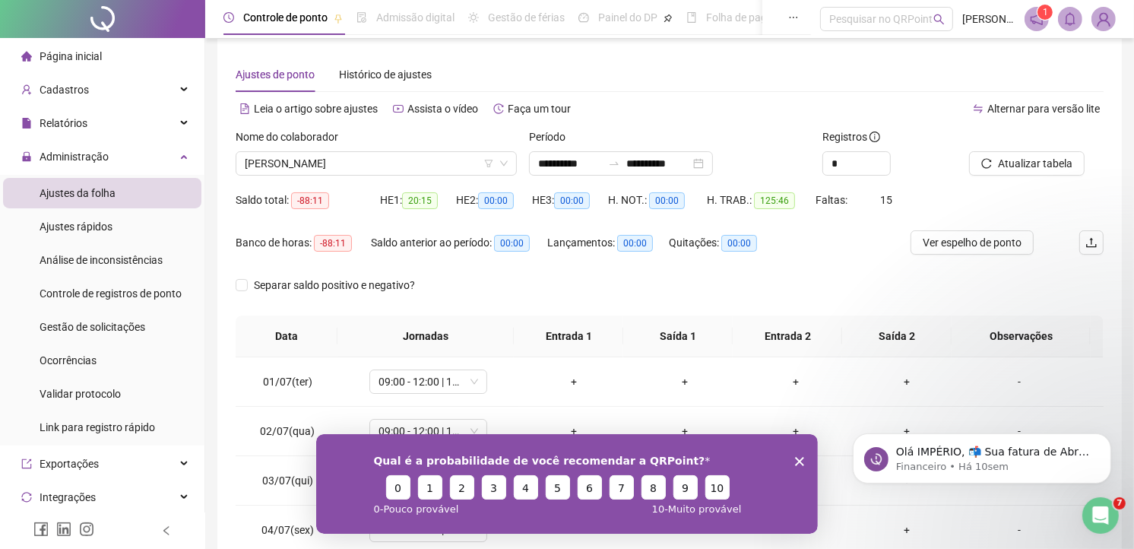
click at [802, 461] on icon "Encerrar pesquisa" at bounding box center [798, 460] width 9 height 9
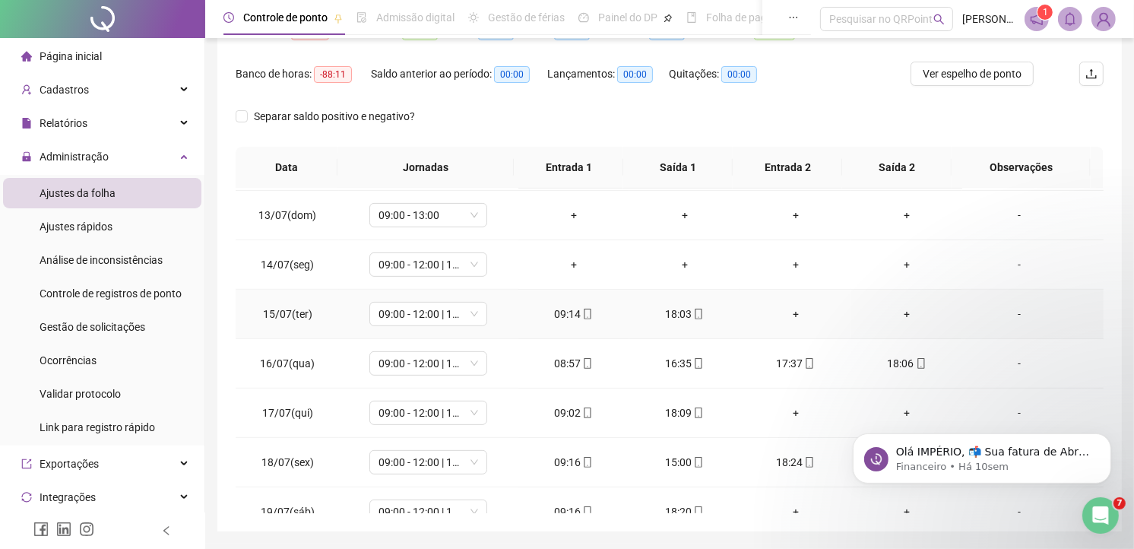
scroll to position [422, 0]
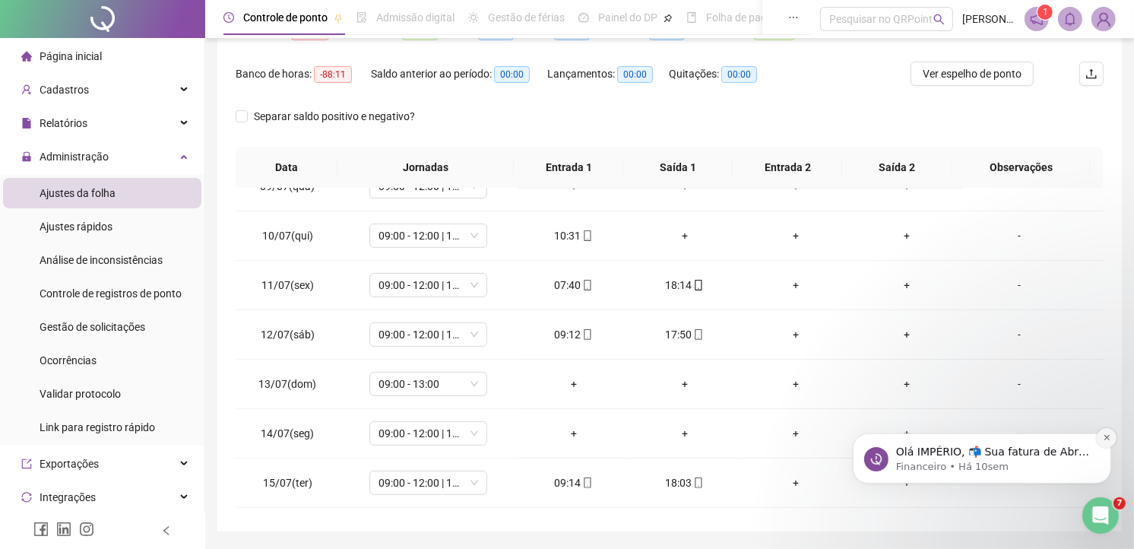
click at [1109, 435] on icon "Dismiss notification" at bounding box center [1106, 436] width 8 height 8
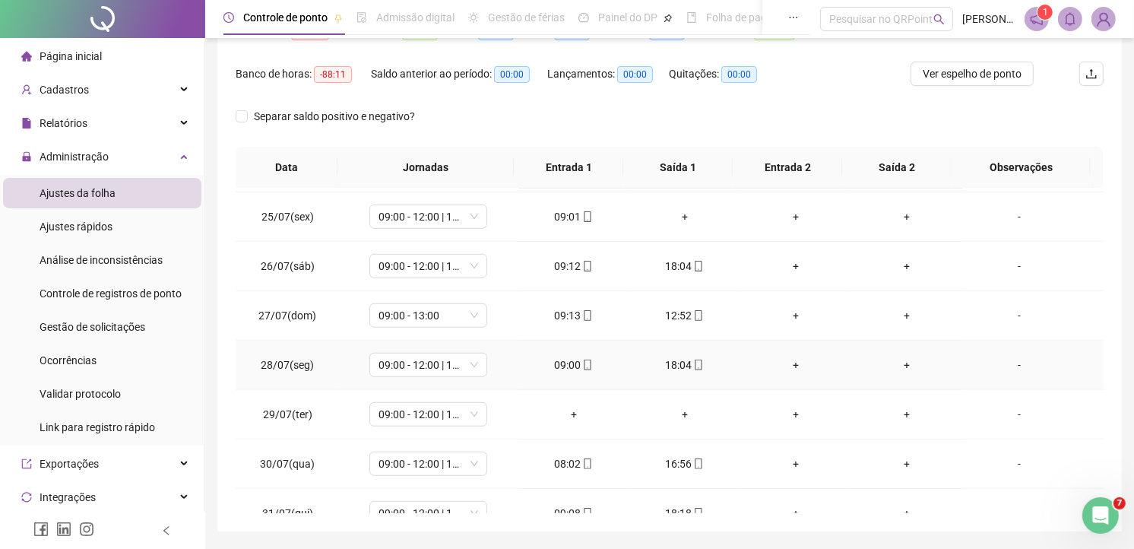
scroll to position [1209, 0]
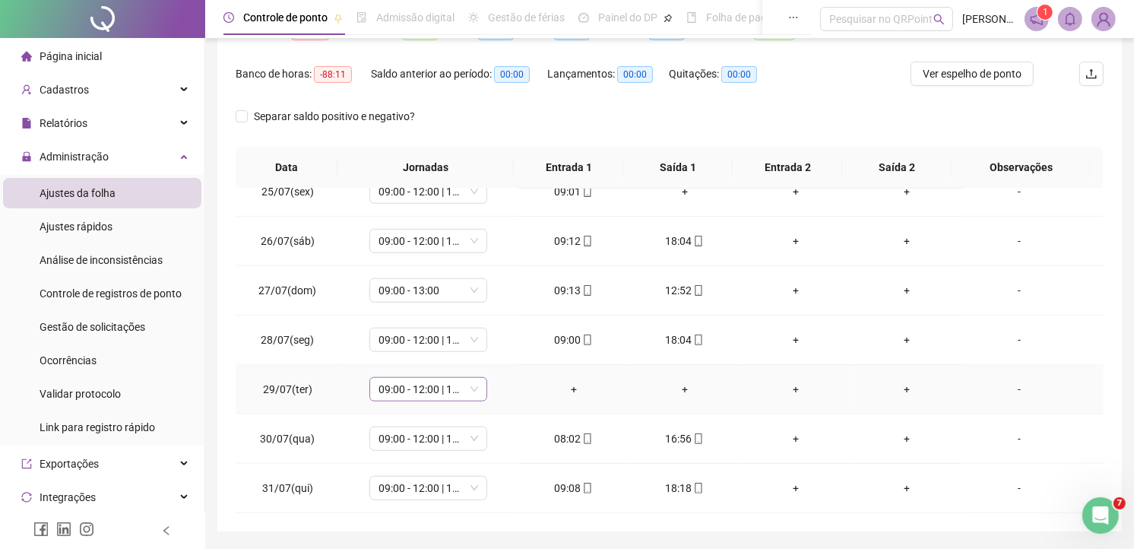
click at [475, 382] on div "09:00 - 12:00 | 13:40 - 18:00" at bounding box center [428, 389] width 118 height 24
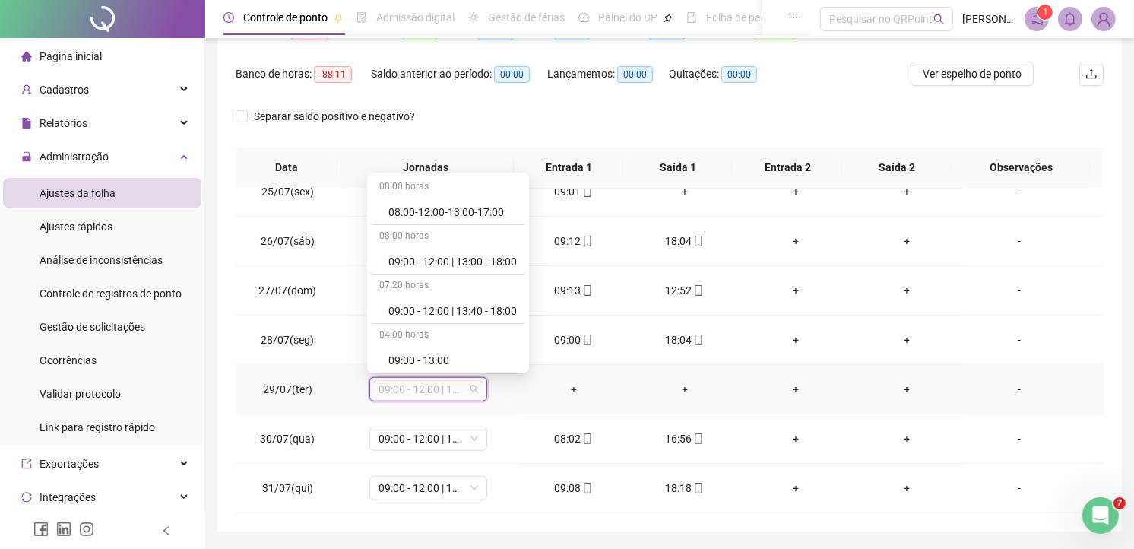
scroll to position [169, 0]
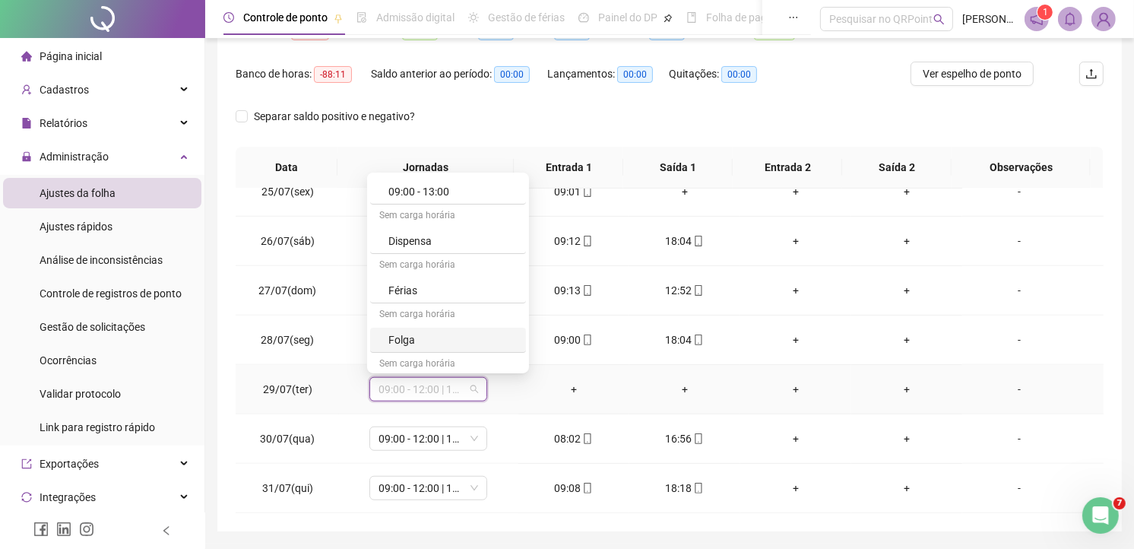
click at [413, 333] on div "Folga" at bounding box center [452, 339] width 128 height 17
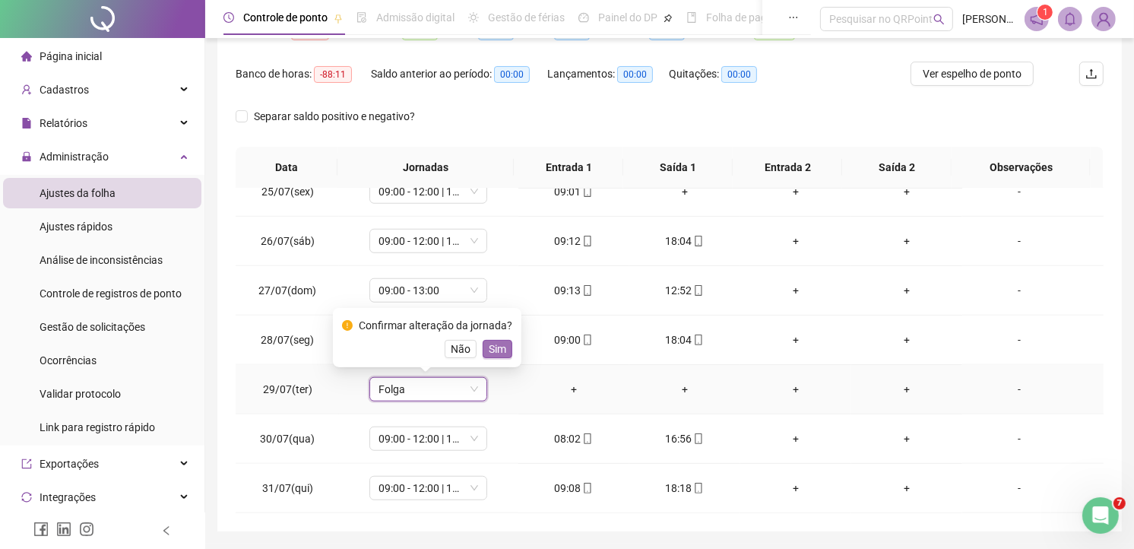
click at [490, 347] on span "Sim" at bounding box center [497, 348] width 17 height 17
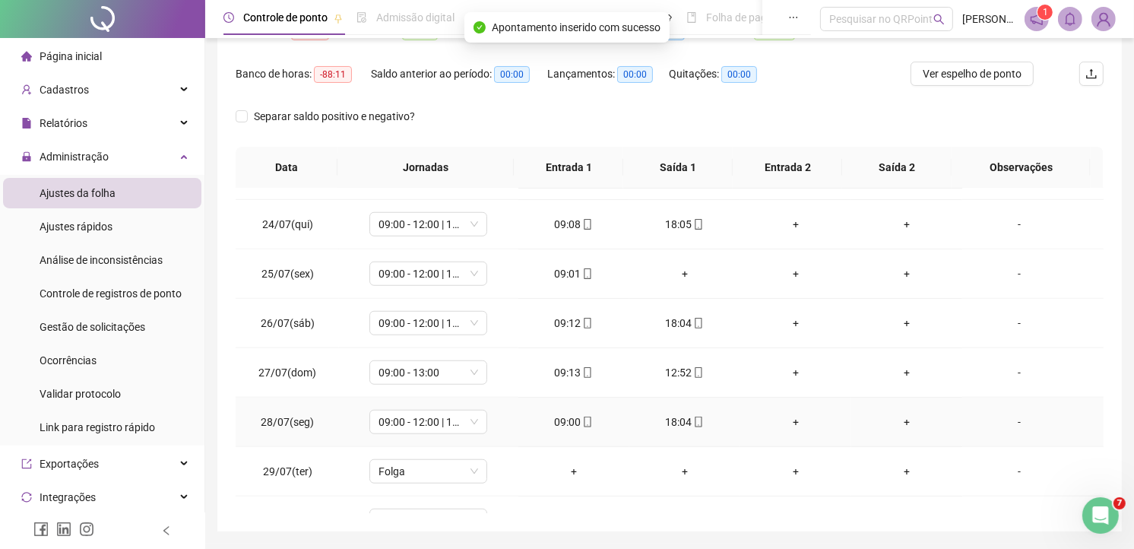
scroll to position [1040, 0]
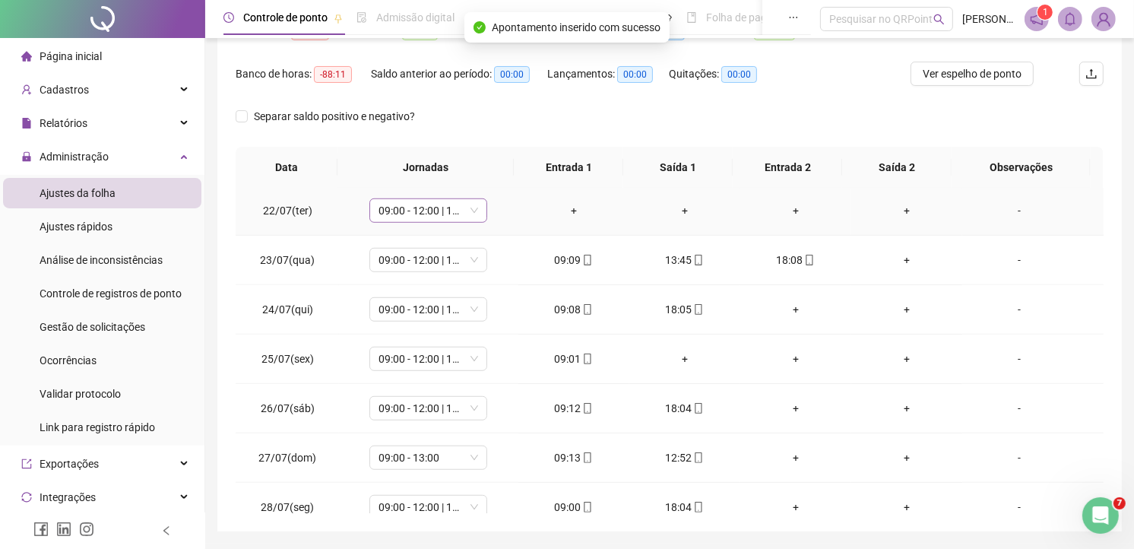
click at [477, 201] on div "09:00 - 12:00 | 13:40 - 18:00" at bounding box center [428, 210] width 118 height 24
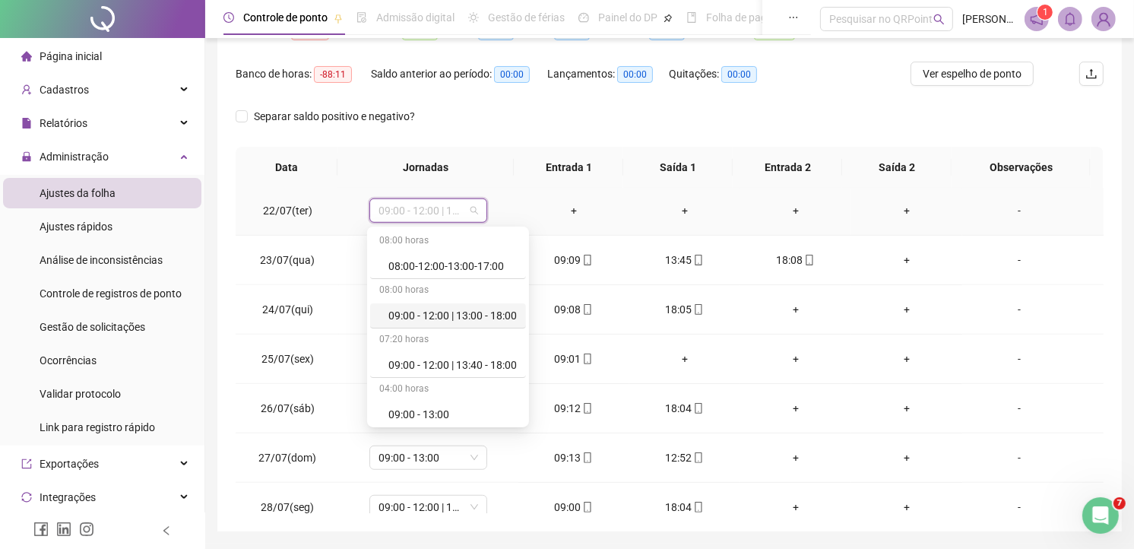
scroll to position [169, 0]
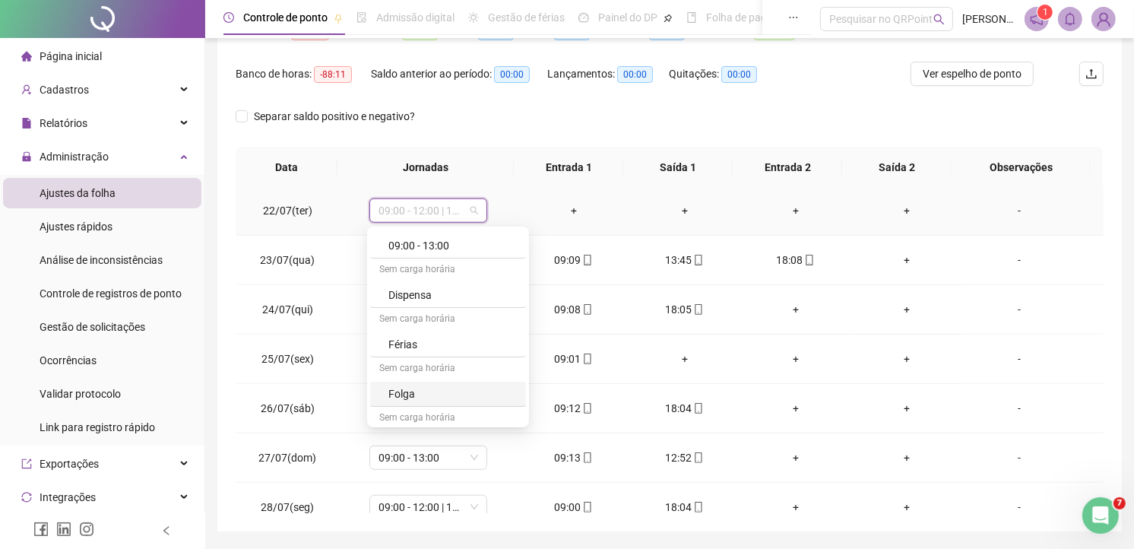
click at [413, 390] on div "Folga" at bounding box center [452, 393] width 128 height 17
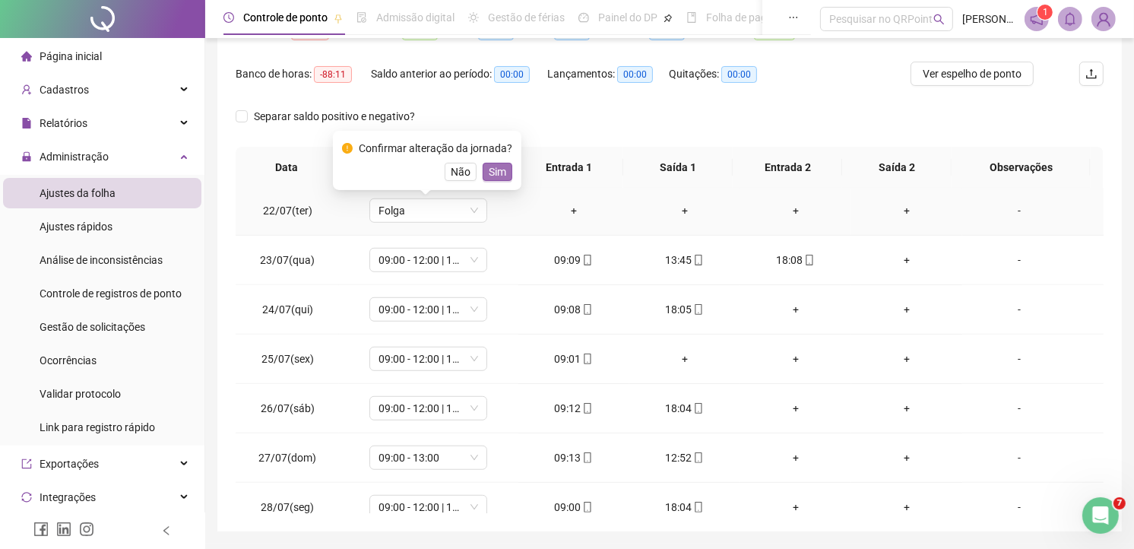
click at [499, 168] on span "Sim" at bounding box center [497, 171] width 17 height 17
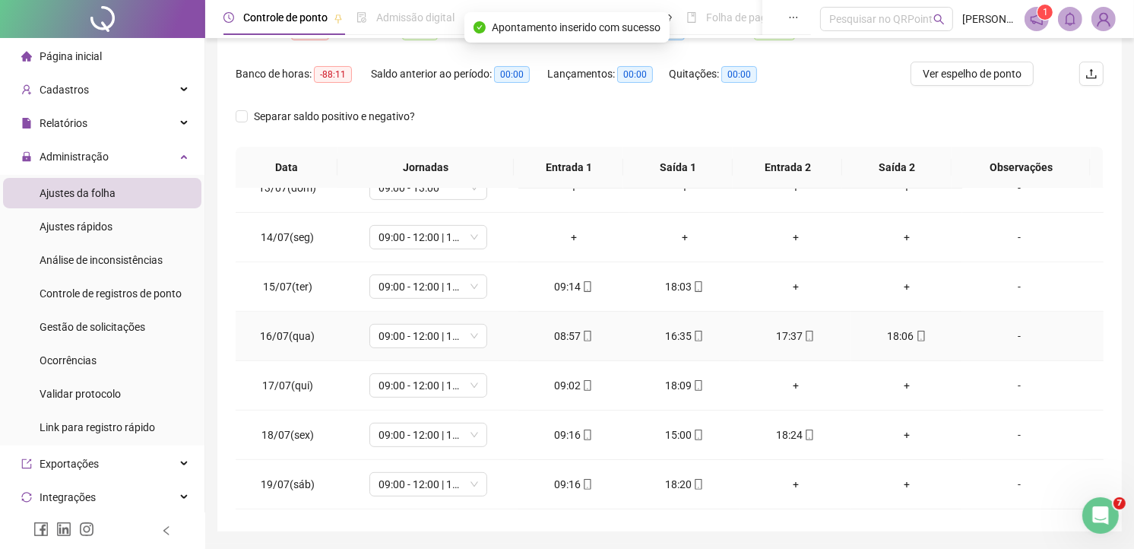
scroll to position [534, 0]
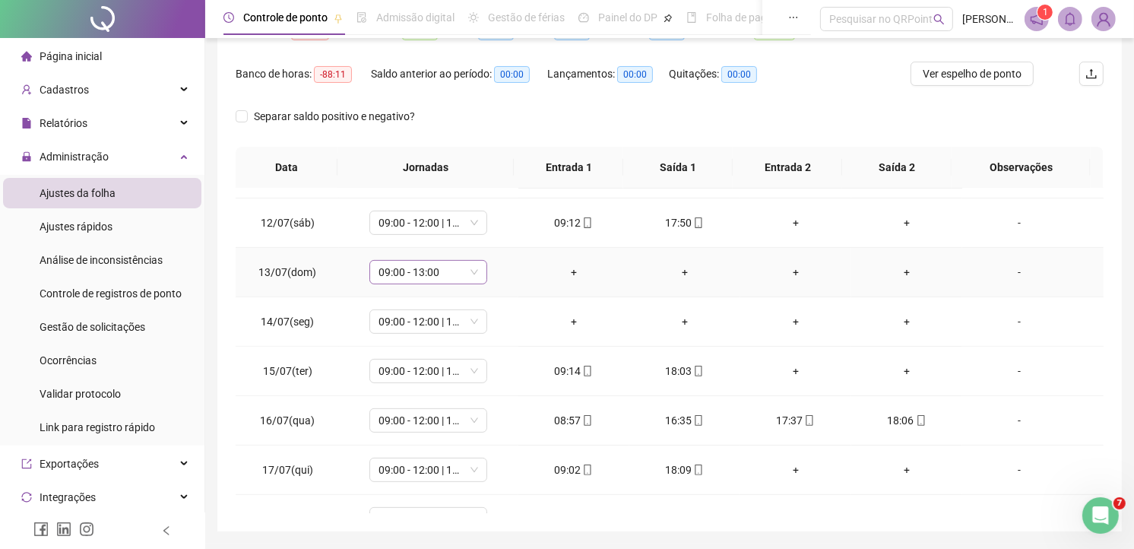
click at [471, 269] on span "09:00 - 13:00" at bounding box center [428, 272] width 100 height 23
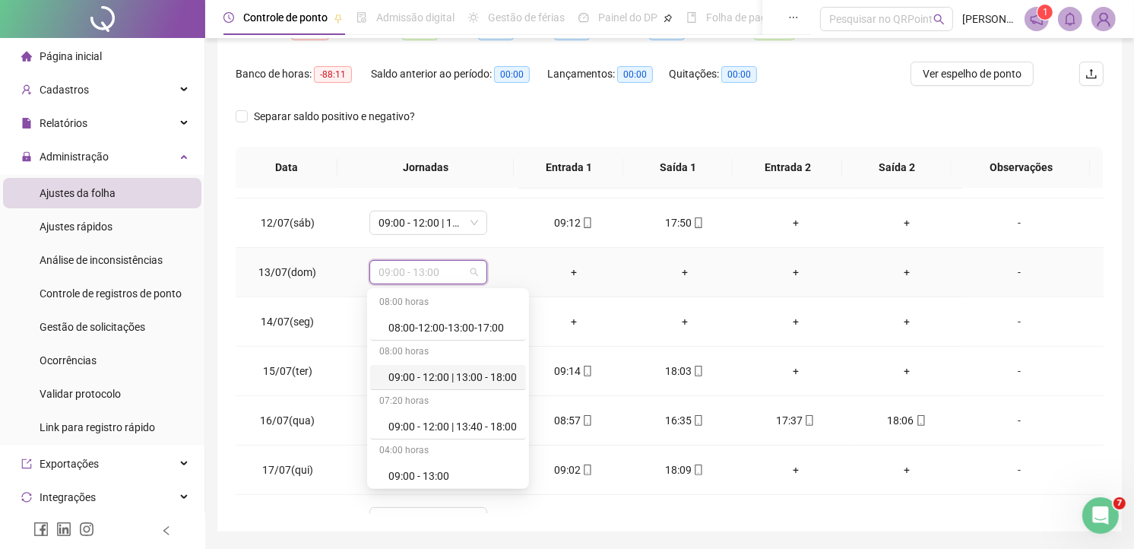
scroll to position [251, 0]
click at [411, 366] on div "Folga" at bounding box center [452, 374] width 128 height 17
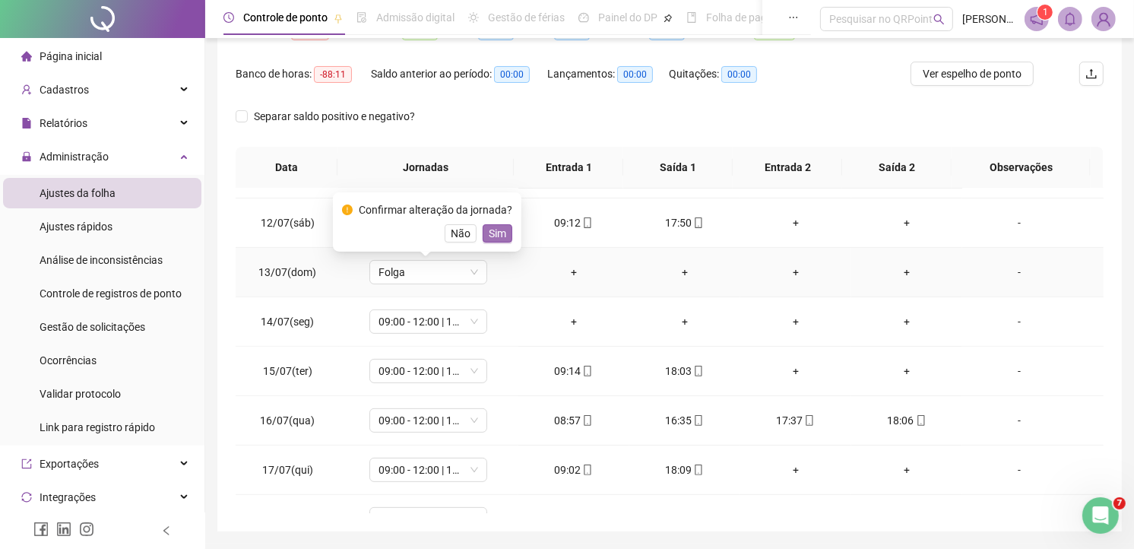
click at [498, 229] on span "Sim" at bounding box center [497, 233] width 17 height 17
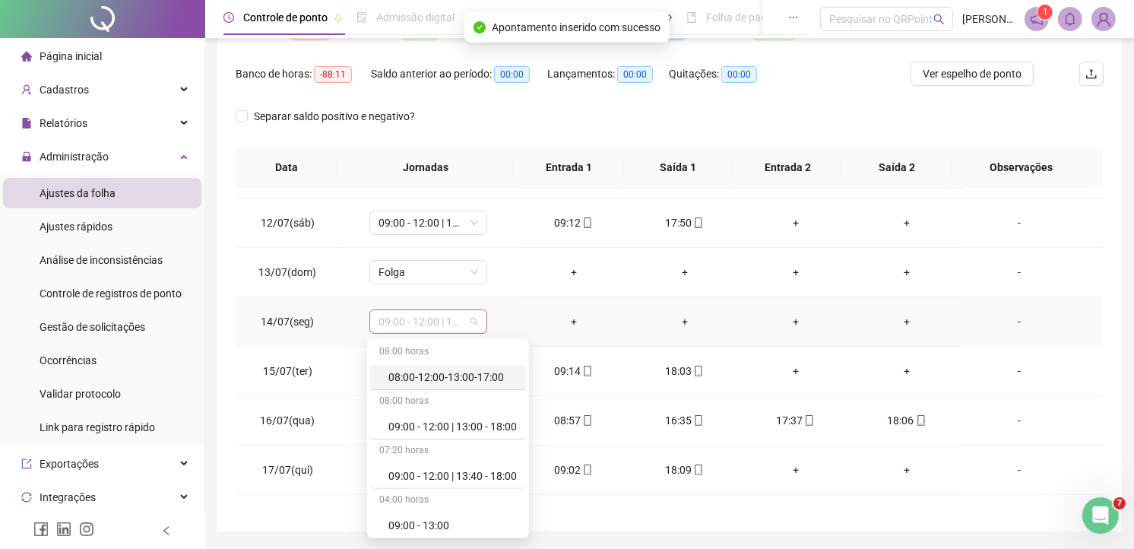
click at [477, 328] on div "09:00 - 12:00 | 13:40 - 18:00" at bounding box center [428, 321] width 118 height 24
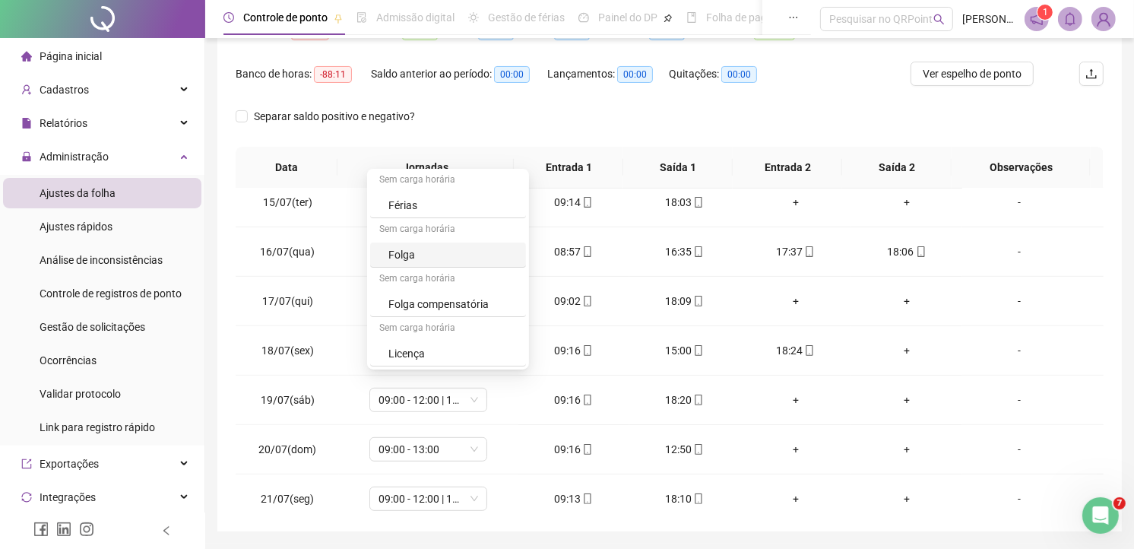
click at [413, 252] on div "Folga" at bounding box center [452, 254] width 128 height 17
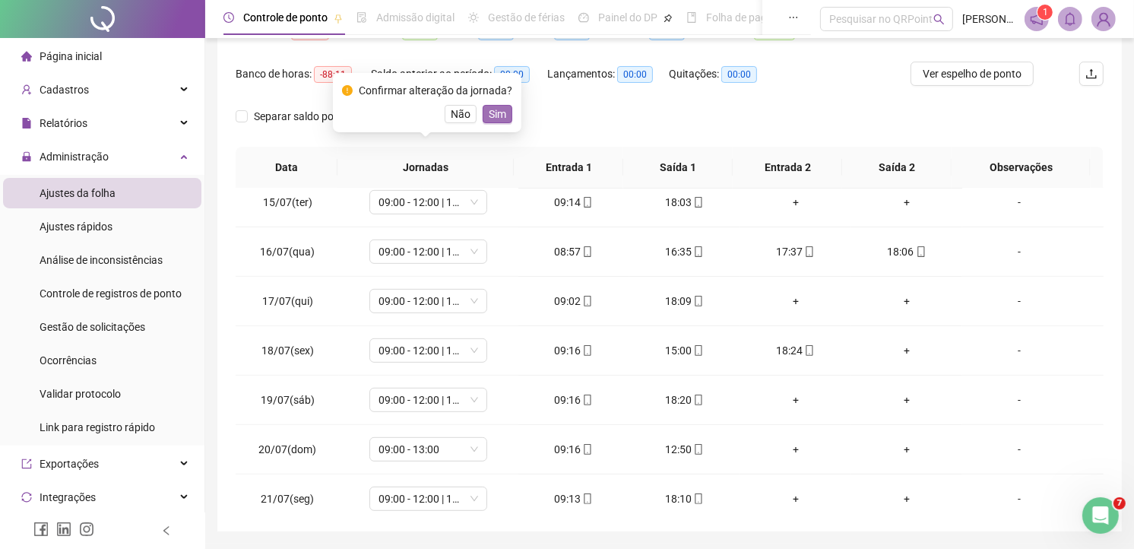
click at [494, 117] on span "Sim" at bounding box center [497, 114] width 17 height 17
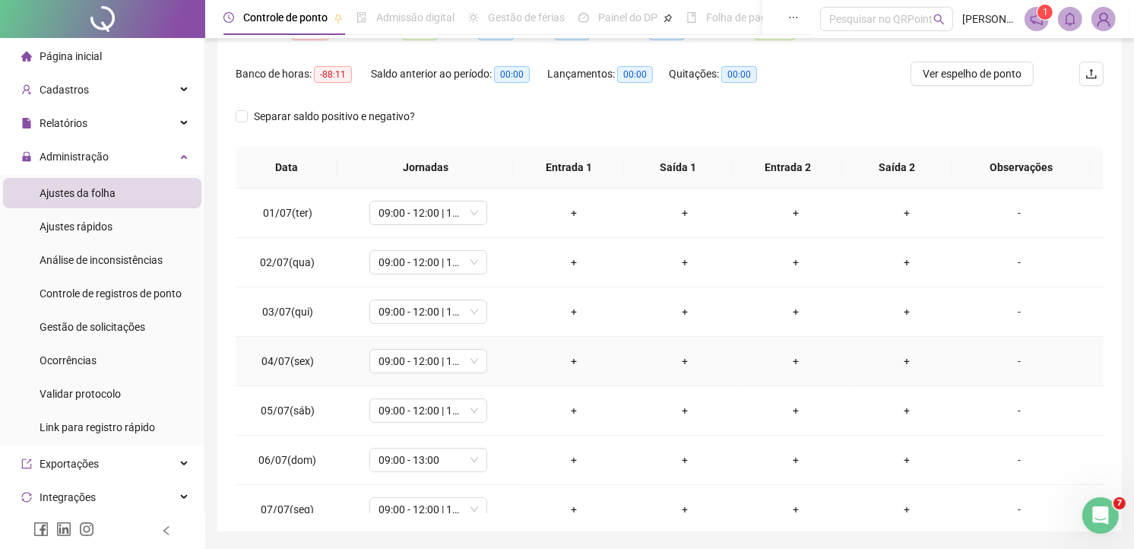
scroll to position [96, 0]
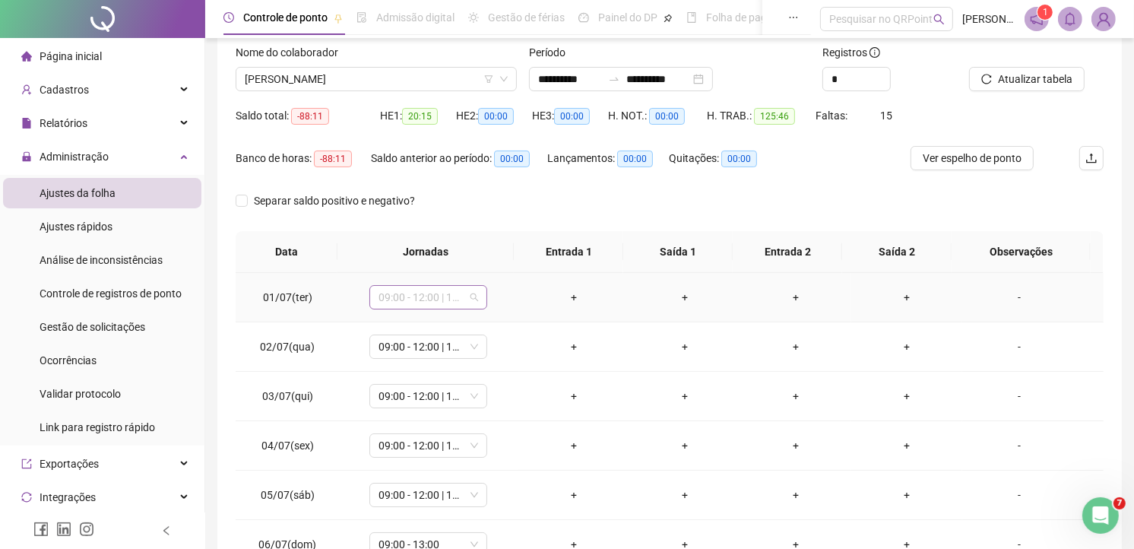
click at [476, 298] on div "09:00 - 12:00 | 13:40 - 18:00" at bounding box center [428, 297] width 118 height 24
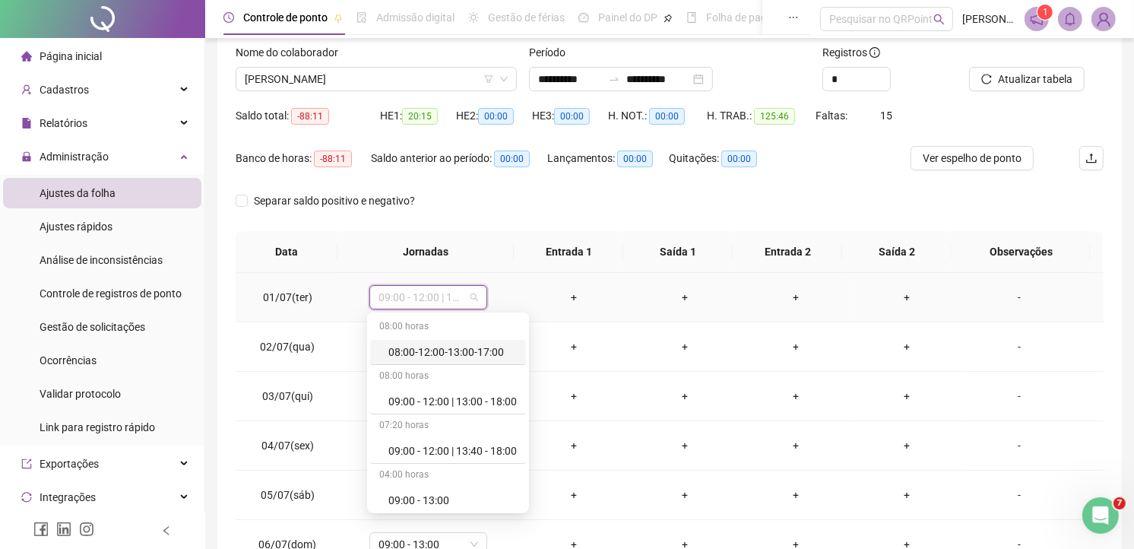
click at [1006, 296] on div "-" at bounding box center [1019, 297] width 90 height 17
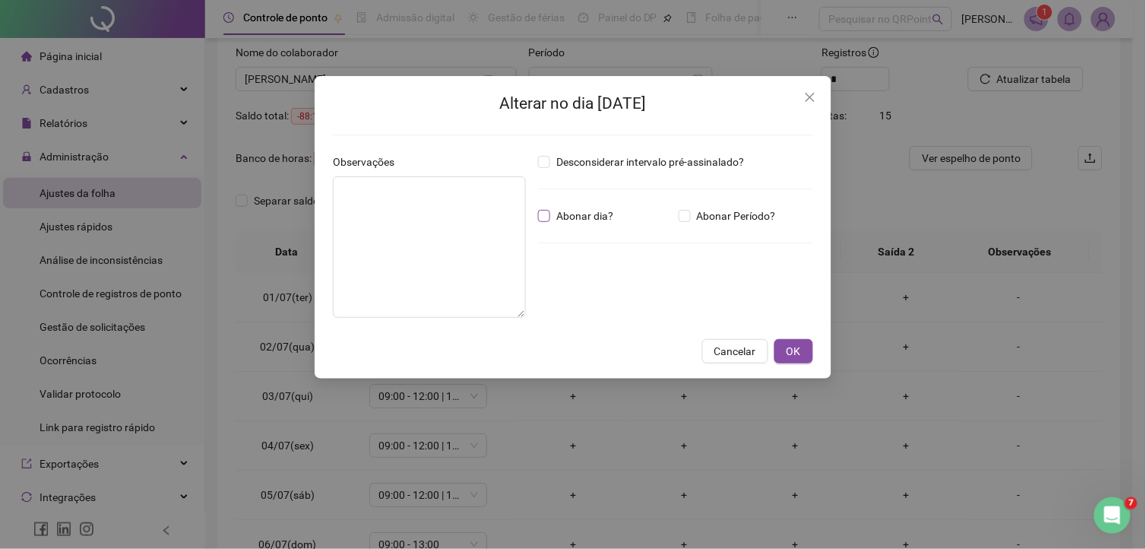
click at [570, 217] on span "Abonar dia?" at bounding box center [584, 215] width 69 height 17
click at [454, 232] on textarea at bounding box center [429, 246] width 193 height 141
drag, startPoint x: 408, startPoint y: 188, endPoint x: 258, endPoint y: 188, distance: 149.7
click at [258, 188] on div "Alterar no dia 01/07/2025 Observações ********* Desconsiderar intervalo pré-ass…" at bounding box center [573, 274] width 1146 height 549
click at [397, 192] on textarea "*********" at bounding box center [429, 246] width 193 height 141
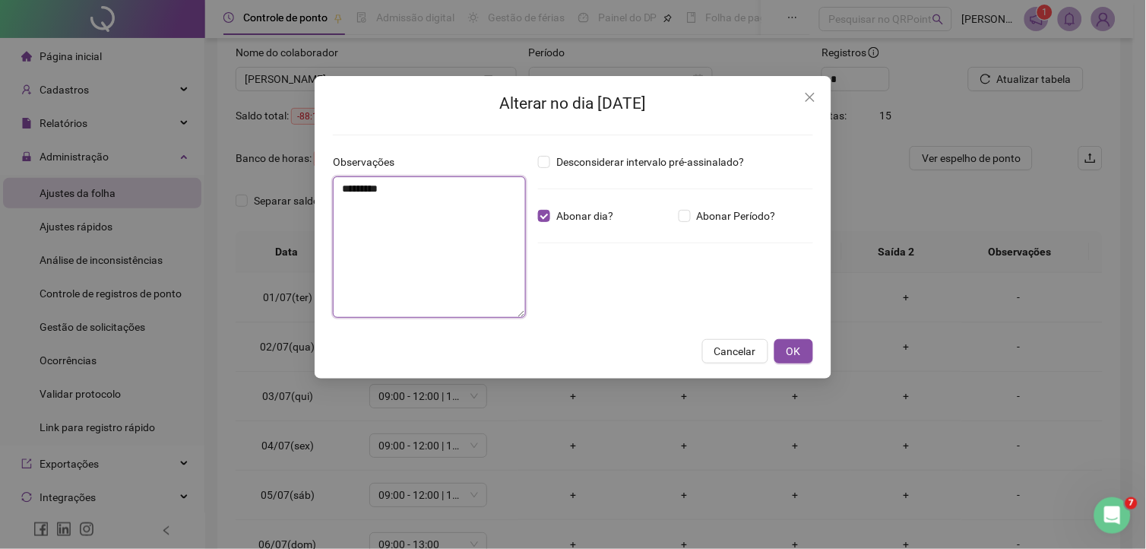
click at [445, 195] on textarea "*********" at bounding box center [429, 246] width 193 height 141
drag, startPoint x: 423, startPoint y: 195, endPoint x: 186, endPoint y: 195, distance: 237.1
click at [186, 195] on div "Alterar no dia 01/07/2025 Observações ********* Desconsiderar intervalo pré-ass…" at bounding box center [573, 274] width 1146 height 549
drag, startPoint x: 346, startPoint y: 187, endPoint x: 270, endPoint y: 187, distance: 76.0
click at [271, 187] on div "**********" at bounding box center [573, 274] width 1146 height 549
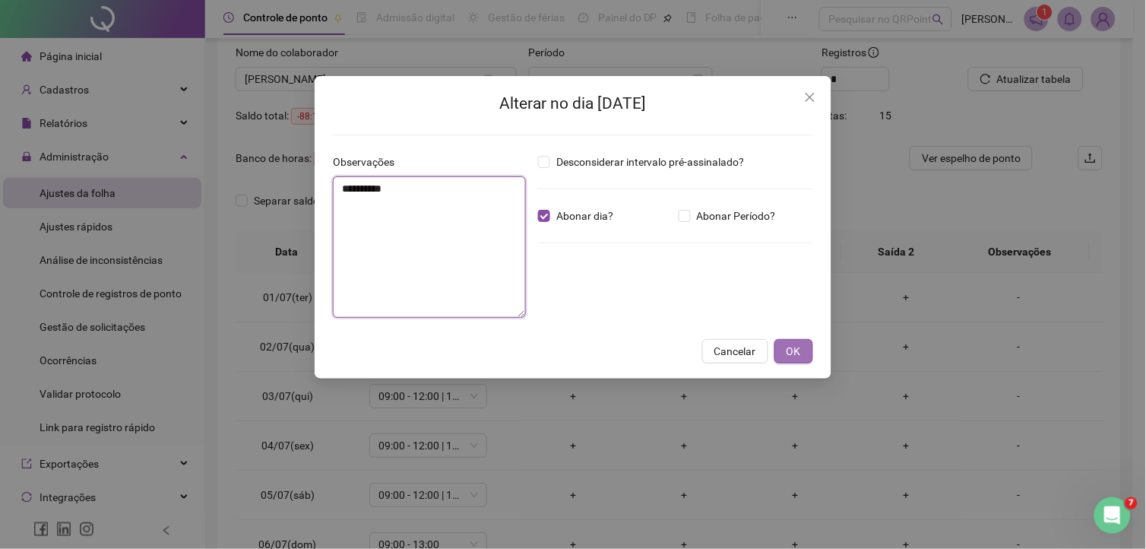
type textarea "**********"
click at [801, 344] on button "OK" at bounding box center [793, 351] width 39 height 24
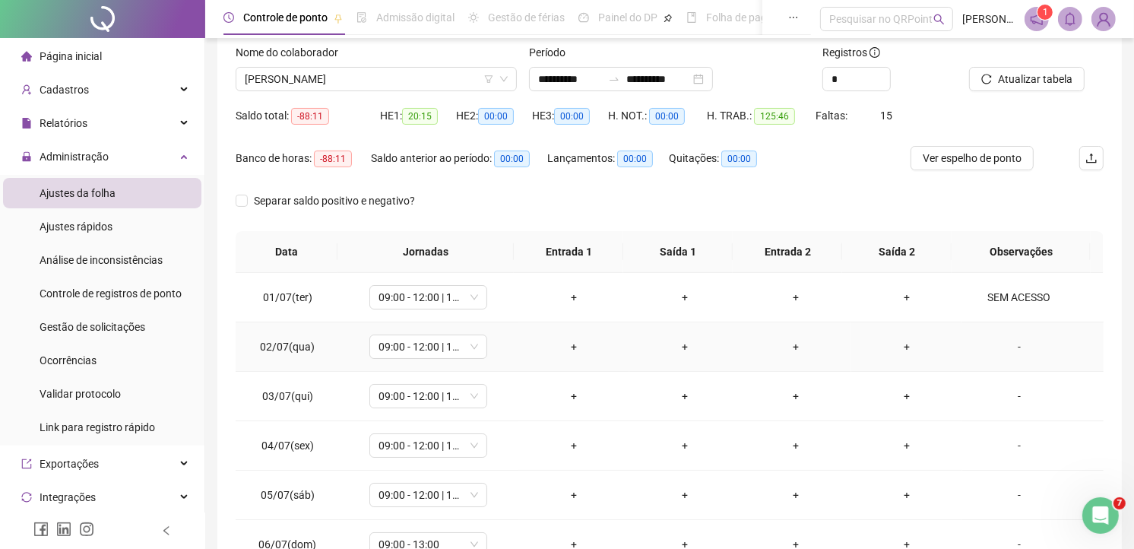
click at [1018, 346] on div "-" at bounding box center [1019, 346] width 90 height 17
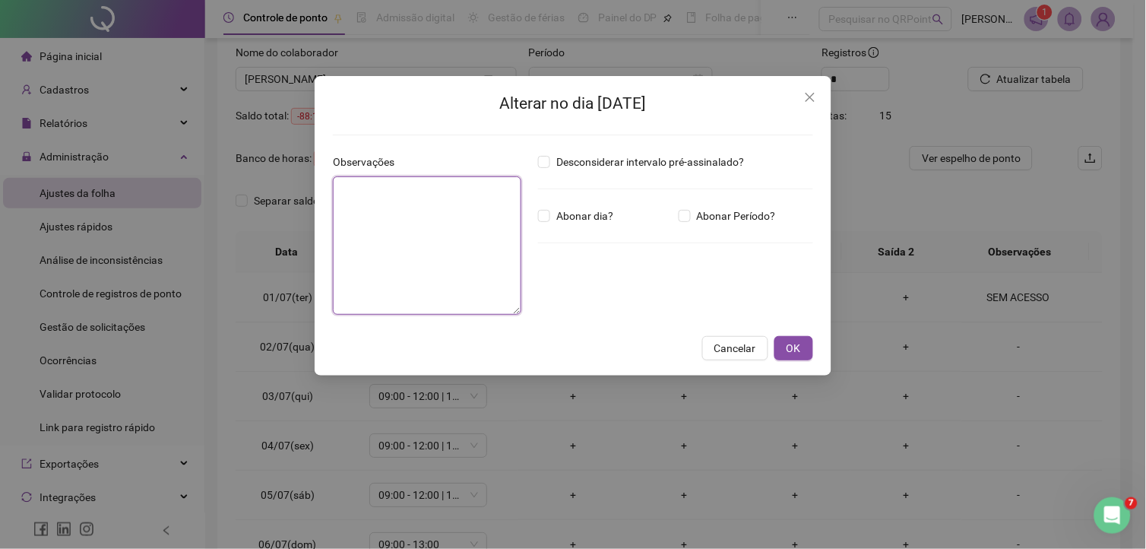
drag, startPoint x: 480, startPoint y: 268, endPoint x: 519, endPoint y: 249, distance: 43.2
click at [480, 268] on textarea at bounding box center [427, 245] width 188 height 138
paste textarea "**********"
type textarea "**********"
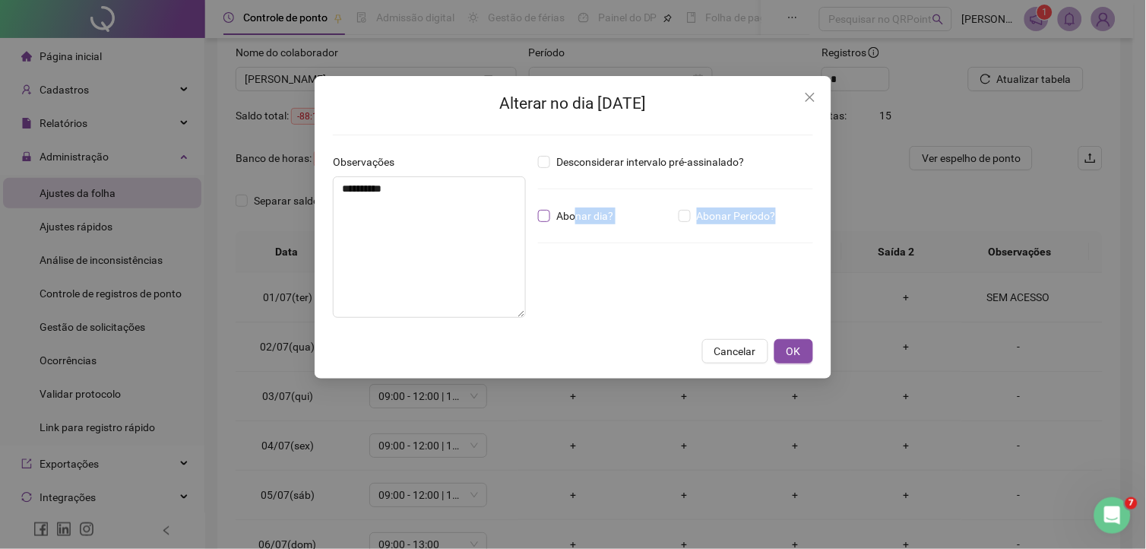
click at [575, 220] on div "Desconsiderar intervalo pré-assinalado? Abonar dia? Abonar Período? Horas a abo…" at bounding box center [675, 242] width 287 height 176
drag, startPoint x: 575, startPoint y: 220, endPoint x: 567, endPoint y: 219, distance: 7.8
click at [567, 219] on span "Abonar dia?" at bounding box center [584, 215] width 69 height 17
click at [785, 350] on button "OK" at bounding box center [793, 351] width 39 height 24
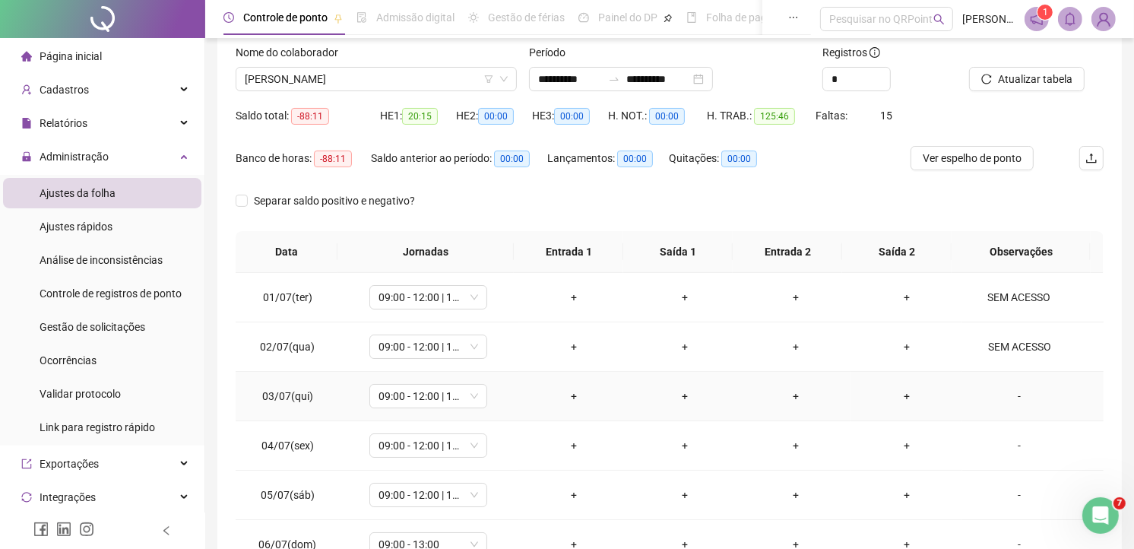
click at [1003, 396] on div "-" at bounding box center [1019, 396] width 90 height 17
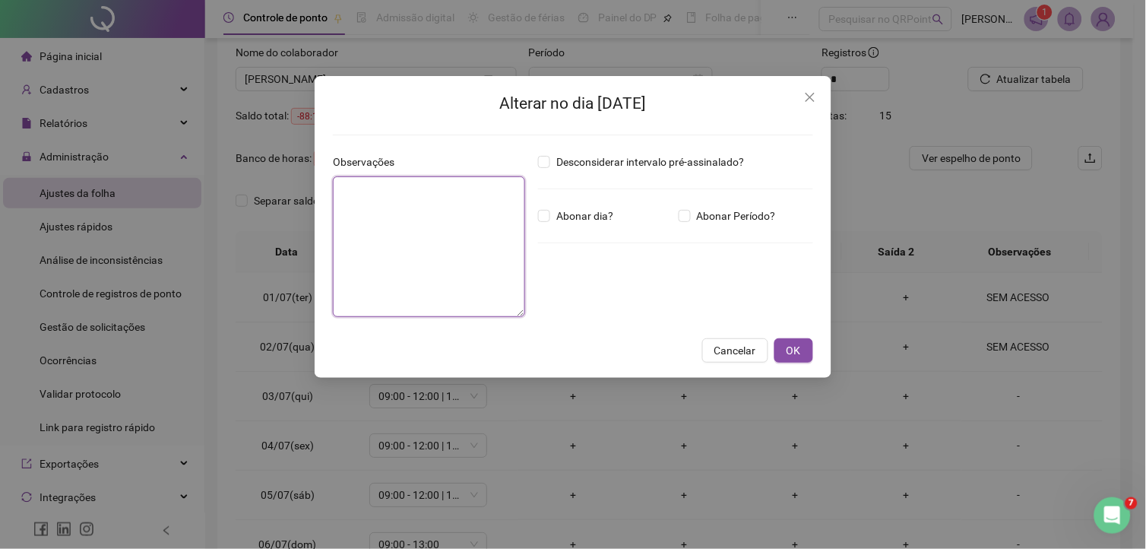
click at [392, 232] on textarea at bounding box center [429, 246] width 192 height 141
paste textarea "**********"
type textarea "**********"
click at [791, 347] on span "OK" at bounding box center [794, 351] width 14 height 17
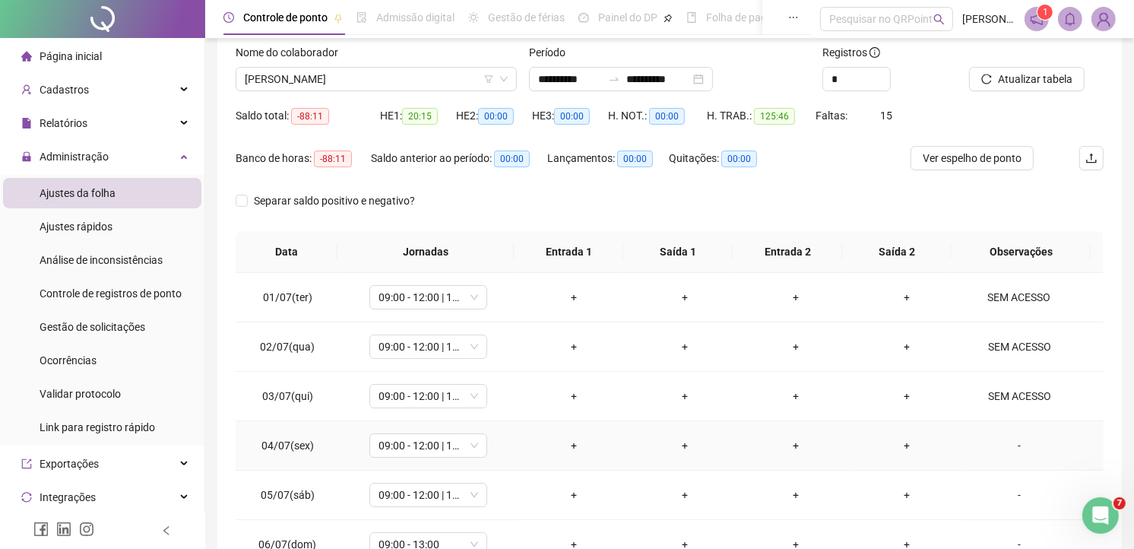
click at [1009, 439] on div "-" at bounding box center [1019, 445] width 90 height 17
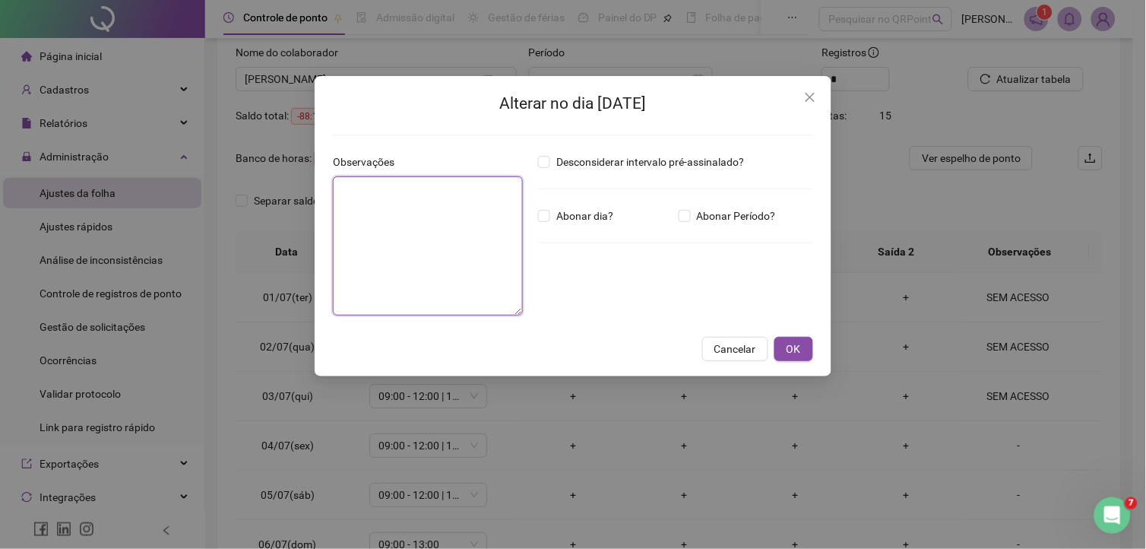
click at [435, 271] on textarea at bounding box center [428, 245] width 190 height 139
paste textarea "**********"
type textarea "**********"
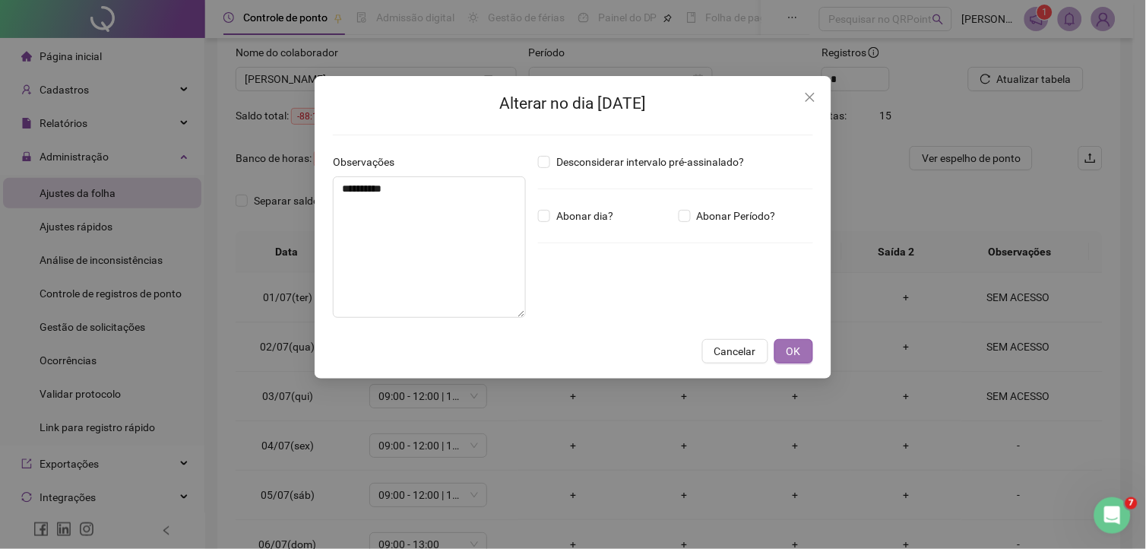
click at [810, 346] on button "OK" at bounding box center [793, 351] width 39 height 24
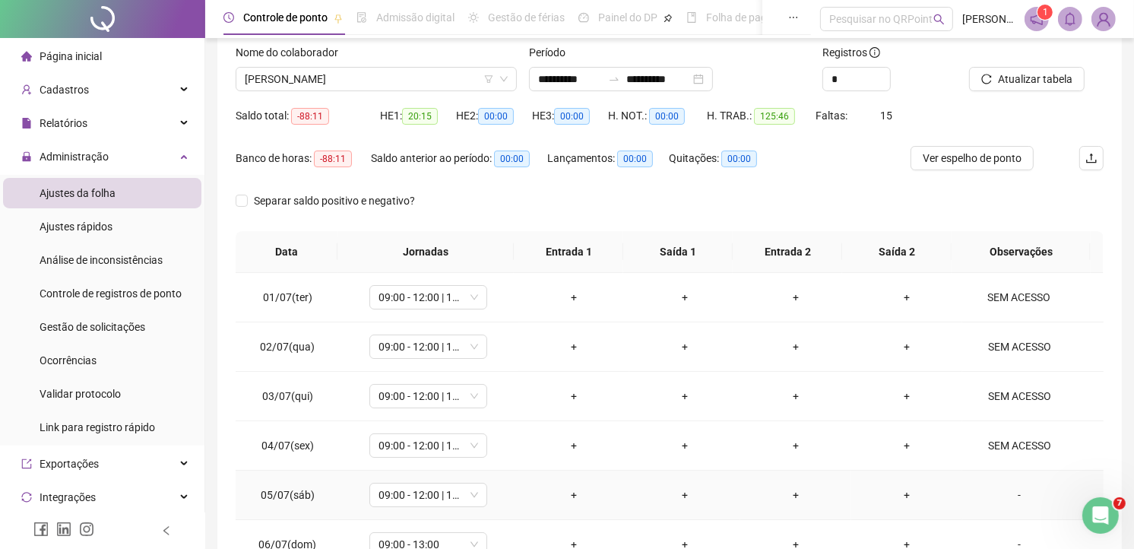
click at [1009, 491] on div "-" at bounding box center [1019, 494] width 90 height 17
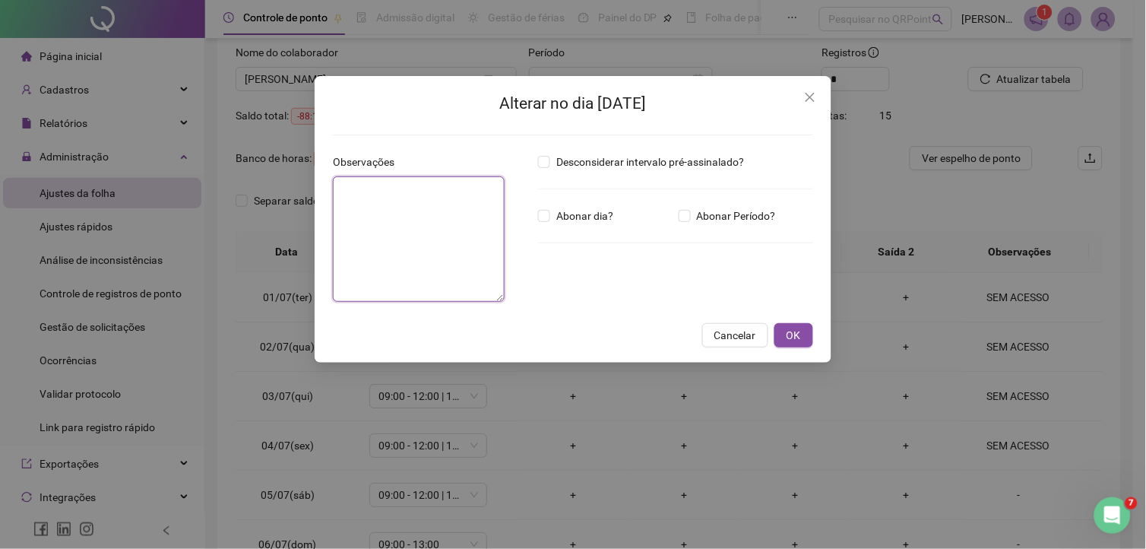
click at [408, 239] on textarea at bounding box center [419, 238] width 172 height 125
paste textarea "**********"
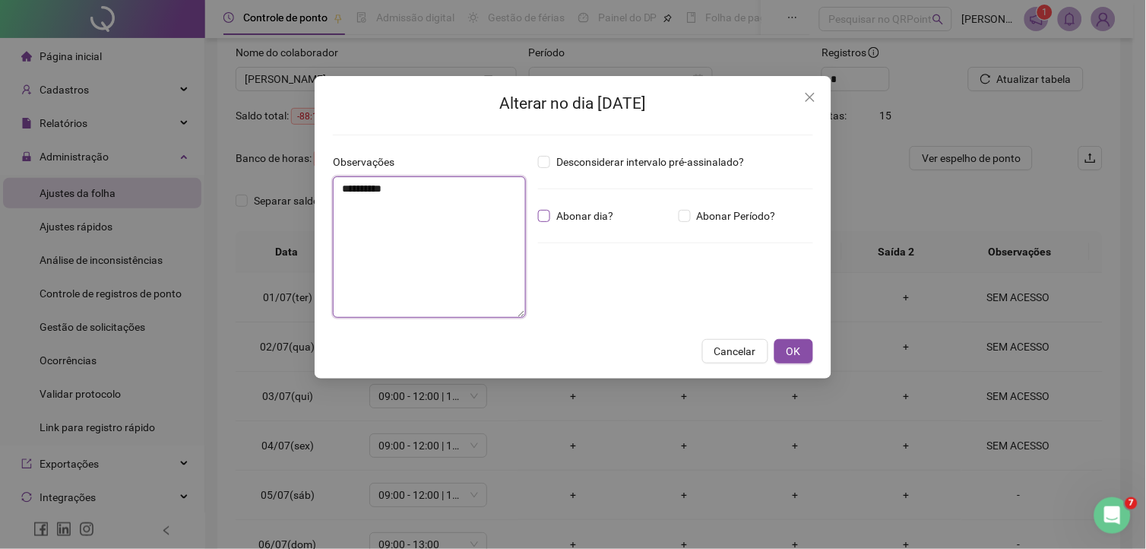
type textarea "**********"
click at [600, 219] on span "Abonar dia?" at bounding box center [584, 215] width 69 height 17
click at [807, 358] on button "OK" at bounding box center [793, 351] width 39 height 24
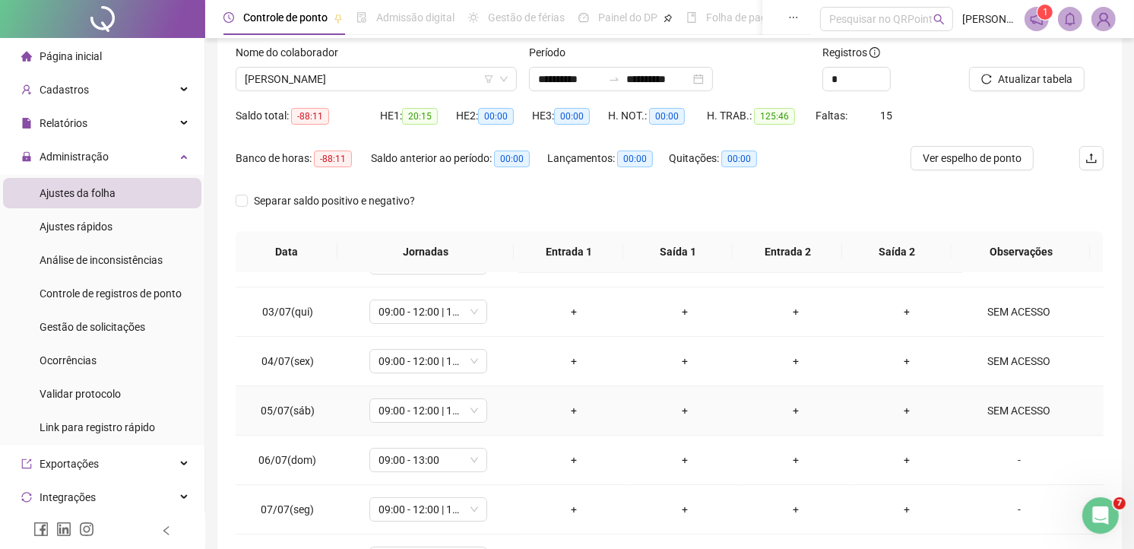
scroll to position [169, 0]
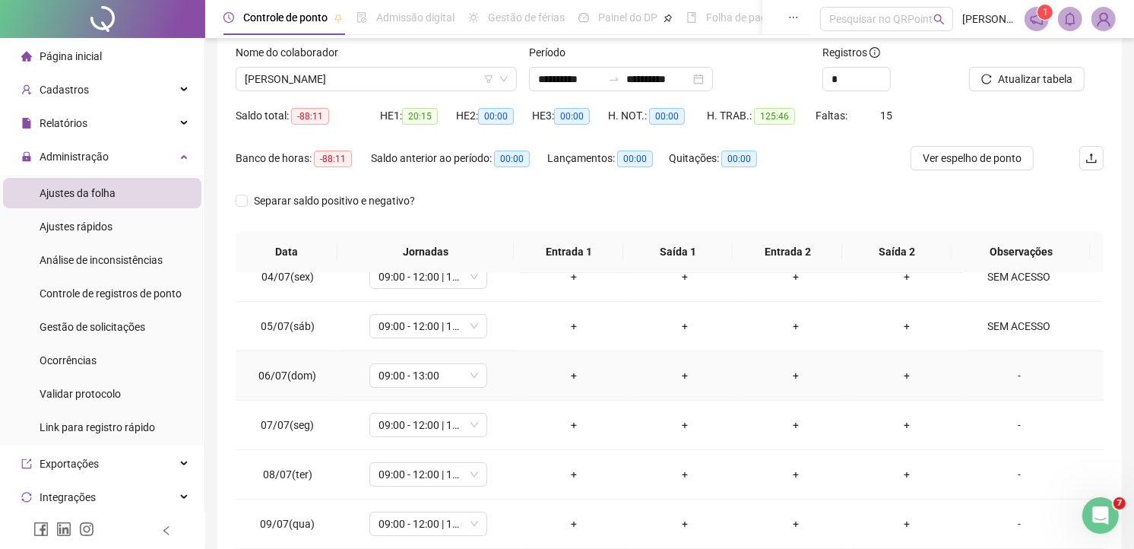
click at [1003, 371] on div "-" at bounding box center [1019, 375] width 90 height 17
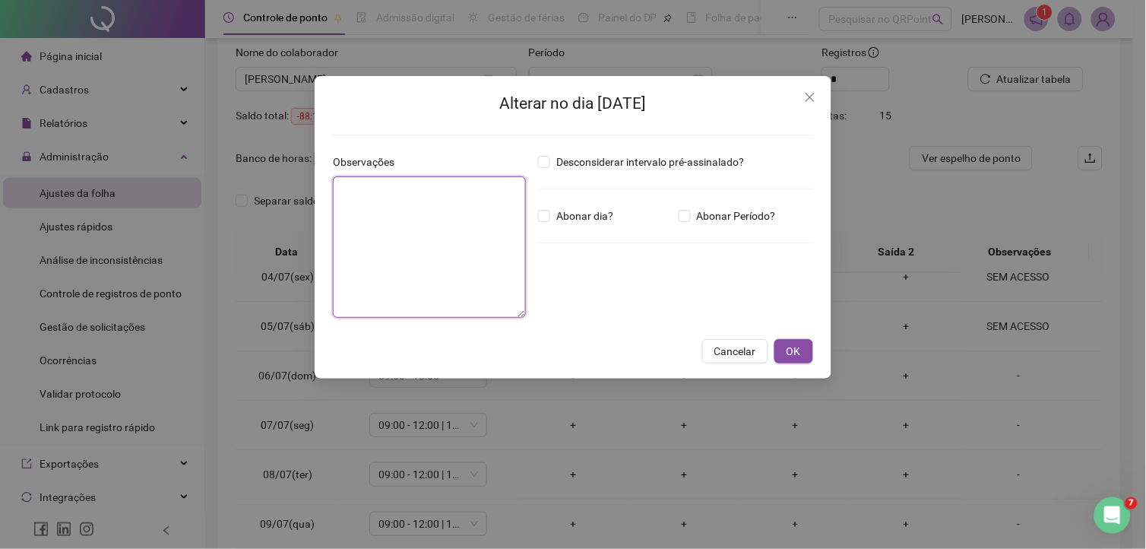
click at [389, 256] on textarea at bounding box center [429, 246] width 193 height 141
paste textarea "**********"
type textarea "**********"
click at [581, 219] on span "Abonar dia?" at bounding box center [584, 215] width 69 height 17
click at [778, 348] on button "OK" at bounding box center [793, 351] width 39 height 24
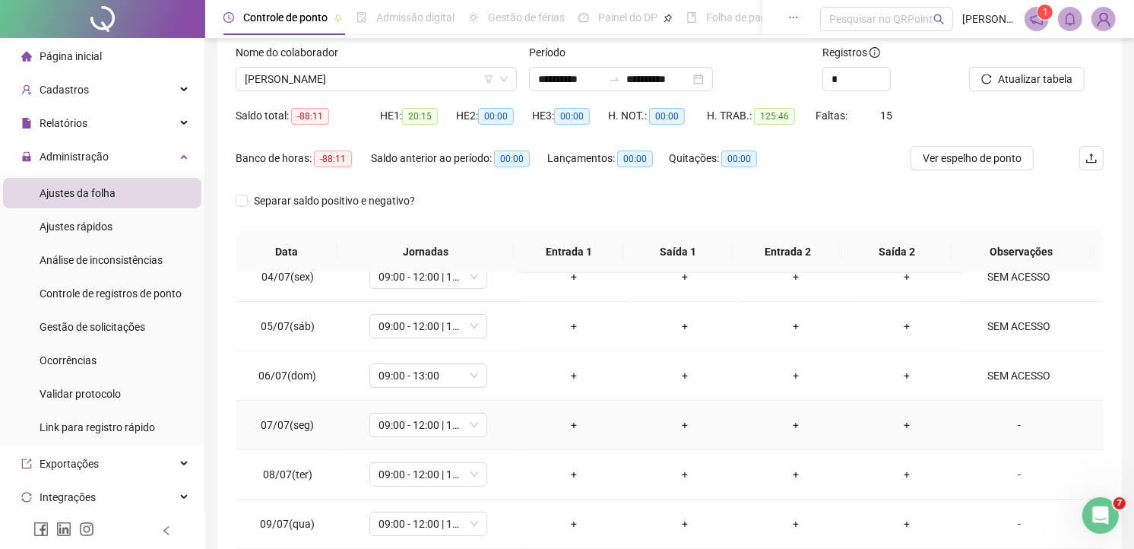
drag, startPoint x: 1014, startPoint y: 421, endPoint x: 571, endPoint y: 350, distance: 448.7
click at [1013, 421] on div "-" at bounding box center [1019, 424] width 90 height 17
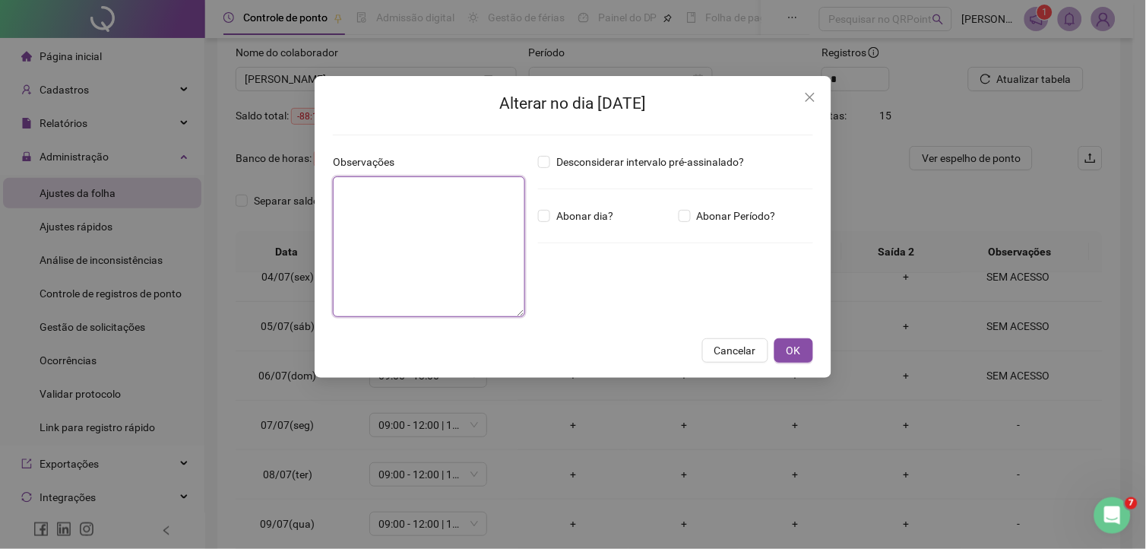
click at [407, 263] on textarea at bounding box center [429, 246] width 192 height 141
paste textarea "**********"
type textarea "**********"
click at [565, 217] on span "Abonar dia?" at bounding box center [584, 215] width 69 height 17
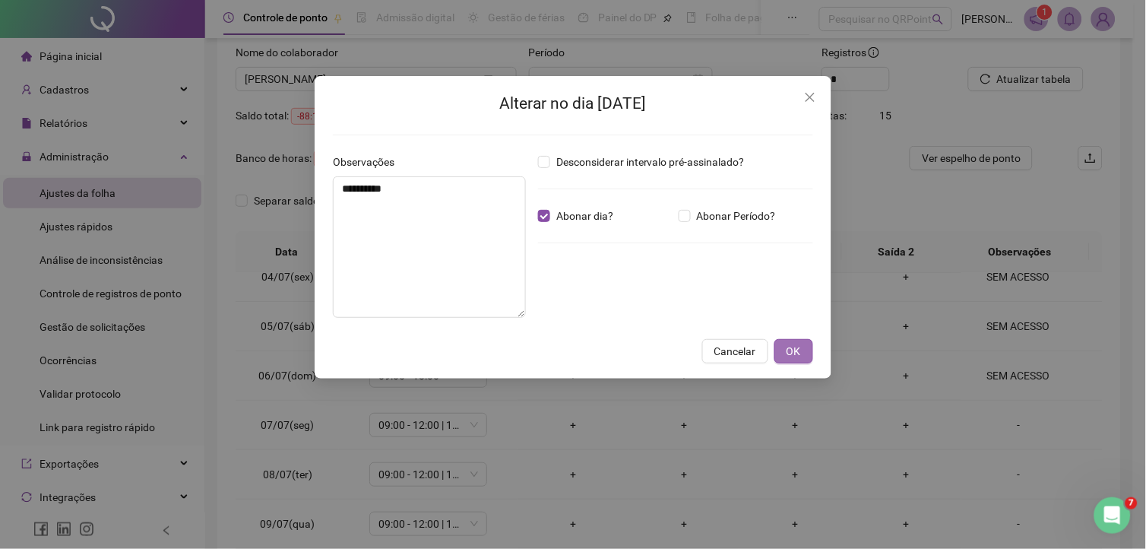
click at [798, 346] on span "OK" at bounding box center [794, 351] width 14 height 17
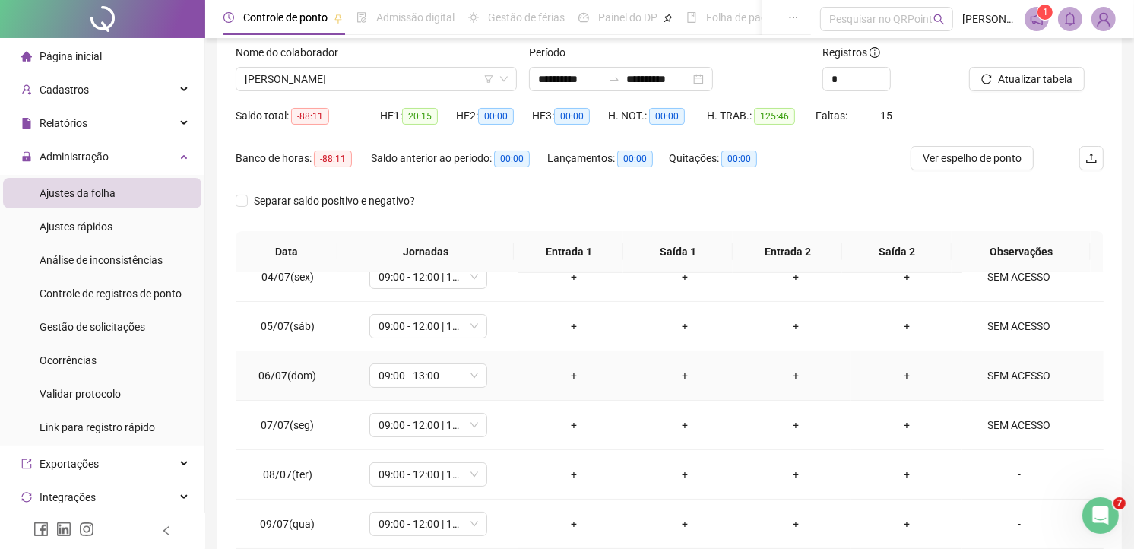
scroll to position [253, 0]
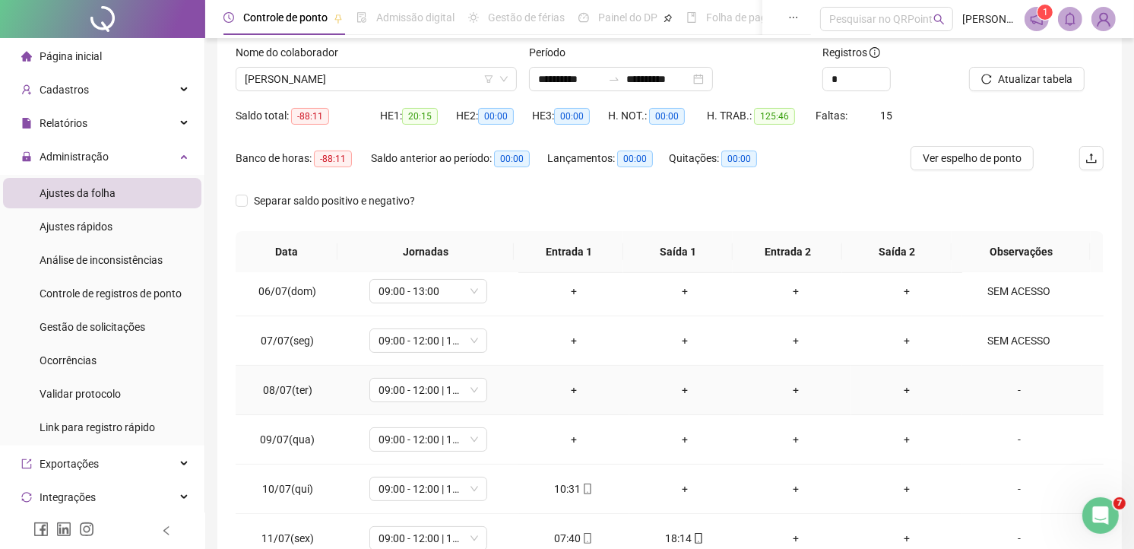
click at [1015, 383] on div "-" at bounding box center [1019, 390] width 90 height 17
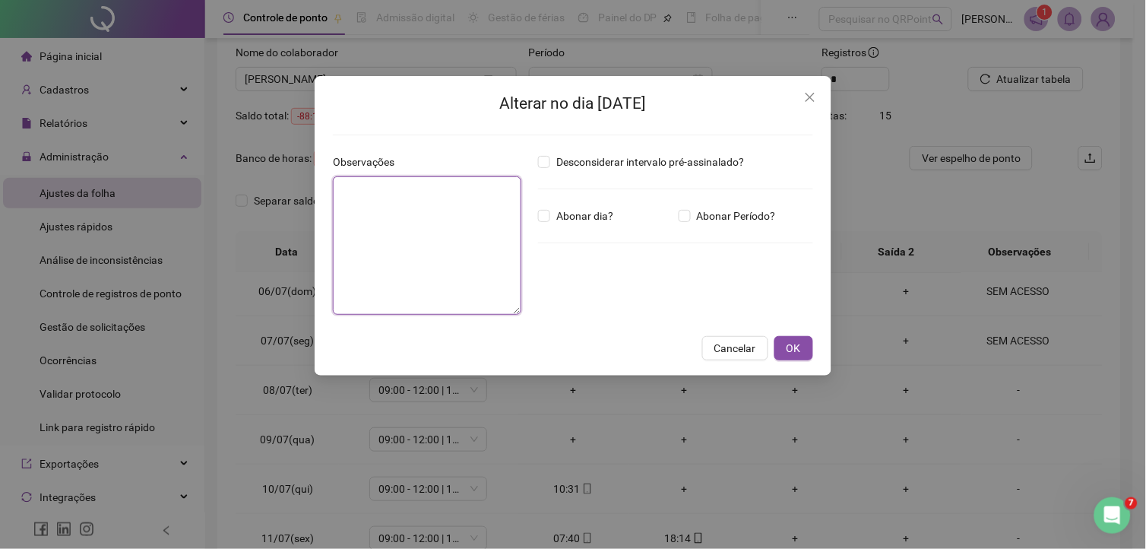
click at [439, 266] on textarea at bounding box center [427, 245] width 188 height 138
paste textarea "**********"
type textarea "**********"
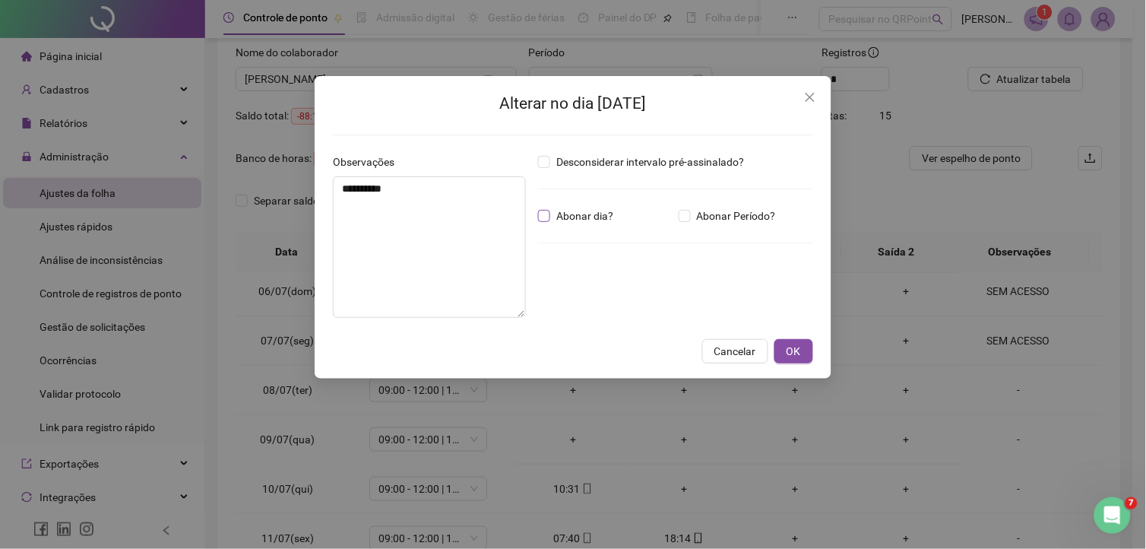
click at [565, 207] on span "Abonar dia?" at bounding box center [584, 215] width 69 height 17
click at [803, 354] on button "OK" at bounding box center [793, 351] width 39 height 24
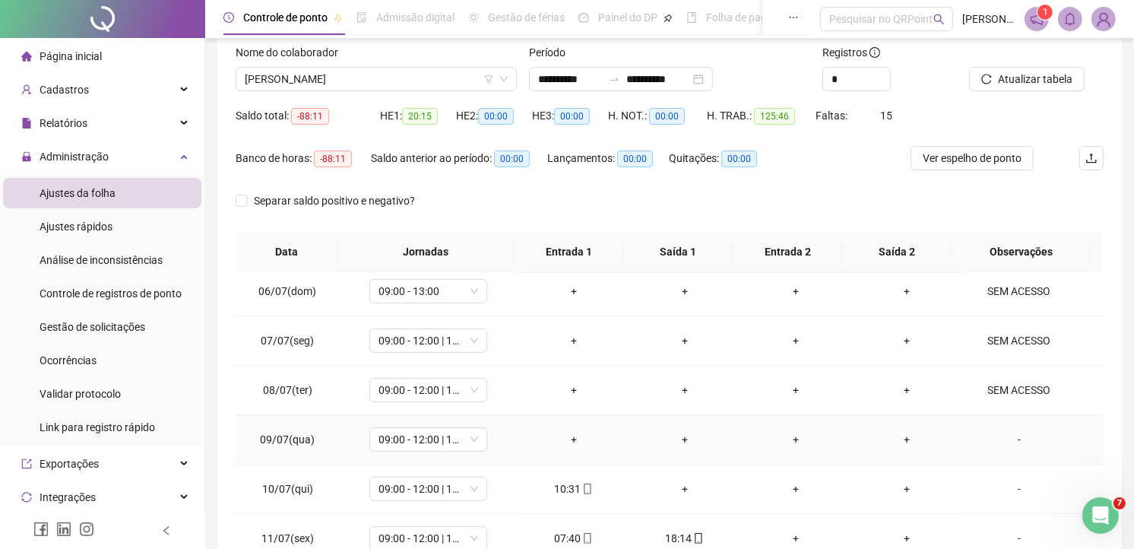
click at [1012, 439] on div "-" at bounding box center [1019, 439] width 90 height 17
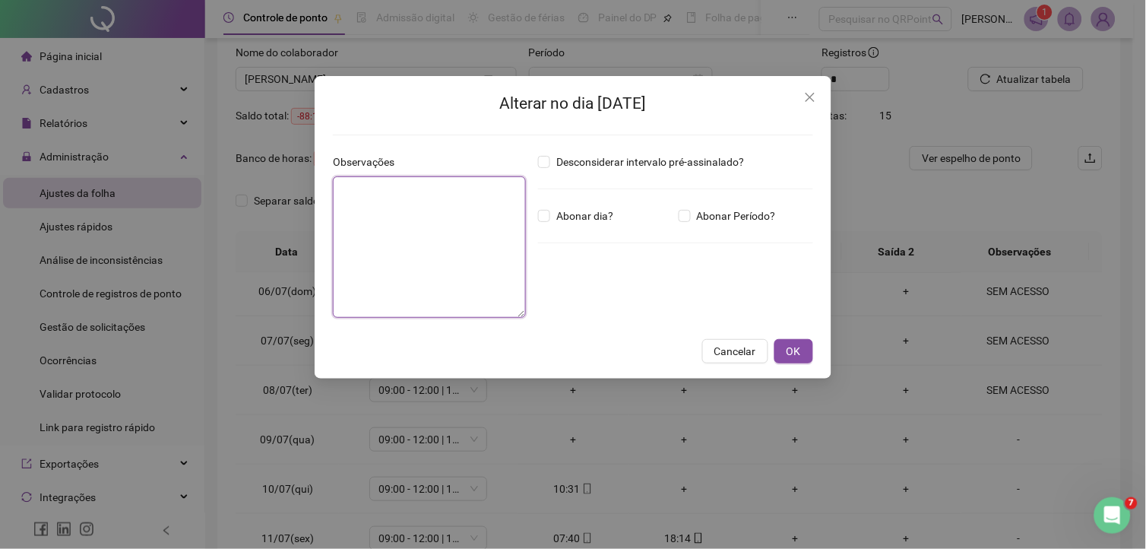
click at [468, 285] on textarea at bounding box center [429, 246] width 193 height 141
paste textarea "**********"
type textarea "**********"
click at [581, 214] on span "Abonar dia?" at bounding box center [584, 215] width 69 height 17
click at [787, 353] on span "OK" at bounding box center [794, 351] width 14 height 17
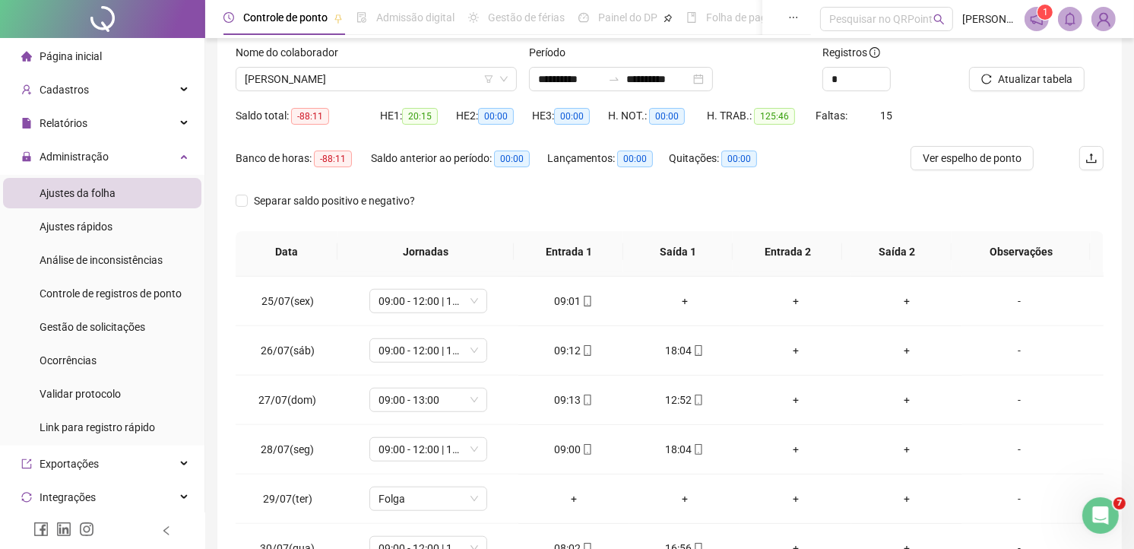
scroll to position [1209, 0]
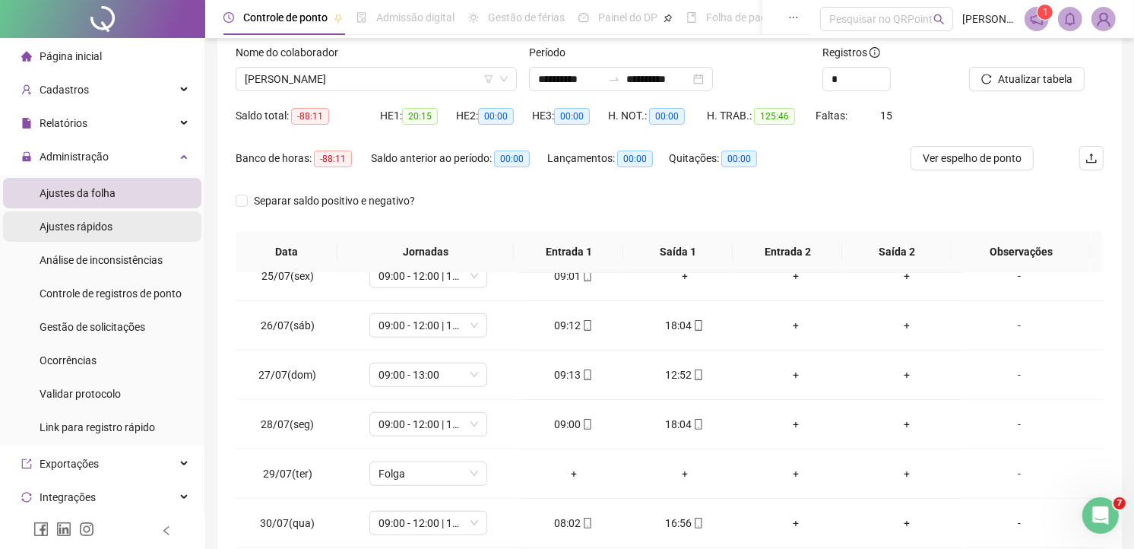
click at [80, 225] on span "Ajustes rápidos" at bounding box center [76, 226] width 73 height 12
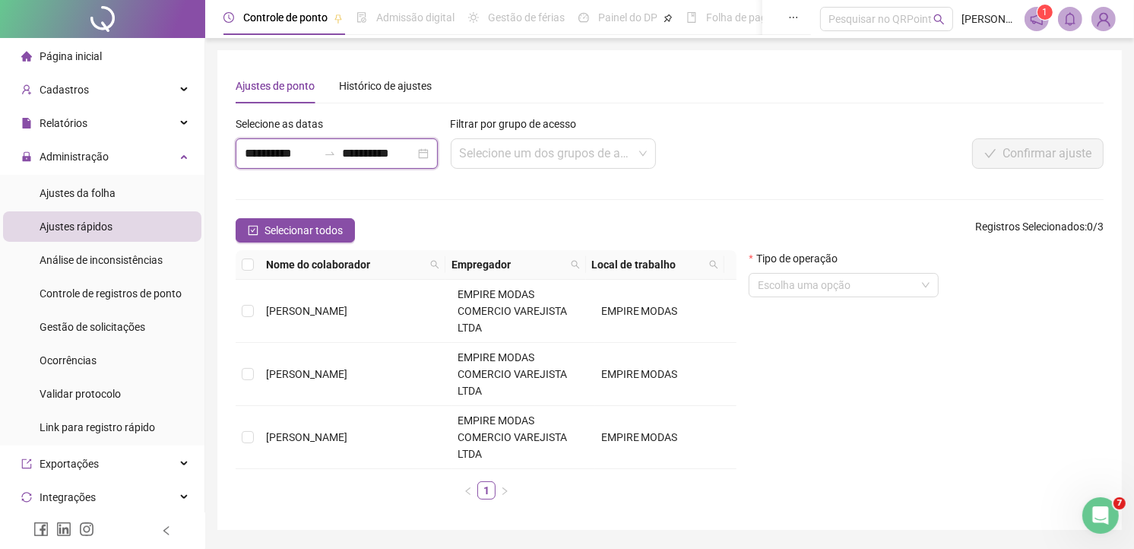
click at [281, 152] on input "**********" at bounding box center [281, 153] width 73 height 18
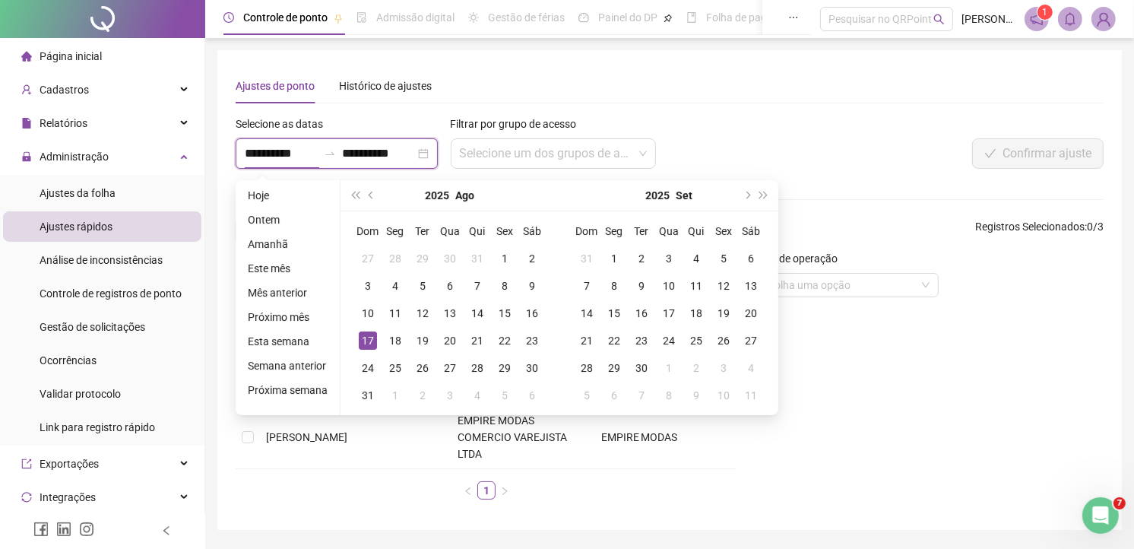
type input "**********"
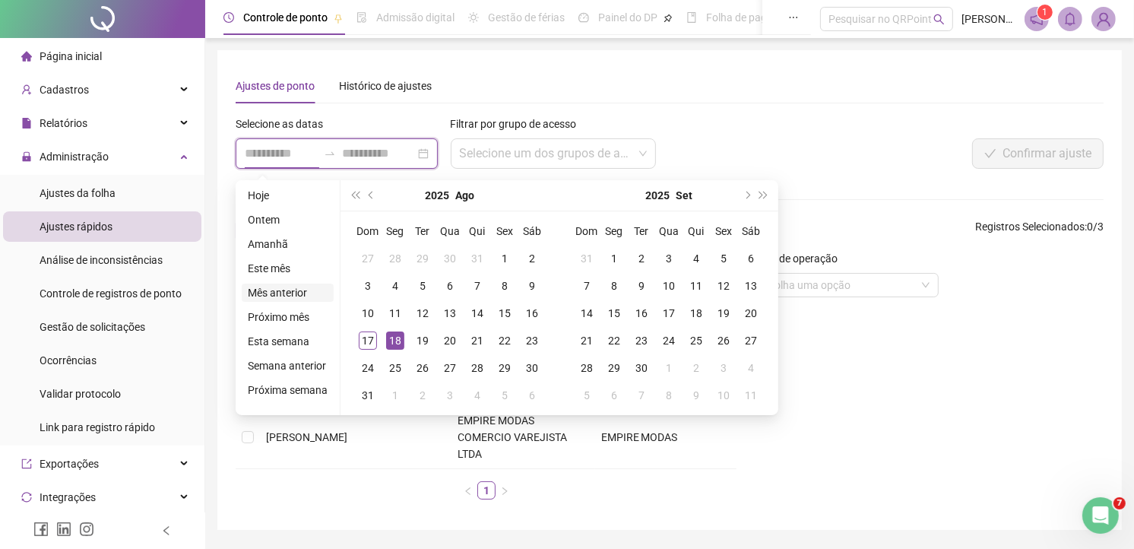
type input "**********"
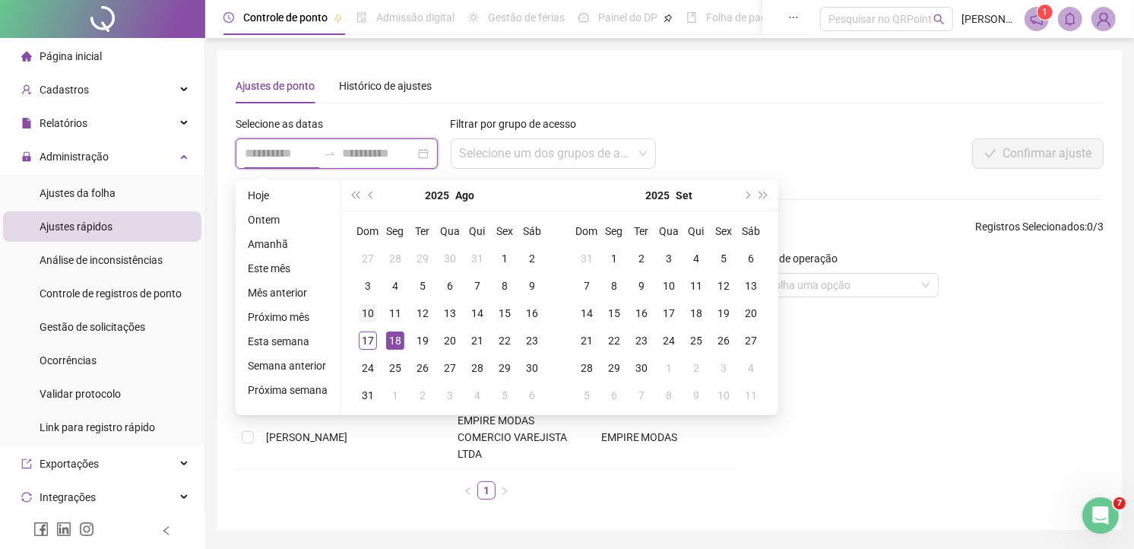
type input "**********"
click at [369, 192] on span "prev-year" at bounding box center [373, 196] width 8 height 8
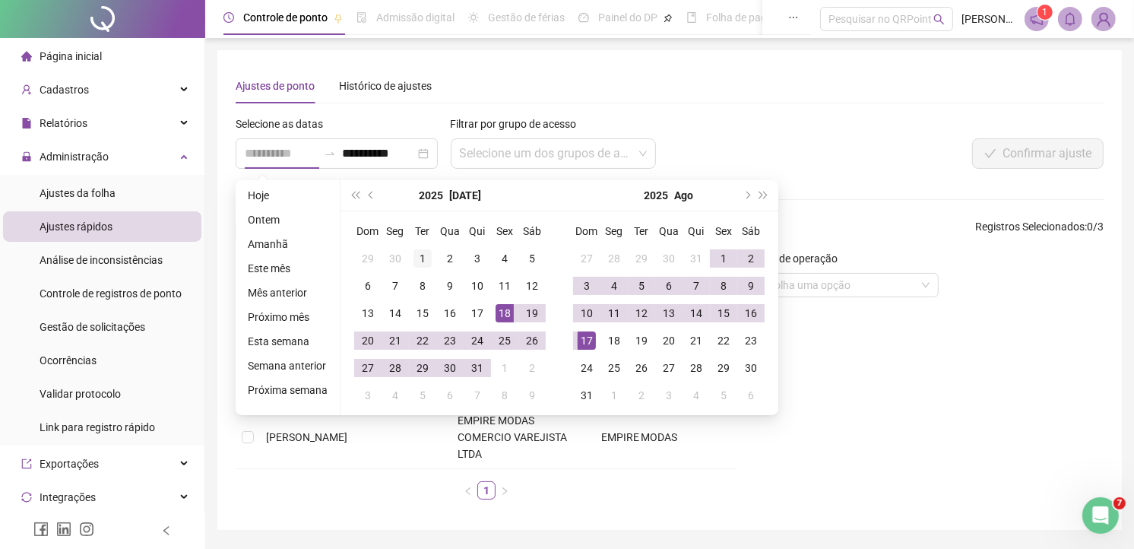
type input "**********"
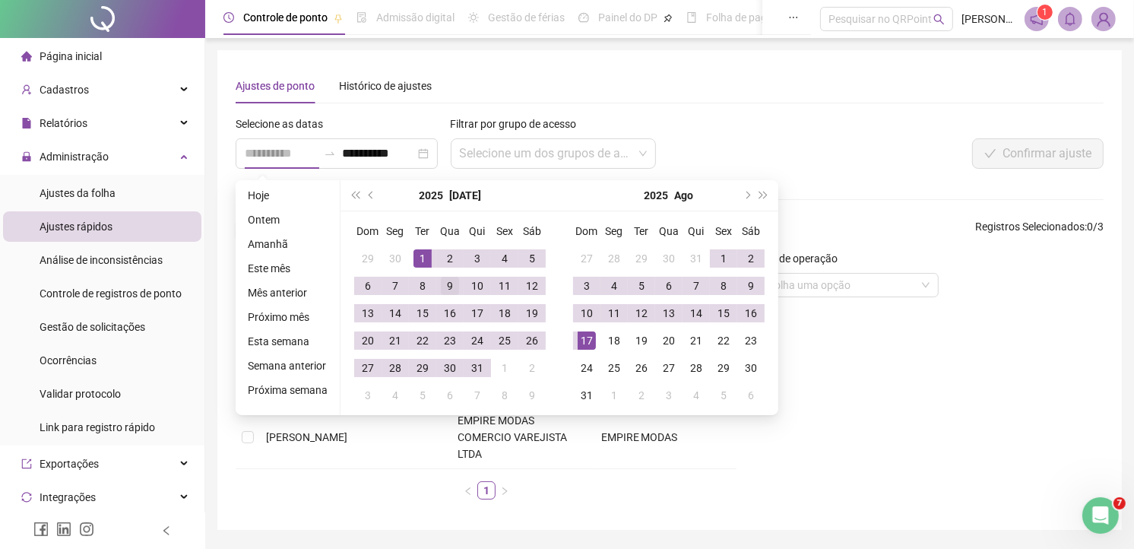
drag, startPoint x: 419, startPoint y: 255, endPoint x: 443, endPoint y: 294, distance: 46.4
click at [418, 255] on div "1" at bounding box center [422, 258] width 18 height 18
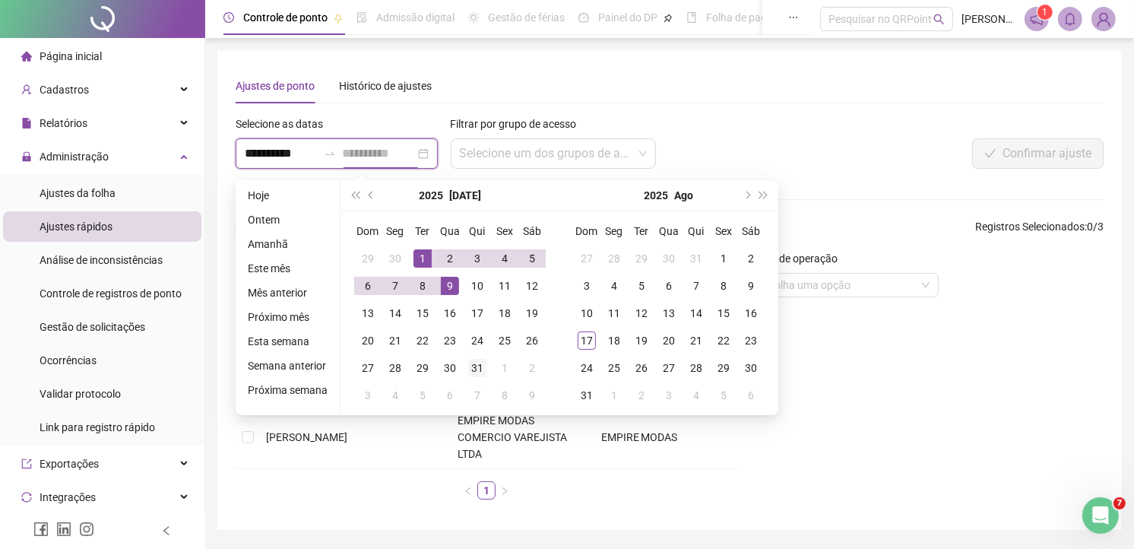
type input "**********"
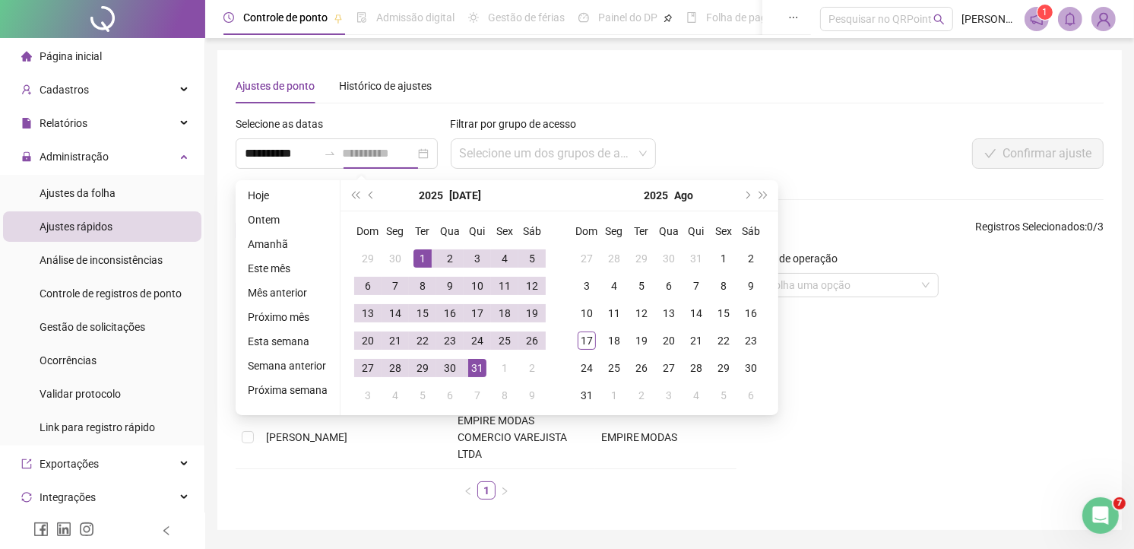
click at [477, 368] on div "31" at bounding box center [477, 368] width 18 height 18
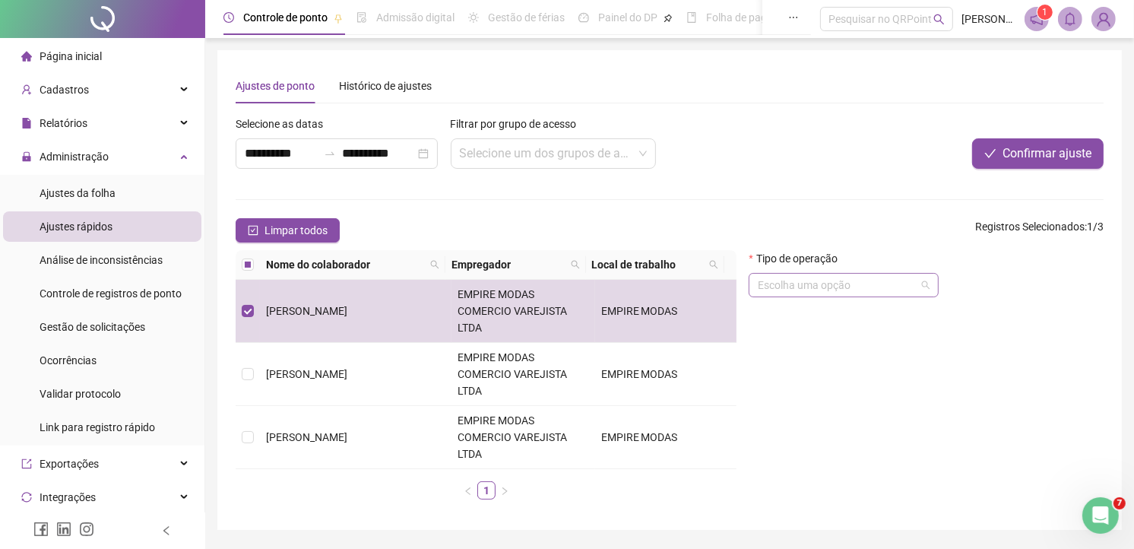
click at [803, 297] on div "Escolha uma opção" at bounding box center [844, 285] width 190 height 24
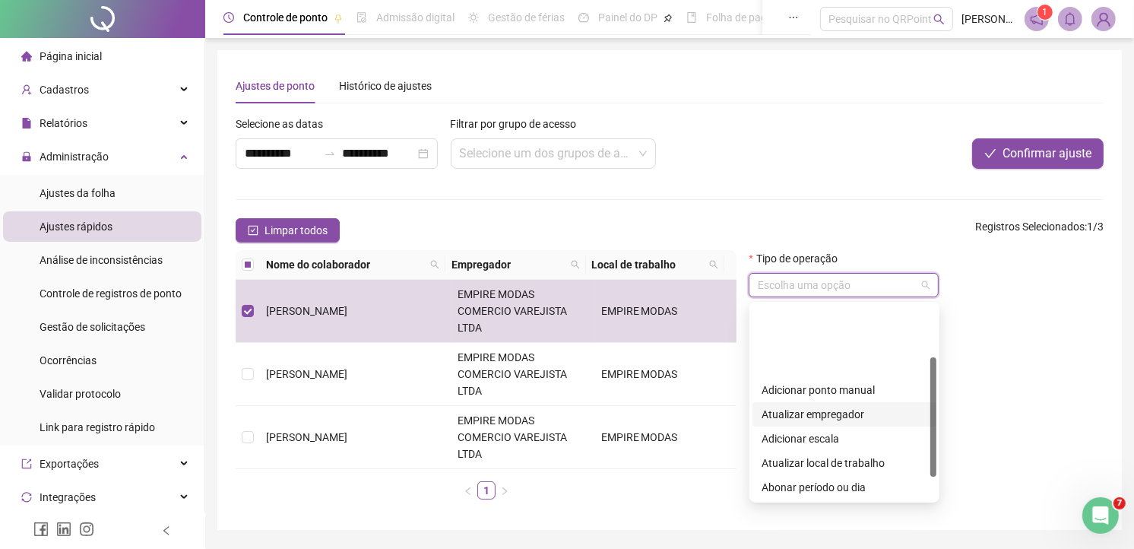
scroll to position [122, 0]
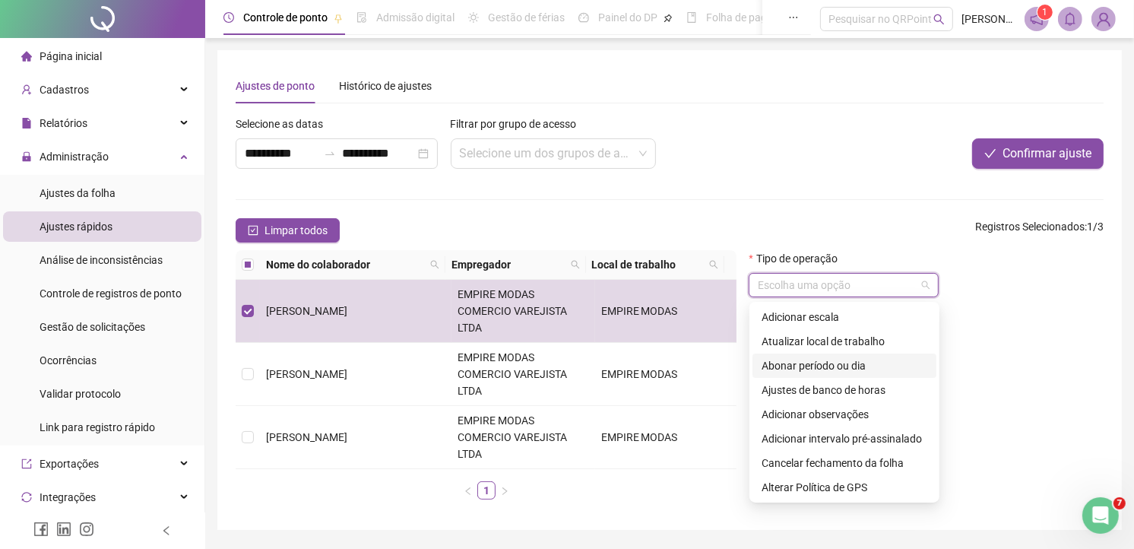
click at [800, 357] on div "Abonar período ou dia" at bounding box center [845, 365] width 166 height 17
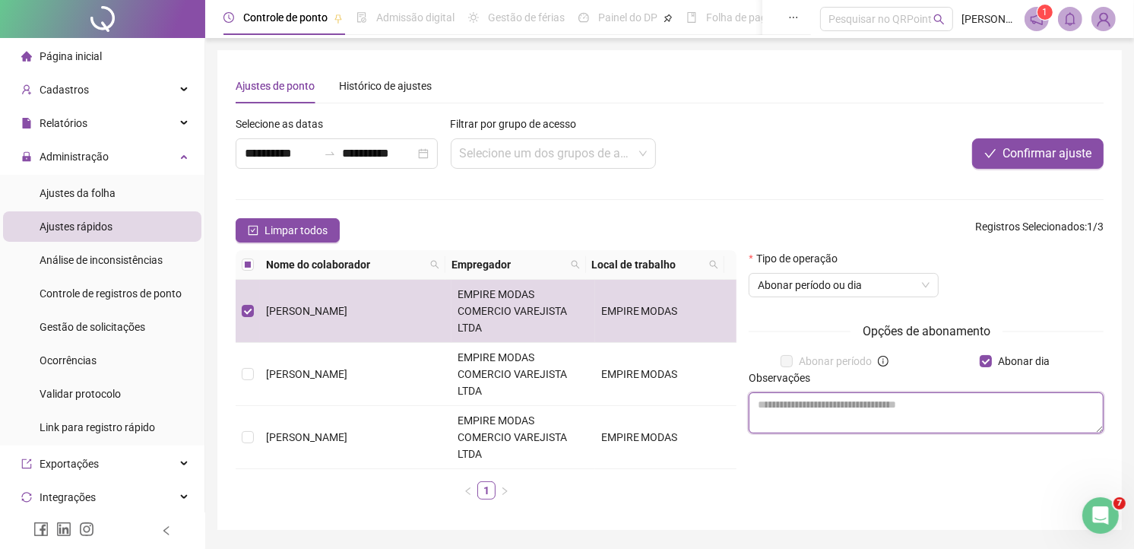
click at [844, 410] on textarea at bounding box center [926, 412] width 355 height 41
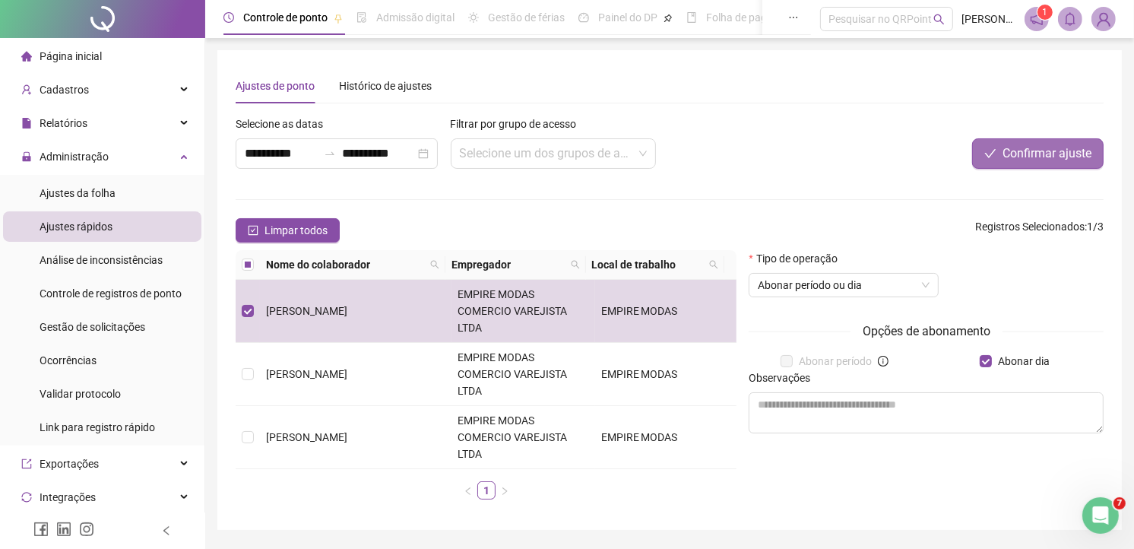
click at [1039, 148] on span "Confirmar ajuste" at bounding box center [1046, 153] width 89 height 18
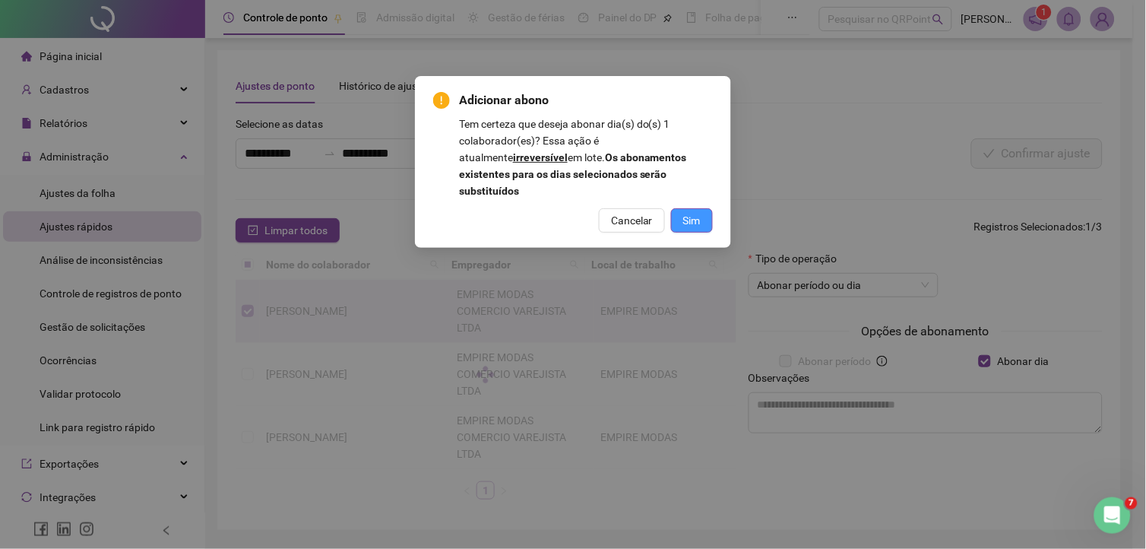
click at [686, 212] on span "Sim" at bounding box center [691, 220] width 17 height 17
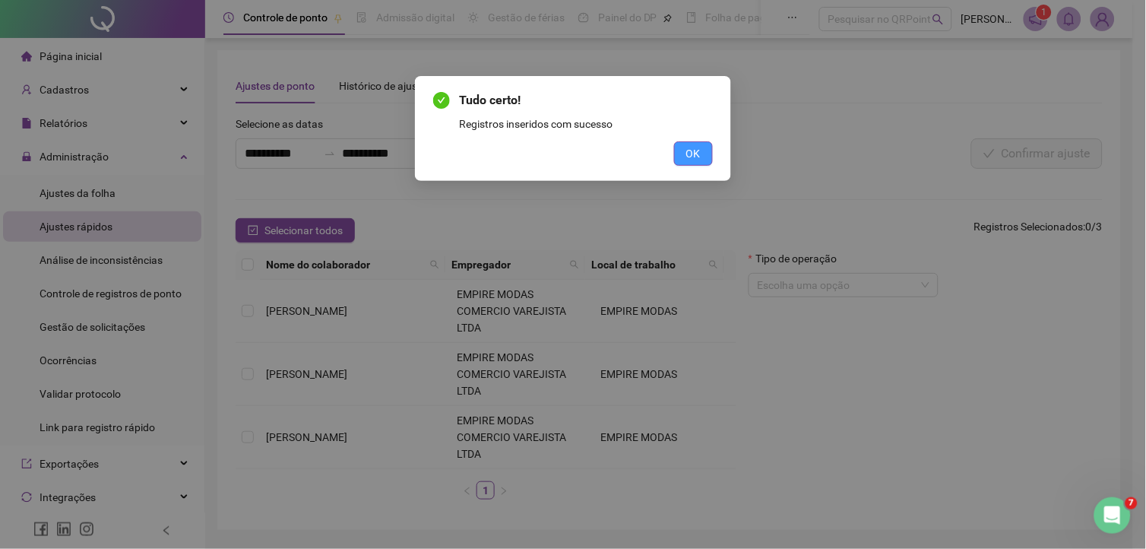
click at [700, 158] on span "OK" at bounding box center [693, 153] width 14 height 17
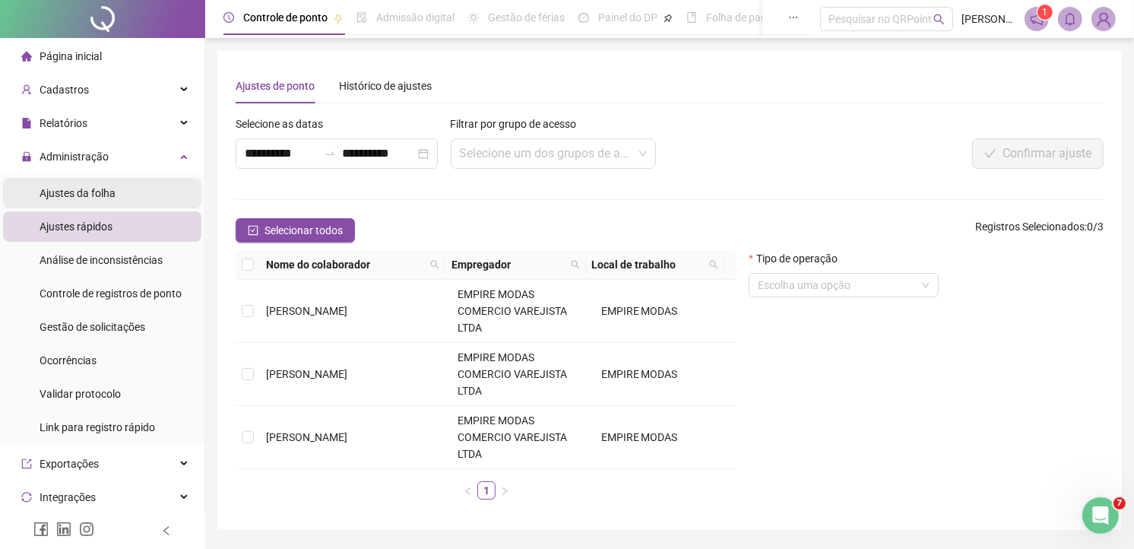
click at [55, 192] on span "Ajustes da folha" at bounding box center [78, 193] width 76 height 12
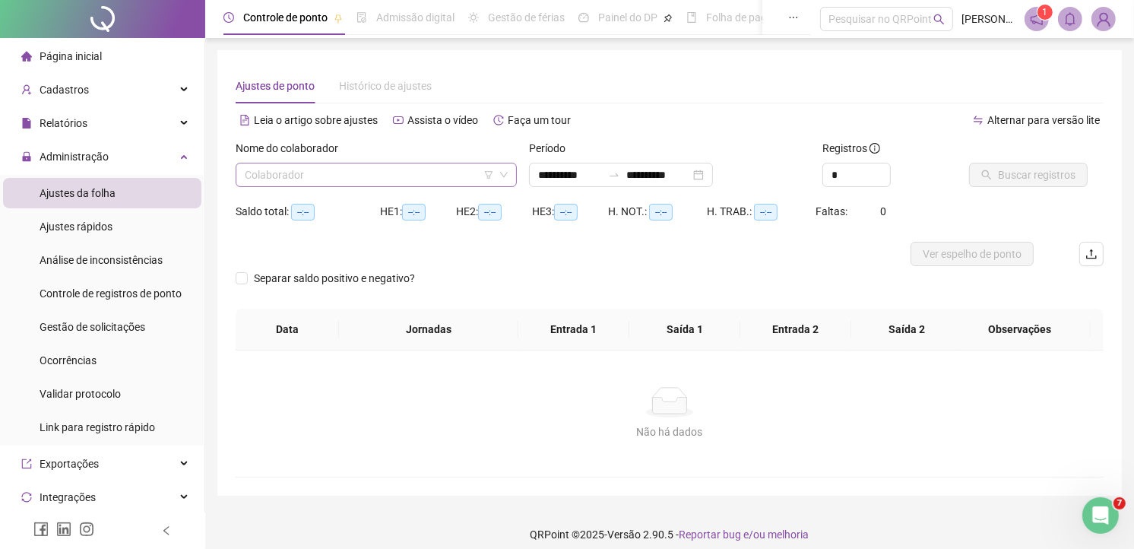
click at [357, 173] on input "search" at bounding box center [369, 174] width 249 height 23
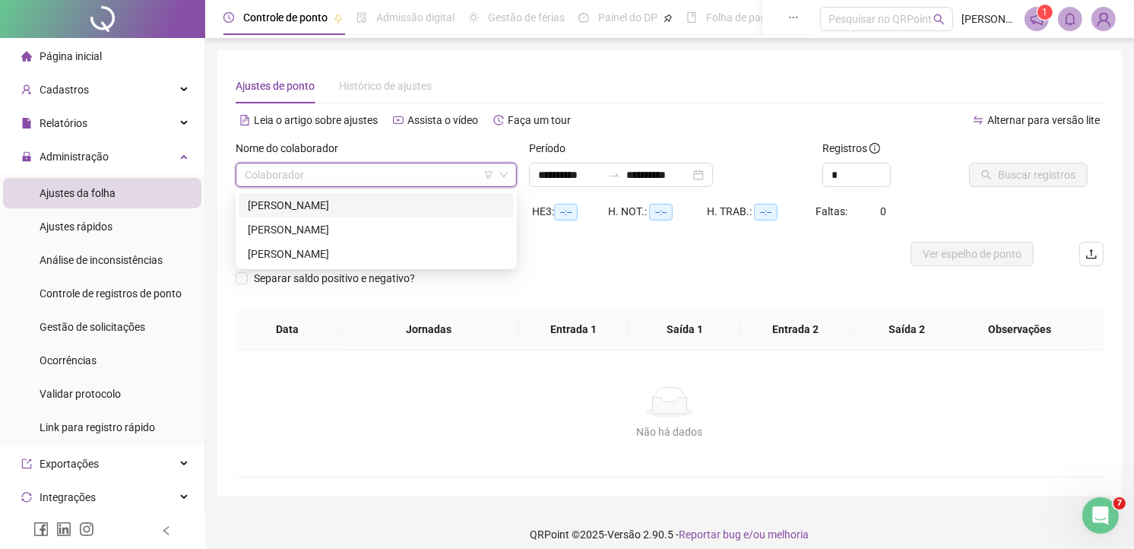
drag, startPoint x: 280, startPoint y: 201, endPoint x: 528, endPoint y: 204, distance: 248.5
click at [281, 201] on div "DAIANE DA SILVA SANTOS MOREIRA" at bounding box center [376, 205] width 257 height 17
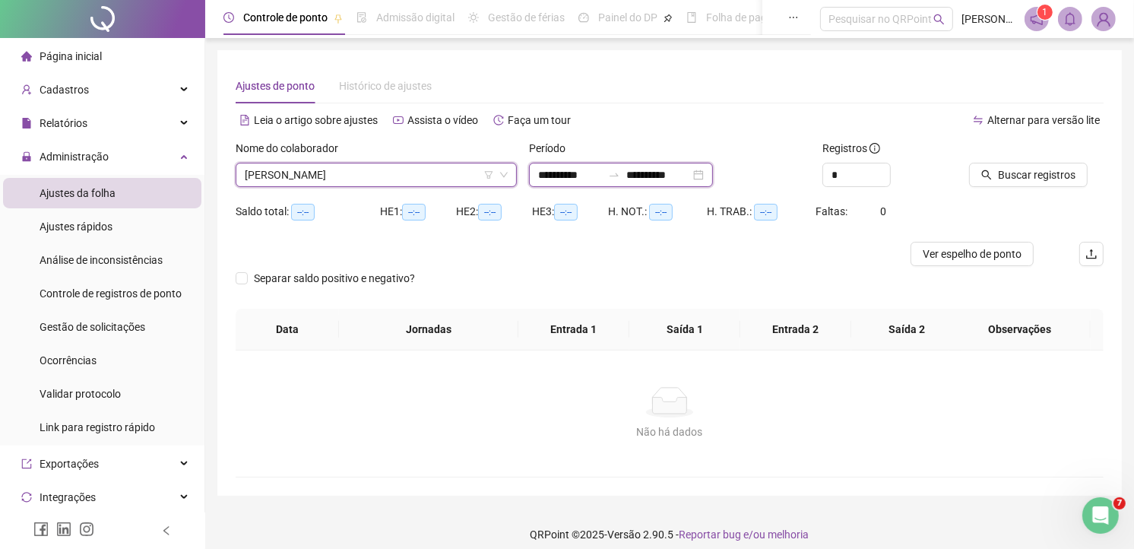
click at [579, 168] on input "**********" at bounding box center [570, 174] width 64 height 17
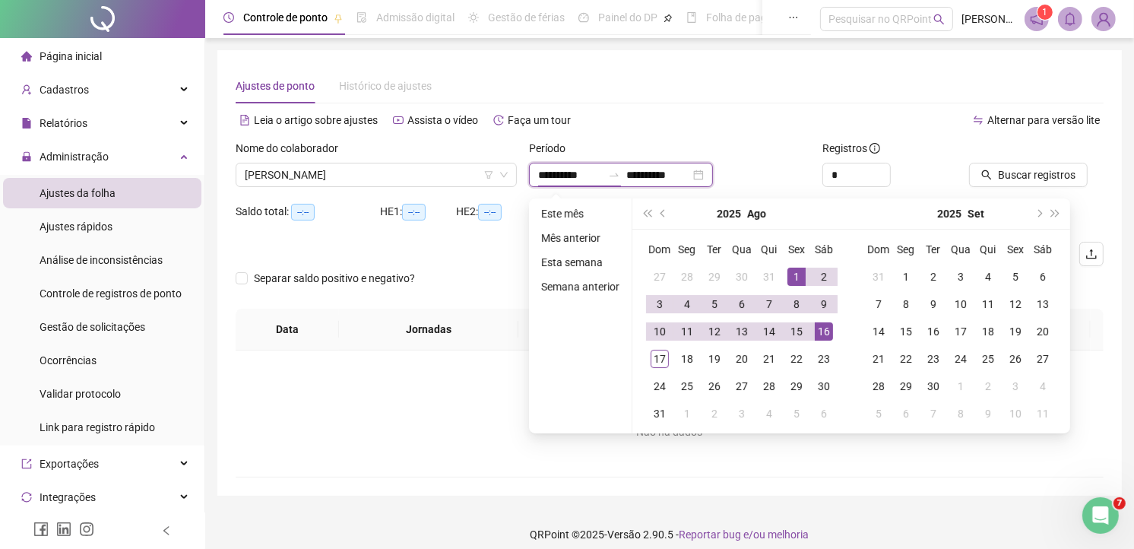
type input "**********"
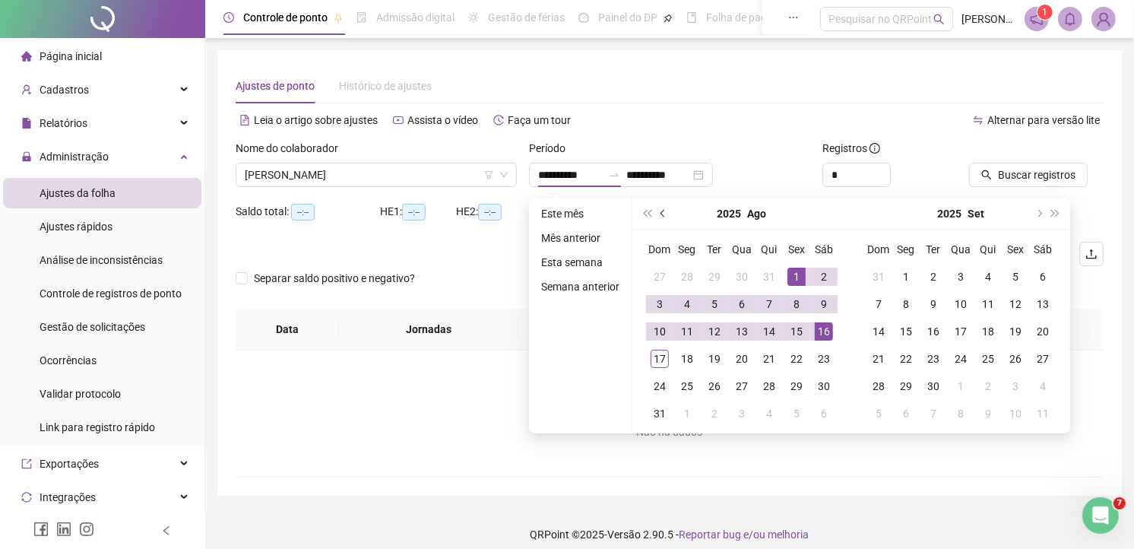
click at [662, 218] on button "prev-year" at bounding box center [663, 213] width 17 height 30
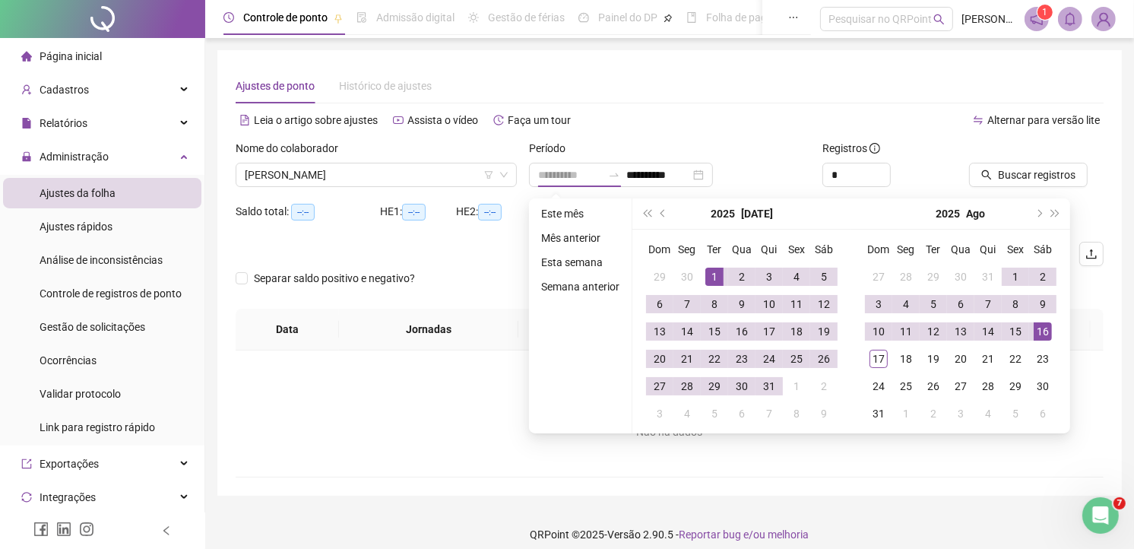
type input "**********"
click at [712, 276] on div "1" at bounding box center [714, 277] width 18 height 18
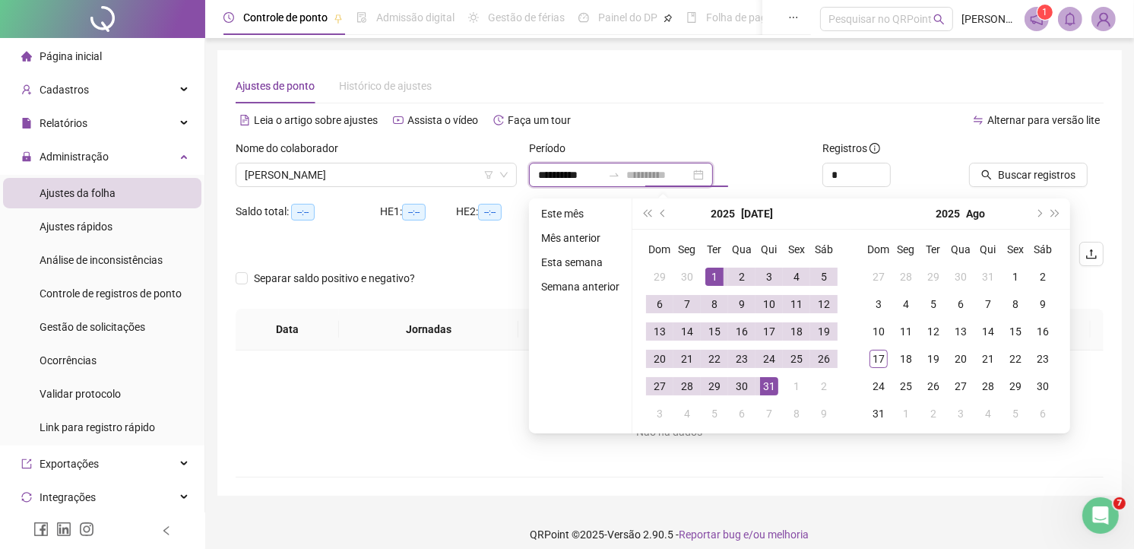
type input "**********"
click at [771, 386] on div "31" at bounding box center [769, 386] width 18 height 18
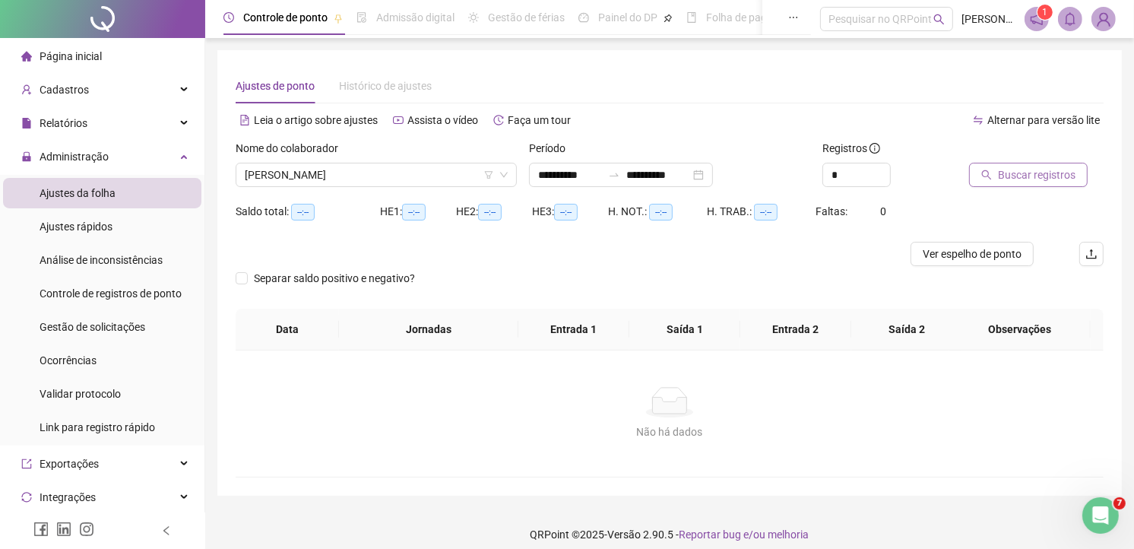
click at [1054, 169] on span "Buscar registros" at bounding box center [1037, 174] width 78 height 17
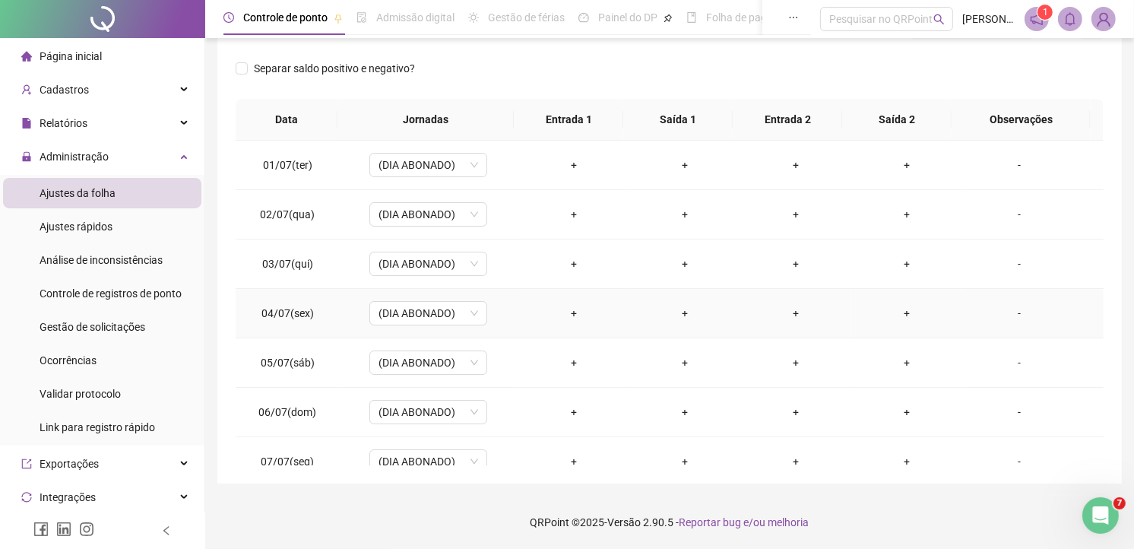
drag, startPoint x: 628, startPoint y: 309, endPoint x: 626, endPoint y: 296, distance: 13.0
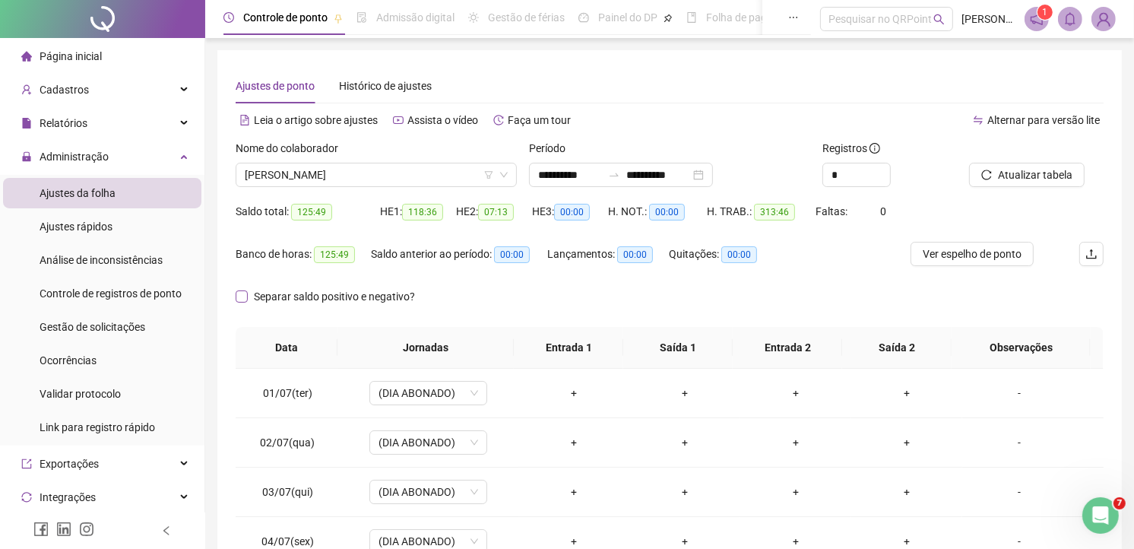
click at [255, 297] on span "Separar saldo positivo e negativo?" at bounding box center [334, 296] width 173 height 17
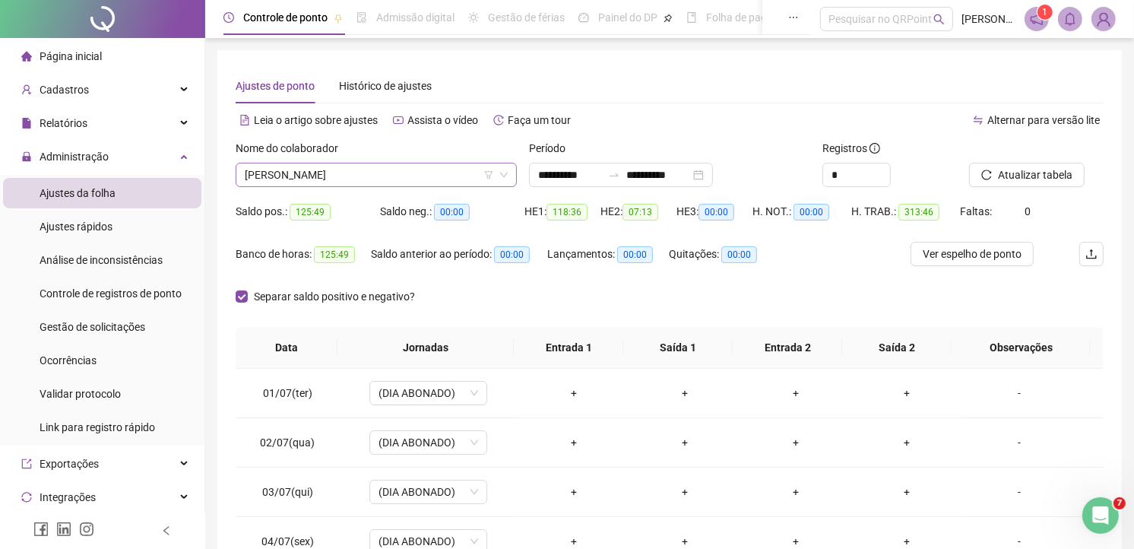
click at [353, 168] on span "DAIANE DA SILVA SANTOS MOREIRA" at bounding box center [376, 174] width 263 height 23
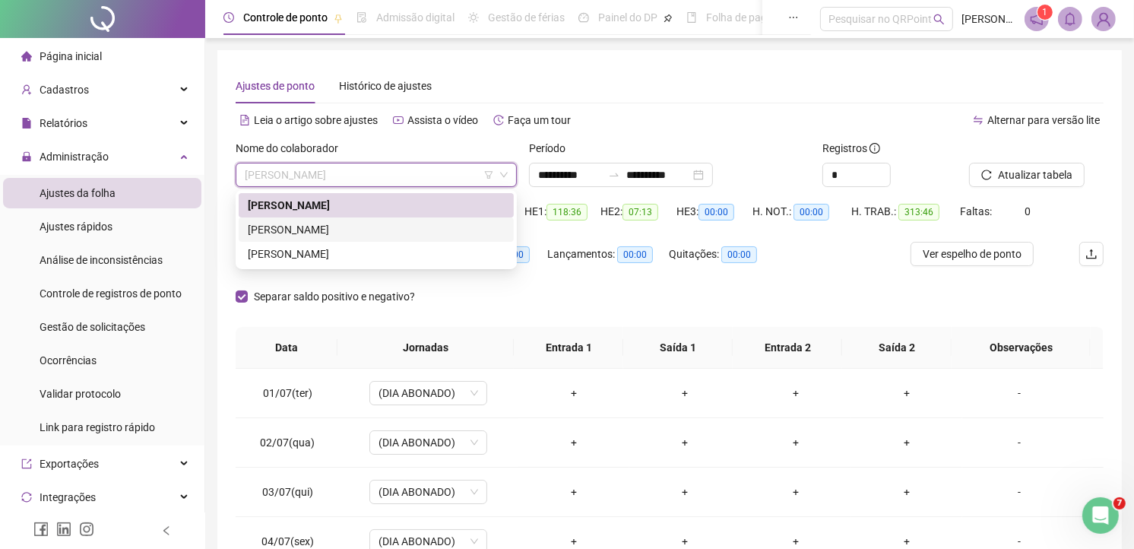
drag, startPoint x: 293, startPoint y: 225, endPoint x: 678, endPoint y: 242, distance: 385.7
click at [293, 226] on div "ELISABETE NASCIMENTO CRUZ" at bounding box center [376, 229] width 257 height 17
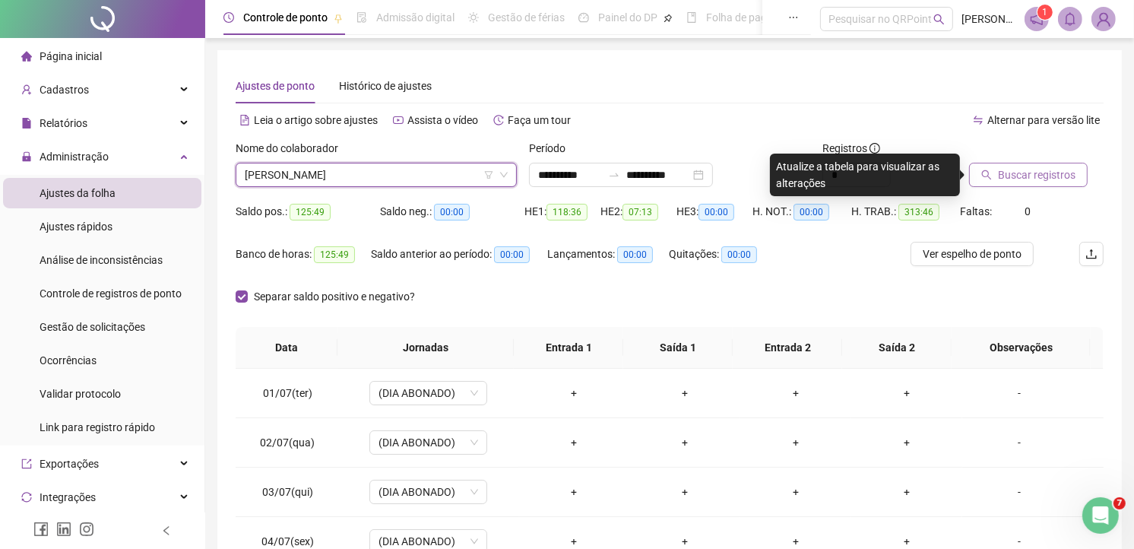
click at [1028, 170] on span "Buscar registros" at bounding box center [1037, 174] width 78 height 17
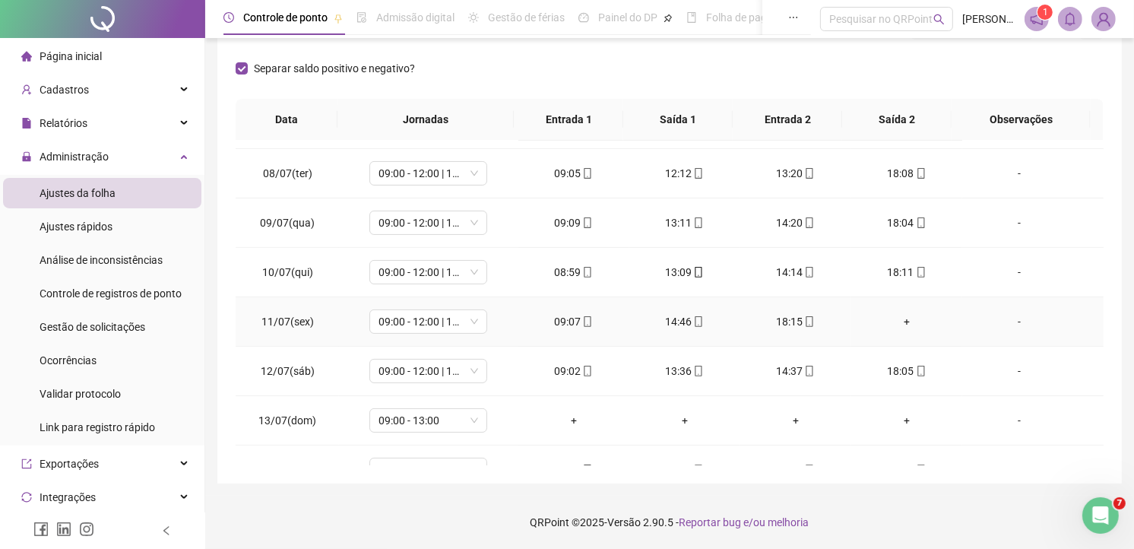
scroll to position [422, 0]
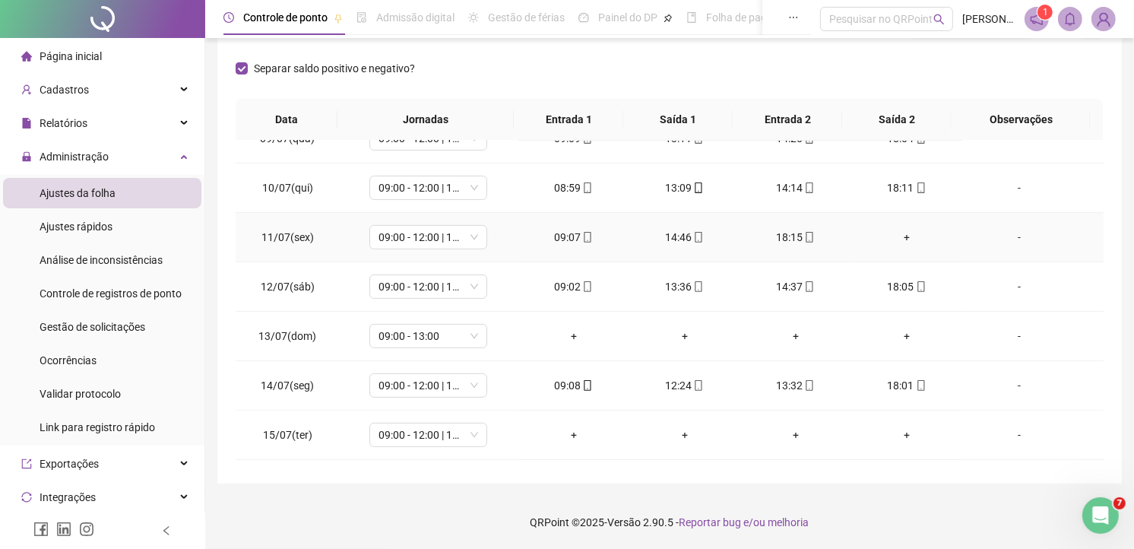
click at [893, 237] on div "+" at bounding box center [906, 237] width 87 height 17
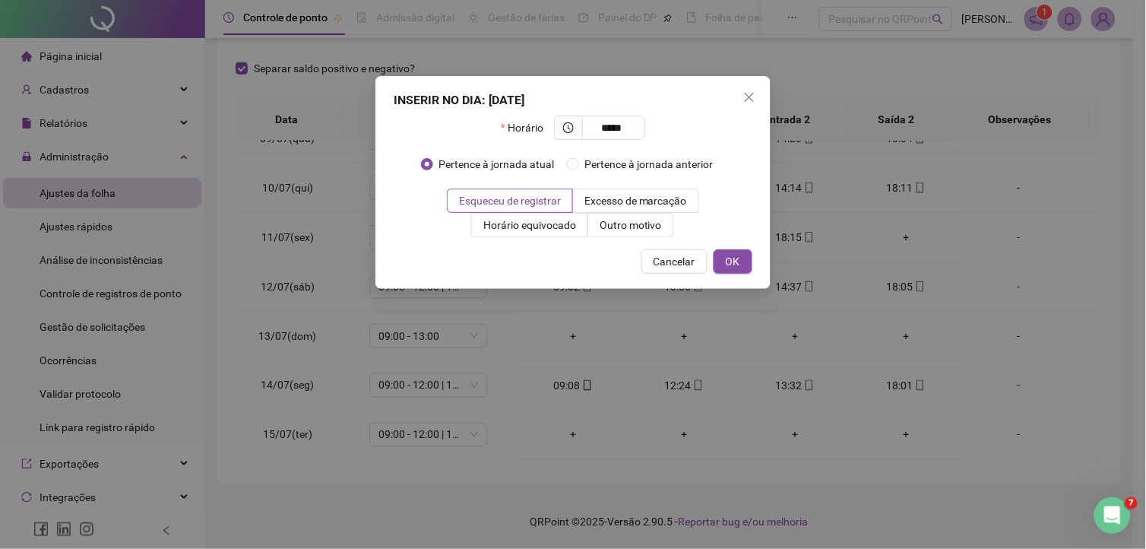
type input "*****"
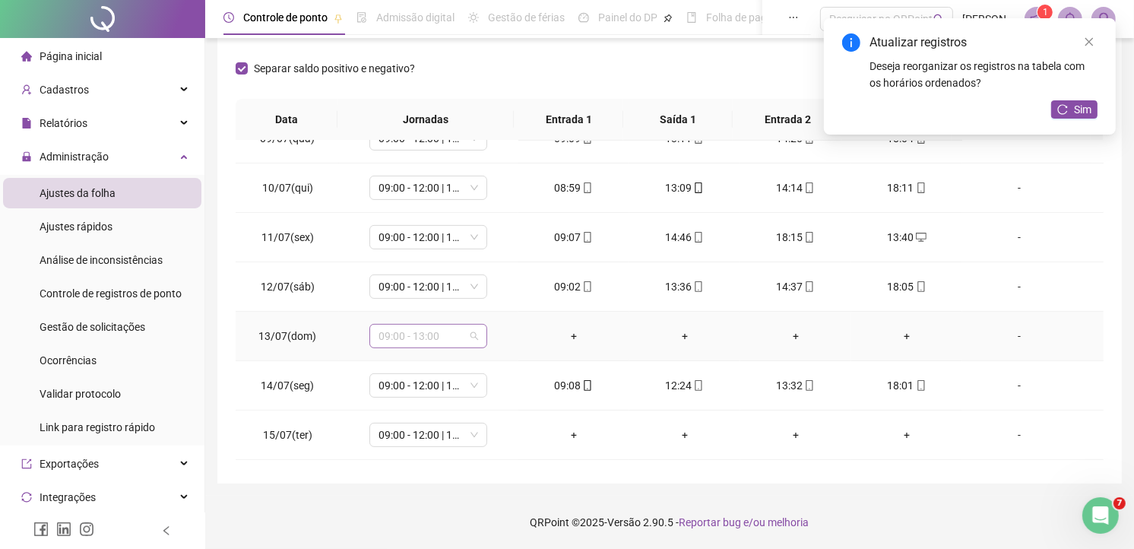
click at [473, 342] on span "09:00 - 13:00" at bounding box center [428, 336] width 100 height 23
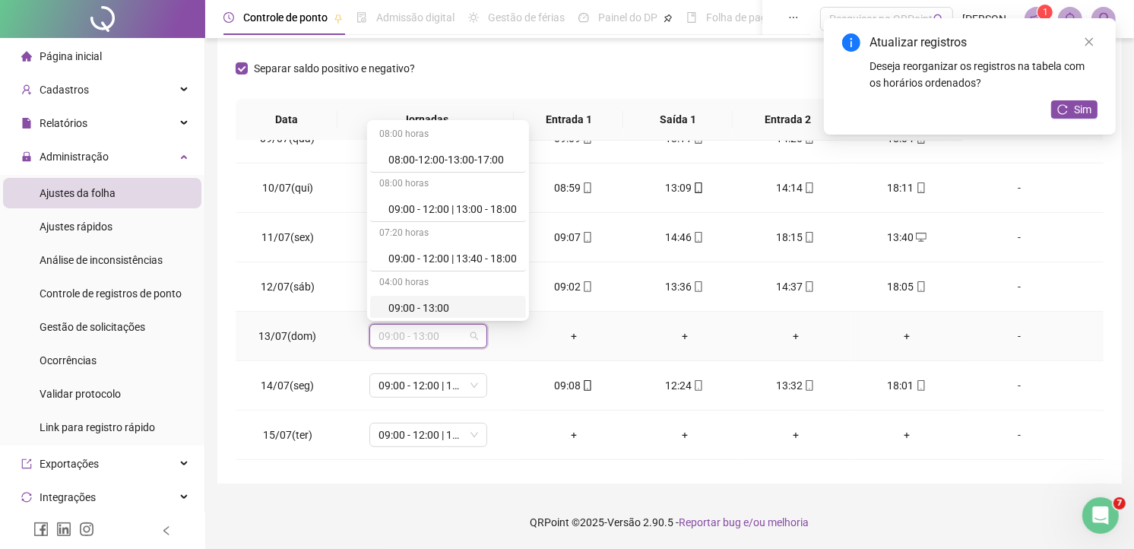
scroll to position [251, 0]
click at [438, 200] on div "Folga" at bounding box center [452, 206] width 128 height 17
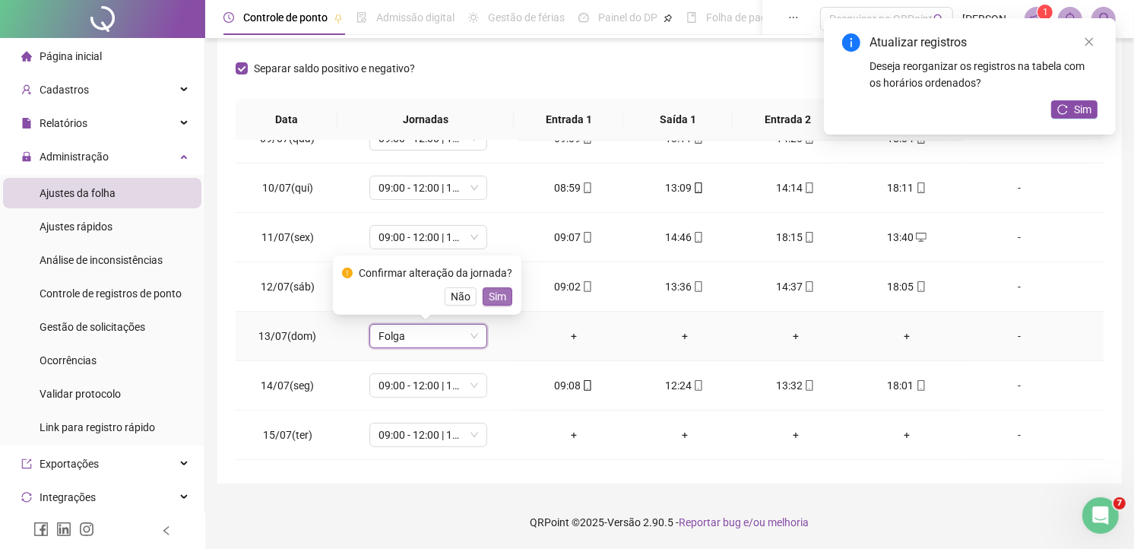
click at [494, 292] on span "Sim" at bounding box center [497, 296] width 17 height 17
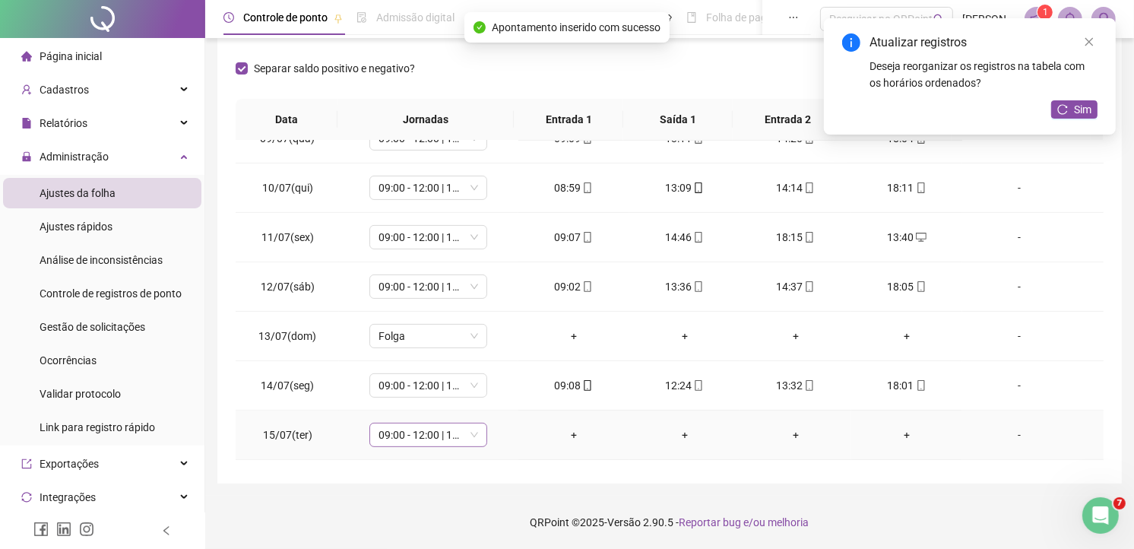
click at [471, 438] on span "09:00 - 12:00 | 13:40 - 18:00" at bounding box center [428, 434] width 100 height 23
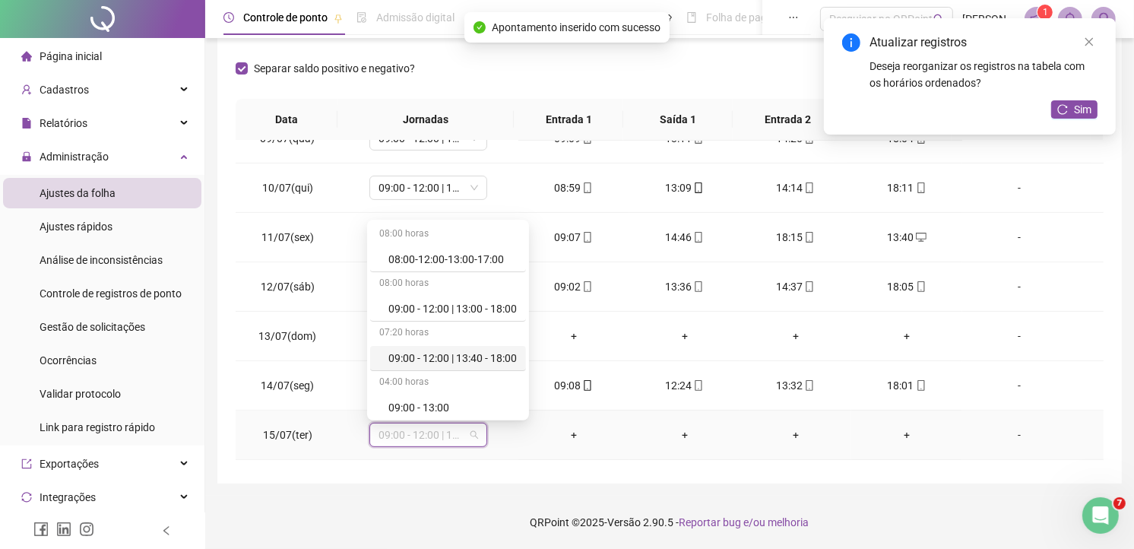
scroll to position [169, 0]
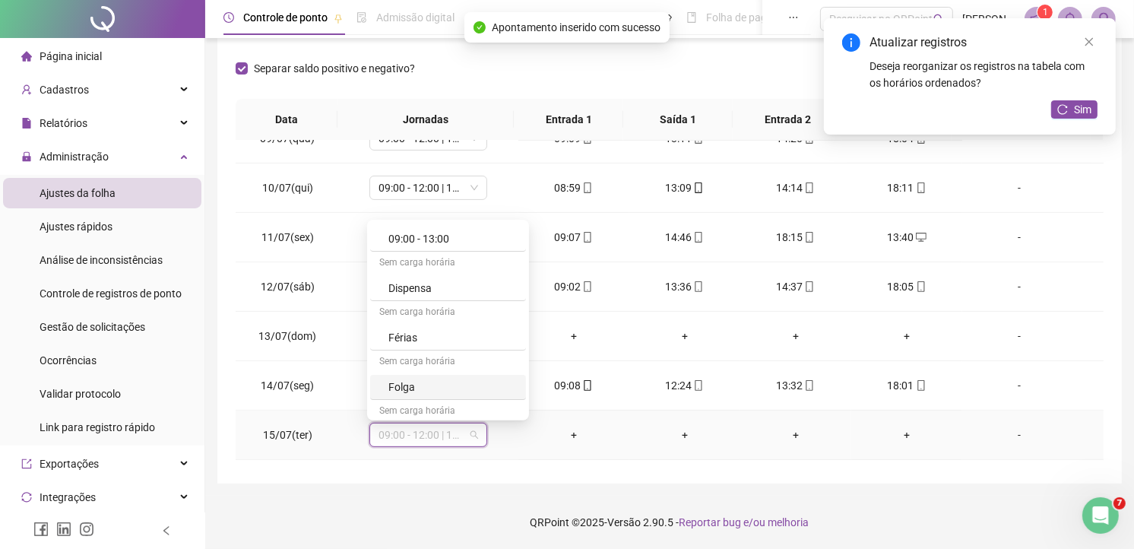
click at [397, 384] on div "Folga" at bounding box center [452, 386] width 128 height 17
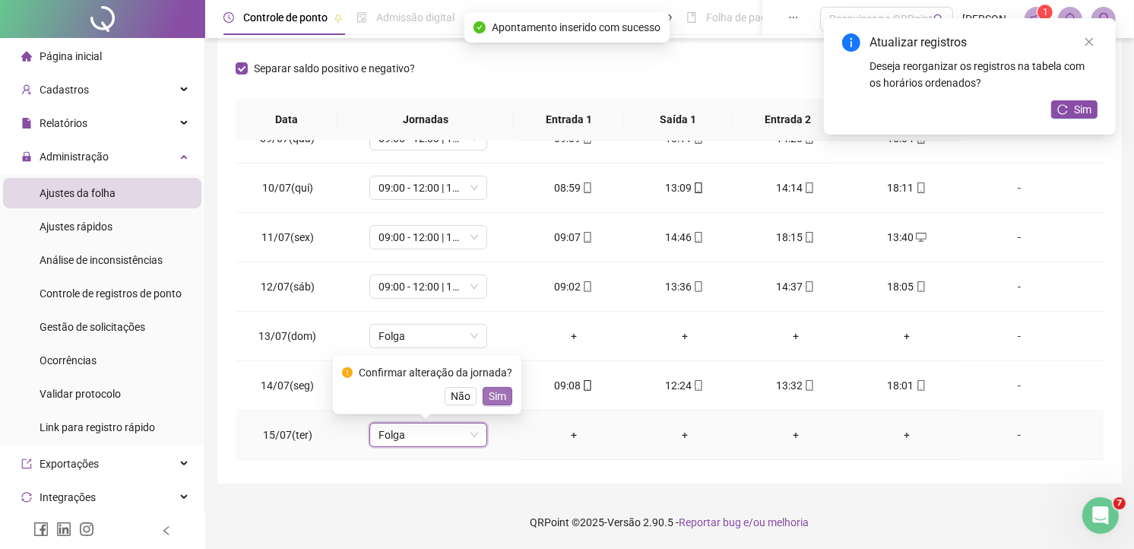
click at [489, 395] on span "Sim" at bounding box center [497, 396] width 17 height 17
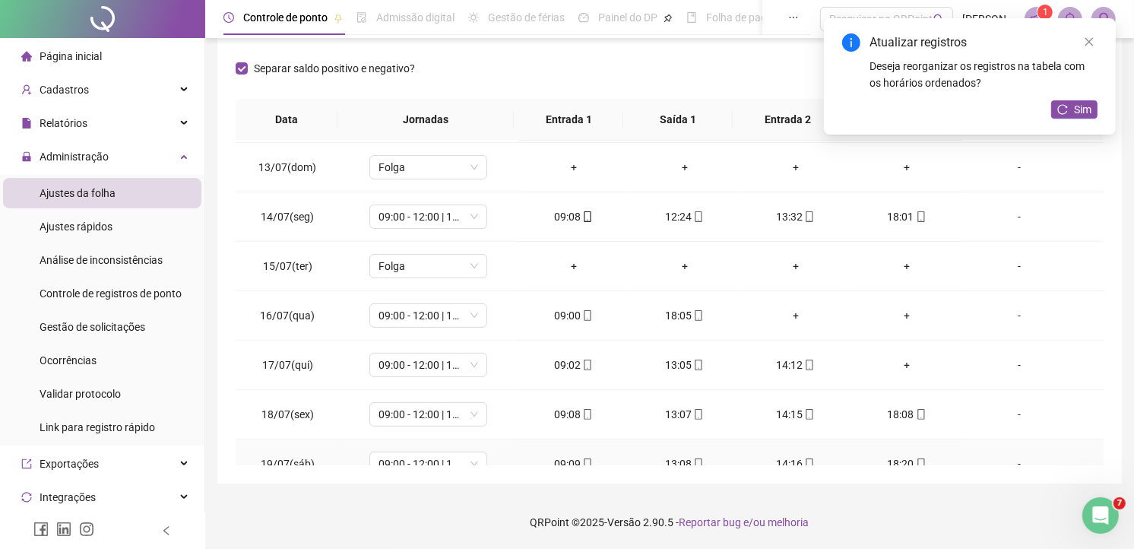
scroll to position [675, 0]
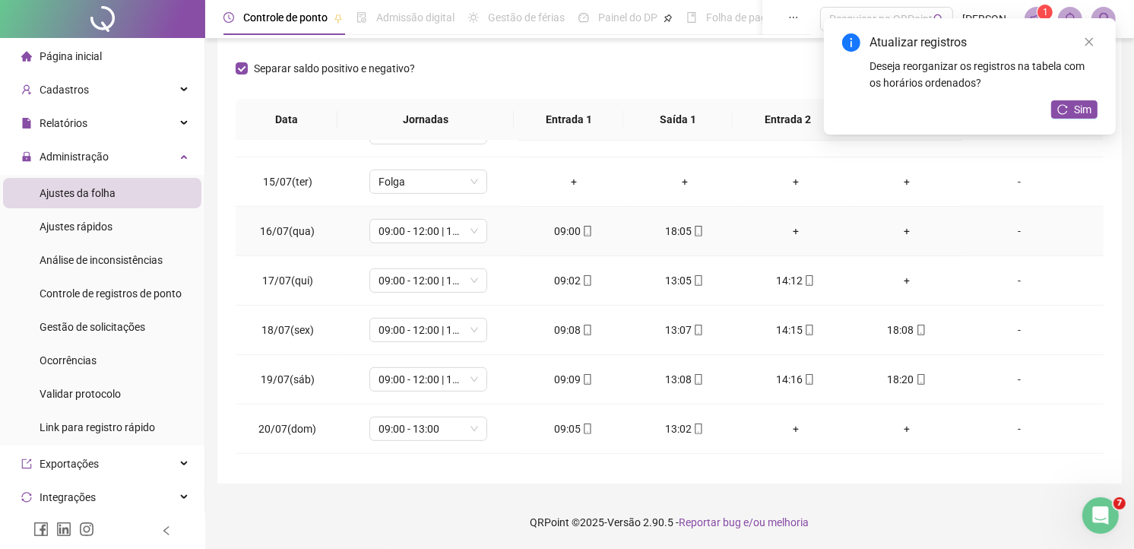
click at [795, 224] on div "+" at bounding box center [795, 231] width 87 height 17
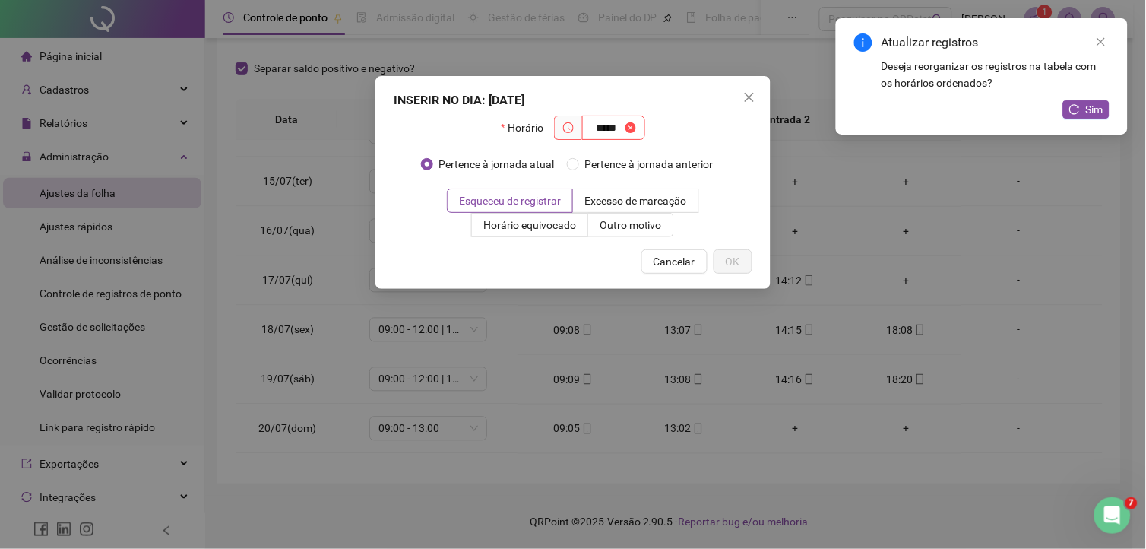
type input "*****"
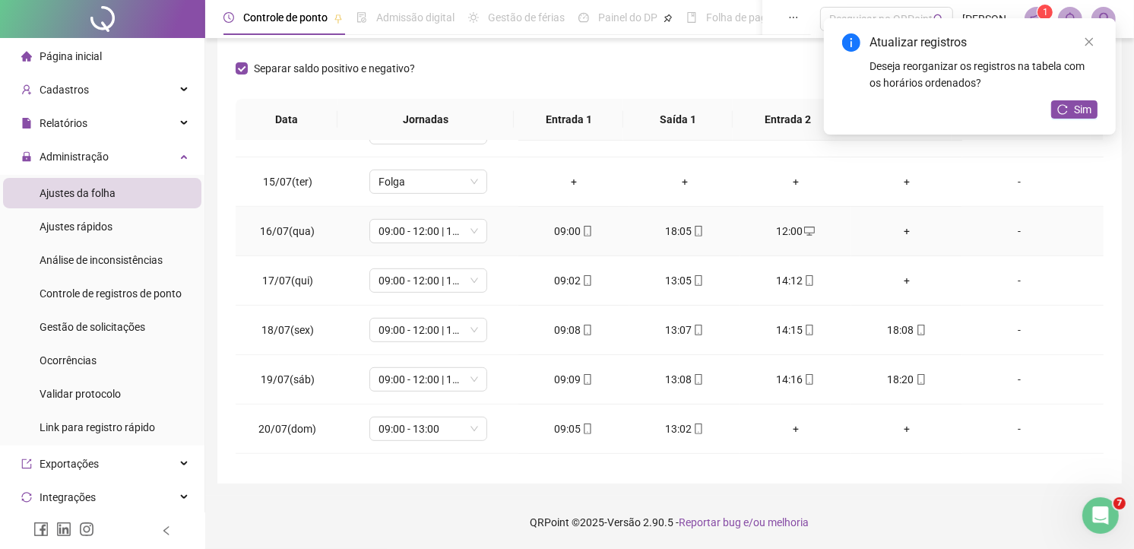
click at [902, 228] on div "+" at bounding box center [906, 231] width 87 height 17
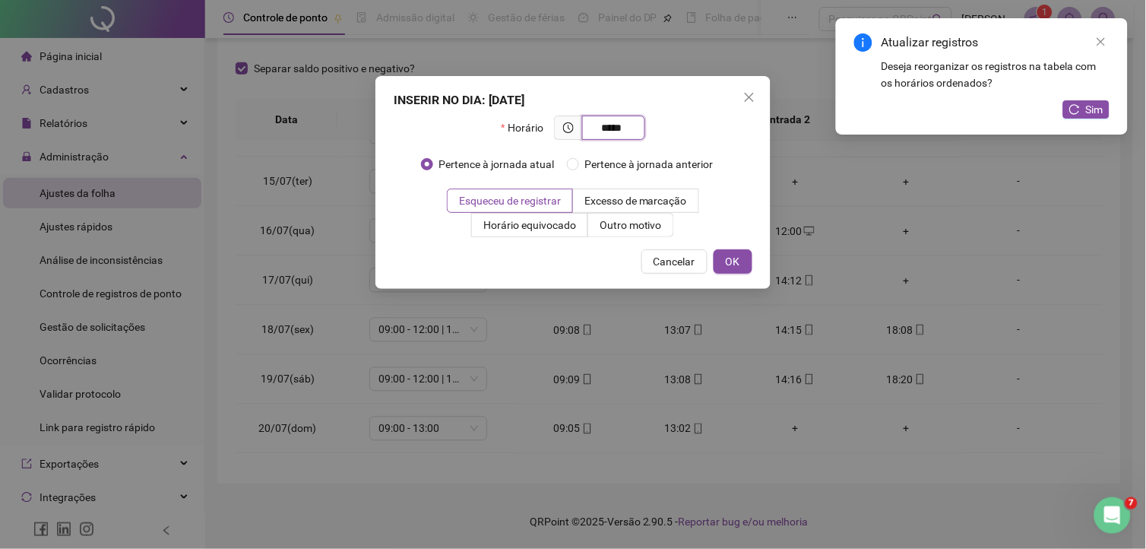
type input "*****"
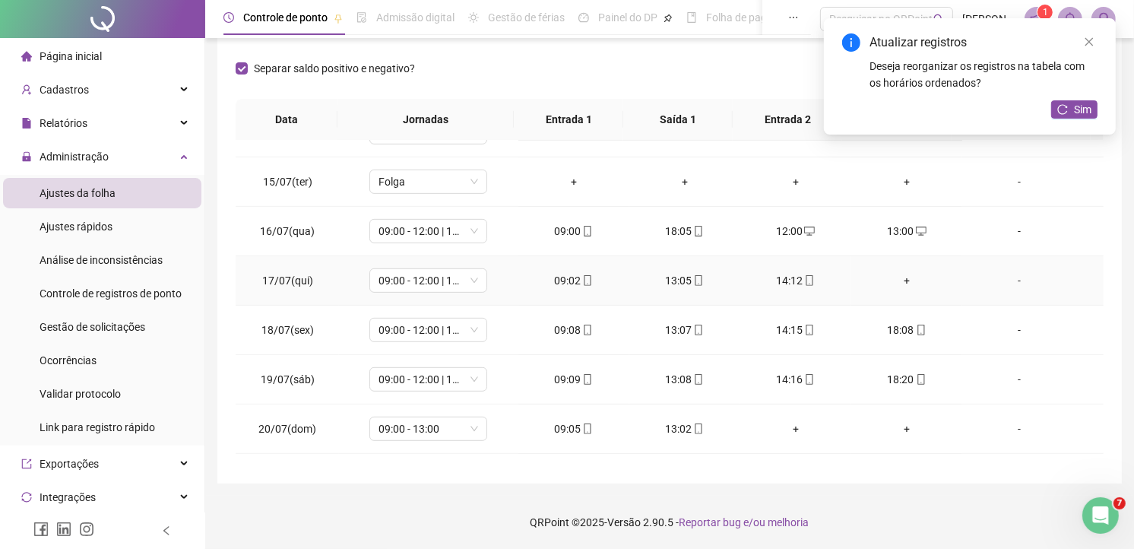
click at [900, 281] on div "+" at bounding box center [906, 280] width 87 height 17
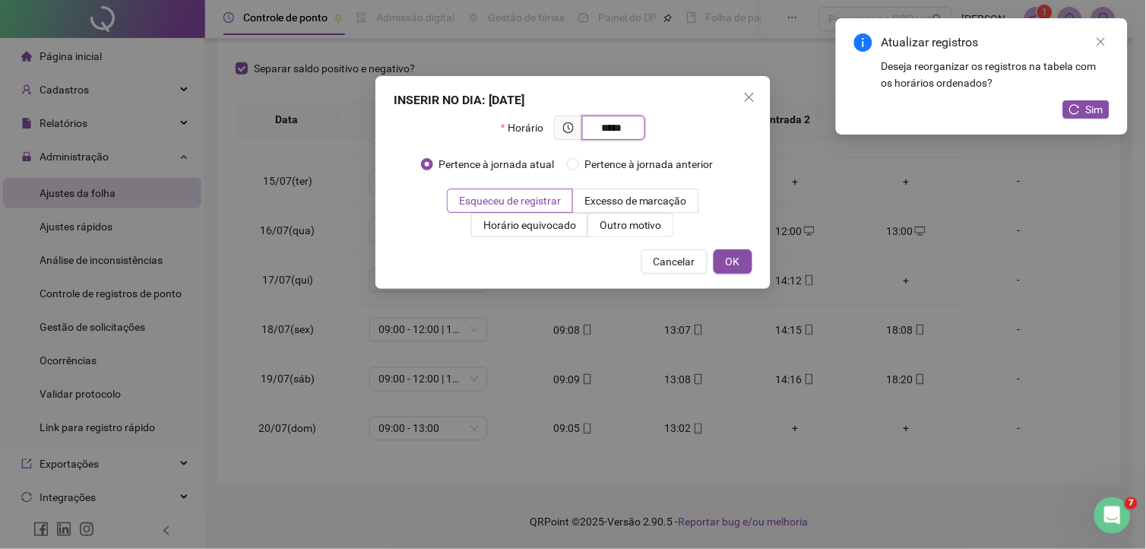
type input "*****"
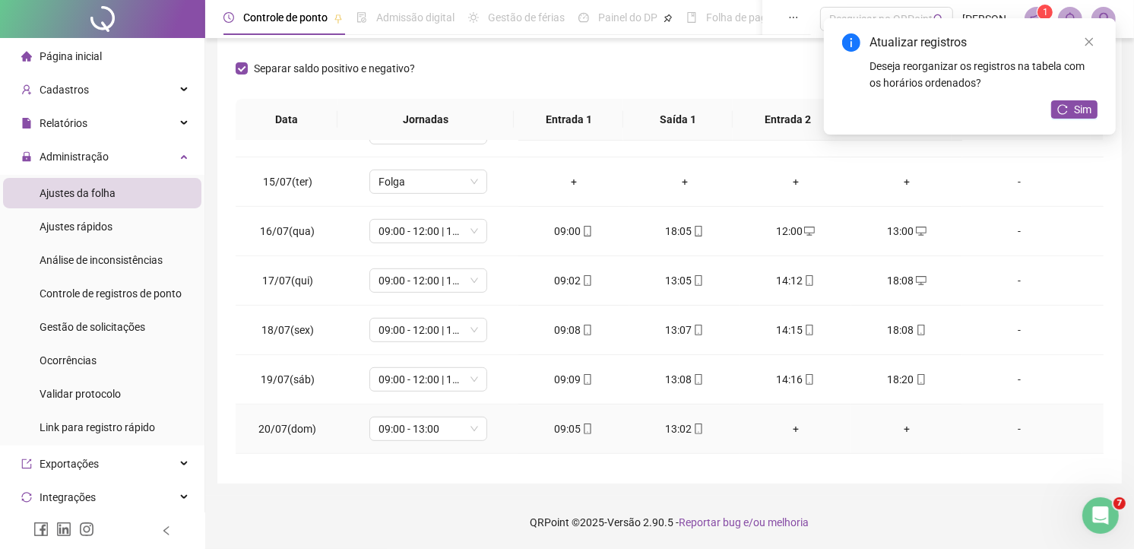
scroll to position [844, 0]
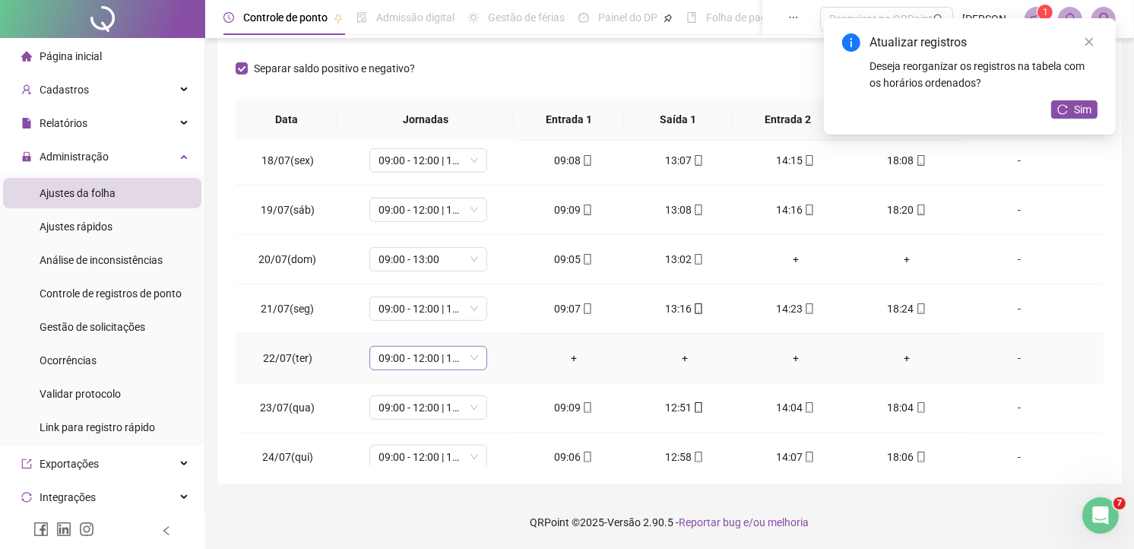
click at [467, 357] on span "09:00 - 12:00 | 13:40 - 18:00" at bounding box center [428, 358] width 100 height 23
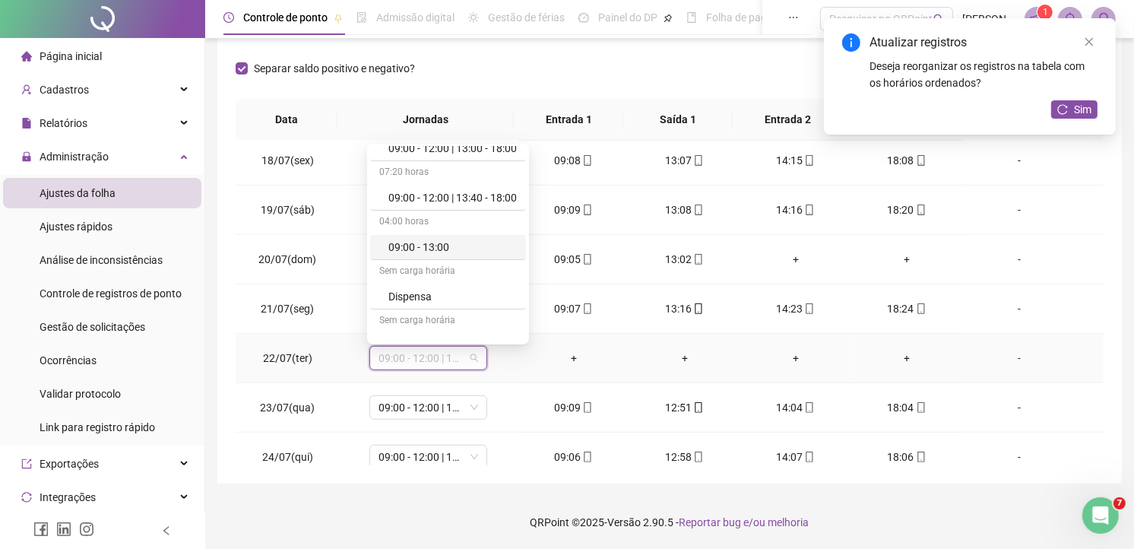
scroll to position [169, 0]
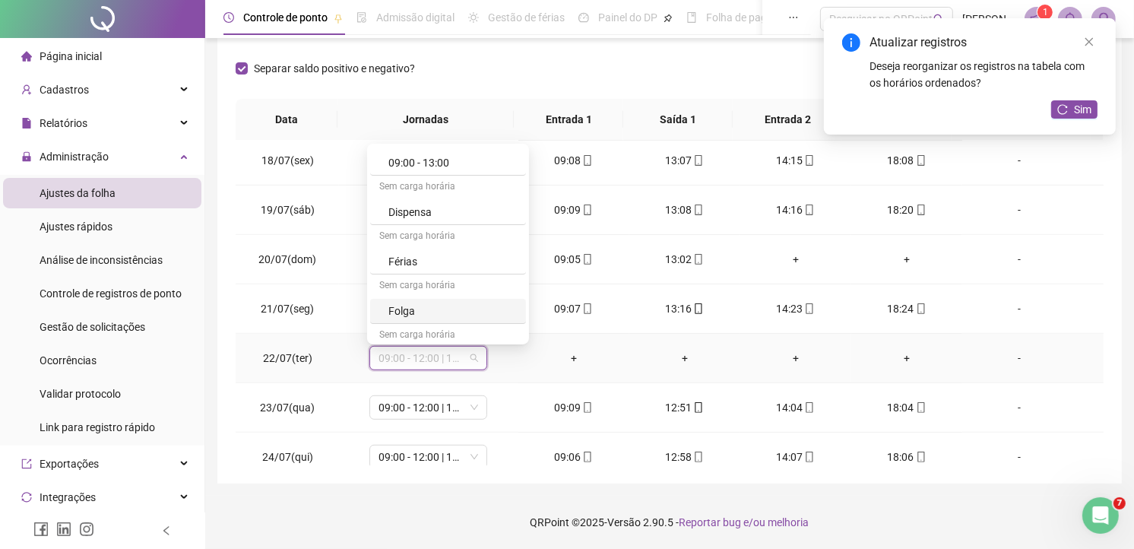
click at [411, 312] on div "Folga" at bounding box center [452, 310] width 128 height 17
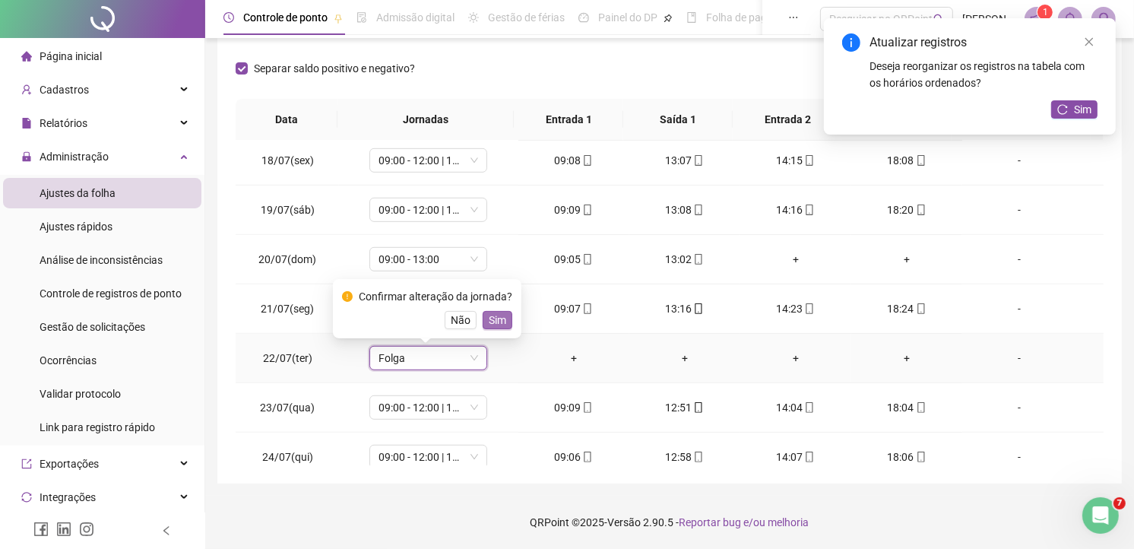
click at [489, 323] on span "Sim" at bounding box center [497, 320] width 17 height 17
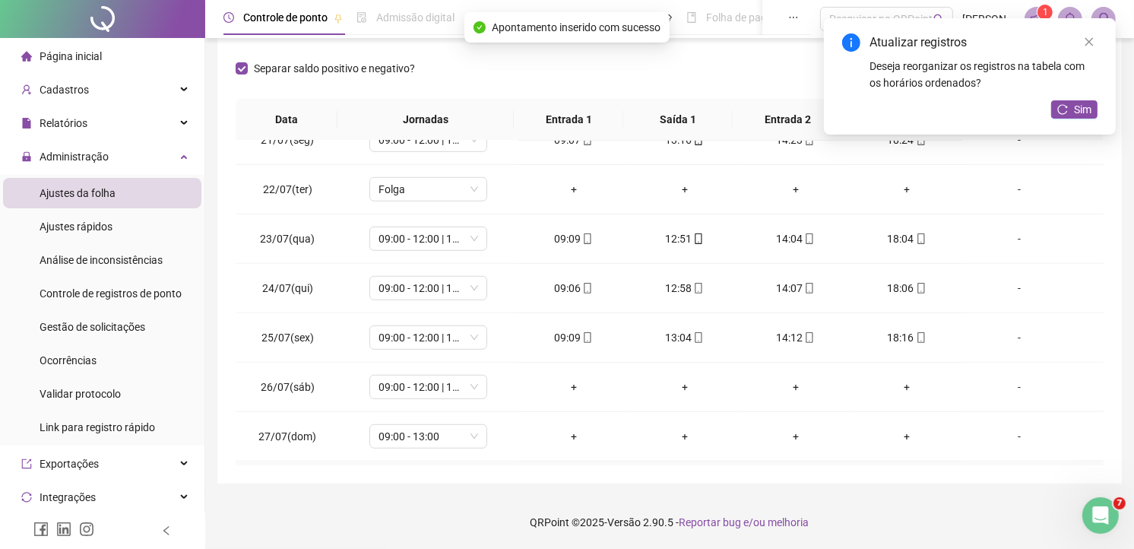
scroll to position [1097, 0]
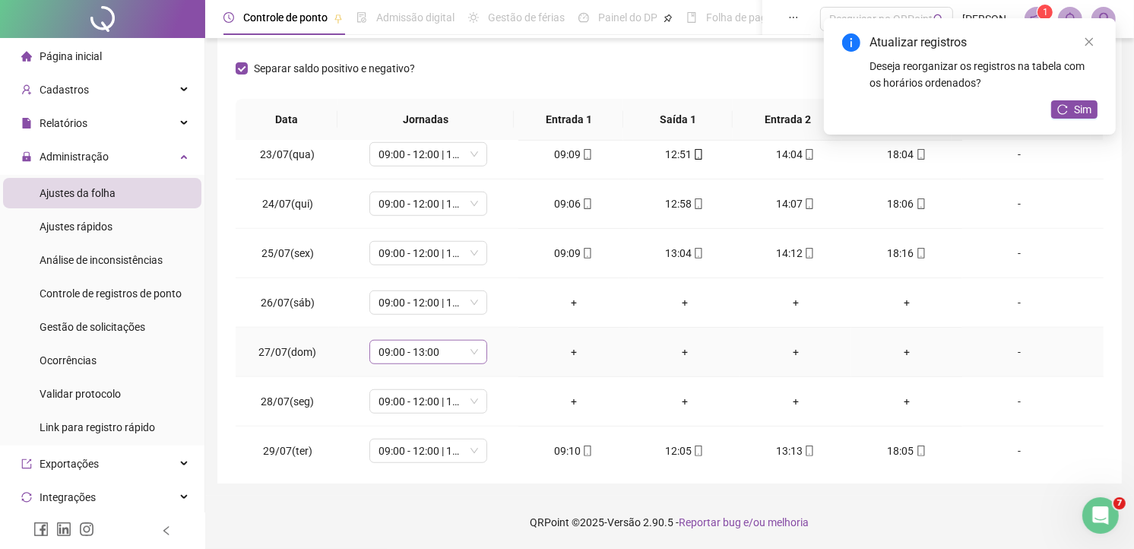
click at [475, 353] on span "09:00 - 13:00" at bounding box center [428, 351] width 100 height 23
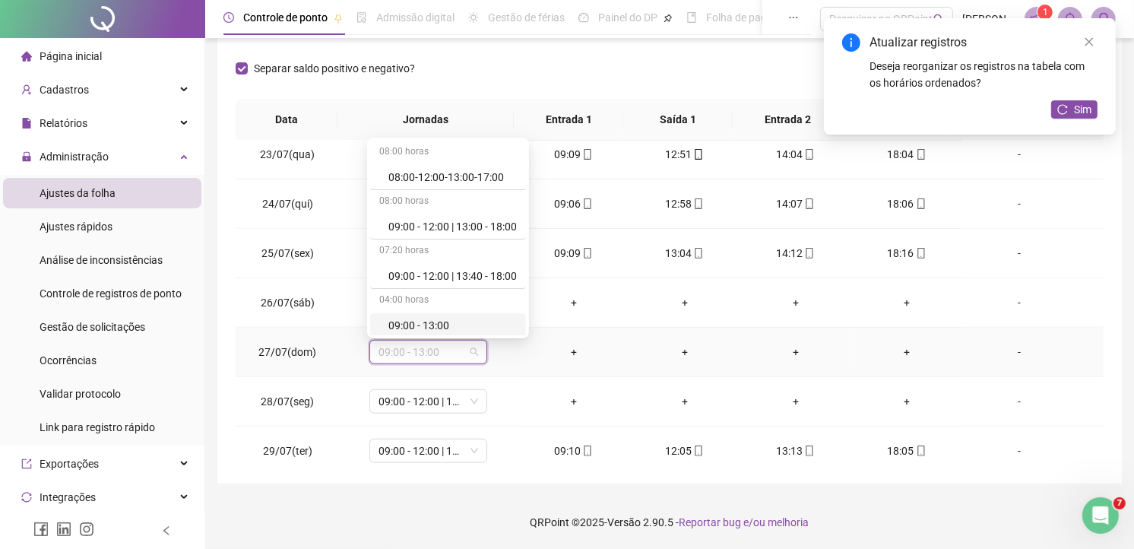
scroll to position [169, 0]
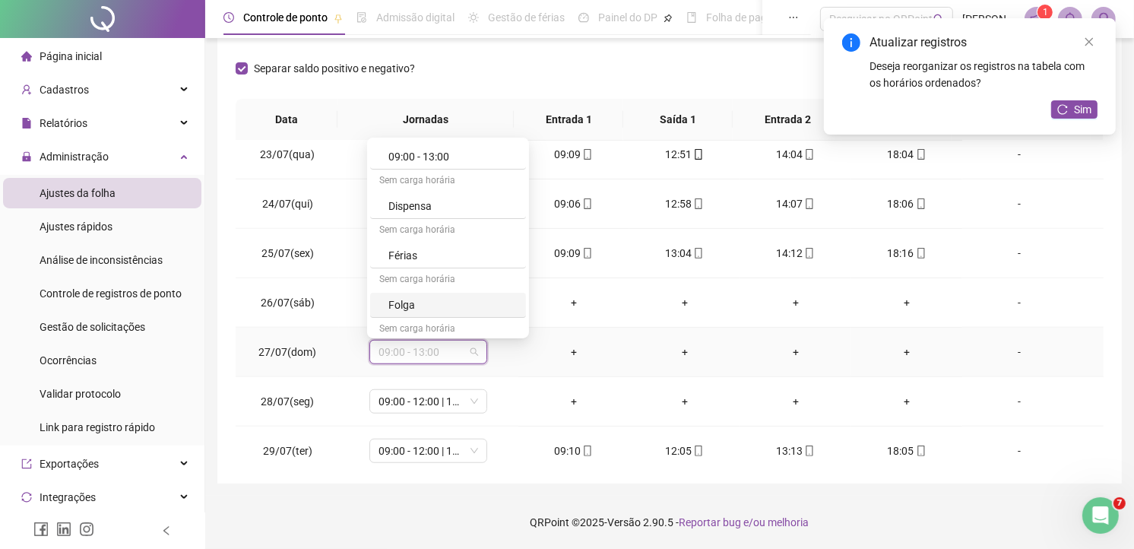
click at [434, 296] on div "Folga" at bounding box center [452, 304] width 128 height 17
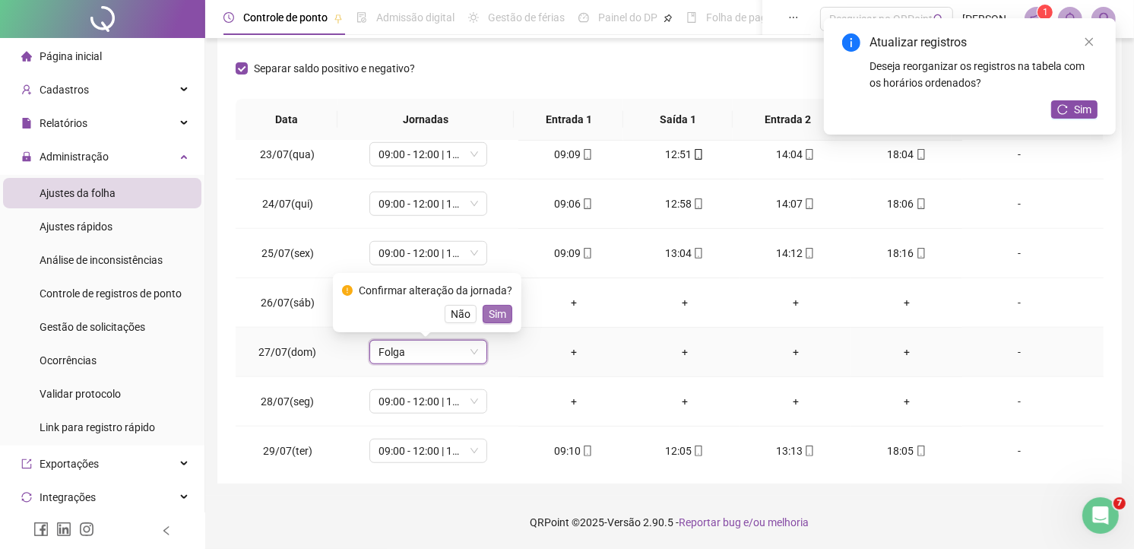
click at [502, 314] on span "Sim" at bounding box center [497, 314] width 17 height 17
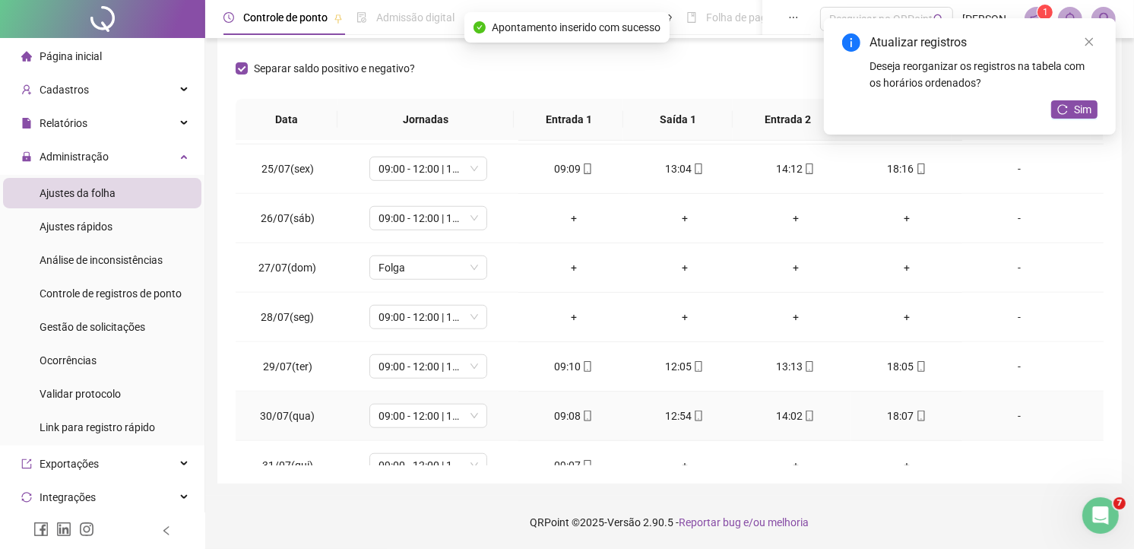
scroll to position [1209, 0]
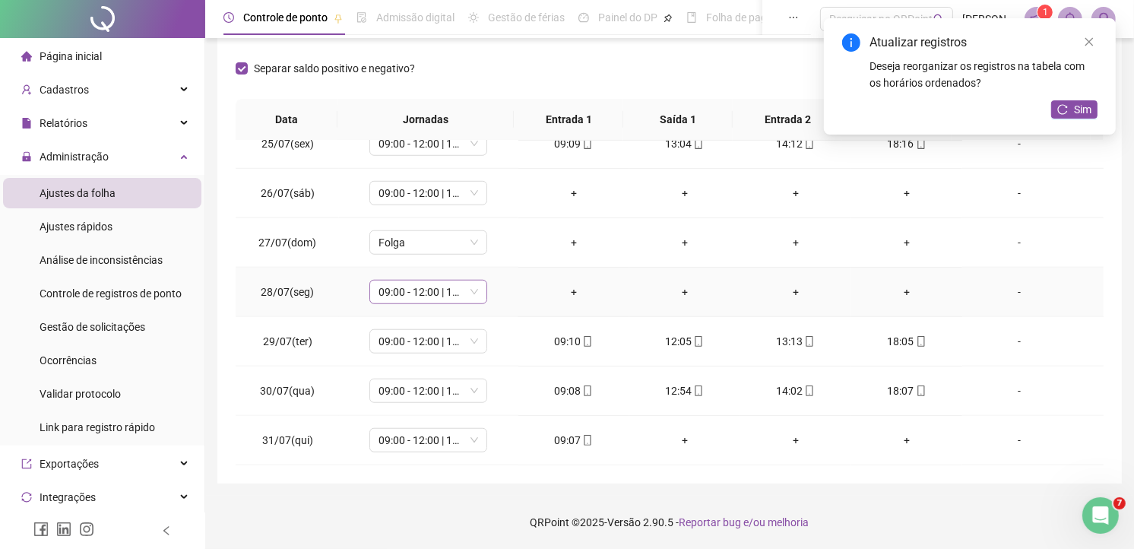
click at [473, 290] on span "09:00 - 12:00 | 13:40 - 18:00" at bounding box center [428, 291] width 100 height 23
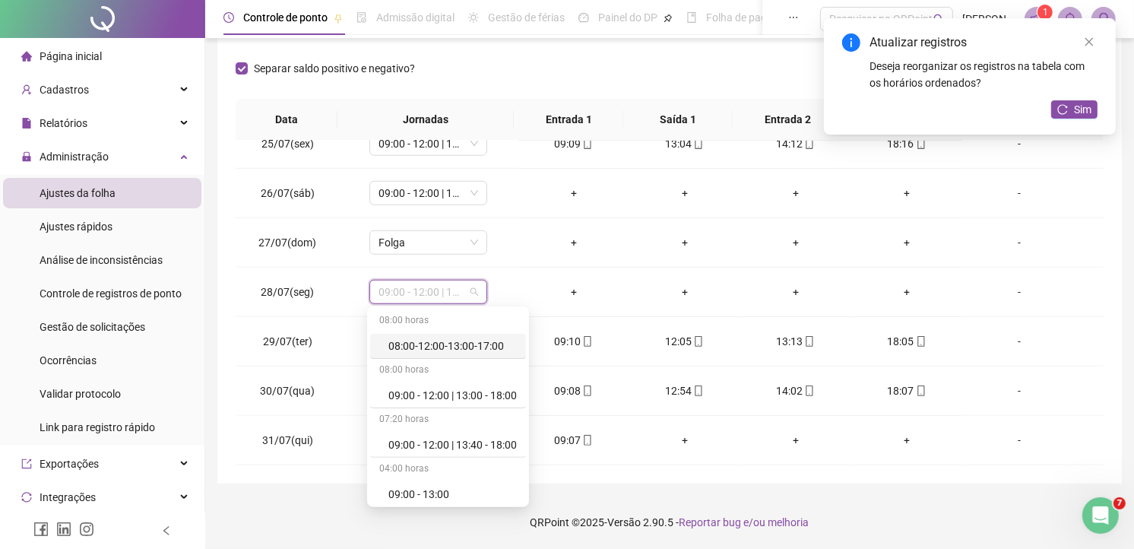
click at [1123, 274] on div "**********" at bounding box center [669, 160] width 929 height 777
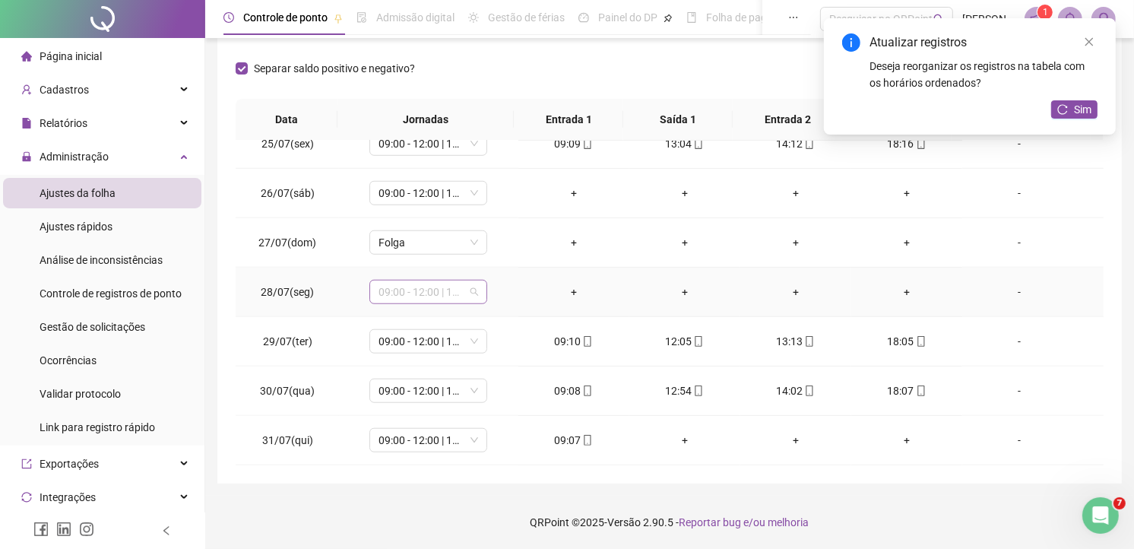
click at [469, 285] on span "09:00 - 12:00 | 13:40 - 18:00" at bounding box center [428, 291] width 100 height 23
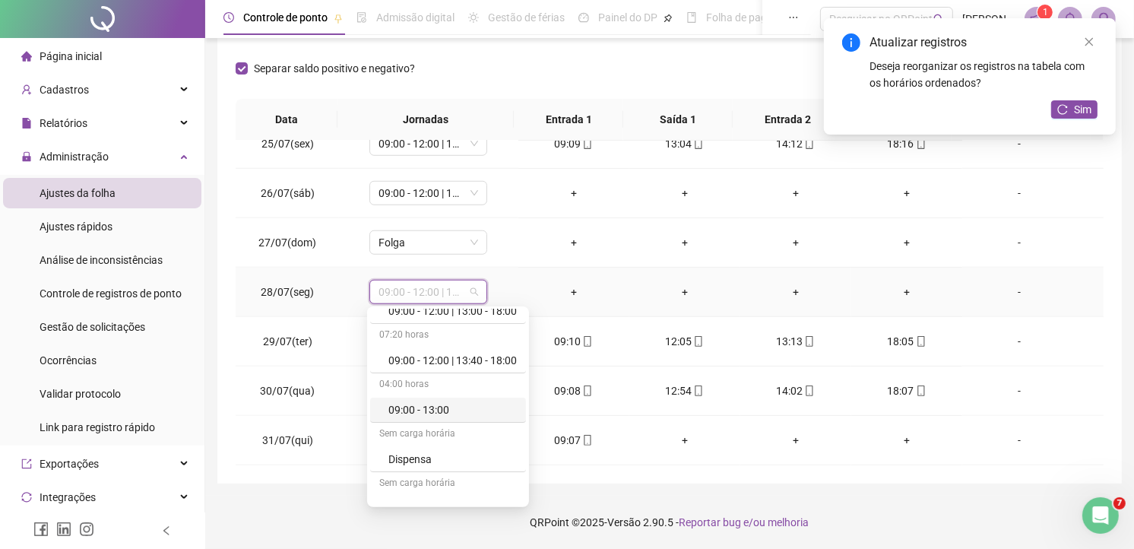
scroll to position [169, 0]
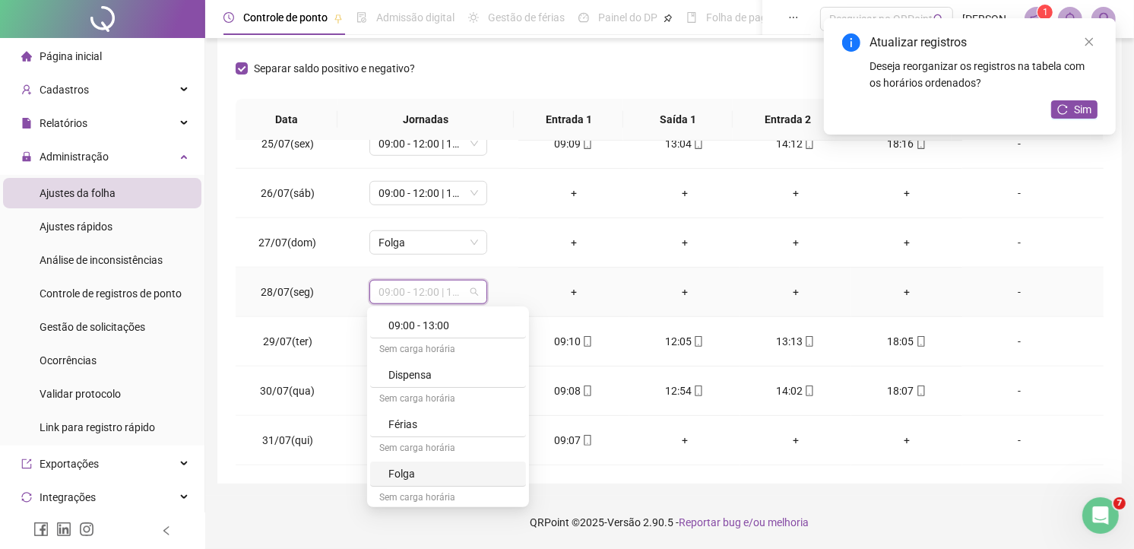
click at [408, 472] on div "Folga" at bounding box center [452, 473] width 128 height 17
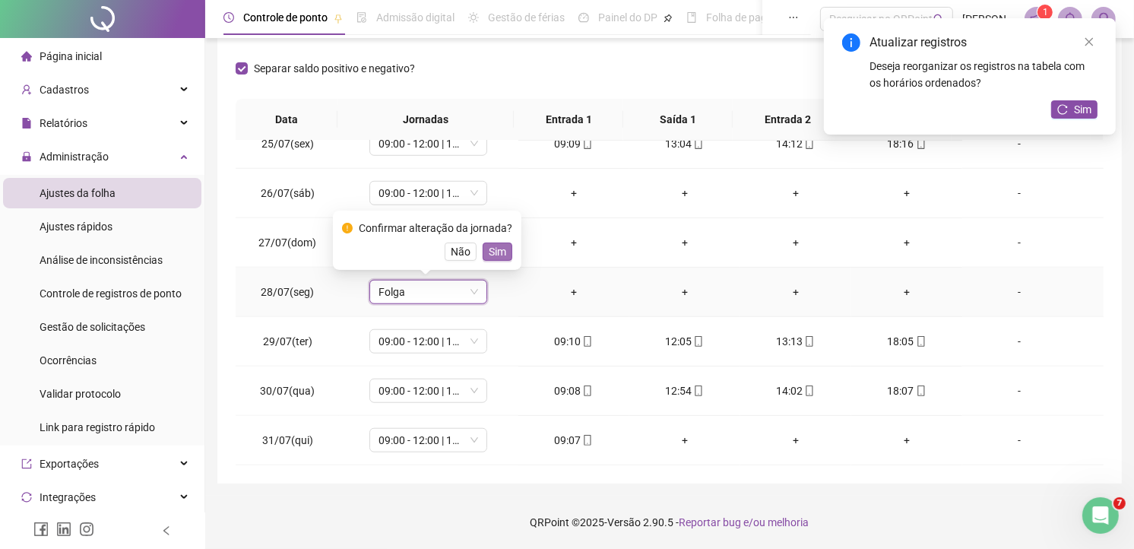
click at [494, 244] on span "Sim" at bounding box center [497, 251] width 17 height 17
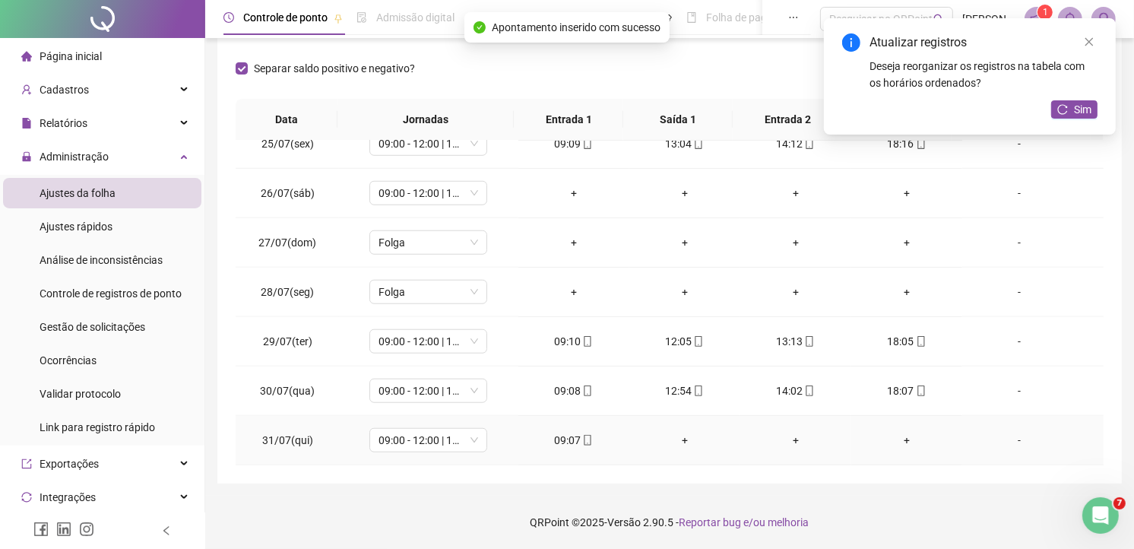
click at [681, 437] on div "+" at bounding box center [684, 440] width 87 height 17
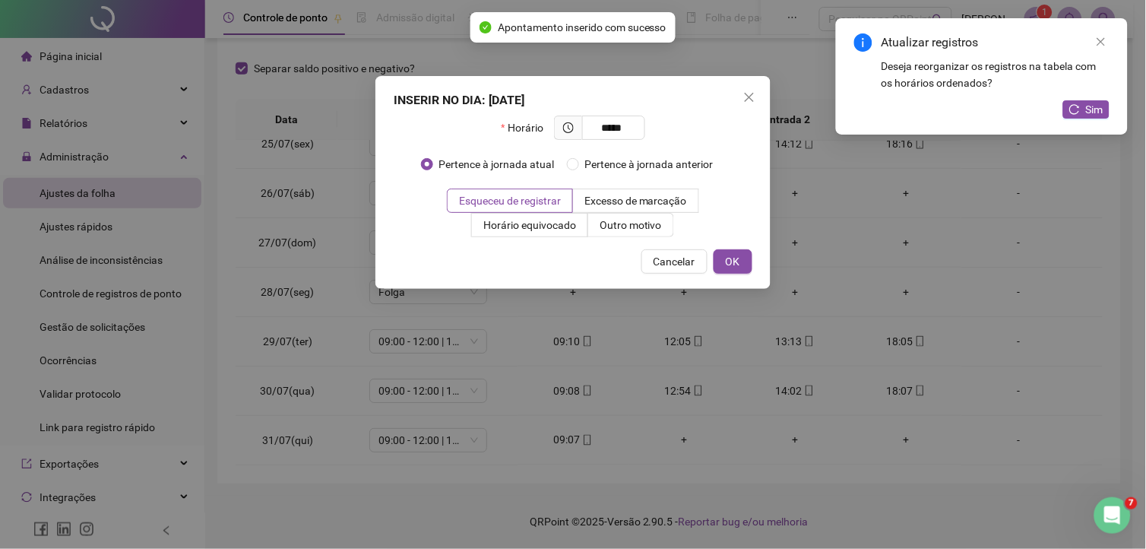
type input "*****"
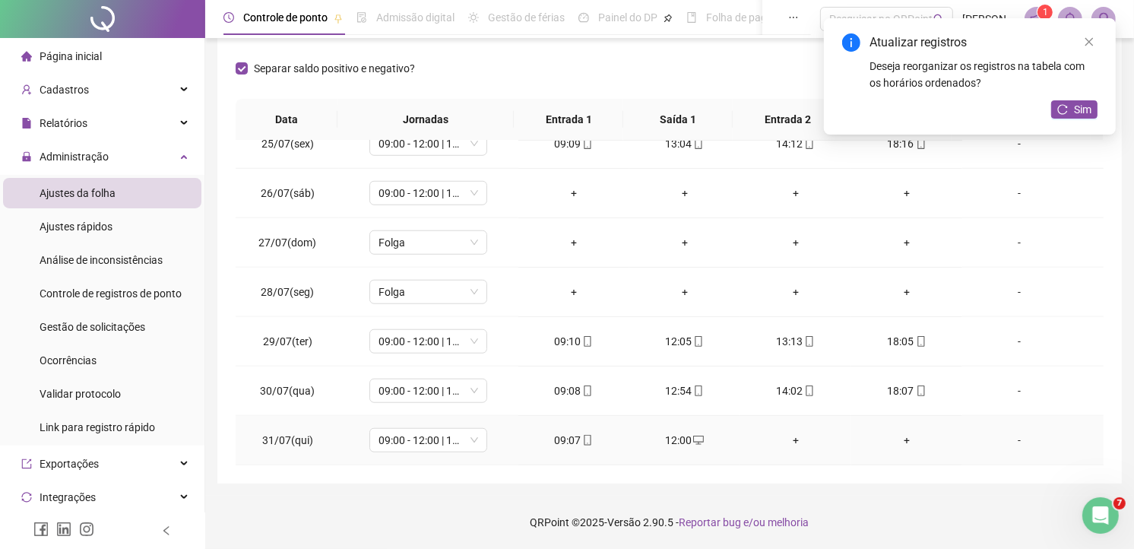
click at [792, 441] on div "+" at bounding box center [795, 440] width 87 height 17
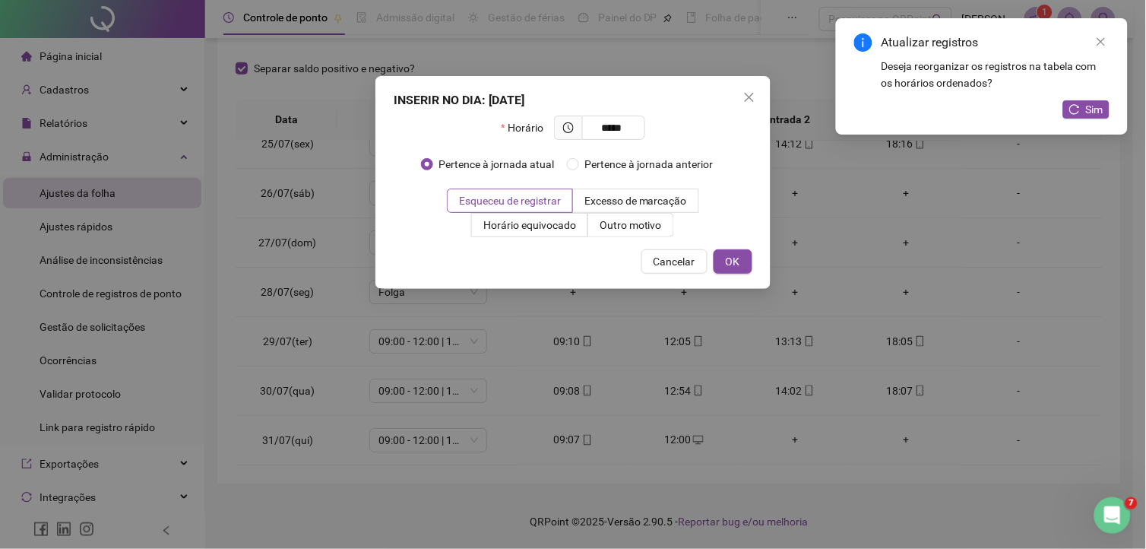
type input "*****"
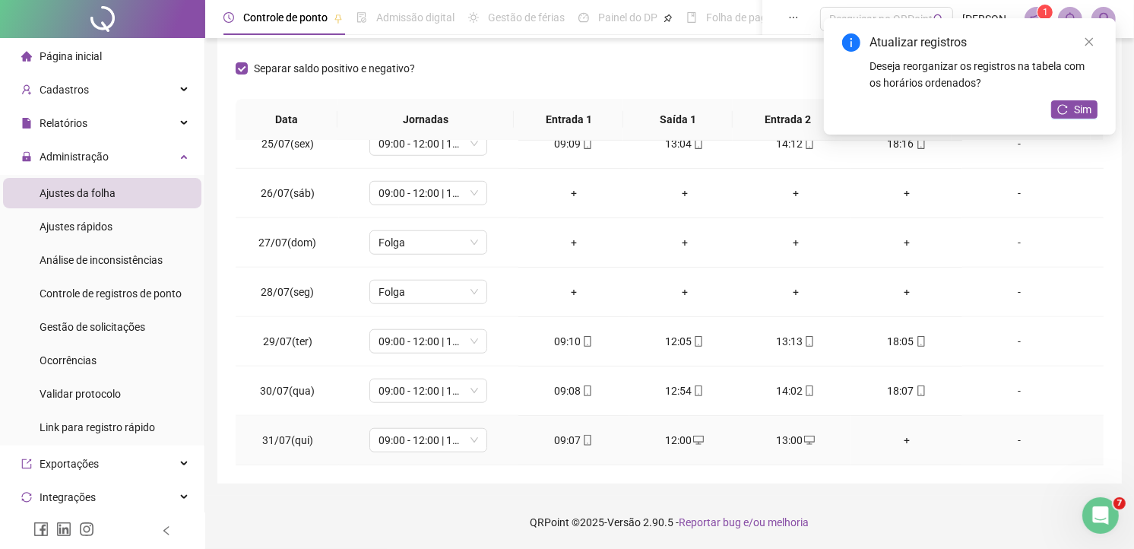
click at [900, 434] on div "+" at bounding box center [906, 440] width 87 height 17
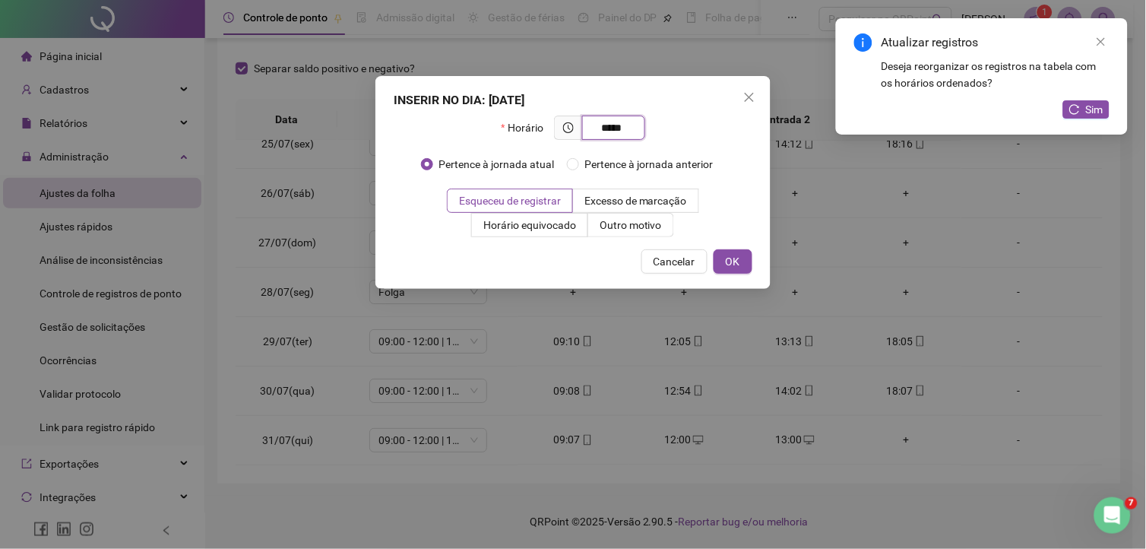
type input "*****"
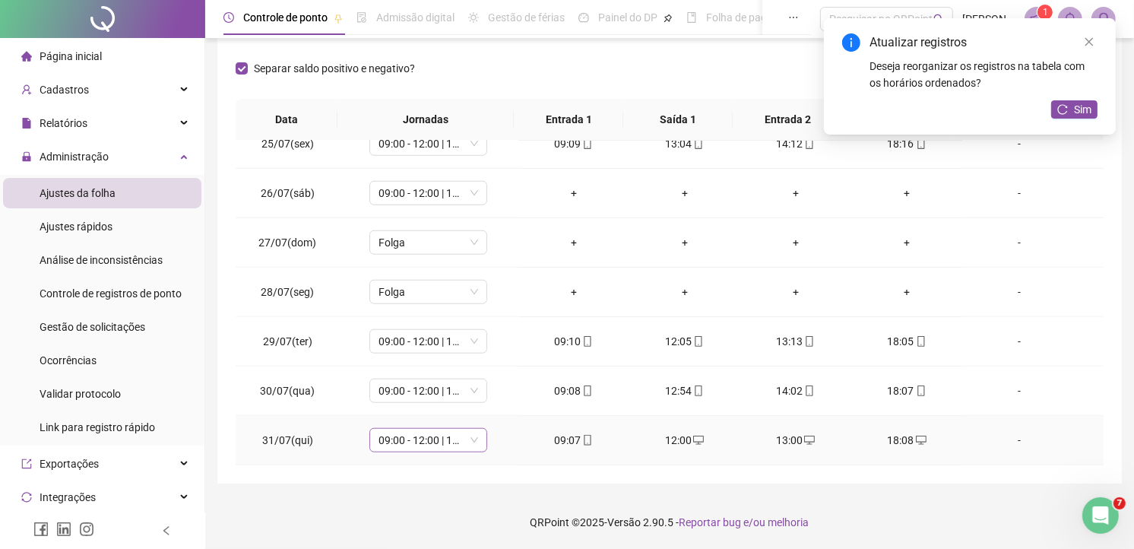
click at [423, 441] on span "09:00 - 12:00 | 13:40 - 18:00" at bounding box center [428, 440] width 100 height 23
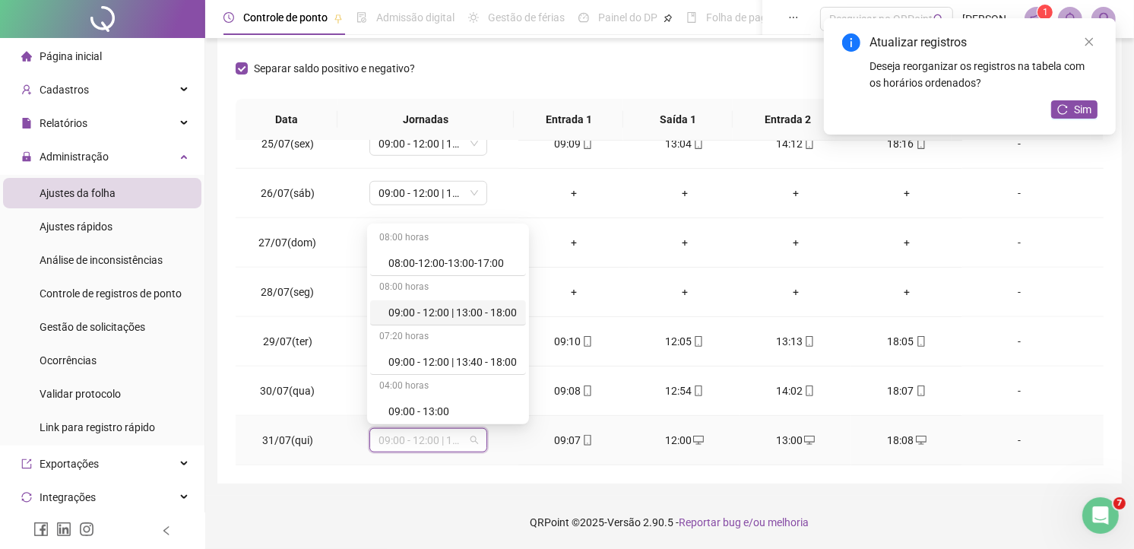
click at [1049, 426] on td "-" at bounding box center [1032, 440] width 141 height 49
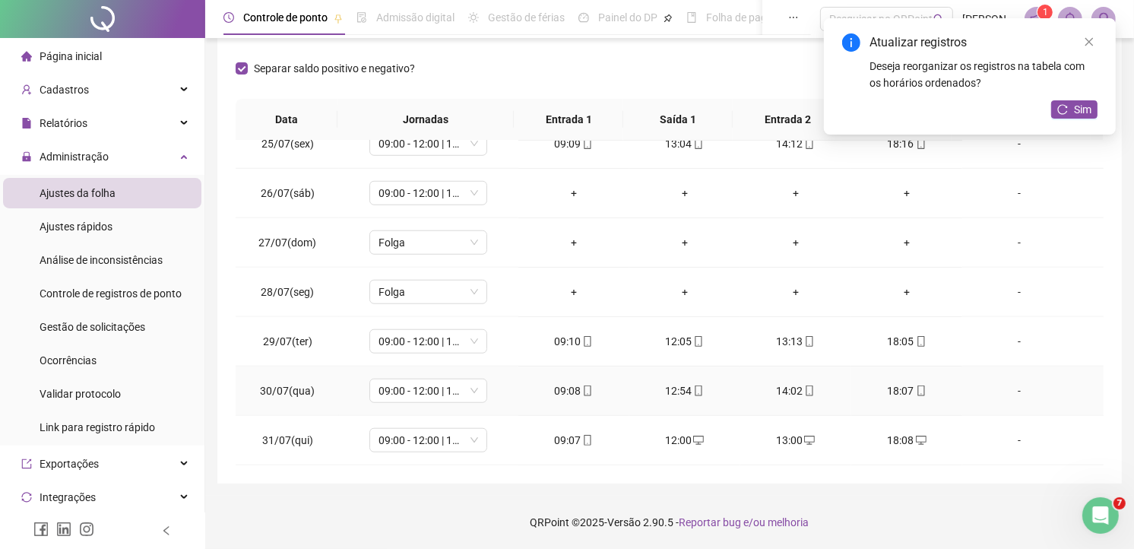
scroll to position [1125, 0]
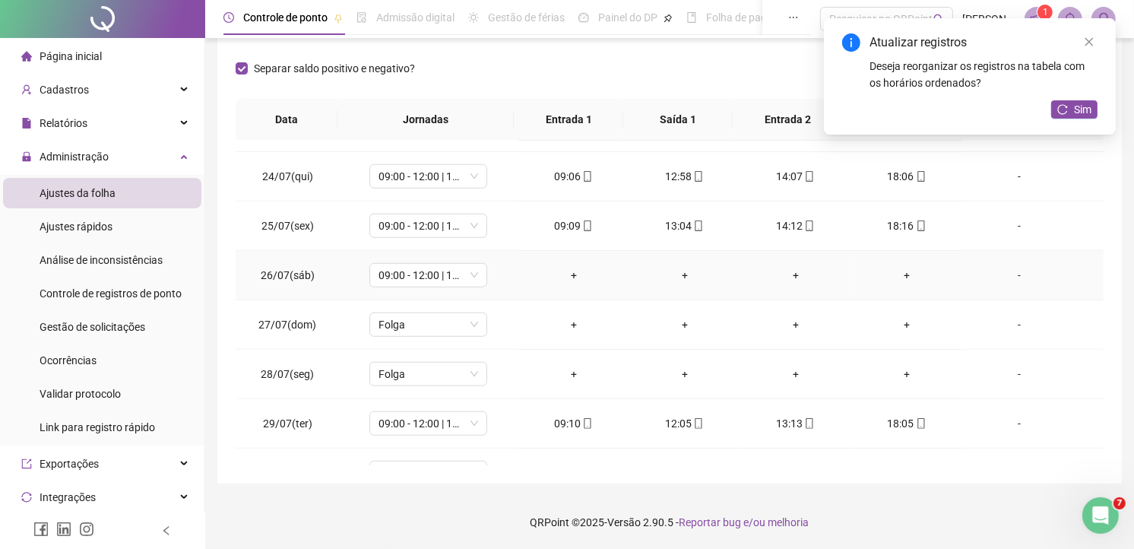
click at [1000, 271] on div "-" at bounding box center [1019, 275] width 90 height 17
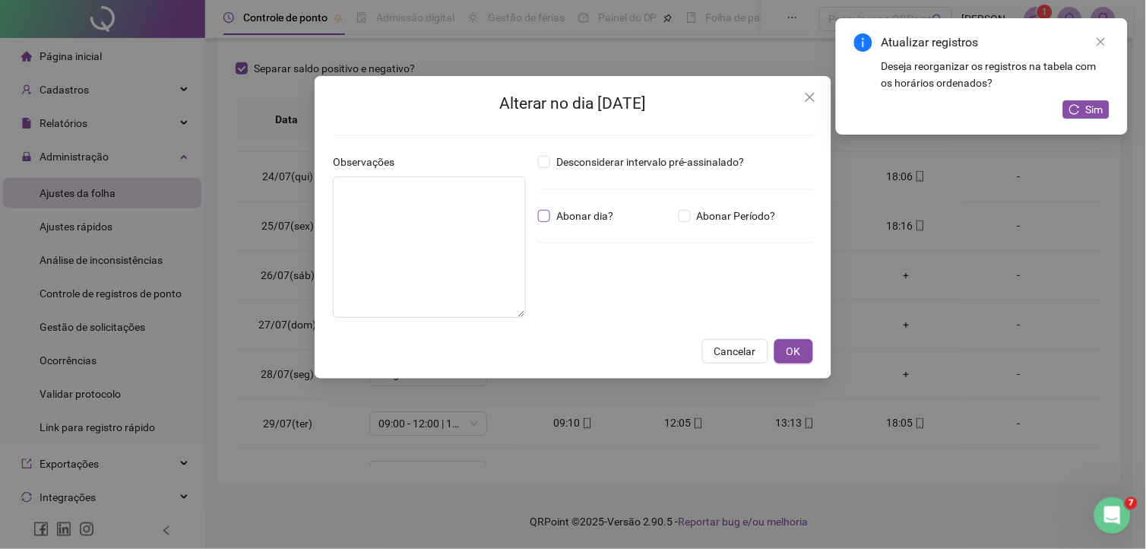
click at [589, 217] on span "Abonar dia?" at bounding box center [584, 215] width 69 height 17
click at [784, 350] on button "OK" at bounding box center [793, 351] width 39 height 24
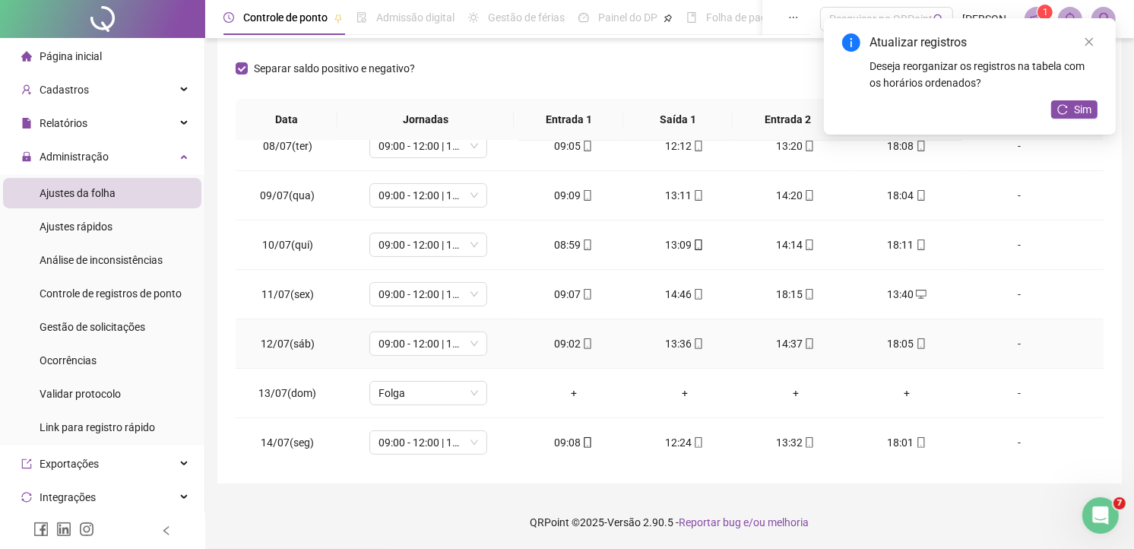
scroll to position [195, 0]
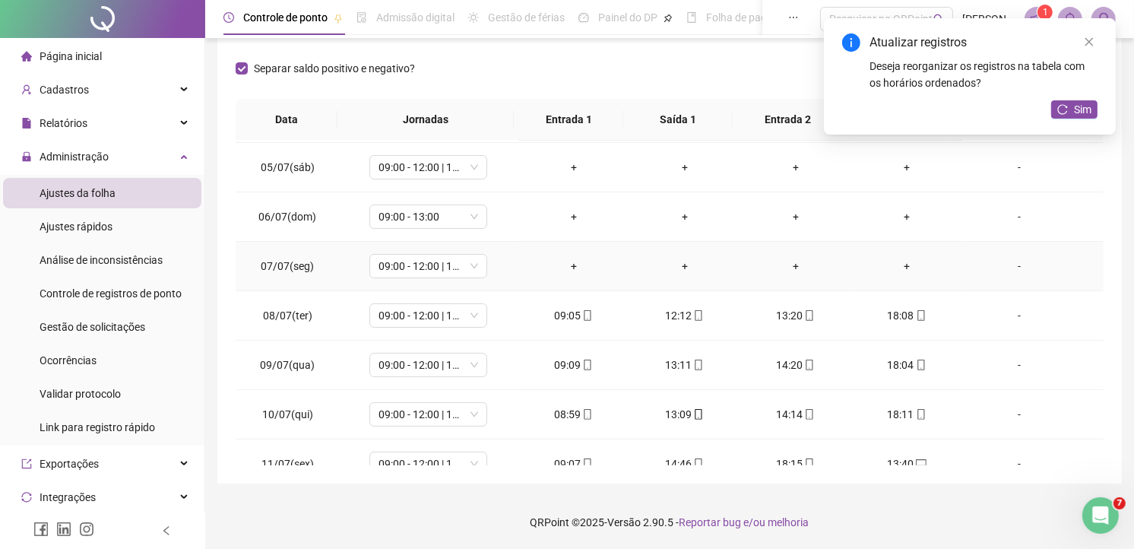
click at [1012, 262] on div "-" at bounding box center [1019, 266] width 90 height 17
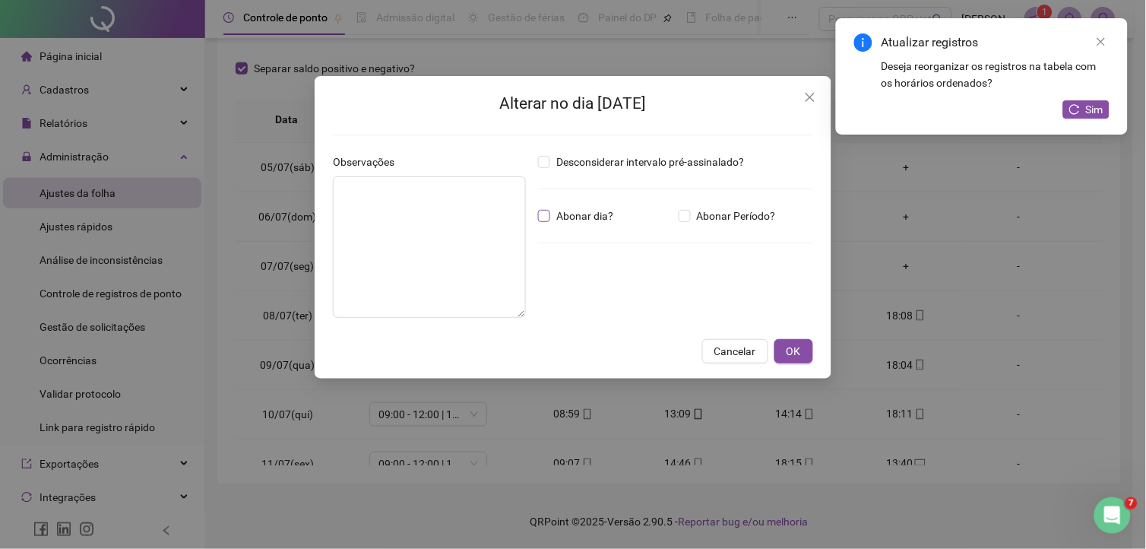
click at [597, 216] on span "Abonar dia?" at bounding box center [584, 215] width 69 height 17
click at [806, 348] on button "OK" at bounding box center [793, 351] width 39 height 24
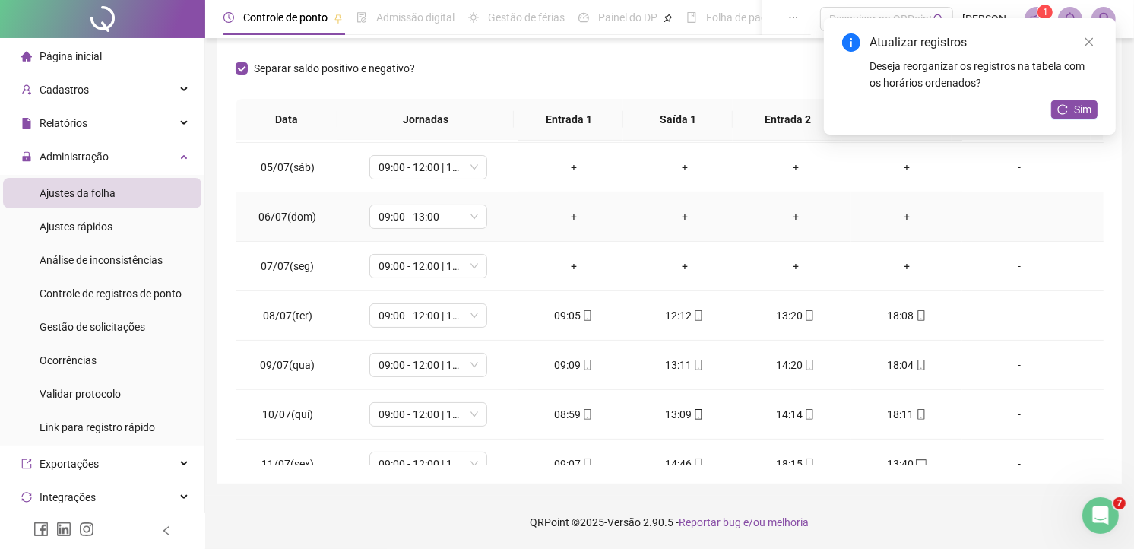
click at [1012, 211] on div "-" at bounding box center [1019, 216] width 90 height 17
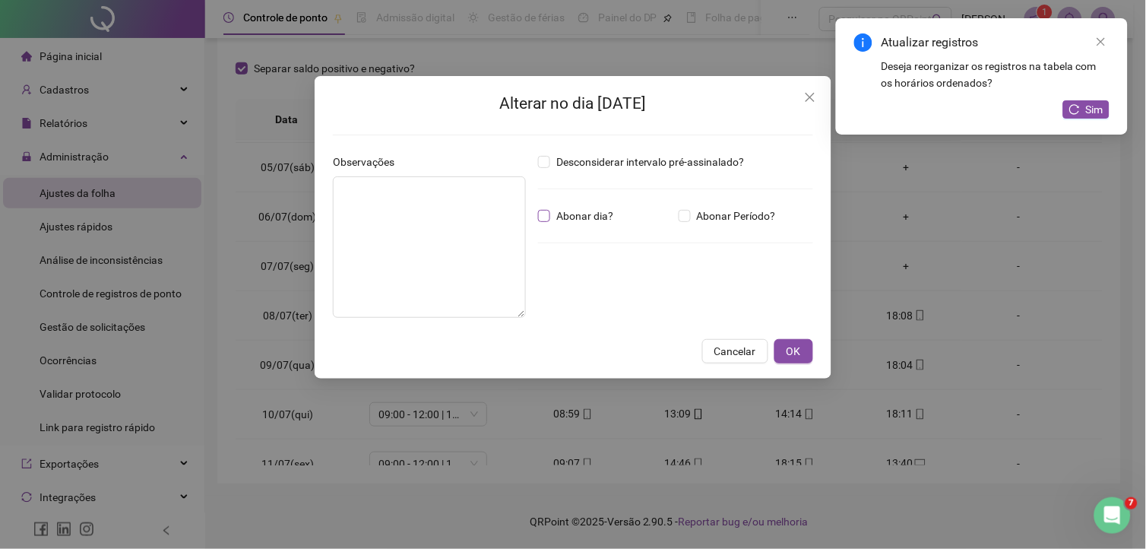
click at [587, 218] on span "Abonar dia?" at bounding box center [584, 215] width 69 height 17
drag, startPoint x: 785, startPoint y: 347, endPoint x: 883, endPoint y: 302, distance: 108.1
click at [786, 347] on button "OK" at bounding box center [793, 351] width 39 height 24
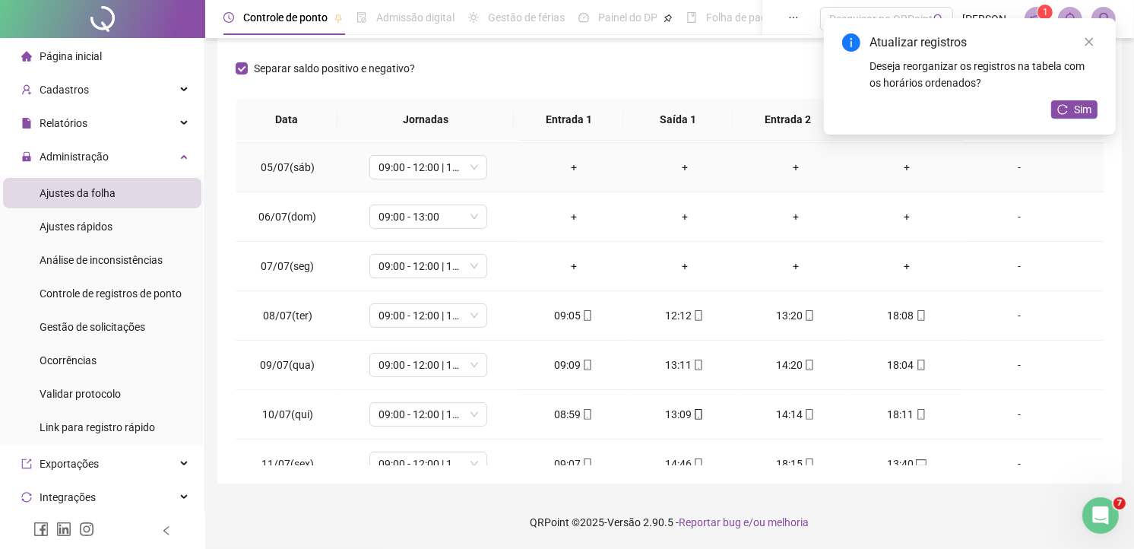
click at [1008, 162] on div "-" at bounding box center [1019, 167] width 90 height 17
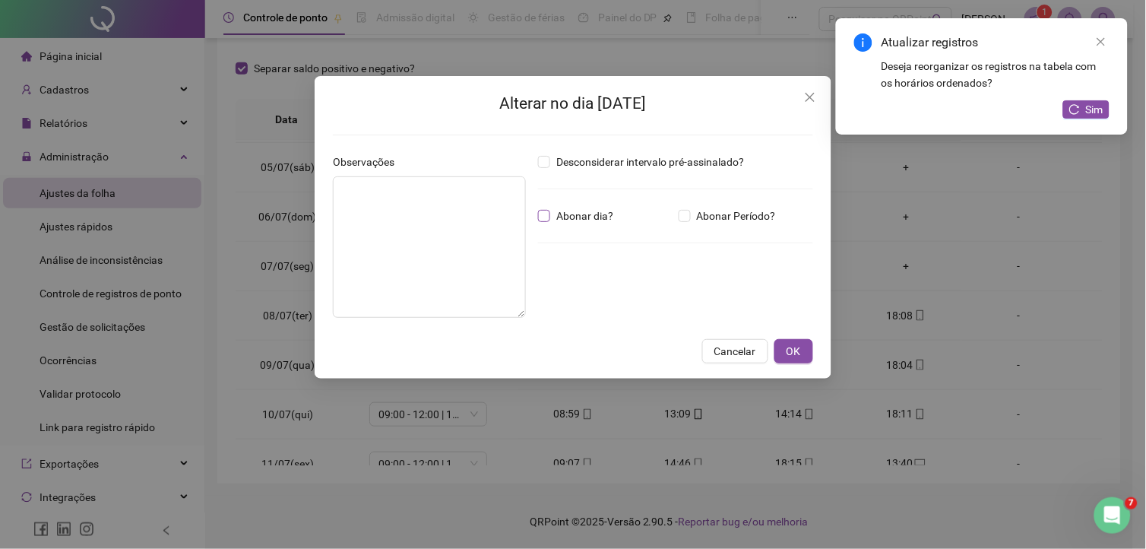
click at [585, 217] on span "Abonar dia?" at bounding box center [584, 215] width 69 height 17
click at [787, 346] on span "OK" at bounding box center [794, 351] width 14 height 17
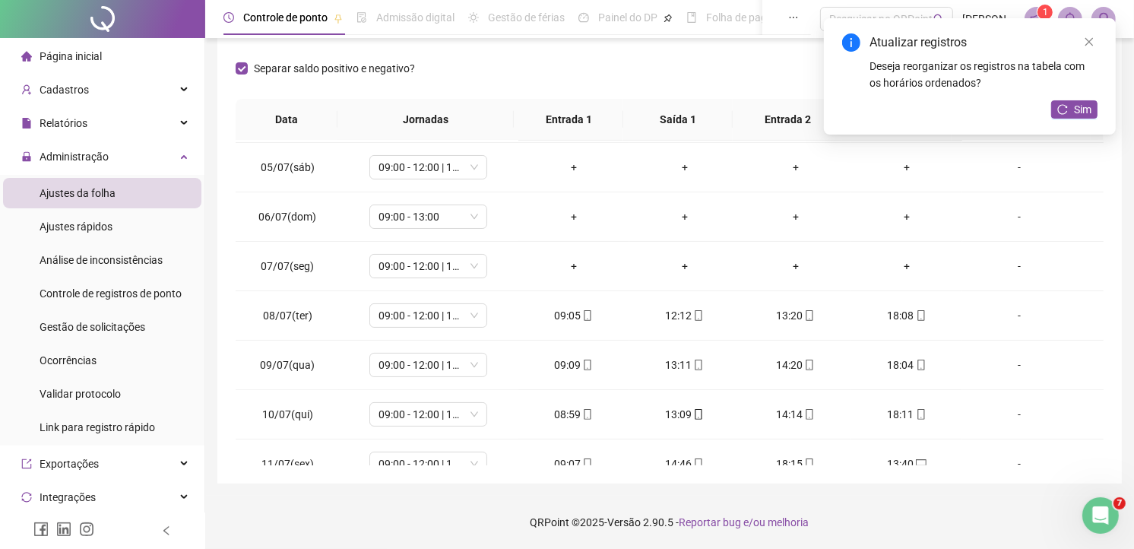
click at [1103, 105] on div "Atualizar registros Deseja reorganizar os registros na tabela com os horários o…" at bounding box center [970, 76] width 292 height 116
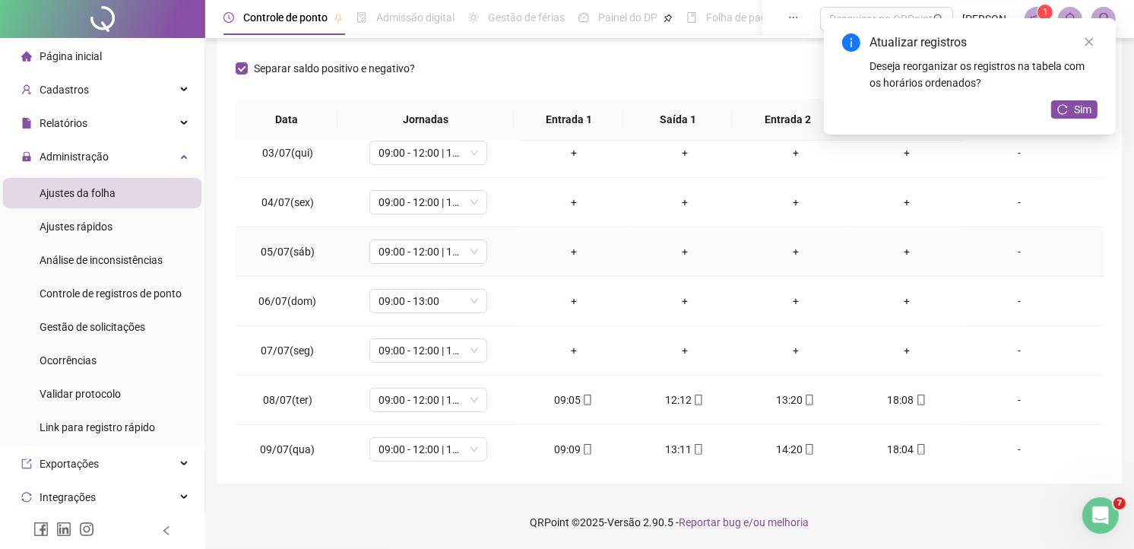
scroll to position [27, 0]
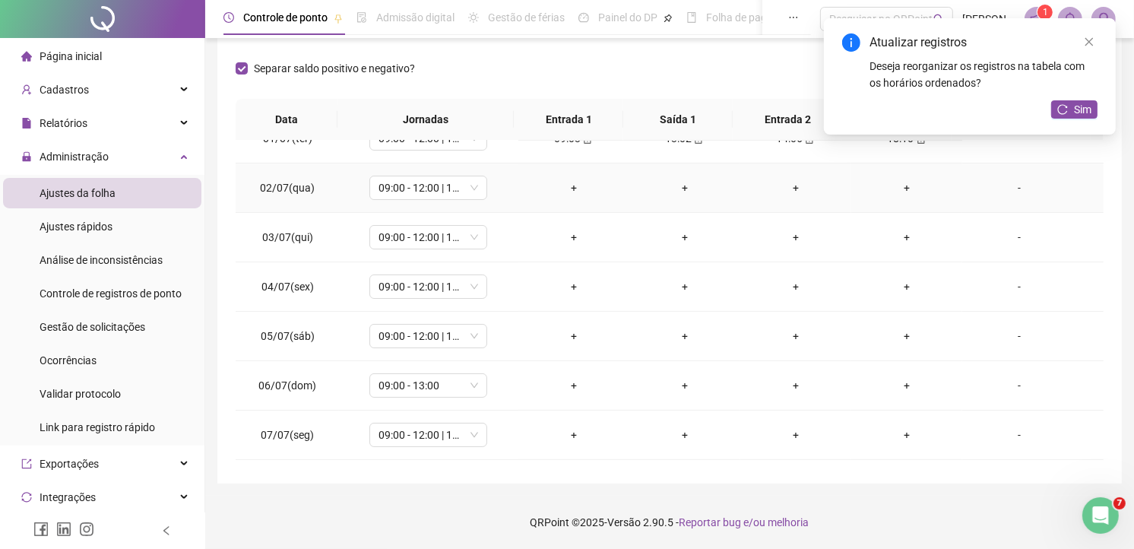
click at [1009, 181] on div "-" at bounding box center [1019, 187] width 90 height 17
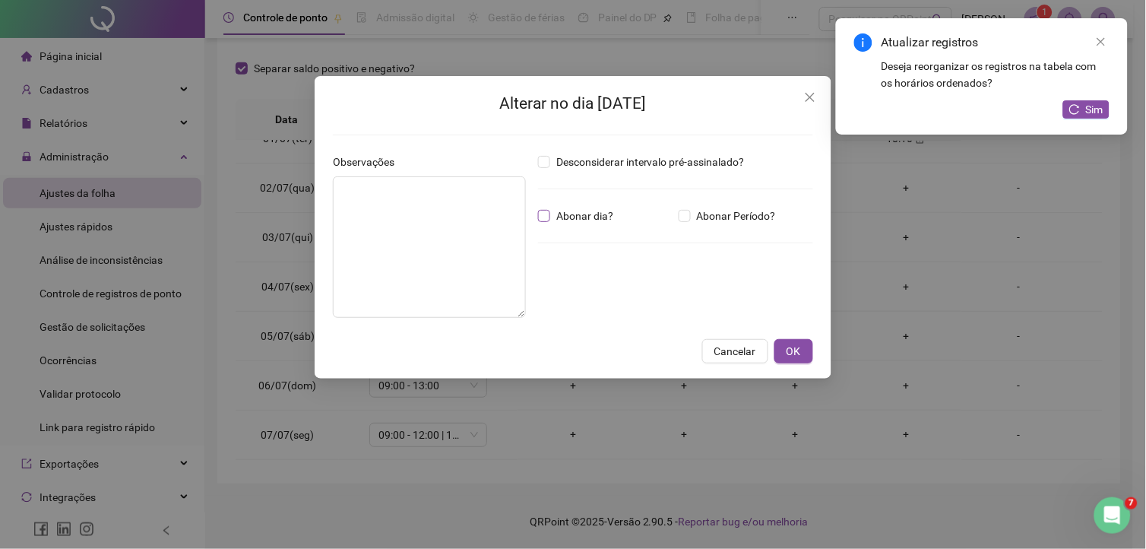
click at [599, 216] on span "Abonar dia?" at bounding box center [584, 215] width 69 height 17
click at [796, 350] on span "OK" at bounding box center [794, 351] width 14 height 17
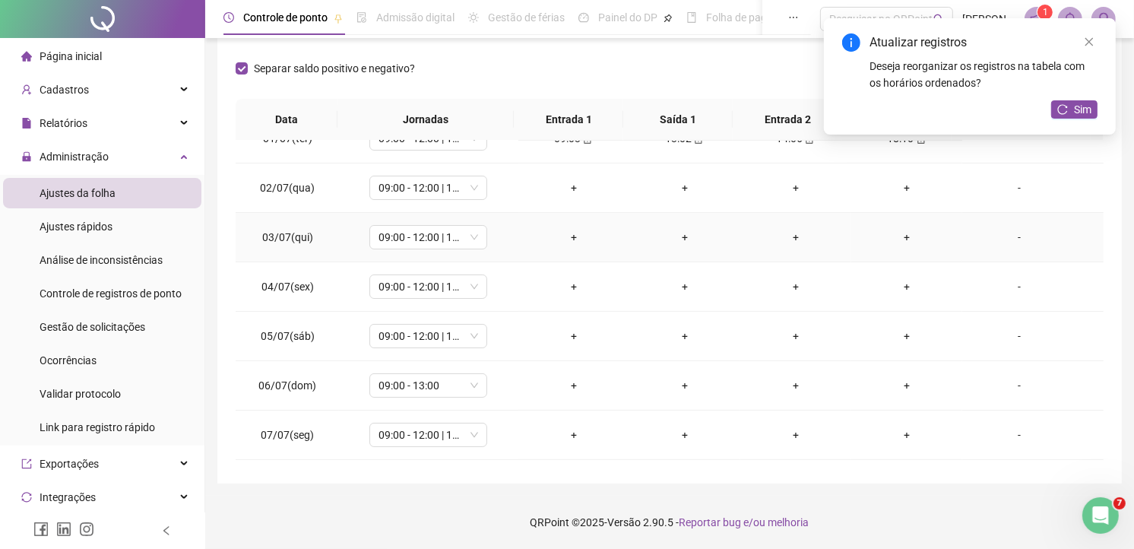
click at [1009, 239] on div "-" at bounding box center [1019, 237] width 90 height 17
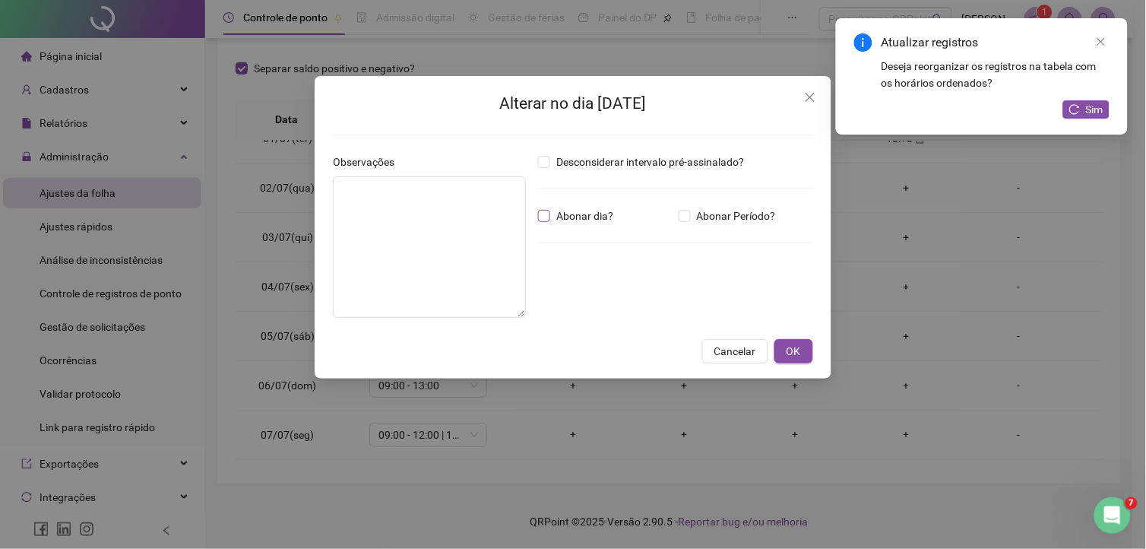
click at [578, 216] on span "Abonar dia?" at bounding box center [584, 215] width 69 height 17
click at [785, 343] on button "OK" at bounding box center [793, 351] width 39 height 24
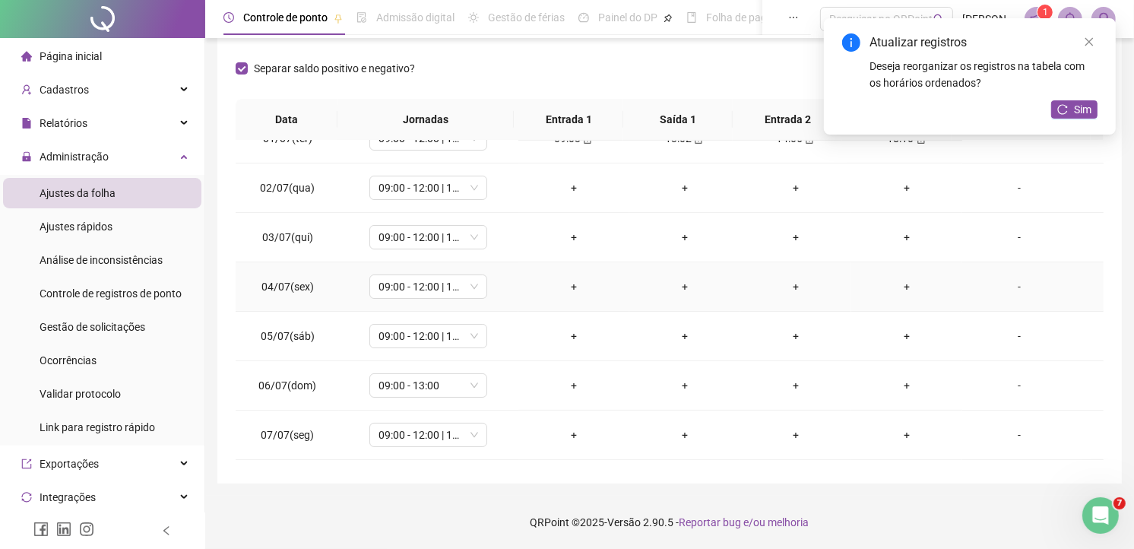
click at [1006, 284] on div "-" at bounding box center [1019, 286] width 90 height 17
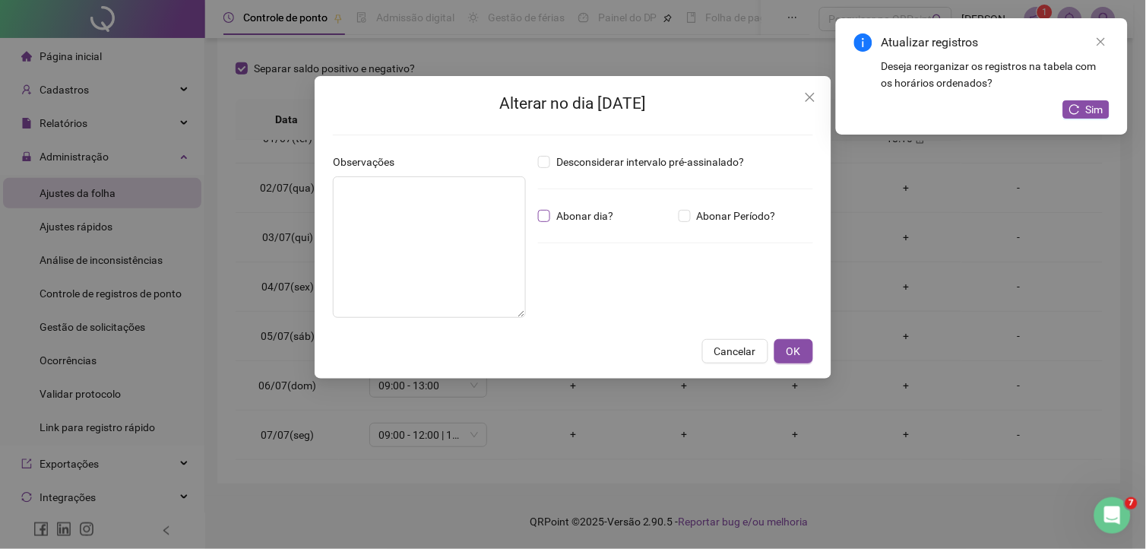
click at [575, 217] on span "Abonar dia?" at bounding box center [584, 215] width 69 height 17
click at [795, 351] on span "OK" at bounding box center [794, 351] width 14 height 17
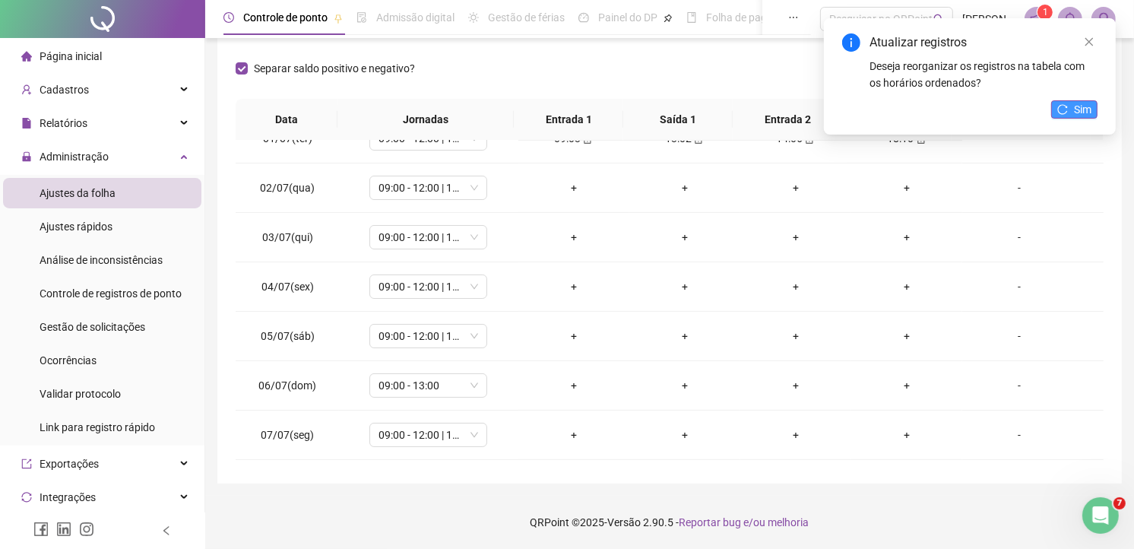
click at [1088, 105] on span "Sim" at bounding box center [1082, 109] width 17 height 17
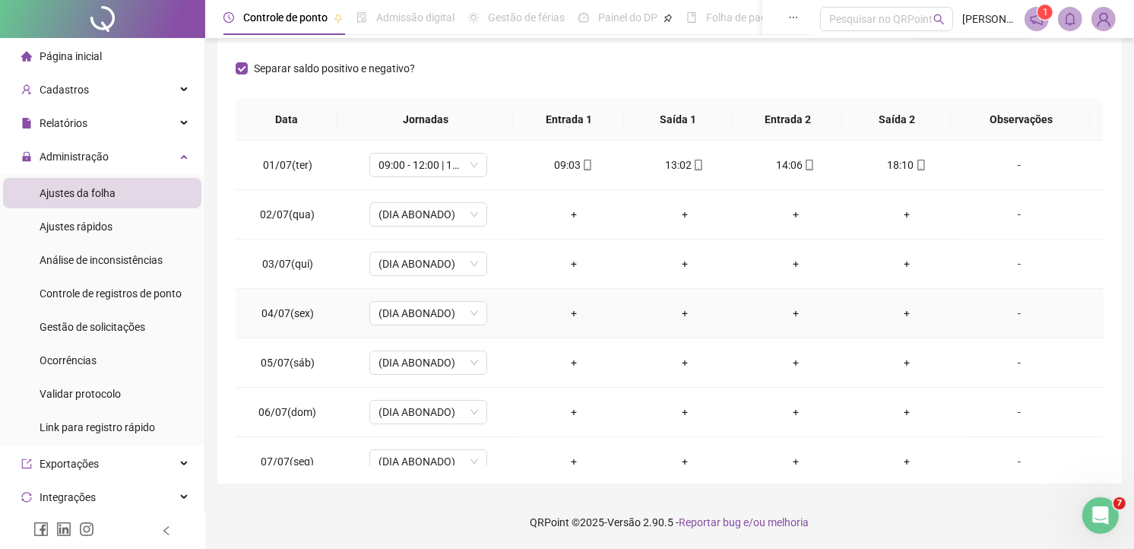
scroll to position [0, 0]
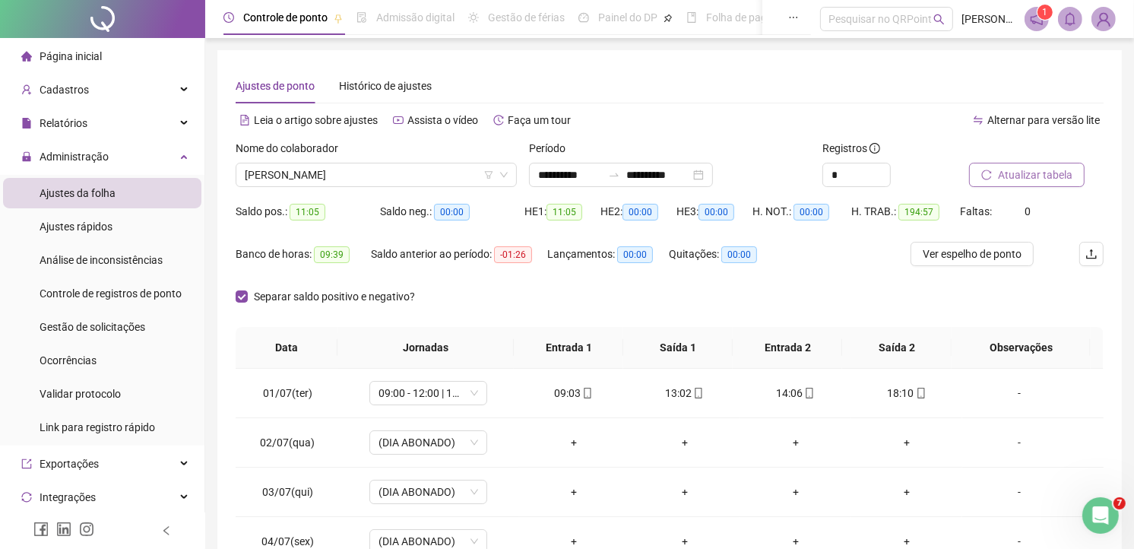
click at [1015, 169] on span "Atualizar tabela" at bounding box center [1035, 174] width 74 height 17
click at [386, 173] on span "ELISABETE NASCIMENTO CRUZ" at bounding box center [376, 174] width 263 height 23
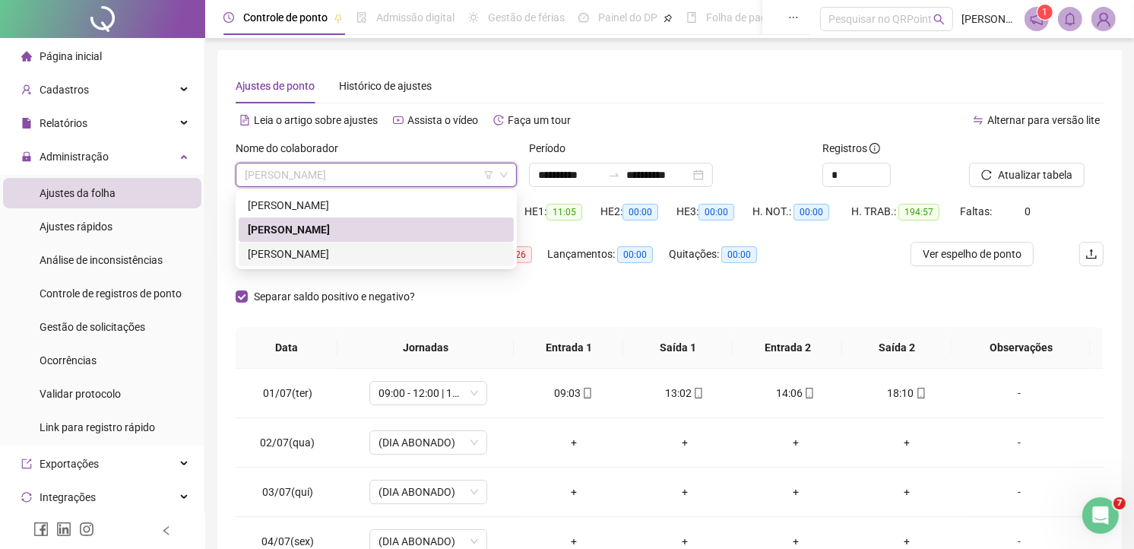
click at [293, 255] on div "GABRIEL MUNIZ OLIVEIRA" at bounding box center [376, 253] width 257 height 17
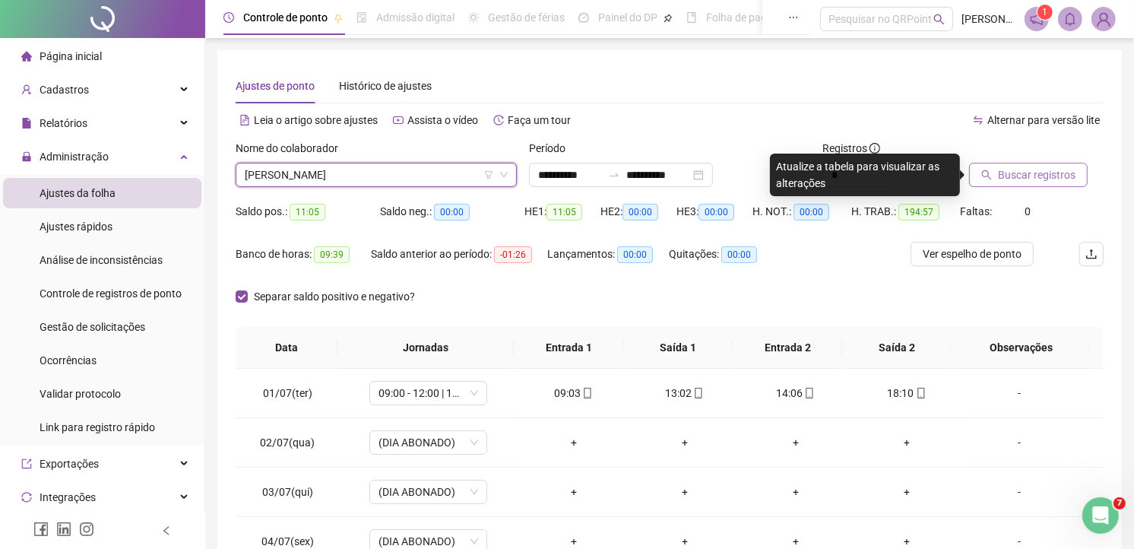
click at [1012, 176] on span "Buscar registros" at bounding box center [1037, 174] width 78 height 17
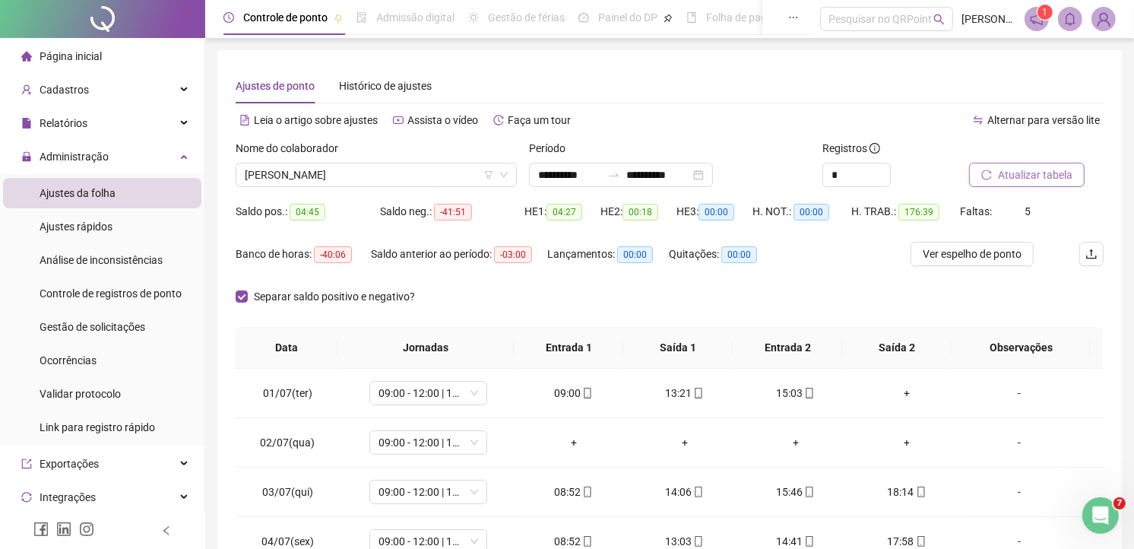
scroll to position [84, 0]
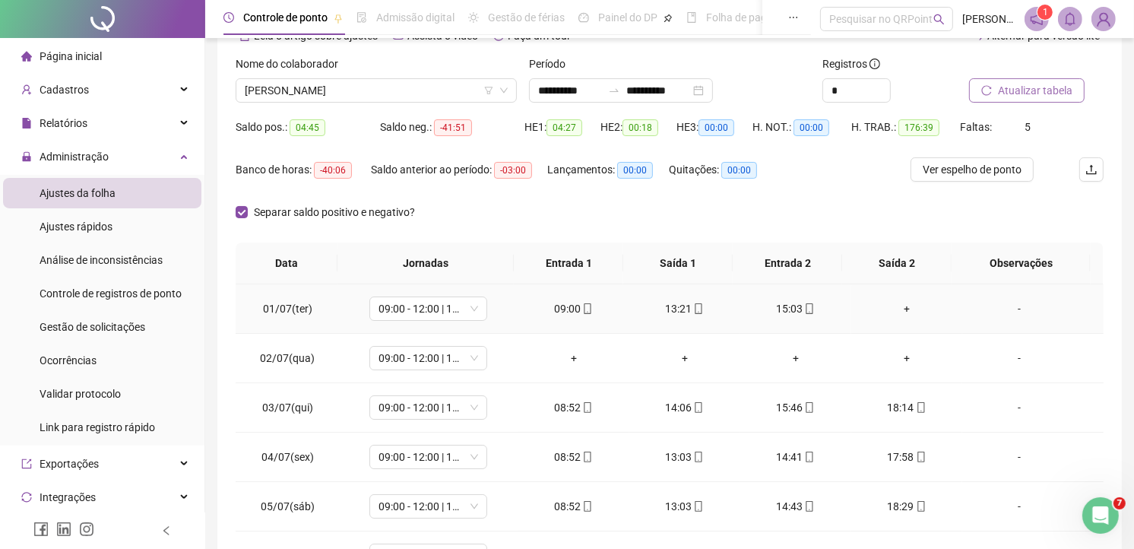
click at [890, 306] on div "+" at bounding box center [906, 308] width 87 height 17
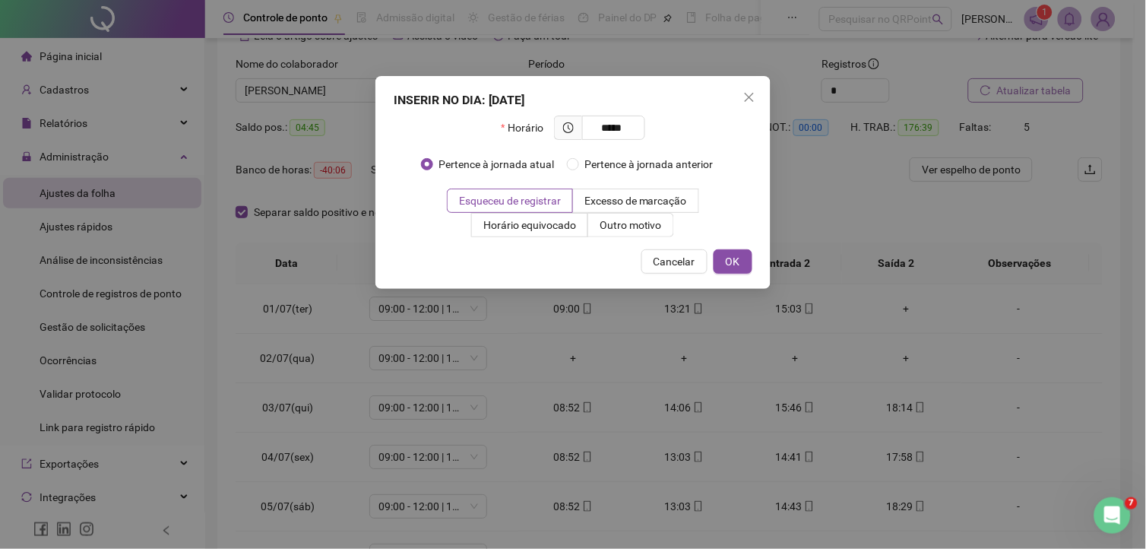
type input "*****"
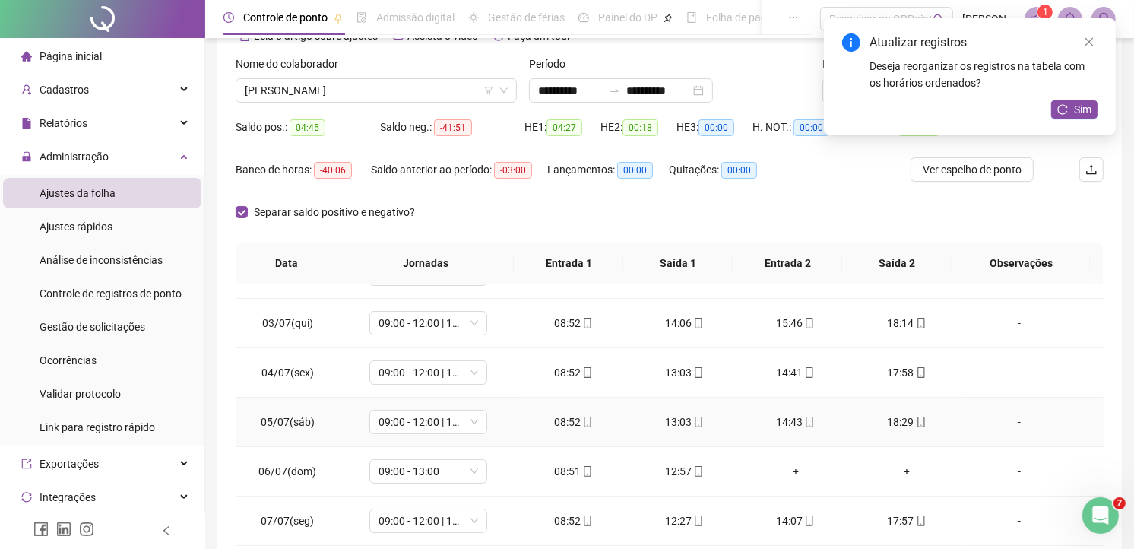
scroll to position [0, 0]
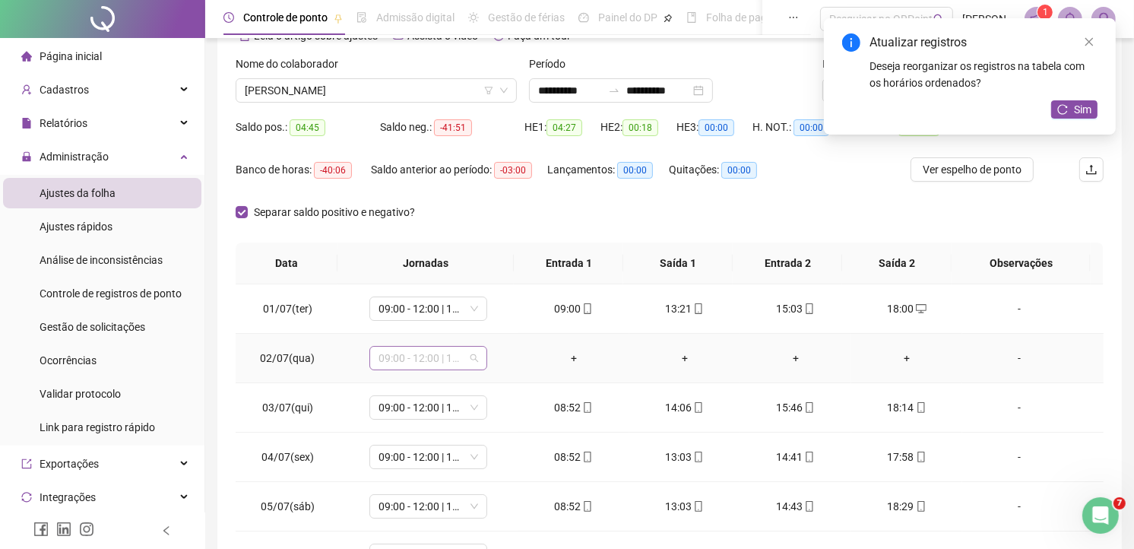
click at [466, 354] on span "09:00 - 12:00 | 13:40 - 18:00" at bounding box center [428, 358] width 100 height 23
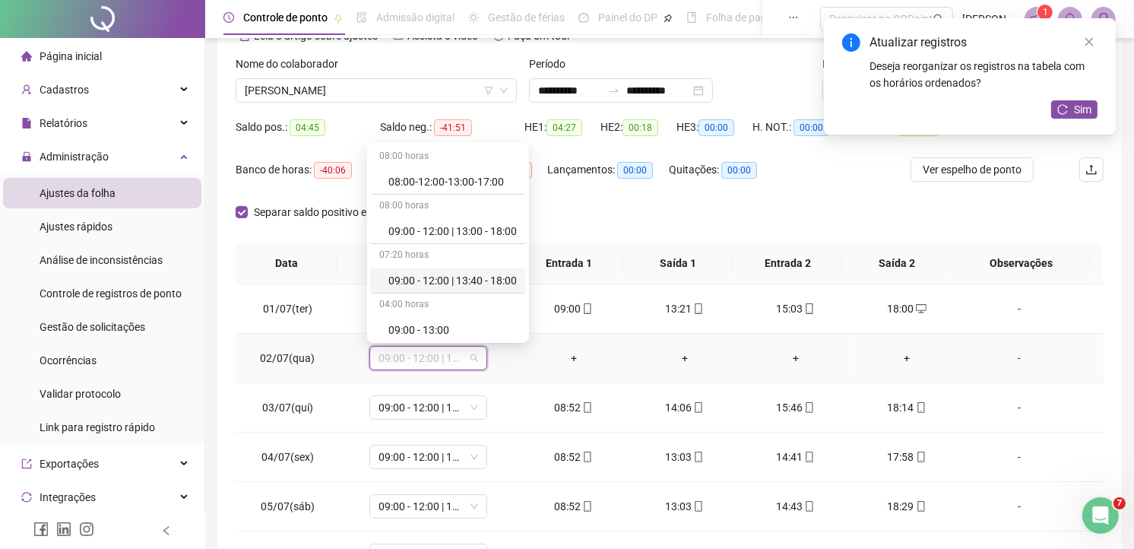
scroll to position [169, 0]
click at [404, 312] on div "Folga" at bounding box center [452, 309] width 128 height 17
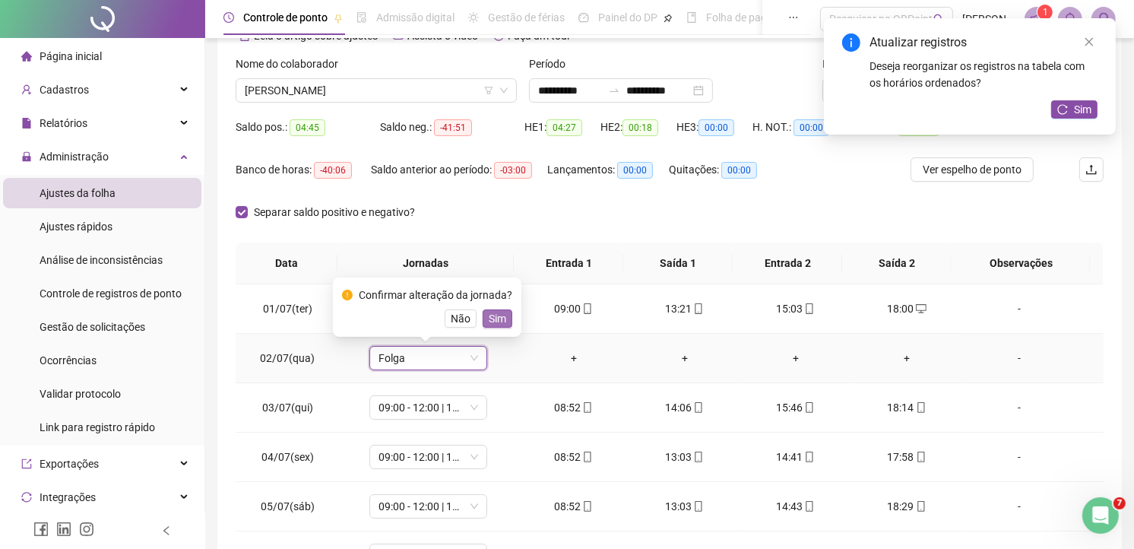
click at [489, 317] on span "Sim" at bounding box center [497, 318] width 17 height 17
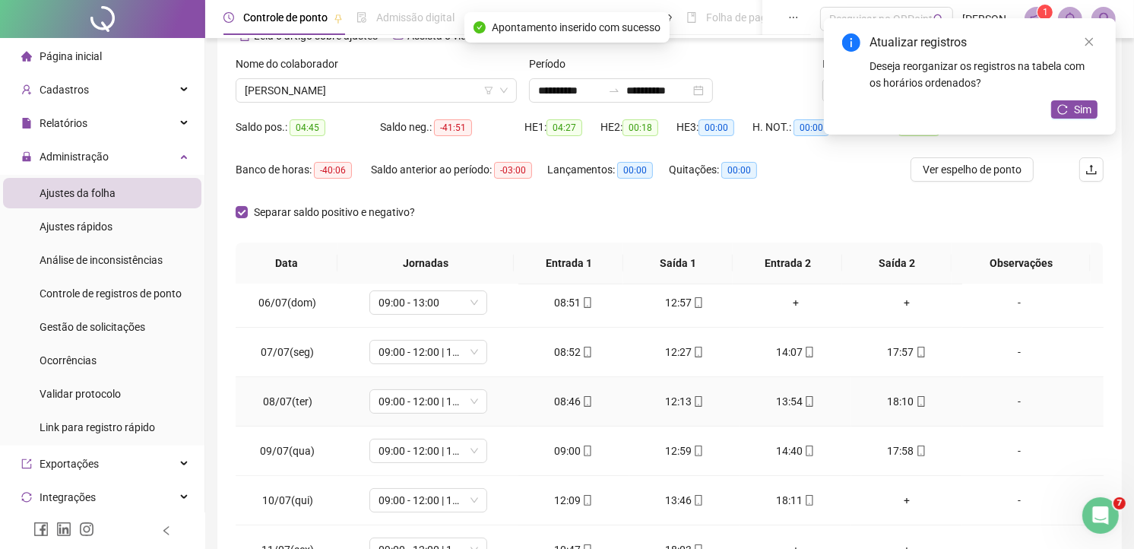
scroll to position [337, 0]
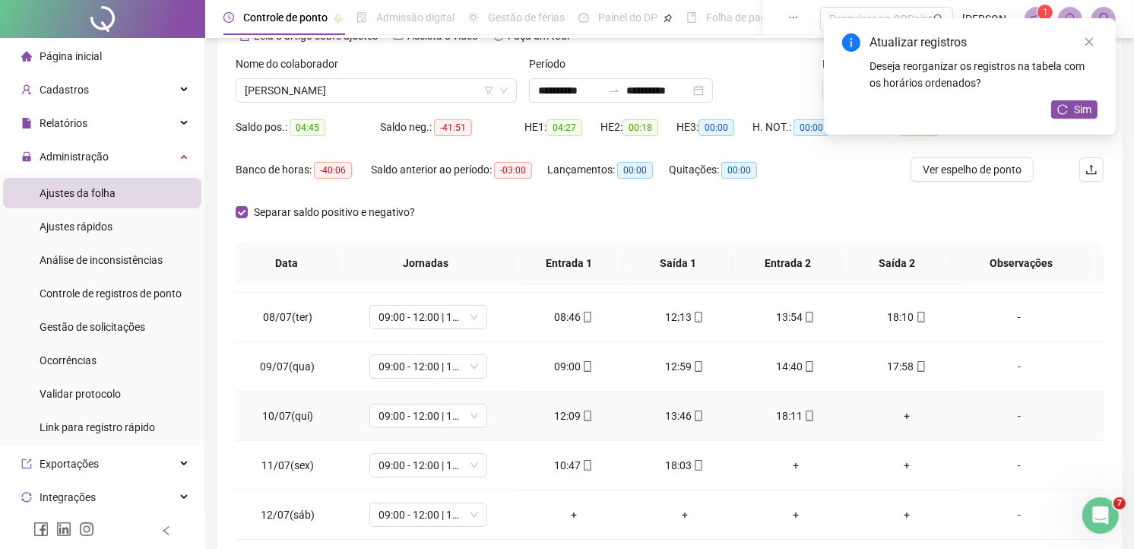
click at [900, 413] on div "+" at bounding box center [906, 415] width 87 height 17
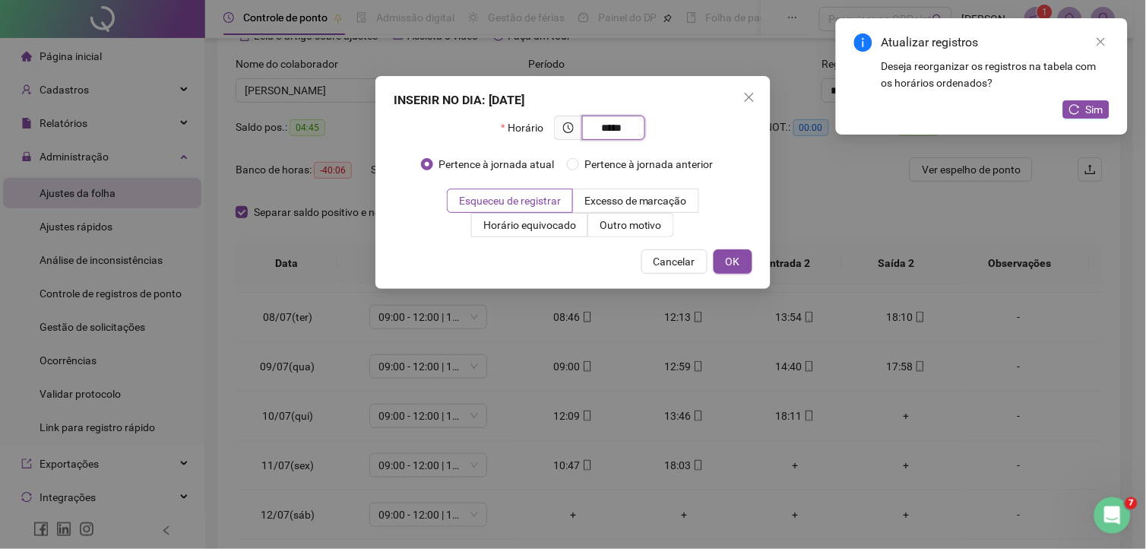
type input "*****"
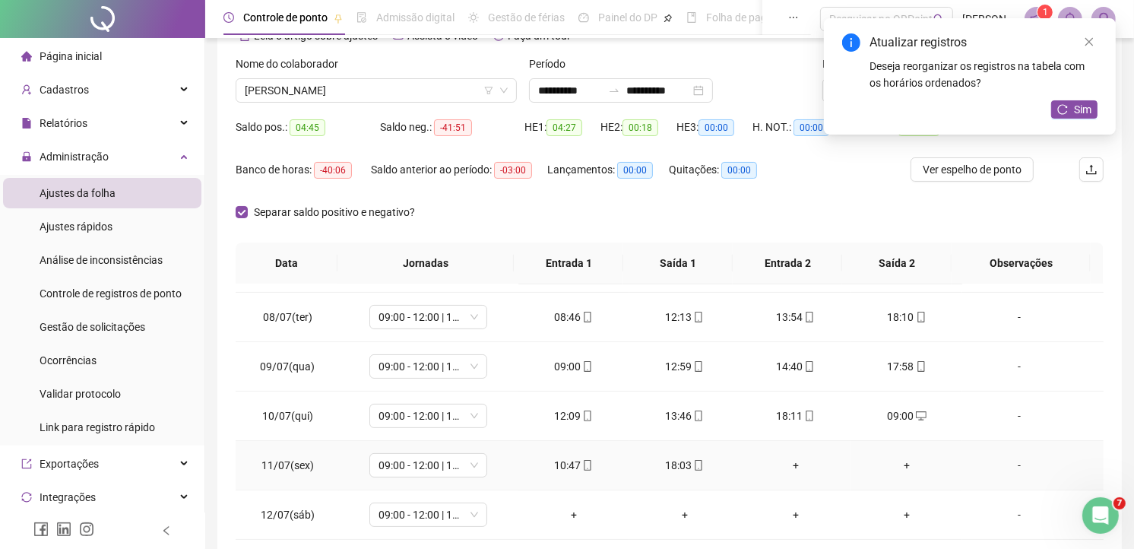
scroll to position [422, 0]
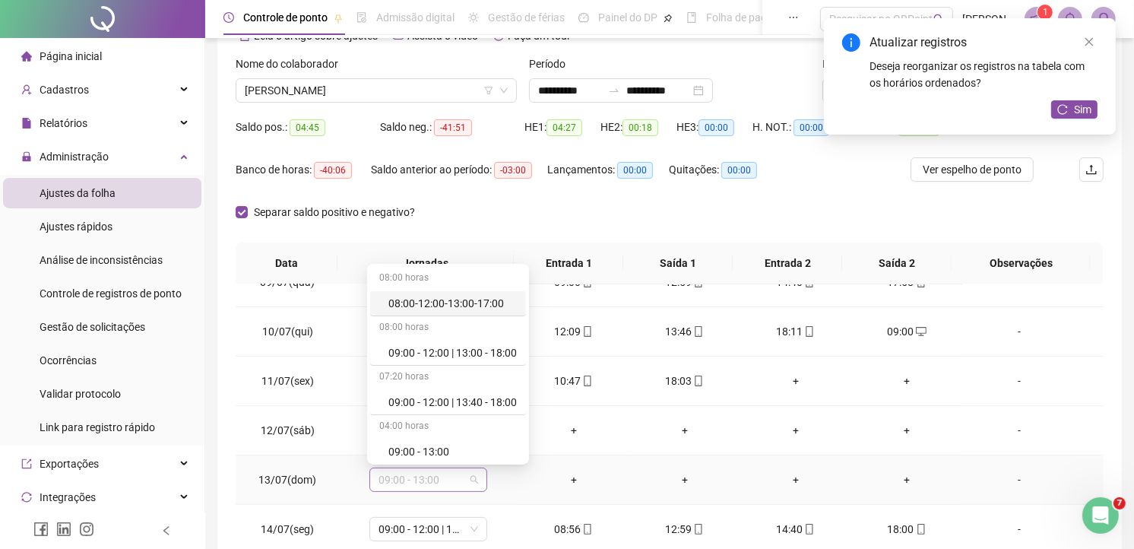
click at [471, 477] on span "09:00 - 13:00" at bounding box center [428, 479] width 100 height 23
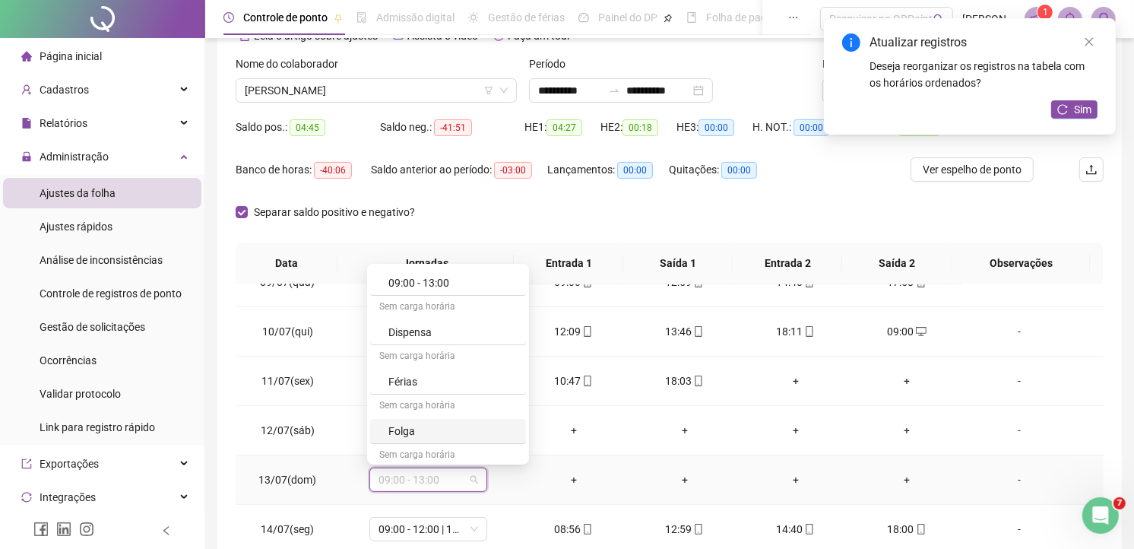
click at [419, 430] on div "Folga" at bounding box center [452, 431] width 128 height 17
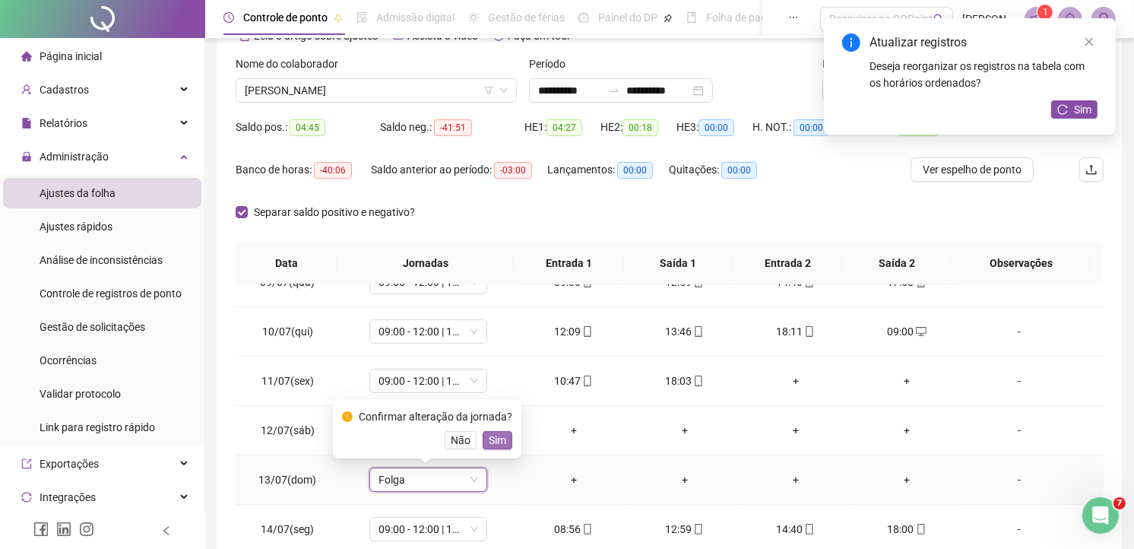
click at [504, 445] on button "Sim" at bounding box center [498, 440] width 30 height 18
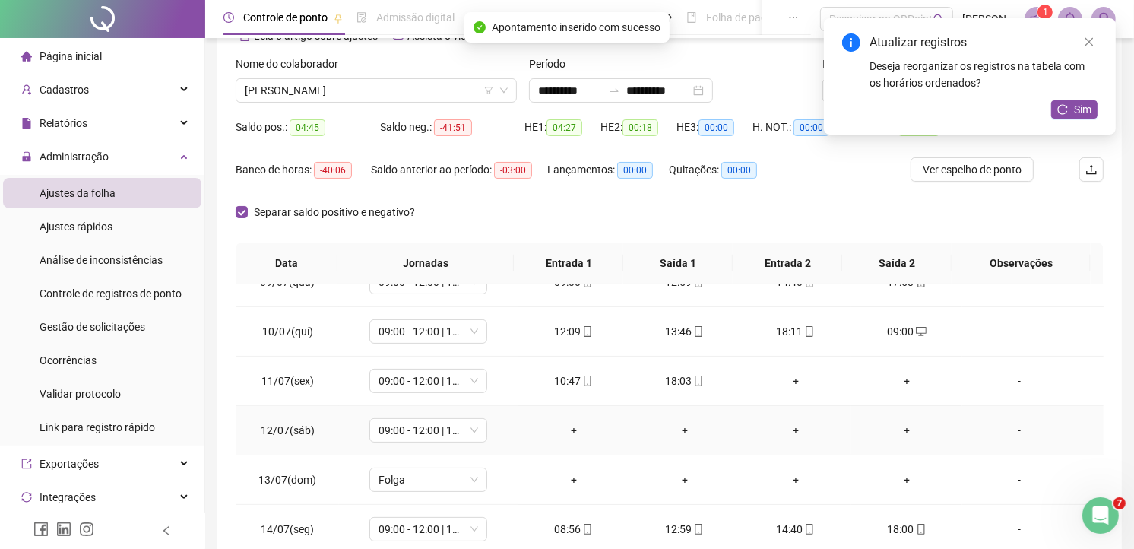
click at [1008, 426] on div "-" at bounding box center [1019, 430] width 90 height 17
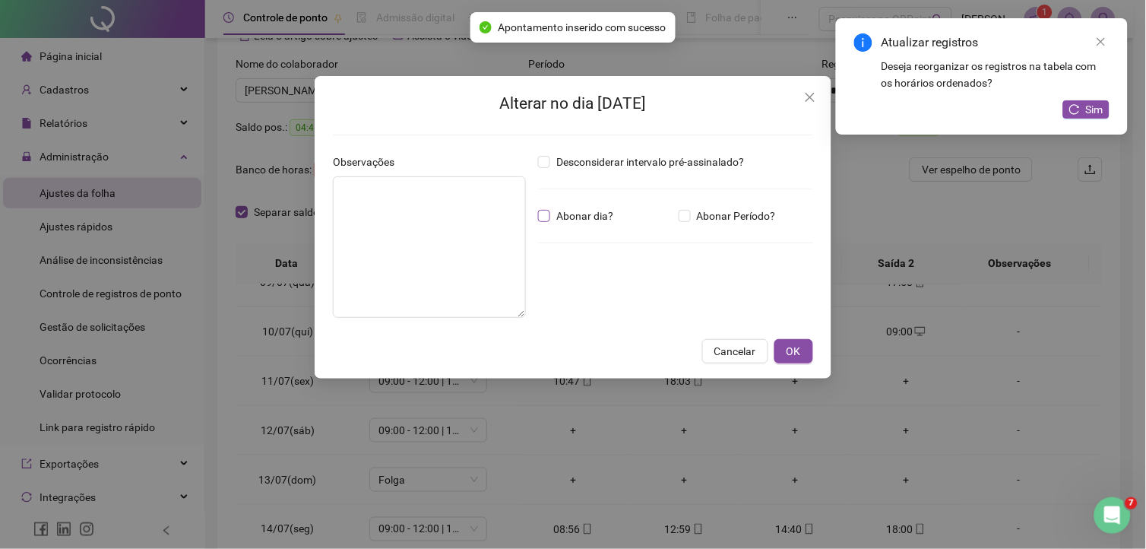
click at [598, 214] on span "Abonar dia?" at bounding box center [584, 215] width 69 height 17
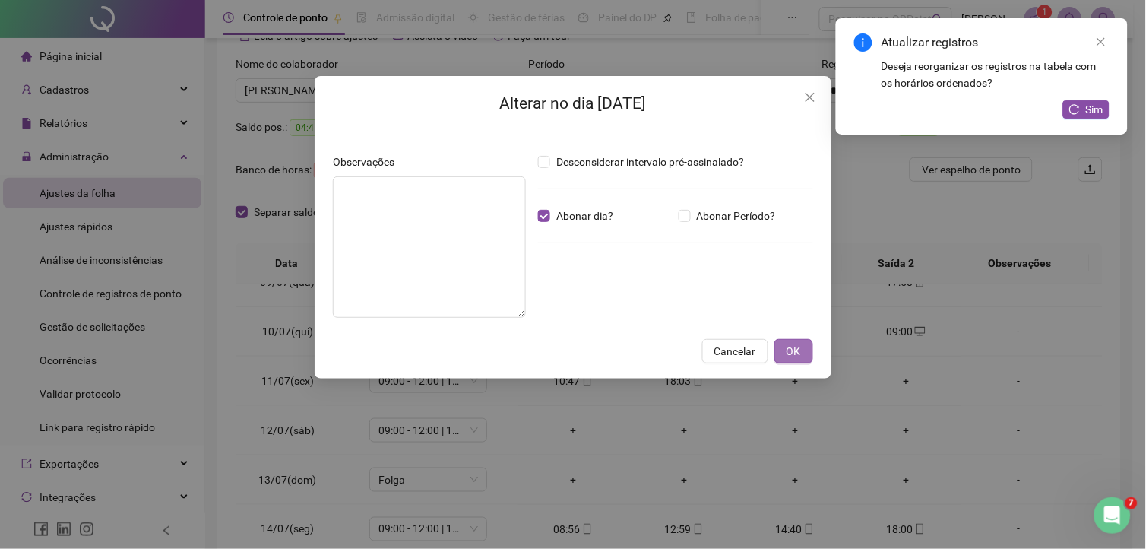
click at [792, 347] on span "OK" at bounding box center [794, 351] width 14 height 17
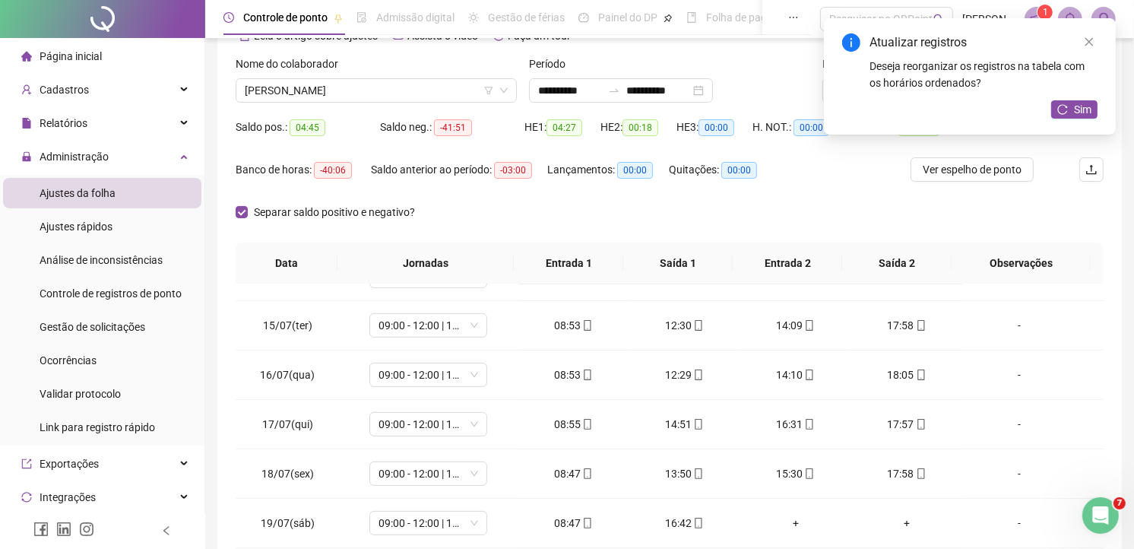
scroll to position [760, 0]
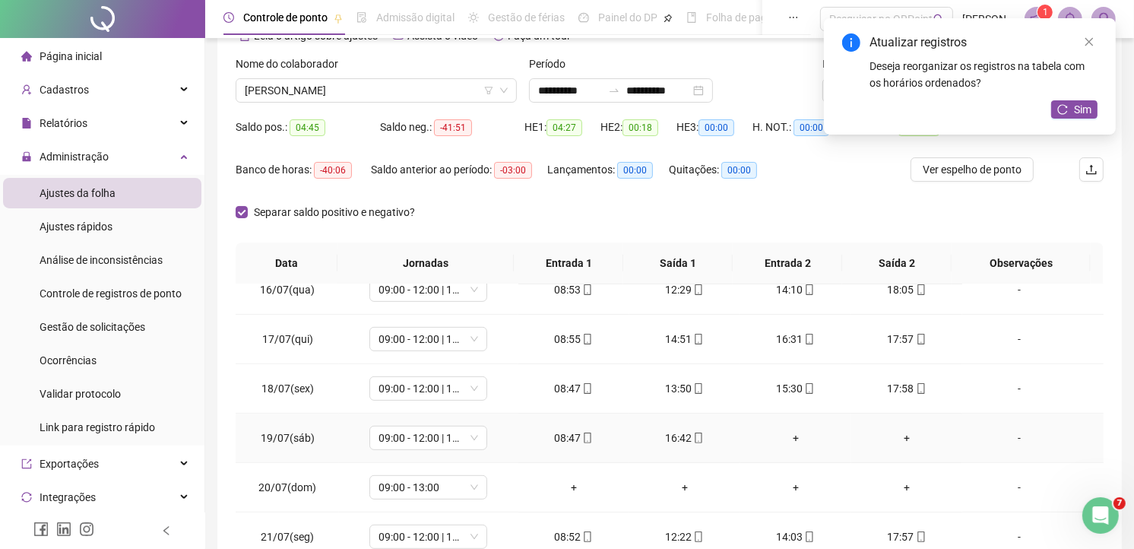
click at [788, 437] on div "+" at bounding box center [795, 437] width 87 height 17
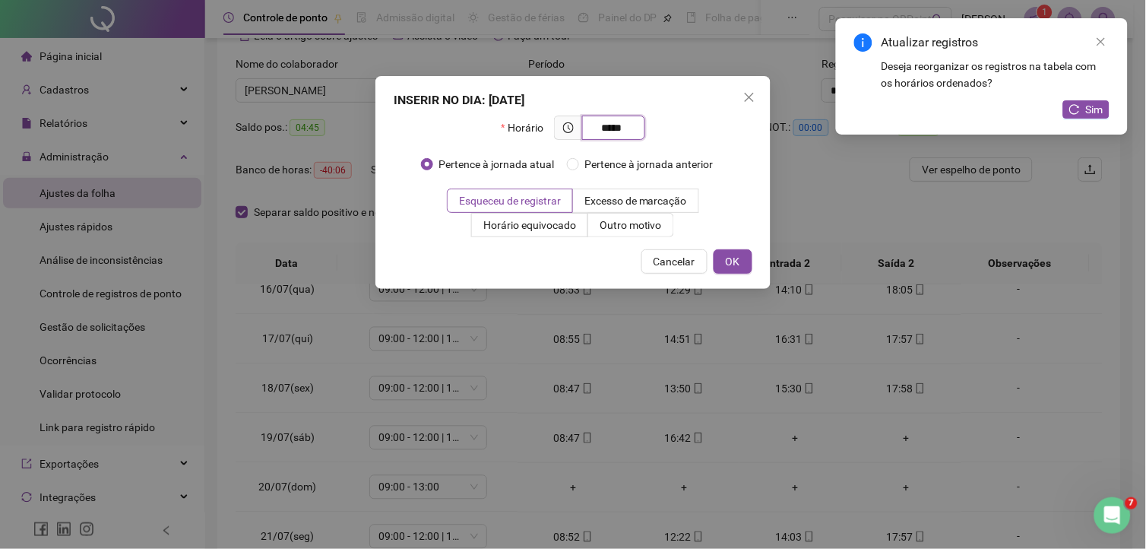
type input "*****"
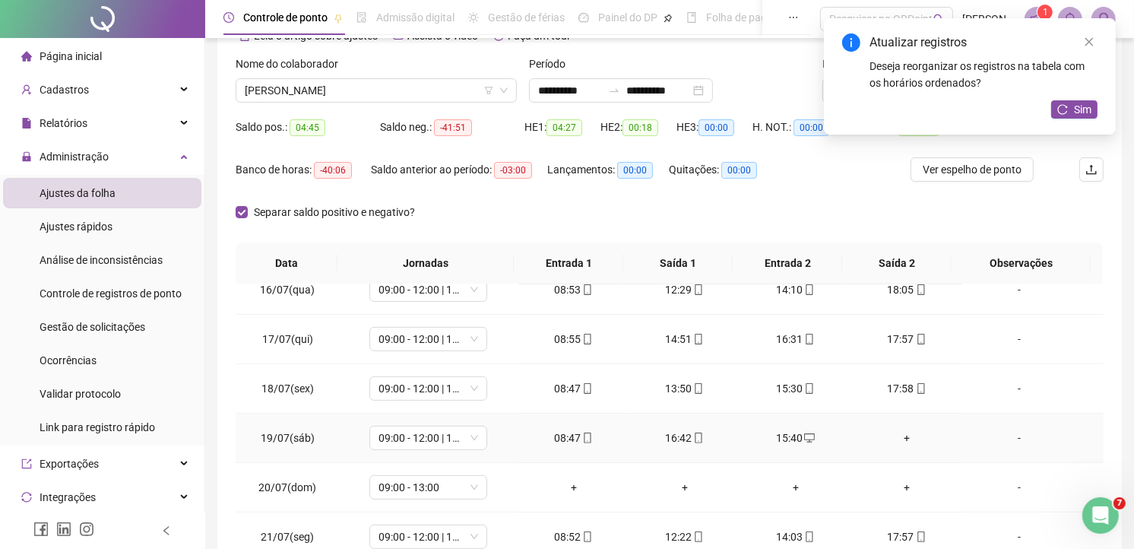
click at [901, 436] on div "+" at bounding box center [906, 437] width 87 height 17
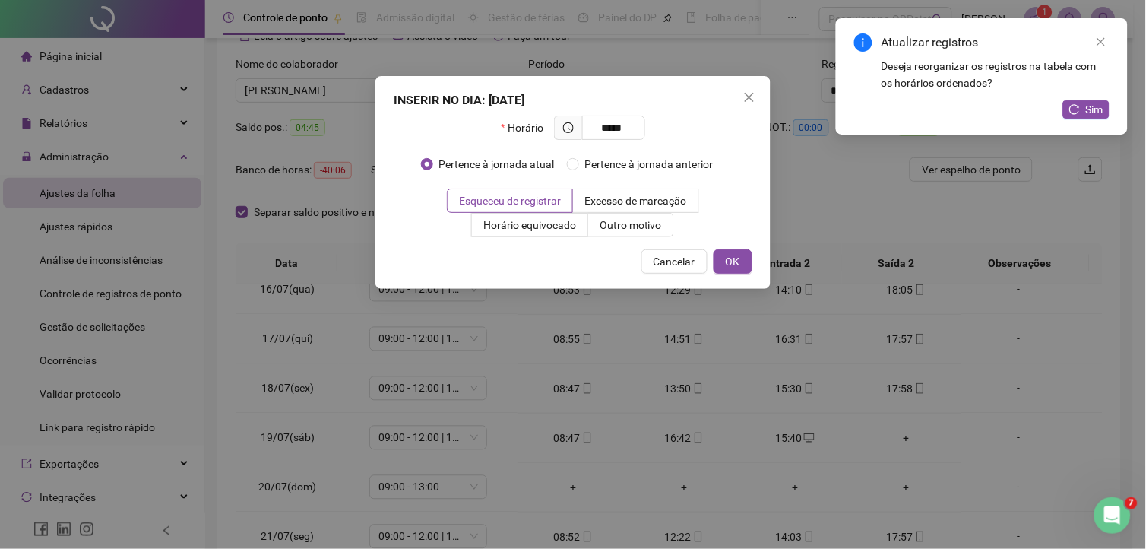
type input "*****"
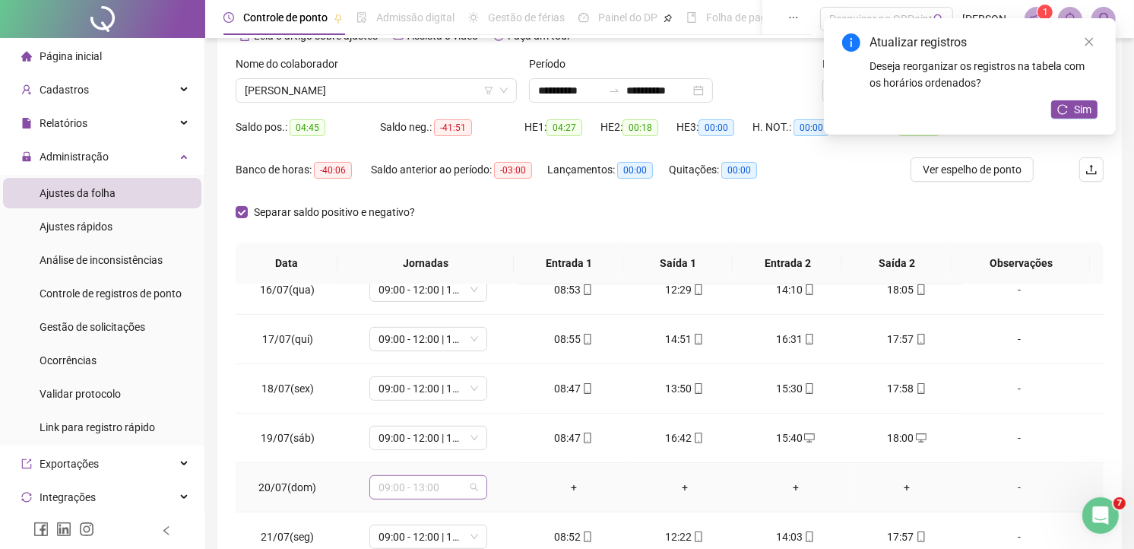
click at [461, 483] on span "09:00 - 13:00" at bounding box center [428, 487] width 100 height 23
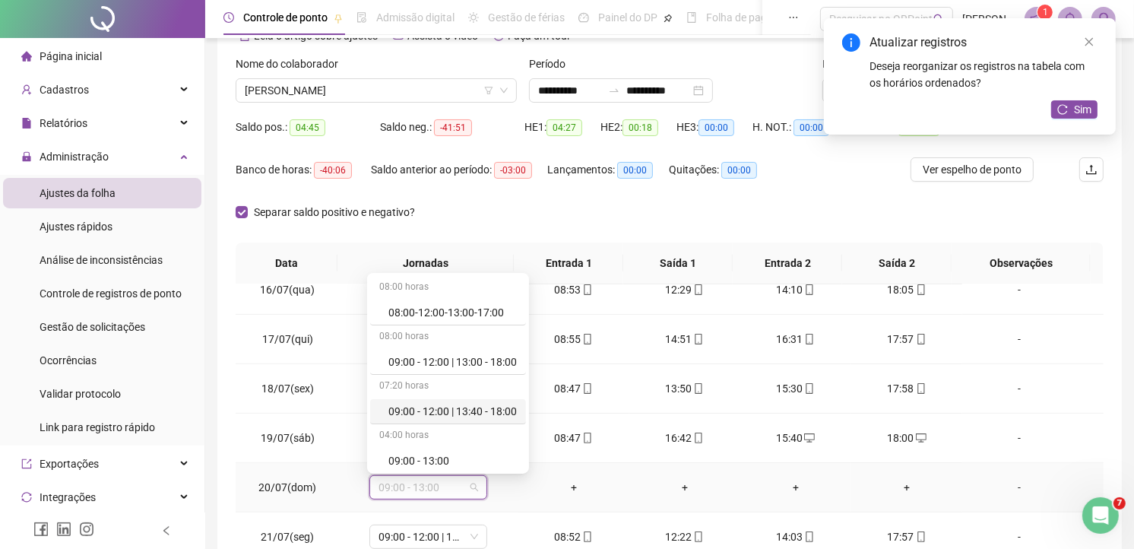
scroll to position [169, 0]
click at [406, 435] on div "Folga" at bounding box center [452, 440] width 128 height 17
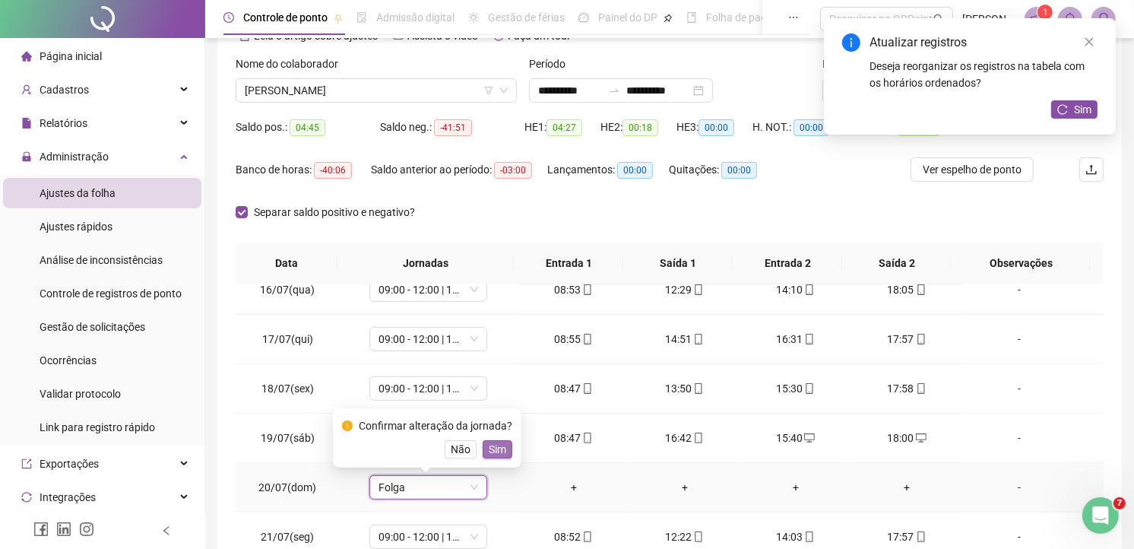
click at [489, 442] on span "Sim" at bounding box center [497, 449] width 17 height 17
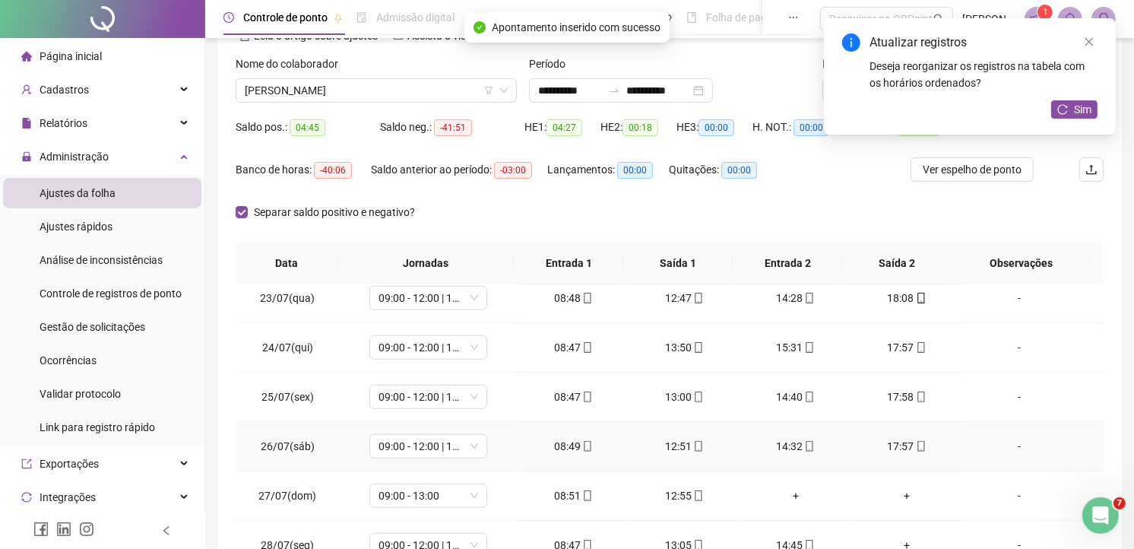
scroll to position [1182, 0]
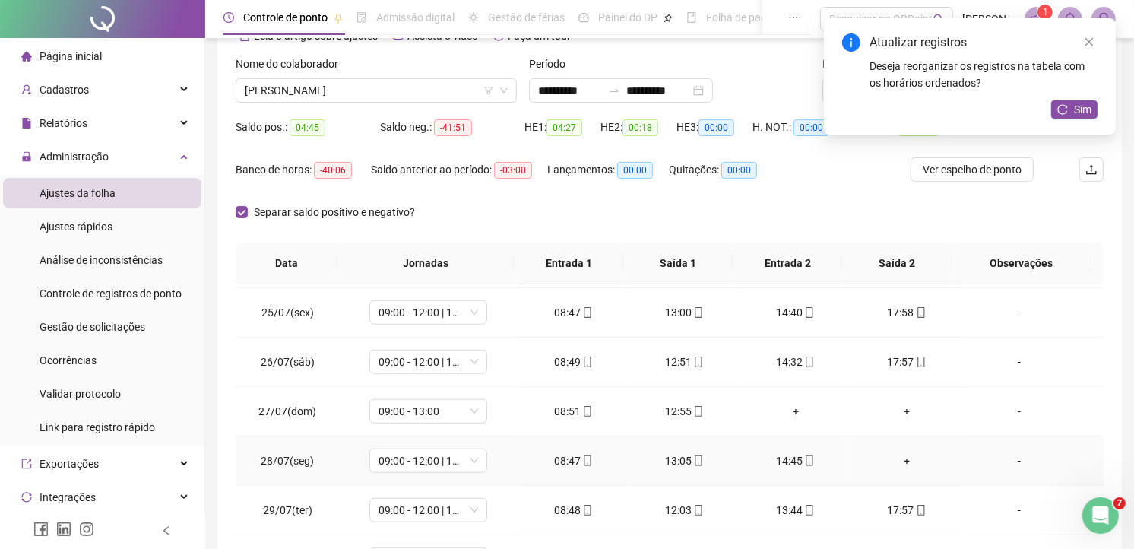
click at [899, 456] on div "+" at bounding box center [906, 460] width 87 height 17
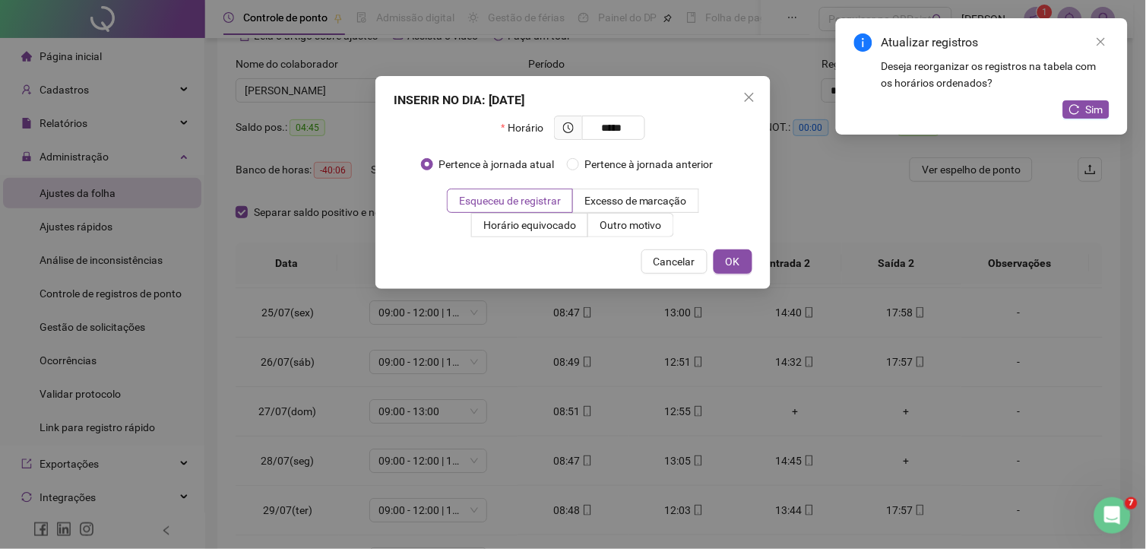
type input "*****"
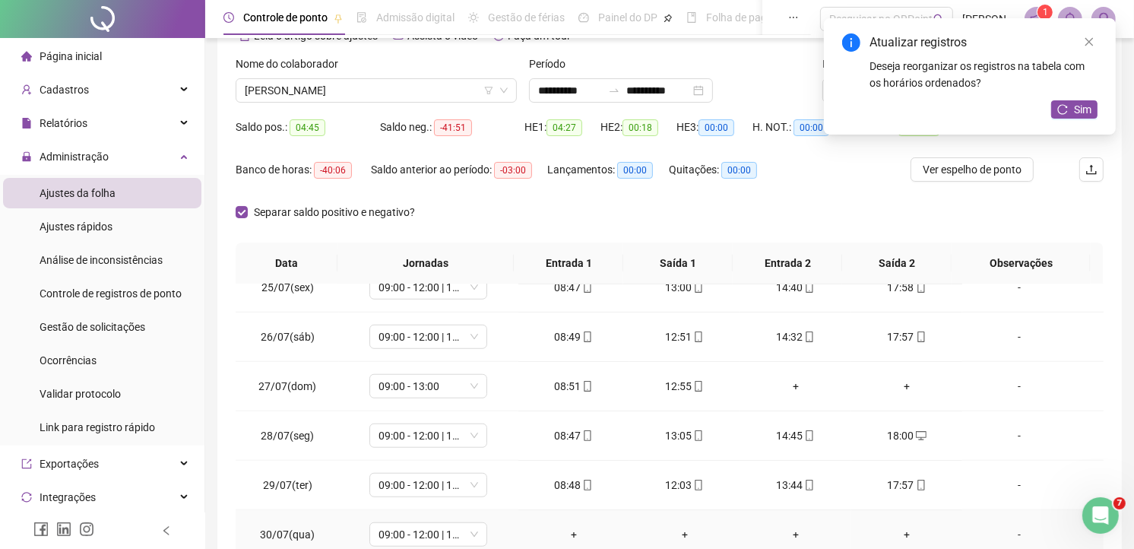
scroll to position [169, 0]
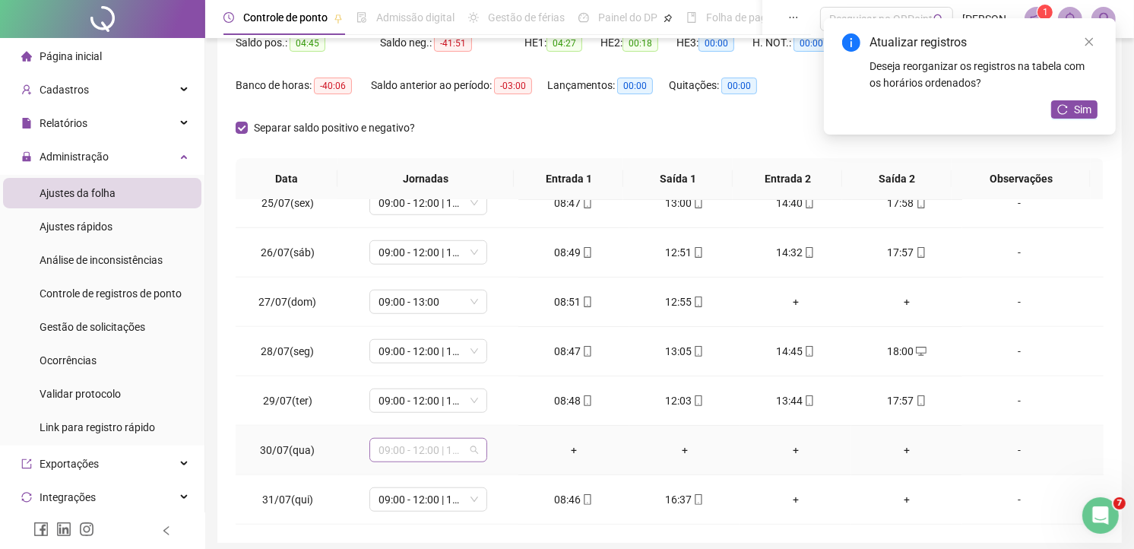
click at [464, 447] on span "09:00 - 12:00 | 13:40 - 18:00" at bounding box center [428, 450] width 100 height 23
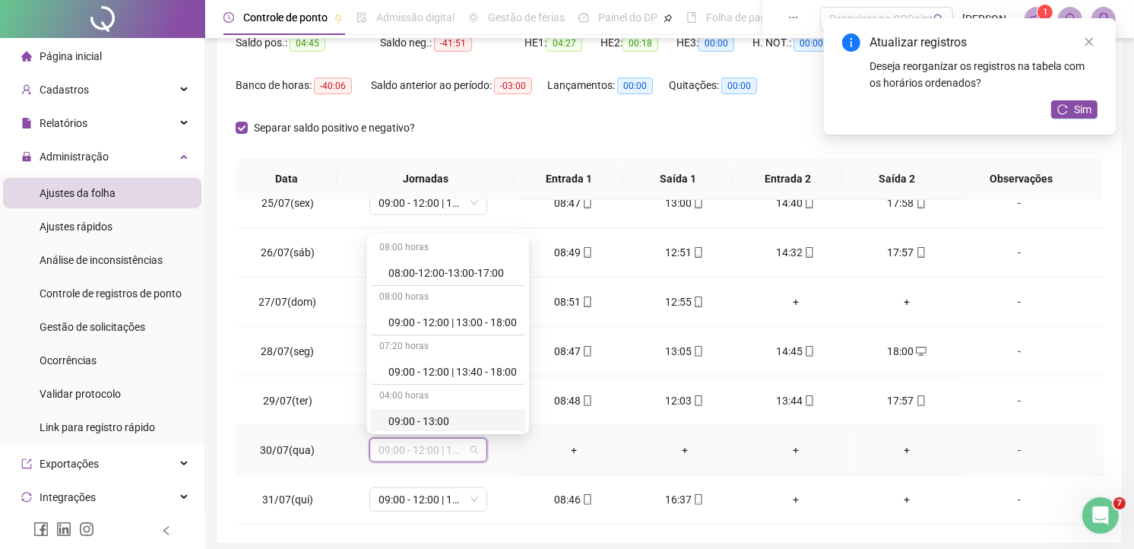
scroll to position [251, 0]
click at [397, 317] on div "Folga" at bounding box center [452, 319] width 128 height 17
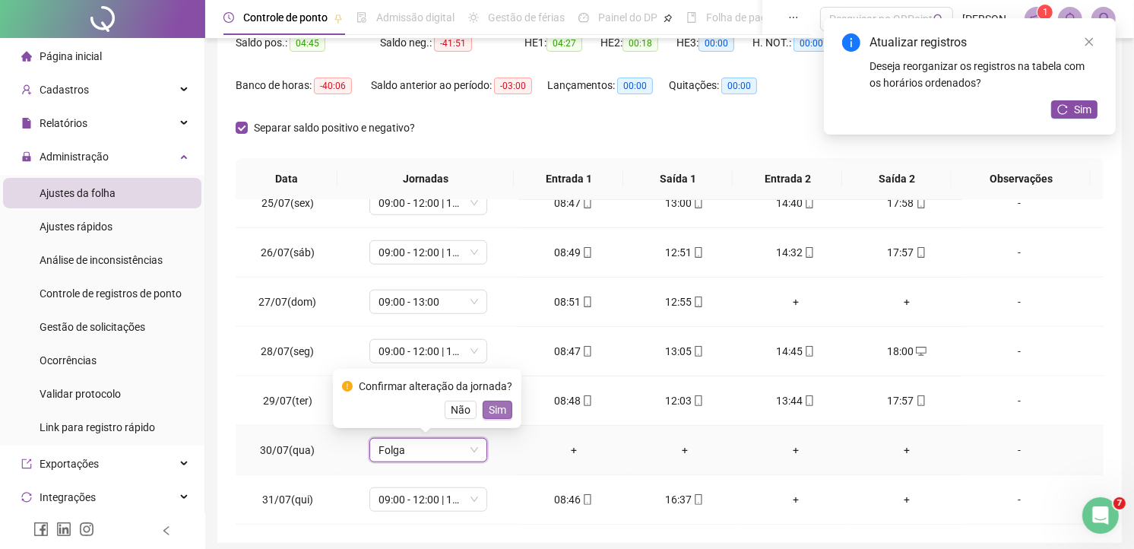
click at [489, 404] on span "Sim" at bounding box center [497, 409] width 17 height 17
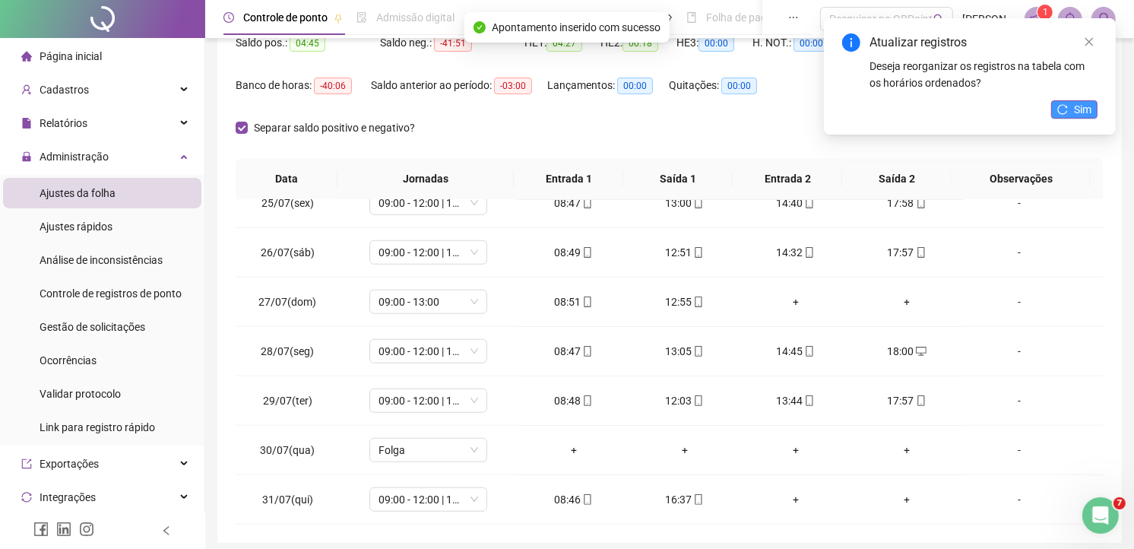
click at [1070, 100] on button "Sim" at bounding box center [1074, 109] width 46 height 18
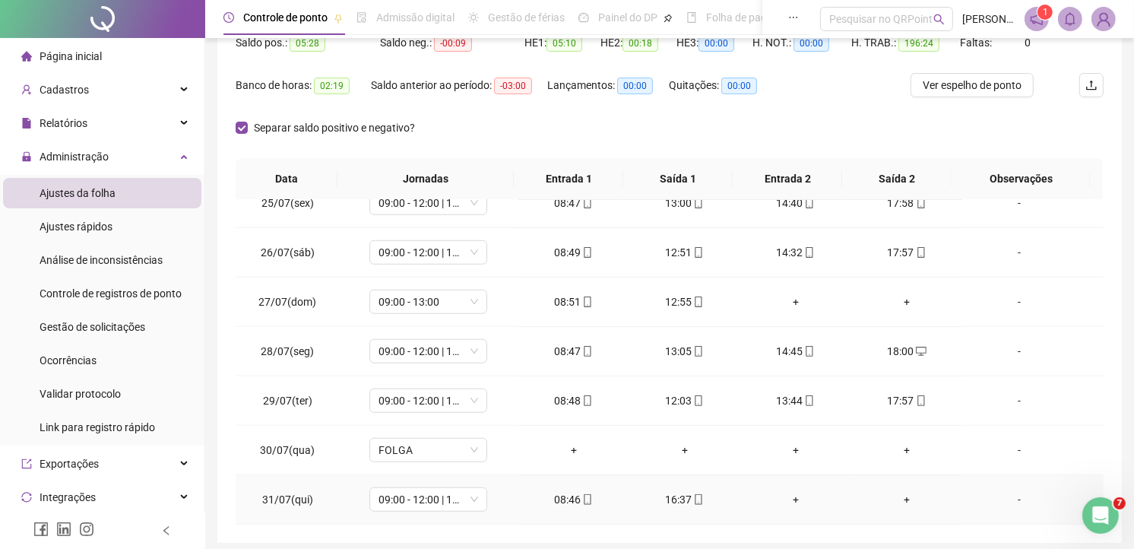
click at [784, 500] on div "+" at bounding box center [795, 499] width 87 height 17
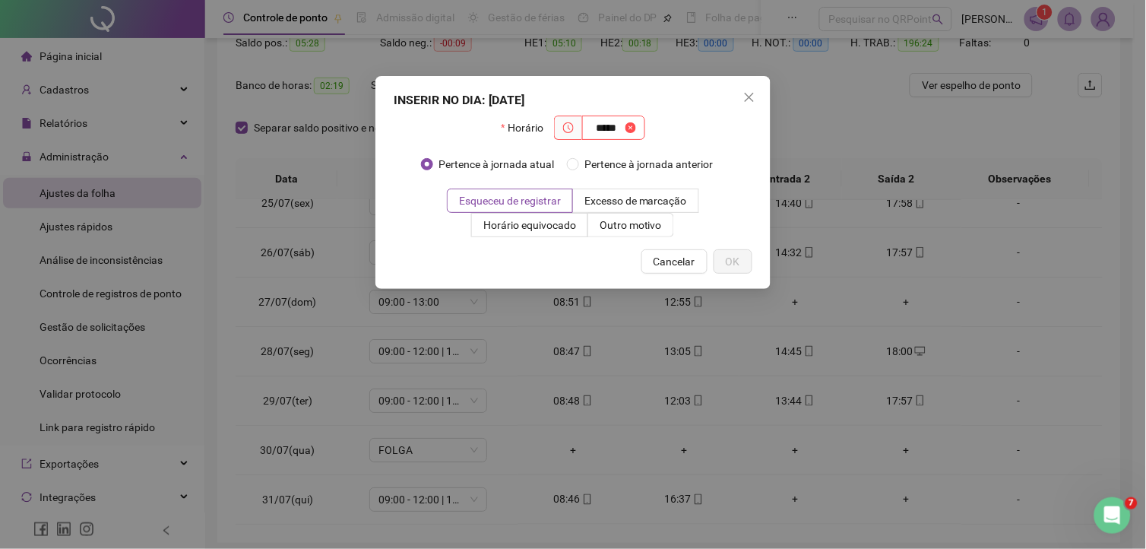
type input "*****"
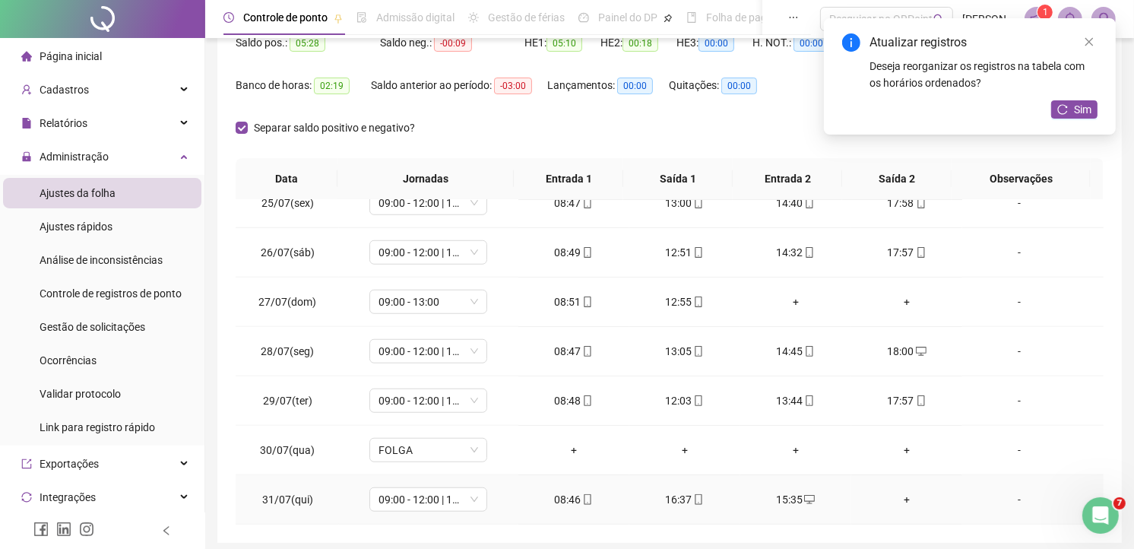
click at [900, 499] on div "+" at bounding box center [906, 499] width 87 height 17
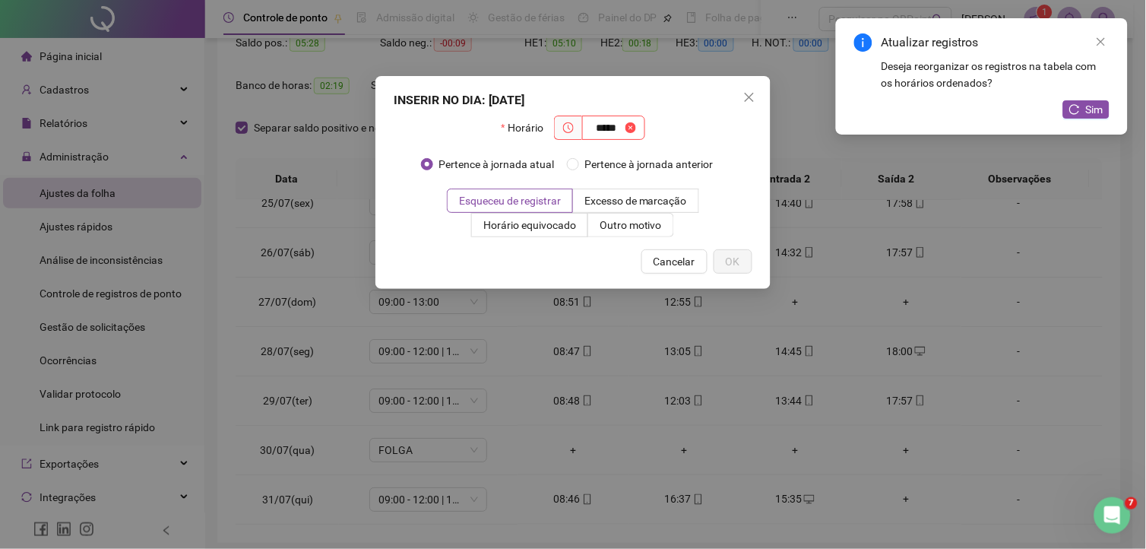
type input "*****"
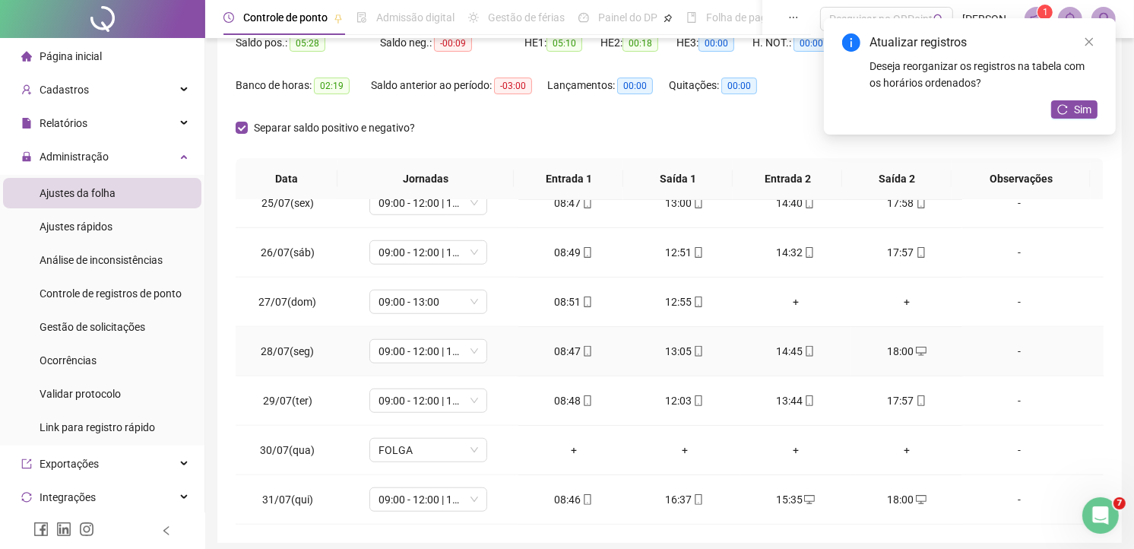
scroll to position [955, 0]
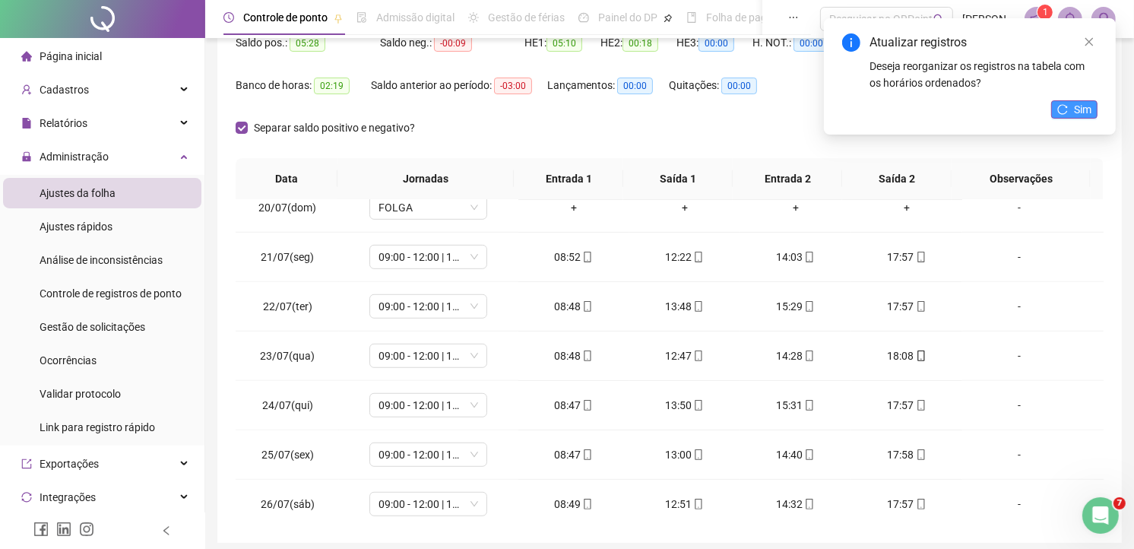
click at [1089, 104] on span "Sim" at bounding box center [1082, 109] width 17 height 17
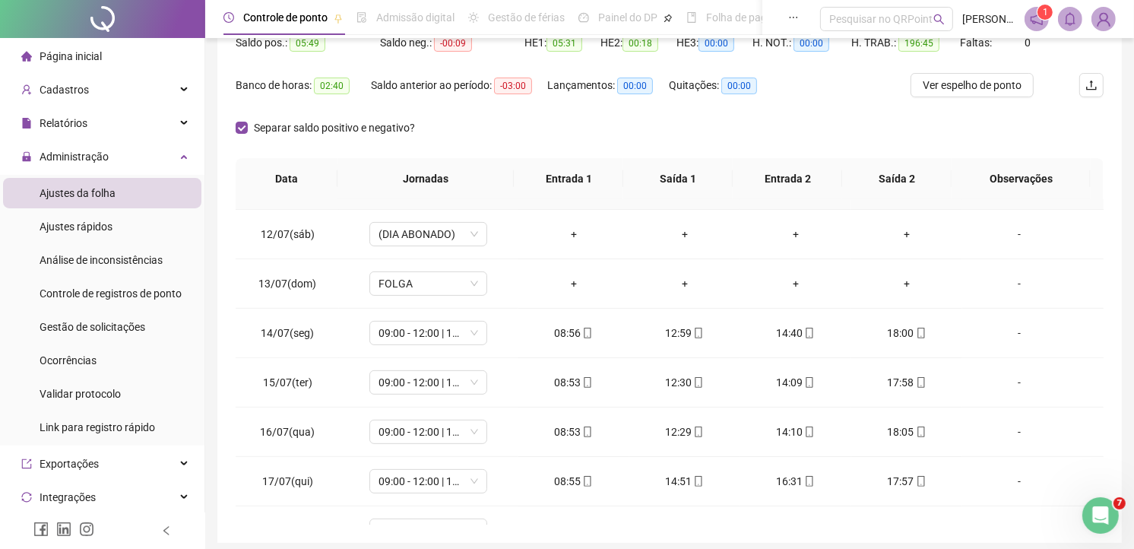
scroll to position [195, 0]
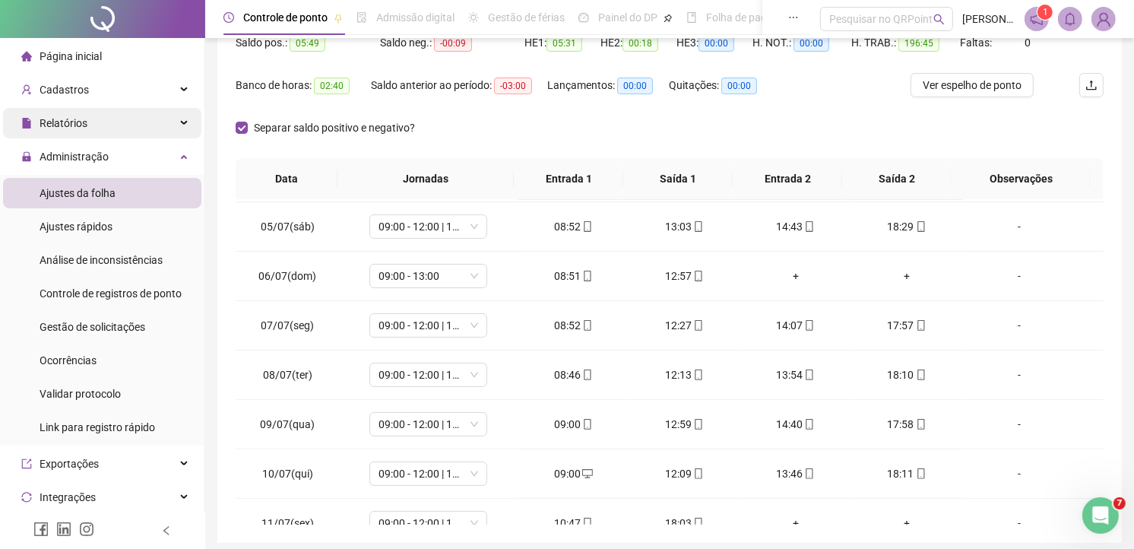
click at [97, 131] on div "Relatórios" at bounding box center [102, 123] width 198 height 30
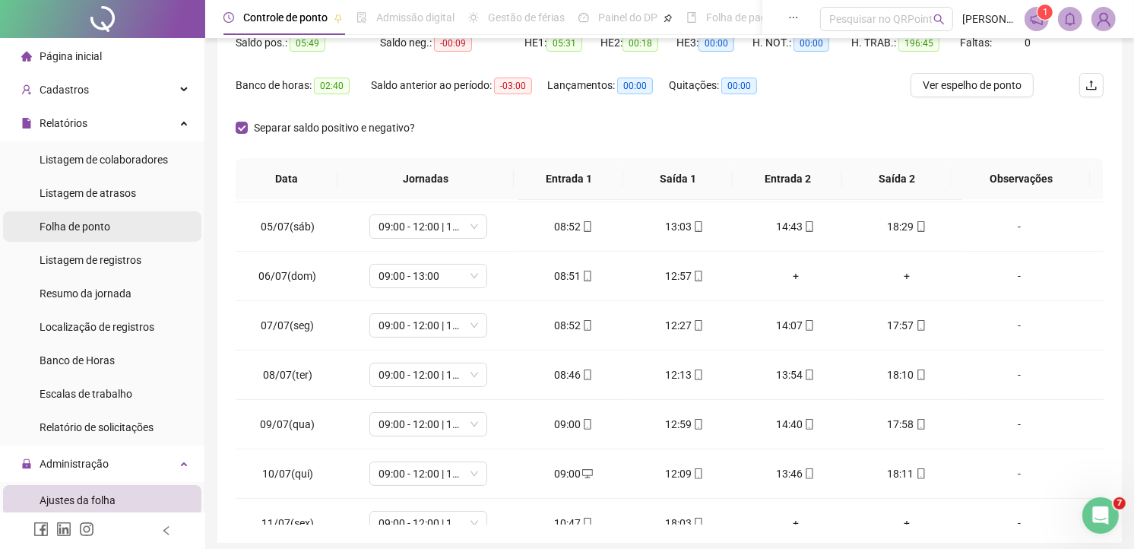
click at [78, 230] on span "Folha de ponto" at bounding box center [75, 226] width 71 height 12
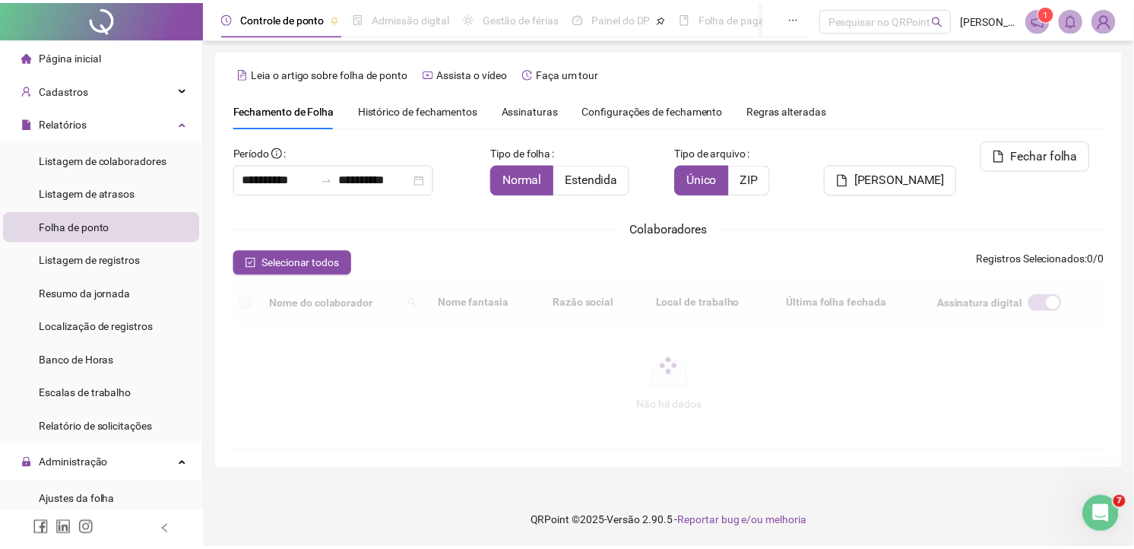
scroll to position [36, 0]
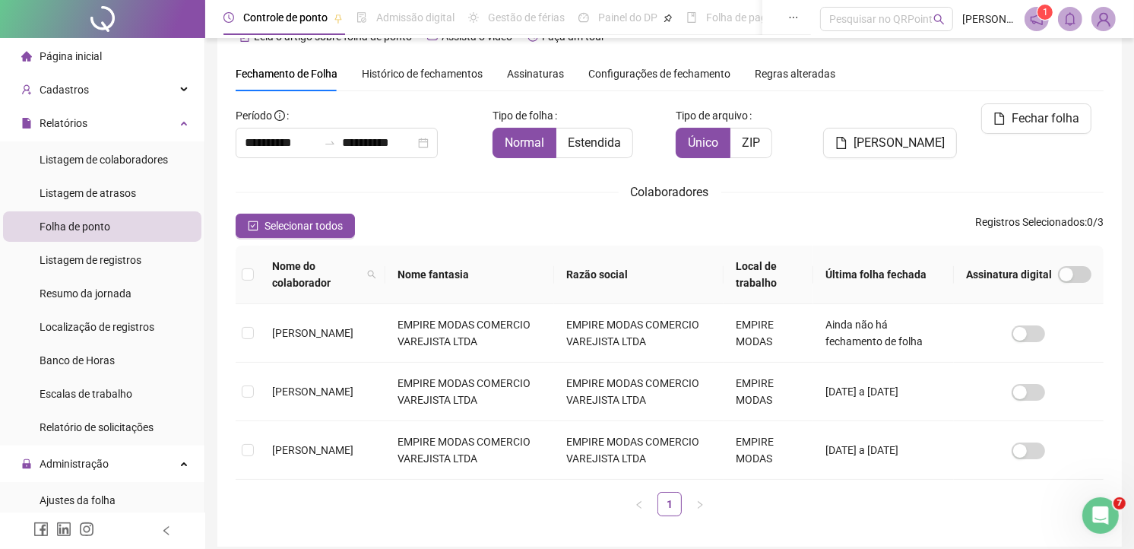
click at [281, 176] on div "**********" at bounding box center [670, 315] width 868 height 425
click at [279, 147] on input "**********" at bounding box center [281, 143] width 73 height 18
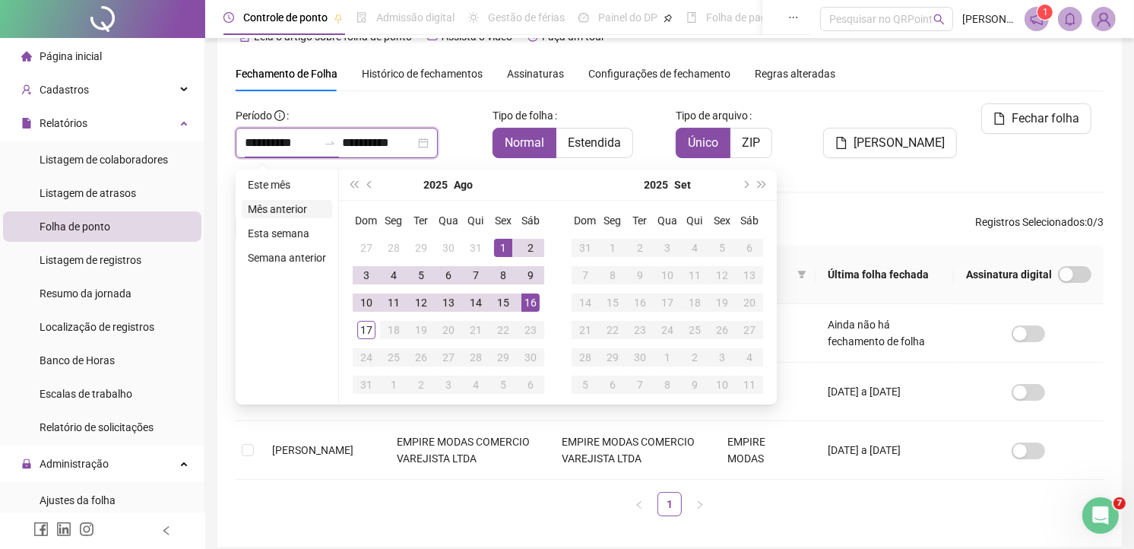
type input "**********"
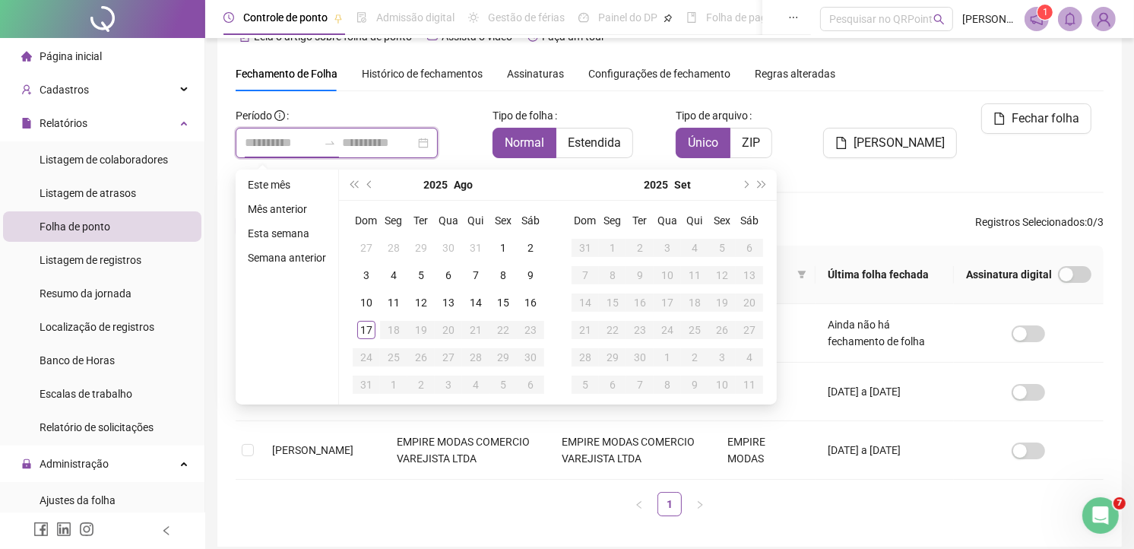
type input "**********"
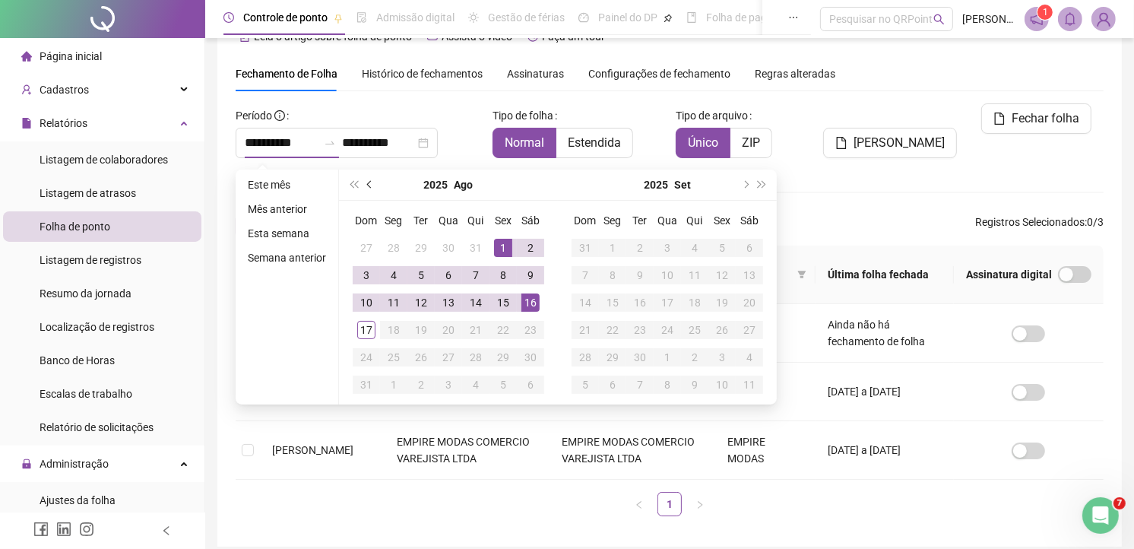
click at [368, 184] on span "prev-year" at bounding box center [371, 185] width 8 height 8
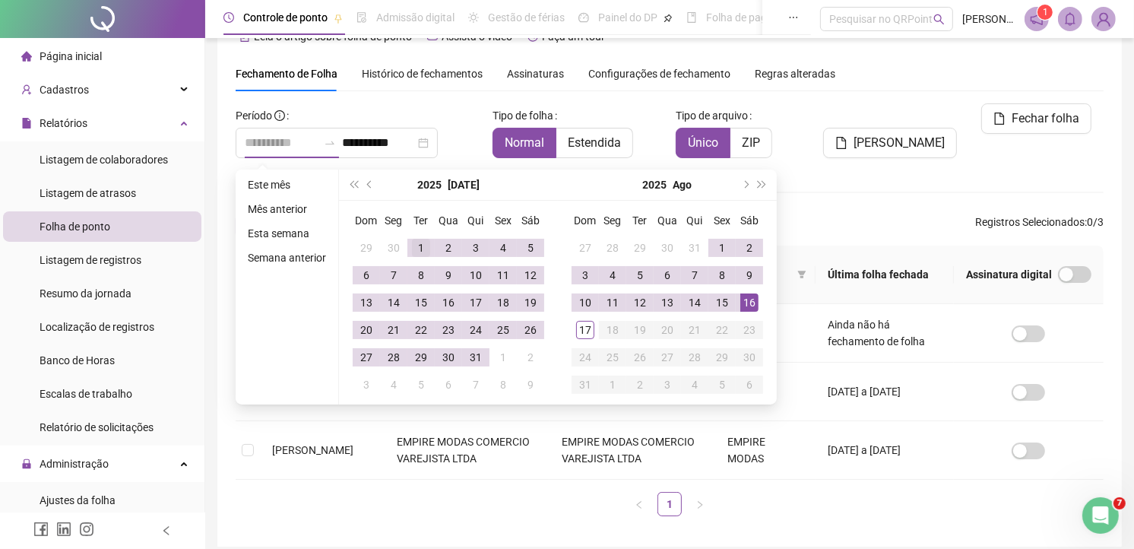
type input "**********"
click at [414, 248] on div "1" at bounding box center [421, 248] width 18 height 18
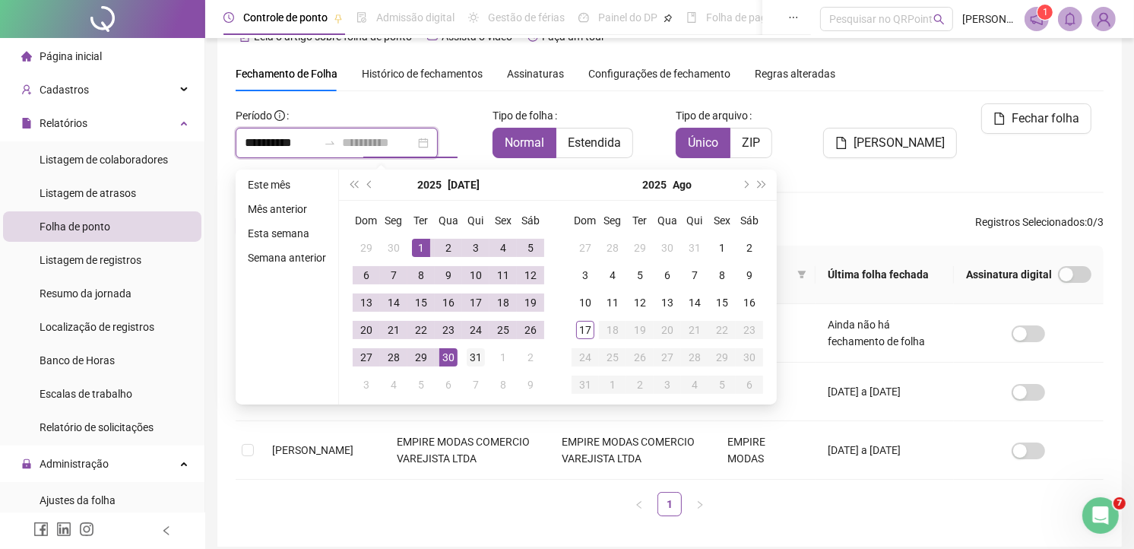
type input "**********"
click at [476, 356] on div "31" at bounding box center [476, 357] width 18 height 18
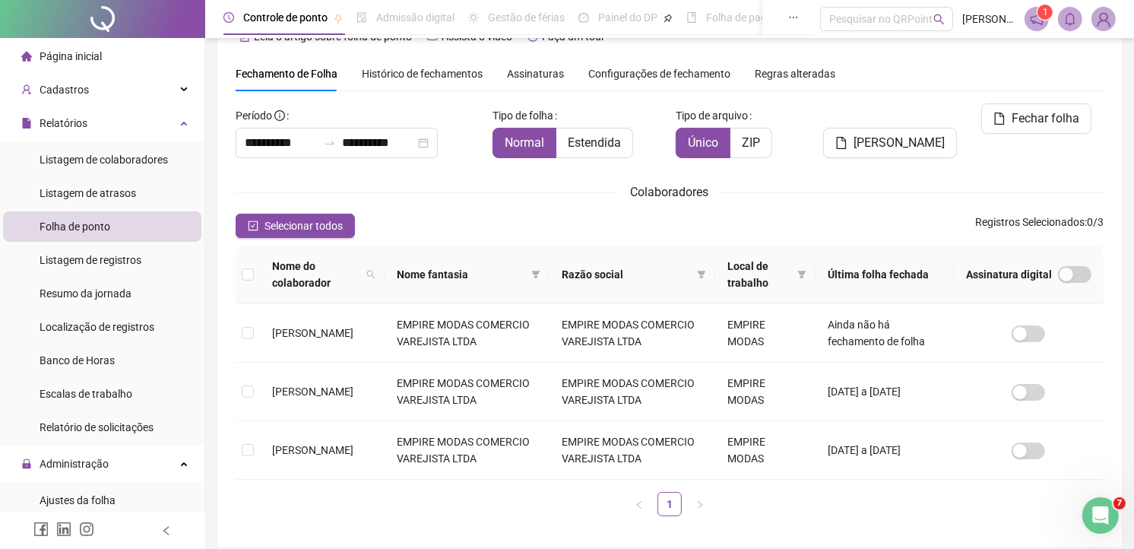
drag, startPoint x: 891, startPoint y: 165, endPoint x: 586, endPoint y: 228, distance: 311.2
click at [890, 165] on div "Gerar espelho" at bounding box center [889, 136] width 147 height 67
click at [348, 233] on button "Selecionar todos" at bounding box center [295, 226] width 119 height 24
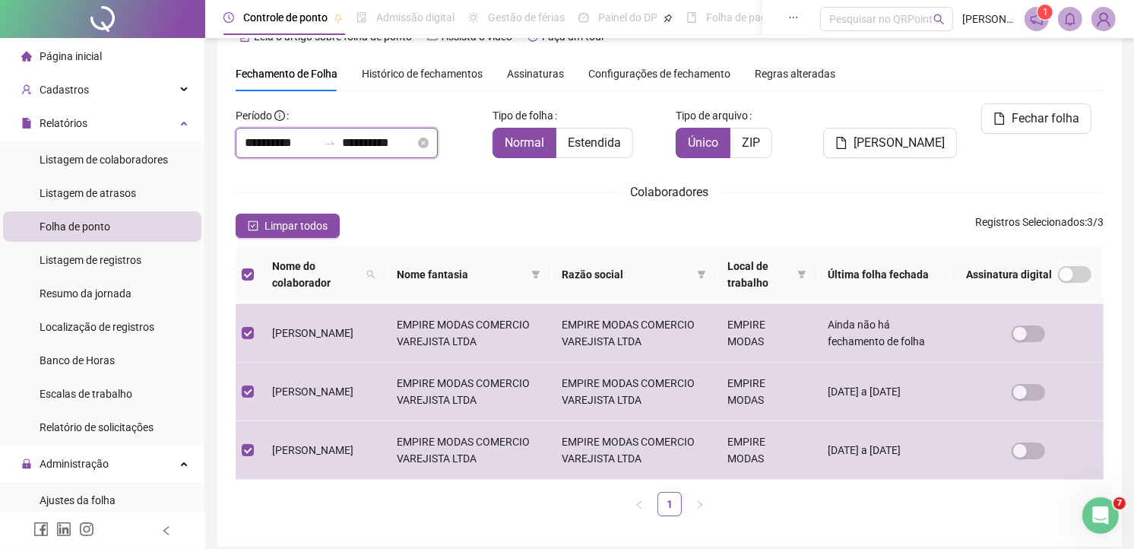
click at [280, 143] on input "**********" at bounding box center [281, 143] width 73 height 18
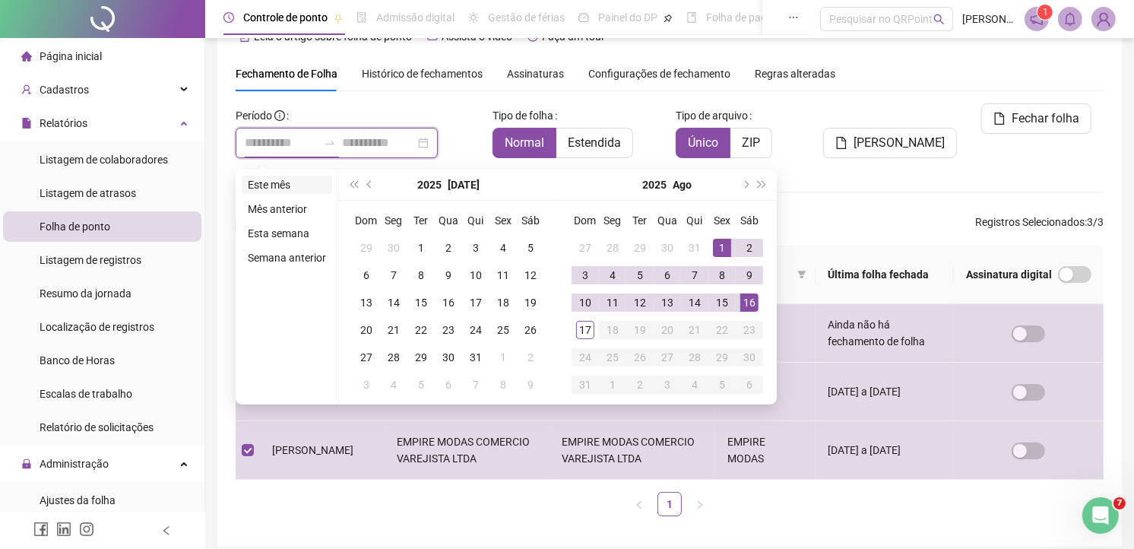
type input "**********"
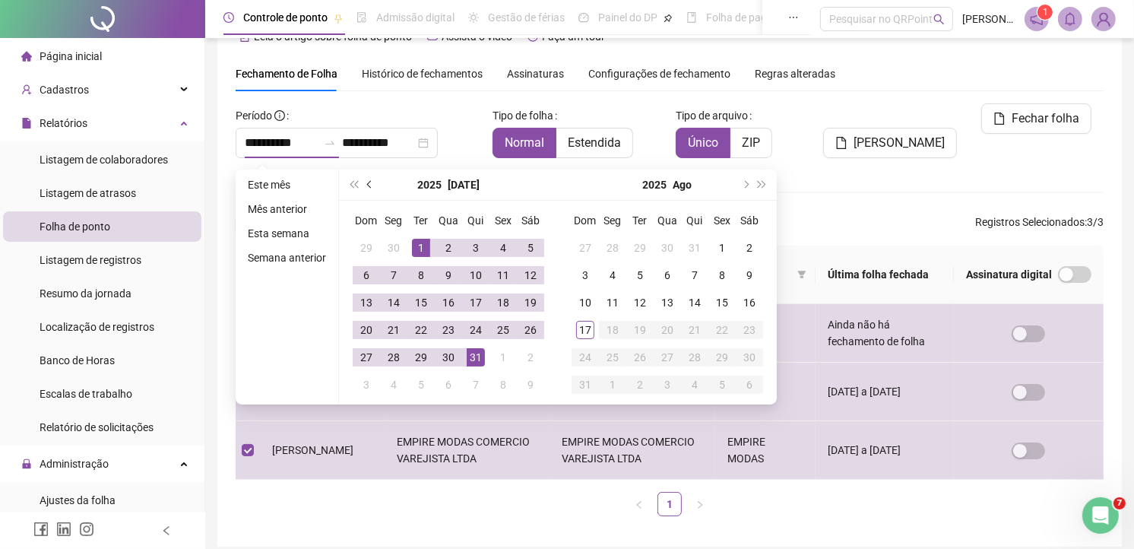
click at [367, 183] on span "prev-year" at bounding box center [371, 185] width 8 height 8
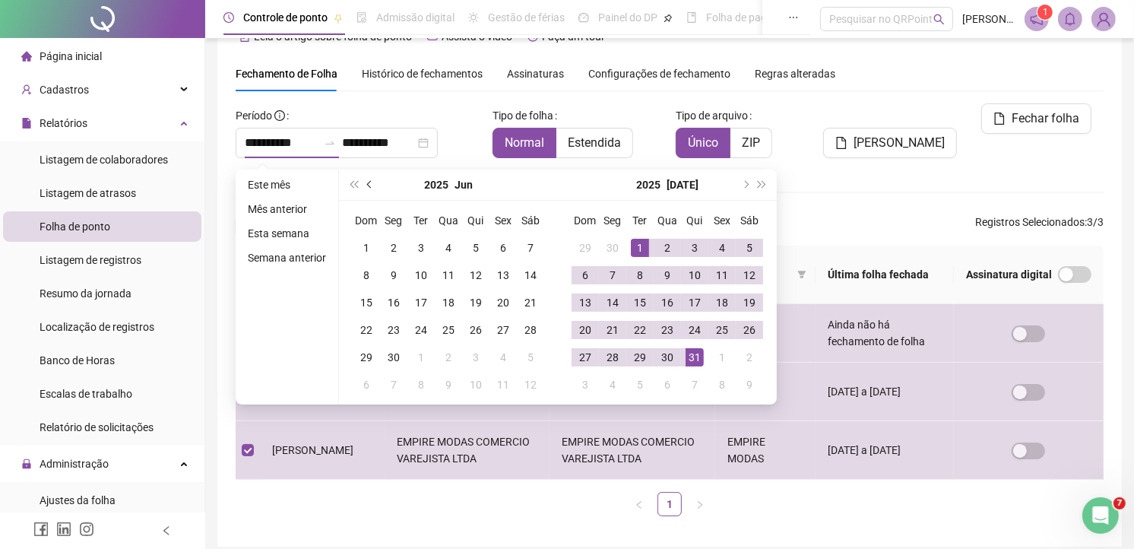
click at [367, 183] on span "prev-year" at bounding box center [371, 185] width 8 height 8
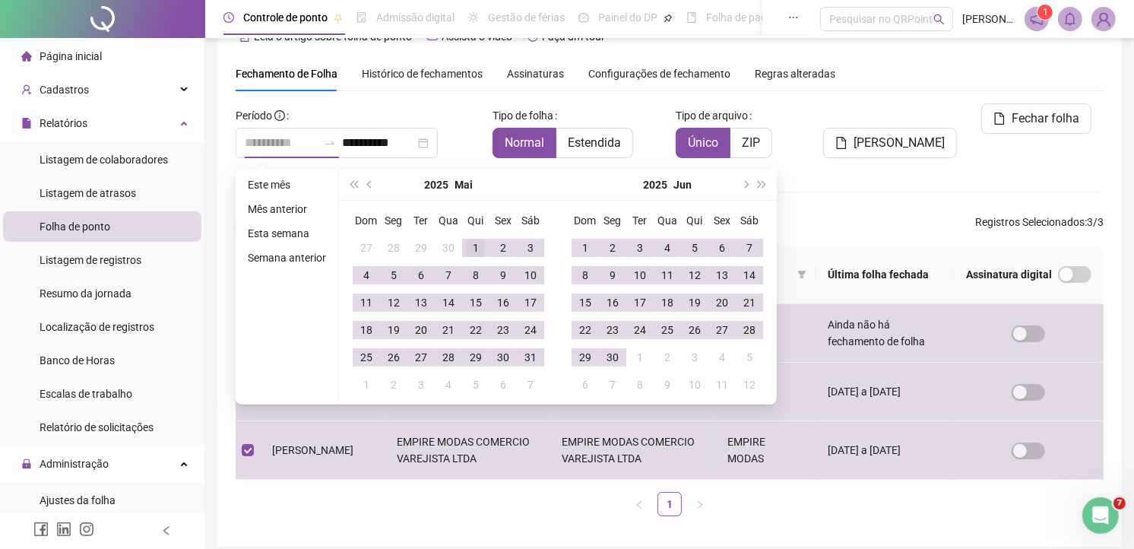
type input "**********"
click at [476, 242] on div "1" at bounding box center [476, 248] width 18 height 18
type input "**********"
click at [910, 171] on div "**********" at bounding box center [670, 315] width 868 height 425
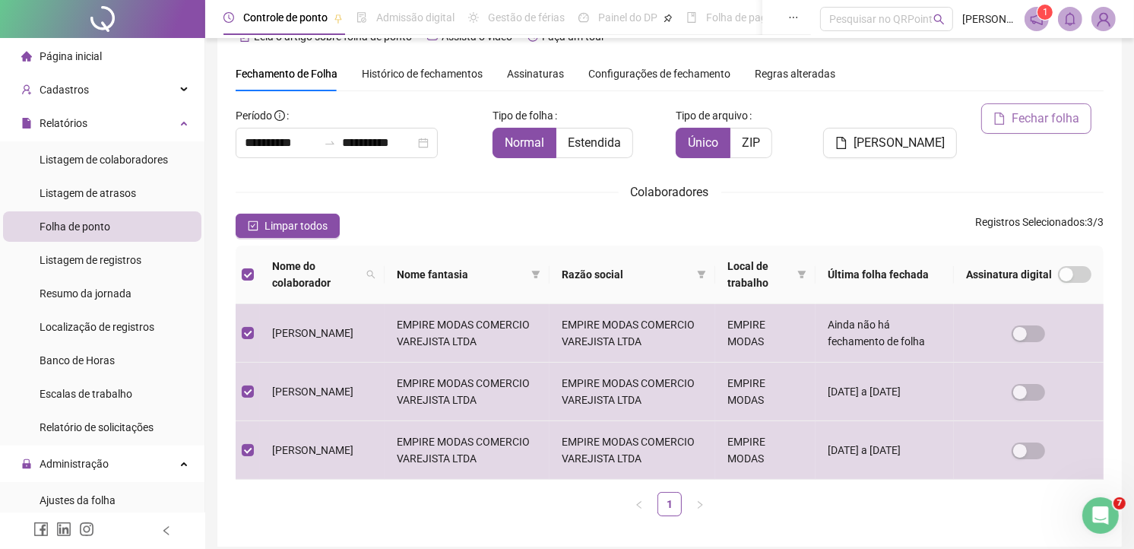
click at [1028, 110] on span "Fechar folha" at bounding box center [1046, 118] width 68 height 18
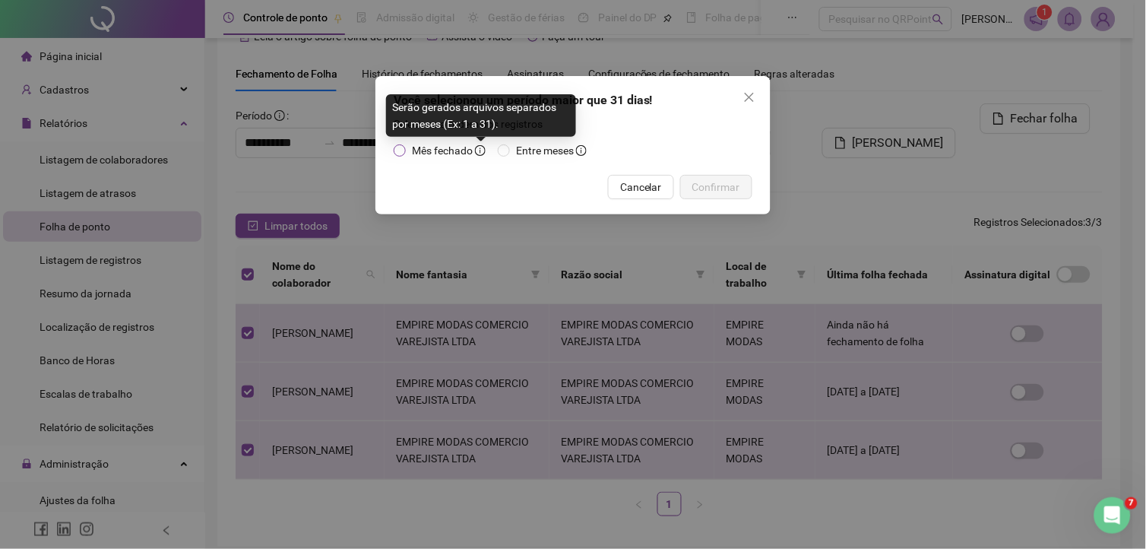
click at [481, 154] on icon "info-circle" at bounding box center [480, 150] width 11 height 11
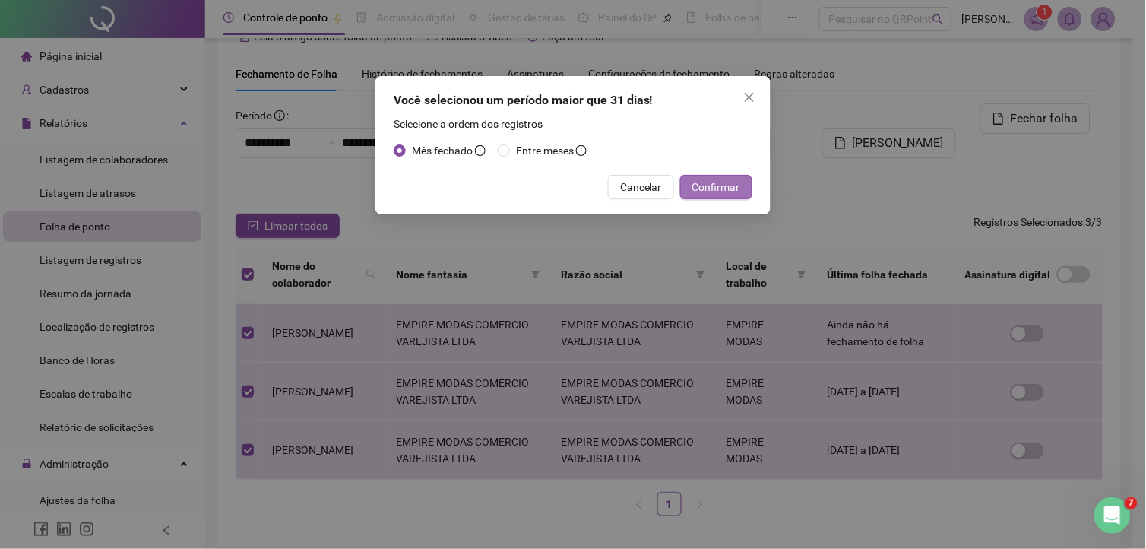
click at [710, 185] on span "Confirmar" at bounding box center [716, 187] width 48 height 17
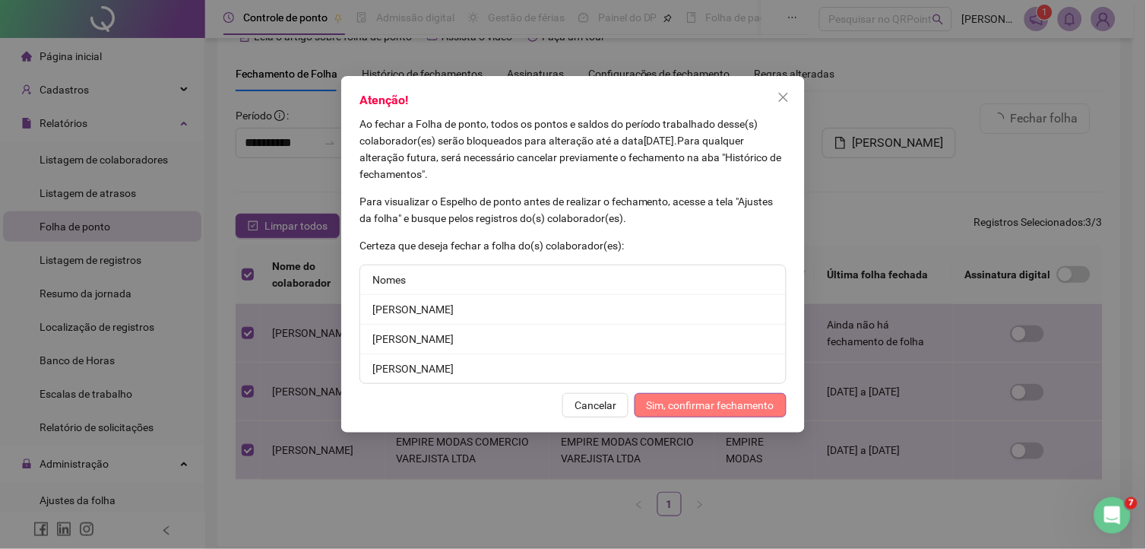
click at [686, 401] on span "Sim, confirmar fechamento" at bounding box center [711, 405] width 128 height 17
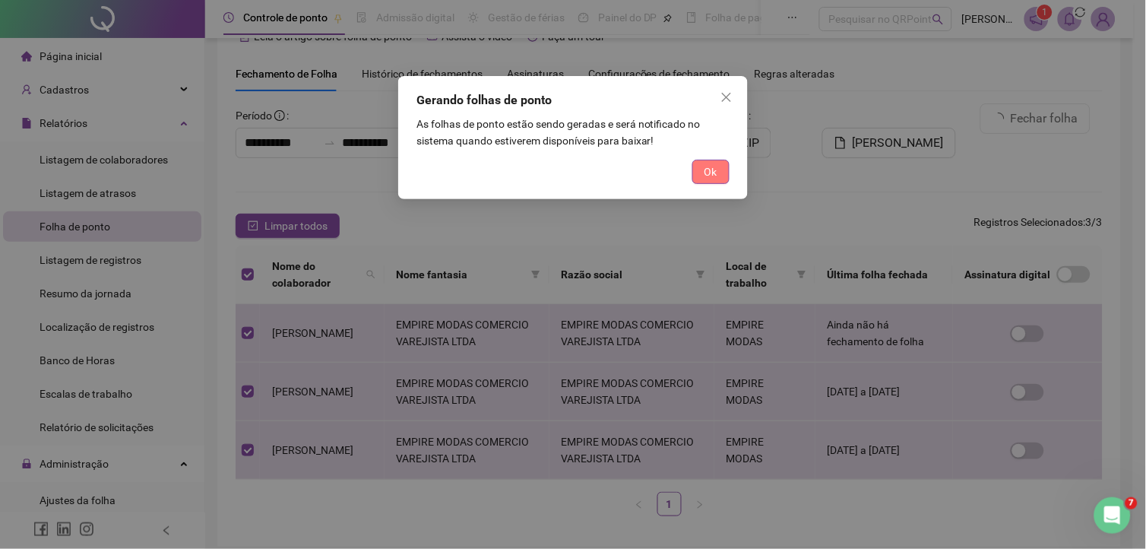
click at [717, 169] on button "Ok" at bounding box center [710, 172] width 37 height 24
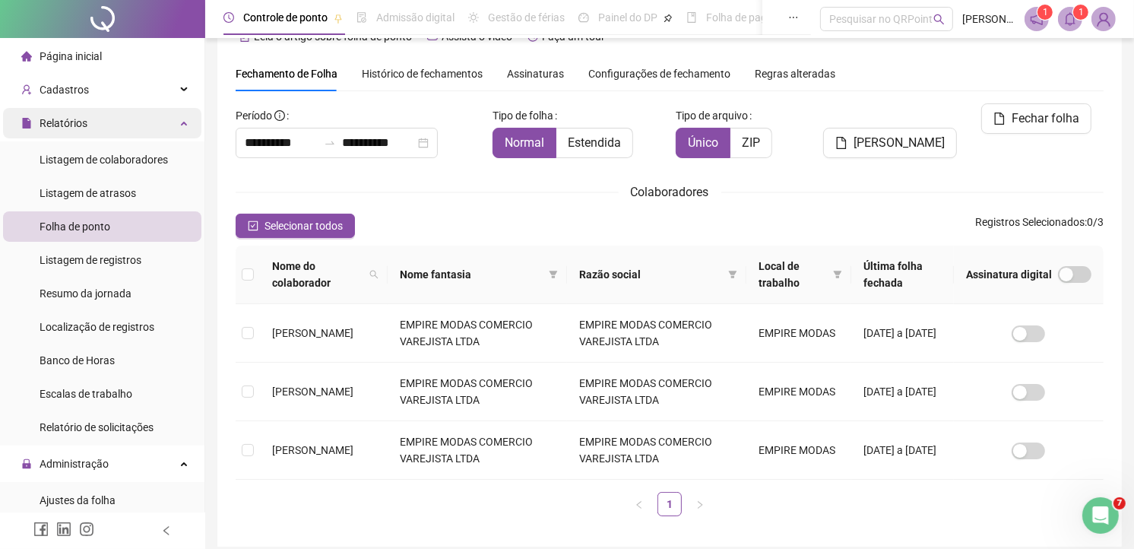
click at [82, 122] on span "Relatórios" at bounding box center [64, 123] width 48 height 12
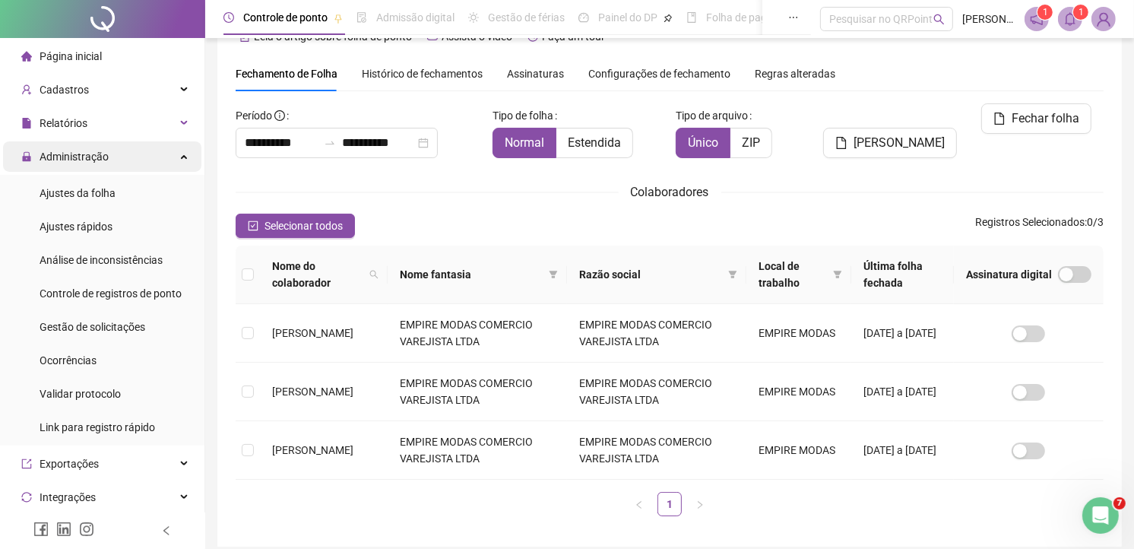
click at [69, 150] on span "Administração" at bounding box center [74, 156] width 69 height 12
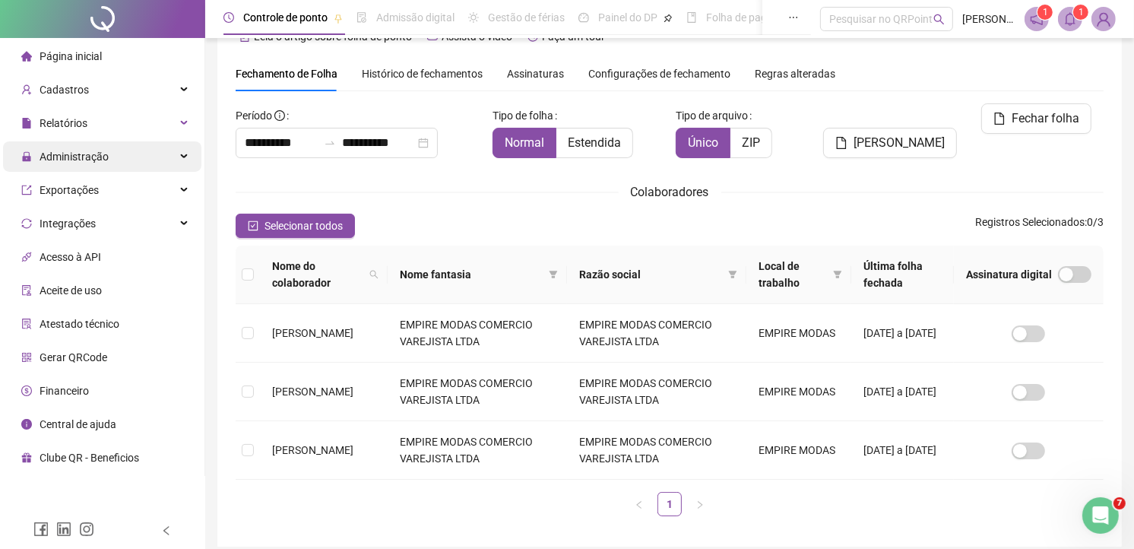
click at [78, 150] on span "Administração" at bounding box center [74, 156] width 69 height 12
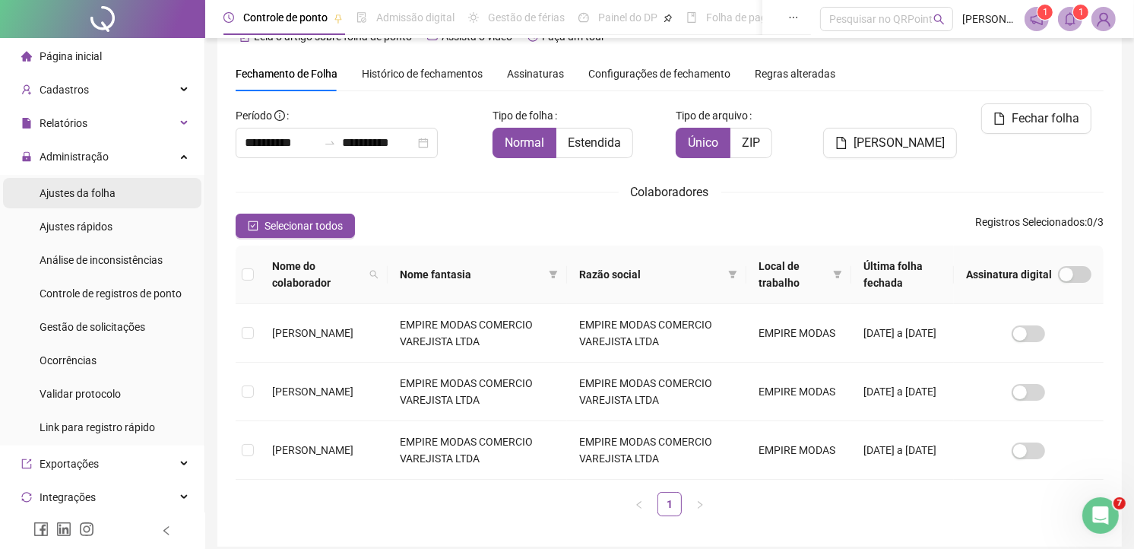
click at [78, 191] on span "Ajustes da folha" at bounding box center [78, 193] width 76 height 12
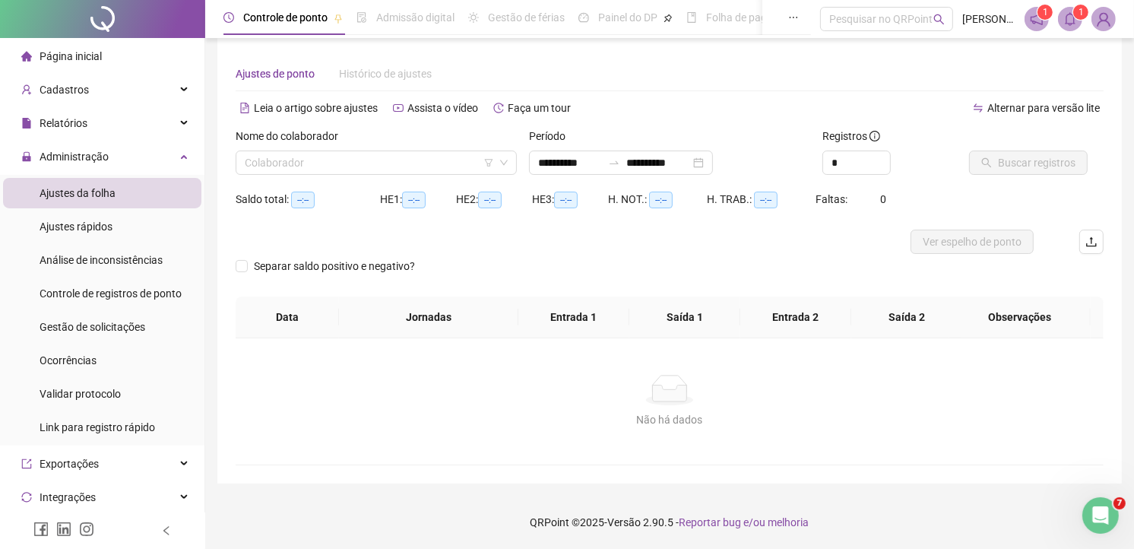
scroll to position [11, 0]
click at [283, 160] on input "search" at bounding box center [369, 163] width 249 height 23
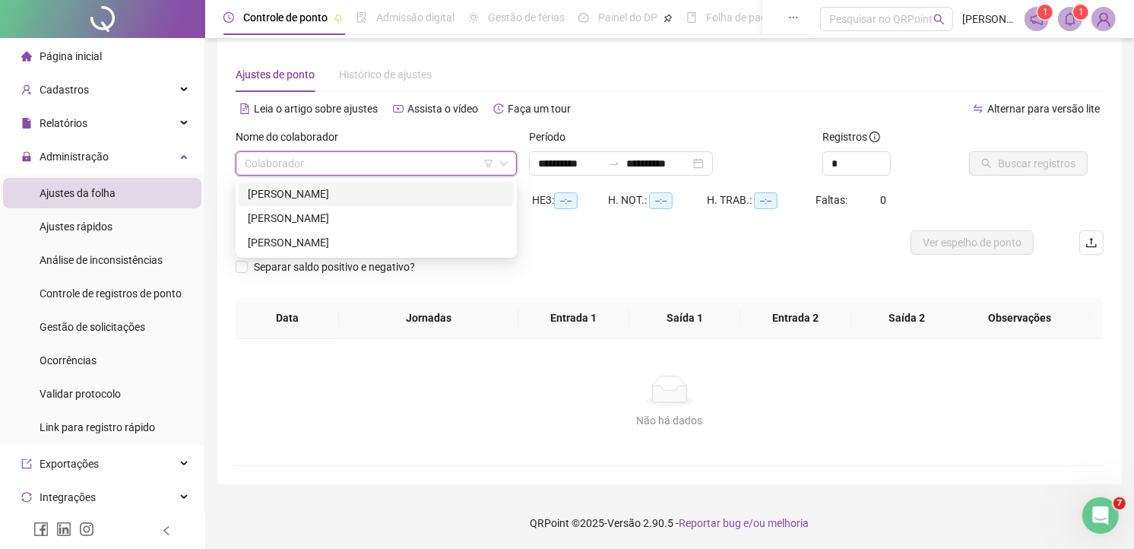
click at [283, 188] on div "DAIANE DA SILVA SANTOS MOREIRA" at bounding box center [376, 193] width 257 height 17
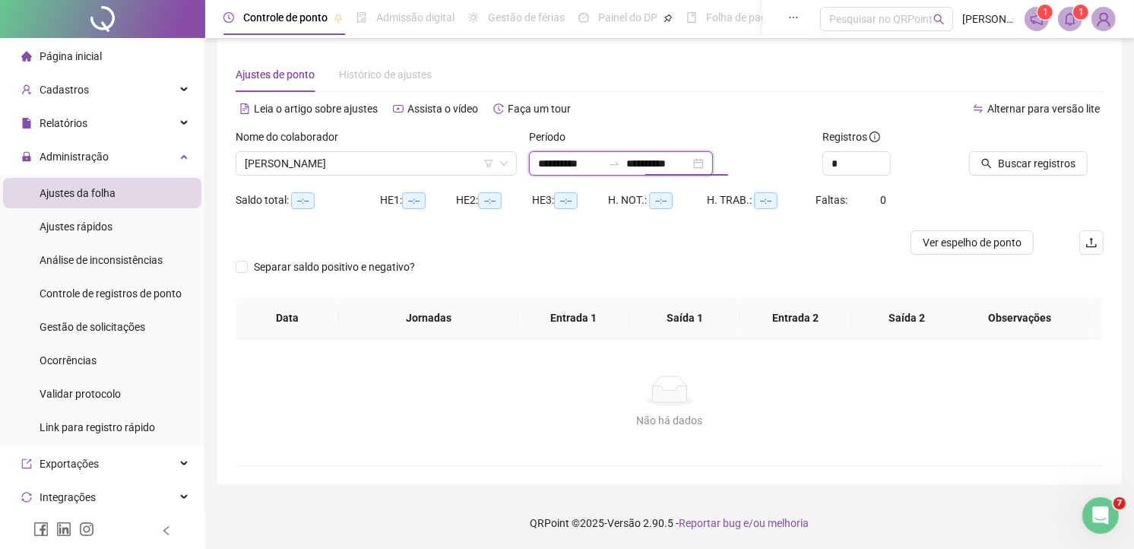
click at [690, 166] on input "**********" at bounding box center [658, 163] width 64 height 17
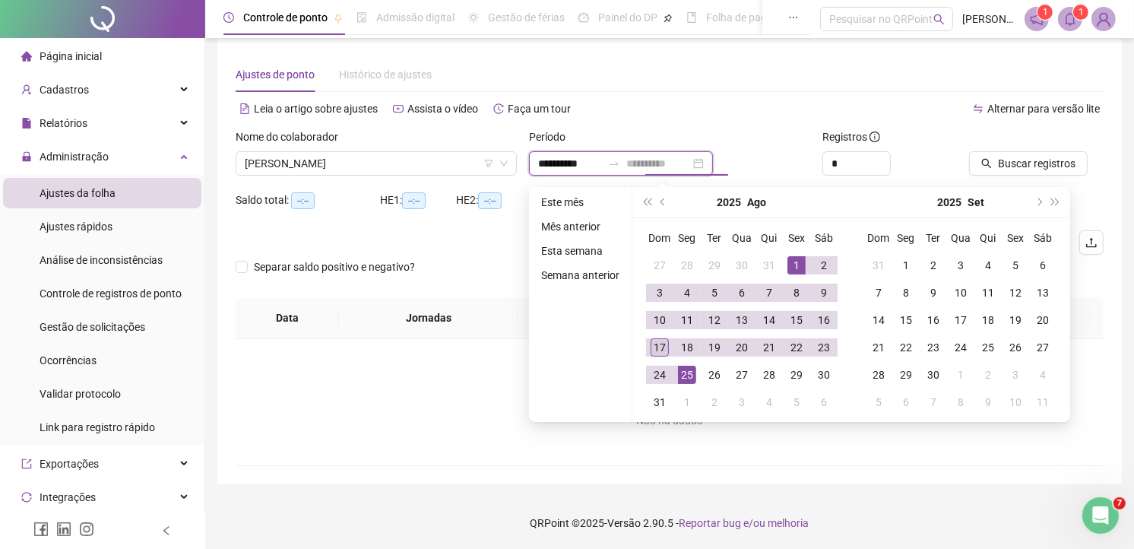
type input "**********"
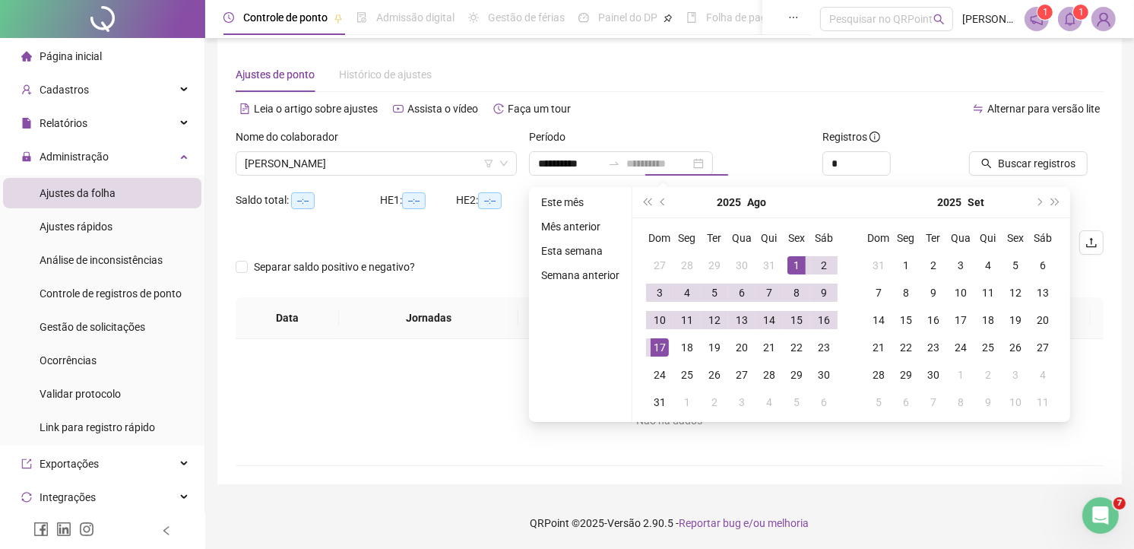
click at [657, 344] on div "17" at bounding box center [660, 347] width 18 height 18
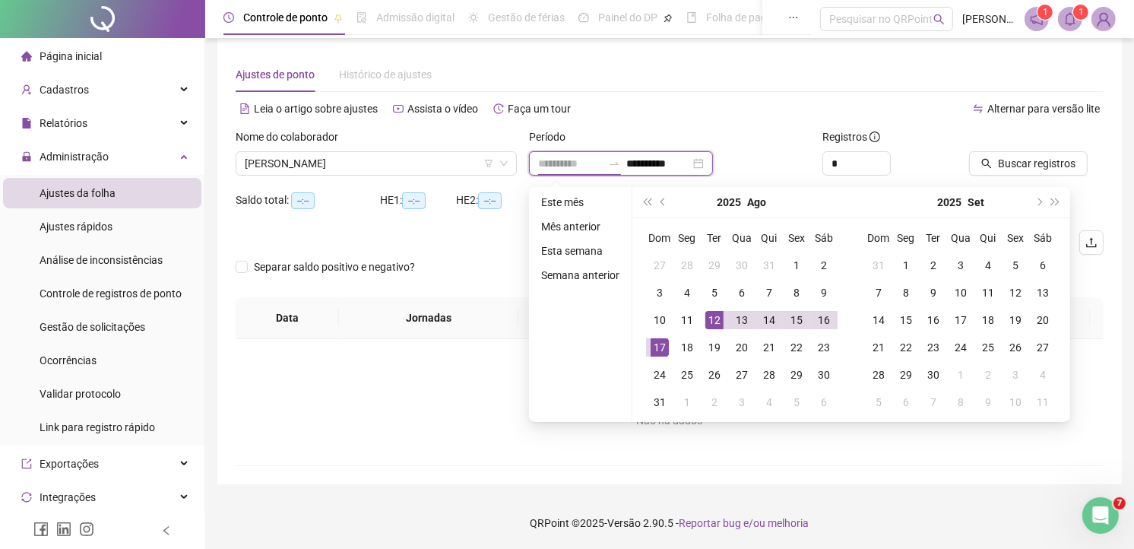
type input "**********"
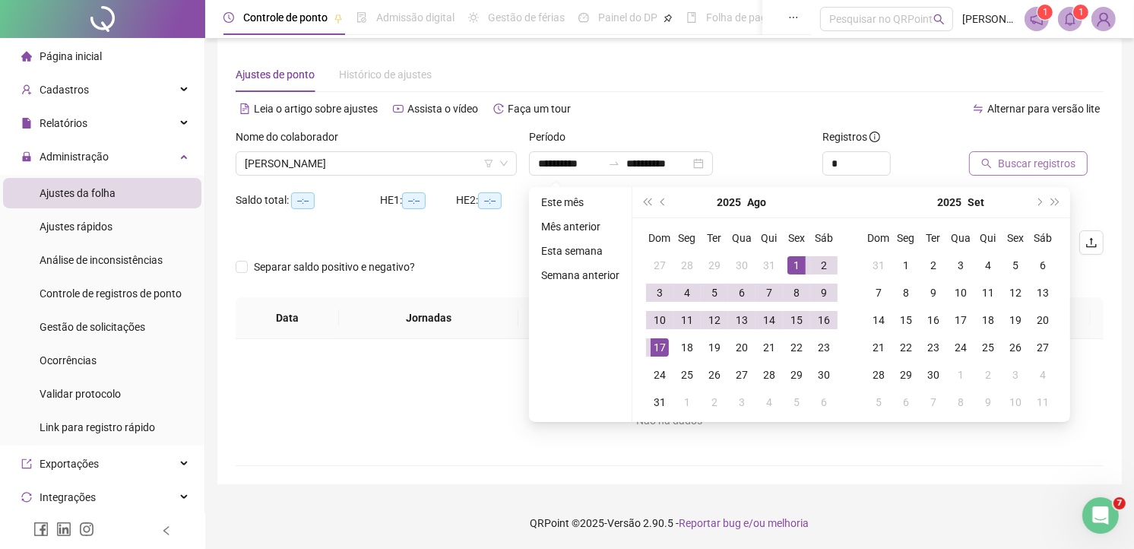
click at [1059, 163] on span "Buscar registros" at bounding box center [1037, 163] width 78 height 17
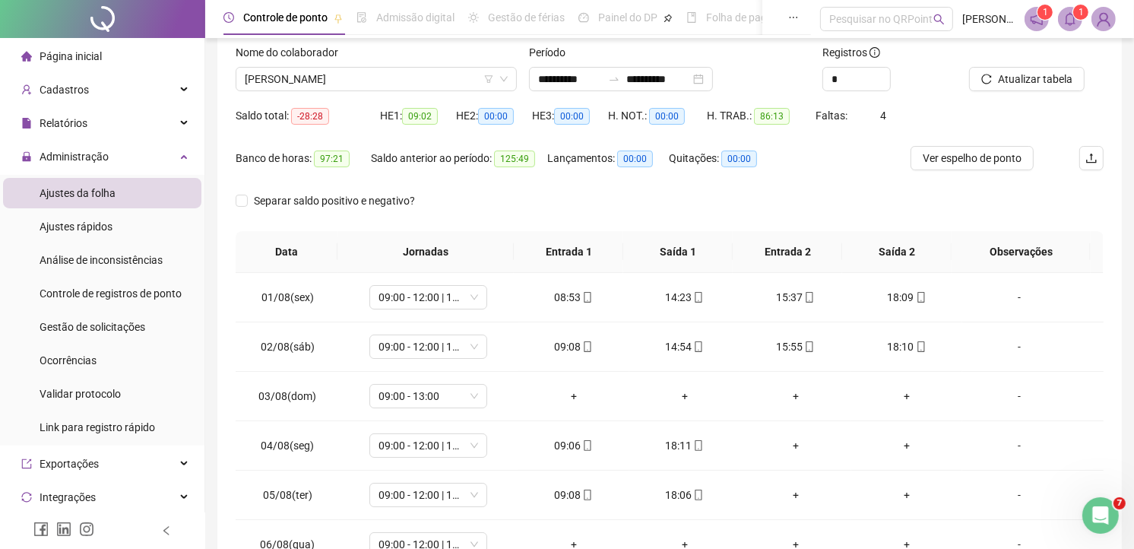
scroll to position [180, 0]
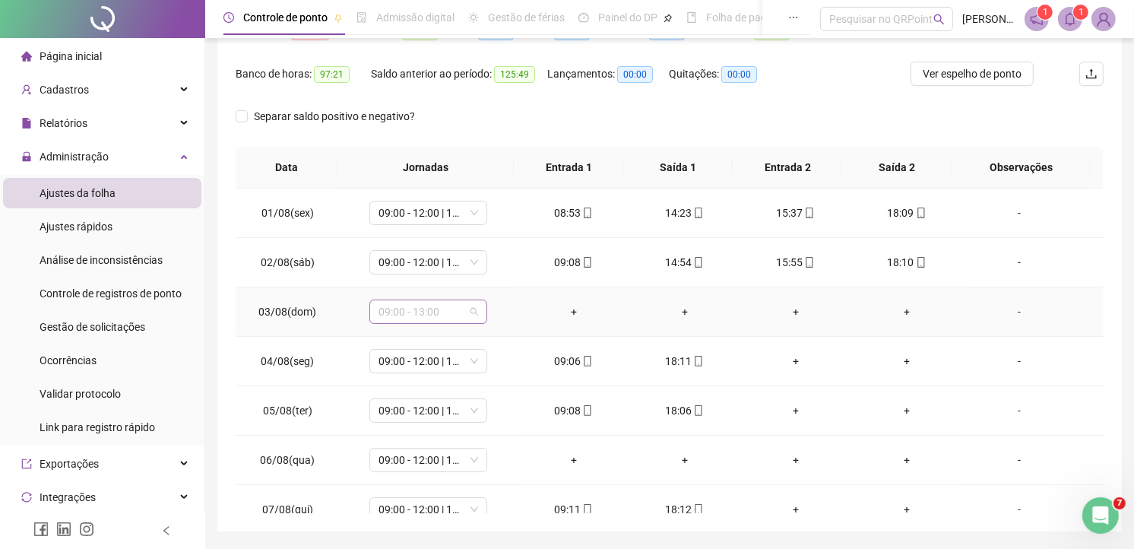
click at [467, 309] on span "09:00 - 13:00" at bounding box center [428, 311] width 100 height 23
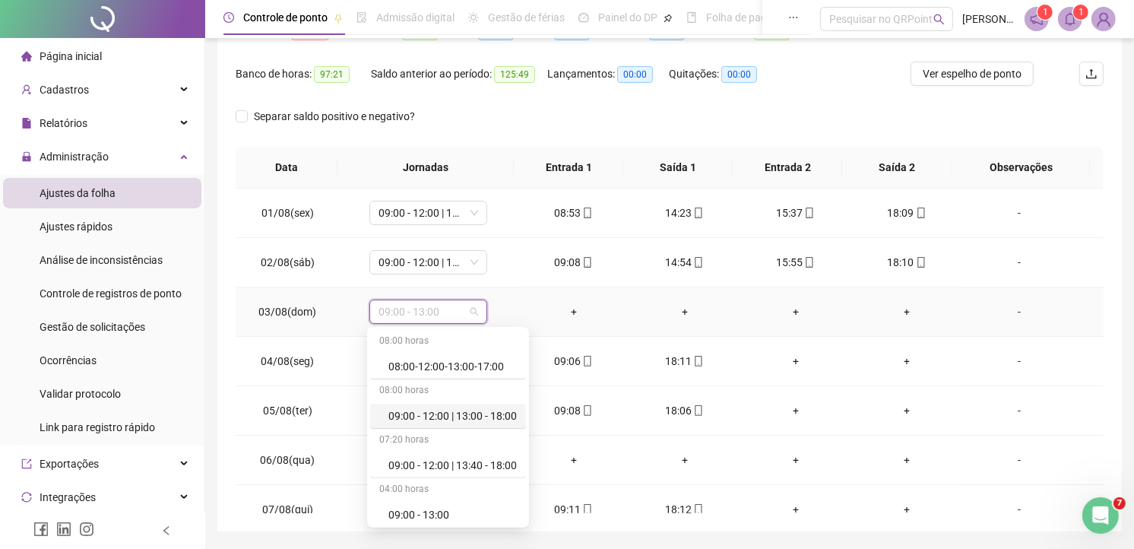
scroll to position [251, 0]
click at [413, 405] on div "Folga" at bounding box center [452, 412] width 128 height 17
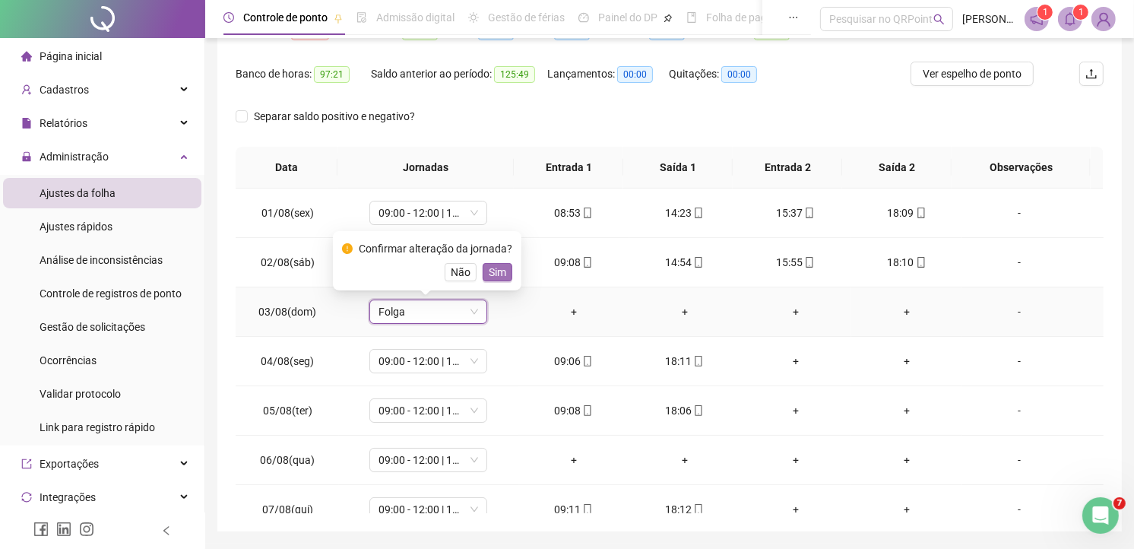
click at [492, 271] on span "Sim" at bounding box center [497, 272] width 17 height 17
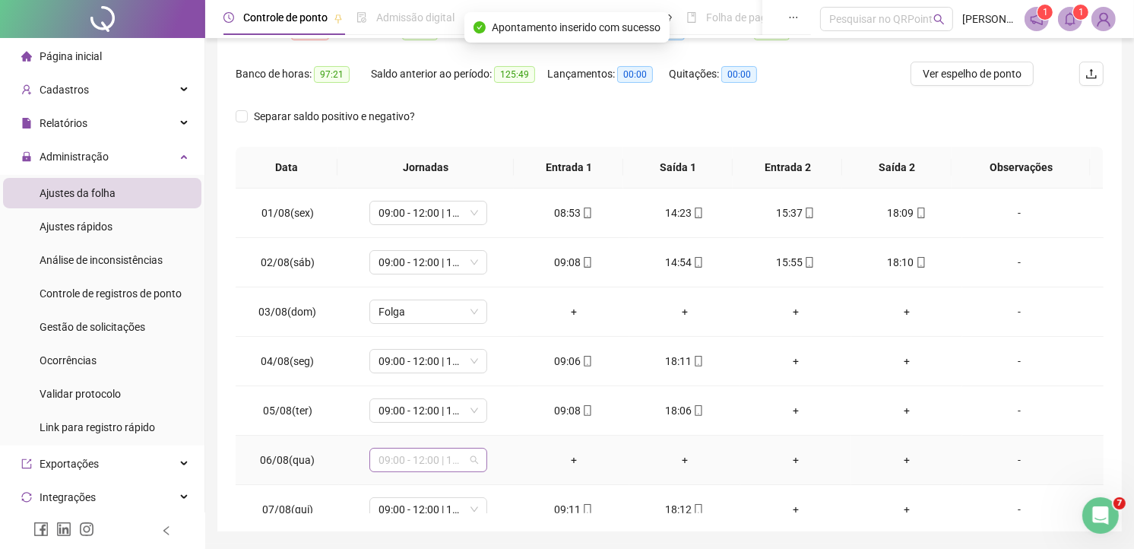
click at [475, 460] on span "09:00 - 12:00 | 13:40 - 18:00" at bounding box center [428, 459] width 100 height 23
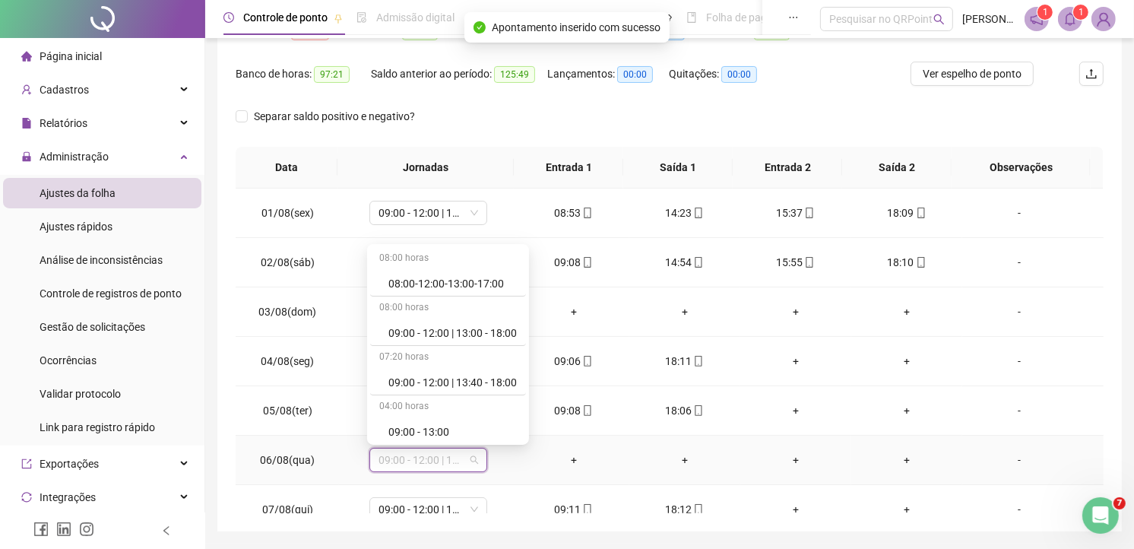
scroll to position [169, 0]
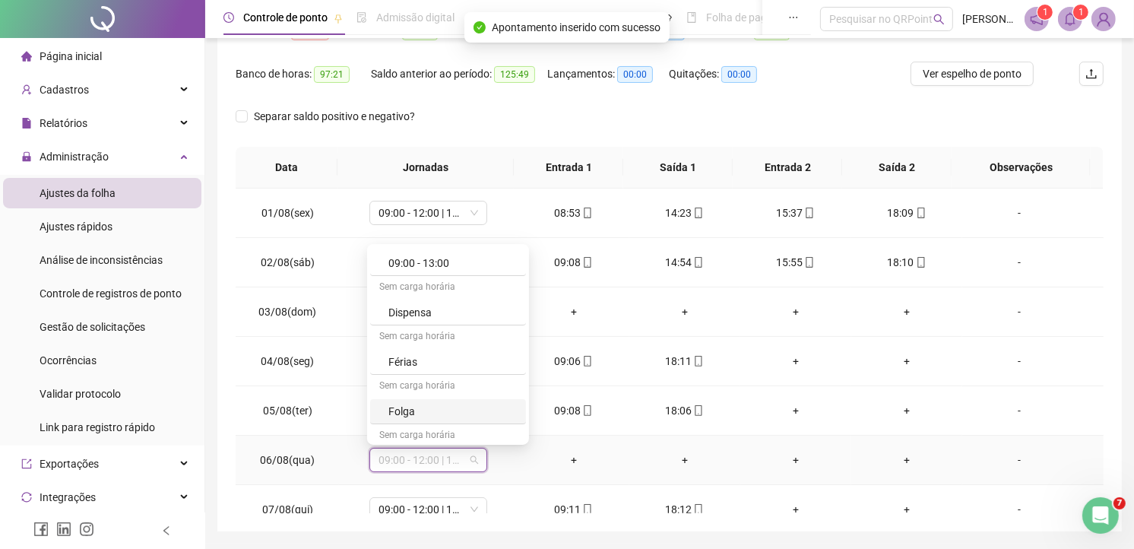
click at [424, 407] on div "Folga" at bounding box center [452, 411] width 128 height 17
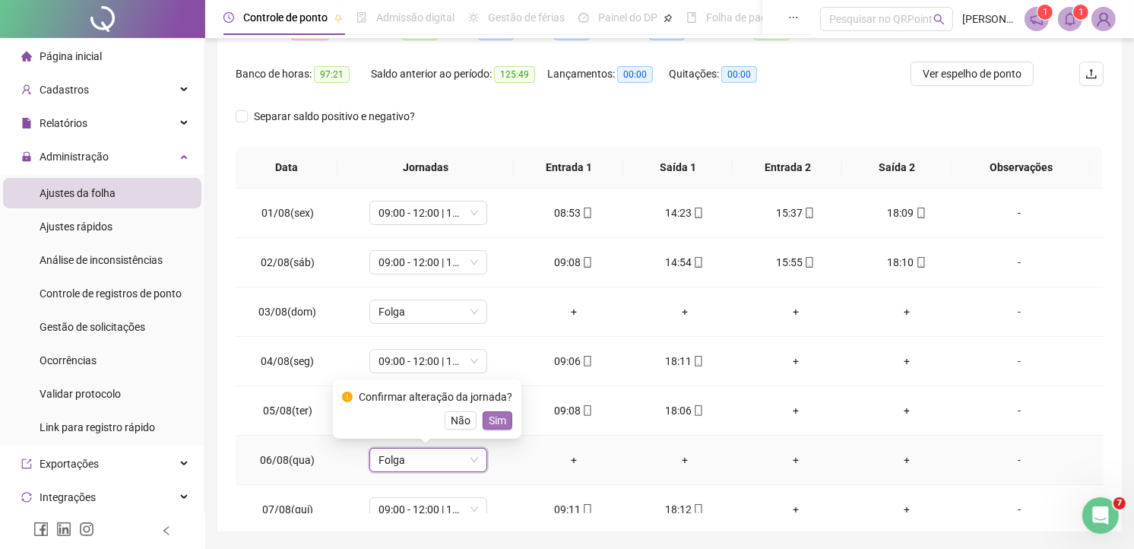
click at [492, 420] on span "Sim" at bounding box center [497, 420] width 17 height 17
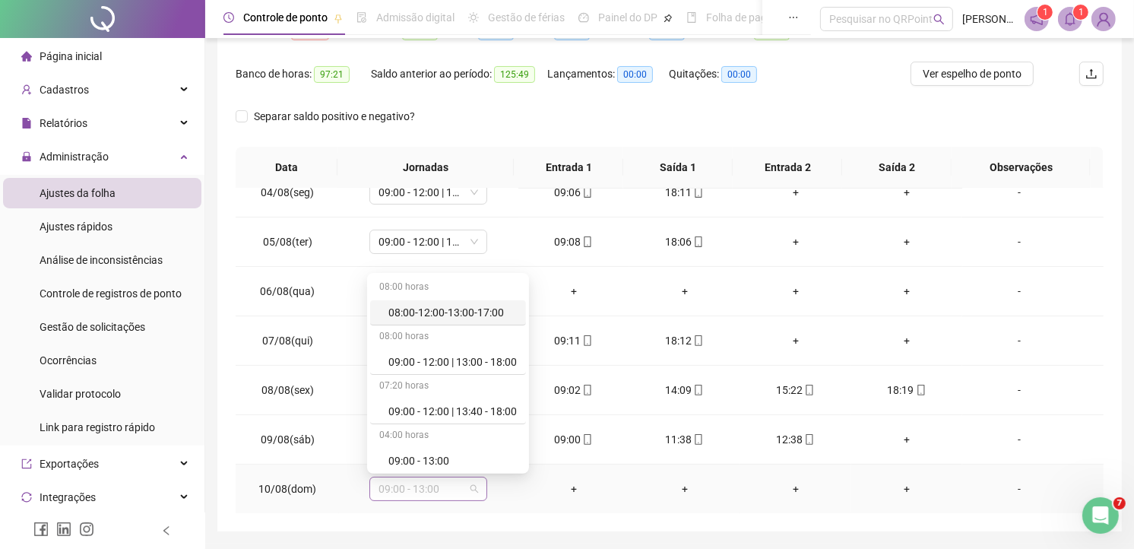
click at [468, 489] on span "09:00 - 13:00" at bounding box center [428, 488] width 100 height 23
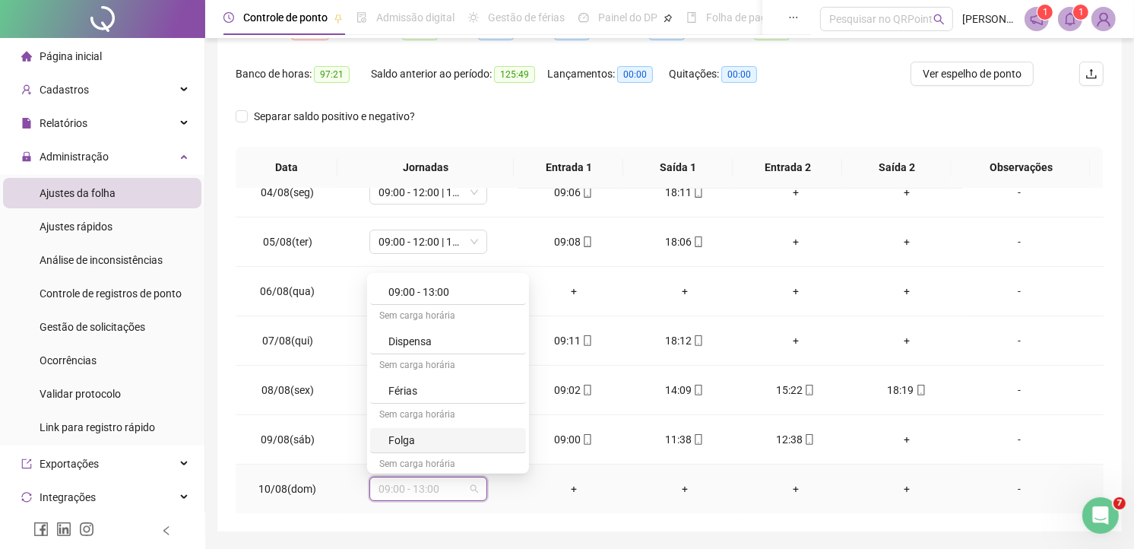
click at [423, 435] on div "Folga" at bounding box center [452, 440] width 128 height 17
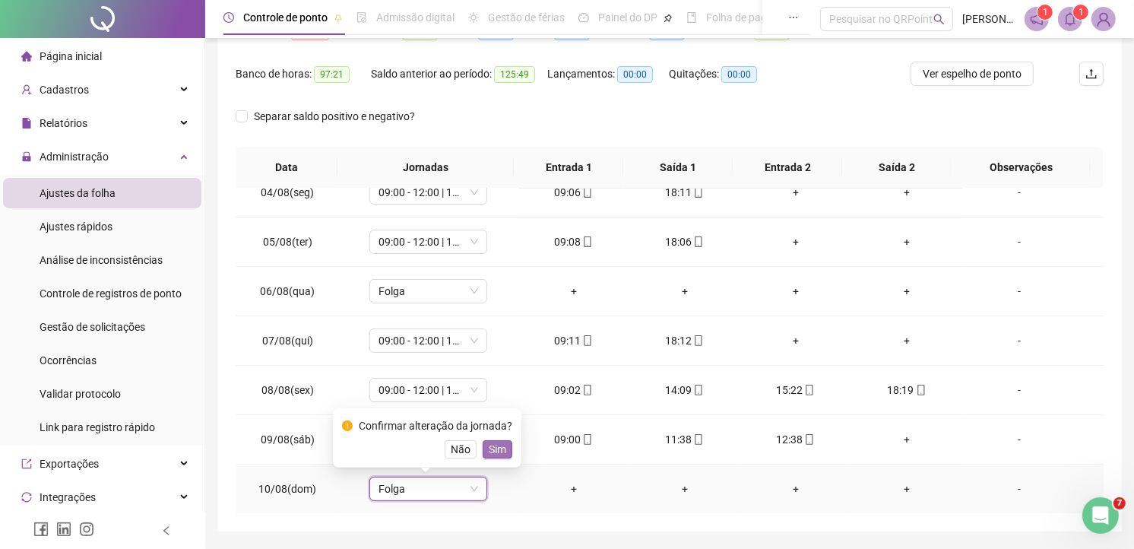
click at [499, 448] on span "Sim" at bounding box center [497, 449] width 17 height 17
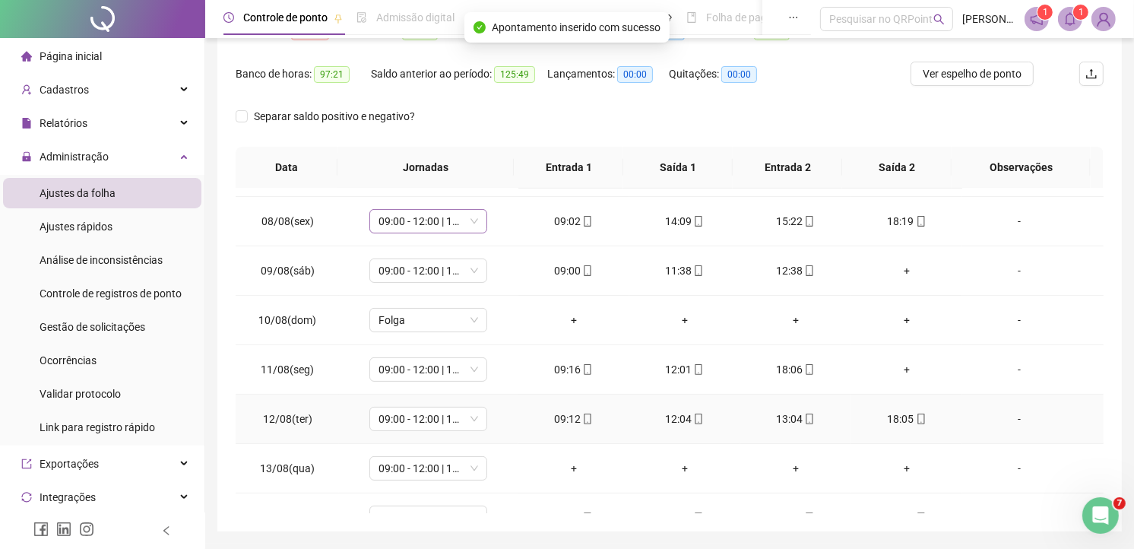
scroll to position [422, 0]
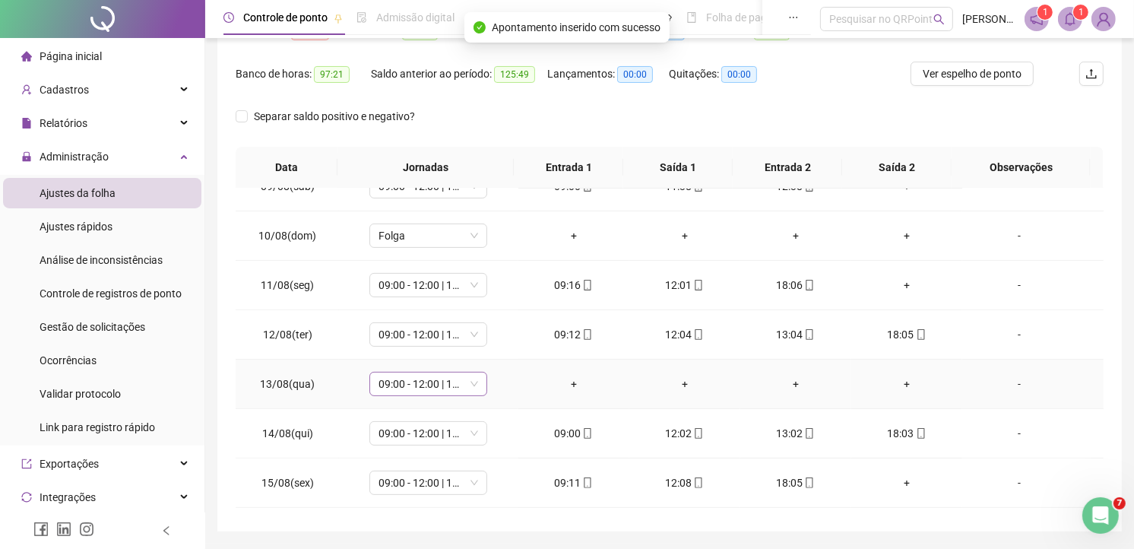
click at [474, 388] on span "09:00 - 12:00 | 13:40 - 18:00" at bounding box center [428, 383] width 100 height 23
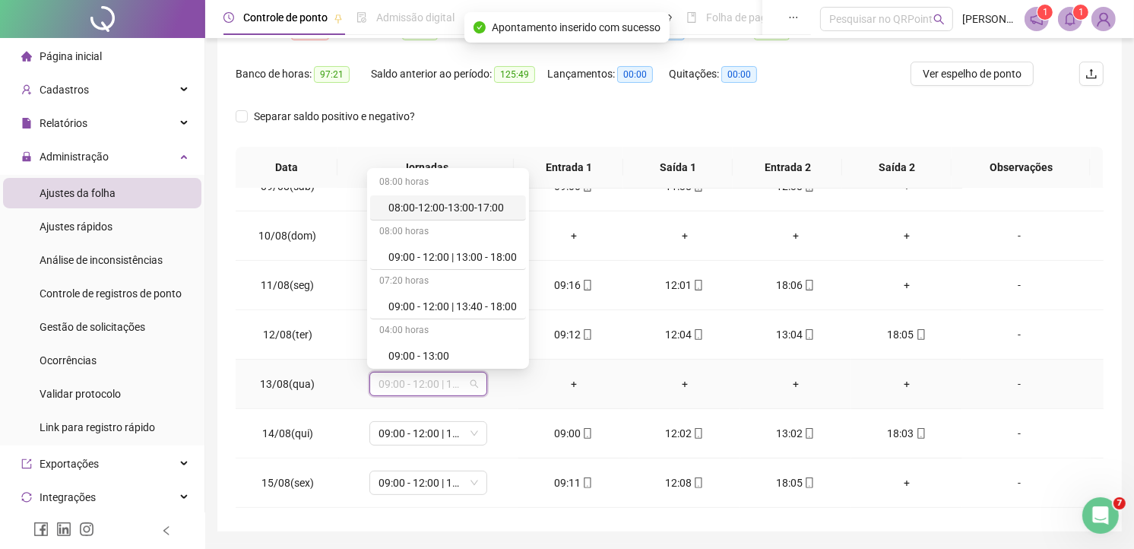
scroll to position [515, 0]
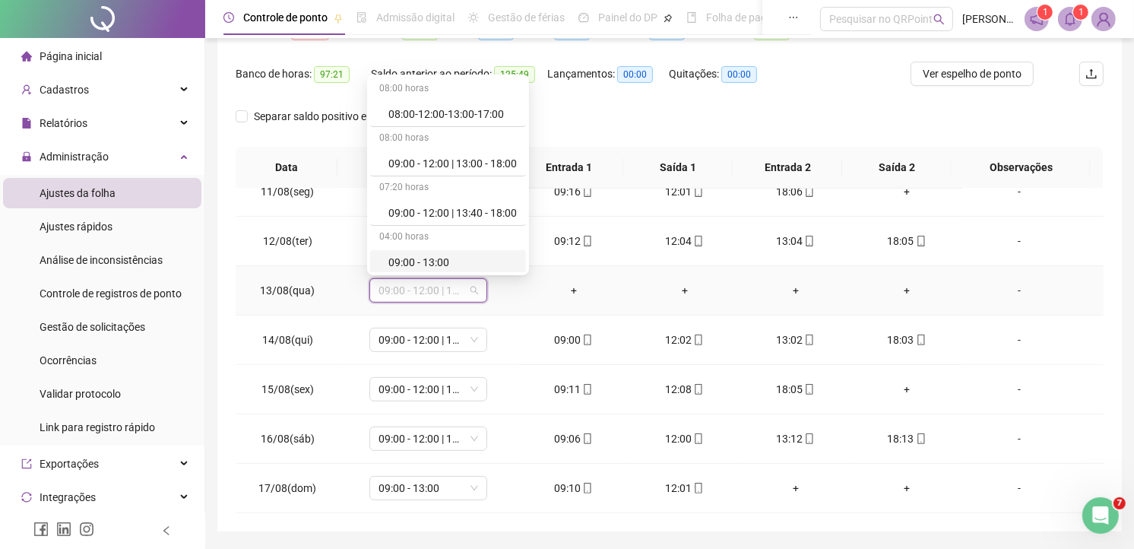
drag, startPoint x: 442, startPoint y: 252, endPoint x: 474, endPoint y: 226, distance: 41.2
click at [474, 226] on div "08:00 horas 08:00-12:00-13:00-17:00 08:00 horas 09:00 - 12:00 | 13:00 - 18:00 0…" at bounding box center [448, 300] width 156 height 445
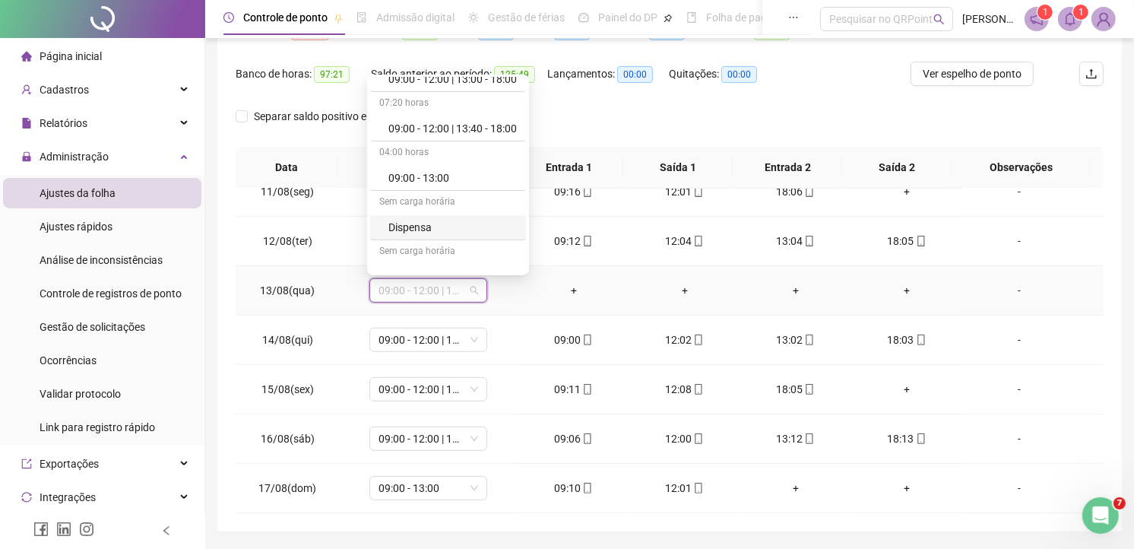
scroll to position [169, 0]
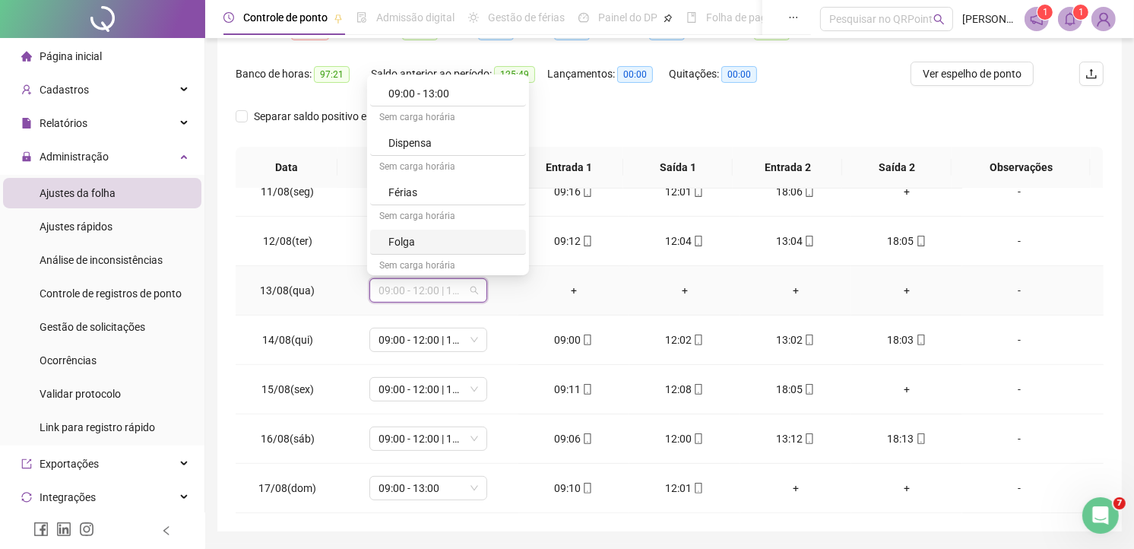
click at [407, 237] on div "Folga" at bounding box center [452, 241] width 128 height 17
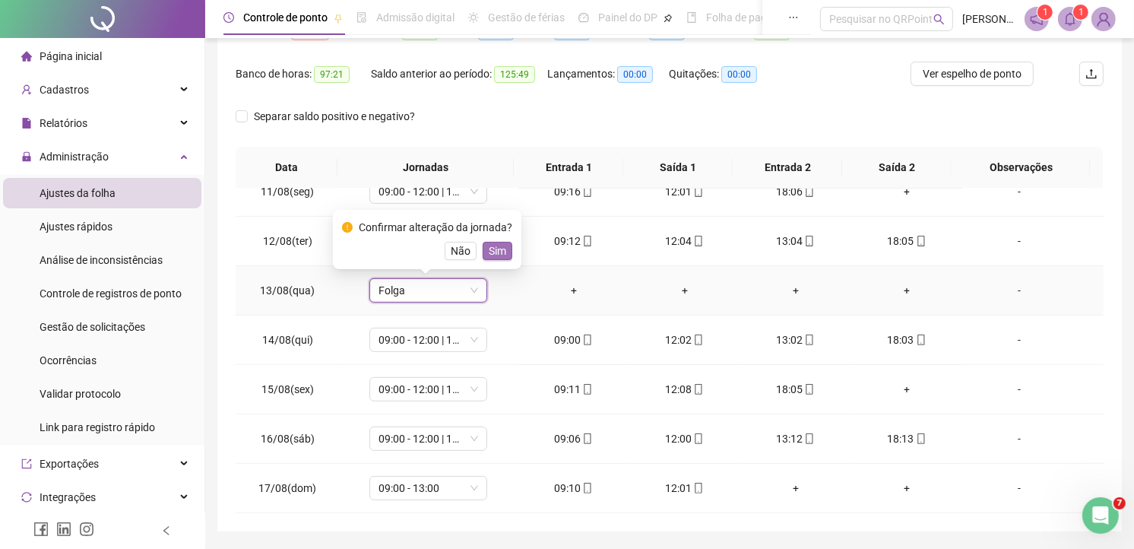
click at [499, 253] on span "Sim" at bounding box center [497, 250] width 17 height 17
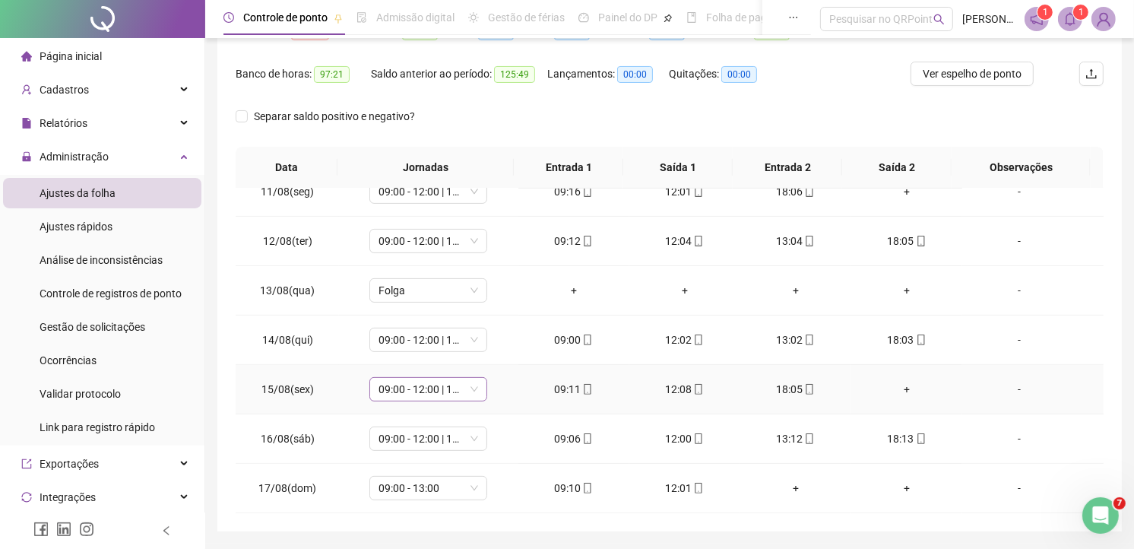
click at [426, 388] on span "09:00 - 12:00 | 13:40 - 18:00" at bounding box center [428, 389] width 100 height 23
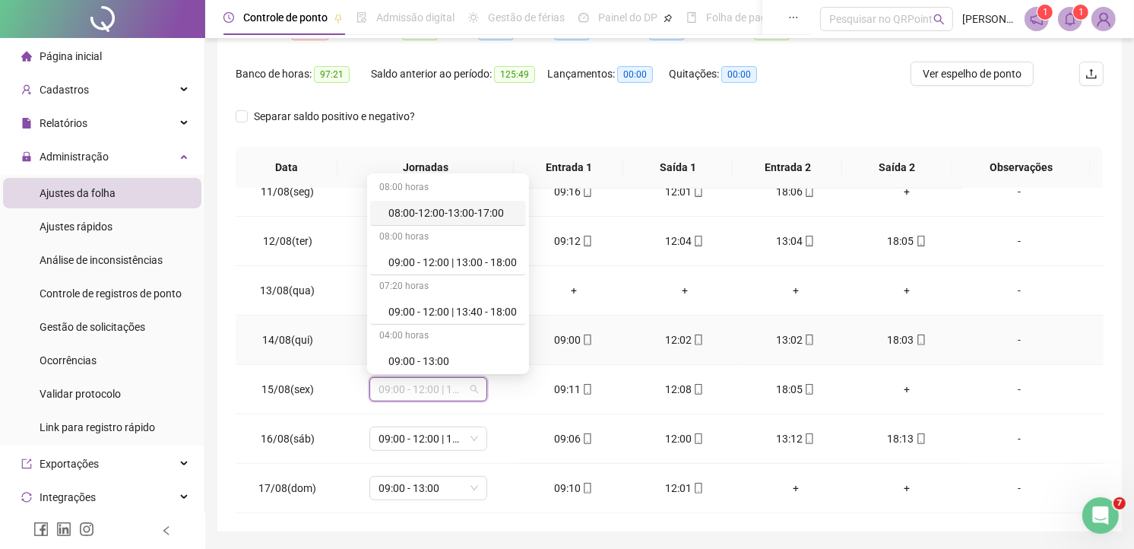
click at [1070, 316] on td "-" at bounding box center [1032, 339] width 141 height 49
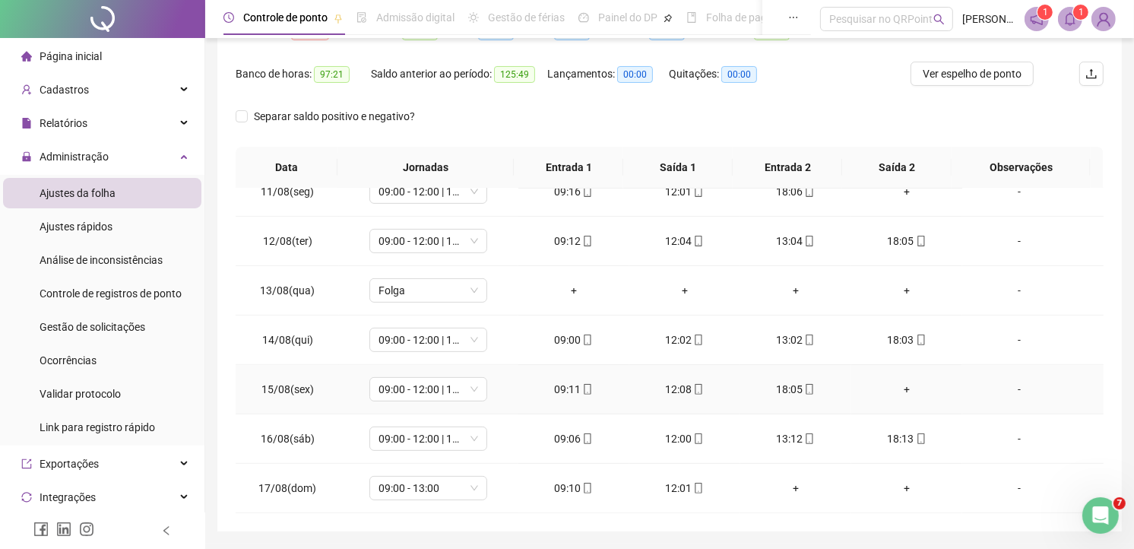
click at [898, 383] on div "+" at bounding box center [906, 389] width 87 height 17
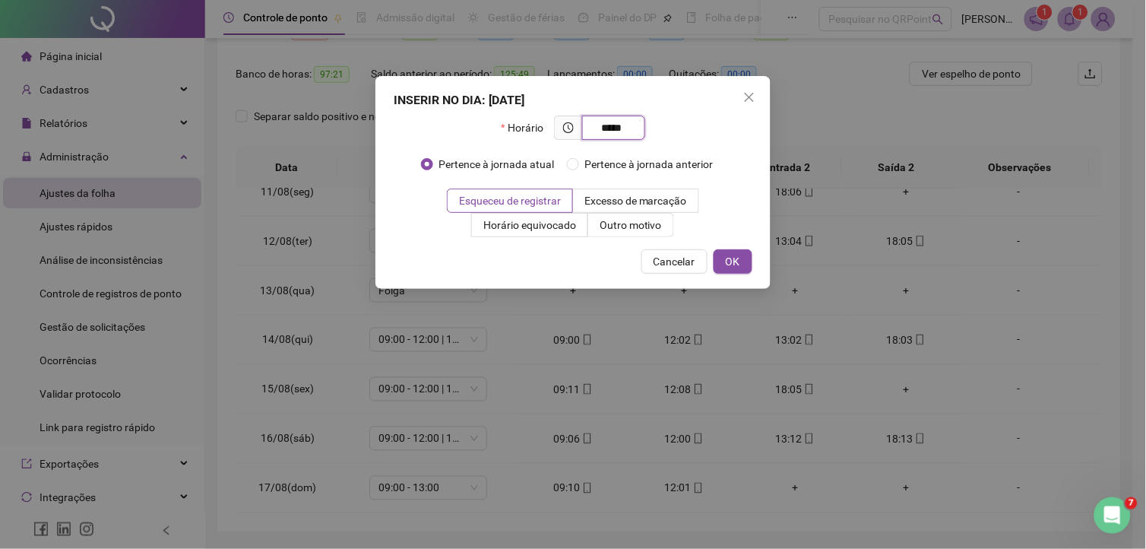
type input "*****"
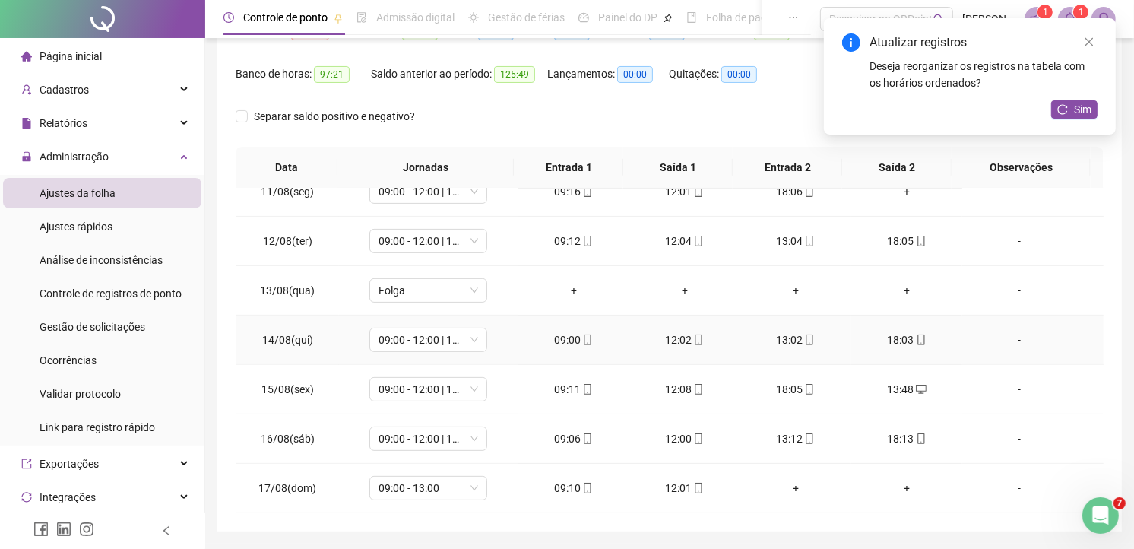
scroll to position [431, 0]
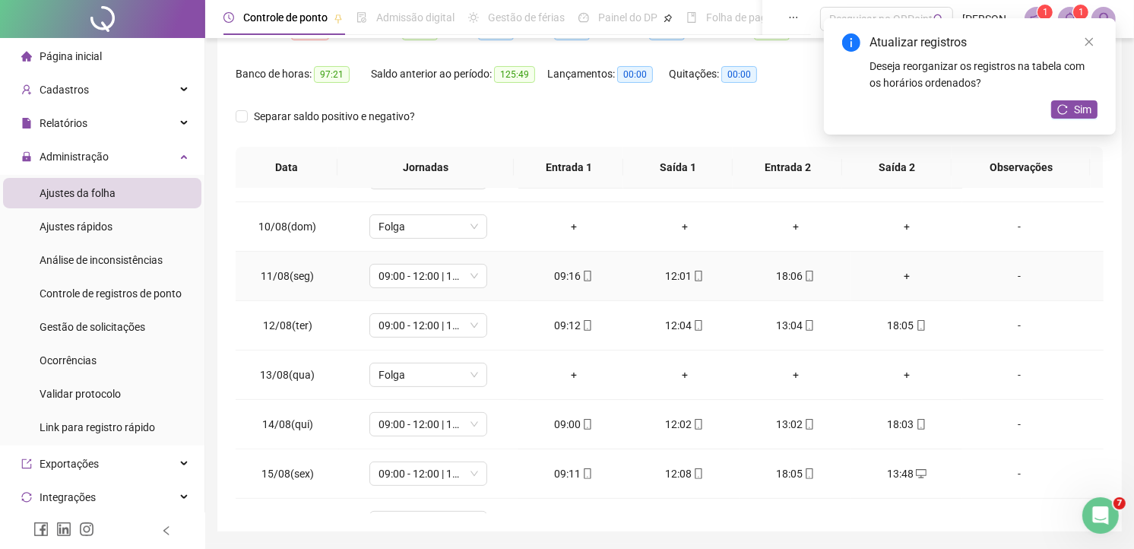
click at [895, 271] on div "+" at bounding box center [906, 276] width 87 height 17
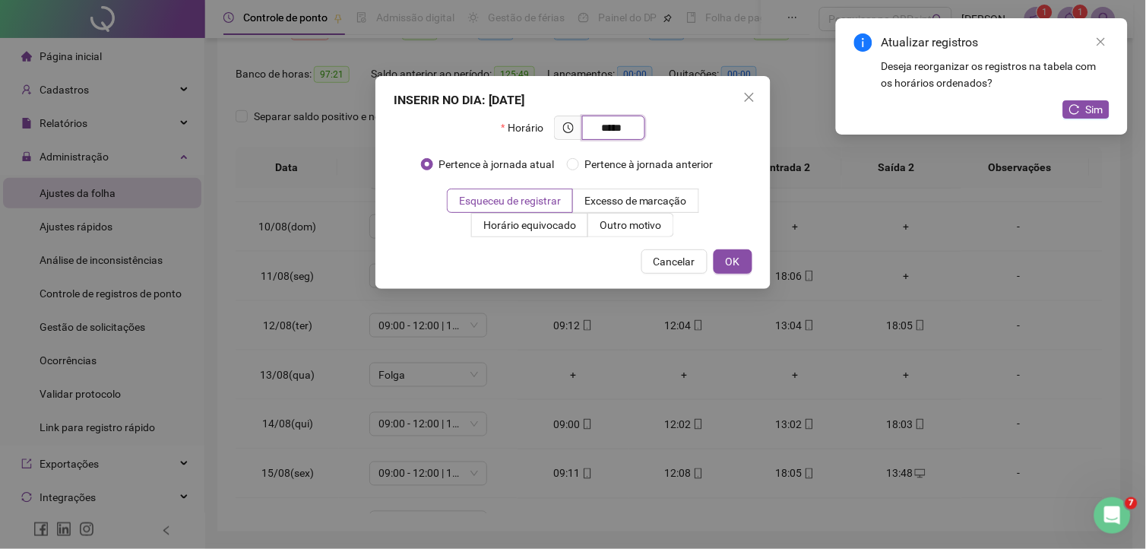
type input "*****"
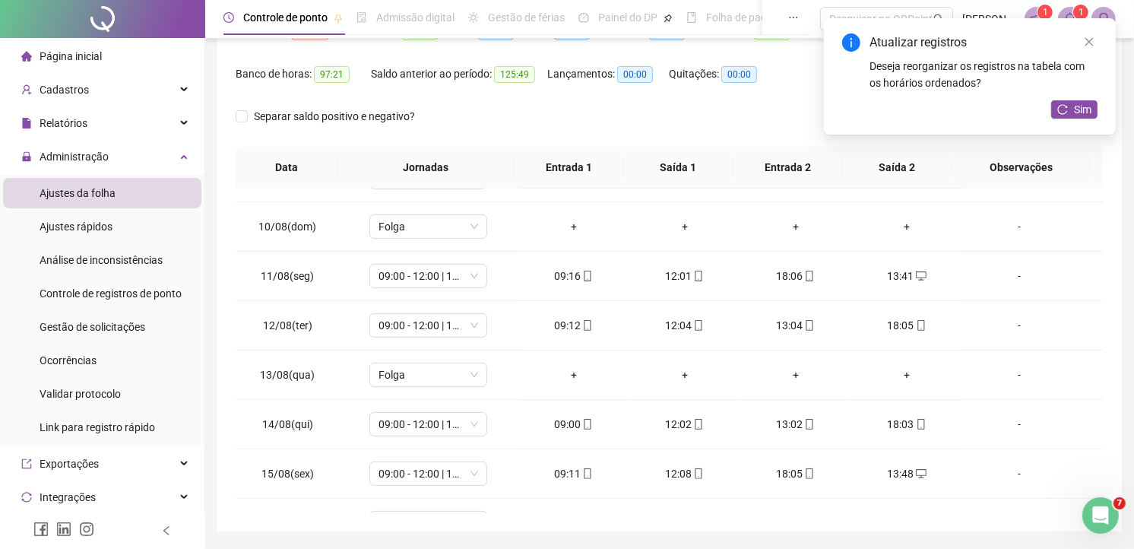
scroll to position [347, 0]
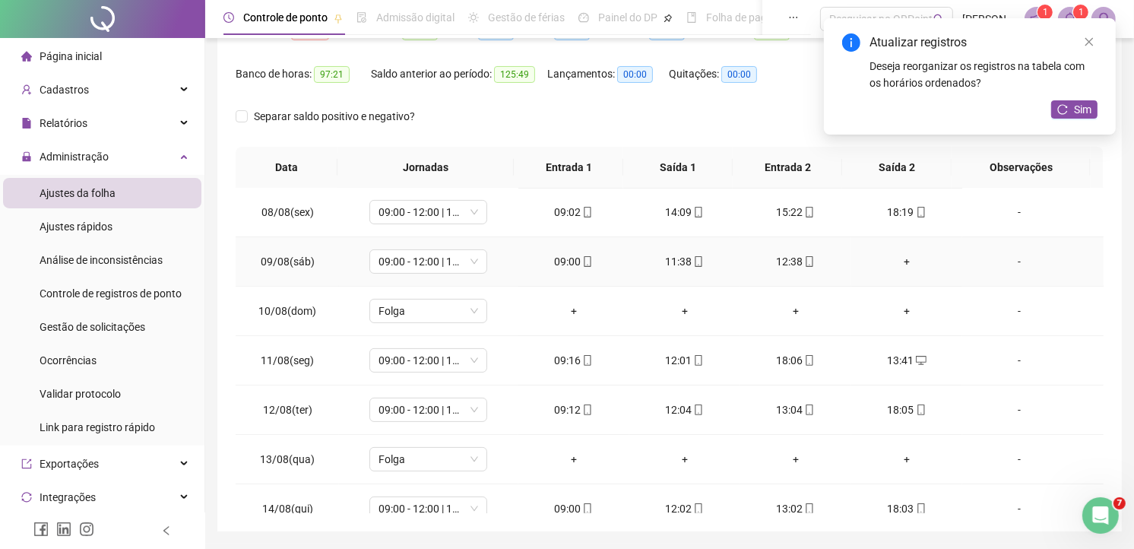
click at [900, 255] on div "+" at bounding box center [906, 261] width 87 height 17
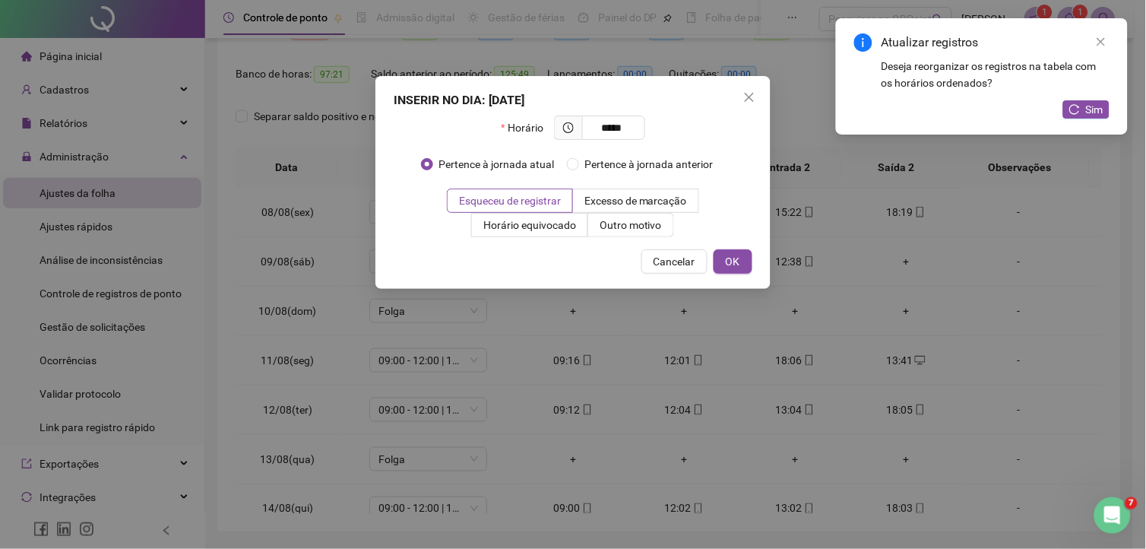
type input "*****"
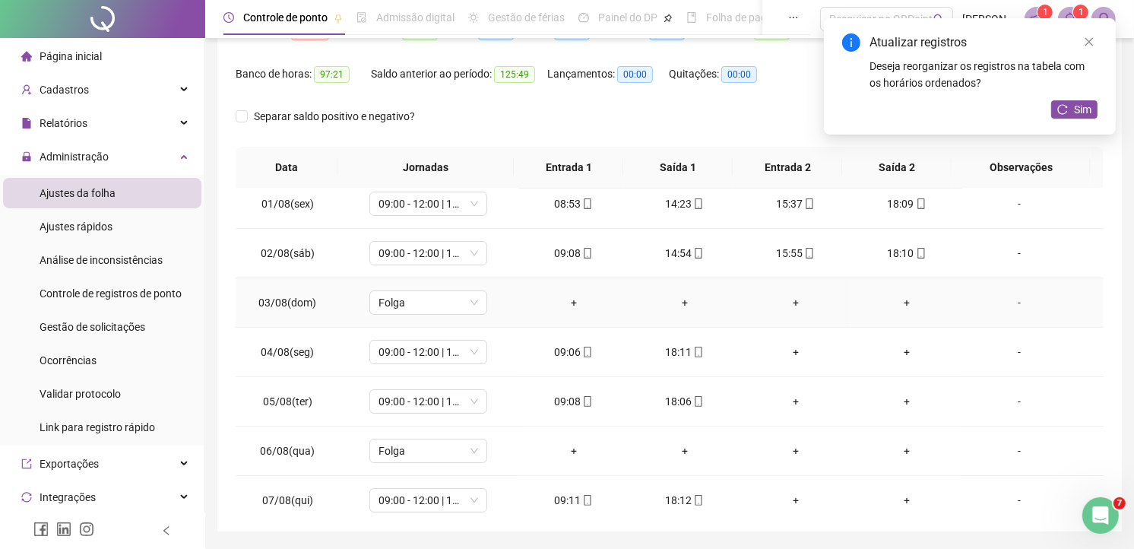
scroll to position [0, 0]
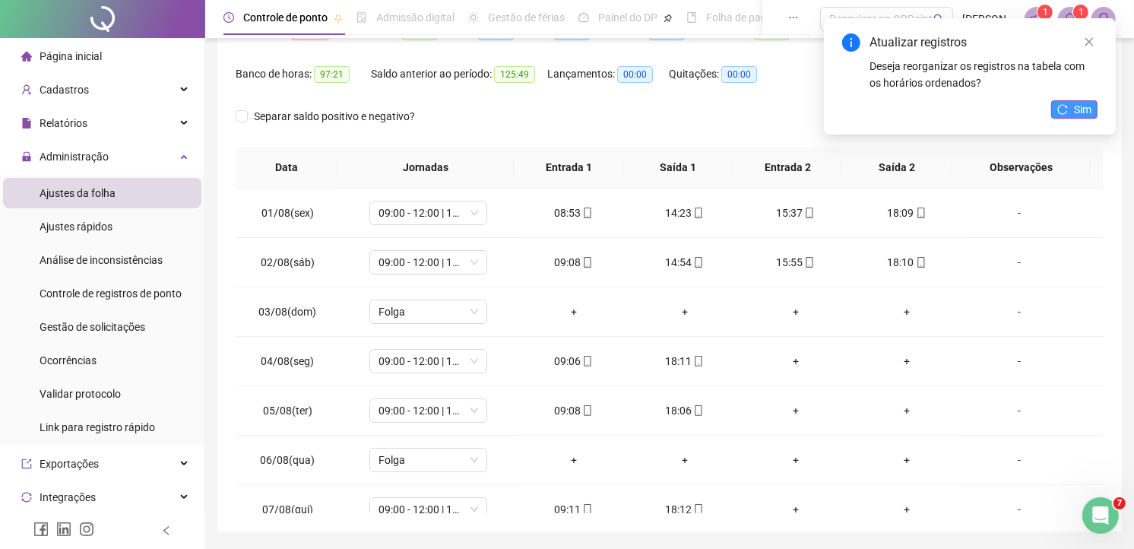
click at [1083, 116] on span "Sim" at bounding box center [1082, 109] width 17 height 17
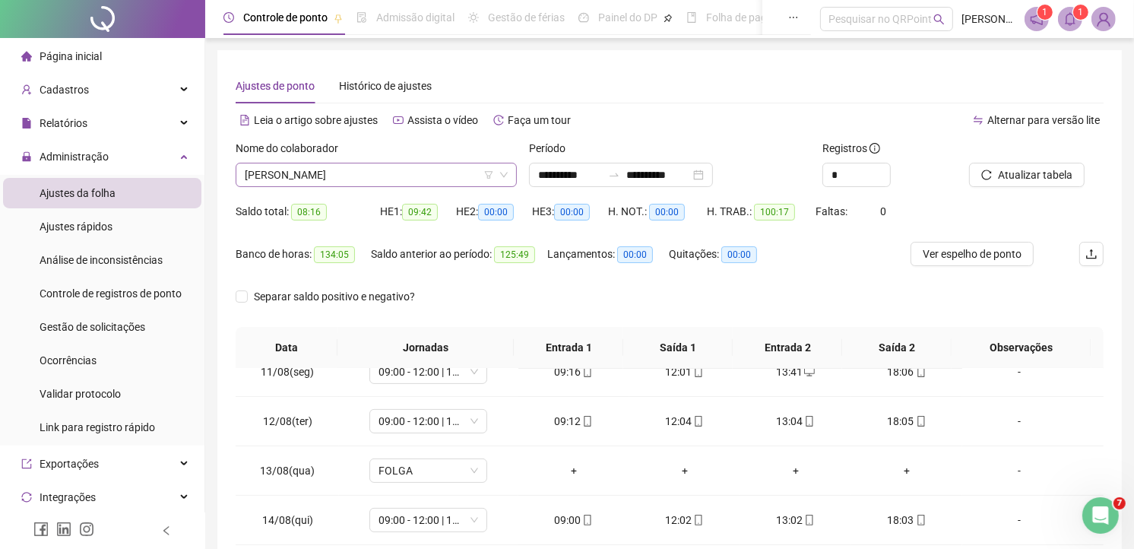
click at [375, 179] on span "DAIANE DA SILVA SANTOS MOREIRA" at bounding box center [376, 174] width 263 height 23
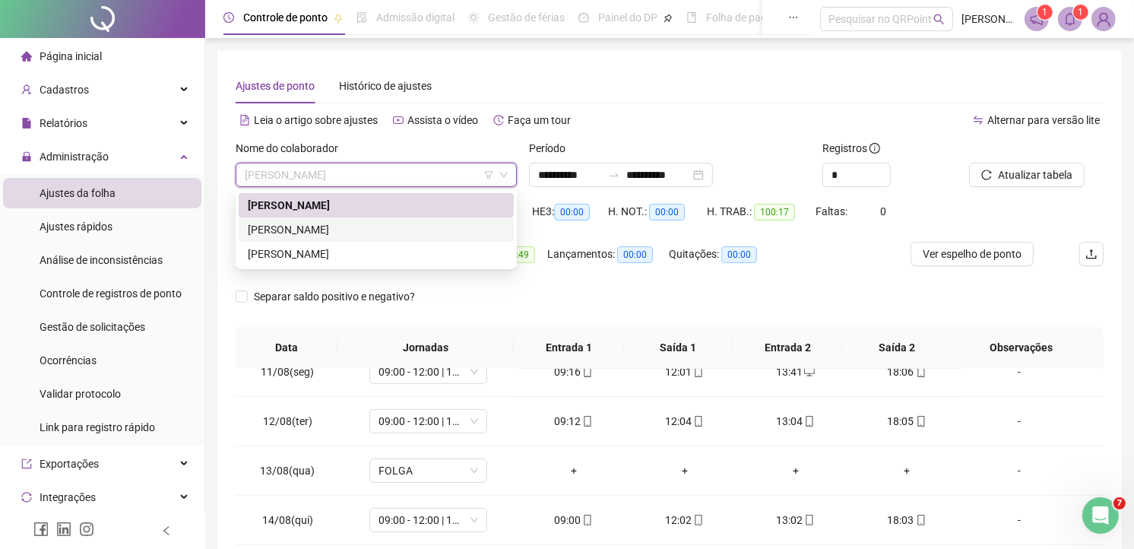
click at [274, 229] on div "ELISABETE NASCIMENTO CRUZ" at bounding box center [376, 229] width 257 height 17
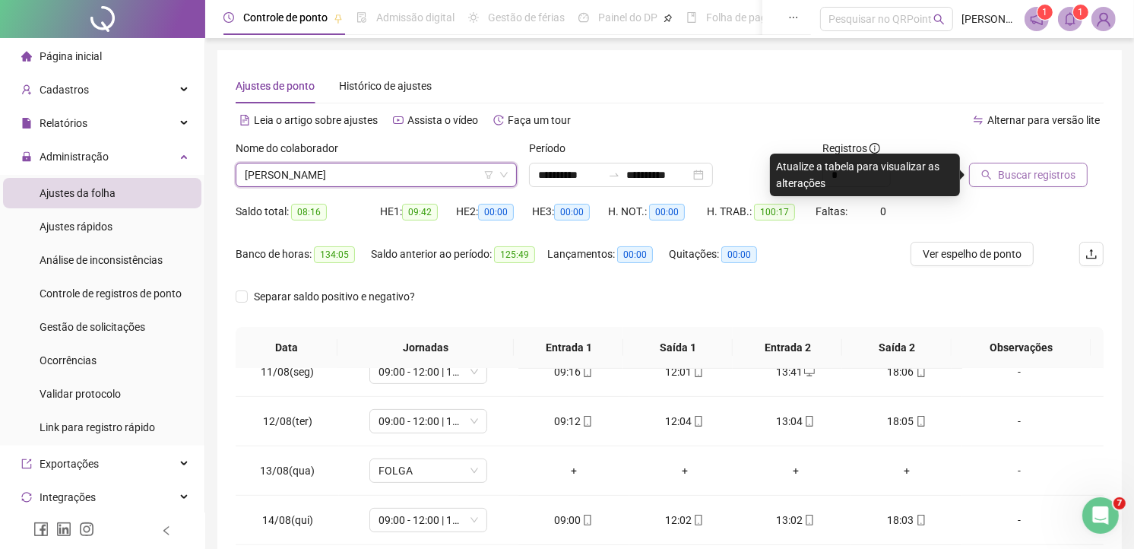
click at [1022, 169] on span "Buscar registros" at bounding box center [1037, 174] width 78 height 17
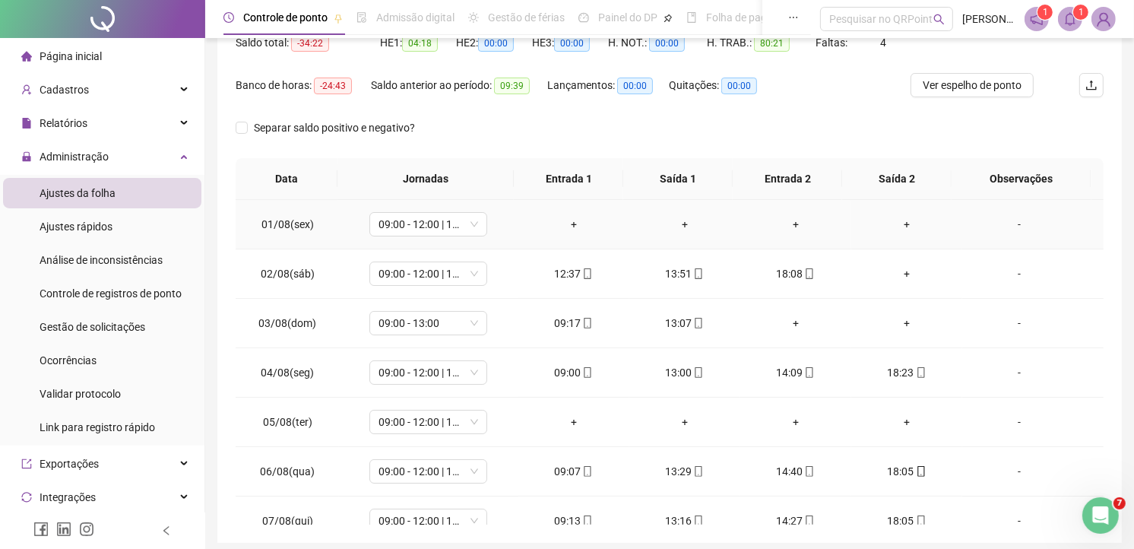
scroll to position [84, 0]
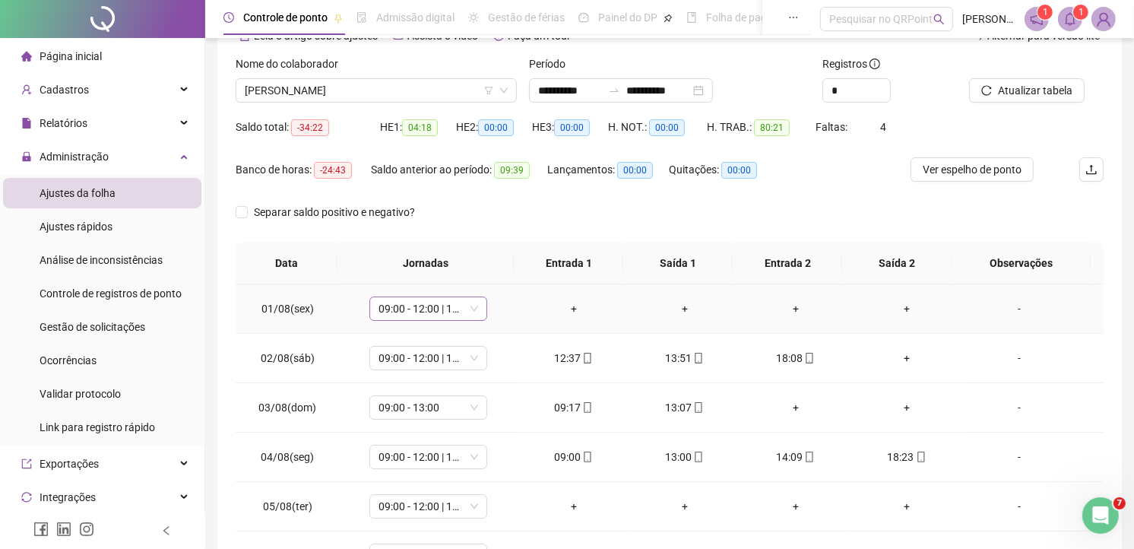
click at [472, 306] on span "09:00 - 12:00 | 13:40 - 18:00" at bounding box center [428, 308] width 100 height 23
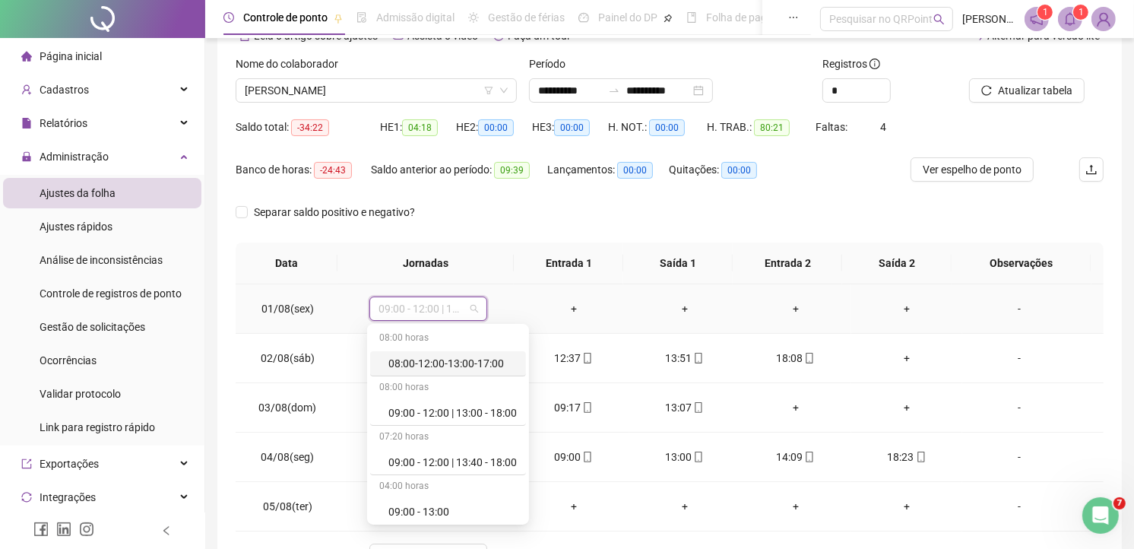
scroll to position [169, 0]
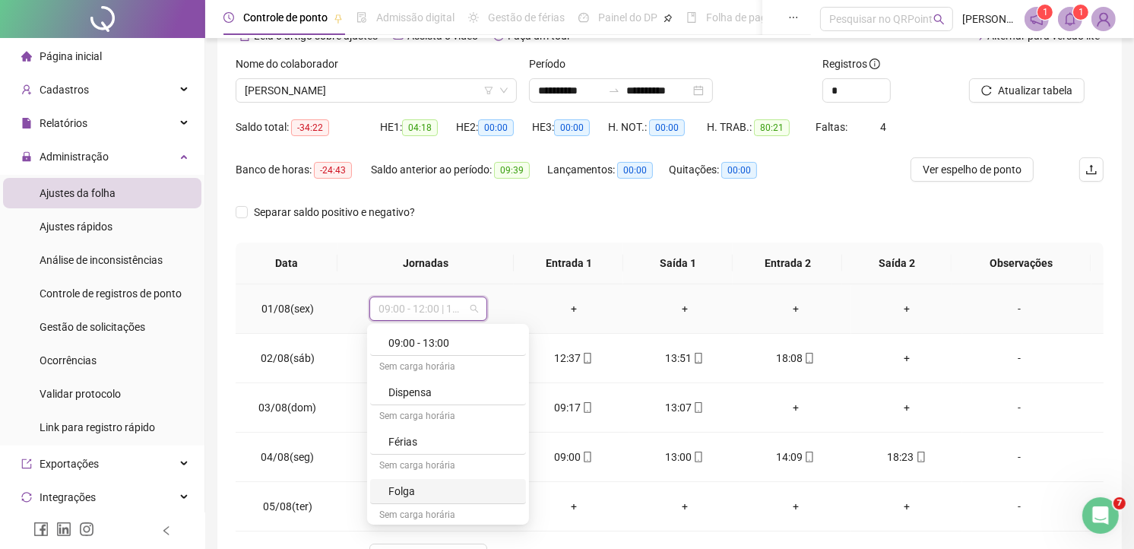
click at [407, 492] on div "Folga" at bounding box center [452, 491] width 128 height 17
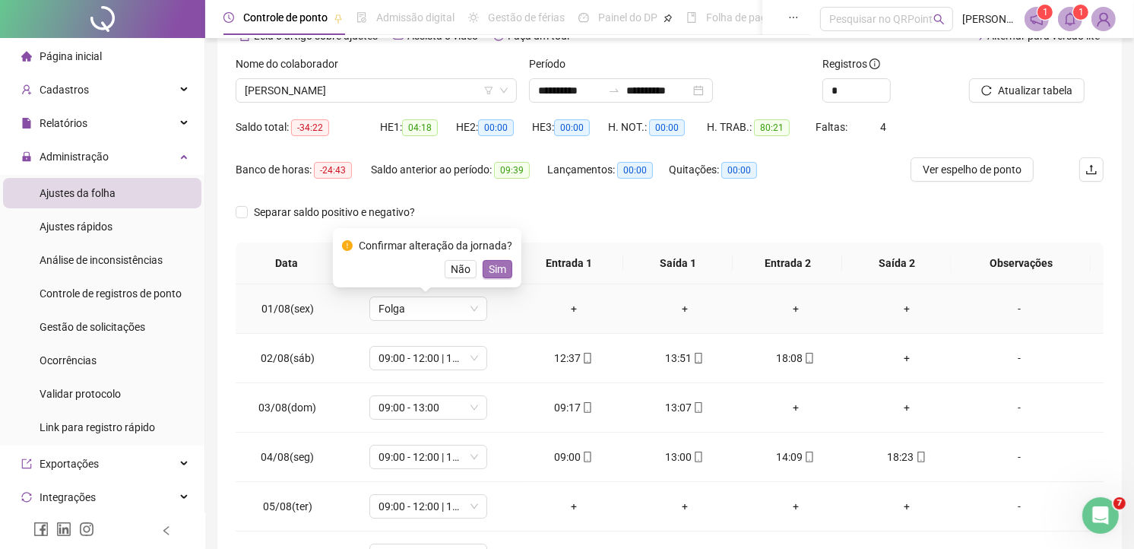
click at [496, 277] on button "Sim" at bounding box center [498, 269] width 30 height 18
click at [893, 353] on div "+" at bounding box center [906, 358] width 87 height 17
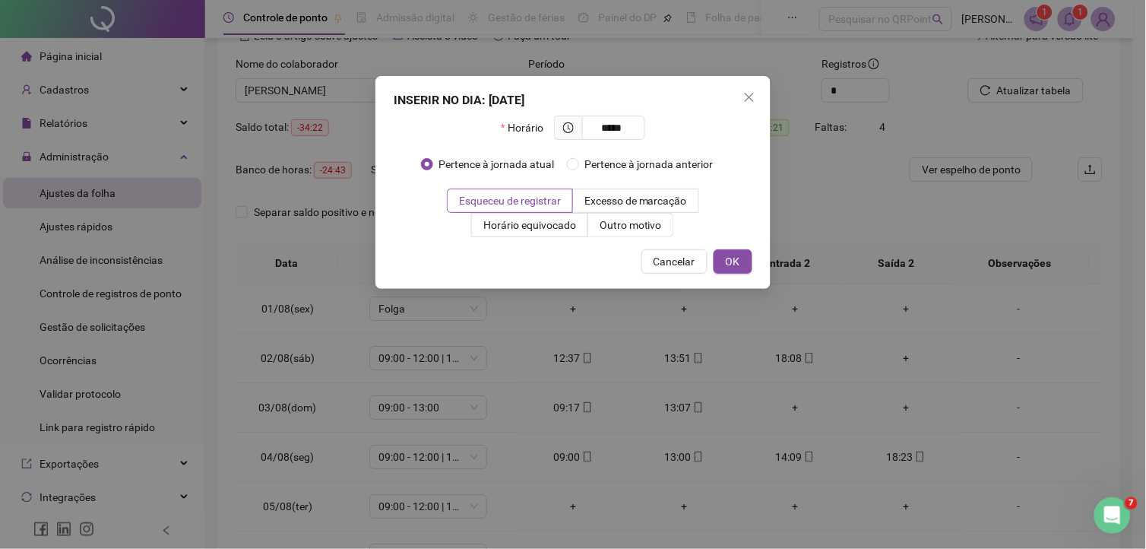
type input "*****"
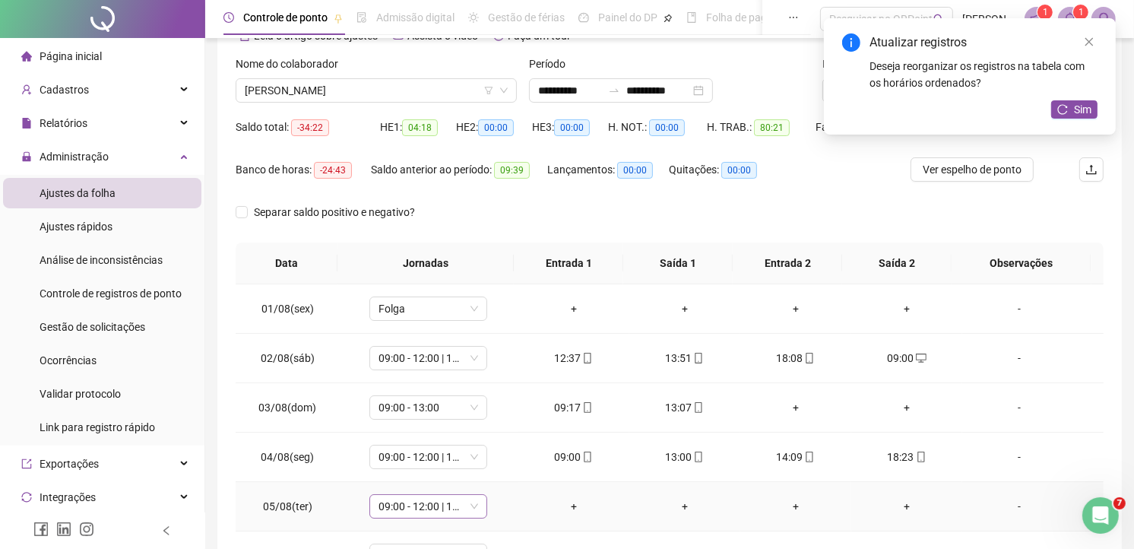
click at [467, 507] on span "09:00 - 12:00 | 13:40 - 18:00" at bounding box center [428, 506] width 100 height 23
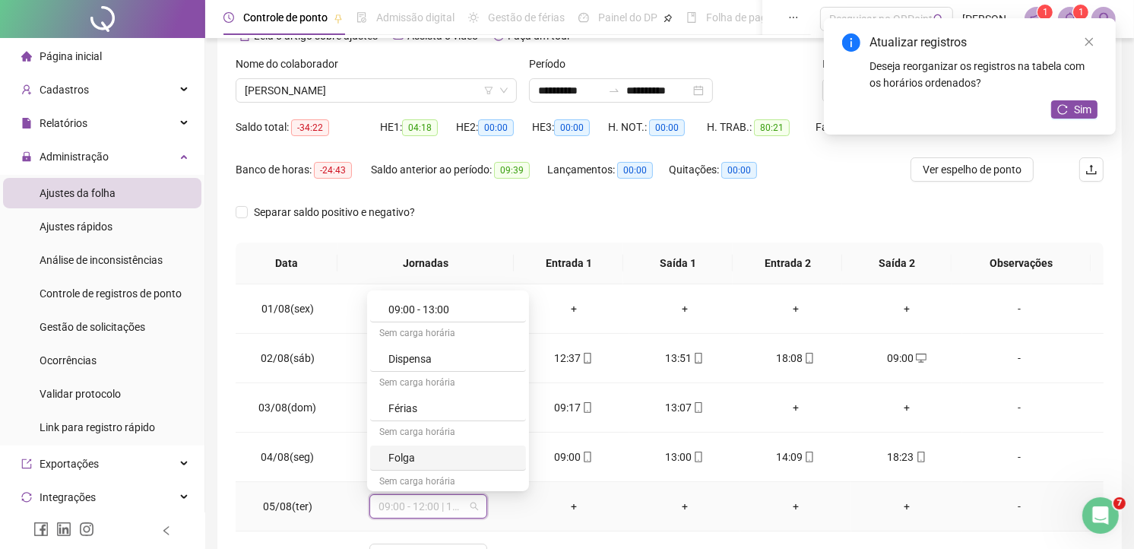
click at [416, 453] on div "Folga" at bounding box center [452, 457] width 128 height 17
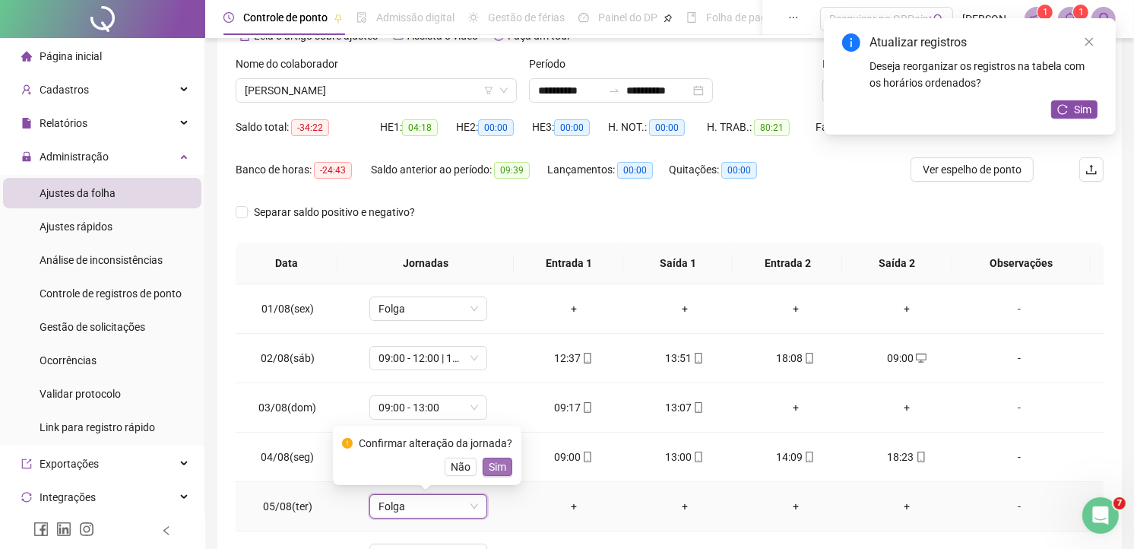
click at [483, 465] on button "Sim" at bounding box center [498, 467] width 30 height 18
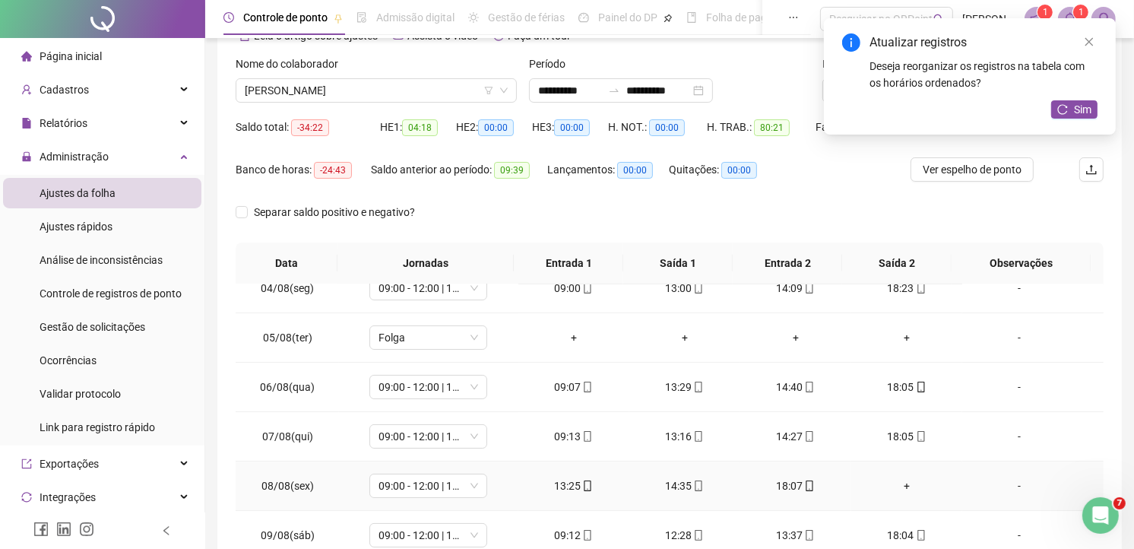
click at [895, 483] on div "+" at bounding box center [906, 485] width 87 height 17
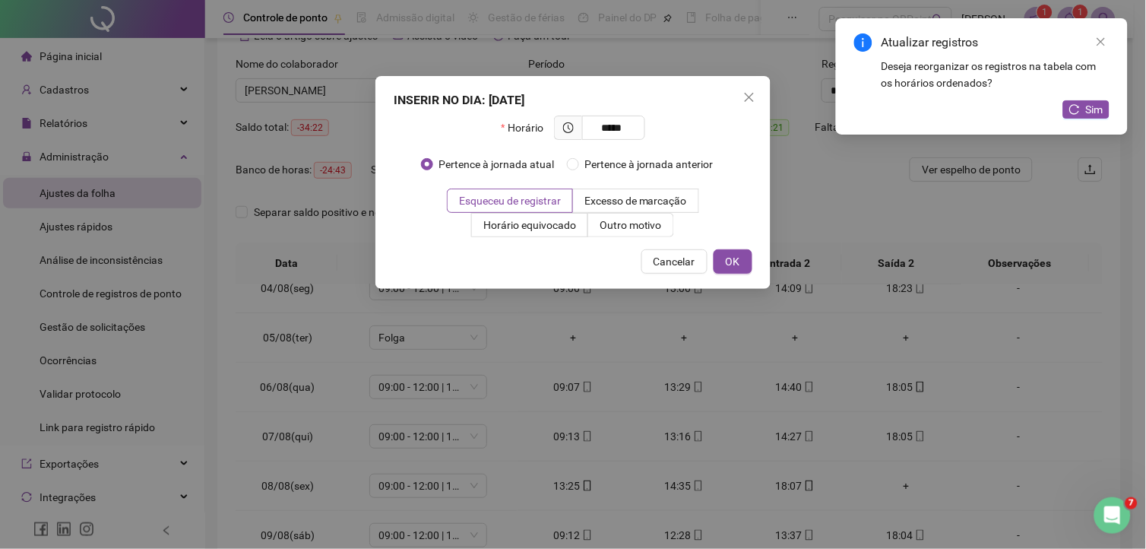
type input "*****"
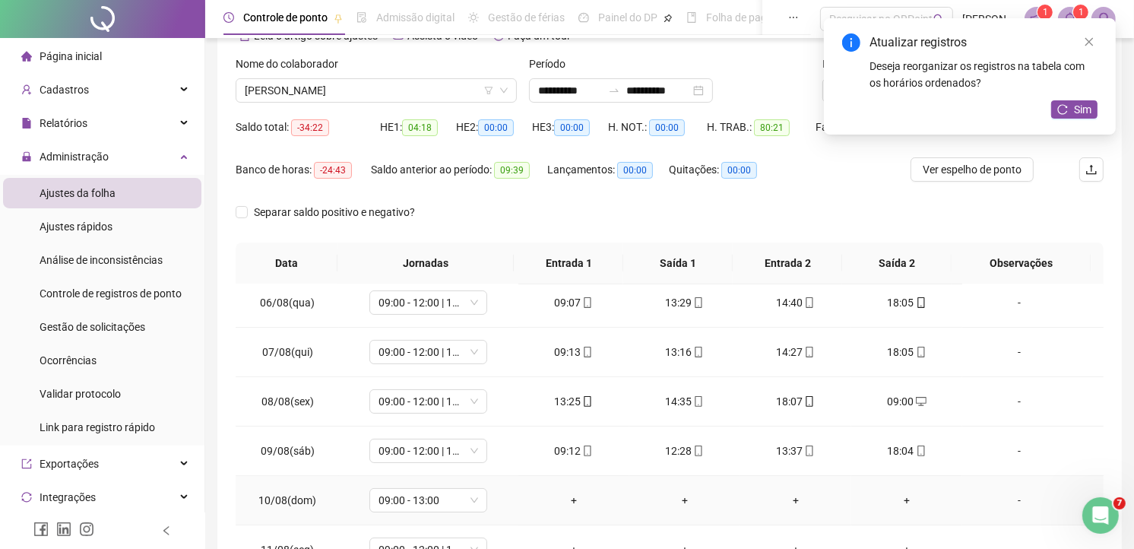
scroll to position [337, 0]
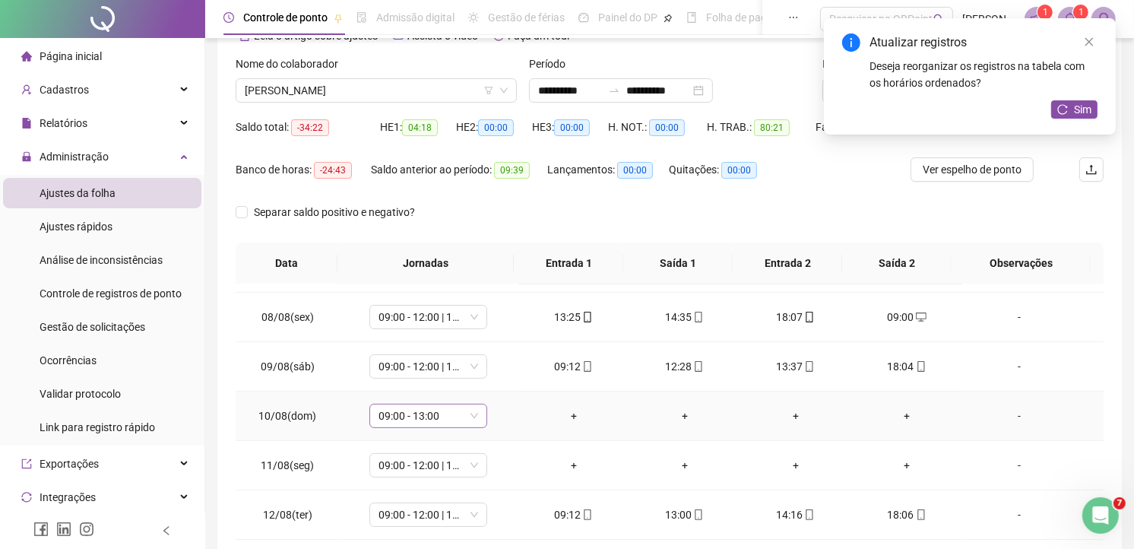
click at [471, 416] on span "09:00 - 13:00" at bounding box center [428, 415] width 100 height 23
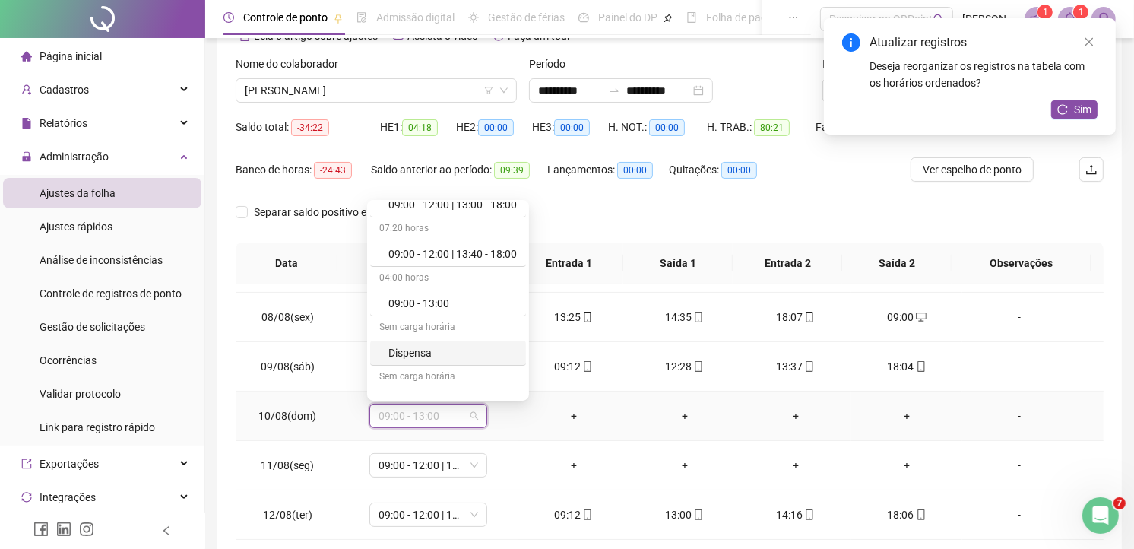
scroll to position [251, 0]
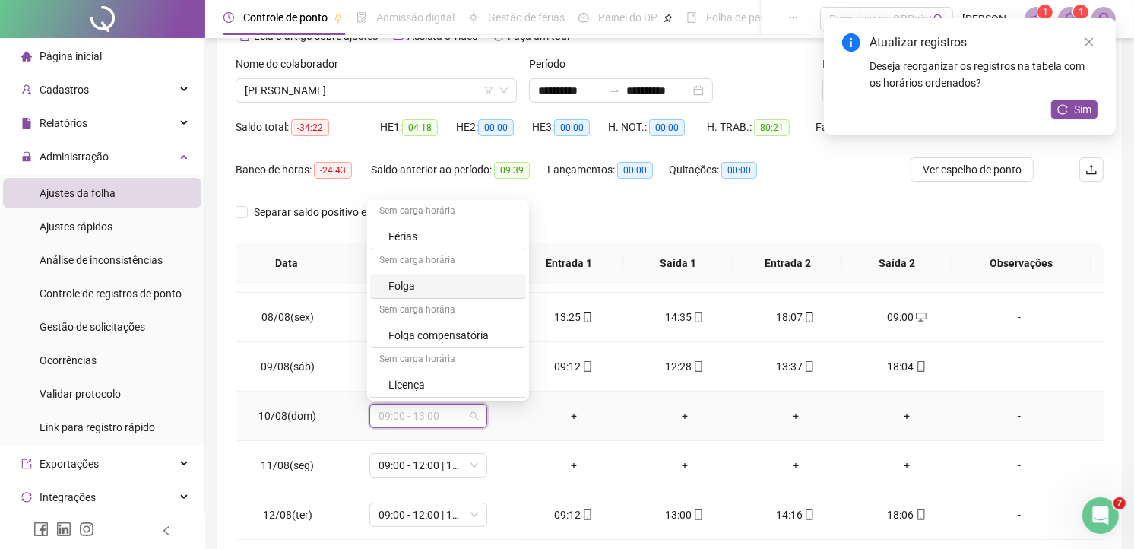
click at [413, 287] on div "Folga" at bounding box center [452, 285] width 128 height 17
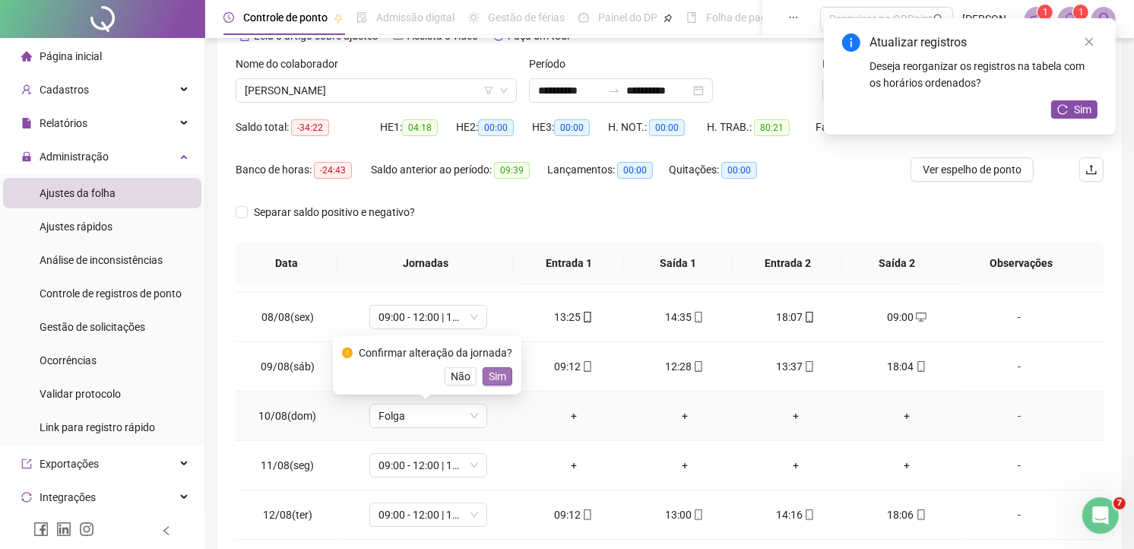
click at [497, 373] on span "Sim" at bounding box center [497, 376] width 17 height 17
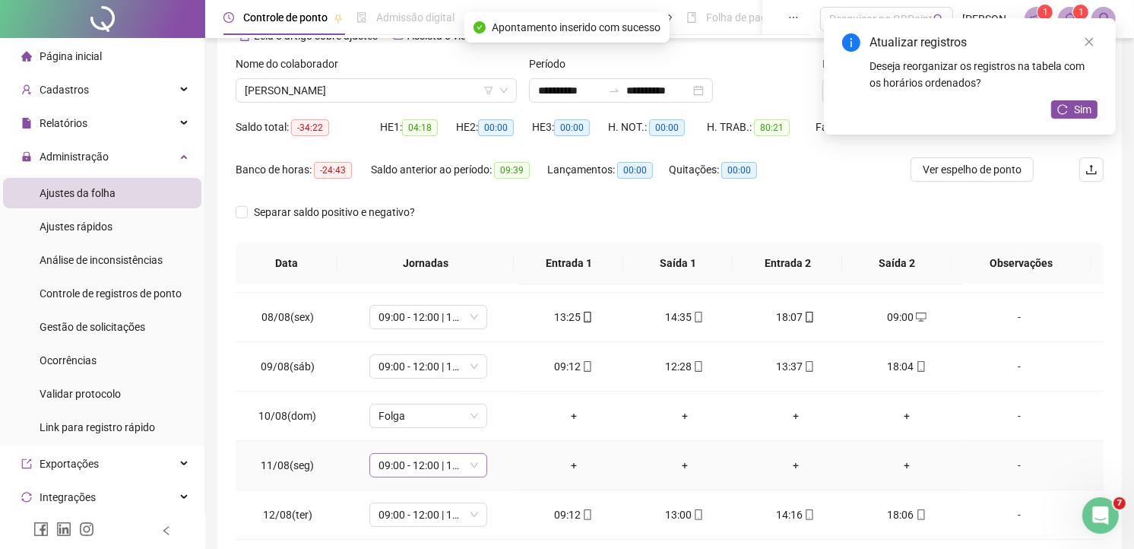
click at [474, 468] on span "09:00 - 12:00 | 13:40 - 18:00" at bounding box center [428, 465] width 100 height 23
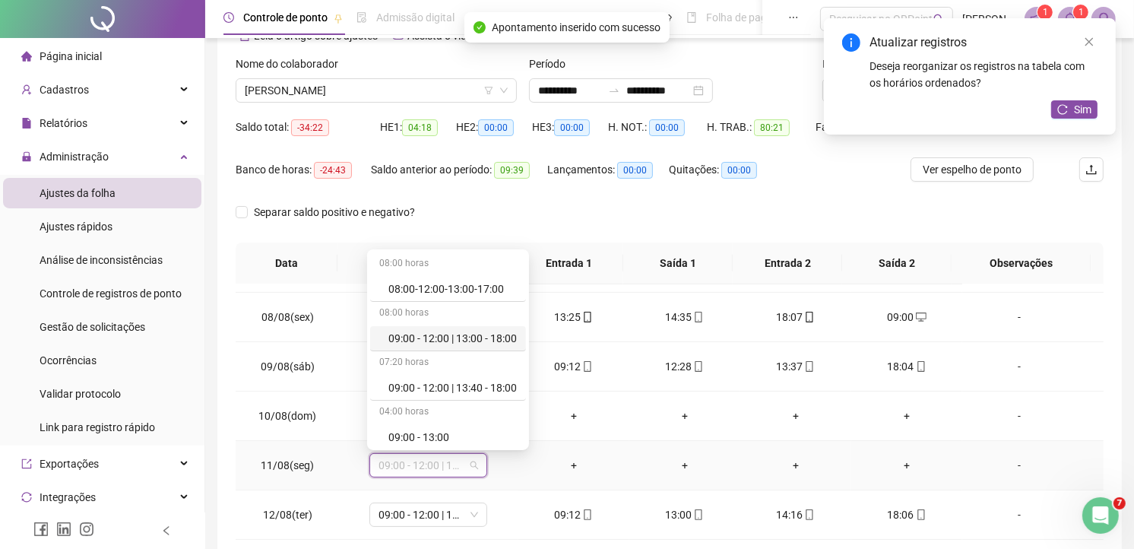
scroll to position [169, 0]
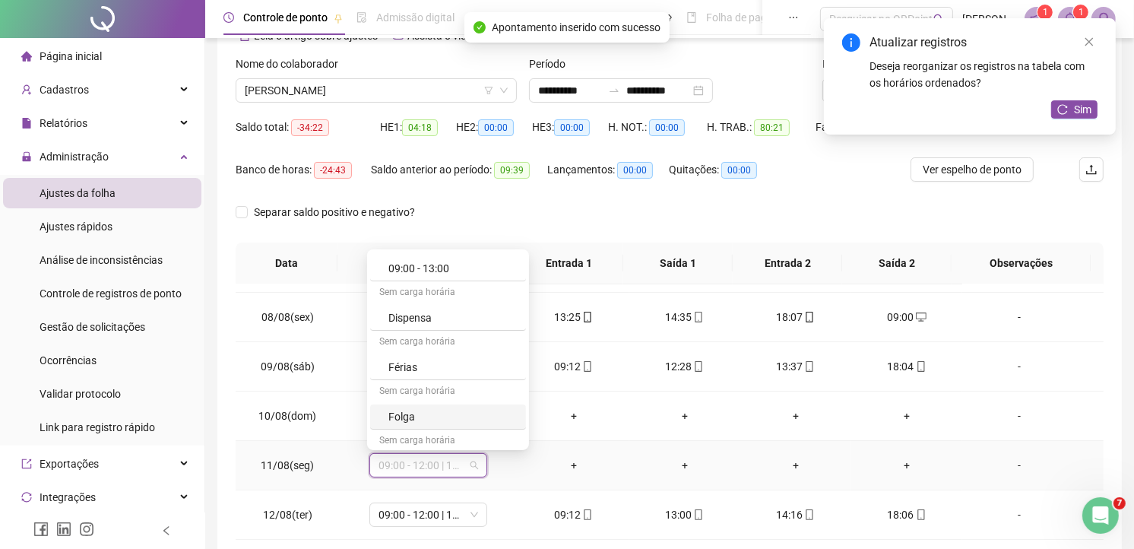
click at [418, 411] on div "Folga" at bounding box center [452, 416] width 128 height 17
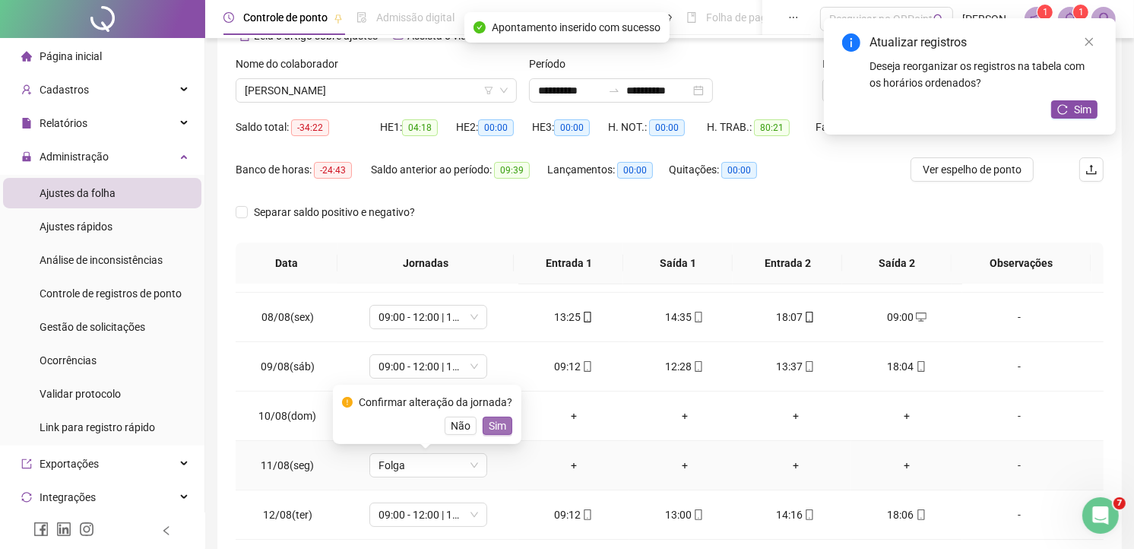
click at [492, 416] on button "Sim" at bounding box center [498, 425] width 30 height 18
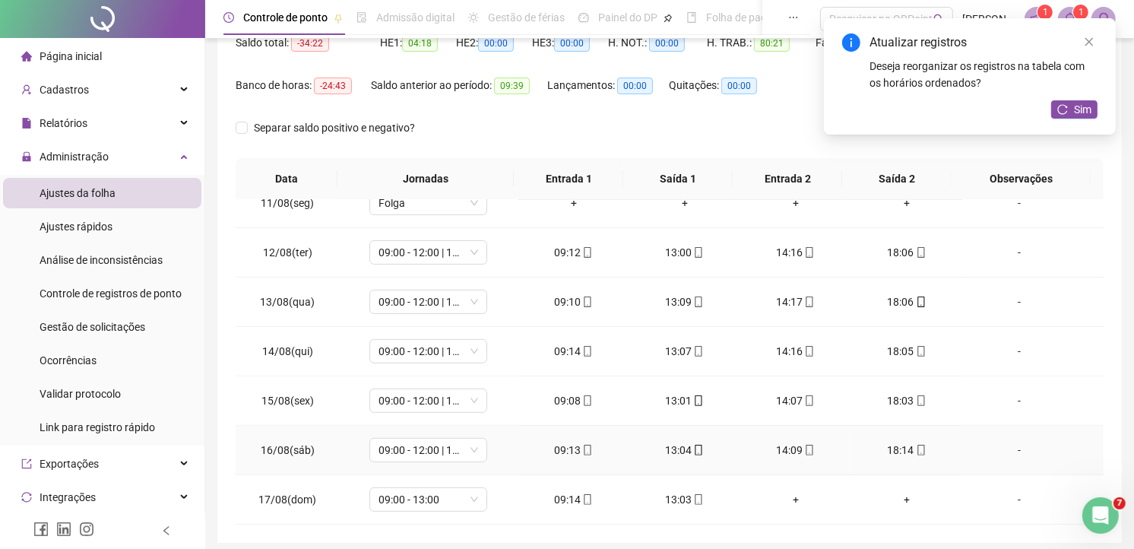
scroll to position [347, 0]
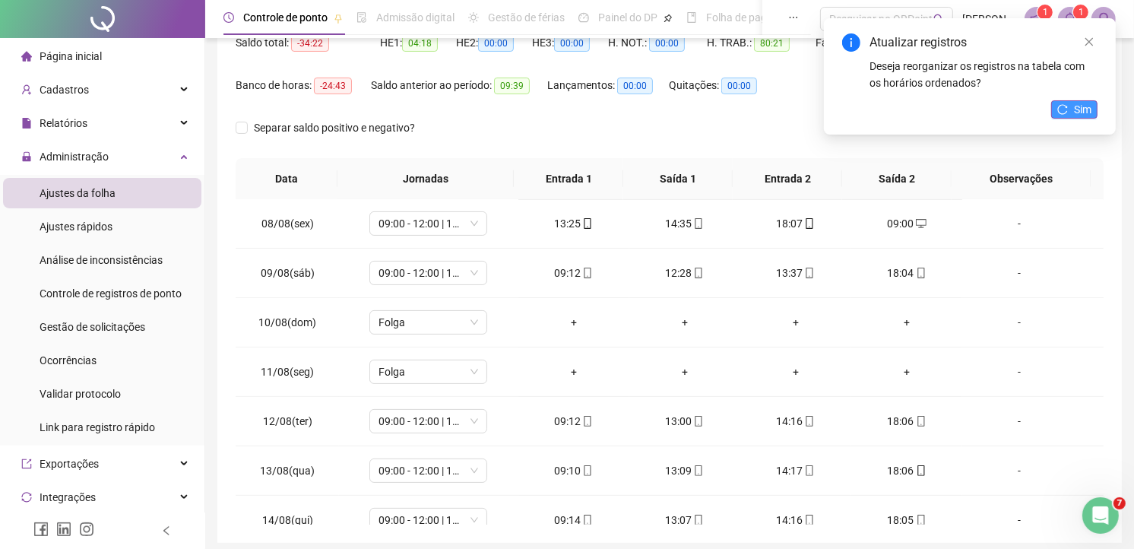
click at [1072, 103] on button "Sim" at bounding box center [1074, 109] width 46 height 18
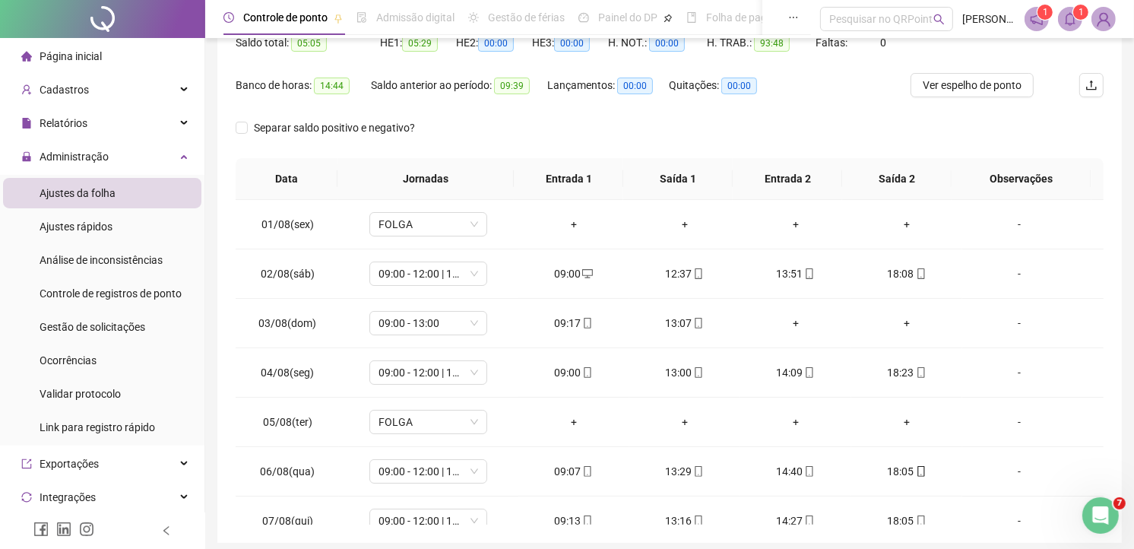
scroll to position [84, 0]
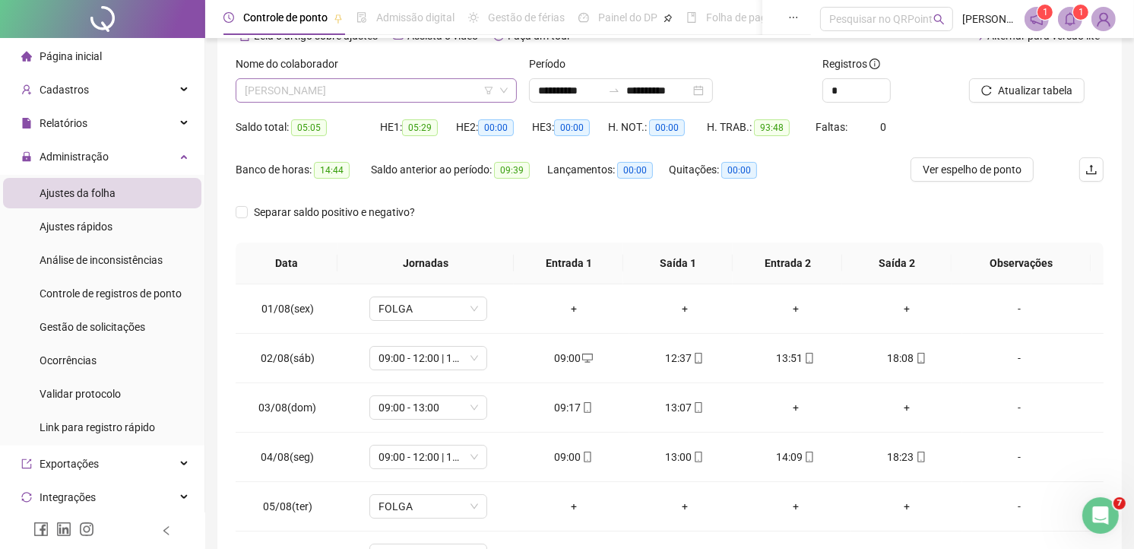
click at [361, 79] on span "ELISABETE NASCIMENTO CRUZ" at bounding box center [376, 90] width 263 height 23
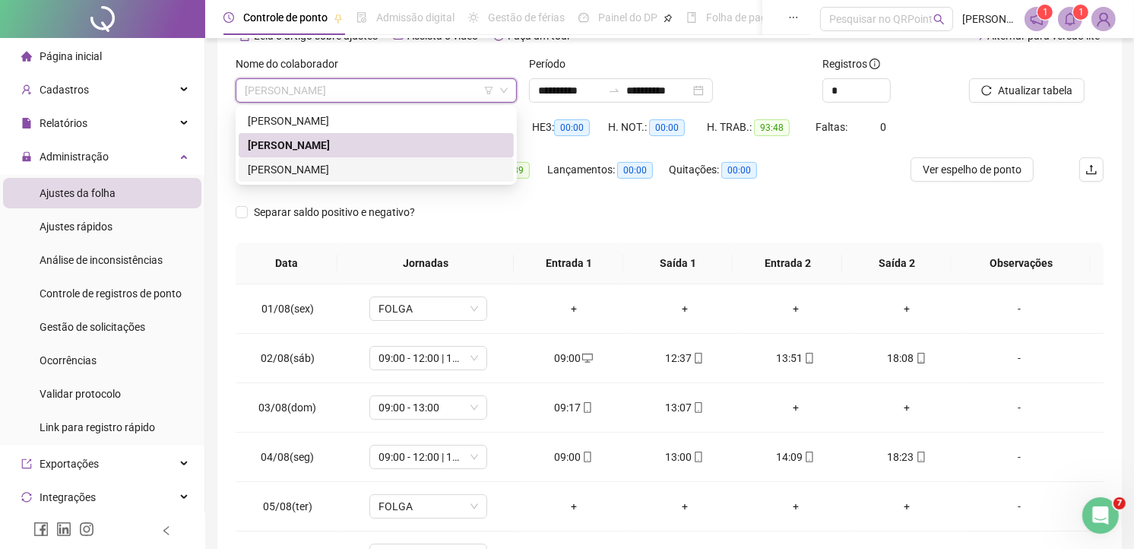
click at [291, 169] on div "GABRIEL MUNIZ OLIVEIRA" at bounding box center [376, 169] width 257 height 17
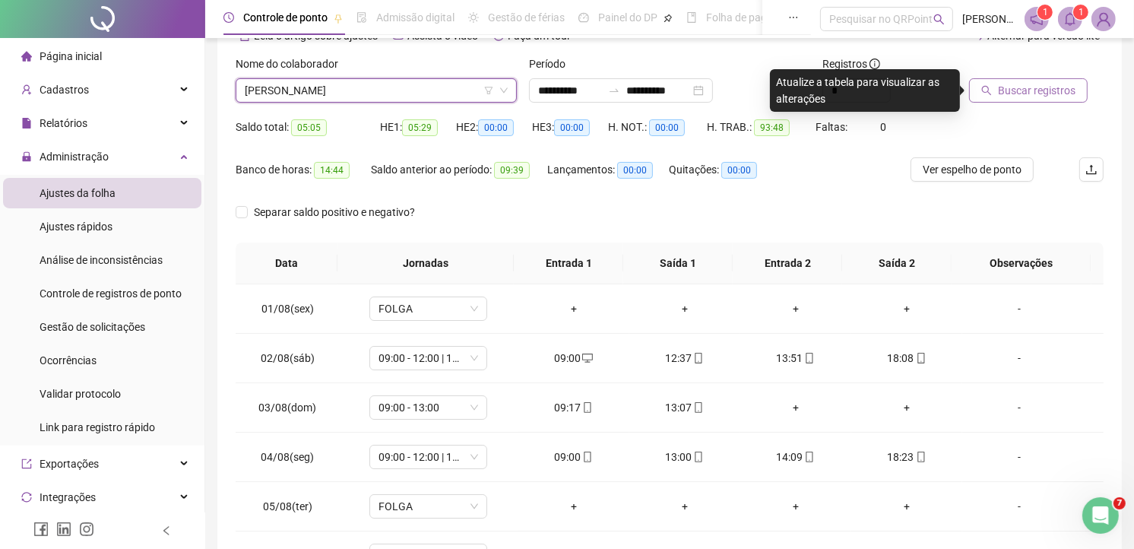
click at [1023, 87] on span "Buscar registros" at bounding box center [1037, 90] width 78 height 17
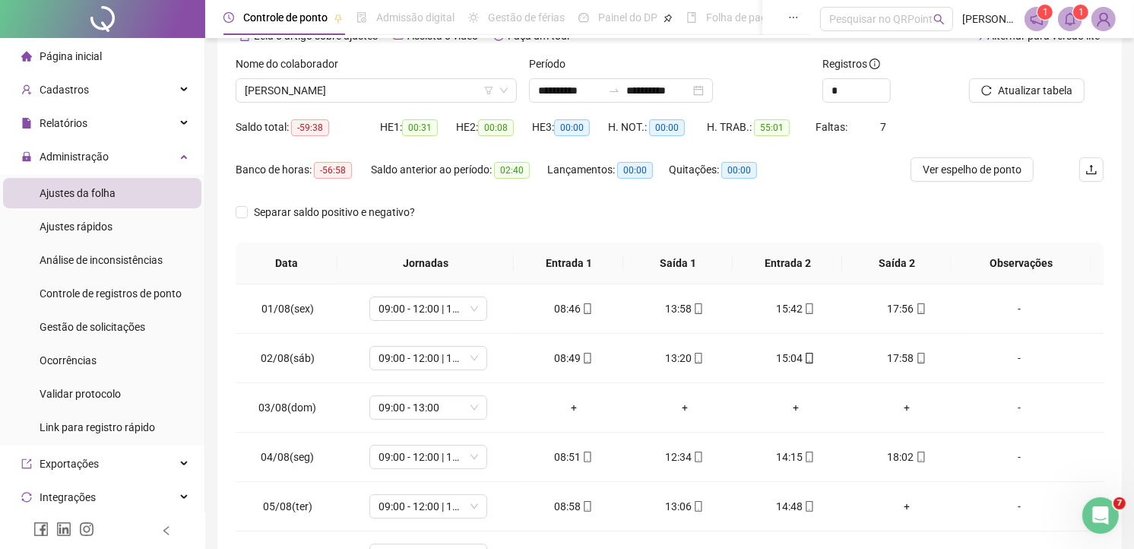
scroll to position [169, 0]
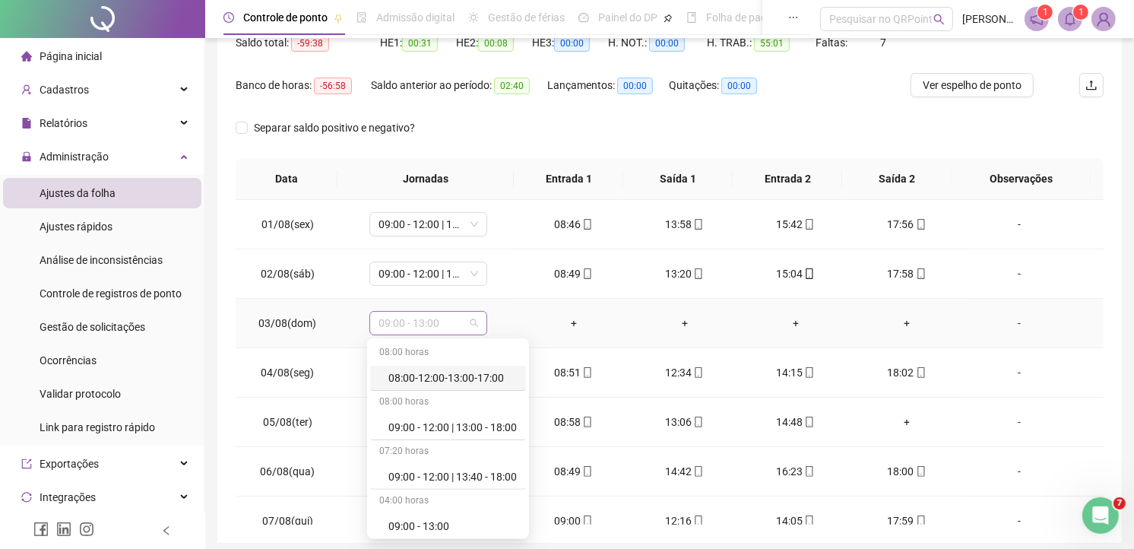
click at [471, 325] on span "09:00 - 13:00" at bounding box center [428, 323] width 100 height 23
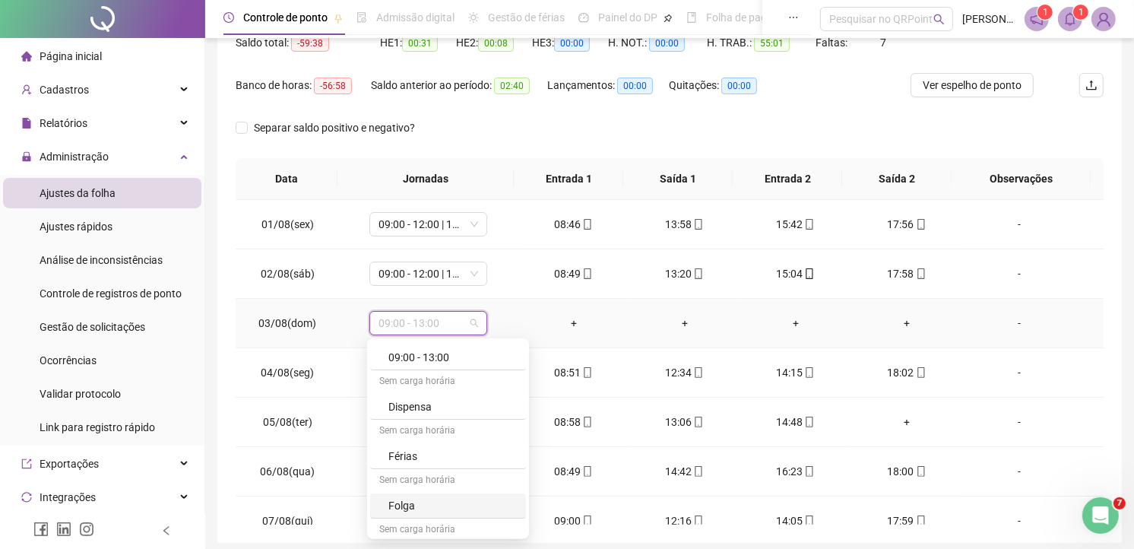
drag, startPoint x: 411, startPoint y: 500, endPoint x: 420, endPoint y: 498, distance: 8.7
click at [411, 502] on div "Folga" at bounding box center [452, 505] width 128 height 17
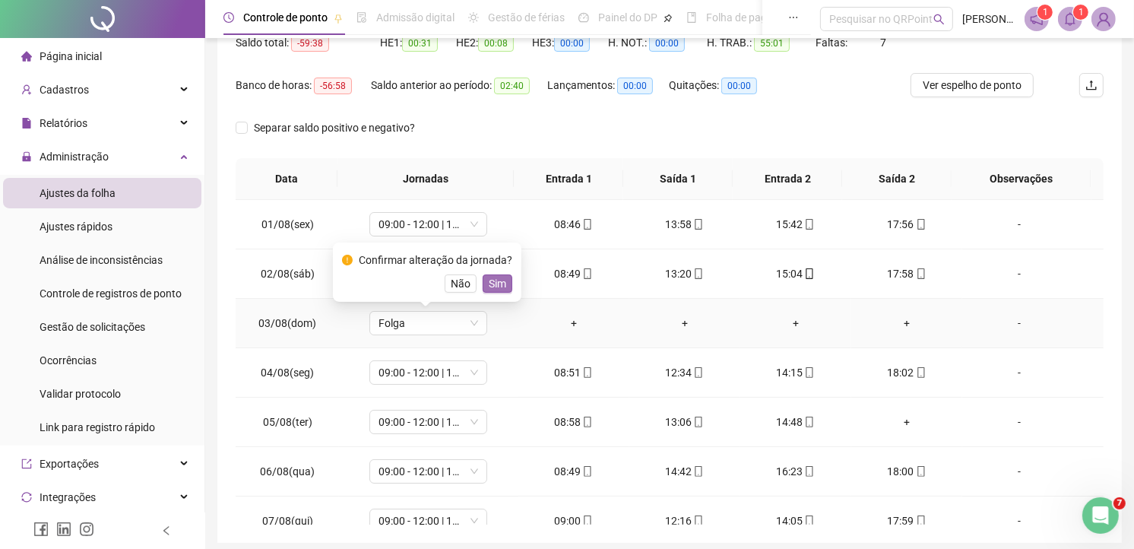
click at [498, 281] on span "Sim" at bounding box center [497, 283] width 17 height 17
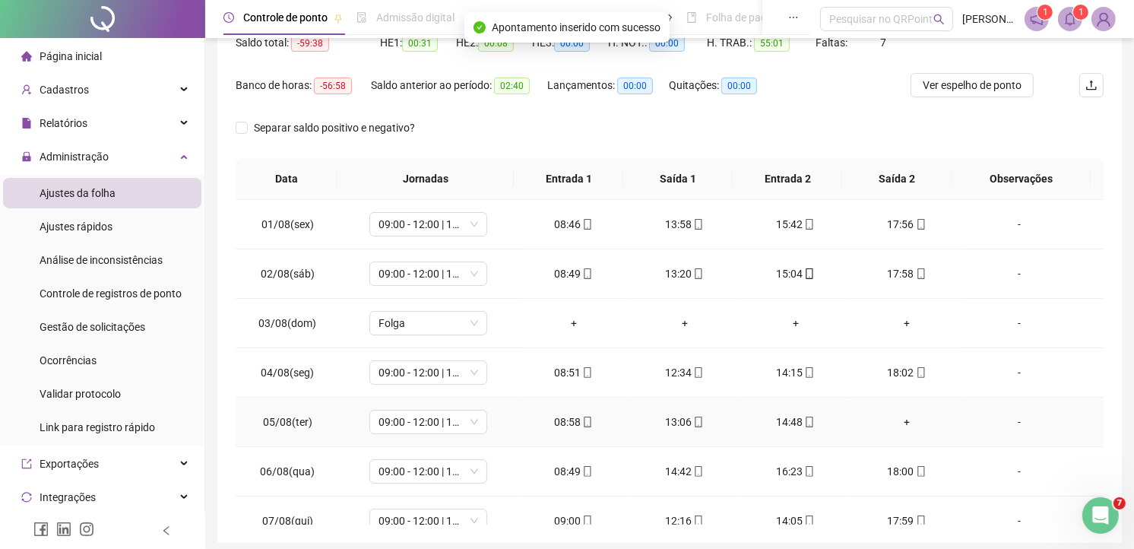
click at [895, 419] on div "+" at bounding box center [906, 421] width 87 height 17
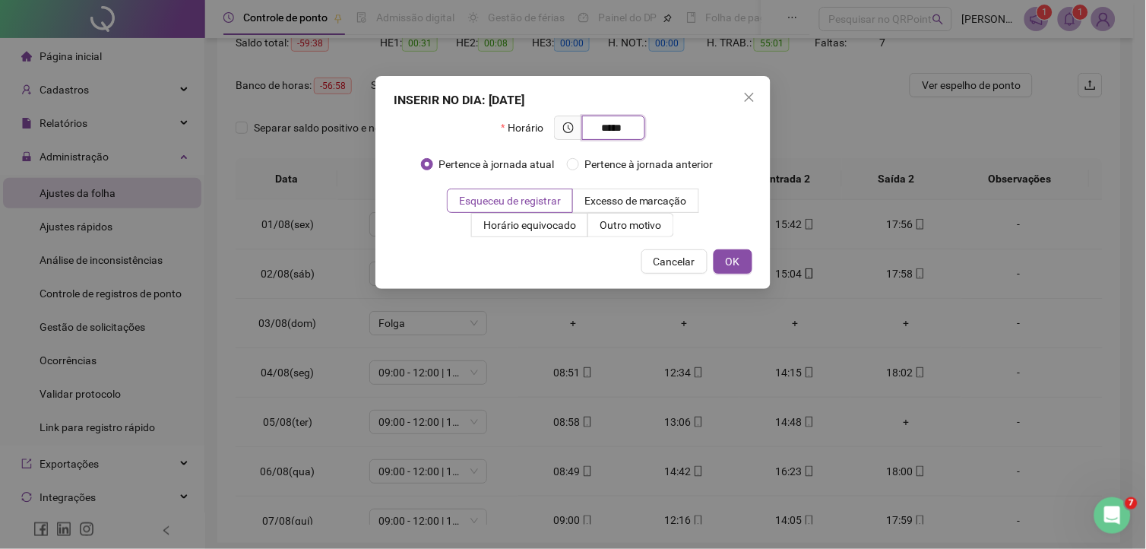
type input "*****"
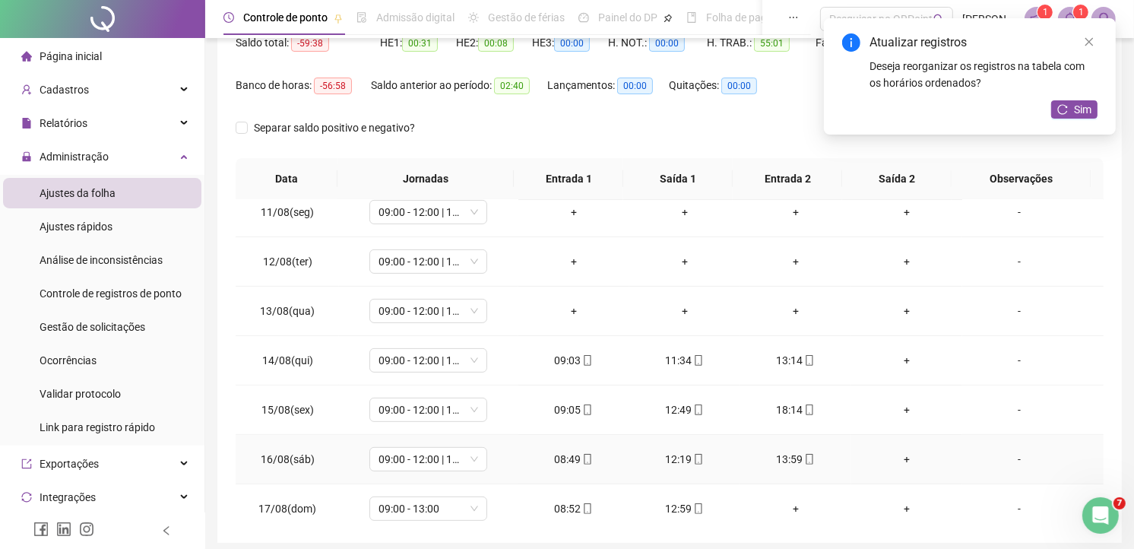
scroll to position [515, 0]
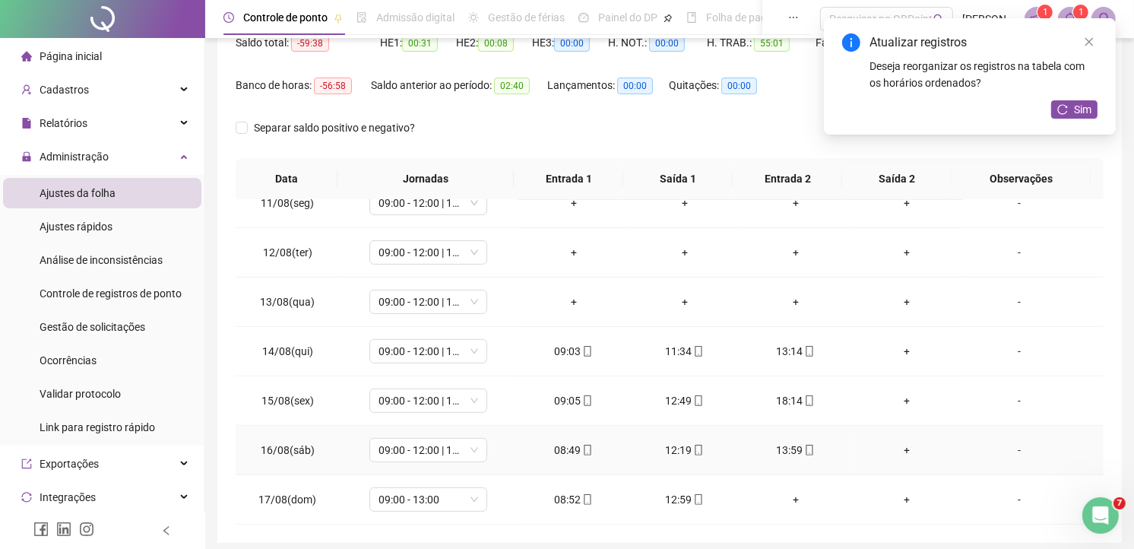
click at [897, 447] on div "+" at bounding box center [906, 450] width 87 height 17
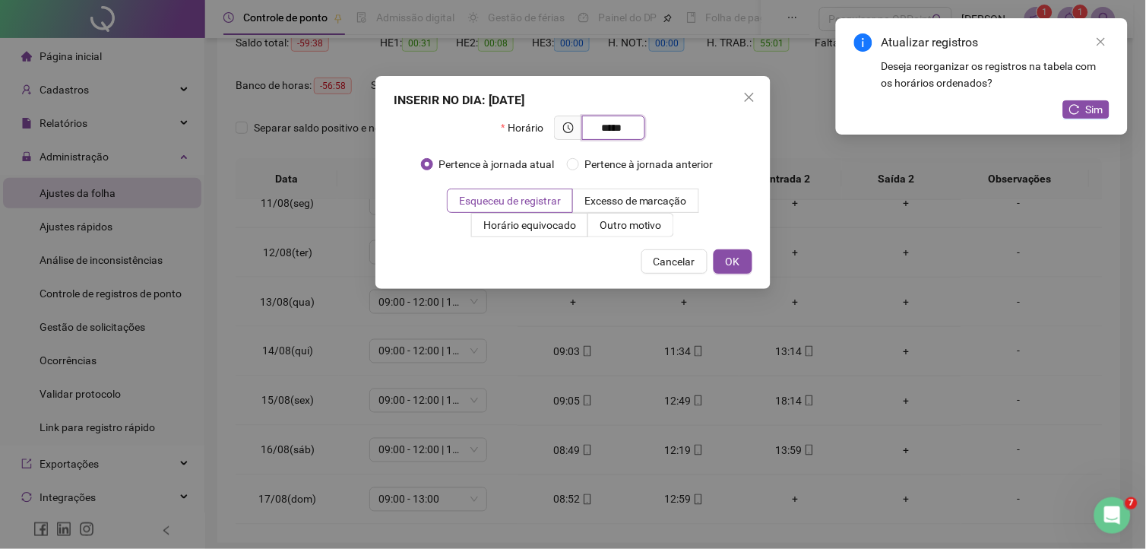
type input "*****"
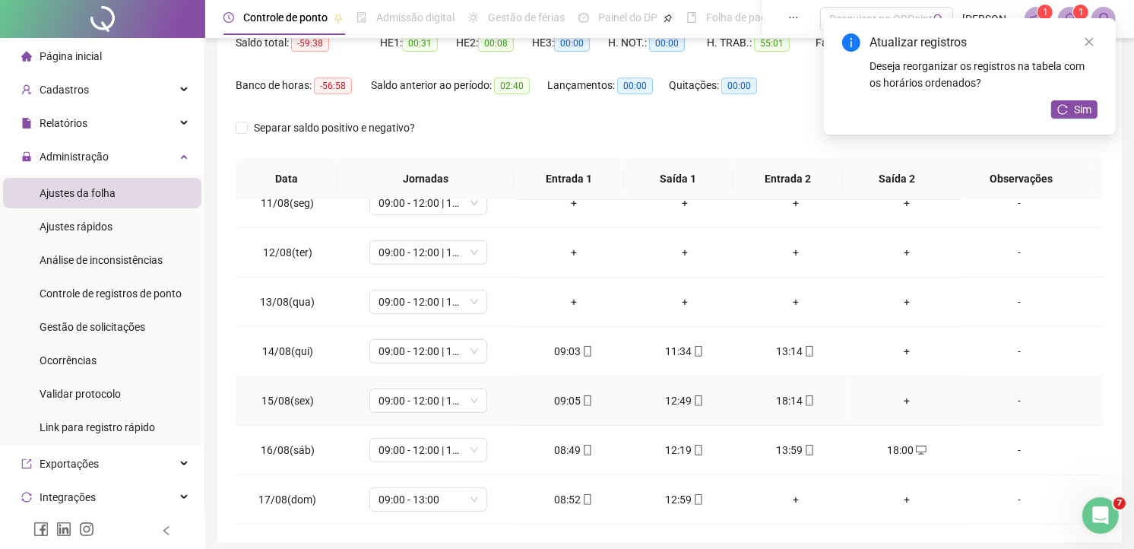
click at [895, 399] on div "+" at bounding box center [906, 400] width 87 height 17
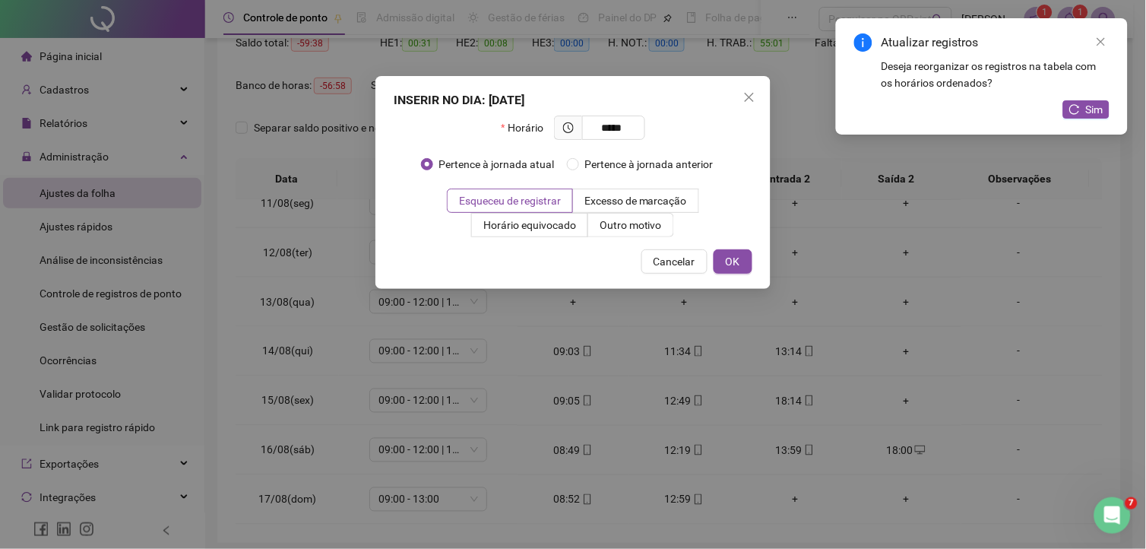
type input "*****"
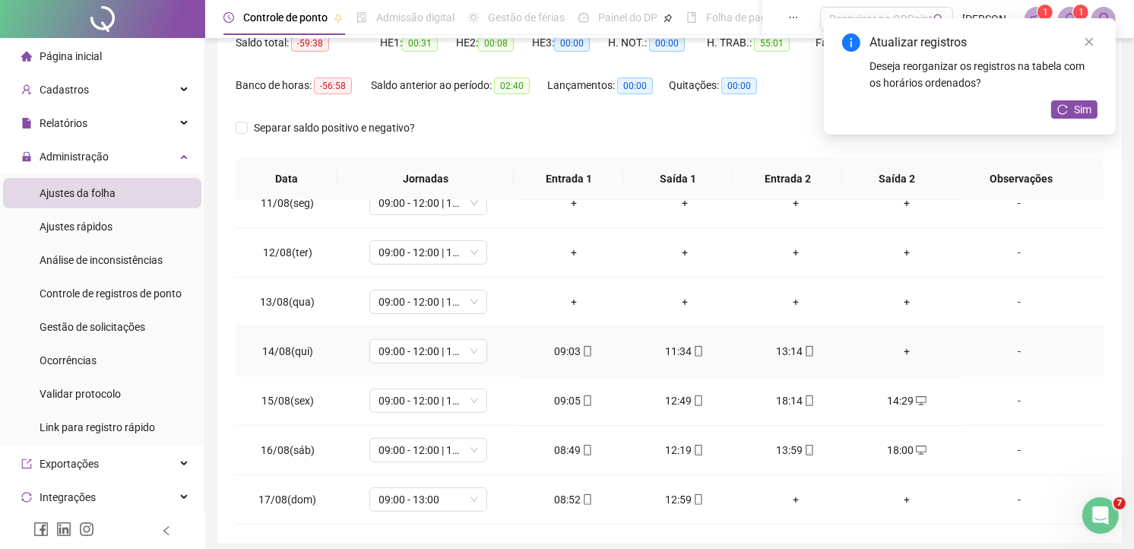
click at [891, 345] on div "+" at bounding box center [906, 351] width 87 height 17
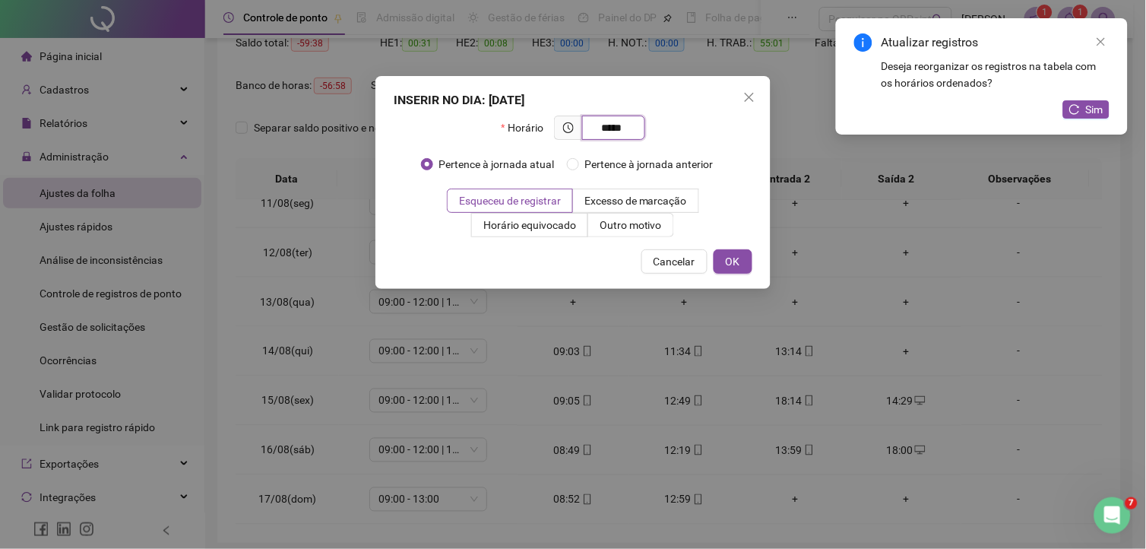
type input "*****"
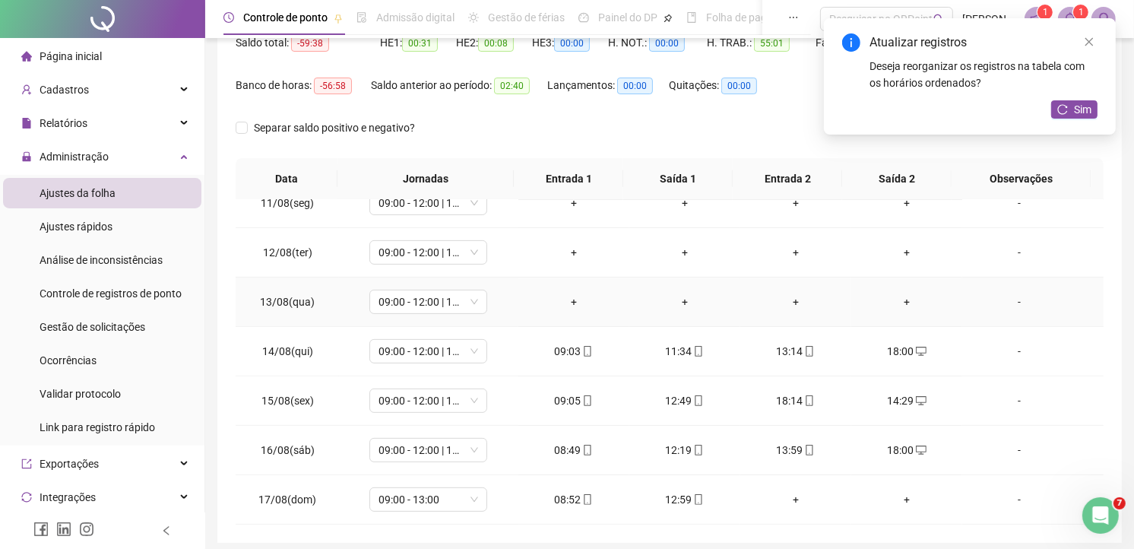
scroll to position [431, 0]
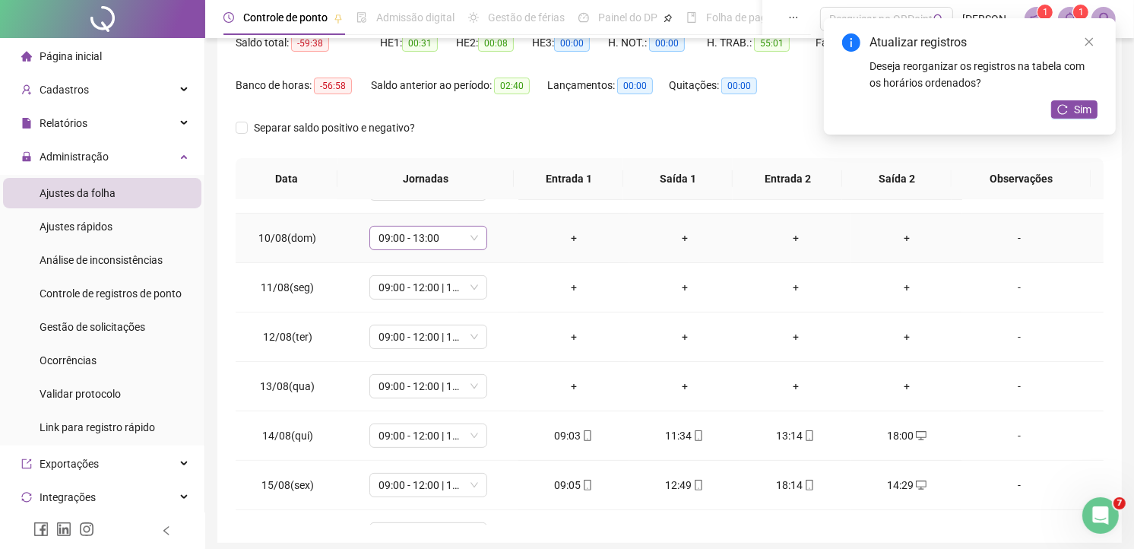
click at [473, 236] on span "09:00 - 13:00" at bounding box center [428, 237] width 100 height 23
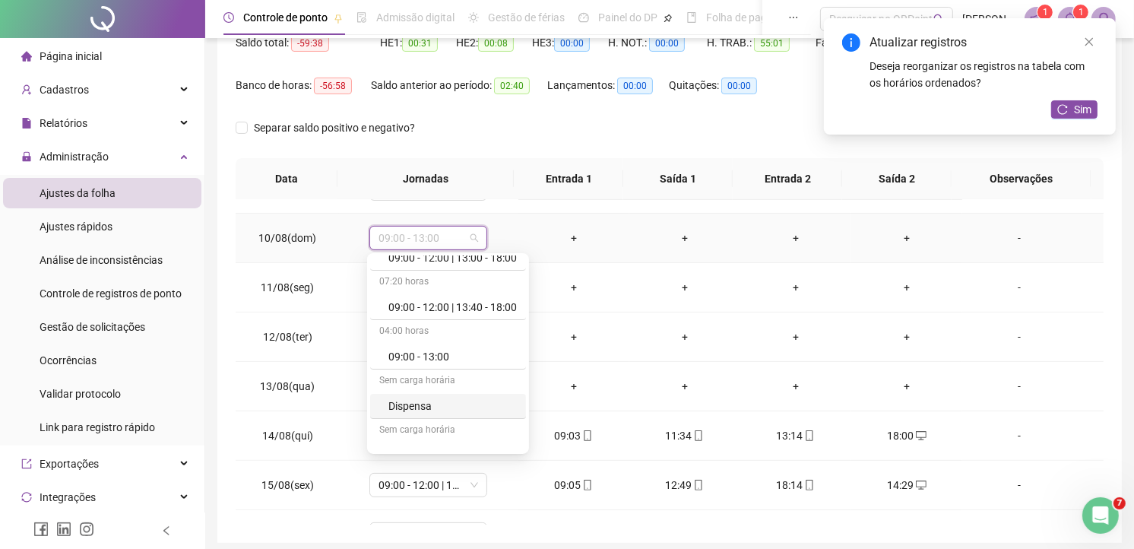
scroll to position [169, 0]
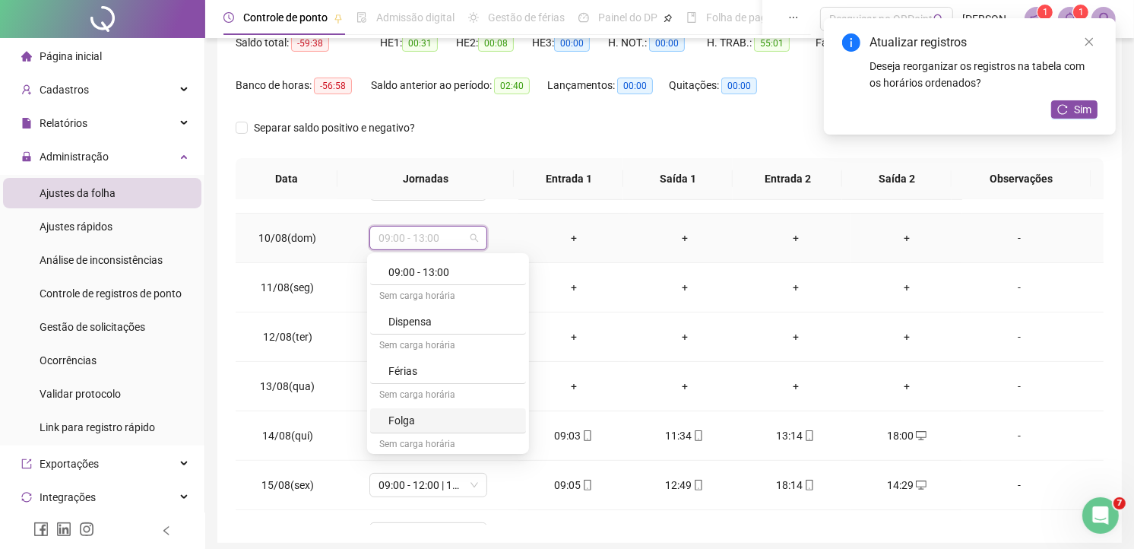
click at [423, 412] on div "Folga" at bounding box center [452, 420] width 128 height 17
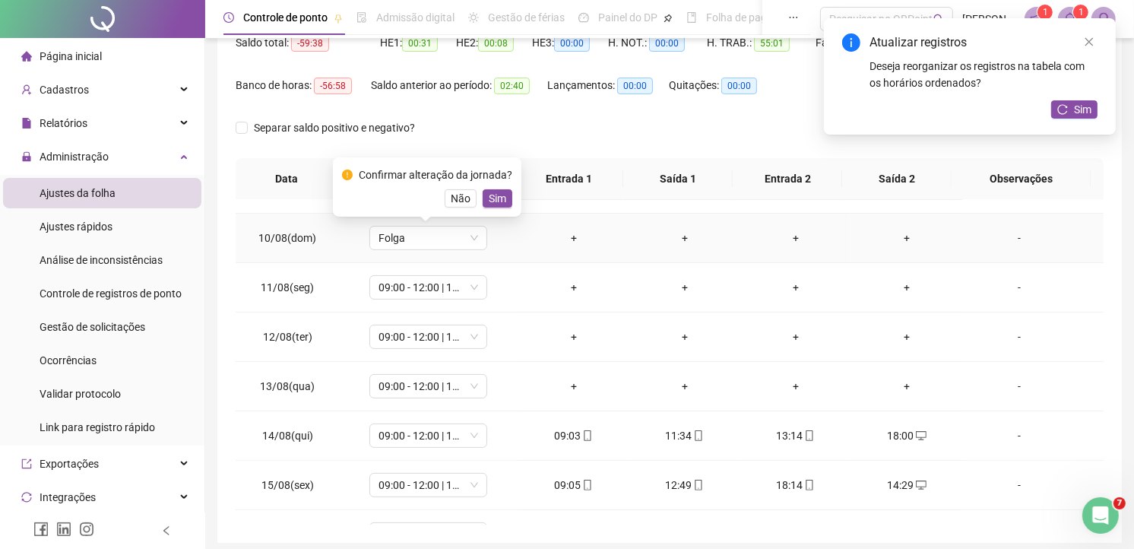
drag, startPoint x: 500, startPoint y: 195, endPoint x: 394, endPoint y: 203, distance: 106.7
click at [500, 198] on span "Sim" at bounding box center [497, 198] width 17 height 17
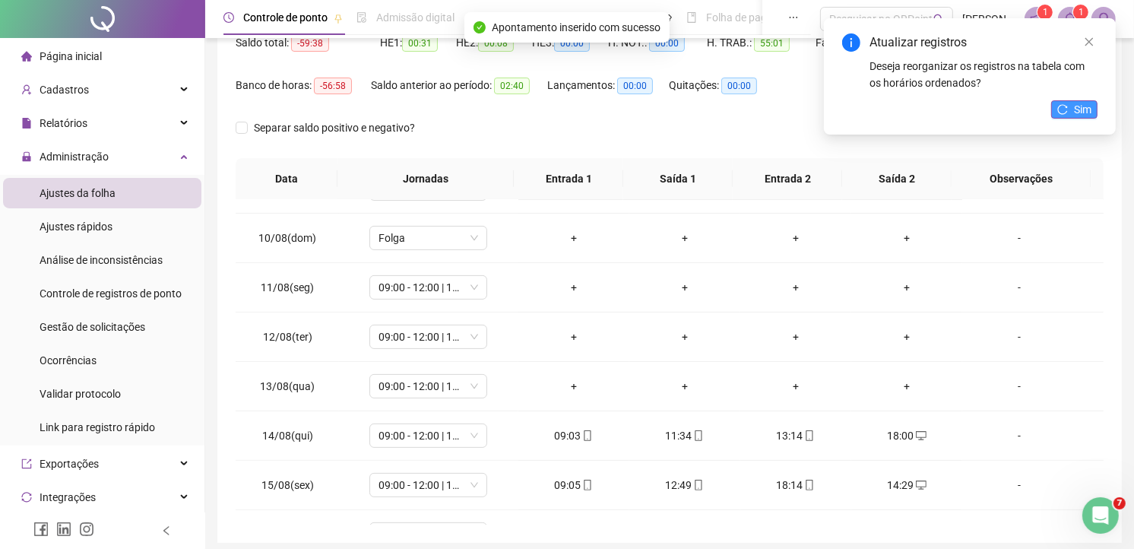
click at [1075, 102] on span "Sim" at bounding box center [1082, 109] width 17 height 17
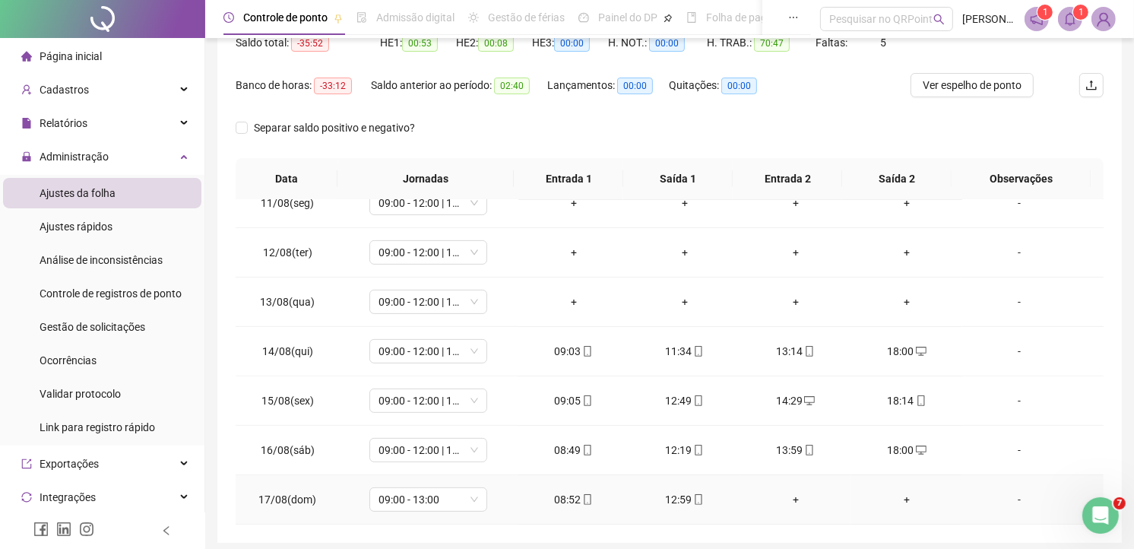
scroll to position [228, 0]
